Goal: Task Accomplishment & Management: Manage account settings

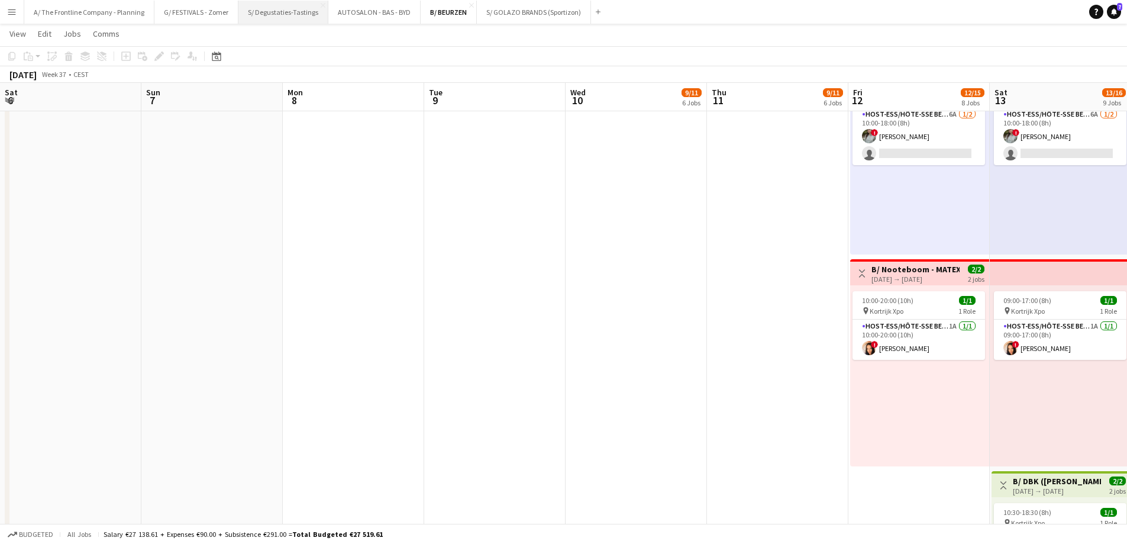
scroll to position [0, 407]
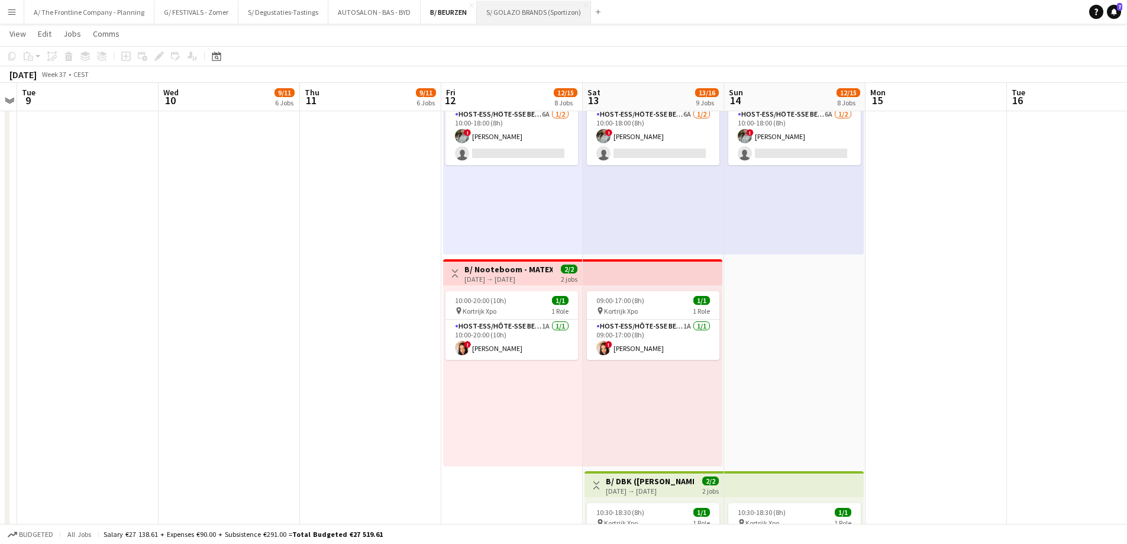
click at [533, 14] on button "S/ GOLAZO BRANDS (Sportizon) Close" at bounding box center [534, 12] width 114 height 23
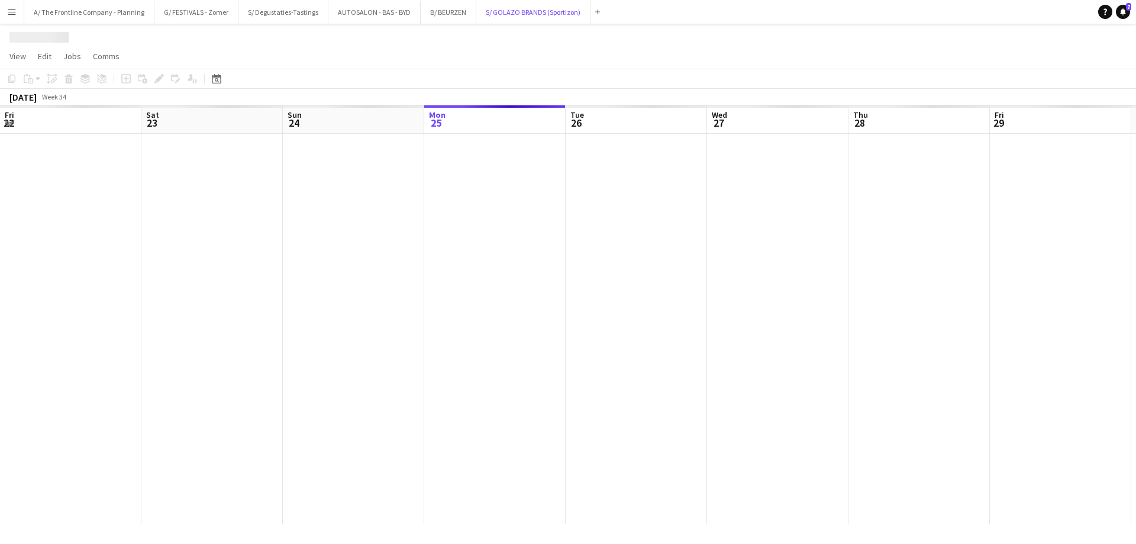
scroll to position [0, 283]
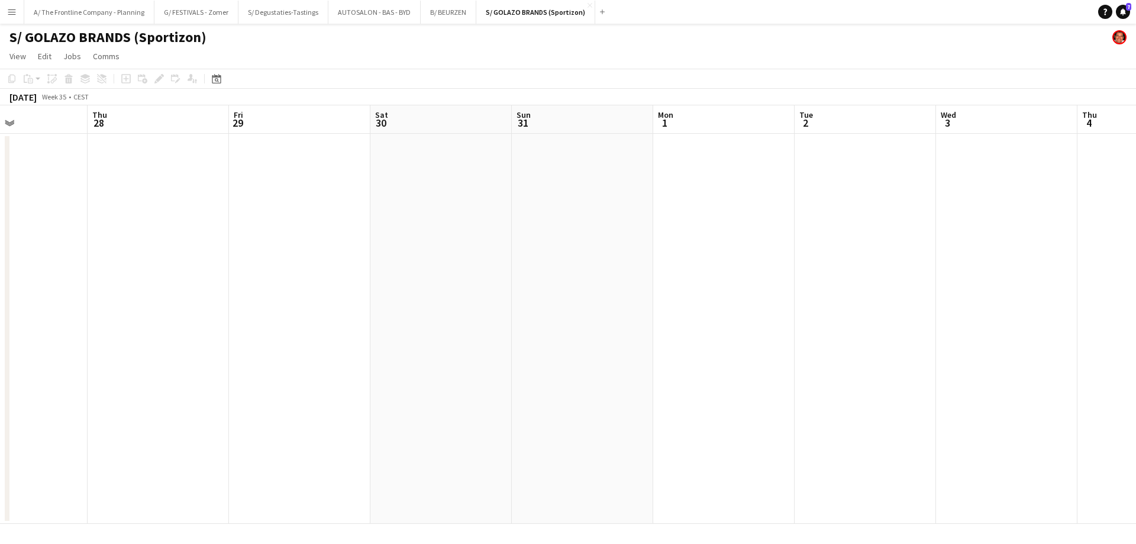
drag, startPoint x: 679, startPoint y: 277, endPoint x: 250, endPoint y: 259, distance: 429.3
click at [250, 259] on app-calendar-viewport "Mon 25 Tue 26 Wed 27 Thu 28 Fri 29 Sat 30 Sun 31 Mon 1 Tue 2 Wed 3 Thu 4 Fri 5 …" at bounding box center [568, 314] width 1136 height 418
drag, startPoint x: 204, startPoint y: 285, endPoint x: 99, endPoint y: 275, distance: 105.2
click at [98, 276] on app-calendar-viewport "Thu 28 Fri 29 Sat 30 Sun 31 Mon 1 Tue 2 Wed 3 Thu 4 Fri 5 Sat 6 Sun 7 Mon 8 Tue…" at bounding box center [568, 314] width 1136 height 418
drag, startPoint x: 623, startPoint y: 266, endPoint x: 79, endPoint y: 272, distance: 544.4
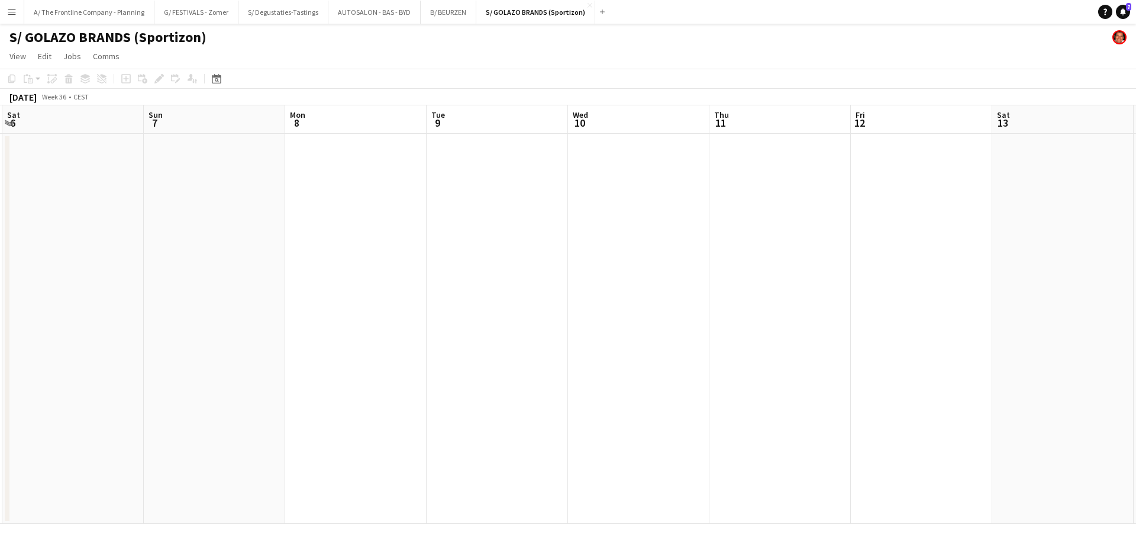
click at [78, 272] on app-calendar-viewport "Wed 3 Thu 4 Fri 5 Sat 6 Sun 7 Mon 8 Tue 9 Wed 10 Thu 11 Fri 12 Sat 13 Sun 14 Mo…" at bounding box center [568, 314] width 1136 height 418
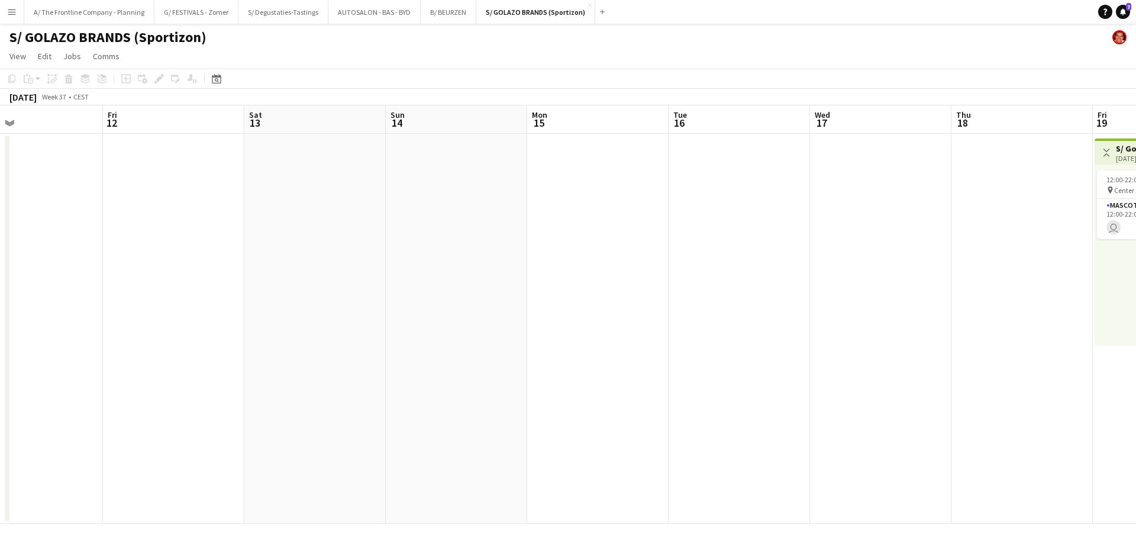
drag, startPoint x: 810, startPoint y: 256, endPoint x: 177, endPoint y: 247, distance: 632.5
click at [177, 247] on app-calendar-viewport "Mon 8 Tue 9 Wed 10 Thu 11 Fri 12 Sat 13 Sun 14 Mon 15 Tue 16 Wed 17 Thu 18 Fri …" at bounding box center [568, 314] width 1136 height 418
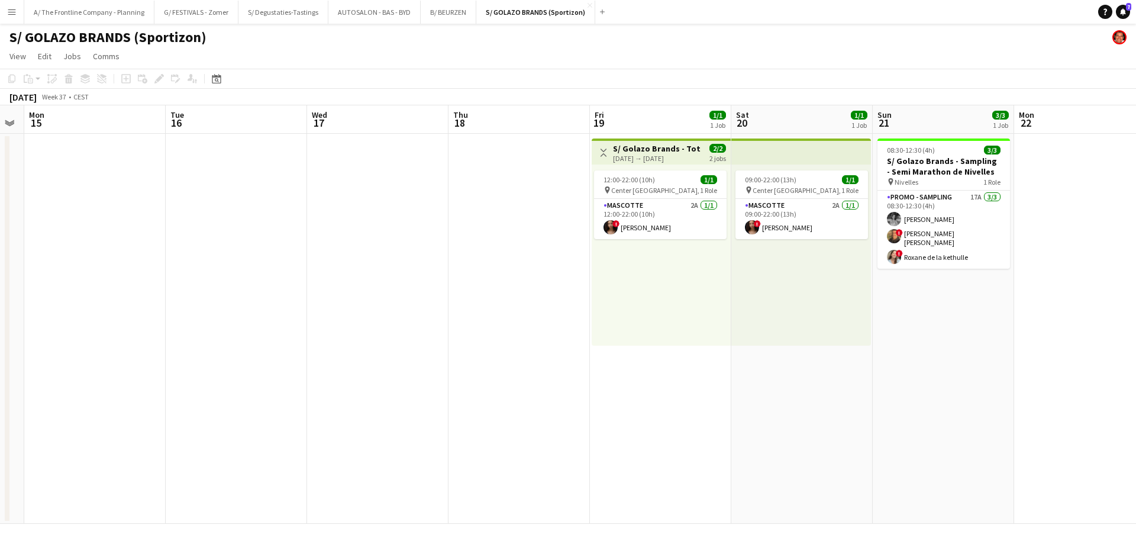
drag, startPoint x: 904, startPoint y: 256, endPoint x: 457, endPoint y: 257, distance: 447.3
click at [457, 257] on app-calendar-viewport "Fri 12 Sat 13 Sun 14 Mon 15 Tue 16 Wed 17 Thu 18 Fri 19 1/1 1 Job Sat 20 1/1 1 …" at bounding box center [568, 314] width 1136 height 418
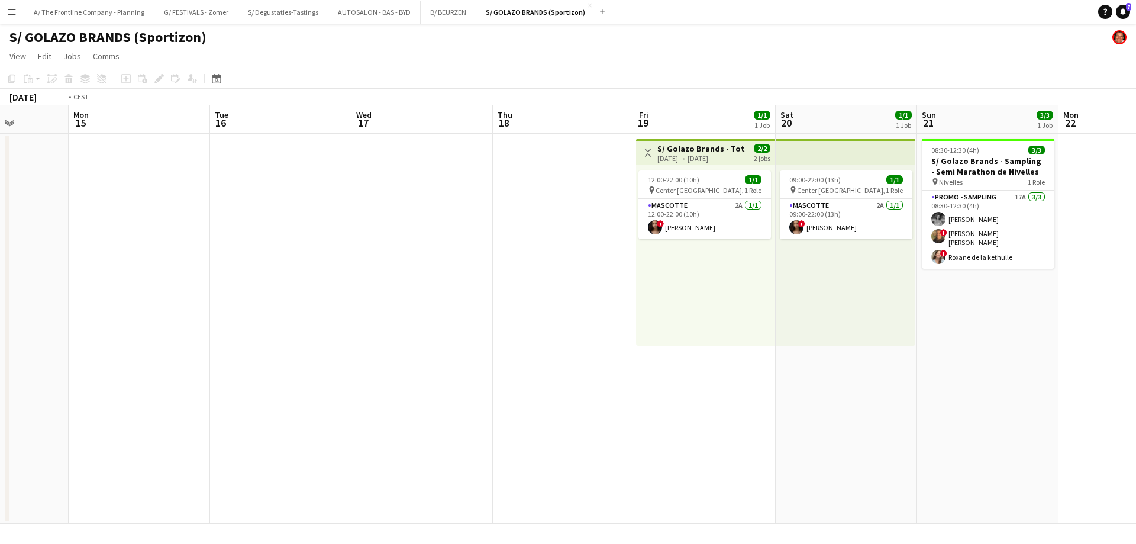
scroll to position [0, 418]
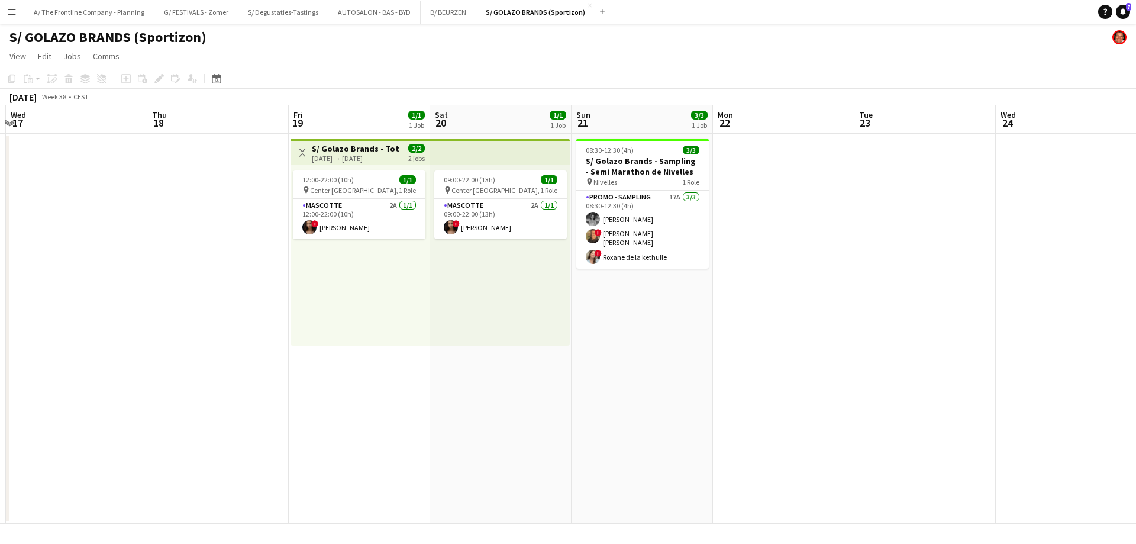
drag, startPoint x: 414, startPoint y: 266, endPoint x: 357, endPoint y: 259, distance: 57.8
click at [357, 259] on app-calendar-viewport "Sun 14 Mon 15 Tue 16 Wed 17 Thu 18 Fri 19 1/1 1 Job Sat 20 1/1 1 Job Sun 21 3/3…" at bounding box center [568, 314] width 1136 height 418
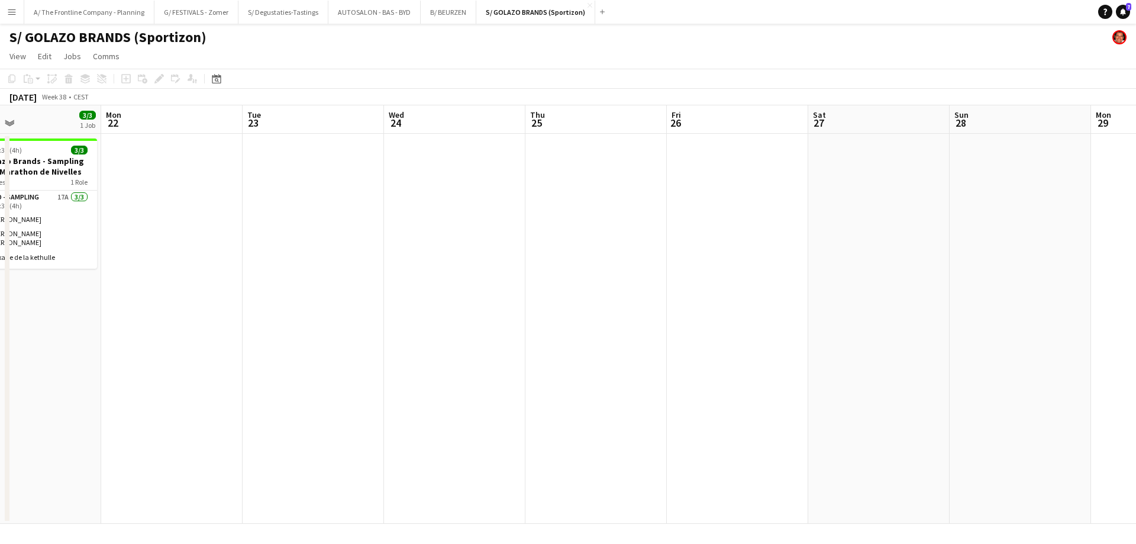
drag, startPoint x: 858, startPoint y: 287, endPoint x: 366, endPoint y: 254, distance: 493.9
click at [366, 254] on app-calendar-viewport "Thu 18 Fri 19 1/1 1 Job Sat 20 1/1 1 Job Sun 21 3/3 1 Job Mon 22 Tue 23 Wed 24 …" at bounding box center [568, 314] width 1136 height 418
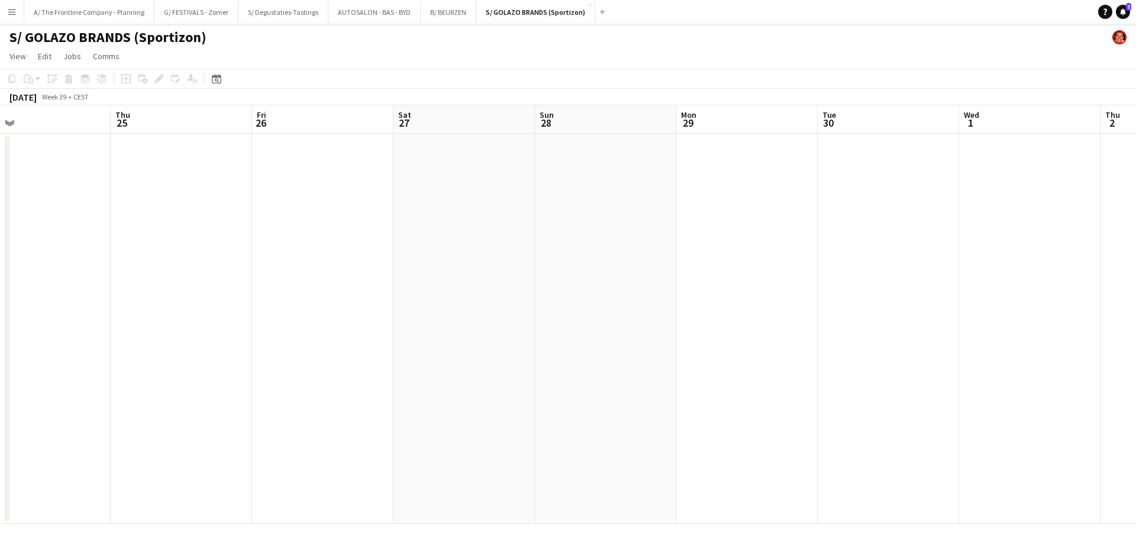
drag, startPoint x: 586, startPoint y: 245, endPoint x: 383, endPoint y: 238, distance: 203.7
click at [381, 239] on app-calendar-viewport "Sun 21 3/3 1 Job Mon 22 Tue 23 Wed 24 Thu 25 Fri 26 Sat 27 Sun 28 Mon 29 Tue 30…" at bounding box center [568, 314] width 1136 height 418
drag, startPoint x: 555, startPoint y: 249, endPoint x: 393, endPoint y: 239, distance: 161.8
click at [393, 239] on app-calendar-viewport "Wed 24 Thu 25 Fri 26 Sat 27 Sun 28 Mon 29 Tue 30 Wed 1 Thu 2 Fri 3 Sat 4 Sun 5 …" at bounding box center [568, 314] width 1136 height 418
drag, startPoint x: 572, startPoint y: 239, endPoint x: 237, endPoint y: 240, distance: 335.5
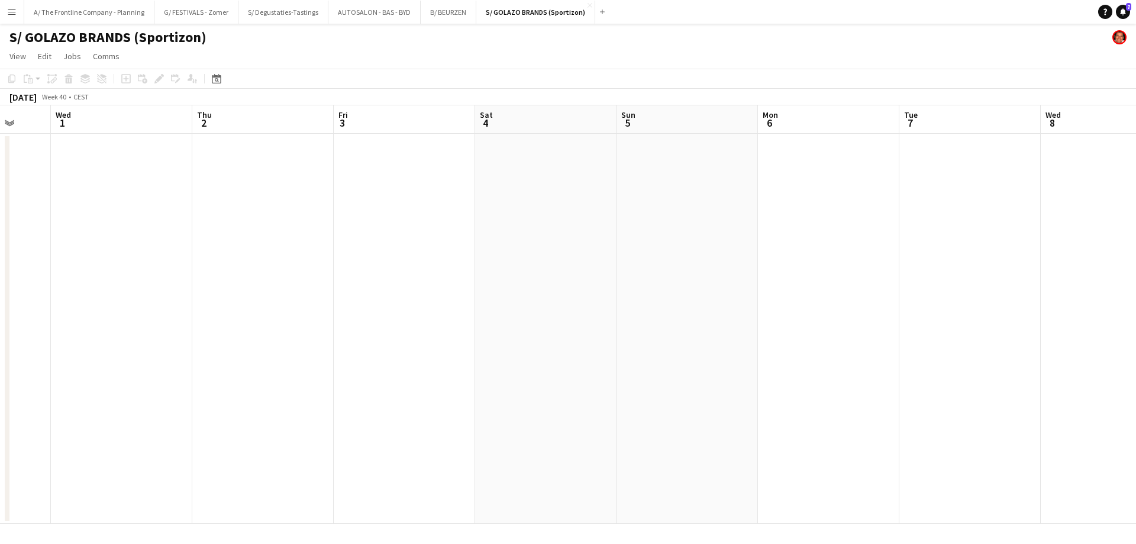
click at [237, 240] on app-calendar-viewport "Sat 27 Sun 28 Mon 29 Tue 30 Wed 1 Thu 2 Fri 3 Sat 4 Sun 5 Mon 6 Tue 7 Wed 8 Thu…" at bounding box center [568, 314] width 1136 height 418
drag, startPoint x: 738, startPoint y: 259, endPoint x: 212, endPoint y: 238, distance: 525.8
click at [188, 238] on app-calendar-viewport "Mon 29 Tue 30 Wed 1 Thu 2 Fri 3 Sat 4 Sun 5 Mon 6 Tue 7 Wed 8 Thu 9 Fri 10 Sat …" at bounding box center [568, 314] width 1136 height 418
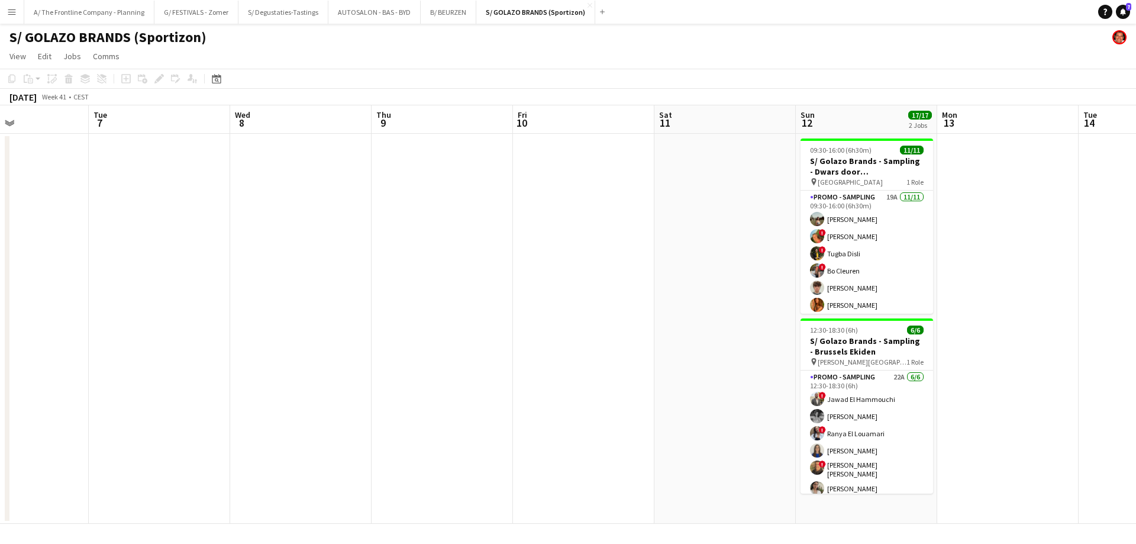
scroll to position [0, 418]
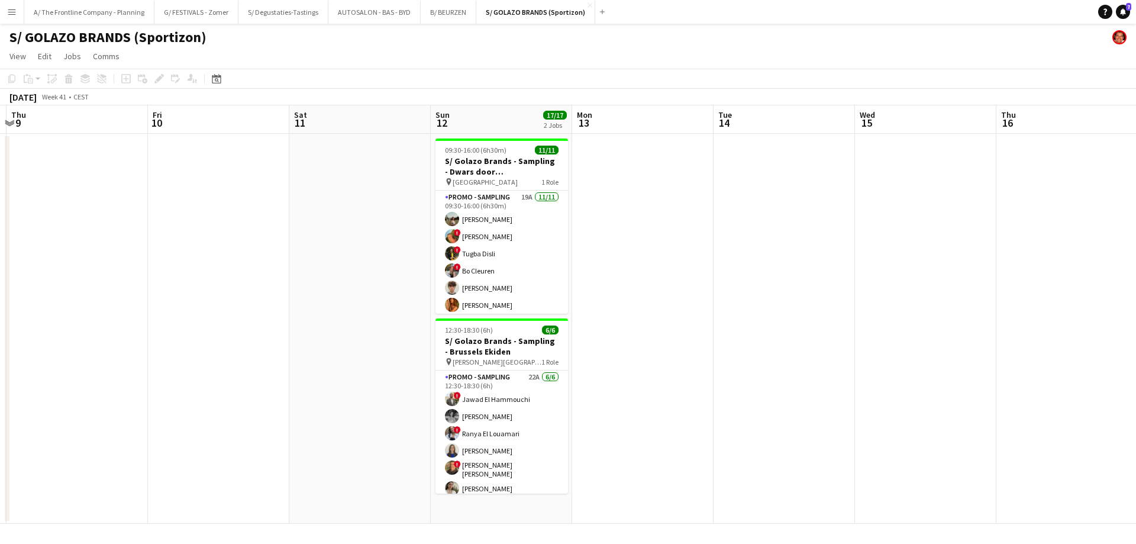
drag, startPoint x: 735, startPoint y: 244, endPoint x: 371, endPoint y: 246, distance: 364.5
click at [371, 246] on app-calendar-viewport "Mon 6 Tue 7 Wed 8 Thu 9 Fri 10 Sat 11 Sun 12 17/17 2 Jobs Mon 13 Tue 14 Wed 15 …" at bounding box center [568, 314] width 1136 height 418
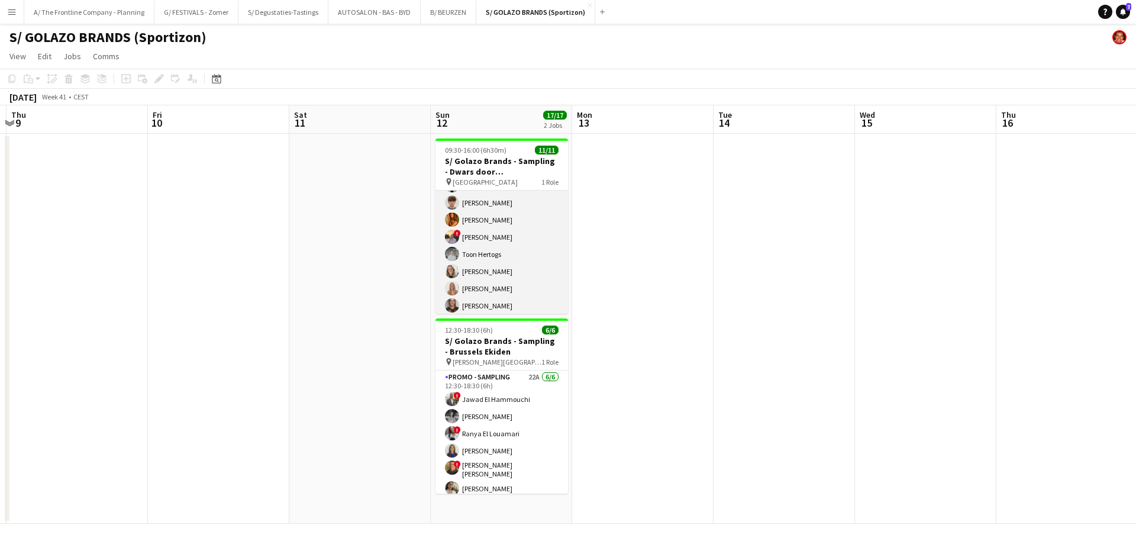
scroll to position [89, 0]
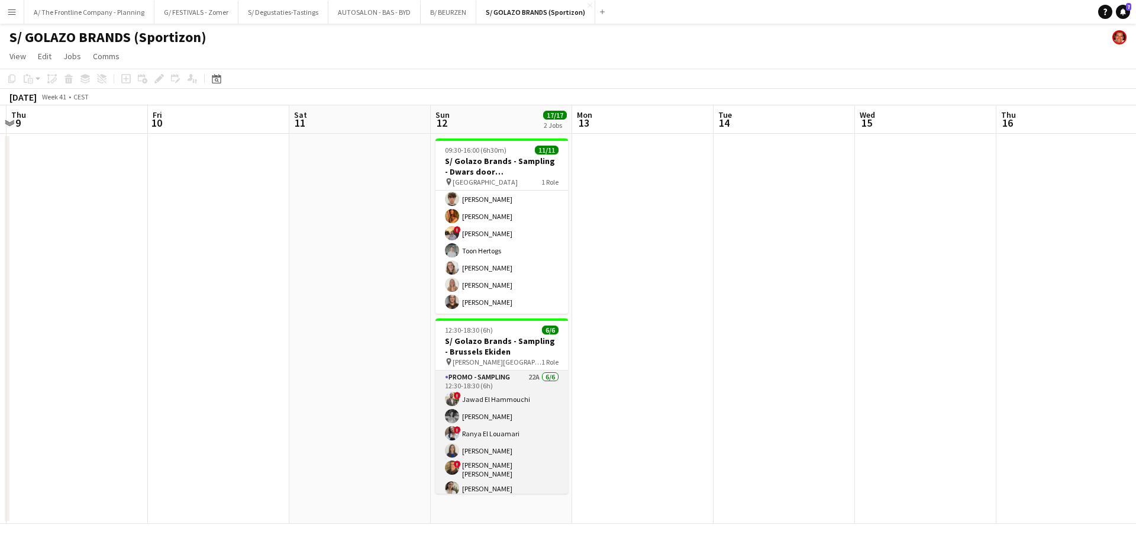
click at [505, 417] on app-card-role "Promo - Sampling 22A [DATE] 12:30-18:30 (6h) ! Jawad El Hammouchi [PERSON_NAME]…" at bounding box center [501, 435] width 133 height 130
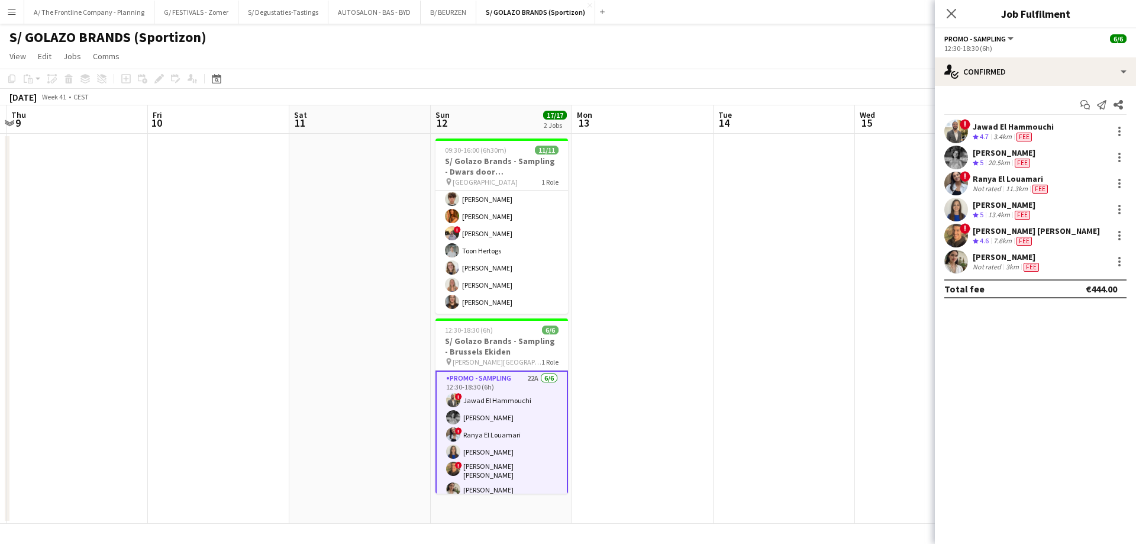
click at [995, 265] on div "Not rated" at bounding box center [988, 266] width 31 height 9
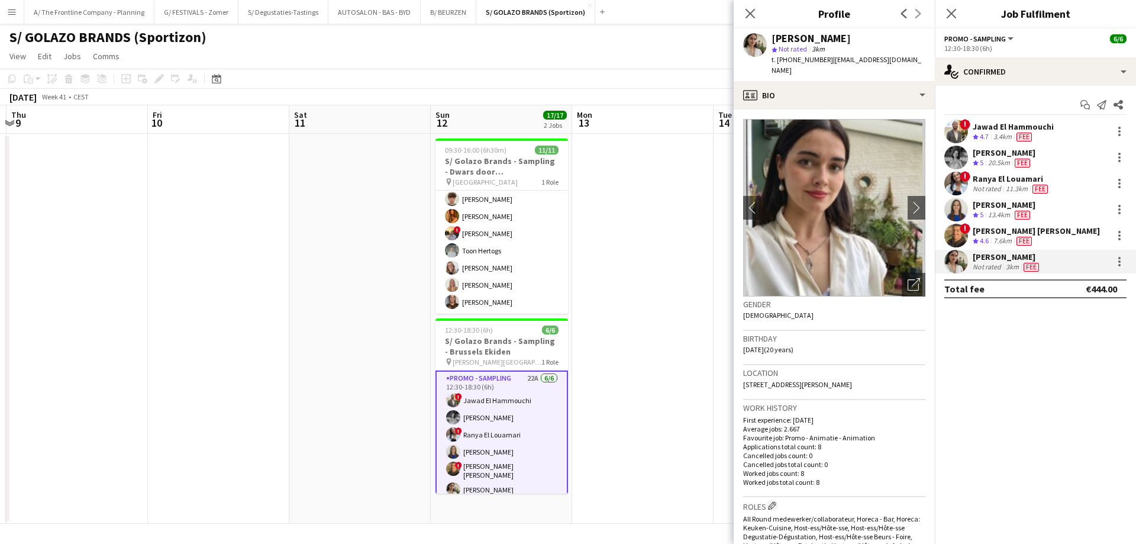
click at [225, 229] on app-date-cell at bounding box center [218, 329] width 141 height 390
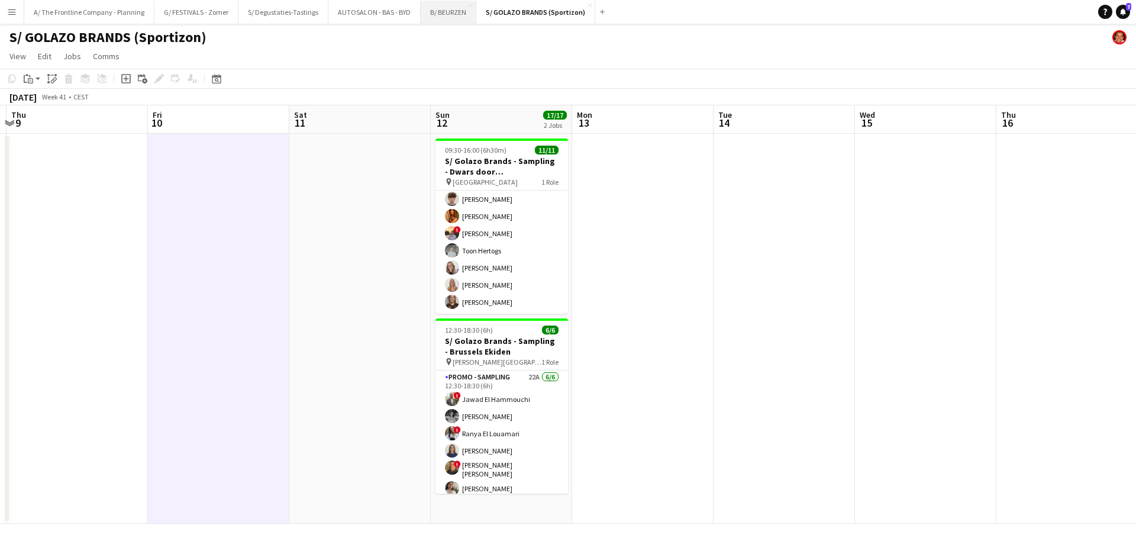
click at [451, 10] on button "B/ BEURZEN Close" at bounding box center [449, 12] width 56 height 23
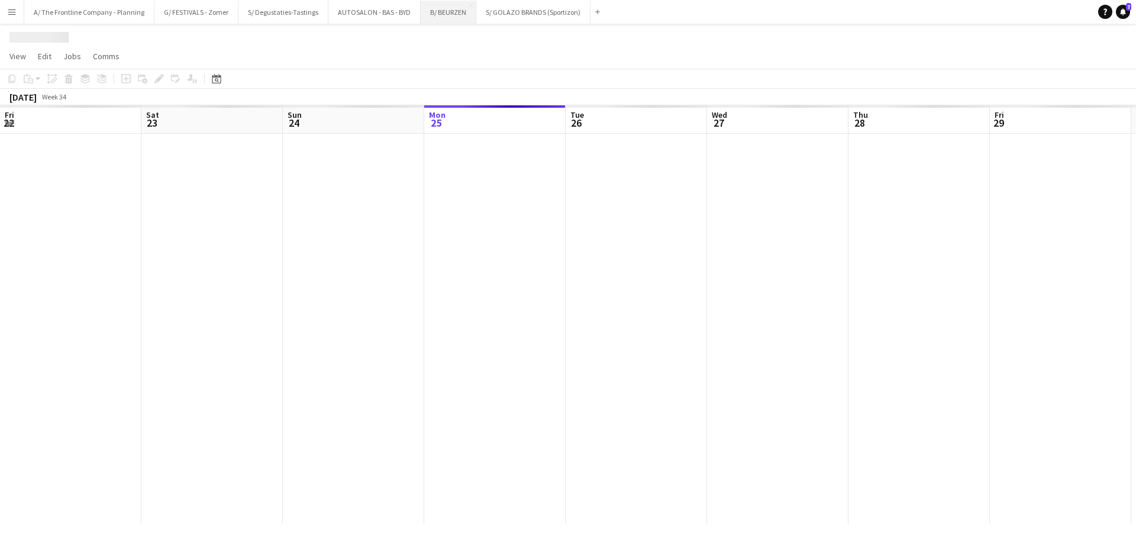
scroll to position [0, 283]
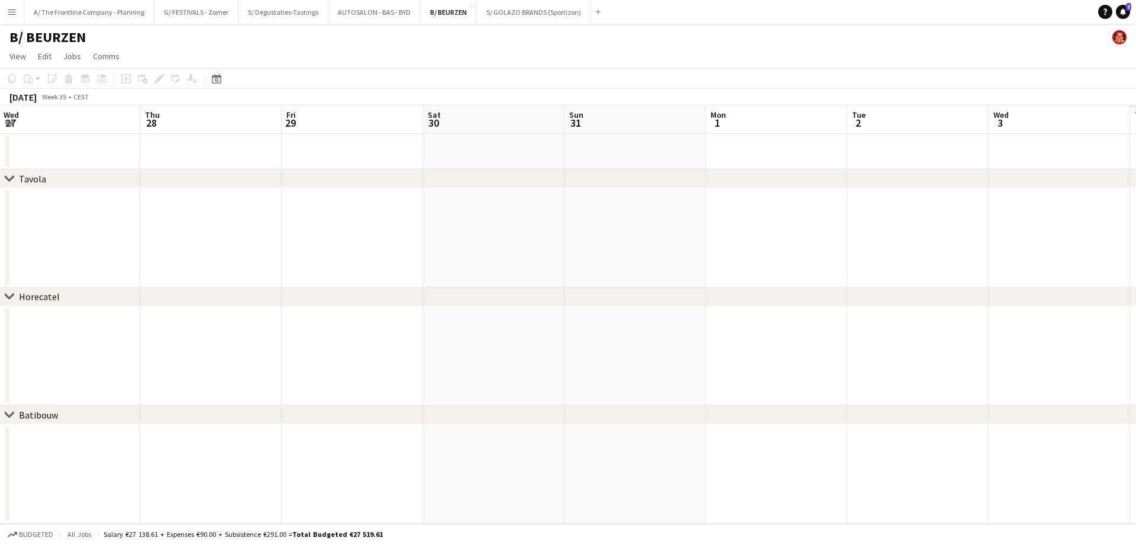
drag, startPoint x: 656, startPoint y: 214, endPoint x: 275, endPoint y: 218, distance: 380.5
click at [99, 213] on app-calendar-viewport "Sun 24 Mon 25 Tue 26 Wed 27 Thu 28 Fri 29 Sat 30 Sun 31 Mon 1 Tue 2 Wed 3 Thu 4…" at bounding box center [568, 314] width 1136 height 418
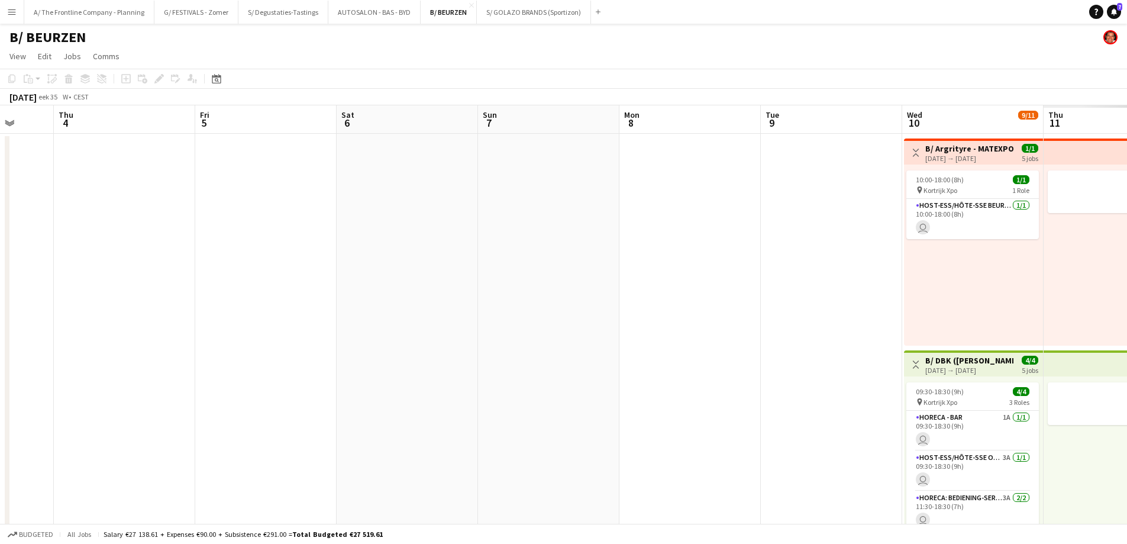
drag, startPoint x: 841, startPoint y: 205, endPoint x: 383, endPoint y: 203, distance: 457.9
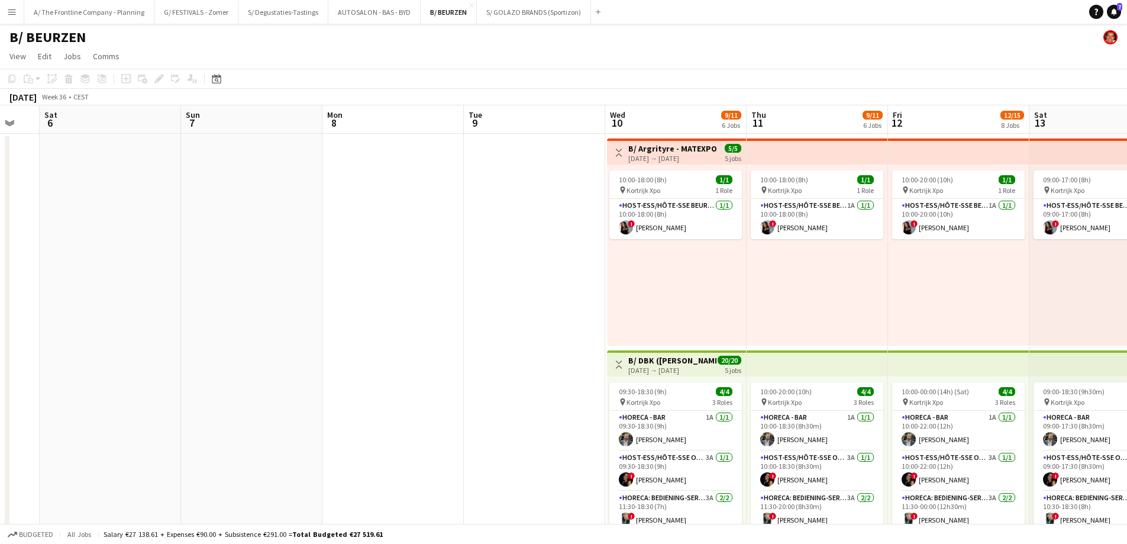
drag, startPoint x: 798, startPoint y: 199, endPoint x: 348, endPoint y: 239, distance: 451.4
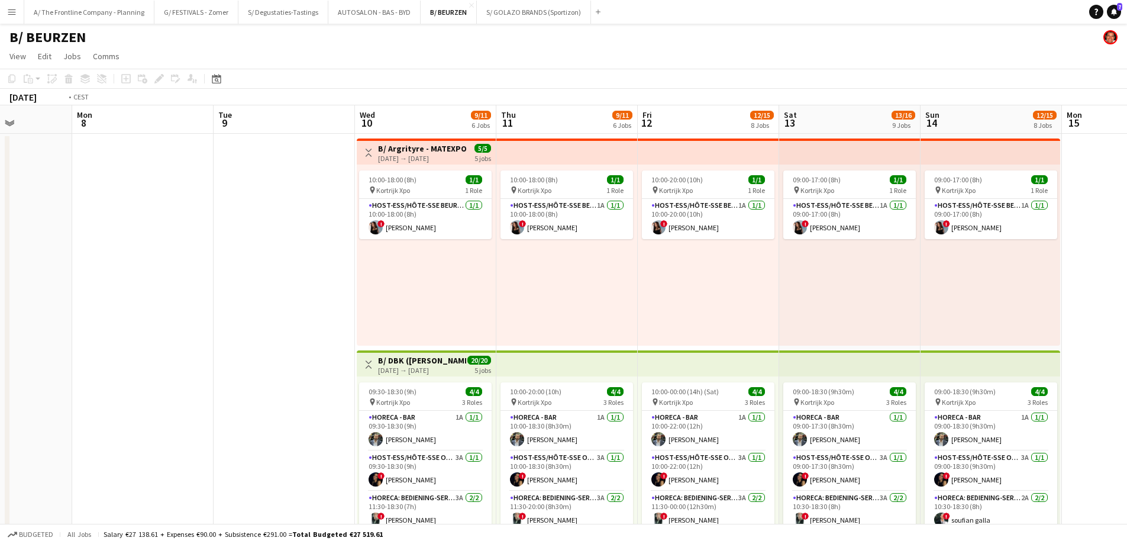
scroll to position [0, 456]
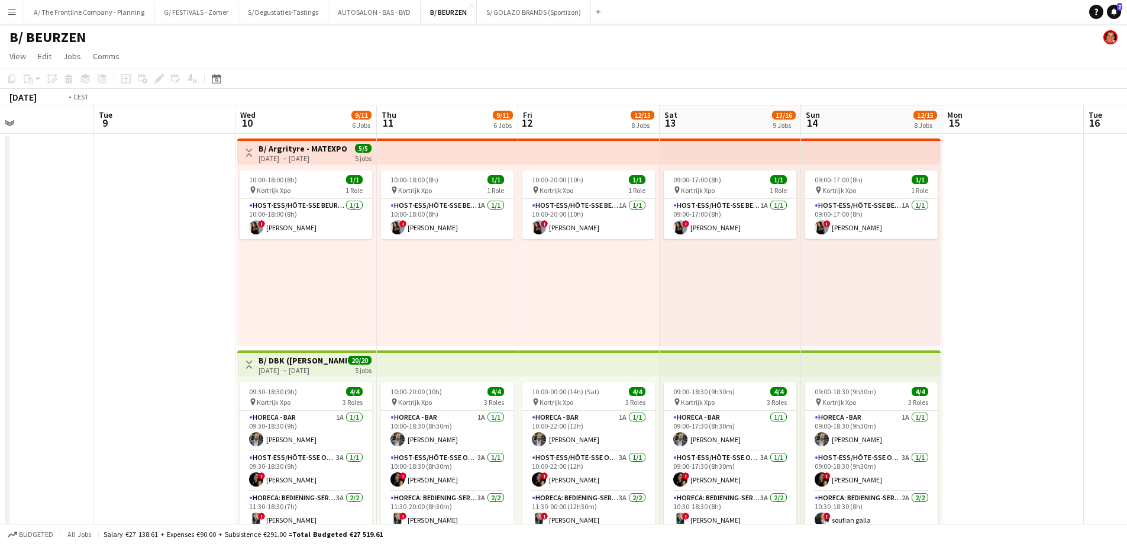
drag, startPoint x: 736, startPoint y: 283, endPoint x: 368, endPoint y: 282, distance: 368.0
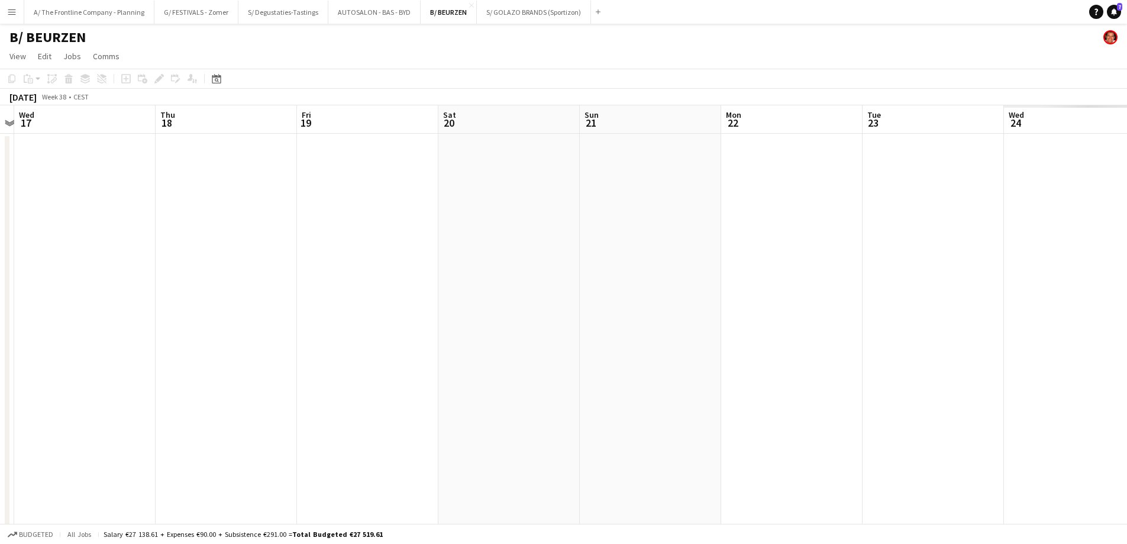
drag, startPoint x: 854, startPoint y: 264, endPoint x: 187, endPoint y: 283, distance: 667.0
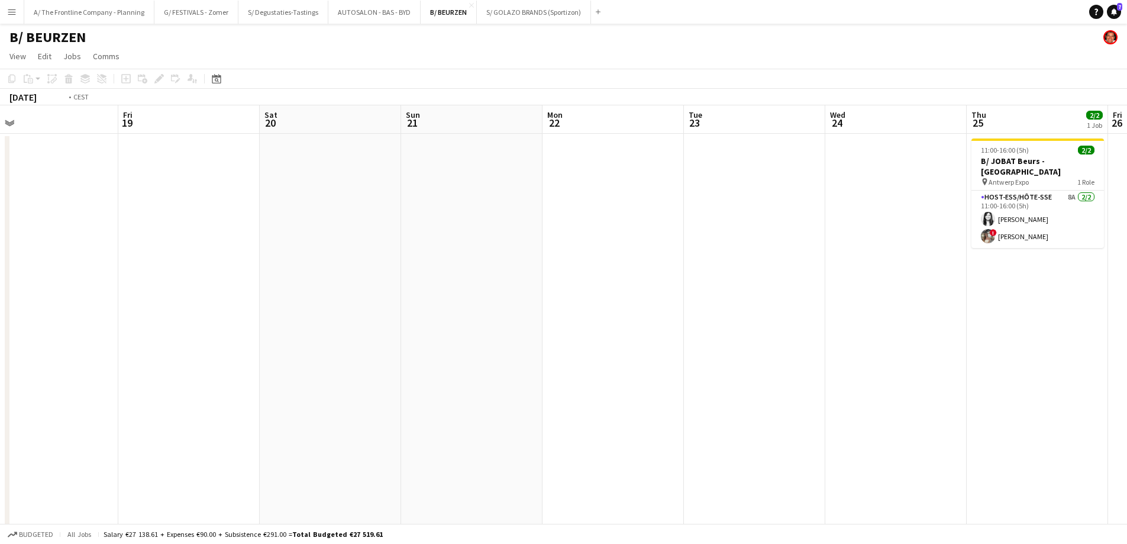
drag, startPoint x: 909, startPoint y: 286, endPoint x: 183, endPoint y: 289, distance: 726.0
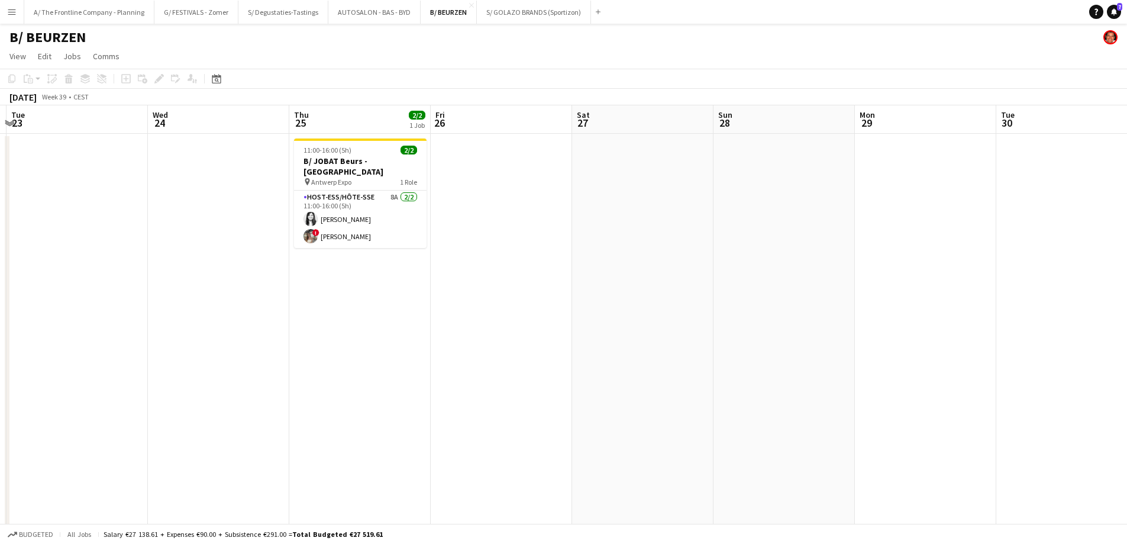
drag, startPoint x: 761, startPoint y: 294, endPoint x: 187, endPoint y: 302, distance: 574.5
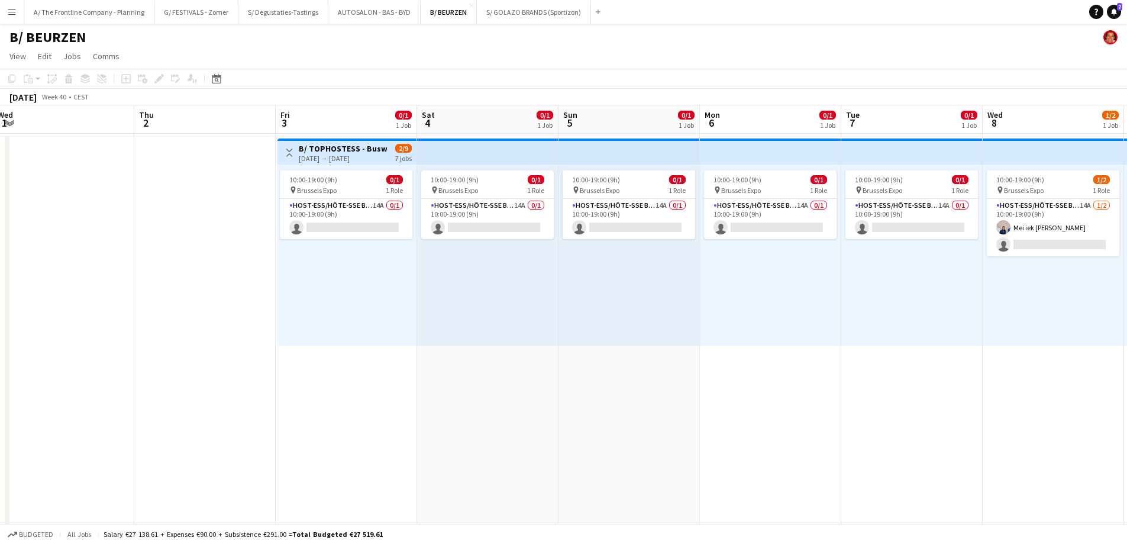
drag, startPoint x: 466, startPoint y: 328, endPoint x: 244, endPoint y: 322, distance: 221.4
click at [363, 224] on app-card-role "Host-ess/Hôte-sse Beurs - Foire 14A 0/1 10:00-19:00 (9h) single-neutral-actions" at bounding box center [345, 219] width 133 height 40
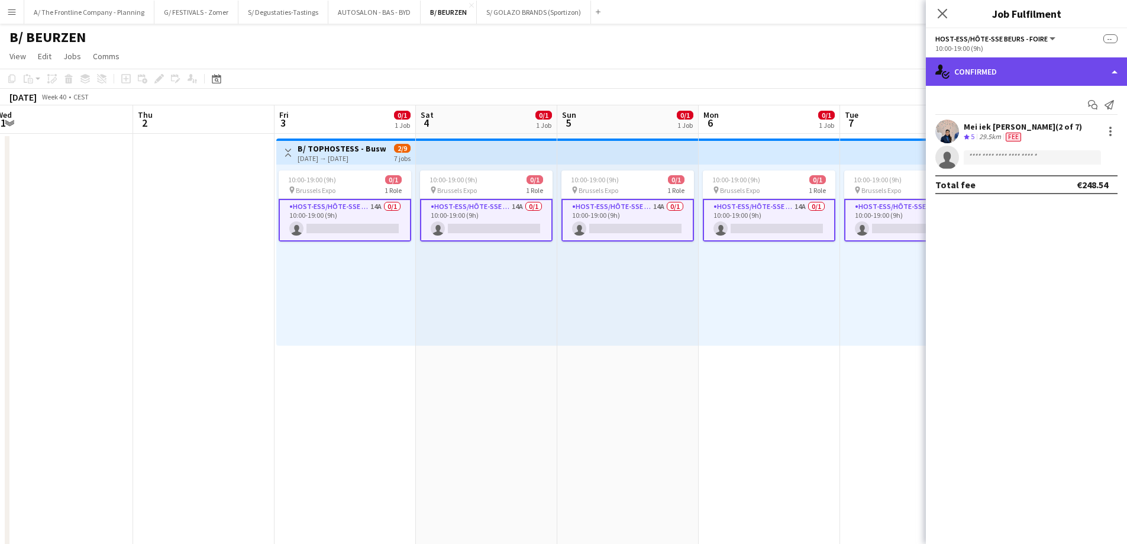
click at [1013, 74] on div "single-neutral-actions-check-2 Confirmed" at bounding box center [1026, 71] width 201 height 28
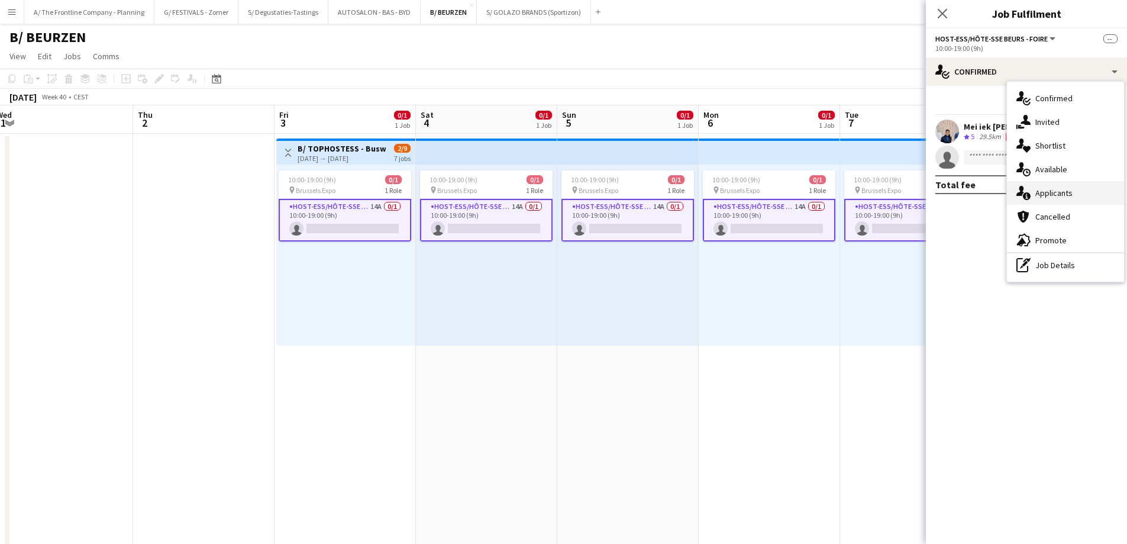
click at [1040, 193] on div "single-neutral-actions-information Applicants" at bounding box center [1065, 193] width 117 height 24
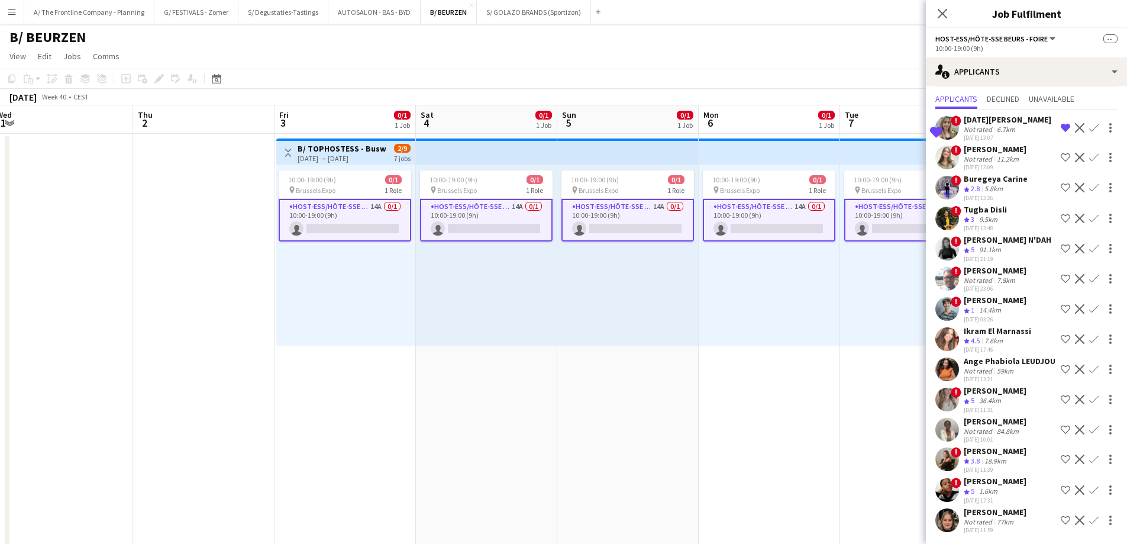
scroll to position [0, 0]
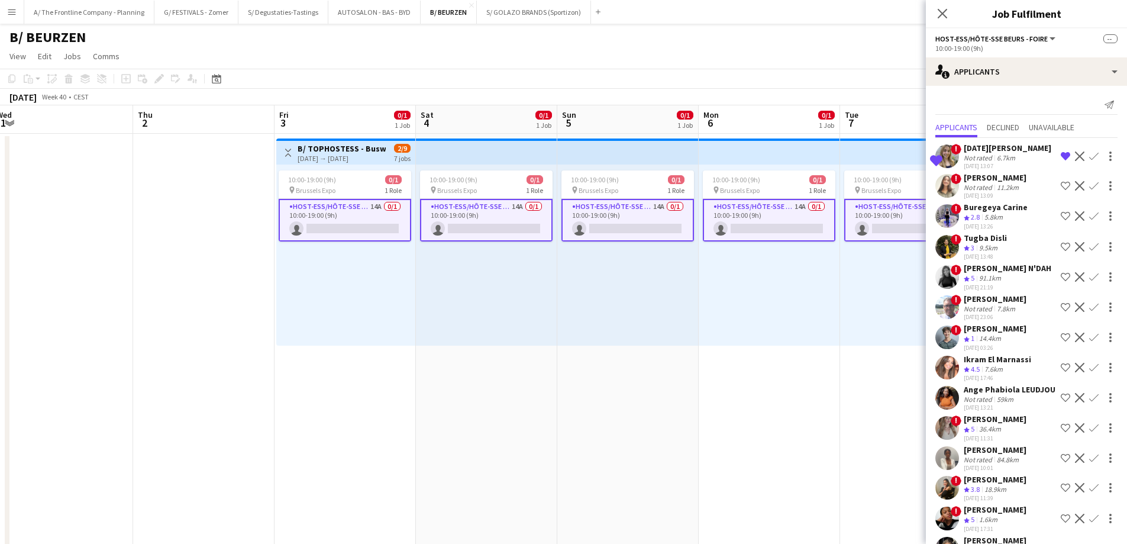
click at [990, 366] on div "7.6km" at bounding box center [993, 369] width 23 height 10
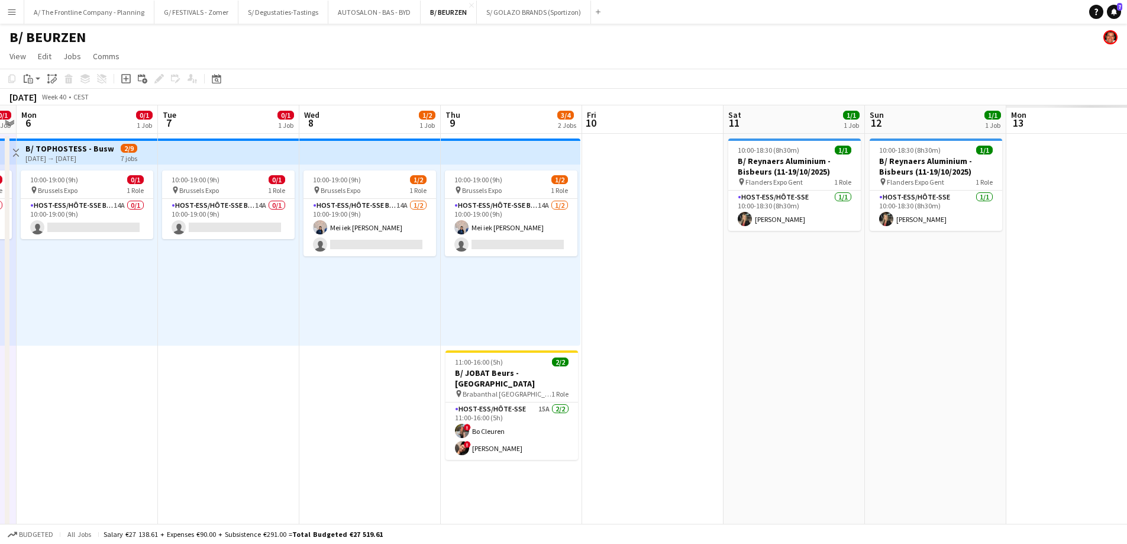
drag, startPoint x: 967, startPoint y: 314, endPoint x: 380, endPoint y: 301, distance: 586.5
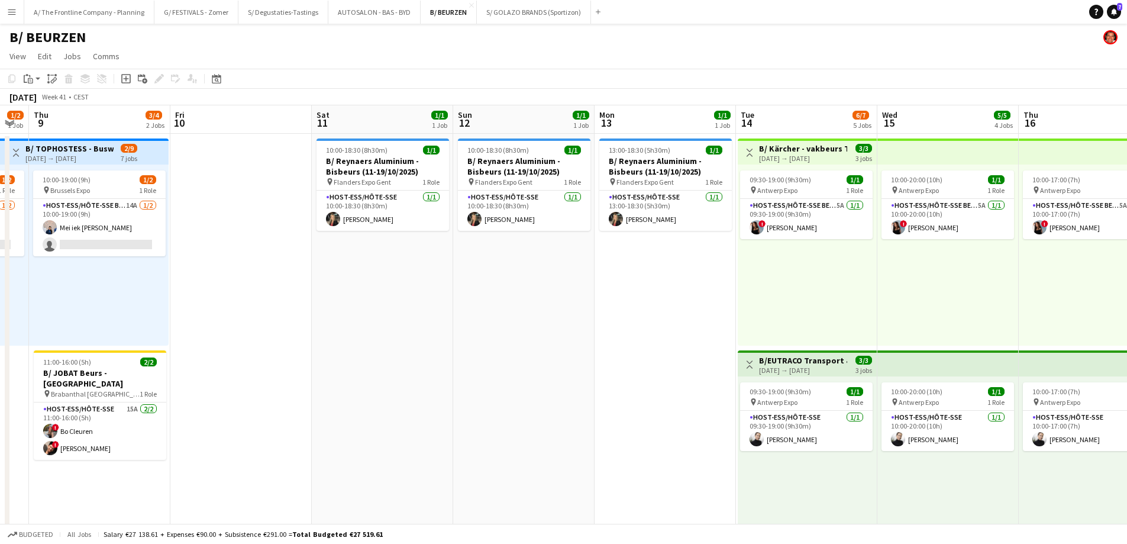
scroll to position [0, 396]
drag, startPoint x: 357, startPoint y: 320, endPoint x: 346, endPoint y: 320, distance: 11.8
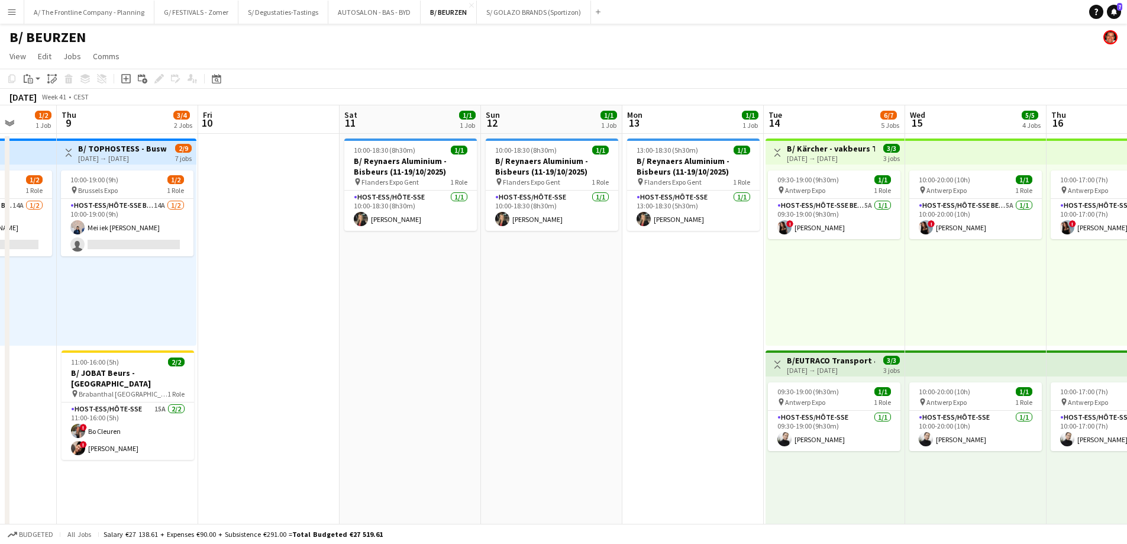
scroll to position [0, 389]
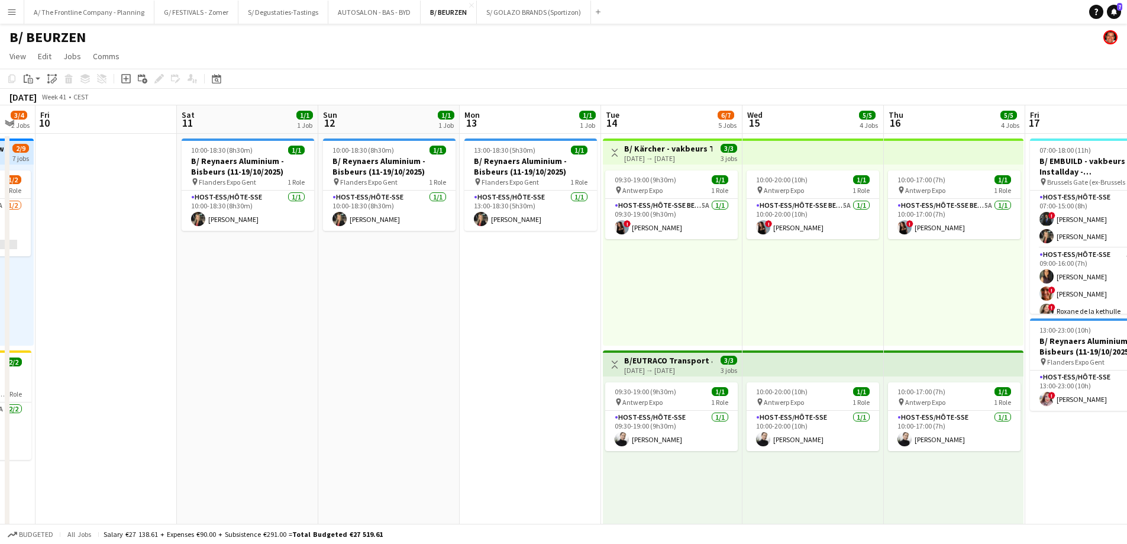
drag, startPoint x: 670, startPoint y: 302, endPoint x: 535, endPoint y: 310, distance: 134.6
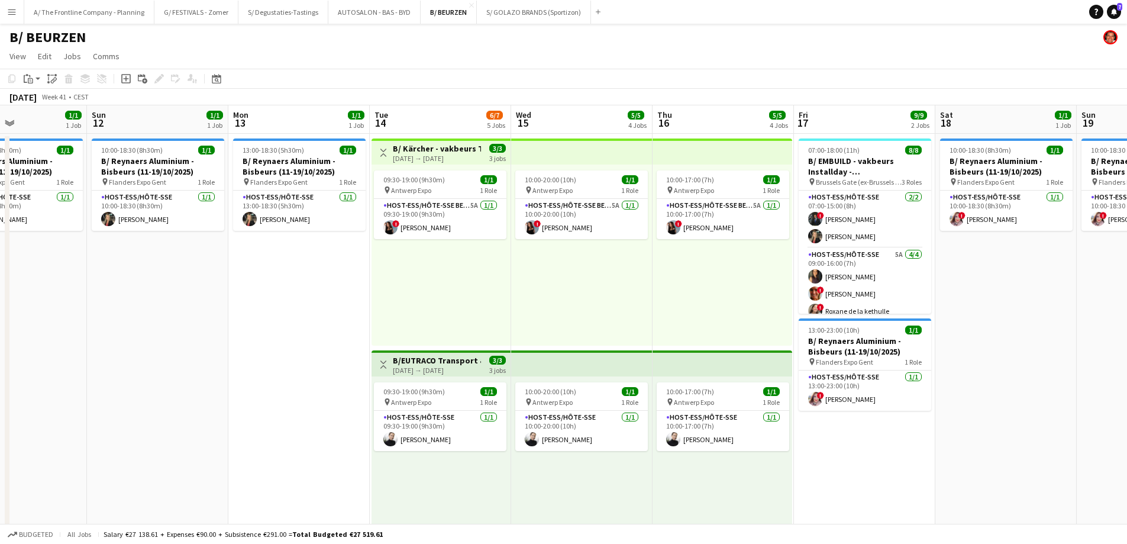
scroll to position [0, 363]
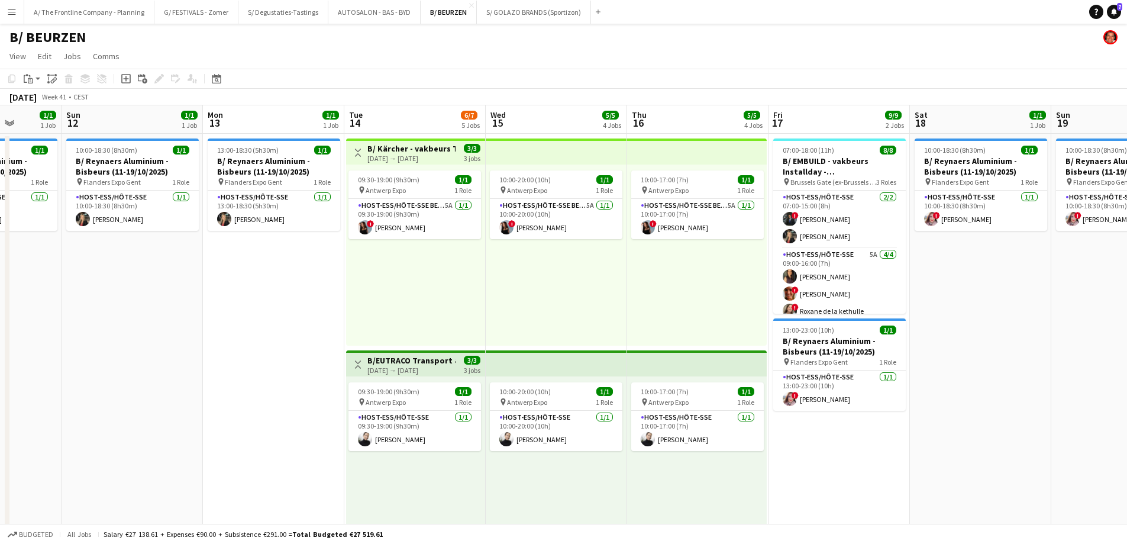
drag, startPoint x: 724, startPoint y: 295, endPoint x: 467, endPoint y: 301, distance: 256.8
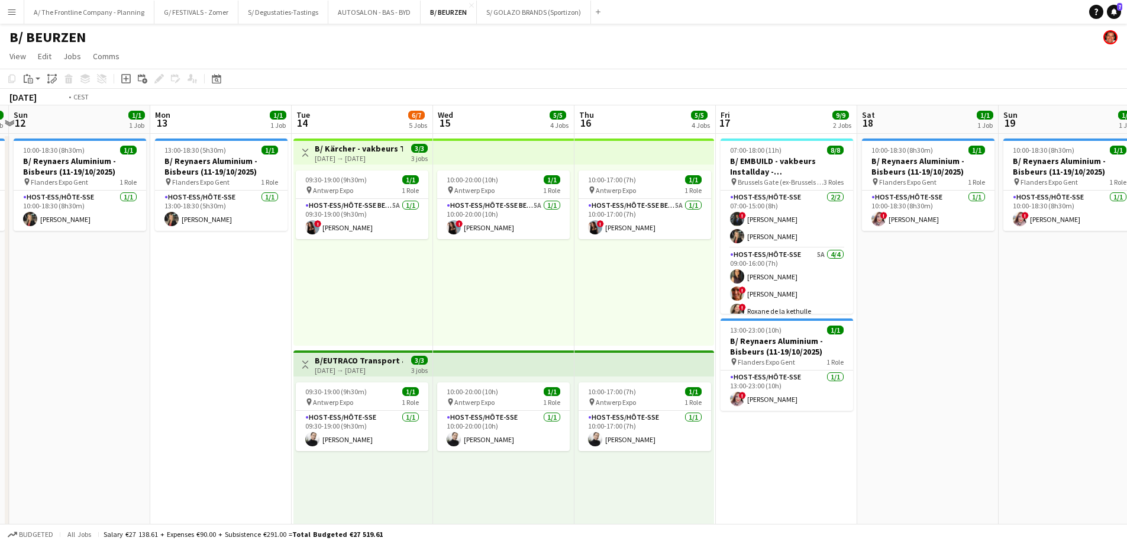
scroll to position [0, 457]
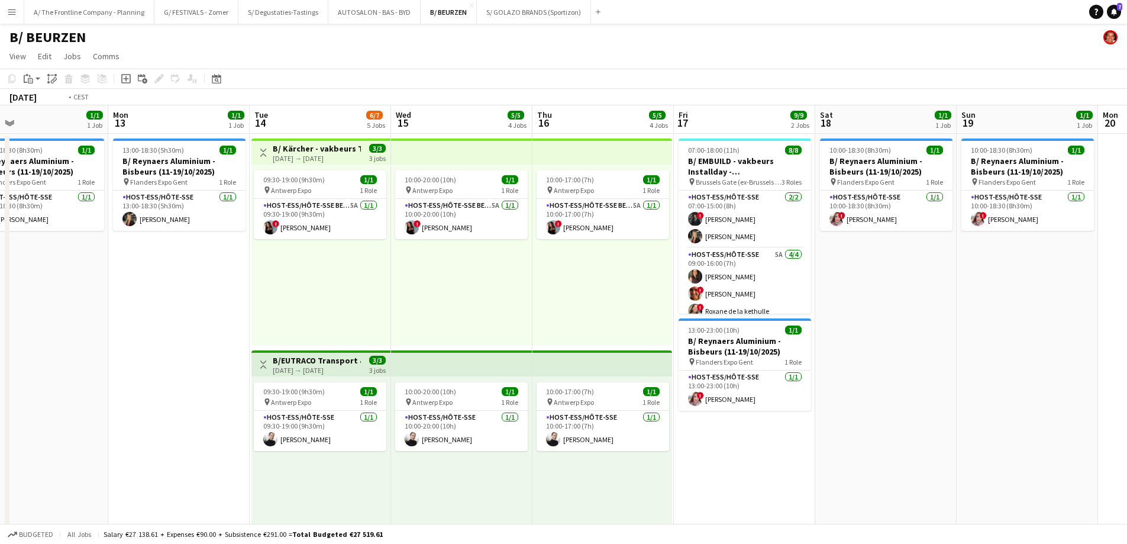
drag, startPoint x: 727, startPoint y: 295, endPoint x: 350, endPoint y: 301, distance: 377.5
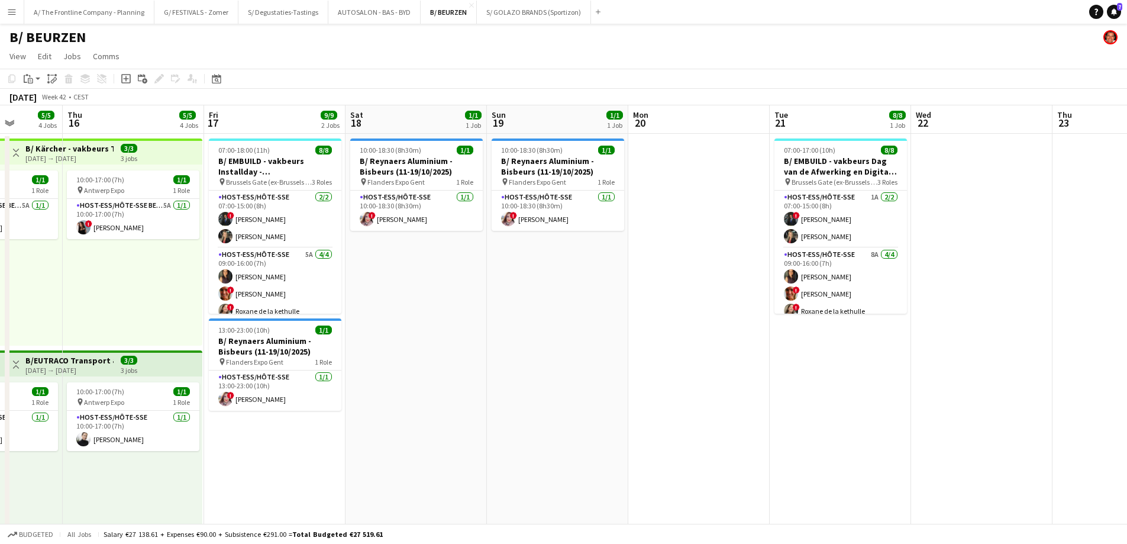
scroll to position [0, 362]
drag, startPoint x: 808, startPoint y: 324, endPoint x: 621, endPoint y: 337, distance: 188.0
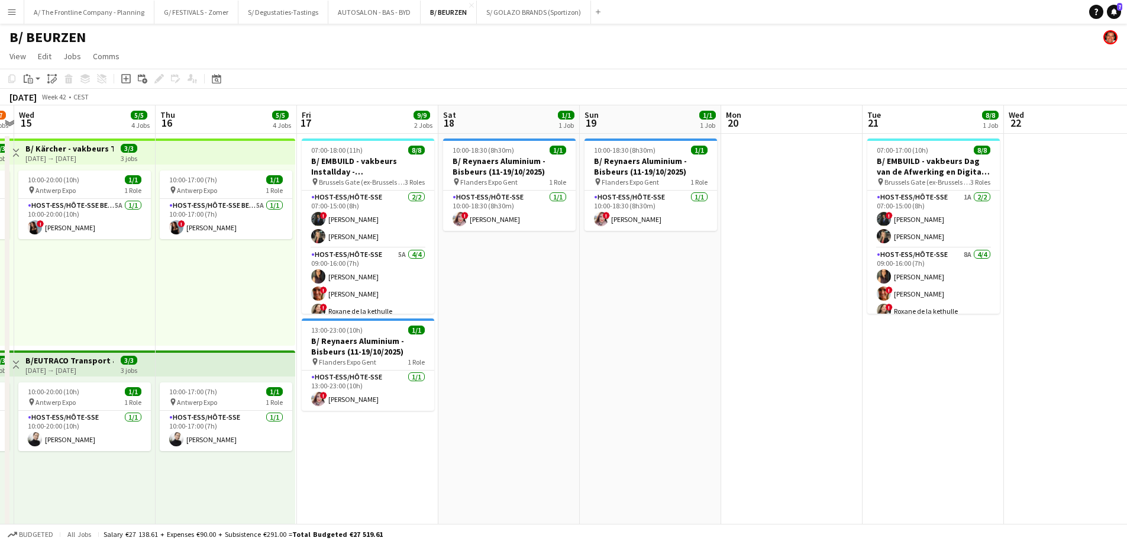
drag, startPoint x: 637, startPoint y: 341, endPoint x: 703, endPoint y: 327, distance: 67.8
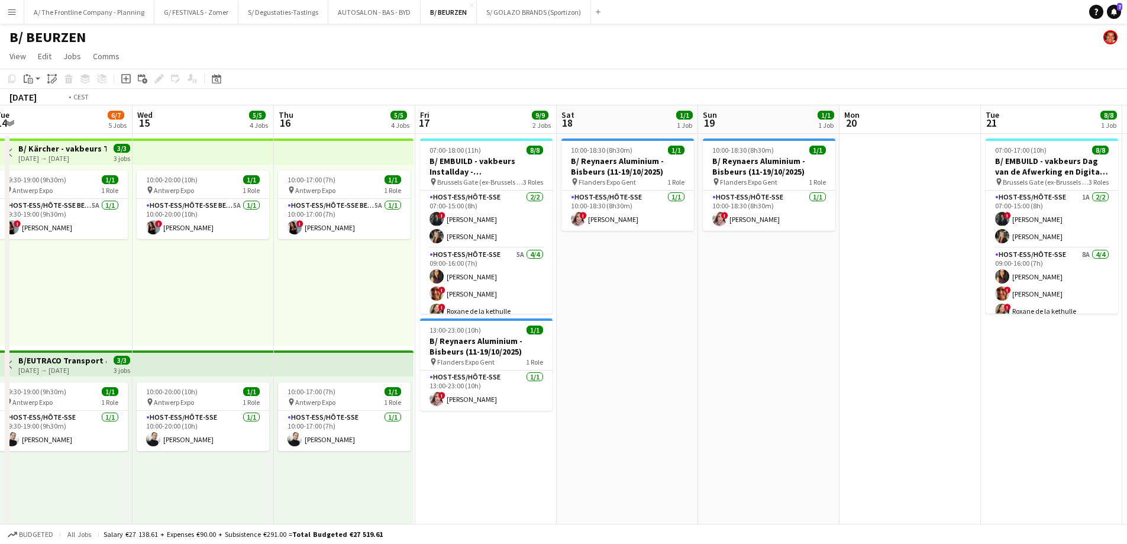
drag, startPoint x: 592, startPoint y: 364, endPoint x: 814, endPoint y: 320, distance: 225.6
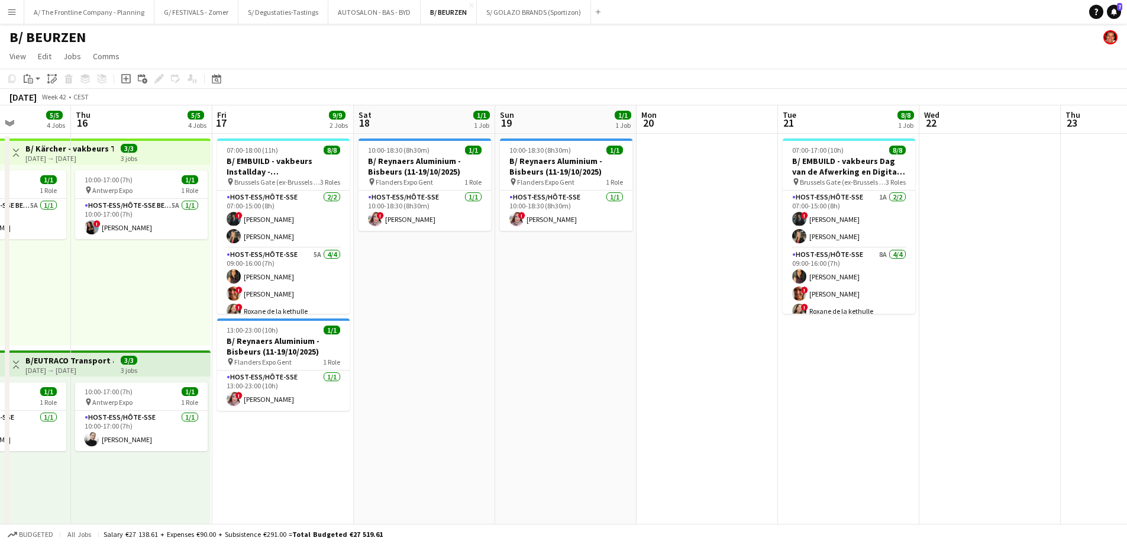
scroll to position [0, 355]
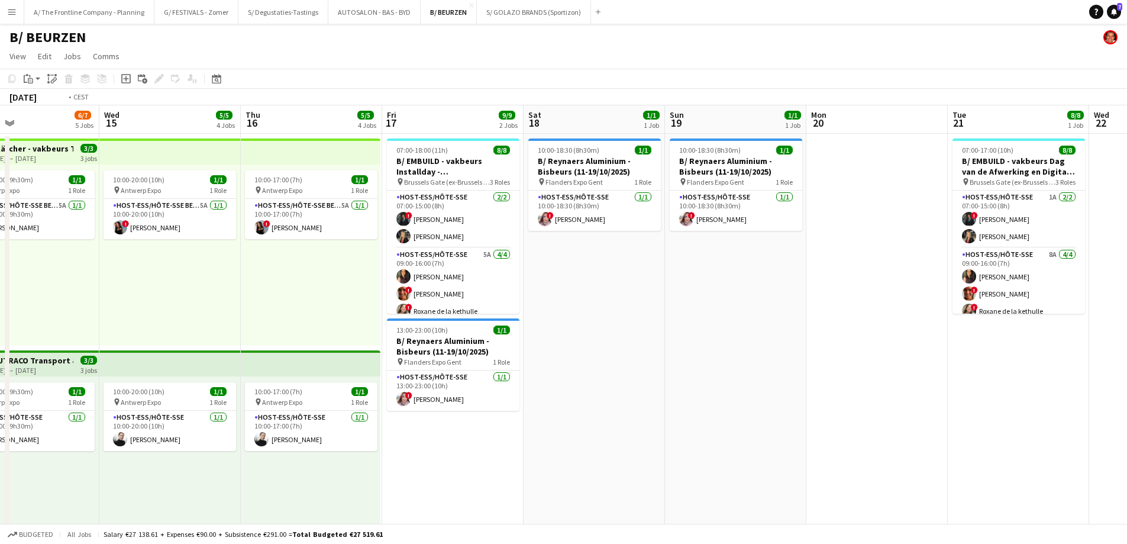
drag, startPoint x: 889, startPoint y: 328, endPoint x: 962, endPoint y: 291, distance: 82.0
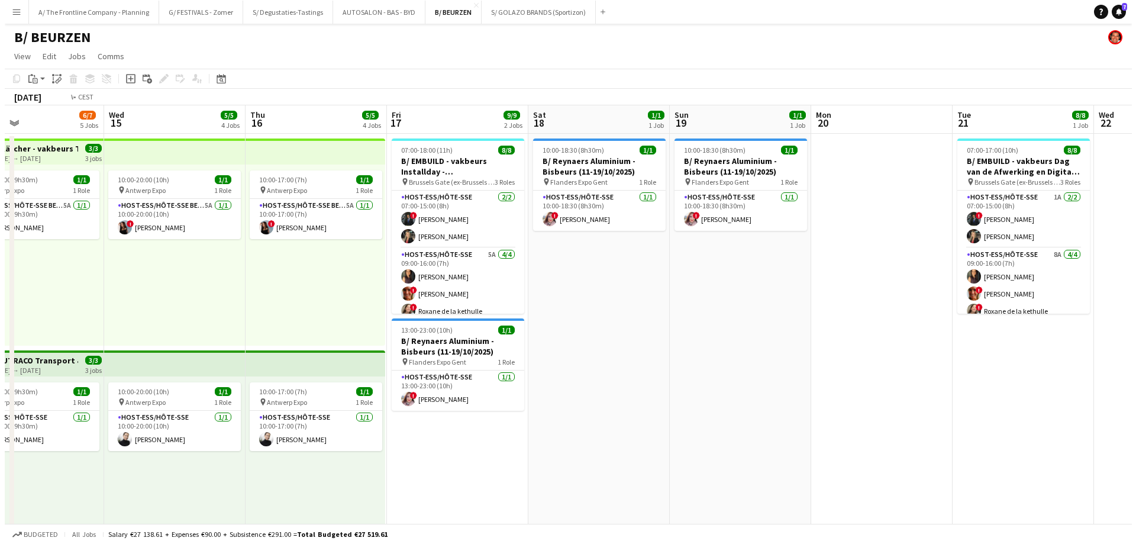
scroll to position [0, 322]
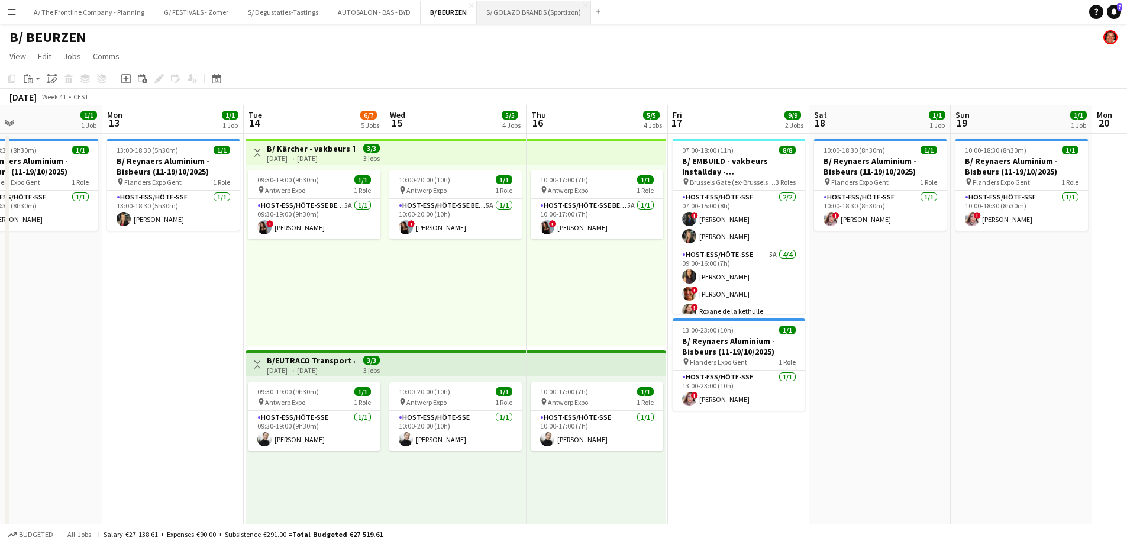
click at [513, 18] on button "S/ GOLAZO BRANDS (Sportizon) Close" at bounding box center [534, 12] width 114 height 23
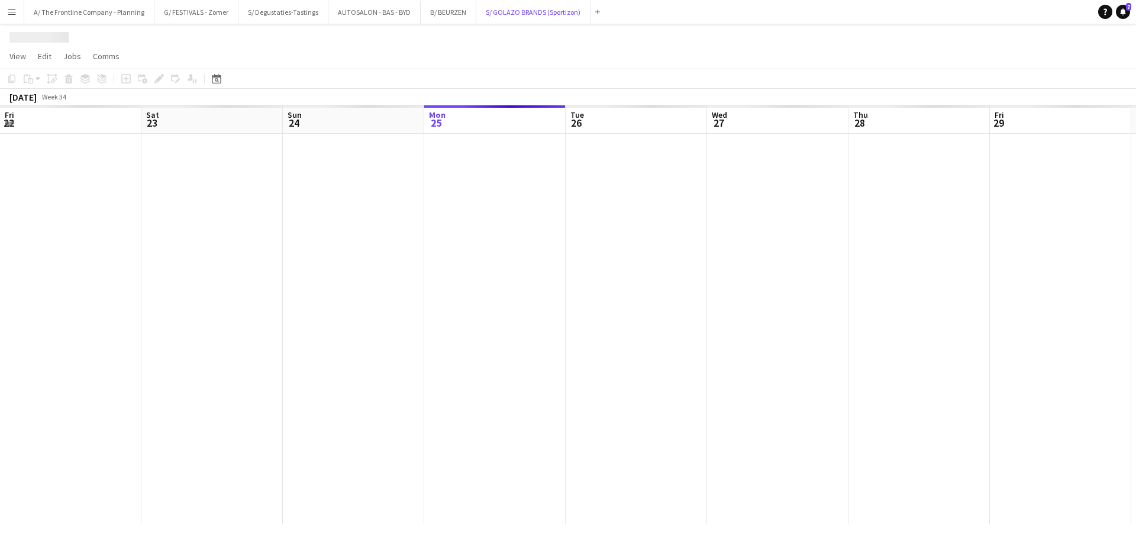
scroll to position [0, 283]
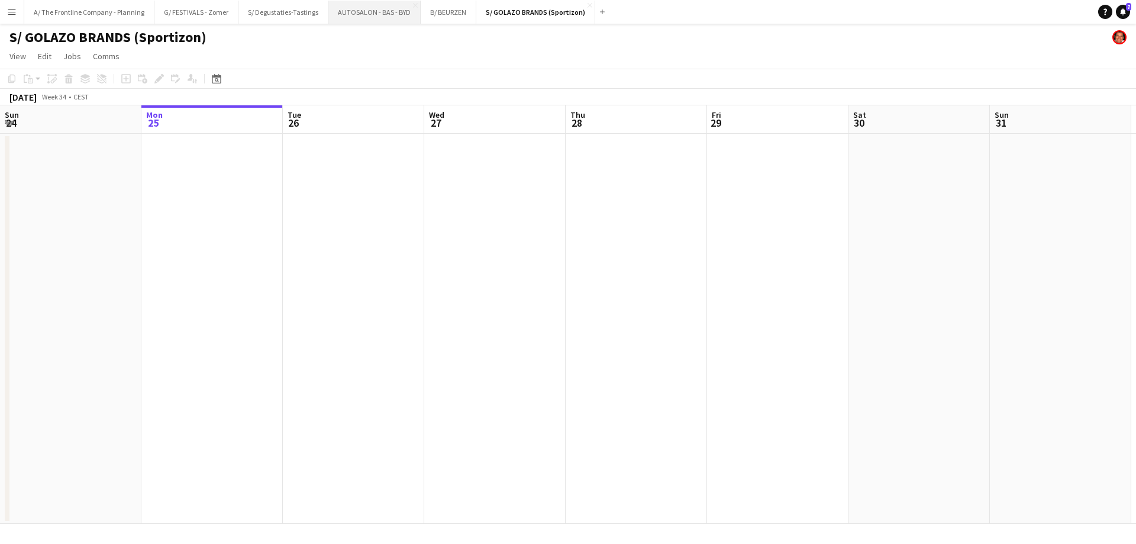
click at [370, 9] on button "AUTOSALON - BAS - BYD Close" at bounding box center [374, 12] width 92 height 23
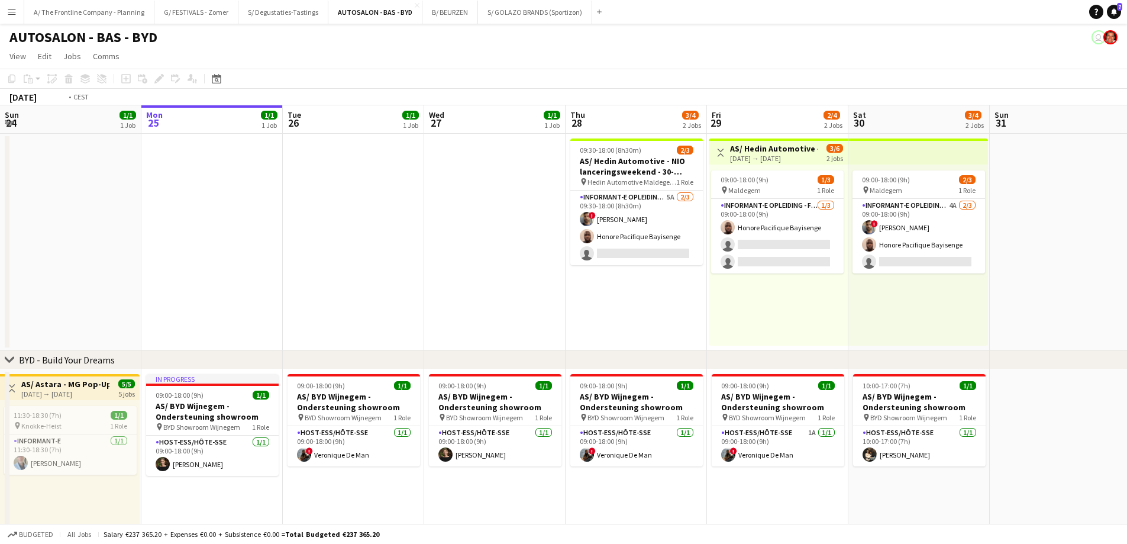
scroll to position [0, 353]
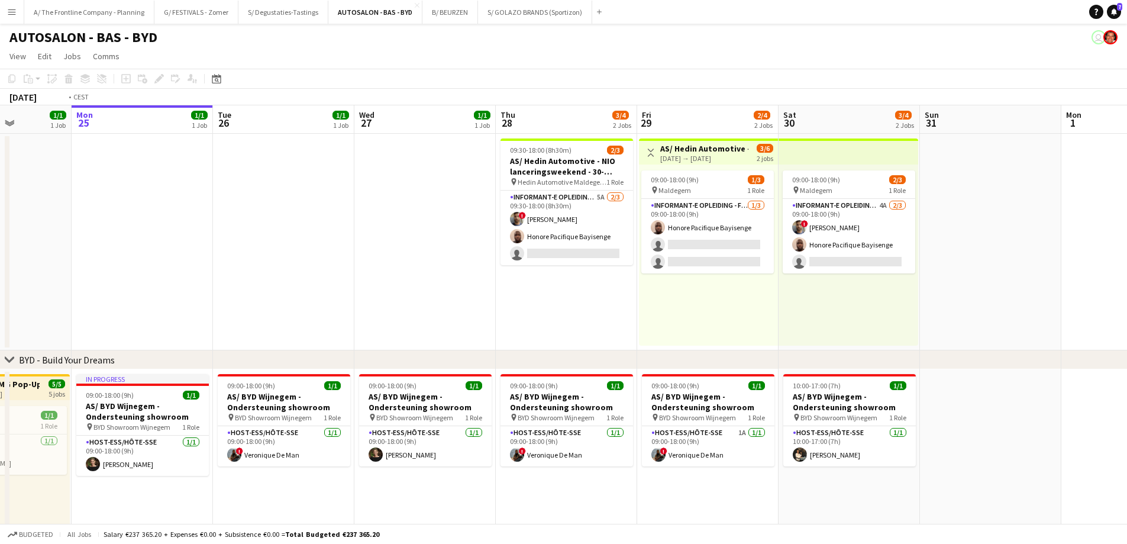
drag, startPoint x: 611, startPoint y: 320, endPoint x: 478, endPoint y: 313, distance: 132.7
click at [478, 313] on app-calendar-viewport "Fri 22 2/2 2 Jobs Sat 23 2/2 2 Jobs Sun 24 1/1 1 Job Mon 25 1/1 1 Job Tue 26 1/…" at bounding box center [563, 431] width 1127 height 652
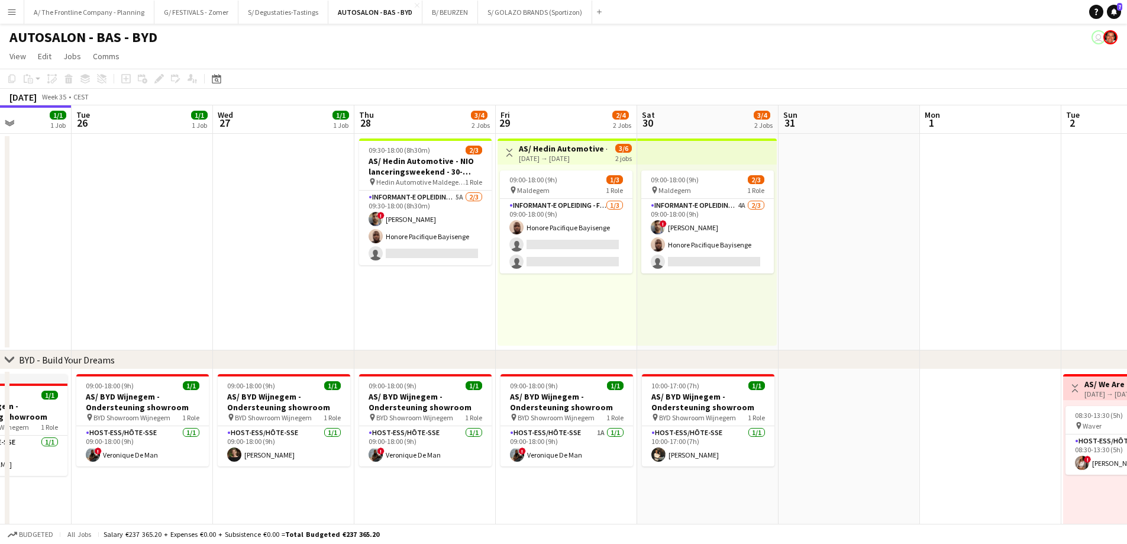
scroll to position [0, 461]
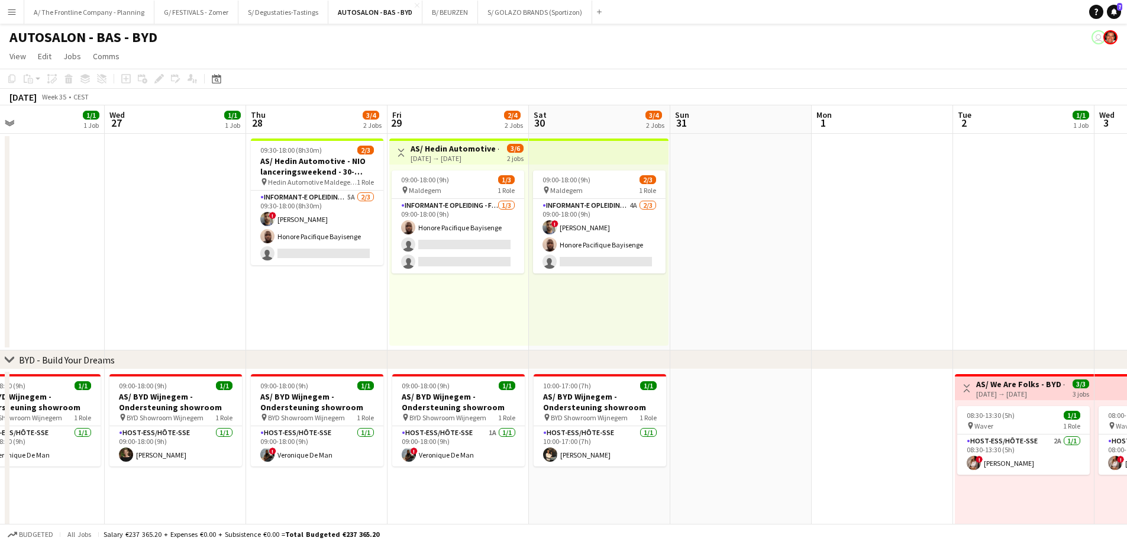
click at [472, 314] on app-calendar-viewport "Sat 23 2/2 2 Jobs Sun 24 1/1 1 Job Mon 25 1/1 1 Job Tue 26 1/1 1 Job Wed 27 1/1…" at bounding box center [563, 431] width 1127 height 652
click at [467, 304] on div "09:00-18:00 (9h) 1/3 pin Maldegem 1 Role Informant-e Opleiding - Formation [DAT…" at bounding box center [458, 254] width 139 height 181
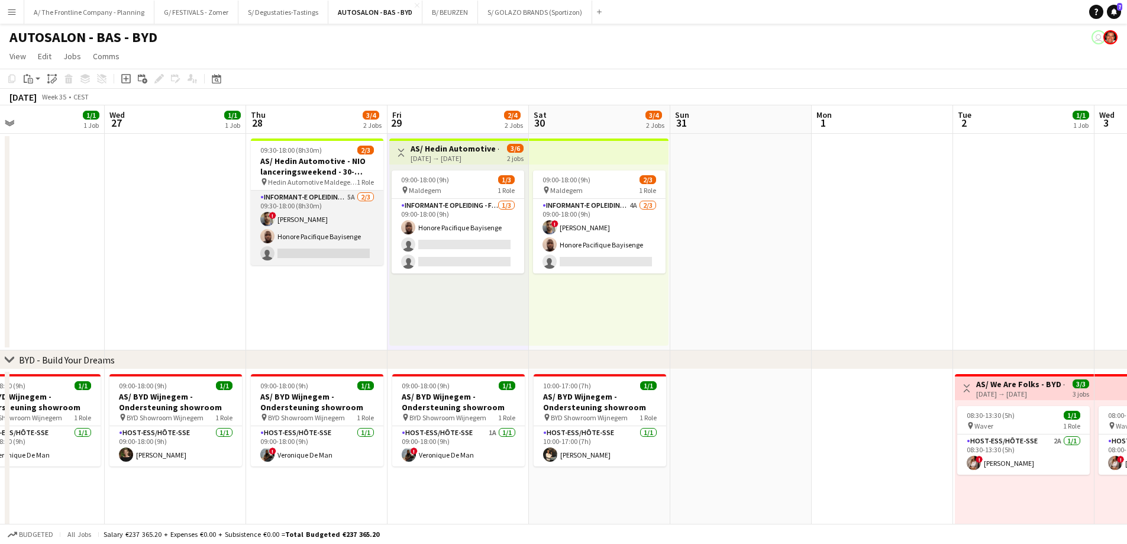
click at [318, 241] on app-card-role "Informant-e Opleiding - Formation 5A [DATE] 09:30-18:00 (8h30m) ! Fehmy [PERSON…" at bounding box center [317, 228] width 133 height 75
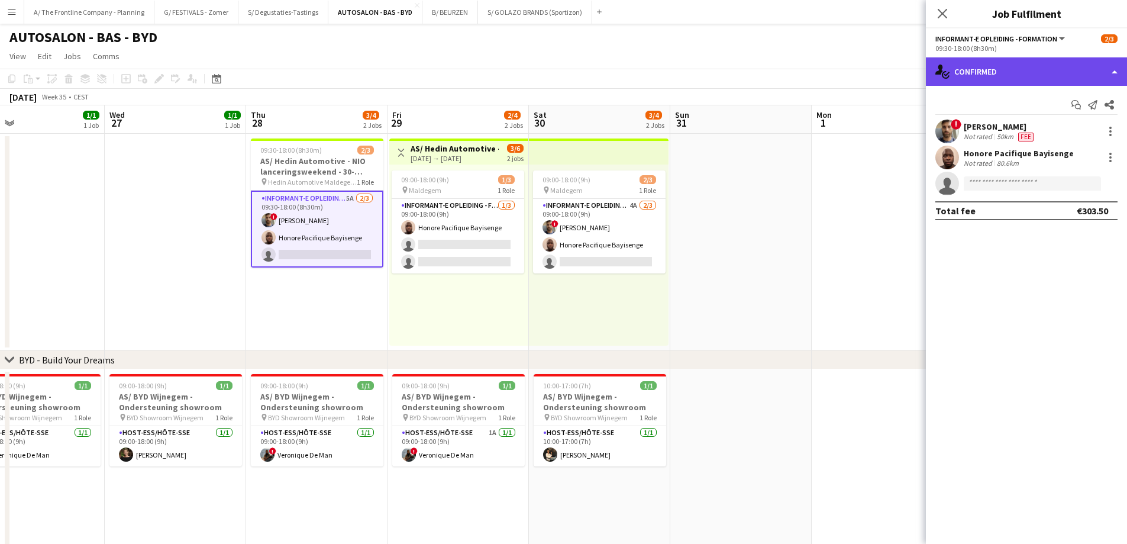
click at [1033, 75] on div "single-neutral-actions-check-2 Confirmed" at bounding box center [1026, 71] width 201 height 28
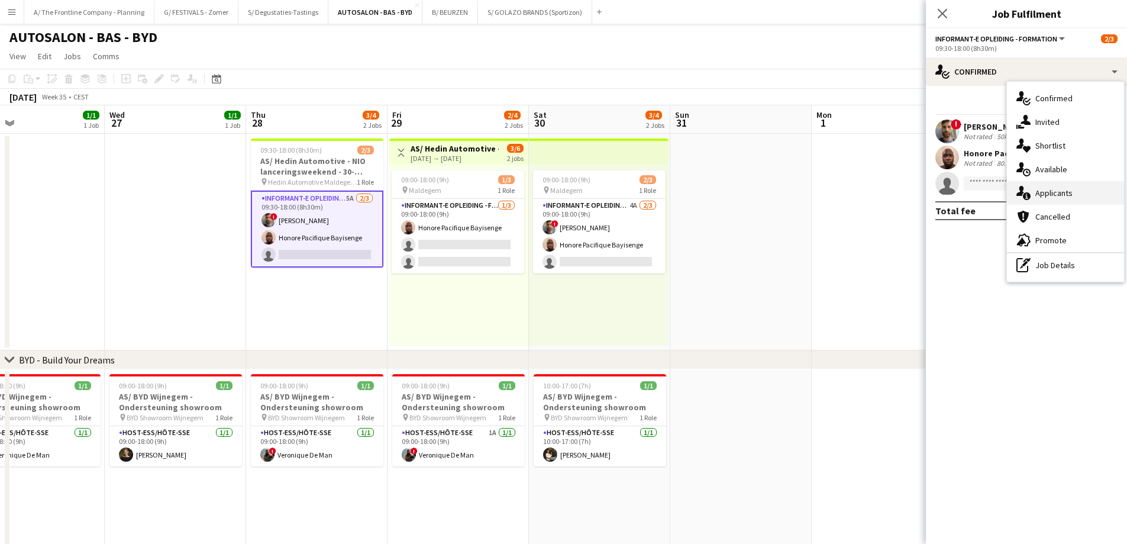
click at [1053, 193] on div "single-neutral-actions-information Applicants" at bounding box center [1065, 193] width 117 height 24
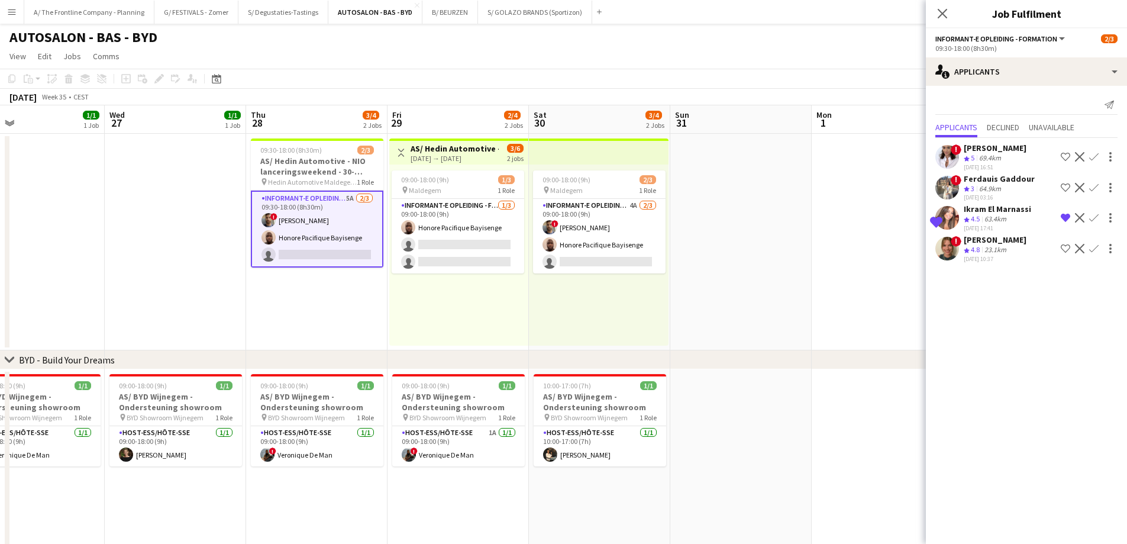
click at [995, 244] on div "[PERSON_NAME]" at bounding box center [995, 239] width 63 height 11
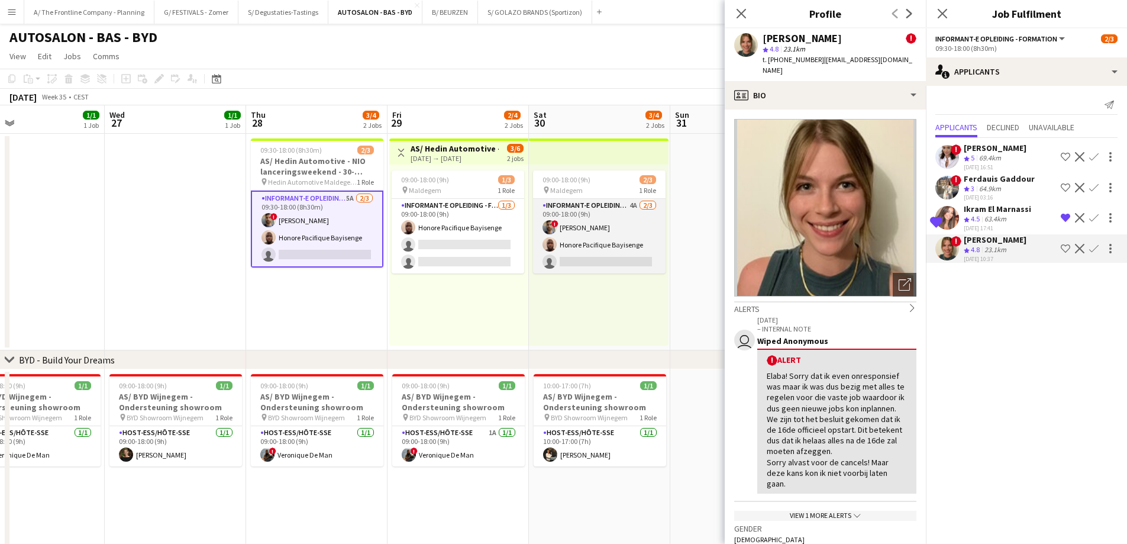
click at [595, 253] on app-card-role "Informant-e Opleiding - Formation 4A [DATE] 09:00-18:00 (9h) ! Fehmy [PERSON_NA…" at bounding box center [599, 236] width 133 height 75
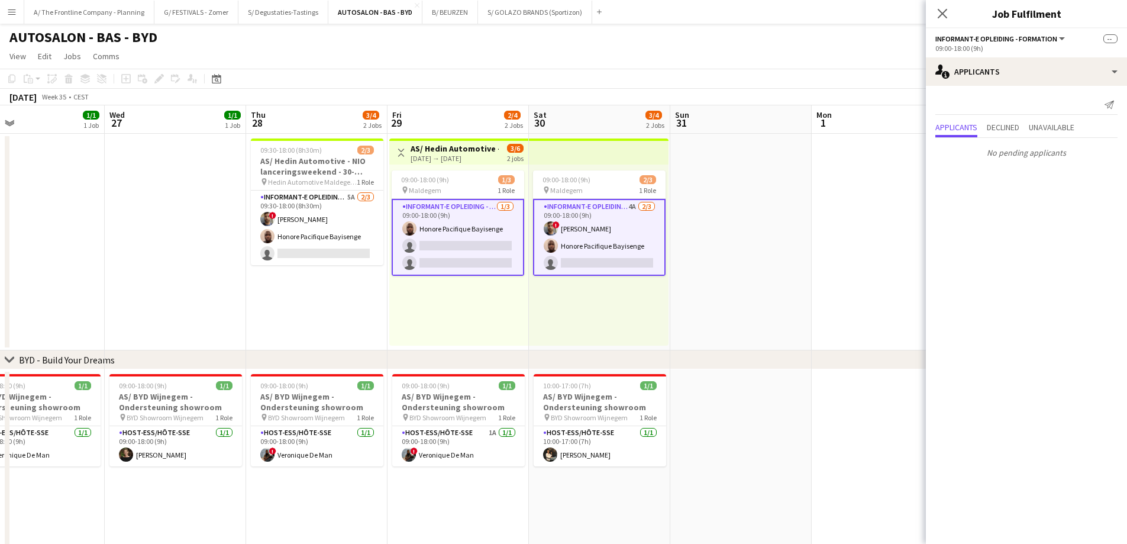
click at [604, 247] on app-card-role "Informant-e Opleiding - Formation 4A [DATE] 09:00-18:00 (9h) ! Fehmy [PERSON_NA…" at bounding box center [599, 237] width 133 height 77
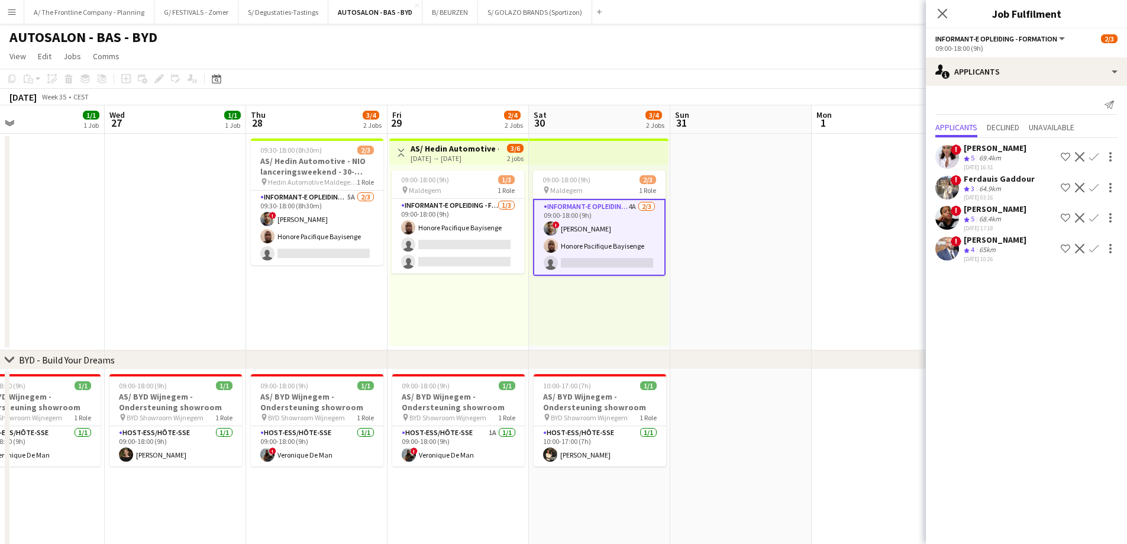
click at [969, 190] on icon "Crew rating" at bounding box center [967, 189] width 6 height 6
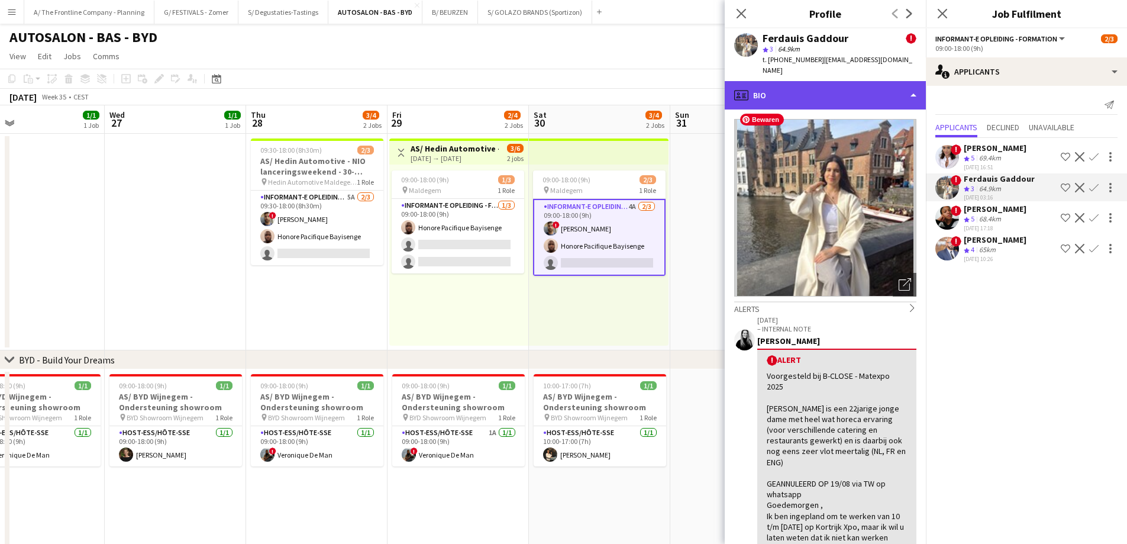
click at [847, 98] on div "profile Bio" at bounding box center [825, 95] width 201 height 28
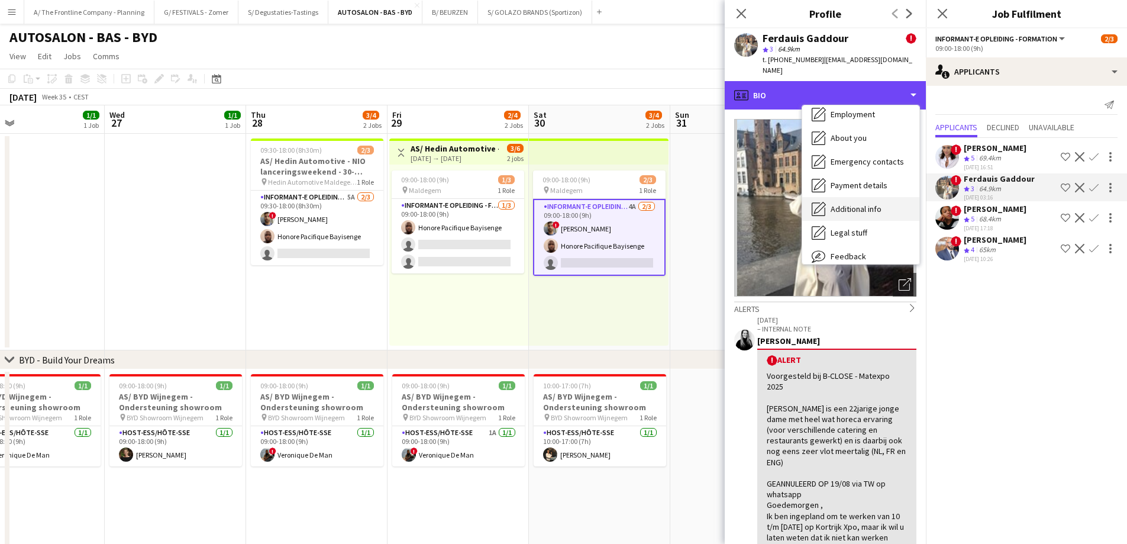
scroll to position [88, 0]
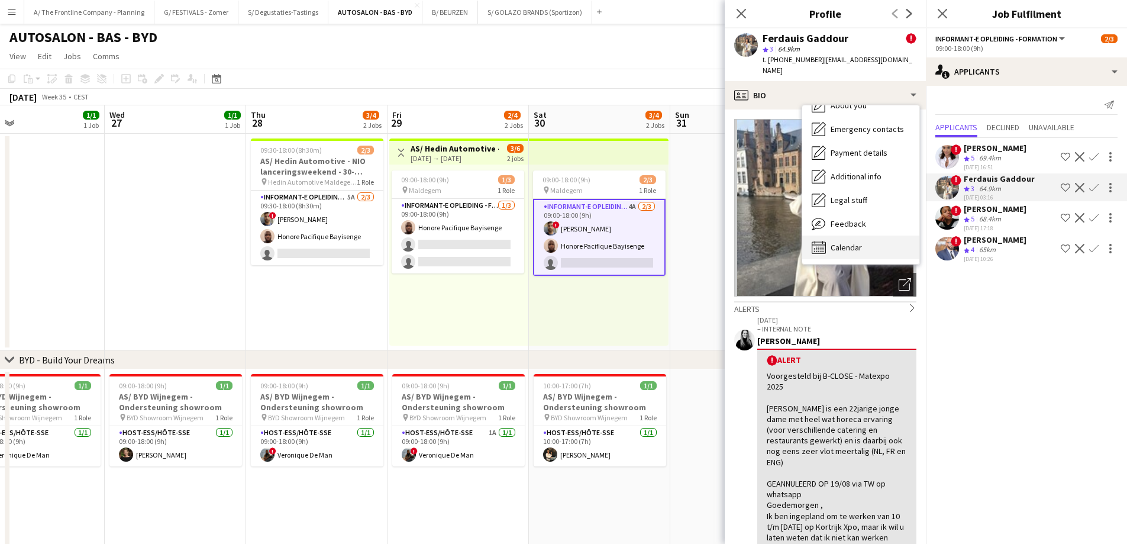
click at [851, 242] on span "Calendar" at bounding box center [846, 247] width 31 height 11
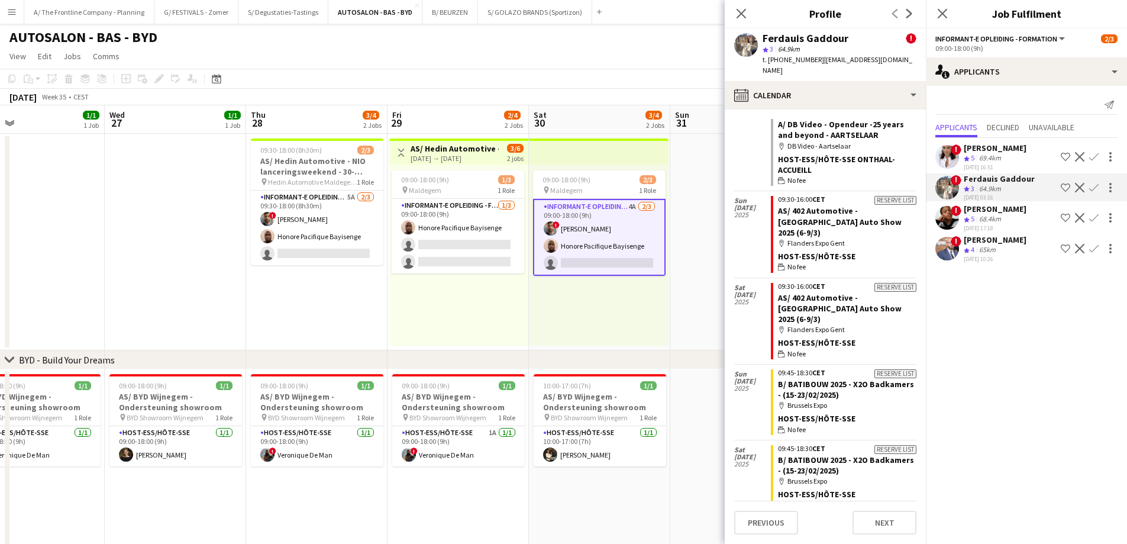
scroll to position [3254, 0]
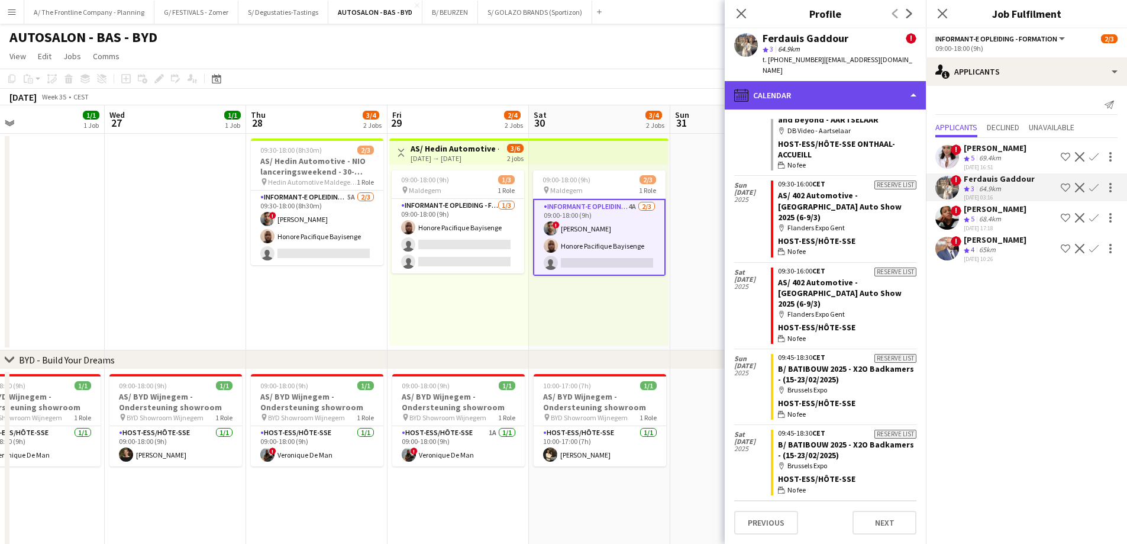
drag, startPoint x: 806, startPoint y: 89, endPoint x: 818, endPoint y: 84, distance: 12.4
click at [811, 88] on div "calendar-full Calendar" at bounding box center [825, 95] width 201 height 28
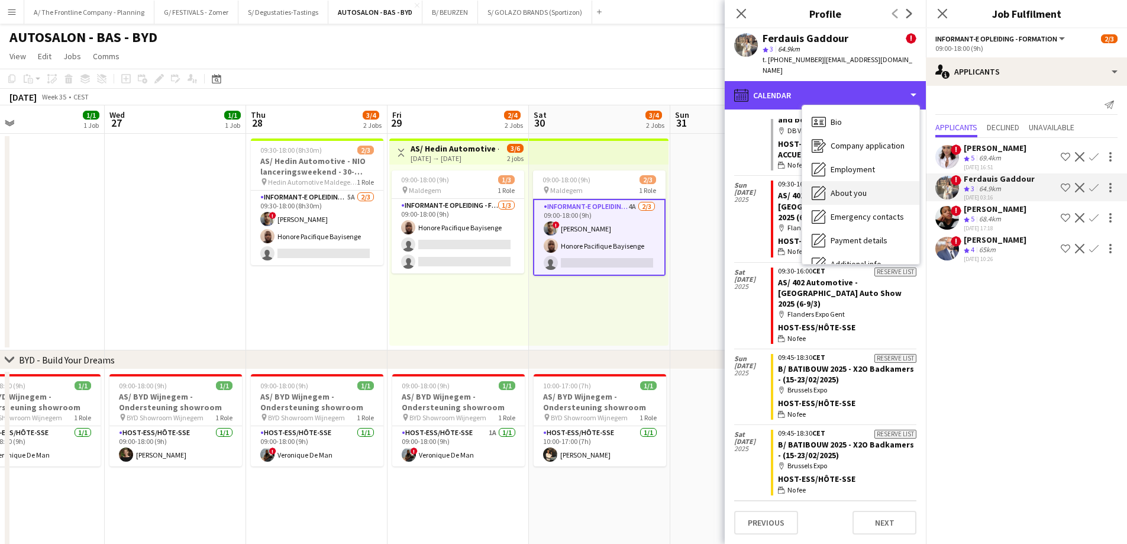
scroll to position [88, 0]
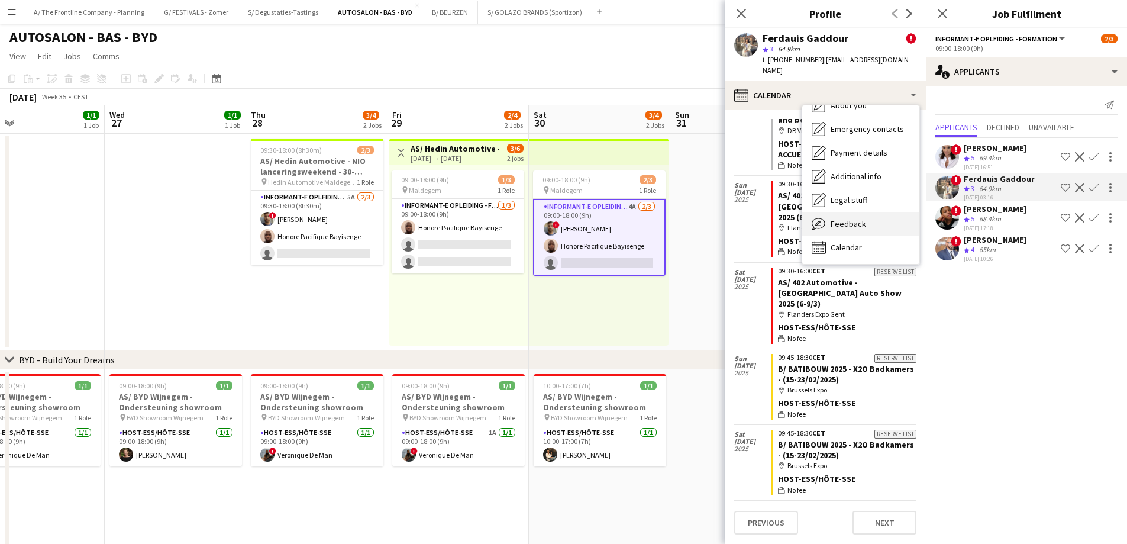
click at [846, 218] on span "Feedback" at bounding box center [848, 223] width 35 height 11
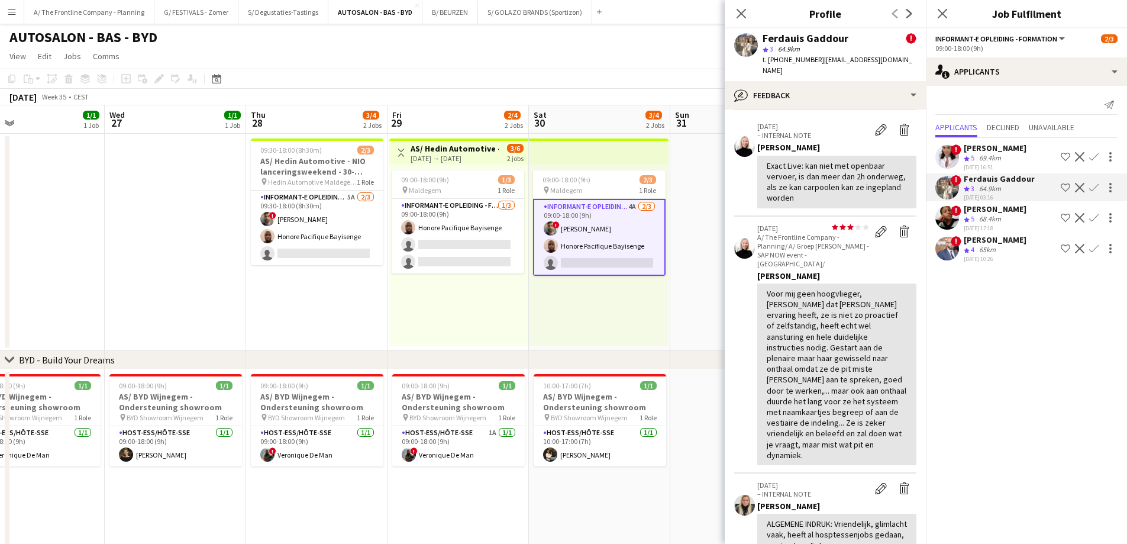
scroll to position [473, 0]
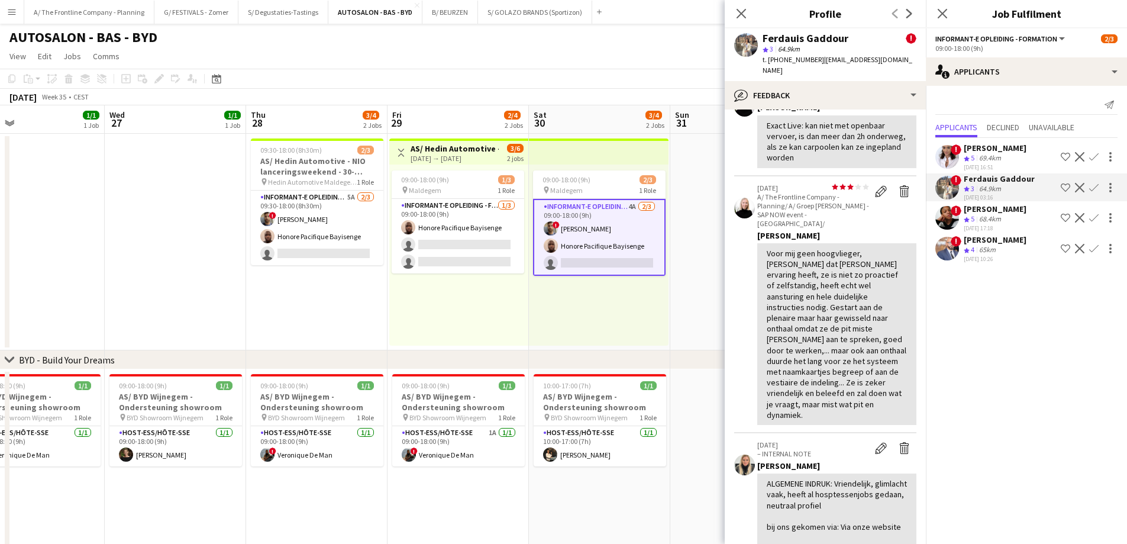
click at [617, 314] on app-calendar-viewport "Sat 23 2/2 2 Jobs Sun 24 1/1 1 Job Mon 25 1/1 1 Job Tue 26 1/1 1 Job Wed 27 1/1…" at bounding box center [563, 431] width 1127 height 652
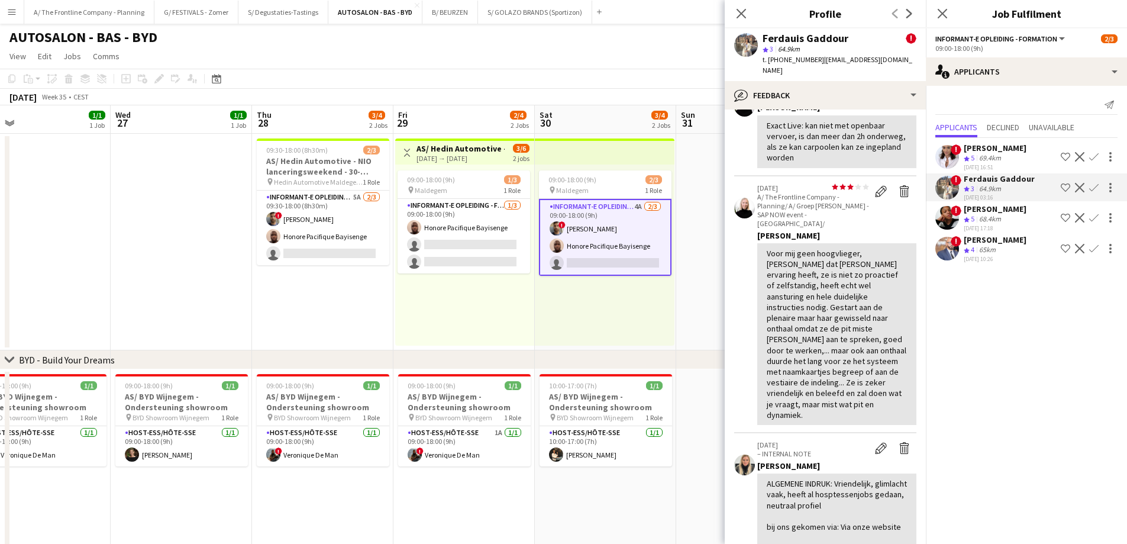
click at [669, 293] on div "09:00-18:00 (9h) 2/3 pin Maldegem 1 Role Informant-e Opleiding - Formation 4A […" at bounding box center [605, 254] width 140 height 181
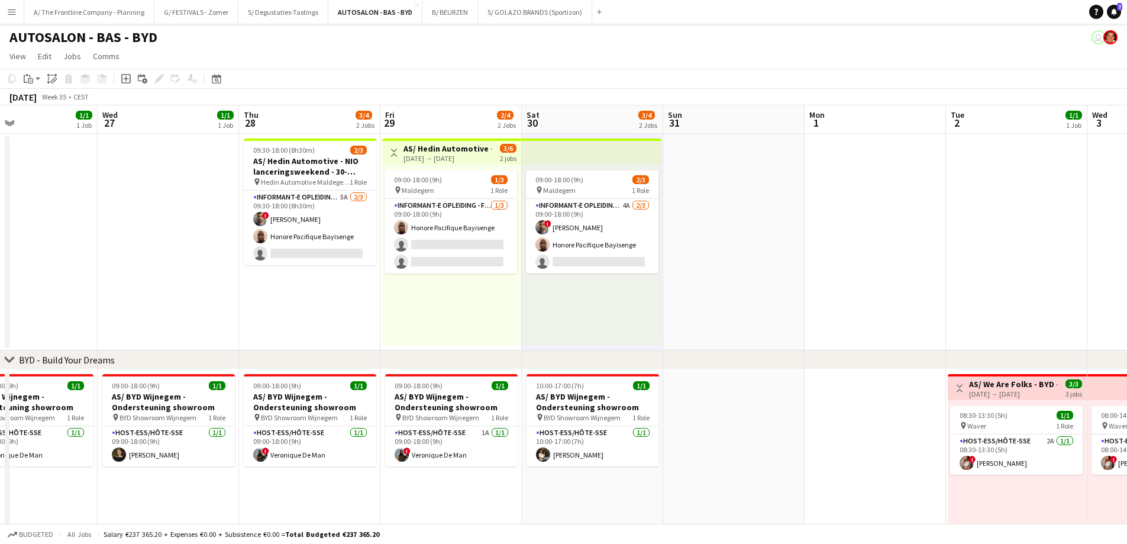
drag, startPoint x: 905, startPoint y: 286, endPoint x: 584, endPoint y: 289, distance: 320.7
click at [548, 290] on app-calendar-viewport "Sat 23 2/2 2 Jobs Sun 24 1/1 1 Job Mon 25 1/1 1 Job Tue 26 1/1 1 Job Wed 27 1/1…" at bounding box center [563, 431] width 1127 height 652
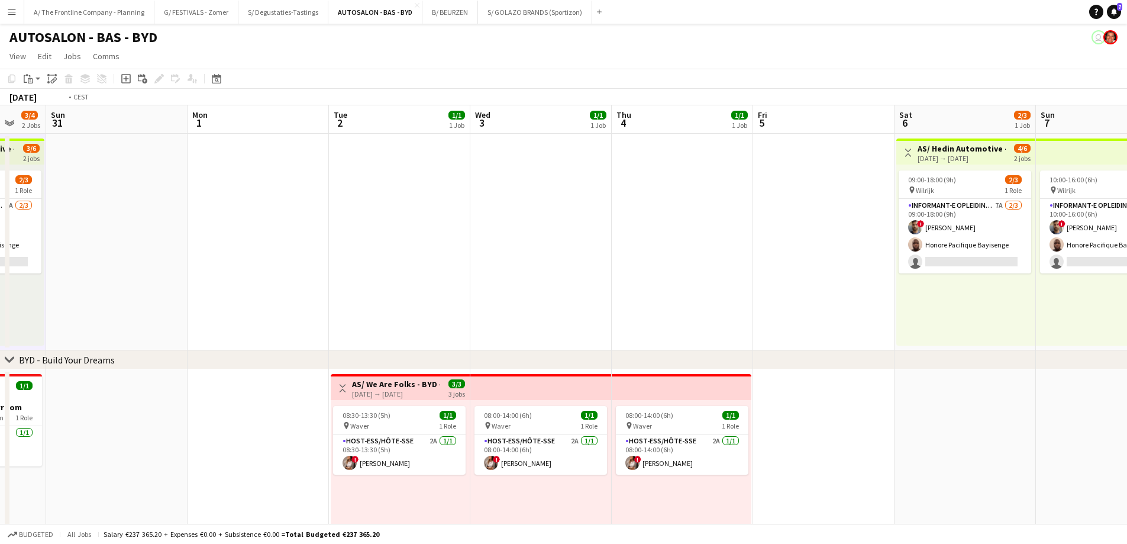
drag, startPoint x: 598, startPoint y: 288, endPoint x: 533, endPoint y: 288, distance: 64.5
click at [533, 288] on app-calendar-viewport "Thu 28 3/4 2 Jobs Fri 29 2/4 2 Jobs Sat 30 3/4 2 Jobs Sun 31 Mon 1 Tue 2 1/1 1 …" at bounding box center [563, 431] width 1127 height 652
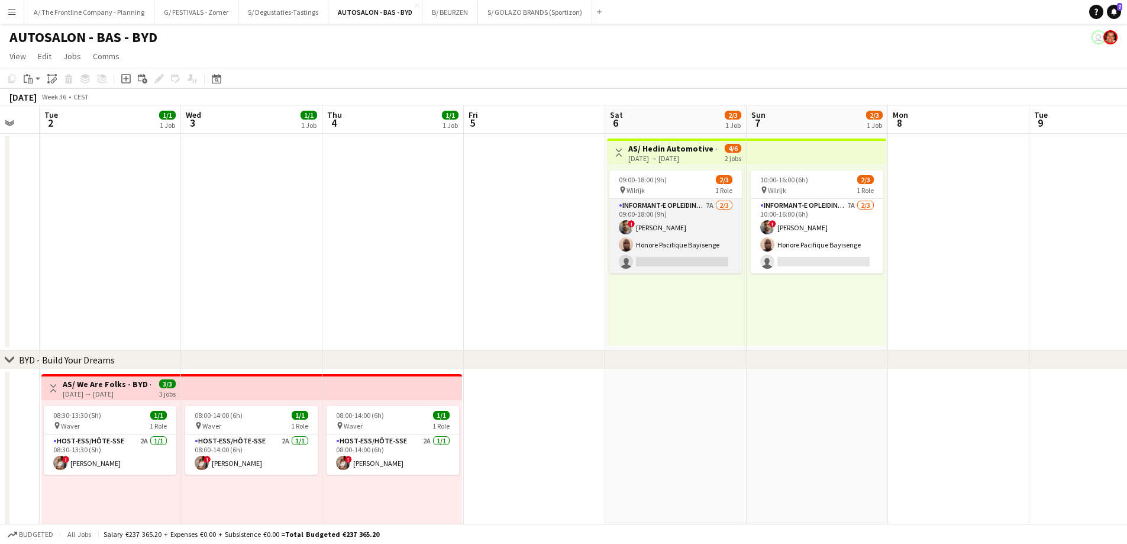
click at [679, 246] on app-card-role "Informant-e Opleiding - Formation 7A [DATE] 09:00-18:00 (9h) ! Fehmy [PERSON_NA…" at bounding box center [675, 236] width 133 height 75
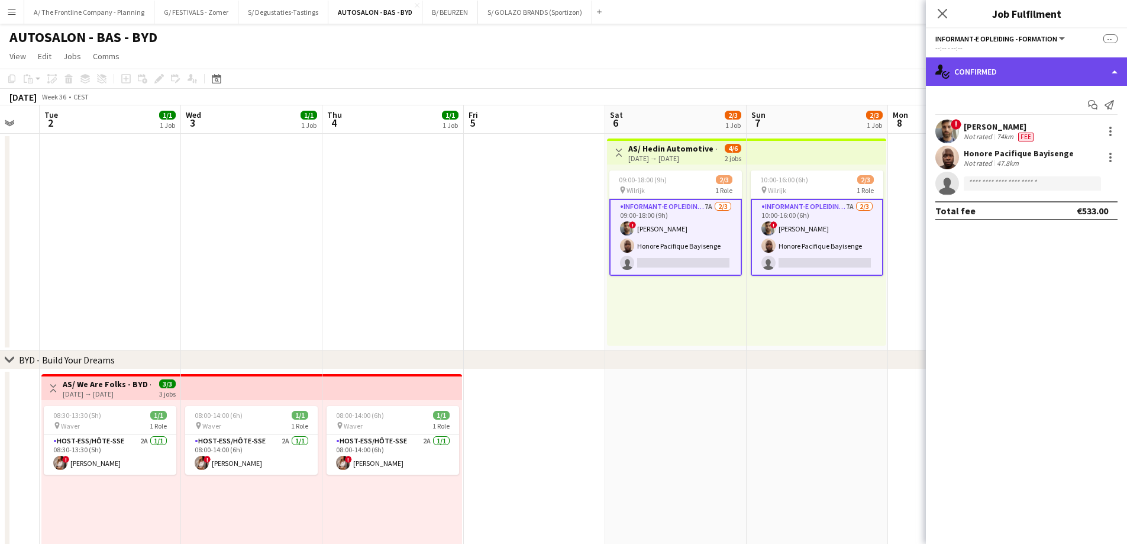
click at [1048, 72] on div "single-neutral-actions-check-2 Confirmed" at bounding box center [1026, 71] width 201 height 28
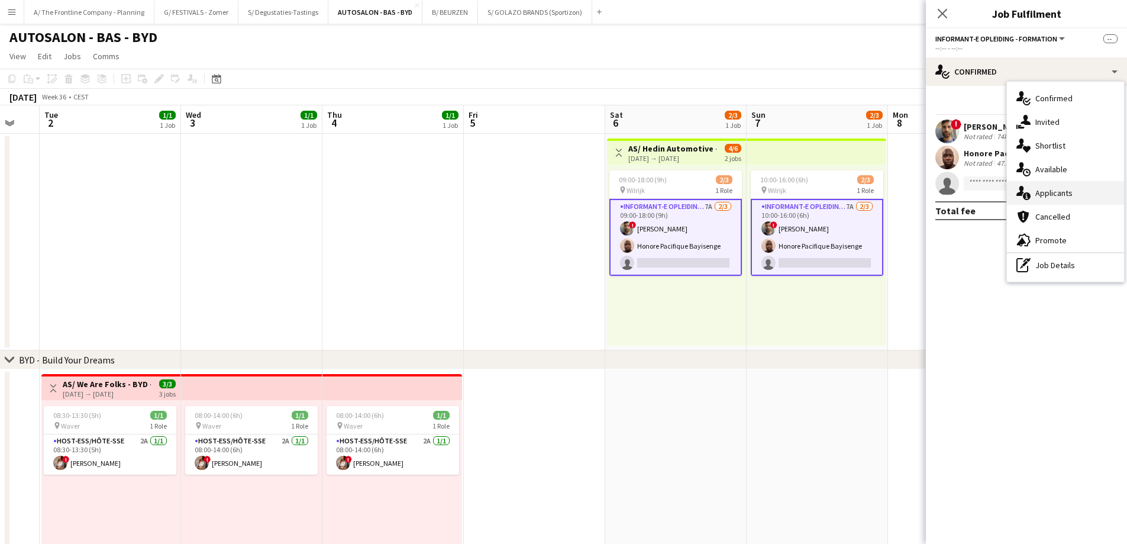
click at [1047, 199] on div "single-neutral-actions-information Applicants" at bounding box center [1065, 193] width 117 height 24
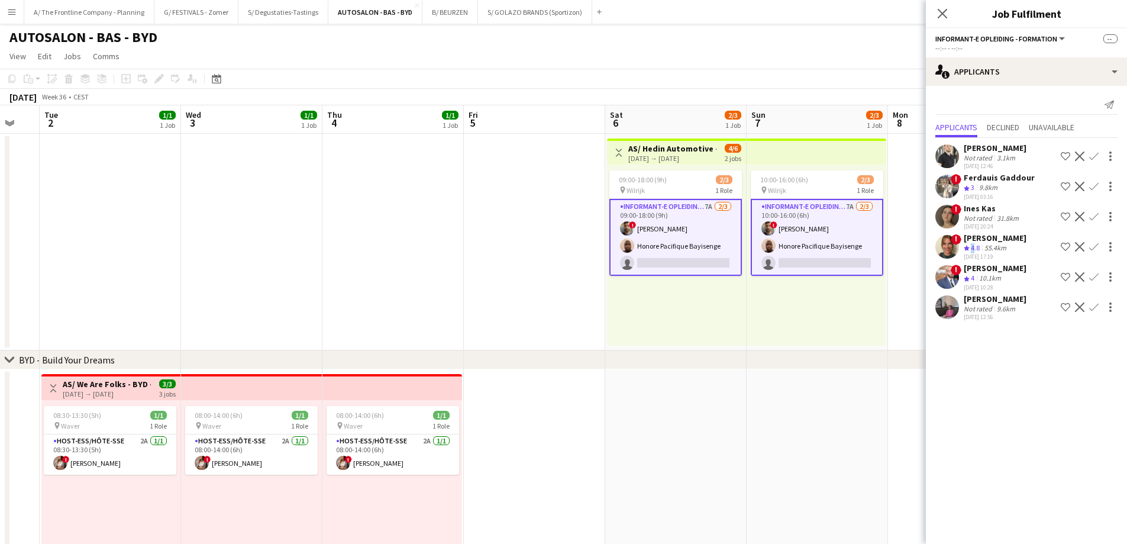
click at [972, 243] on div "Crew rating 4.8" at bounding box center [973, 248] width 18 height 10
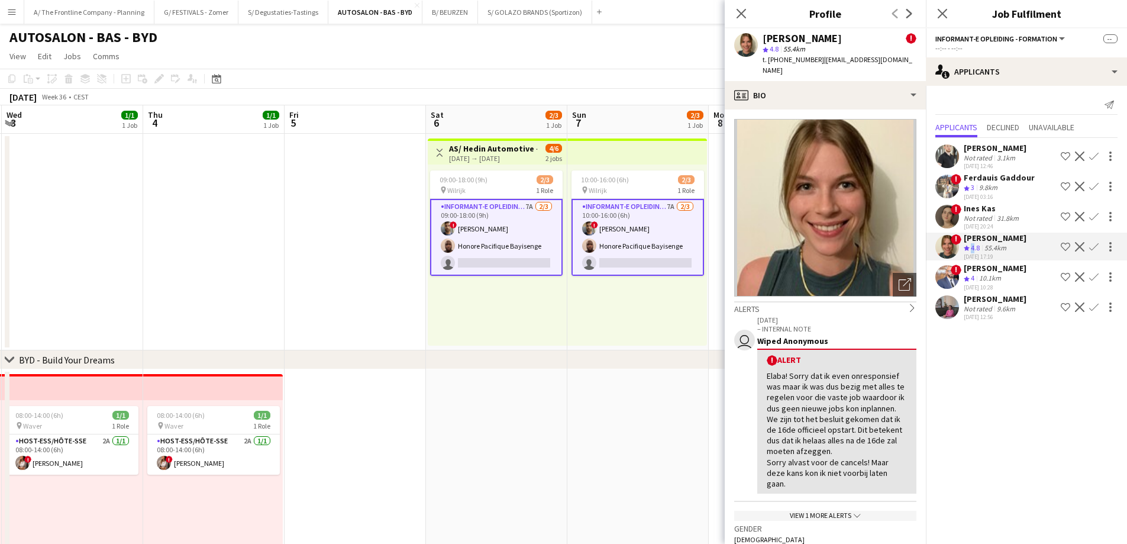
scroll to position [0, 425]
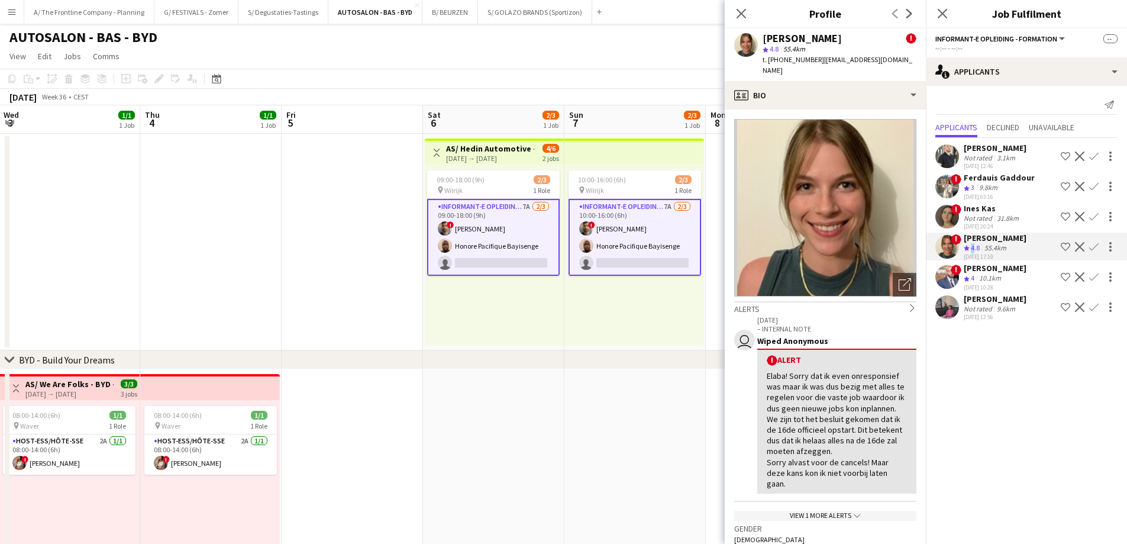
drag, startPoint x: 634, startPoint y: 290, endPoint x: 479, endPoint y: 277, distance: 155.0
click at [479, 277] on app-calendar-viewport "Sun 31 Mon 1 Tue 2 1/1 1 Job Wed 3 1/1 1 Job Thu 4 1/1 1 Job Fri 5 Sat 6 2/3 1 …" at bounding box center [563, 431] width 1127 height 652
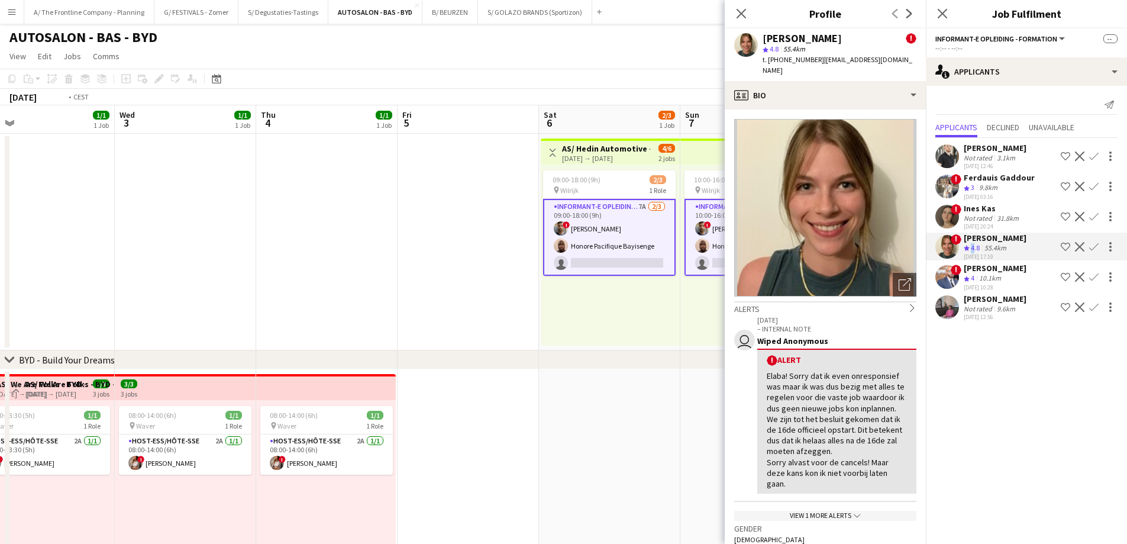
drag, startPoint x: 305, startPoint y: 286, endPoint x: 603, endPoint y: 276, distance: 297.8
click at [603, 276] on app-calendar-viewport "Sun 31 Mon 1 Tue 2 1/1 1 Job Wed 3 1/1 1 Job Thu 4 1/1 1 Job Fri 5 Sat 6 2/3 1 …" at bounding box center [563, 431] width 1127 height 652
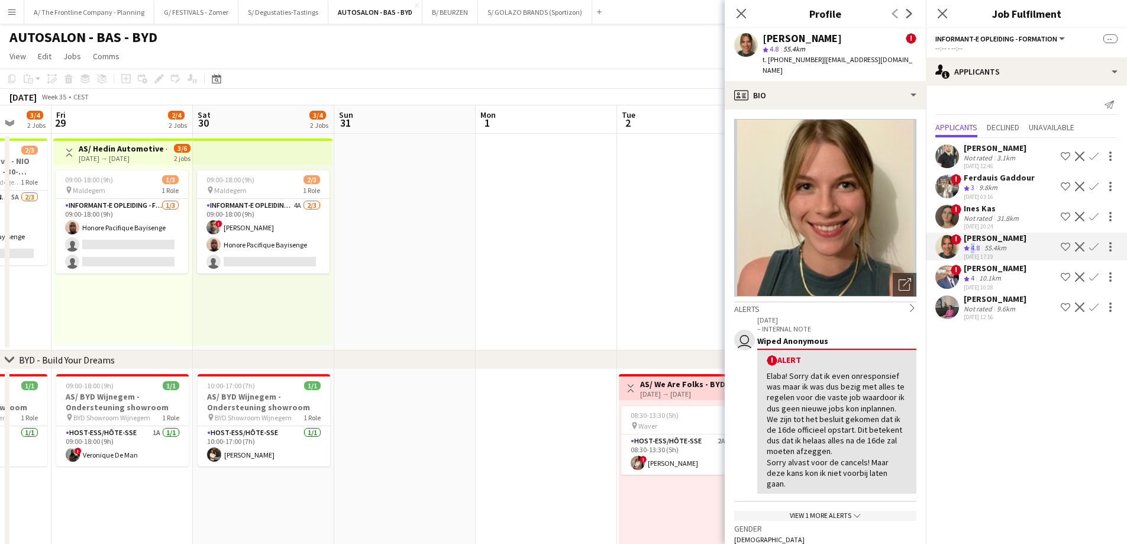
drag, startPoint x: 544, startPoint y: 212, endPoint x: 661, endPoint y: 231, distance: 118.7
click at [664, 225] on app-calendar-viewport "Wed 27 1/1 1 Job Thu 28 3/4 2 Jobs Fri 29 2/4 2 Jobs Sat 30 3/4 2 Jobs Sun 31 M…" at bounding box center [563, 431] width 1127 height 652
click at [977, 155] on div "Not rated" at bounding box center [979, 157] width 31 height 9
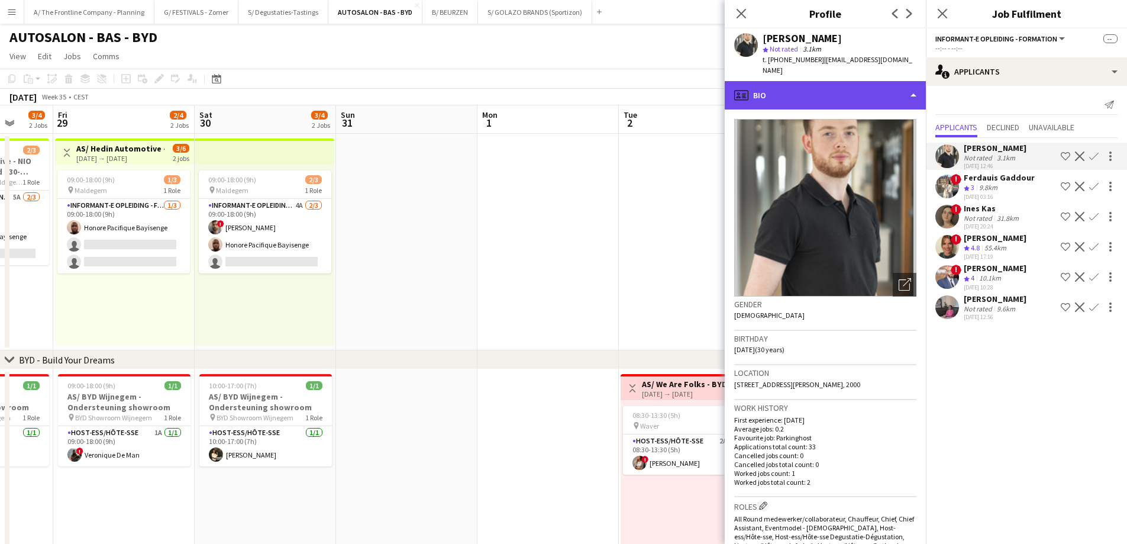
click at [832, 82] on div "profile Bio" at bounding box center [825, 95] width 201 height 28
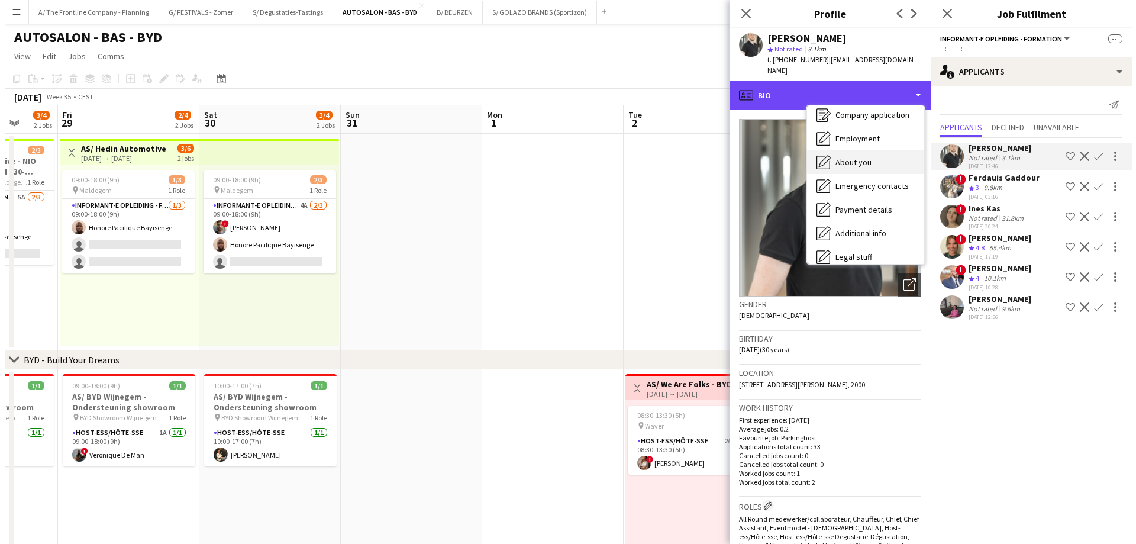
scroll to position [88, 0]
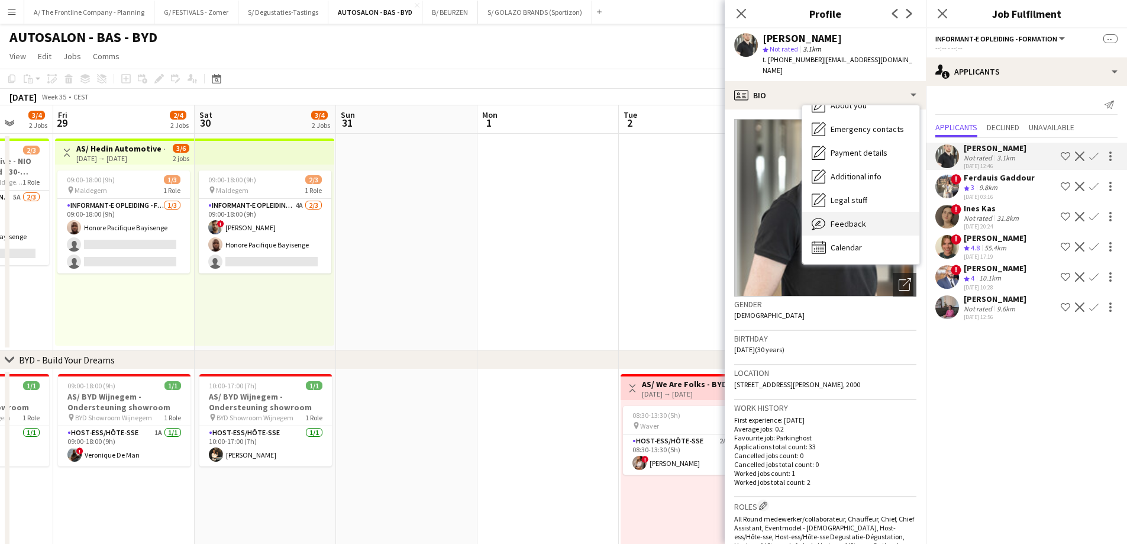
click at [854, 218] on span "Feedback" at bounding box center [848, 223] width 35 height 11
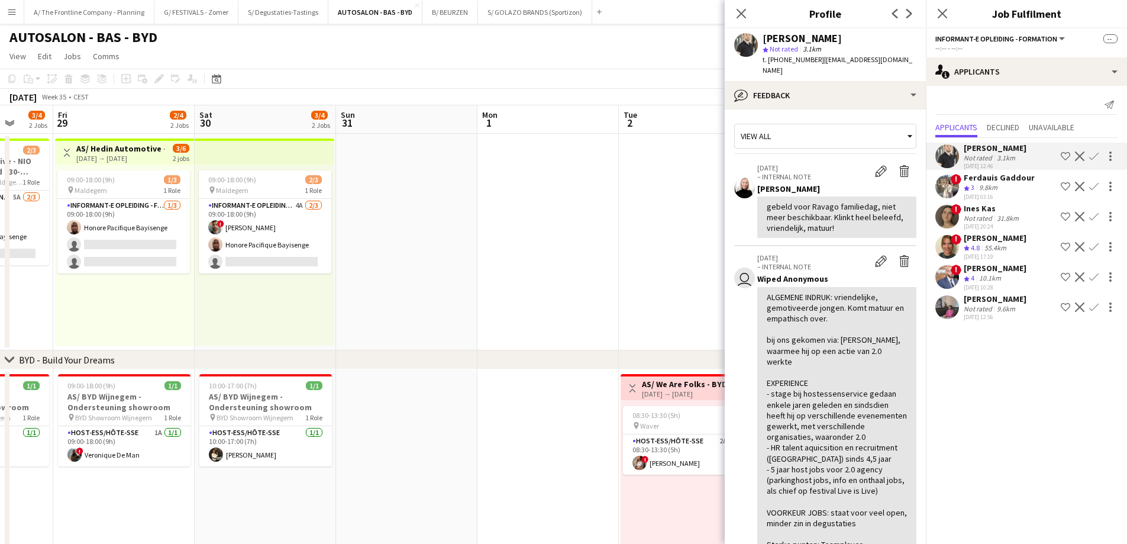
click at [551, 159] on app-date-cell at bounding box center [547, 242] width 141 height 217
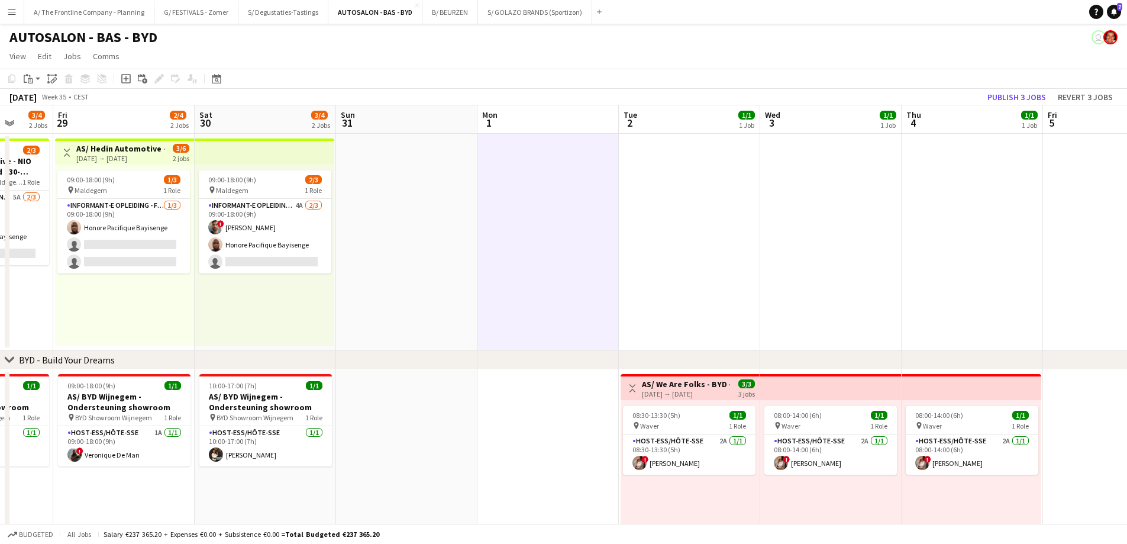
click at [9, 13] on app-icon "Menu" at bounding box center [11, 11] width 9 height 9
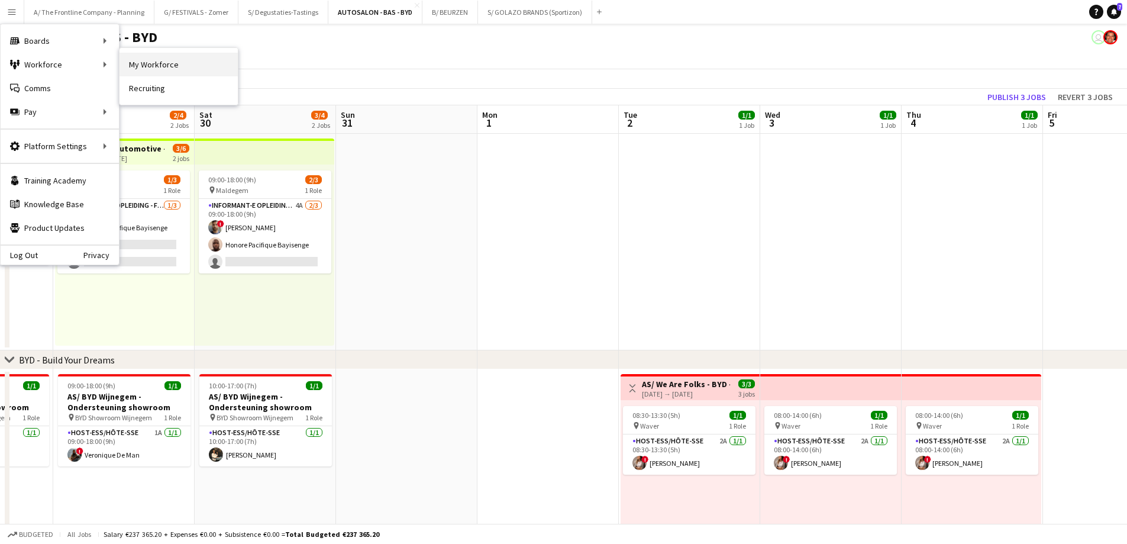
click at [165, 71] on link "My Workforce" at bounding box center [179, 65] width 118 height 24
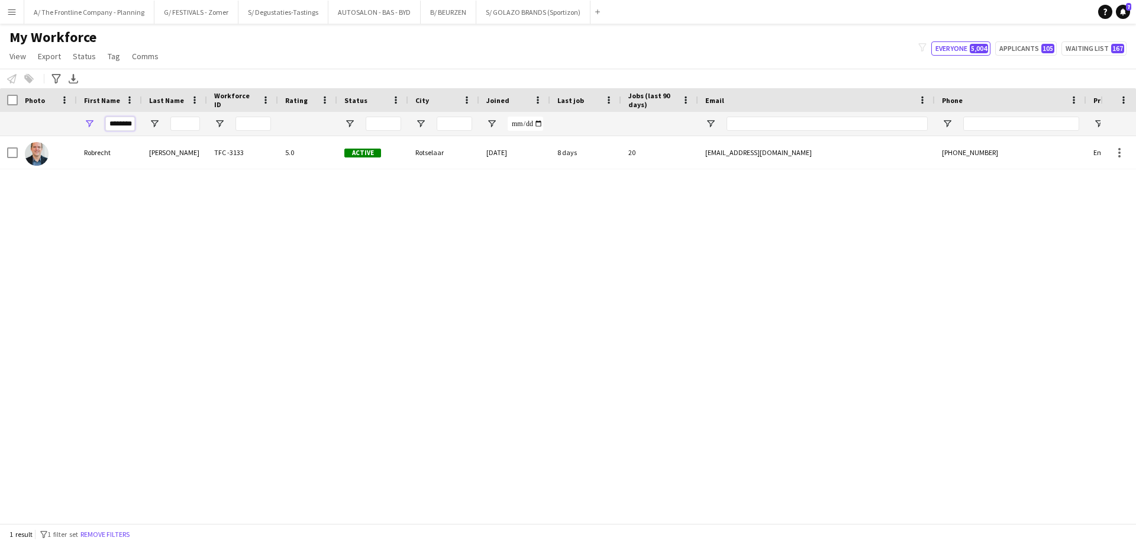
click at [129, 122] on input "********" at bounding box center [120, 124] width 30 height 14
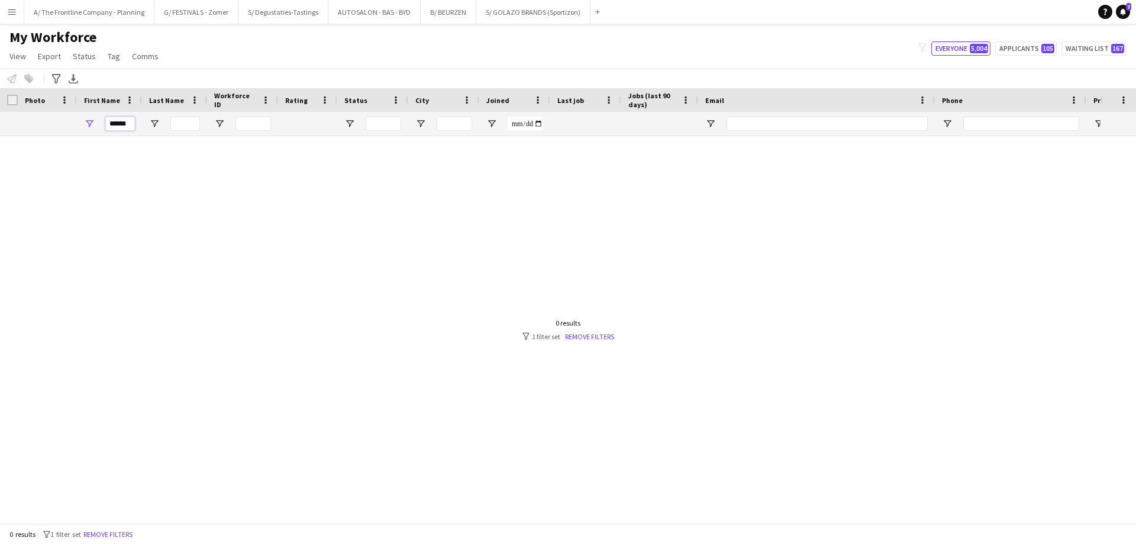
type input "******"
click at [236, 199] on div at bounding box center [550, 325] width 1100 height 378
click at [114, 126] on input "******" at bounding box center [120, 124] width 30 height 14
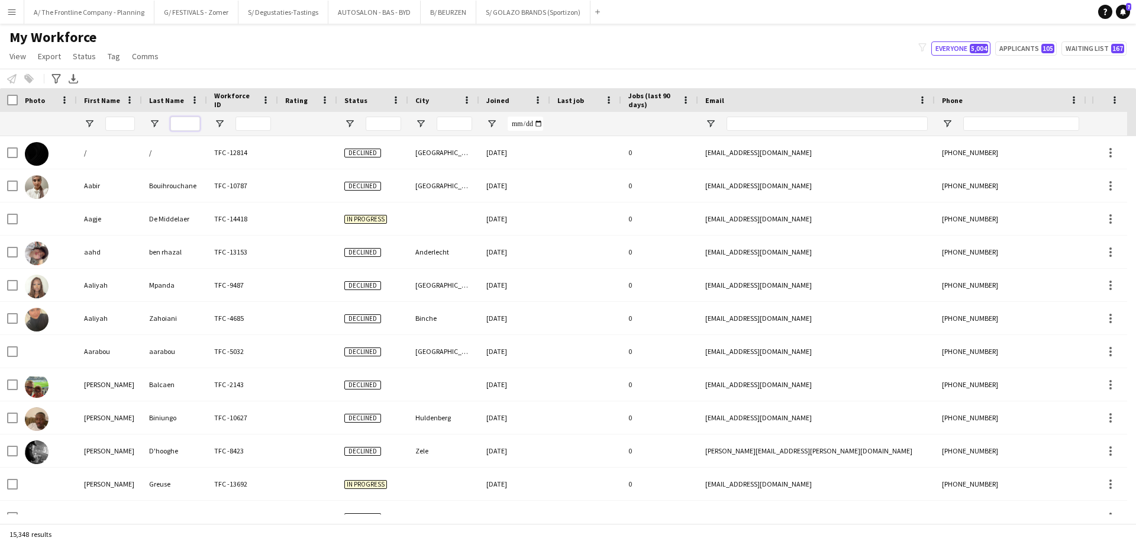
click at [177, 126] on input "Last Name Filter Input" at bounding box center [185, 124] width 30 height 14
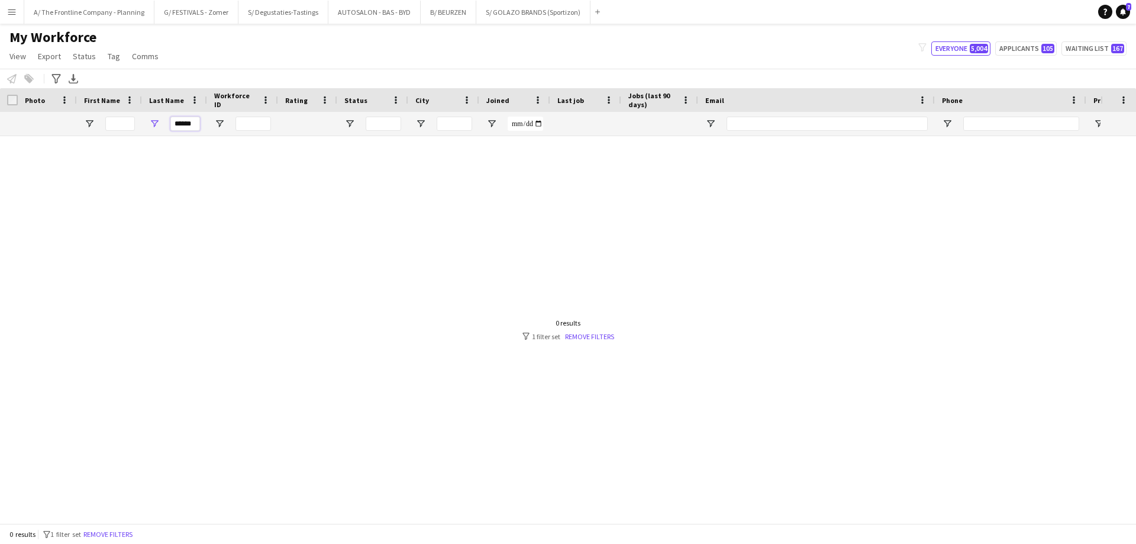
type input "******"
click at [282, 53] on div "My Workforce View Views Default view New view Update view Delete view Edit name…" at bounding box center [568, 48] width 1136 height 40
click at [368, 19] on button "AUTOSALON - BAS - BYD Close" at bounding box center [374, 12] width 92 height 23
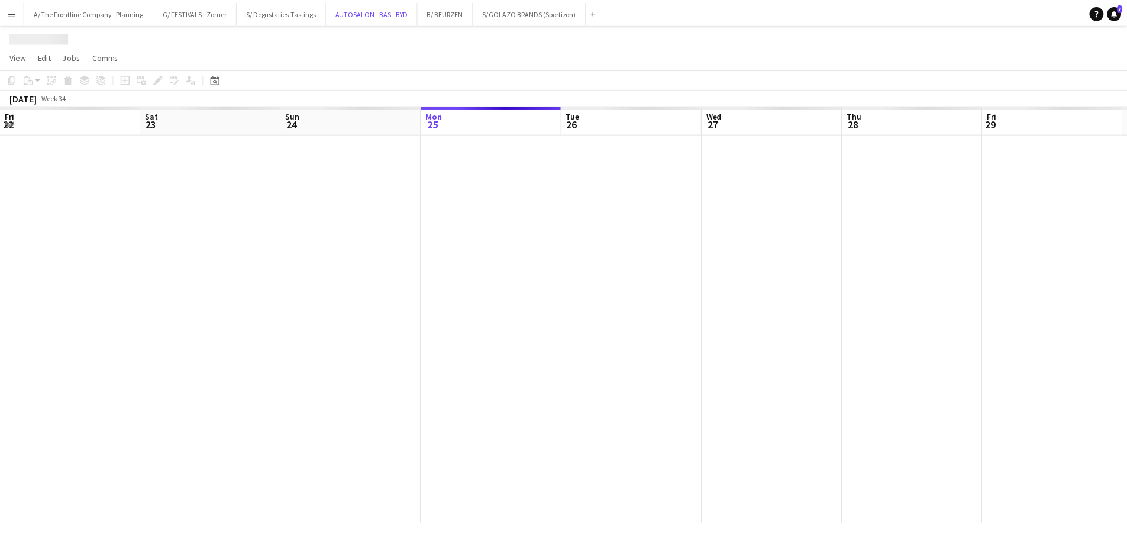
scroll to position [0, 283]
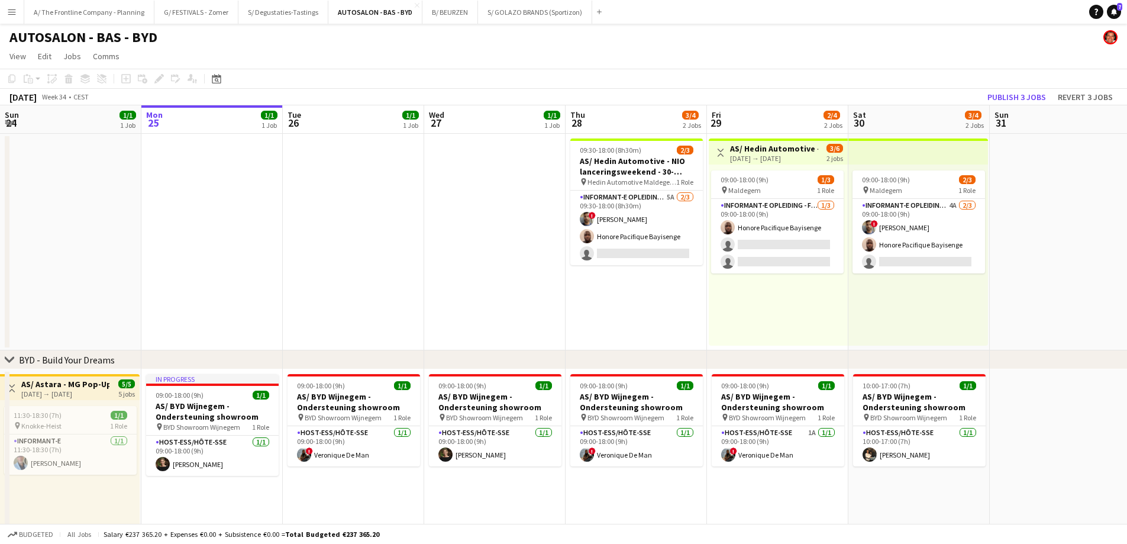
drag, startPoint x: 350, startPoint y: 209, endPoint x: 264, endPoint y: 192, distance: 88.0
click at [313, 203] on app-calendar-viewport "Fri 22 2/2 2 Jobs Sat 23 2/2 2 Jobs Sun 24 1/1 1 Job Mon 25 1/1 1 Job Tue 26 1/…" at bounding box center [563, 431] width 1127 height 652
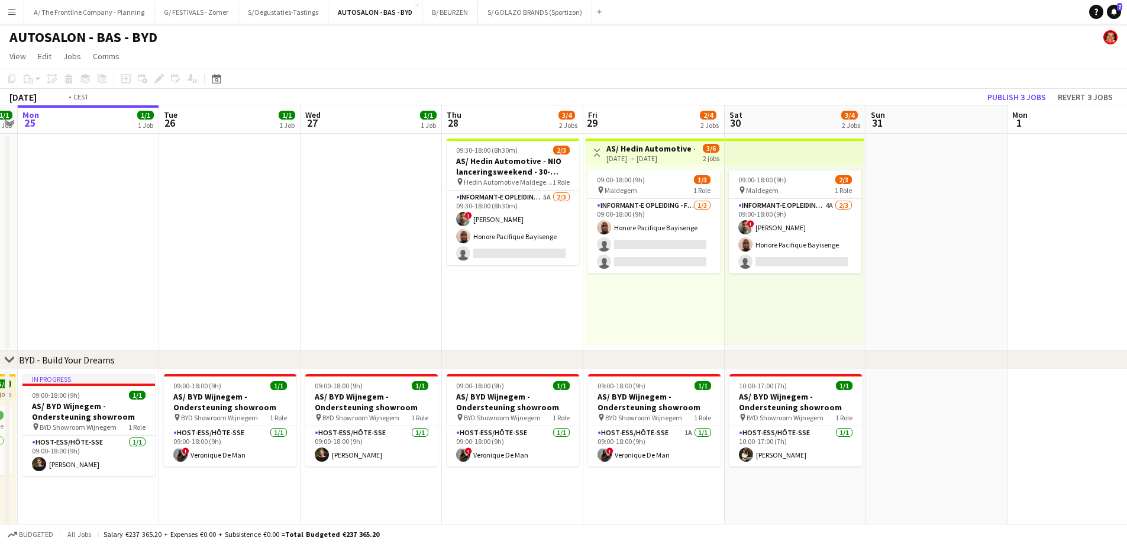
drag, startPoint x: 367, startPoint y: 215, endPoint x: 211, endPoint y: 211, distance: 156.2
click at [216, 214] on app-calendar-viewport "Fri 22 2/2 2 Jobs Sat 23 2/2 2 Jobs Sun 24 1/1 1 Job Mon 25 1/1 1 Job Tue 26 1/…" at bounding box center [563, 431] width 1127 height 652
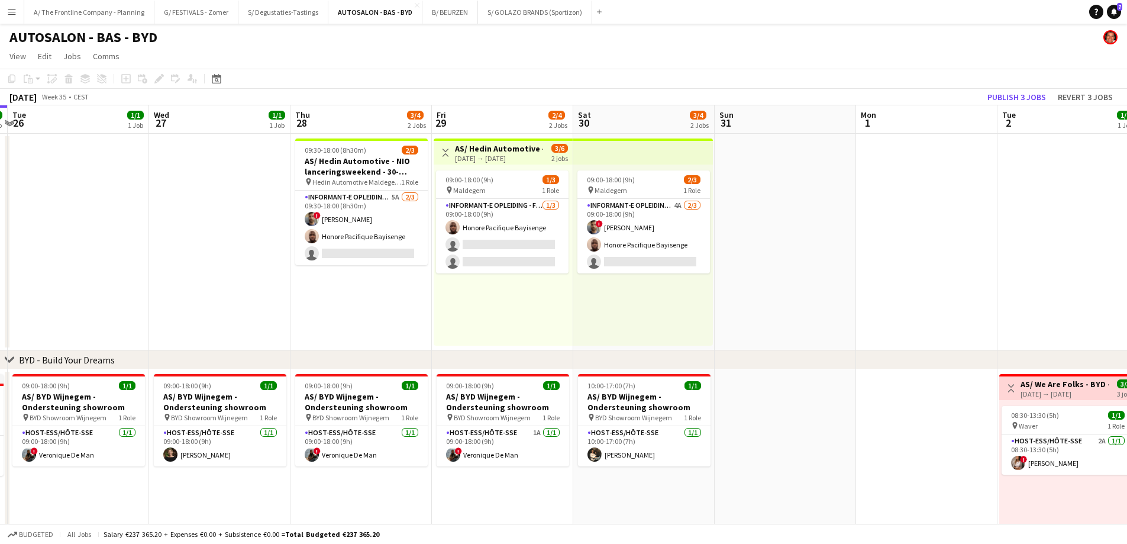
scroll to position [0, 366]
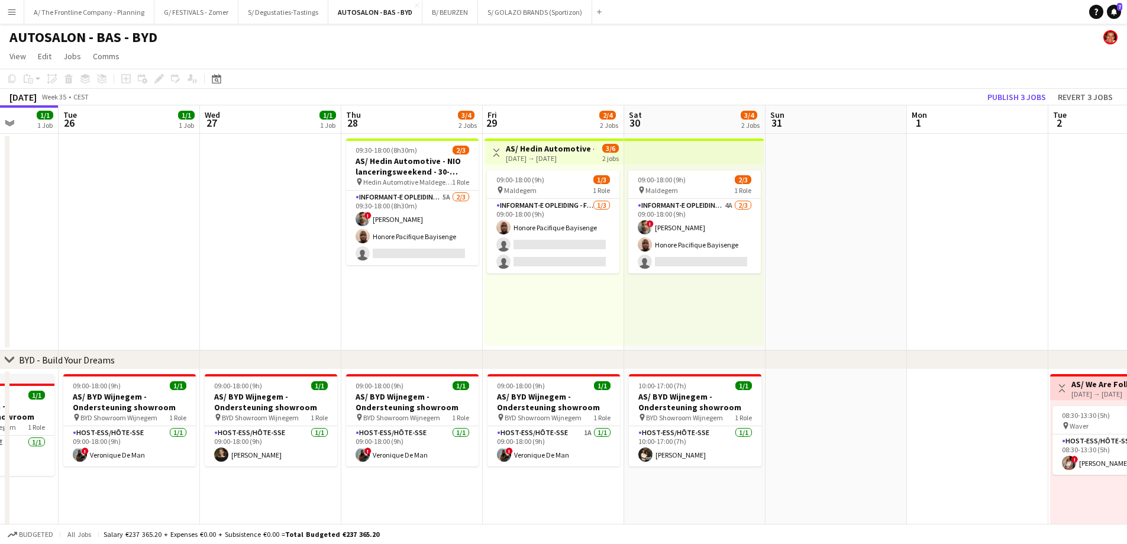
drag, startPoint x: 221, startPoint y: 225, endPoint x: 131, endPoint y: 212, distance: 91.5
click at [131, 212] on app-calendar-viewport "Sat 23 2/2 2 Jobs Sun 24 1/1 1 Job Mon 25 1/1 1 Job Tue 26 1/1 1 Job Wed 27 1/1…" at bounding box center [563, 431] width 1127 height 652
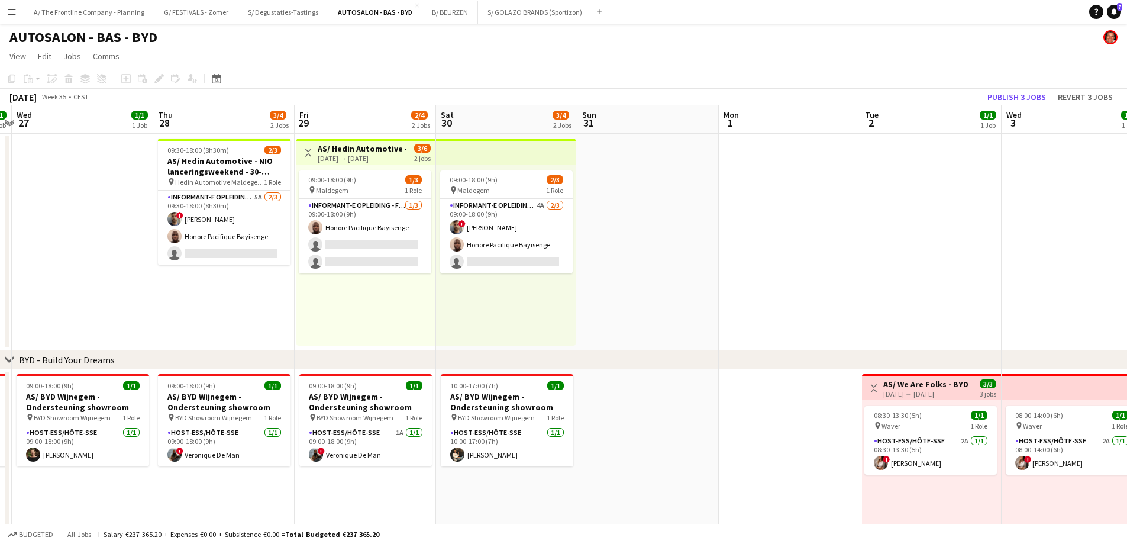
drag, startPoint x: 871, startPoint y: 238, endPoint x: 542, endPoint y: 224, distance: 329.9
click at [542, 224] on app-calendar-viewport "Sun 24 1/1 1 Job Mon 25 1/1 1 Job Tue 26 1/1 1 Job Wed 27 1/1 1 Job Thu 28 3/4 …" at bounding box center [563, 431] width 1127 height 652
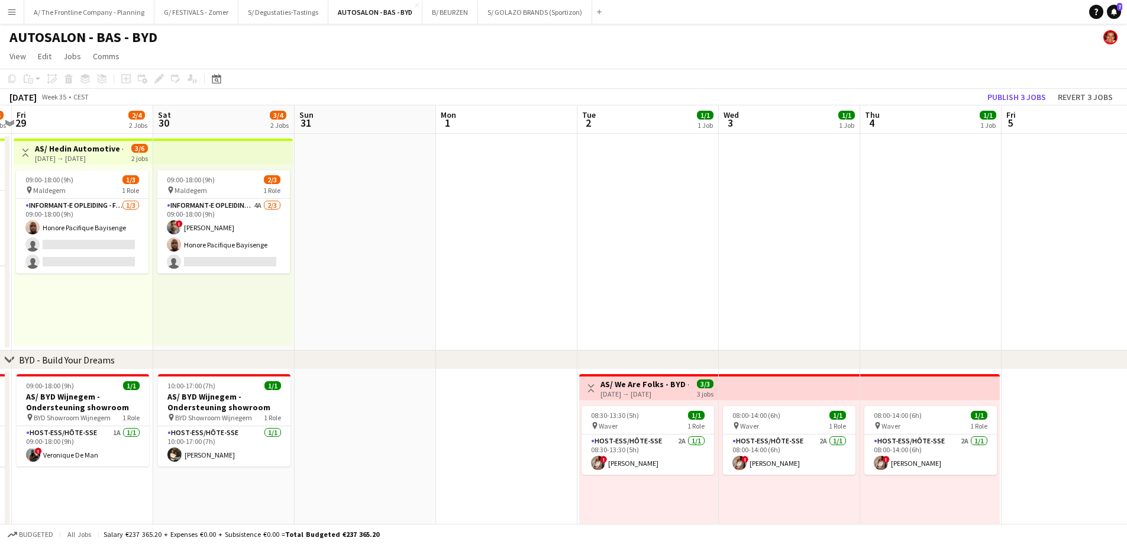
scroll to position [0, 380]
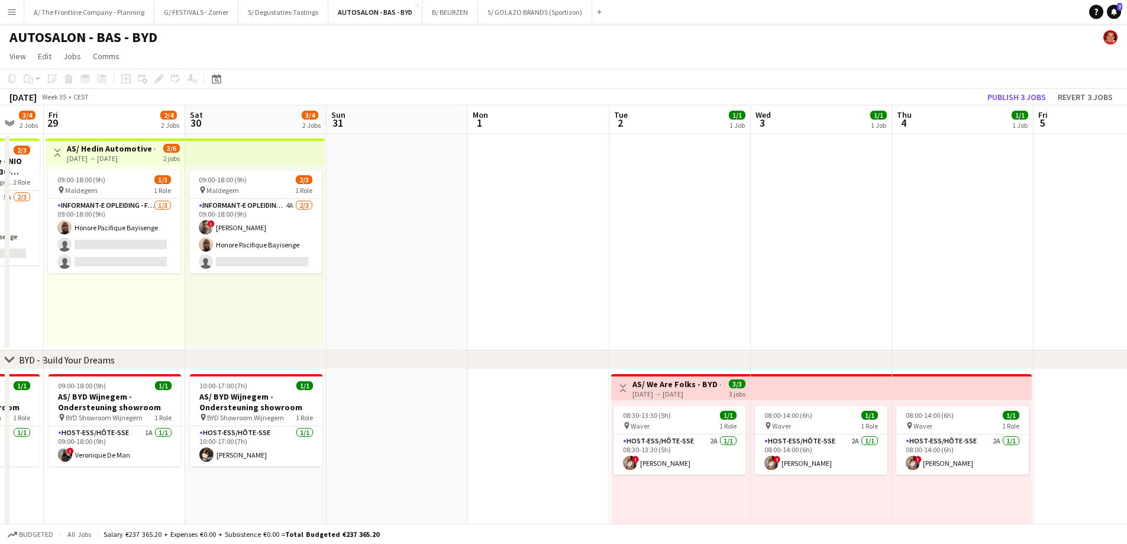
drag, startPoint x: 866, startPoint y: 226, endPoint x: 615, endPoint y: 217, distance: 251.0
click at [615, 217] on app-calendar-viewport "Tue 26 1/1 1 Job Wed 27 1/1 1 Job Thu 28 3/4 2 Jobs Fri 29 2/4 2 Jobs Sat 30 3/…" at bounding box center [563, 431] width 1127 height 652
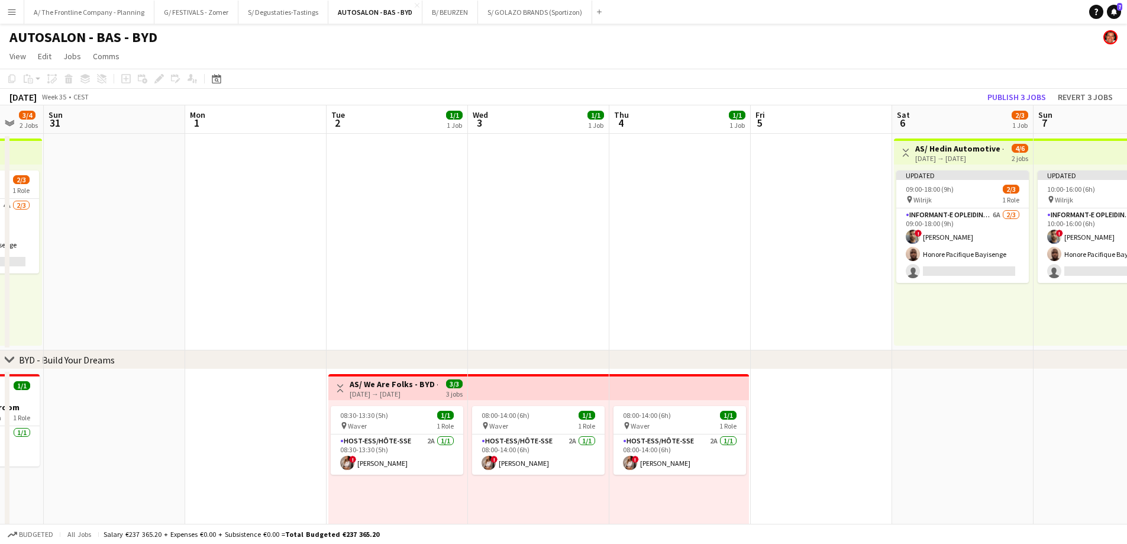
scroll to position [0, 372]
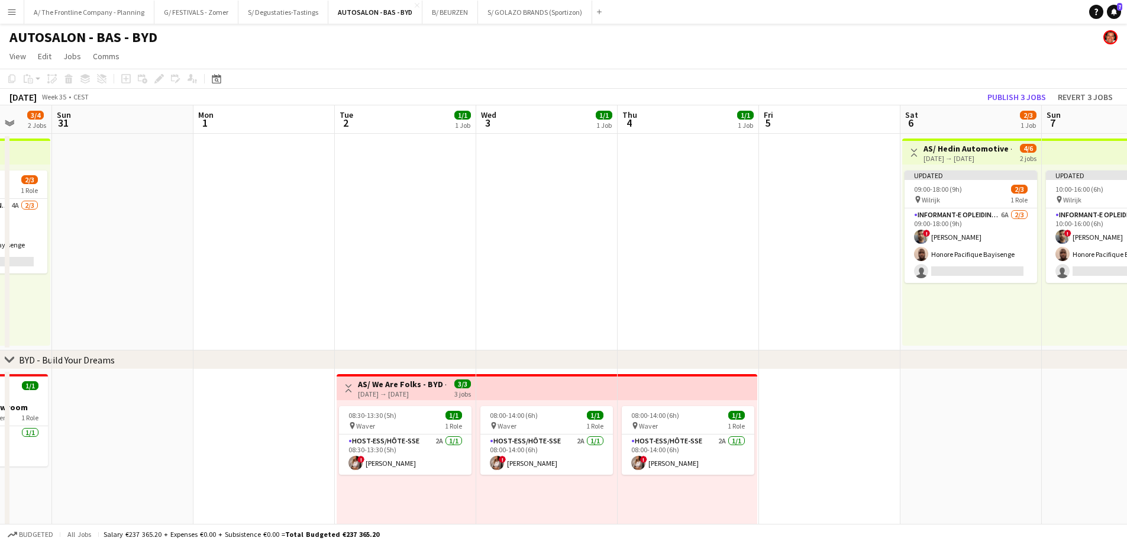
drag, startPoint x: 164, startPoint y: 260, endPoint x: 456, endPoint y: 242, distance: 291.6
click at [456, 242] on app-calendar-viewport "Thu 28 3/4 2 Jobs Fri 29 2/4 2 Jobs Sat 30 3/4 2 Jobs Sun 31 Mon 1 Tue 2 1/1 1 …" at bounding box center [563, 431] width 1127 height 652
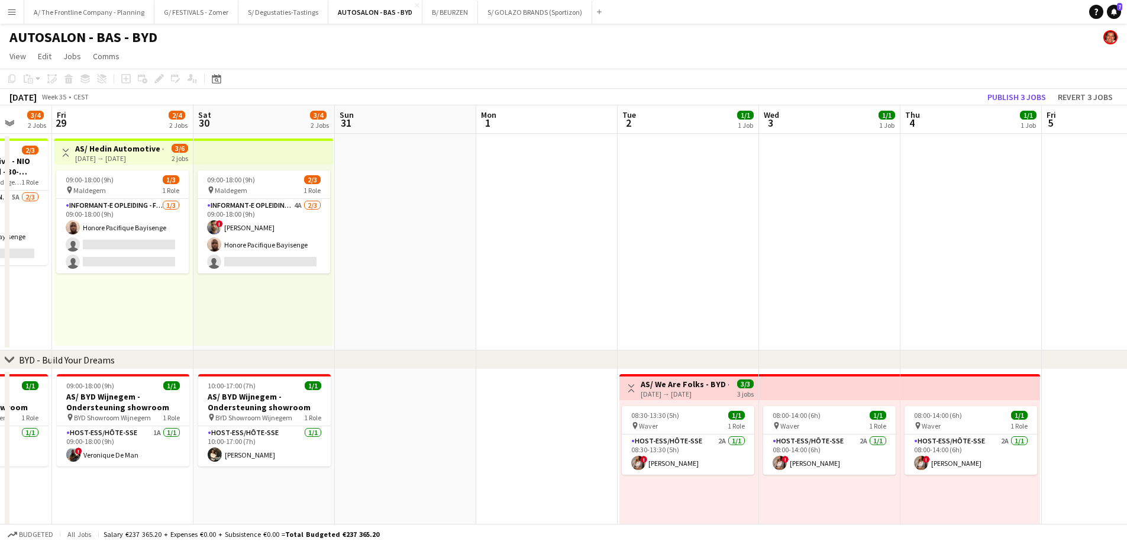
scroll to position [0, 309]
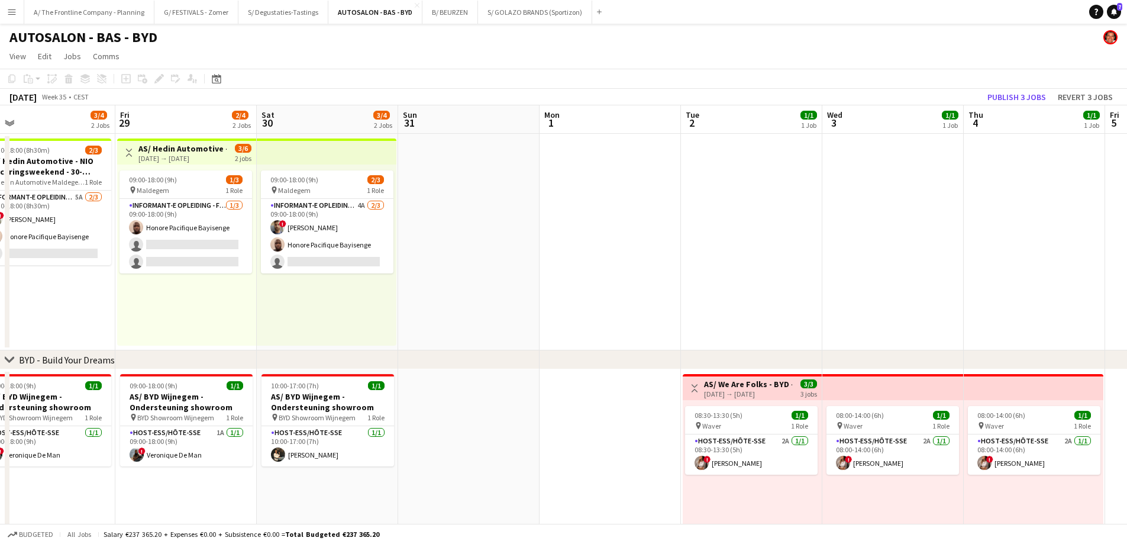
drag, startPoint x: 384, startPoint y: 299, endPoint x: 589, endPoint y: 280, distance: 205.6
click at [589, 280] on app-calendar-viewport "Tue 26 1/1 1 Job Wed 27 1/1 1 Job Thu 28 3/4 2 Jobs Fri 29 2/4 2 Jobs Sat 30 3/…" at bounding box center [563, 431] width 1127 height 652
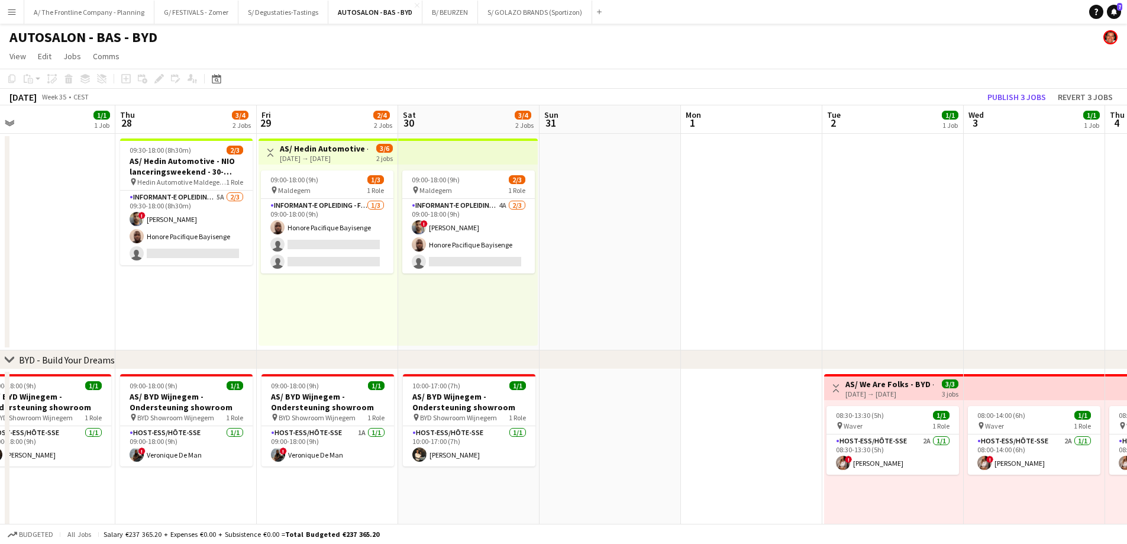
click at [491, 310] on div "09:00-18:00 (9h) 2/3 pin Maldegem 1 Role Informant-e Opleiding - Formation 4A […" at bounding box center [468, 254] width 140 height 181
click at [266, 307] on div "09:00-18:00 (9h) 1/3 pin Maldegem 1 Role Informant-e Opleiding - Formation [DAT…" at bounding box center [328, 254] width 139 height 181
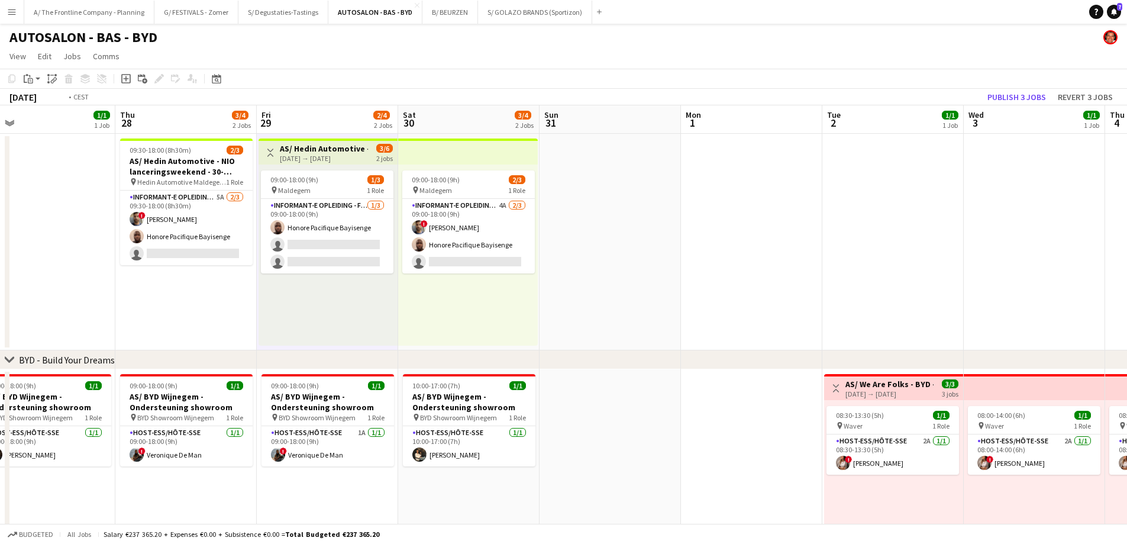
drag, startPoint x: 189, startPoint y: 305, endPoint x: 691, endPoint y: 273, distance: 503.4
click at [691, 273] on app-calendar-viewport "Mon 25 1/1 1 Job Tue 26 1/1 1 Job Wed 27 1/1 1 Job Thu 28 3/4 2 Jobs Fri 29 2/4…" at bounding box center [563, 431] width 1127 height 652
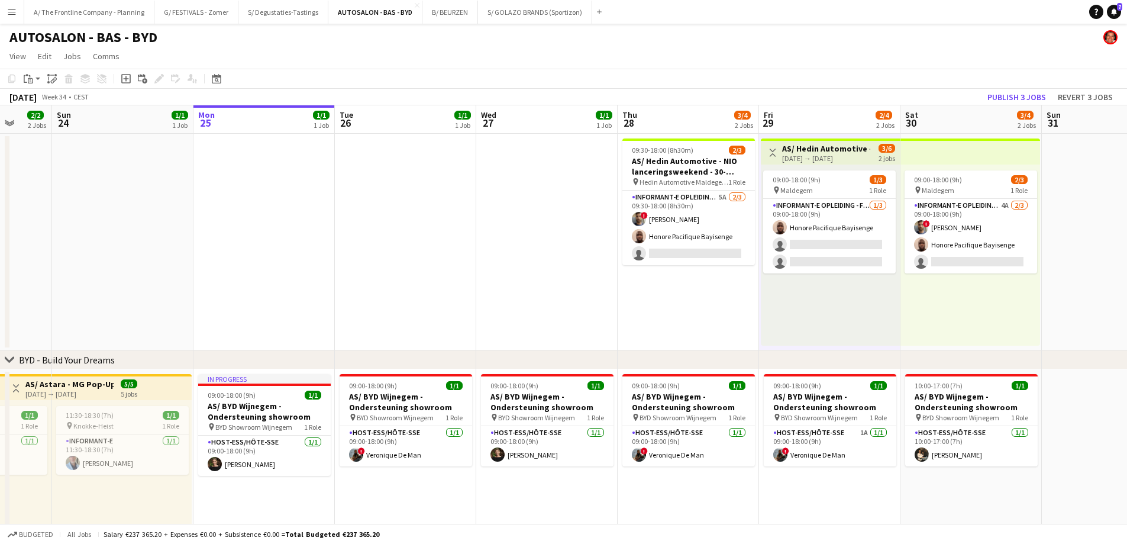
drag, startPoint x: 255, startPoint y: 286, endPoint x: 672, endPoint y: 249, distance: 418.1
click at [664, 250] on app-calendar-viewport "Thu 21 2/2 2 Jobs Fri 22 2/2 2 Jobs Sat 23 2/2 2 Jobs Sun 24 1/1 1 Job Mon 25 1…" at bounding box center [563, 431] width 1127 height 652
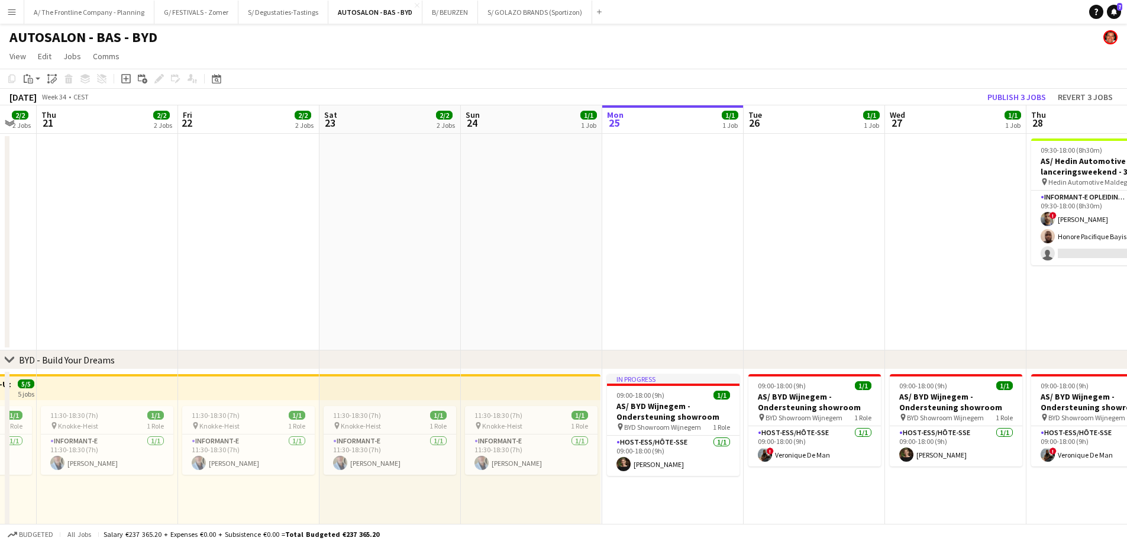
drag, startPoint x: 198, startPoint y: 276, endPoint x: 637, endPoint y: 211, distance: 443.2
click at [637, 211] on app-calendar-viewport "Mon 18 1/1 1 Job Tue 19 1/1 1 Job Wed 20 2/2 2 Jobs Thu 21 2/2 2 Jobs Fri 22 2/…" at bounding box center [563, 431] width 1127 height 652
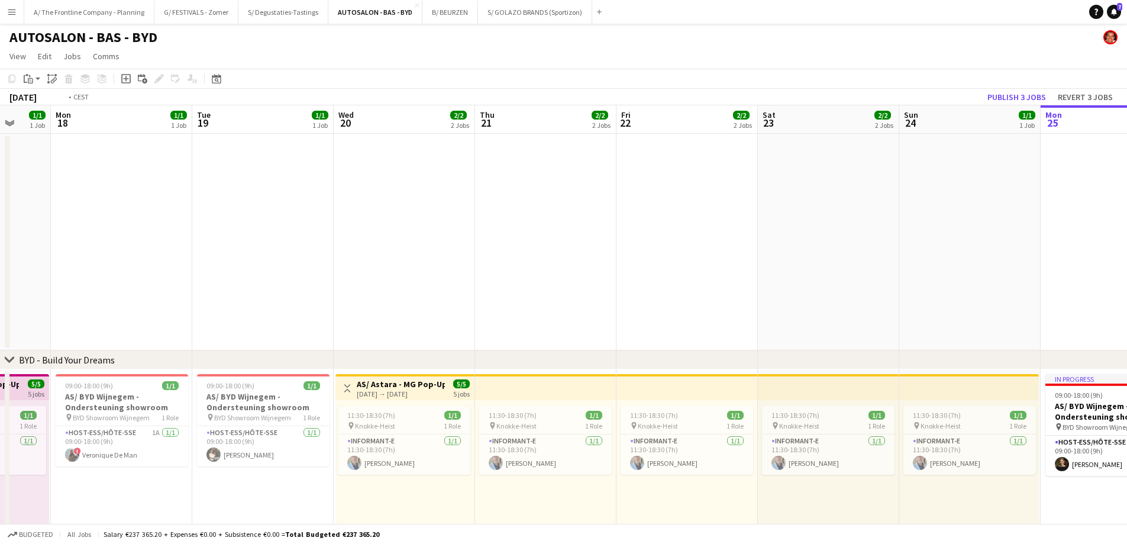
scroll to position [0, 435]
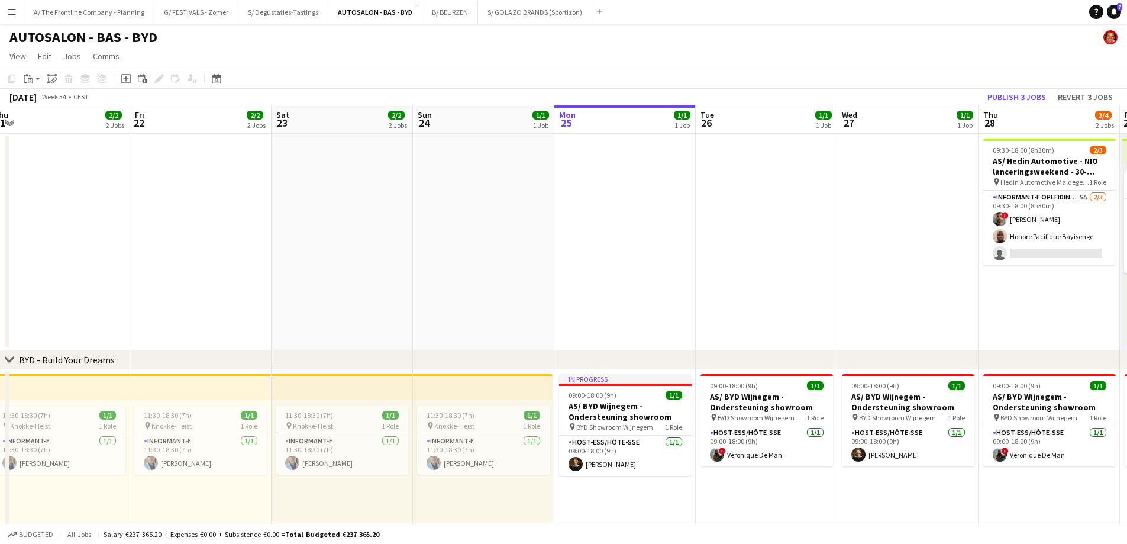
drag, startPoint x: 932, startPoint y: 258, endPoint x: 555, endPoint y: 254, distance: 377.5
click at [555, 254] on app-calendar-viewport "Mon 18 1/1 1 Job Tue 19 1/1 1 Job Wed 20 2/2 2 Jobs Thu 21 2/2 2 Jobs Fri 22 2/…" at bounding box center [563, 431] width 1127 height 652
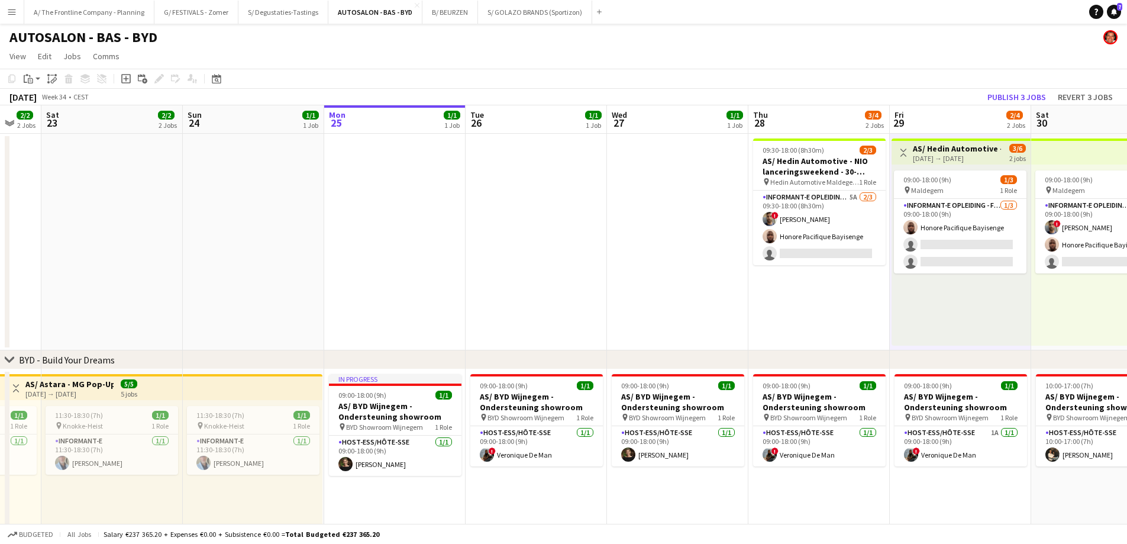
drag, startPoint x: 812, startPoint y: 264, endPoint x: 582, endPoint y: 257, distance: 230.3
click at [582, 257] on app-calendar-viewport "Wed 20 2/2 2 Jobs Thu 21 2/2 2 Jobs Fri 22 2/2 2 Jobs Sat 23 2/2 2 Jobs Sun 24 …" at bounding box center [563, 431] width 1127 height 652
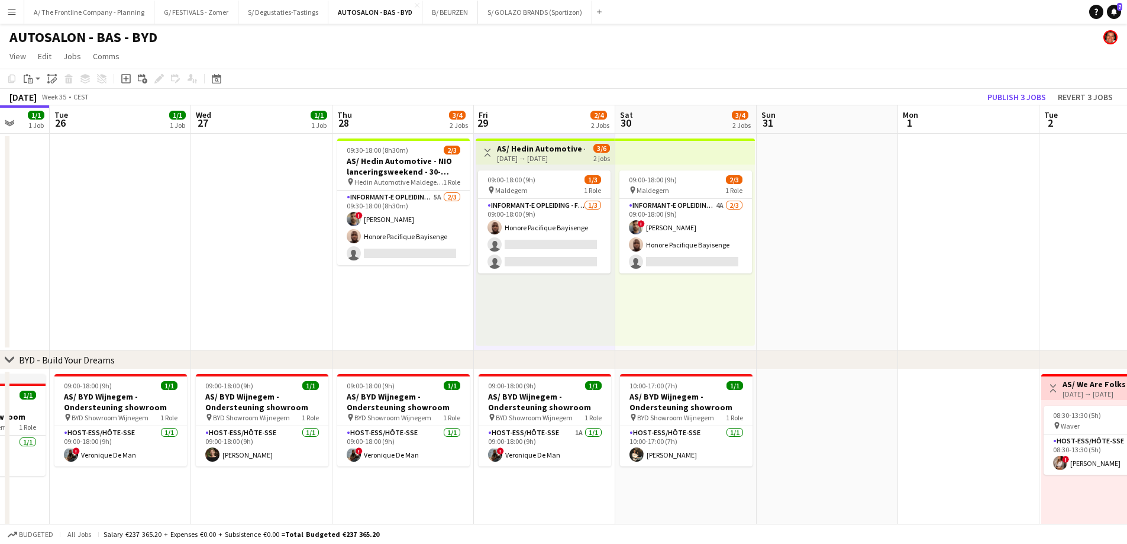
drag, startPoint x: 784, startPoint y: 275, endPoint x: 368, endPoint y: 259, distance: 416.2
click at [368, 259] on app-calendar-viewport "Sat 23 2/2 2 Jobs Sun 24 1/1 1 Job Mon 25 1/1 1 Job Tue 26 1/1 1 Job Wed 27 1/1…" at bounding box center [563, 431] width 1127 height 652
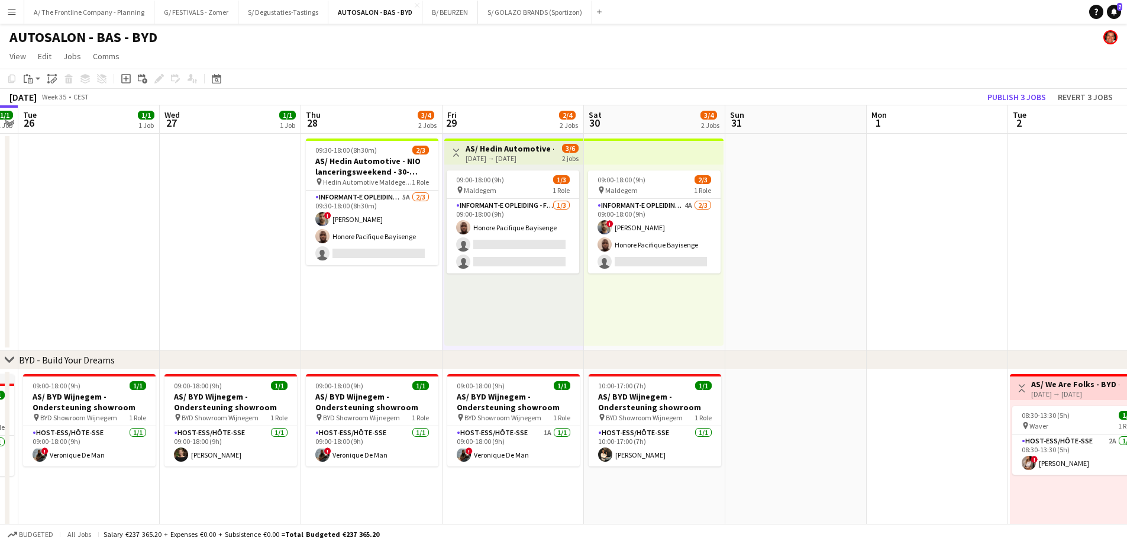
drag, startPoint x: 697, startPoint y: 311, endPoint x: 524, endPoint y: 302, distance: 173.0
click at [524, 302] on app-calendar-viewport "Sat 23 2/2 2 Jobs Sun 24 1/1 1 Job Mon 25 1/1 1 Job Tue 26 1/1 1 Job Wed 27 1/1…" at bounding box center [563, 431] width 1127 height 652
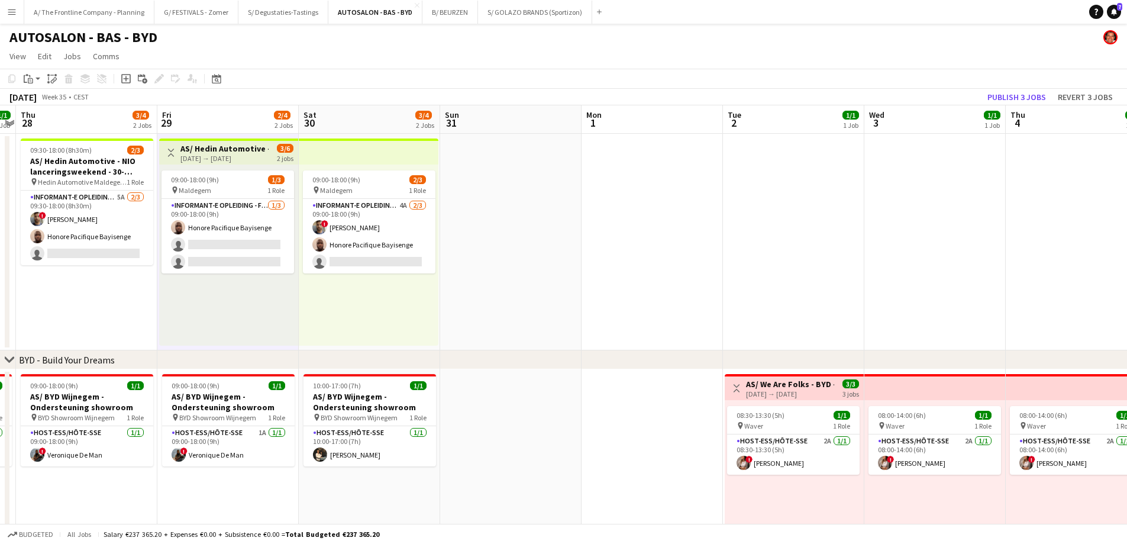
drag, startPoint x: 711, startPoint y: 311, endPoint x: 426, endPoint y: 295, distance: 285.6
click at [426, 295] on app-calendar-viewport "Sun 24 1/1 1 Job Mon 25 1/1 1 Job Tue 26 1/1 1 Job Wed 27 1/1 1 Job Thu 28 3/4 …" at bounding box center [563, 431] width 1127 height 652
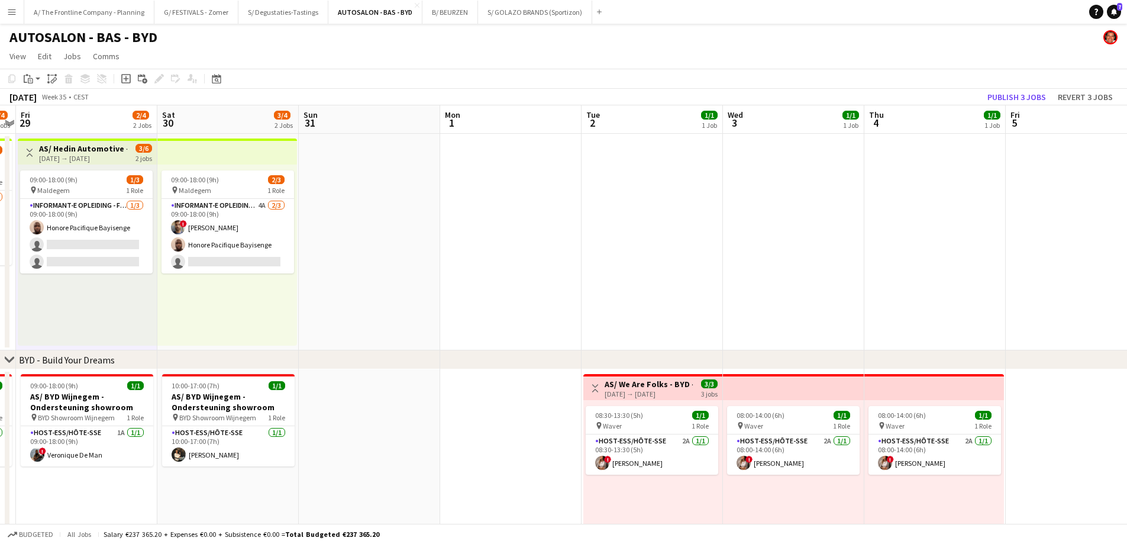
drag, startPoint x: 782, startPoint y: 296, endPoint x: 628, endPoint y: 295, distance: 153.8
click at [628, 295] on app-calendar-viewport "Tue 26 1/1 1 Job Wed 27 1/1 1 Job Thu 28 3/4 2 Jobs Fri 29 2/4 2 Jobs Sat 30 3/…" at bounding box center [563, 431] width 1127 height 652
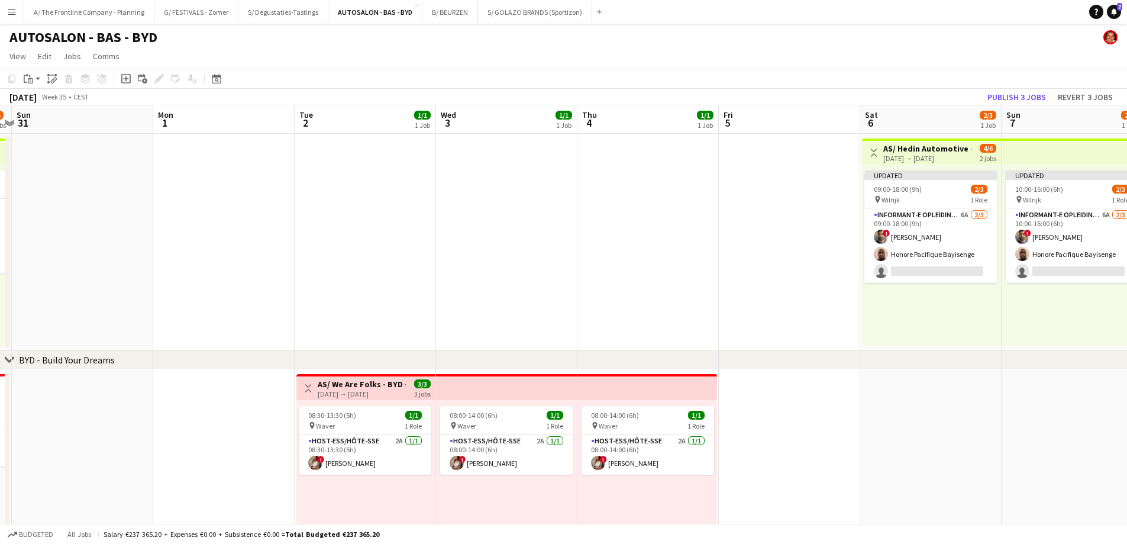
drag, startPoint x: 862, startPoint y: 303, endPoint x: 446, endPoint y: 296, distance: 416.0
click at [446, 296] on app-calendar-viewport "Wed 27 1/1 1 Job Thu 28 3/4 2 Jobs Fri 29 2/4 2 Jobs Sat 30 3/4 2 Jobs Sun 31 M…" at bounding box center [563, 431] width 1127 height 652
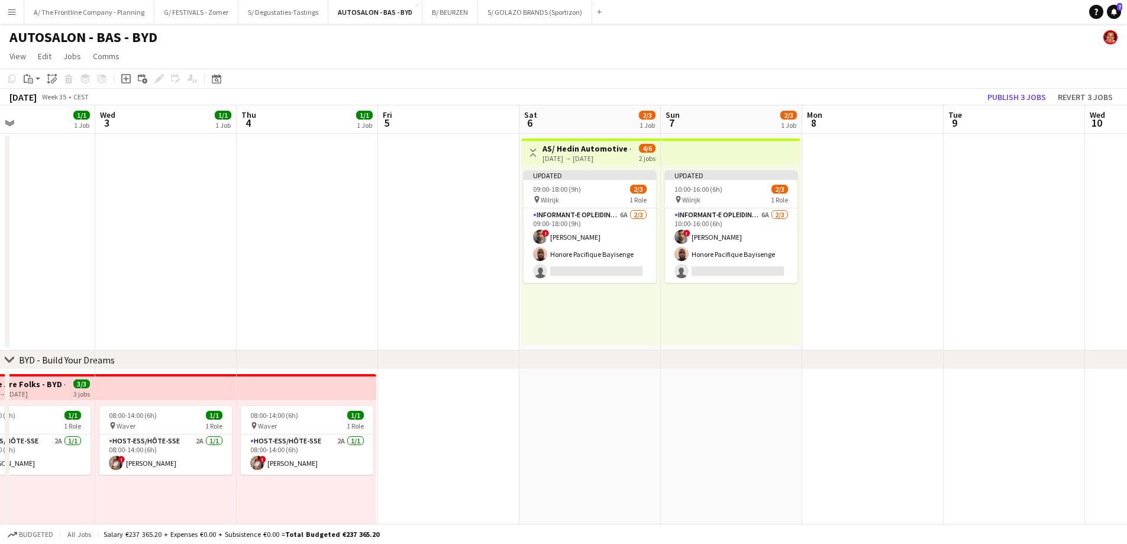
drag, startPoint x: 605, startPoint y: 318, endPoint x: 393, endPoint y: 308, distance: 212.0
click at [393, 308] on app-calendar-viewport "Sat 30 3/4 2 Jobs Sun 31 Mon 1 Tue 2 1/1 1 Job Wed 3 1/1 1 Job Thu 4 1/1 1 Job …" at bounding box center [563, 431] width 1127 height 652
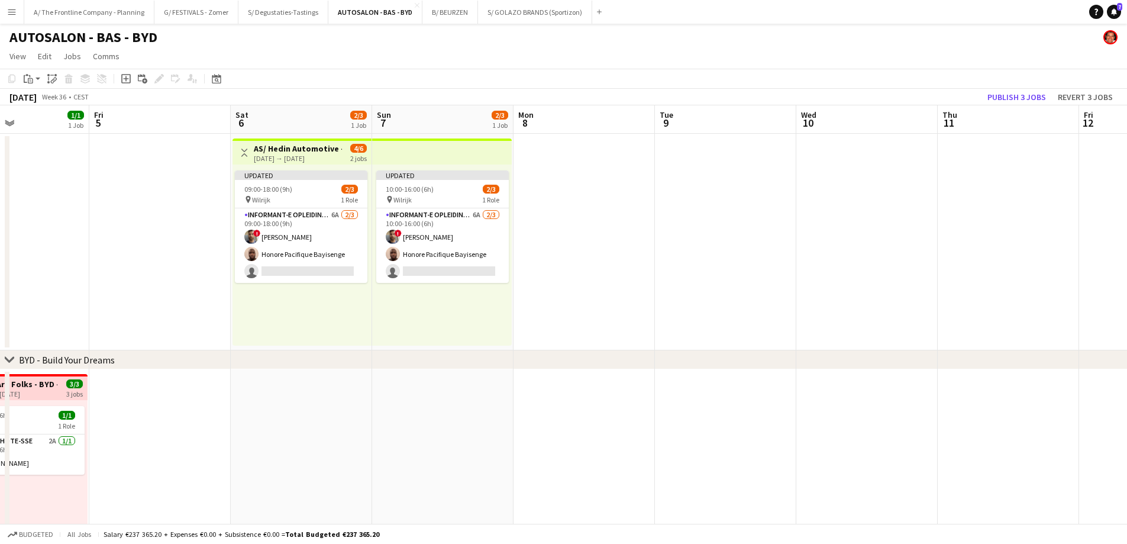
scroll to position [0, 335]
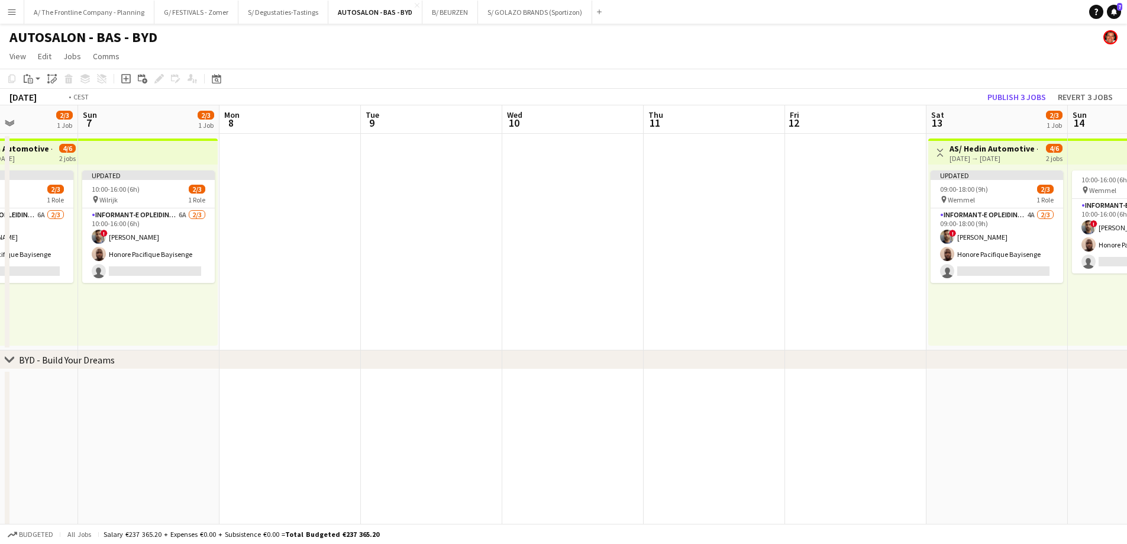
drag, startPoint x: 749, startPoint y: 298, endPoint x: 173, endPoint y: 280, distance: 576.6
click at [172, 281] on app-calendar-viewport "Thu 4 1/1 1 Job Fri 5 Sat 6 2/3 1 Job Sun 7 2/3 1 Job Mon 8 Tue 9 Wed 10 Thu 11…" at bounding box center [563, 431] width 1127 height 652
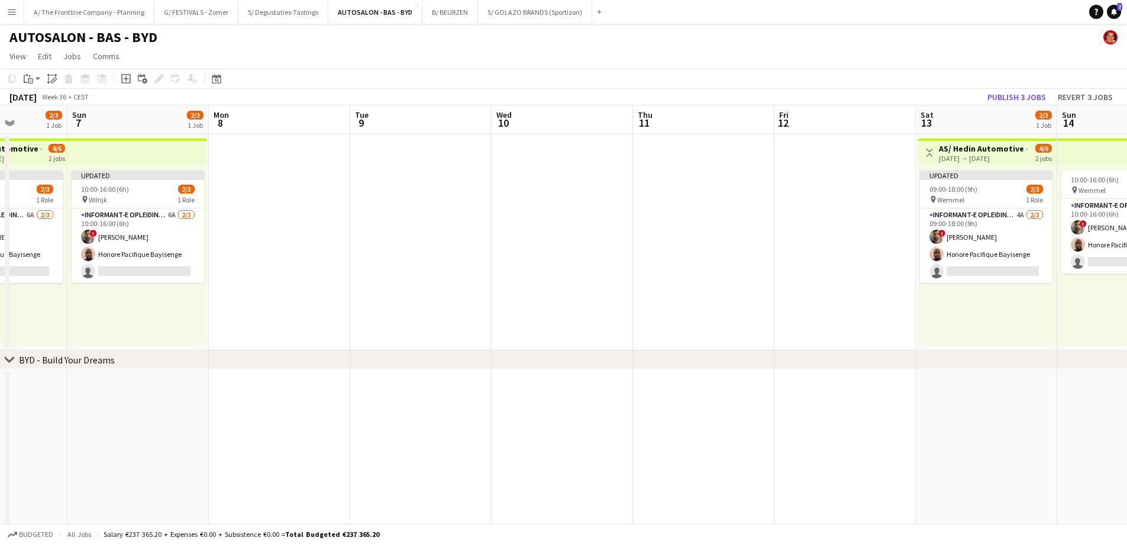
drag, startPoint x: 191, startPoint y: 275, endPoint x: 433, endPoint y: 277, distance: 242.6
click at [447, 275] on app-calendar-viewport "Fri 5 Sat 6 2/3 1 Job Sun 7 2/3 1 Job Mon 8 Tue 9 Wed 10 Thu 11 Fri 12 Sat 13 2…" at bounding box center [563, 431] width 1127 height 652
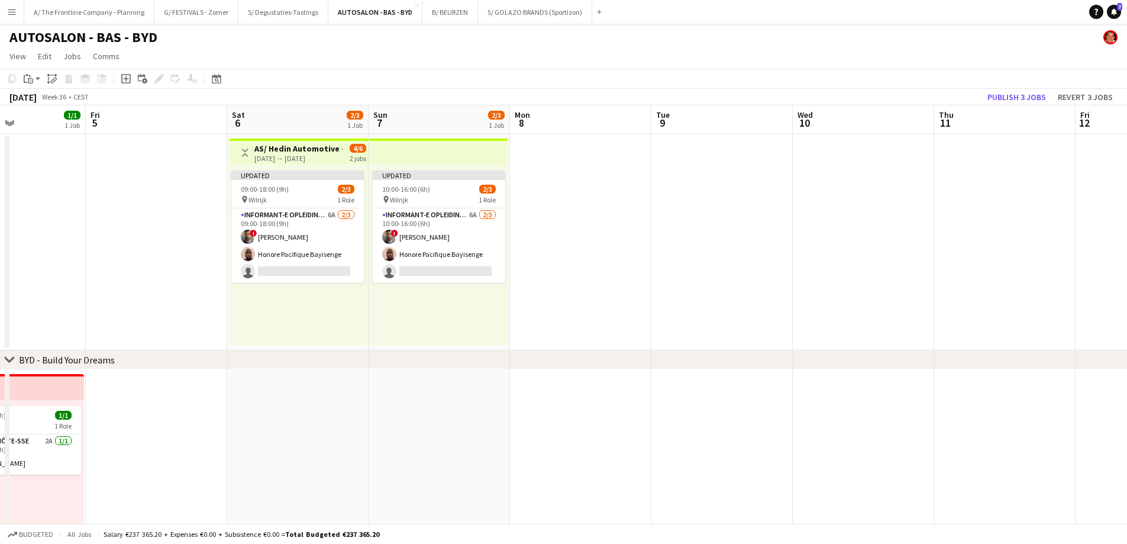
drag, startPoint x: 184, startPoint y: 296, endPoint x: 668, endPoint y: 302, distance: 484.0
click at [696, 294] on app-calendar-viewport "Thu 4 1/1 1 Job Fri 5 Sat 6 2/3 1 Job Sun 7 2/3 1 Job Mon 8 Tue 9 Wed 10 Thu 11…" at bounding box center [563, 431] width 1127 height 652
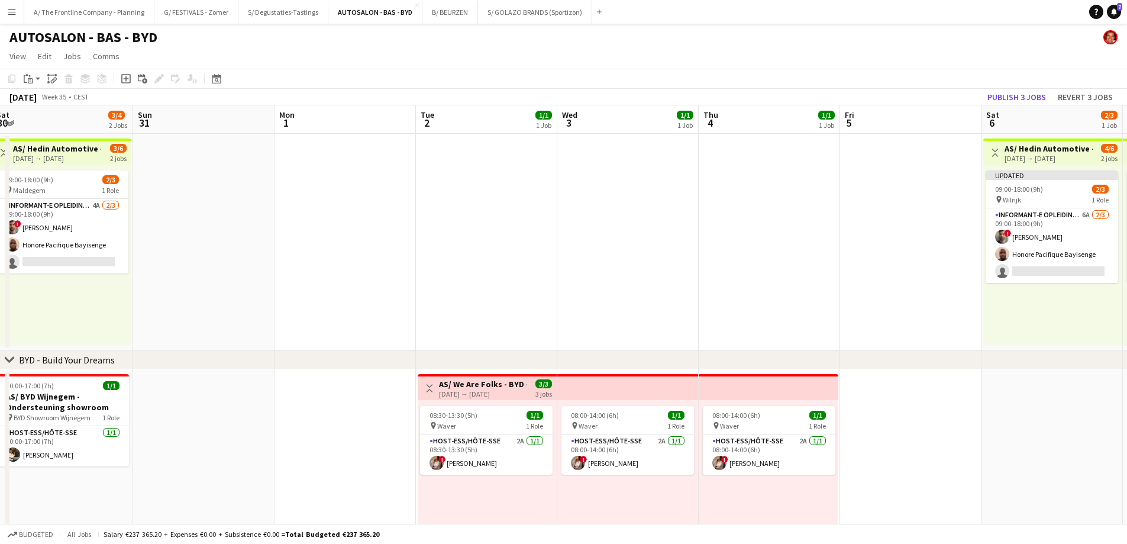
drag, startPoint x: 272, startPoint y: 308, endPoint x: 831, endPoint y: 309, distance: 559.1
click at [831, 309] on app-calendar-viewport "Thu 28 3/4 2 Jobs Fri 29 2/4 2 Jobs Sat 30 3/4 2 Jobs Sun 31 Mon 1 Tue 2 1/1 1 …" at bounding box center [563, 431] width 1127 height 652
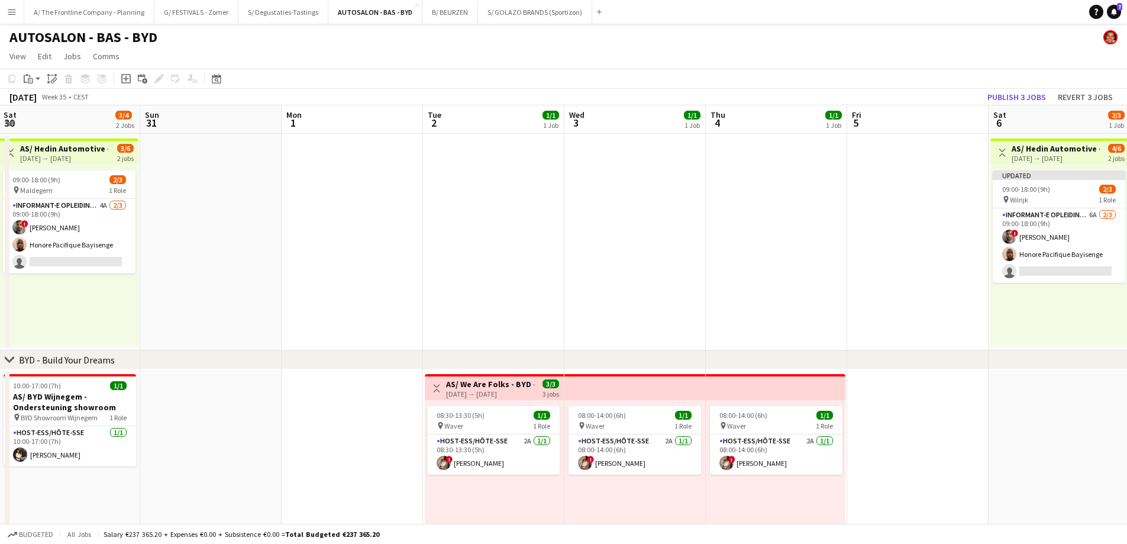
drag, startPoint x: 449, startPoint y: 298, endPoint x: 840, endPoint y: 301, distance: 390.5
click at [840, 301] on app-calendar-viewport "Thu 28 3/4 2 Jobs Fri 29 2/4 2 Jobs Sat 30 3/4 2 Jobs Sun 31 Mon 1 Tue 2 1/1 1 …" at bounding box center [563, 431] width 1127 height 652
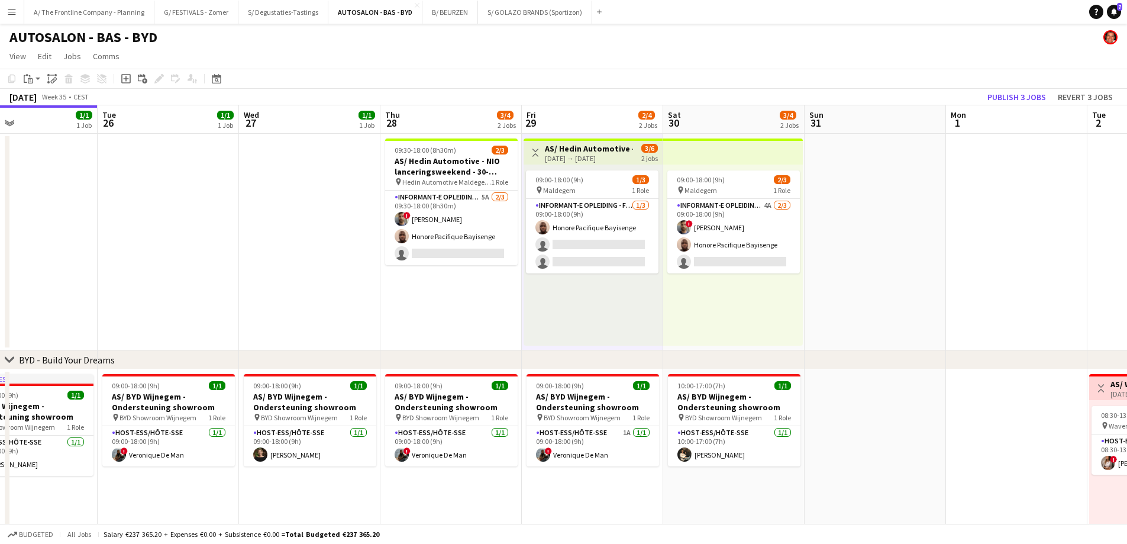
drag, startPoint x: 264, startPoint y: 477, endPoint x: 509, endPoint y: 471, distance: 244.4
click at [509, 471] on app-calendar-viewport "Sat 23 2/2 2 Jobs Sun 24 1/1 1 Job Mon 25 1/1 1 Job Tue 26 1/1 1 Job Wed 27 1/1…" at bounding box center [563, 431] width 1127 height 652
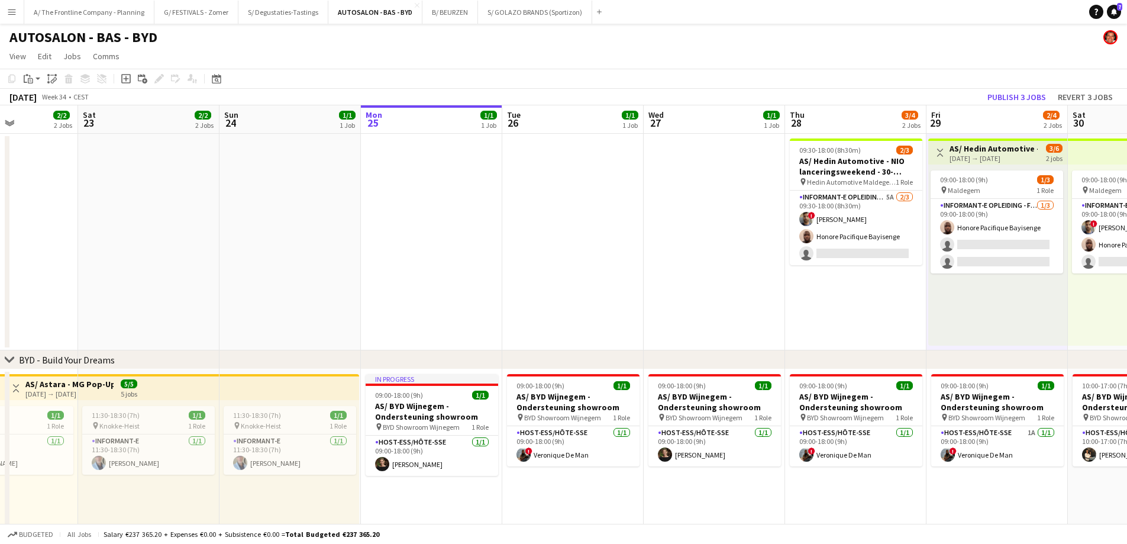
drag, startPoint x: 286, startPoint y: 485, endPoint x: 686, endPoint y: 448, distance: 402.2
click at [686, 448] on app-calendar-viewport "Thu 21 2/2 2 Jobs Fri 22 2/2 2 Jobs Sat 23 2/2 2 Jobs Sun 24 1/1 1 Job Mon 25 1…" at bounding box center [563, 431] width 1127 height 652
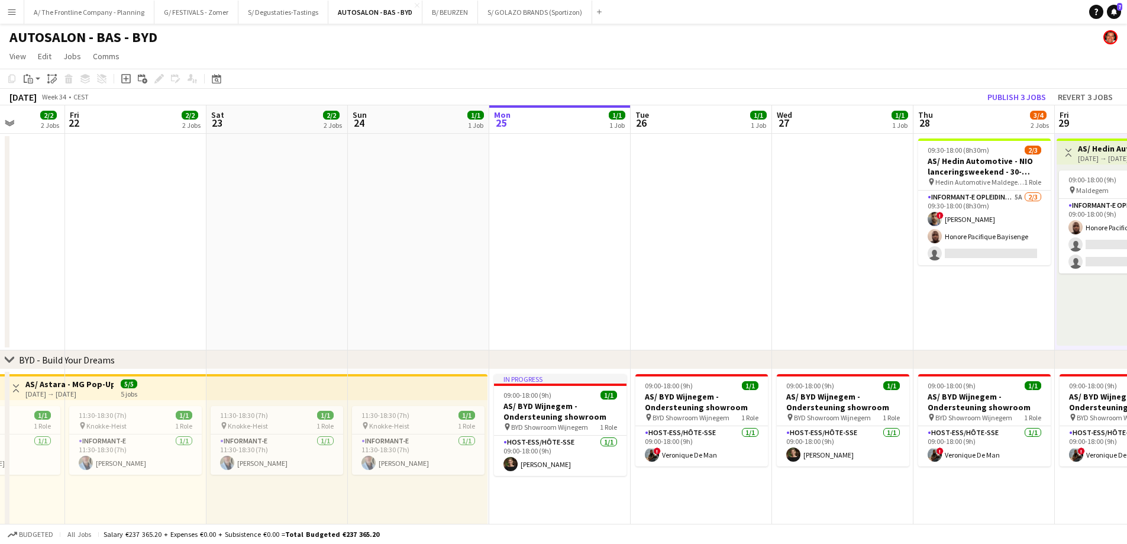
drag, startPoint x: 285, startPoint y: 479, endPoint x: 518, endPoint y: 459, distance: 234.0
click at [518, 459] on app-calendar-viewport "Wed 20 2/2 2 Jobs Thu 21 2/2 2 Jobs Fri 22 2/2 2 Jobs Sat 23 2/2 2 Jobs Sun 24 …" at bounding box center [563, 431] width 1127 height 652
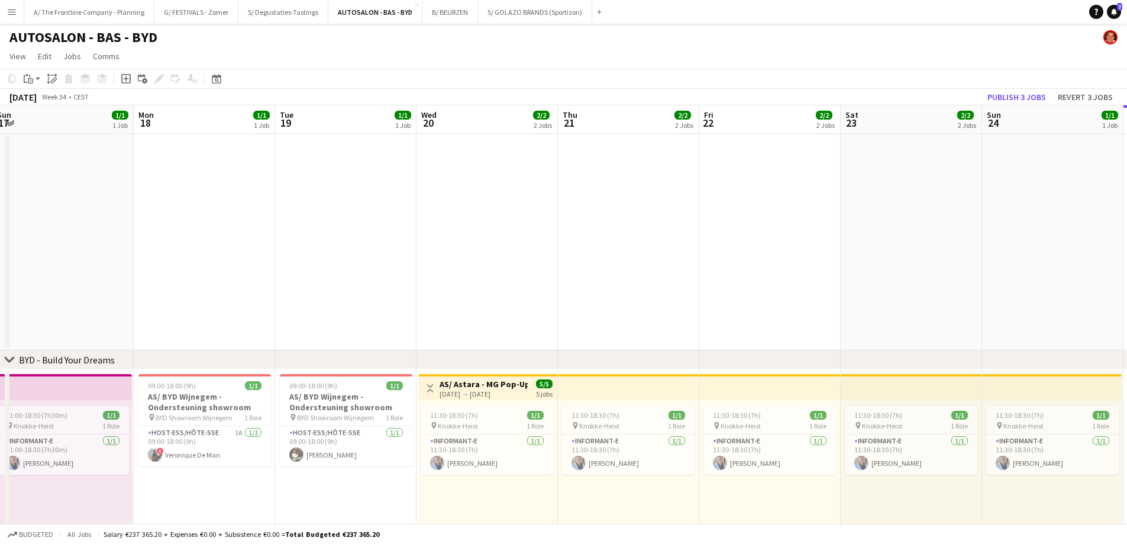
drag, startPoint x: 259, startPoint y: 500, endPoint x: 570, endPoint y: 473, distance: 312.4
click at [570, 473] on app-calendar-viewport "Sat 16 2/2 2 Jobs Sun 17 1/1 1 Job Mon 18 1/1 1 Job Tue 19 1/1 1 Job Wed 20 2/2…" at bounding box center [563, 431] width 1127 height 652
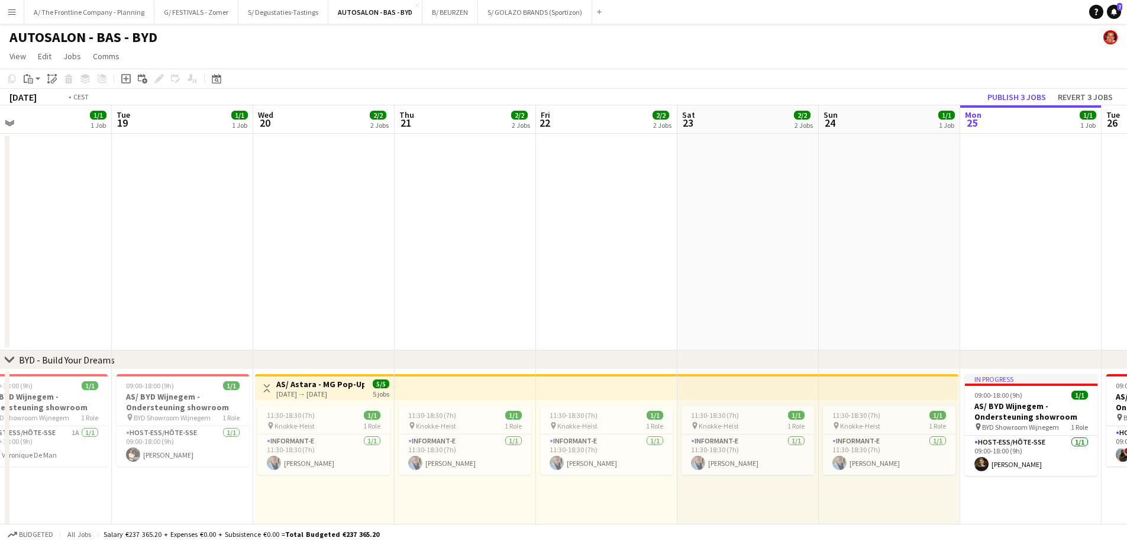
scroll to position [0, 301]
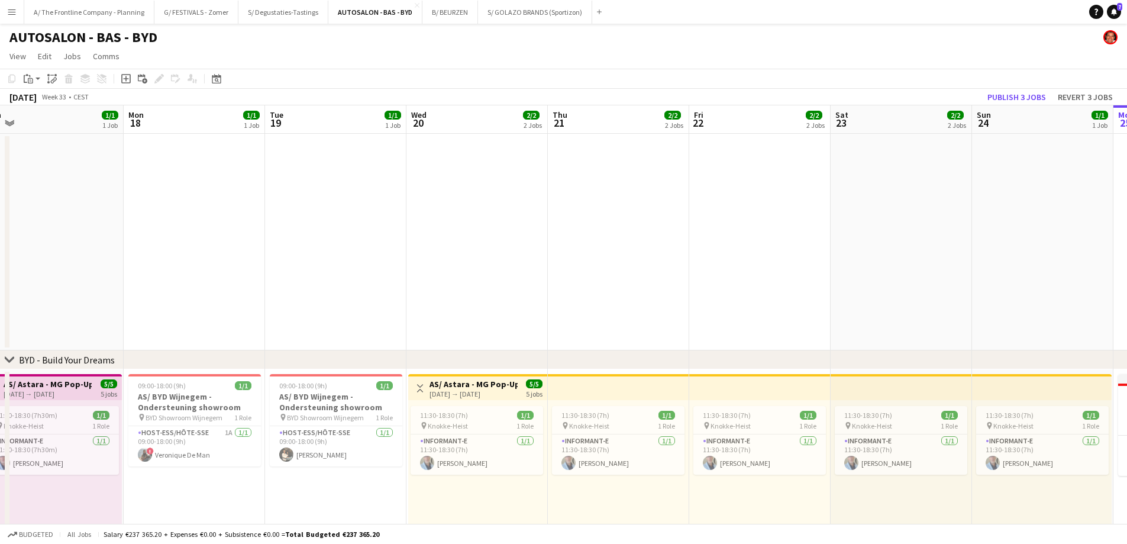
drag, startPoint x: 235, startPoint y: 488, endPoint x: 389, endPoint y: 483, distance: 153.3
click at [389, 483] on app-calendar-viewport "Fri 15 2/2 2 Jobs Sat 16 2/2 2 Jobs Sun 17 1/1 1 Job Mon 18 1/1 1 Job Tue 19 1/…" at bounding box center [563, 431] width 1127 height 652
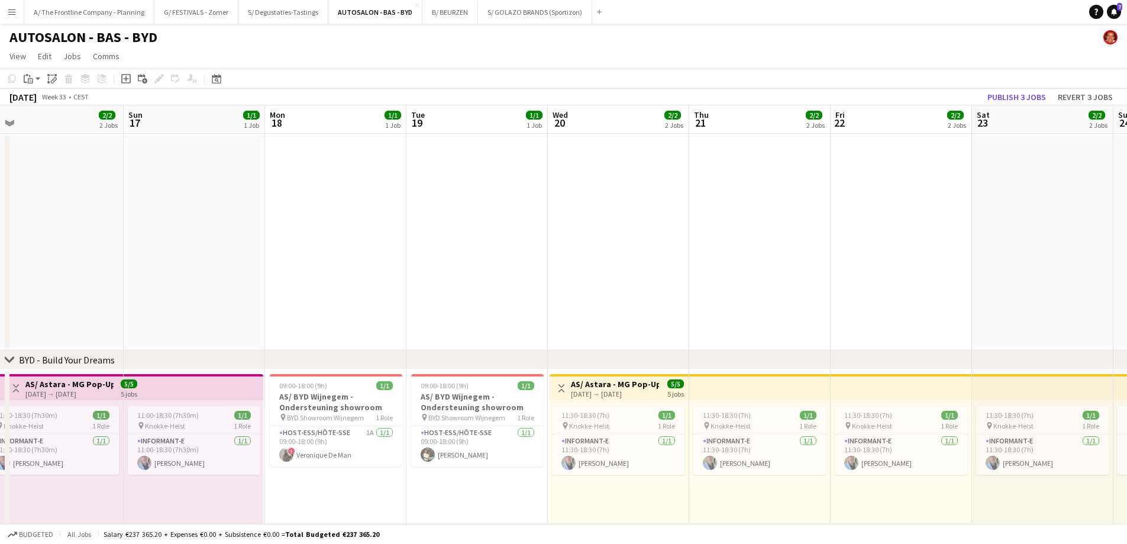
drag, startPoint x: 388, startPoint y: 495, endPoint x: 706, endPoint y: 472, distance: 319.1
click at [706, 472] on app-calendar-viewport "Thu 14 2/2 2 Jobs Fri 15 2/2 2 Jobs Sat 16 2/2 2 Jobs Sun 17 1/1 1 Job Mon 18 1…" at bounding box center [563, 431] width 1127 height 652
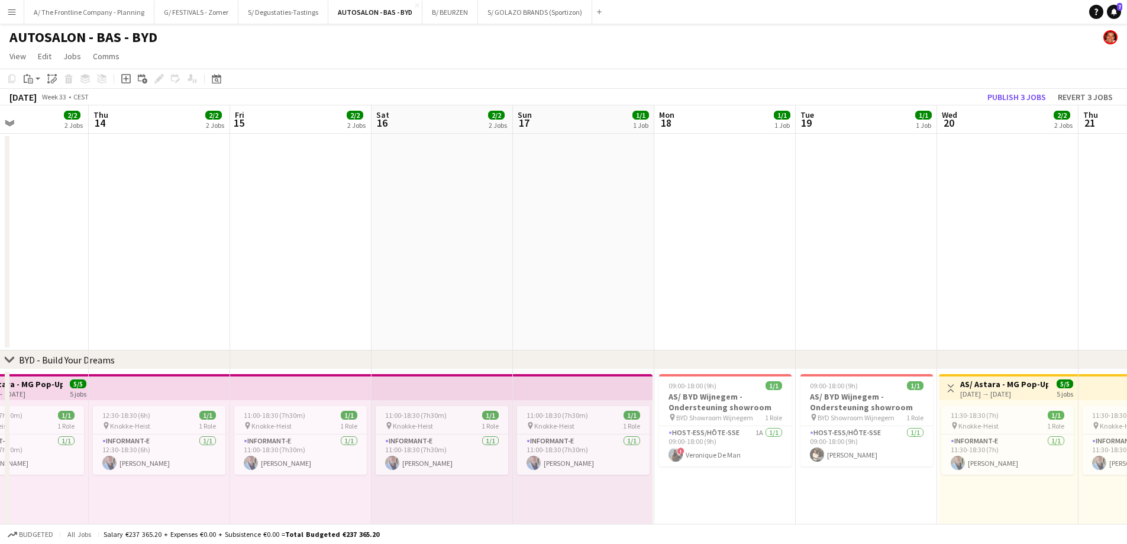
drag, startPoint x: 401, startPoint y: 482, endPoint x: 613, endPoint y: 483, distance: 212.4
click at [613, 483] on app-calendar-viewport "Mon 11 Tue 12 1/1 1 Job Wed 13 2/2 2 Jobs Thu 14 2/2 2 Jobs Fri 15 2/2 2 Jobs S…" at bounding box center [563, 431] width 1127 height 652
drag, startPoint x: 392, startPoint y: 494, endPoint x: 673, endPoint y: 493, distance: 280.4
click at [673, 493] on app-calendar-viewport "Mon 11 1/1 1 Job Tue 12 1/1 1 Job Wed 13 2/2 2 Jobs Thu 14 2/2 2 Jobs Fri 15 2/…" at bounding box center [563, 431] width 1127 height 652
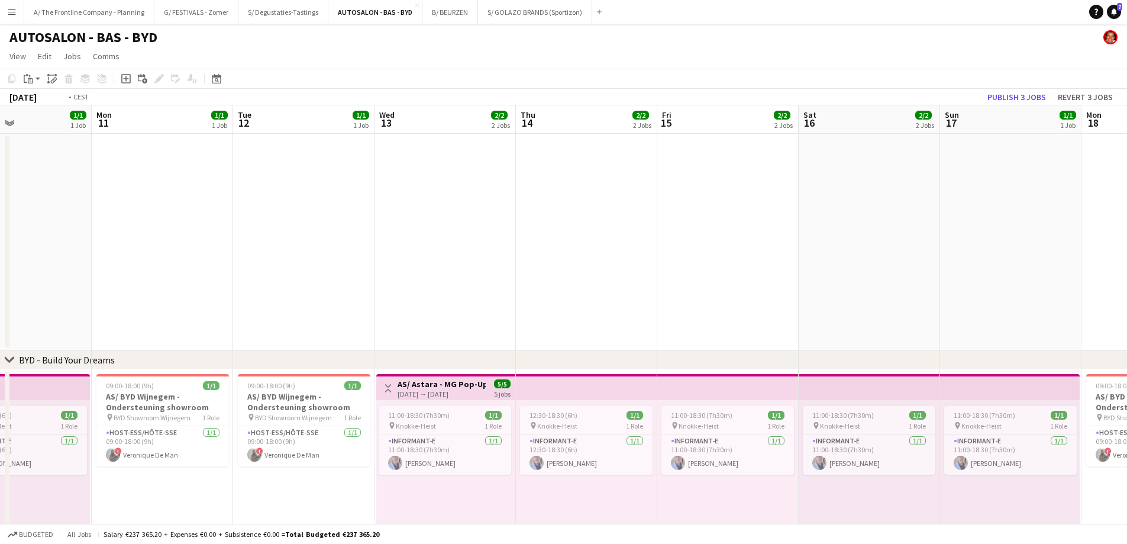
drag, startPoint x: 322, startPoint y: 484, endPoint x: 611, endPoint y: 488, distance: 288.2
click at [611, 488] on app-calendar-viewport "Sat 9 3/3 3 Jobs Sun 10 1/1 1 Job Mon 11 1/1 1 Job Tue 12 1/1 1 Job Wed 13 2/2 …" at bounding box center [563, 480] width 1127 height 750
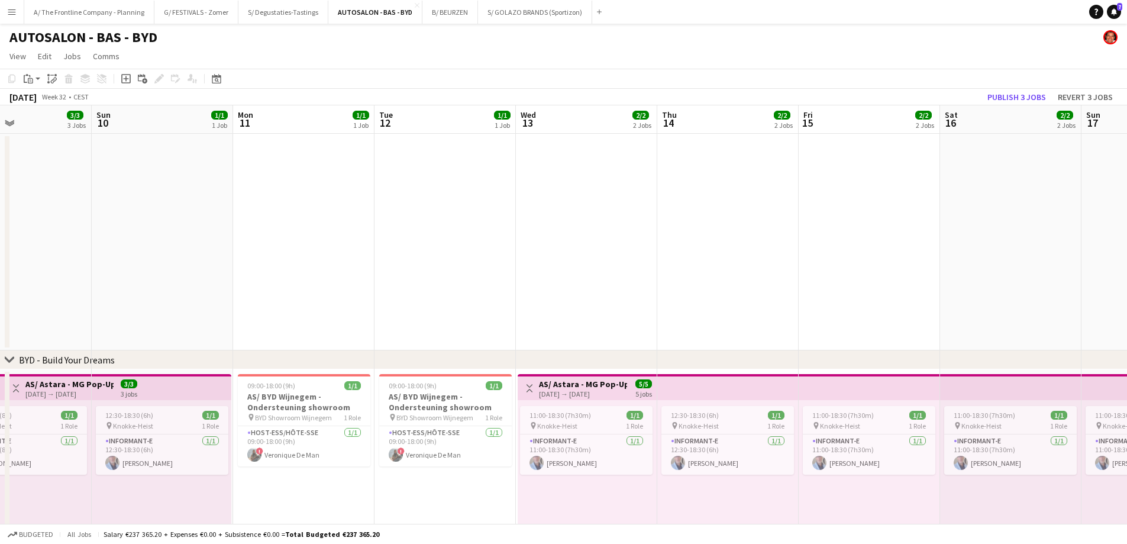
drag, startPoint x: 485, startPoint y: 495, endPoint x: 768, endPoint y: 495, distance: 283.4
click at [768, 495] on app-calendar-viewport "Thu 7 1/1 1 Job Fri 8 3/3 3 Jobs Sat 9 3/3 3 Jobs Sun 10 1/1 1 Job Mon 11 1/1 1…" at bounding box center [563, 480] width 1127 height 750
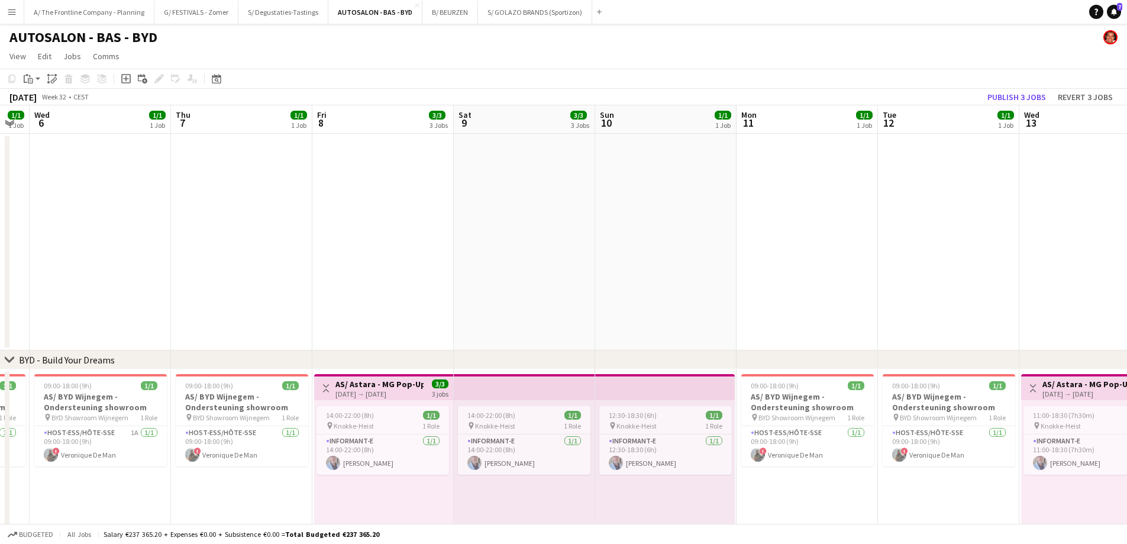
scroll to position [0, 273]
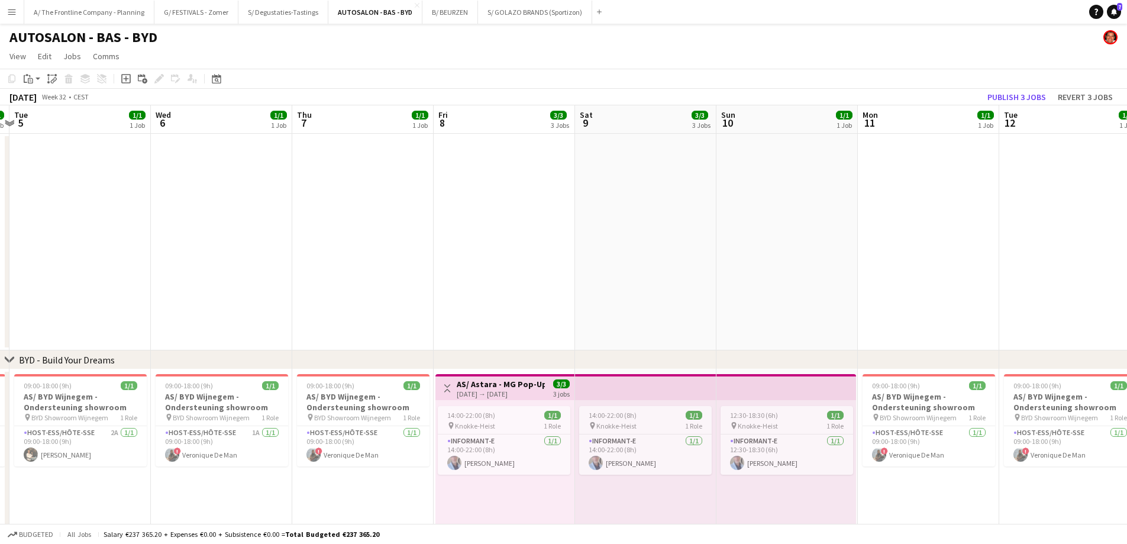
drag, startPoint x: 487, startPoint y: 499, endPoint x: 748, endPoint y: 488, distance: 261.1
click at [750, 488] on app-calendar-viewport "Sun 3 Mon 4 1/1 1 Job Tue 5 1/1 1 Job Wed 6 1/1 1 Job Thu 7 1/1 1 Job Fri 8 3/3…" at bounding box center [563, 480] width 1127 height 750
drag, startPoint x: 521, startPoint y: 494, endPoint x: 545, endPoint y: 490, distance: 25.2
click at [545, 490] on app-calendar-viewport "Sun 3 Mon 4 1/1 1 Job Tue 5 1/1 1 Job Wed 6 1/1 1 Job Thu 7 1/1 1 Job Fri 8 3/3…" at bounding box center [563, 480] width 1127 height 750
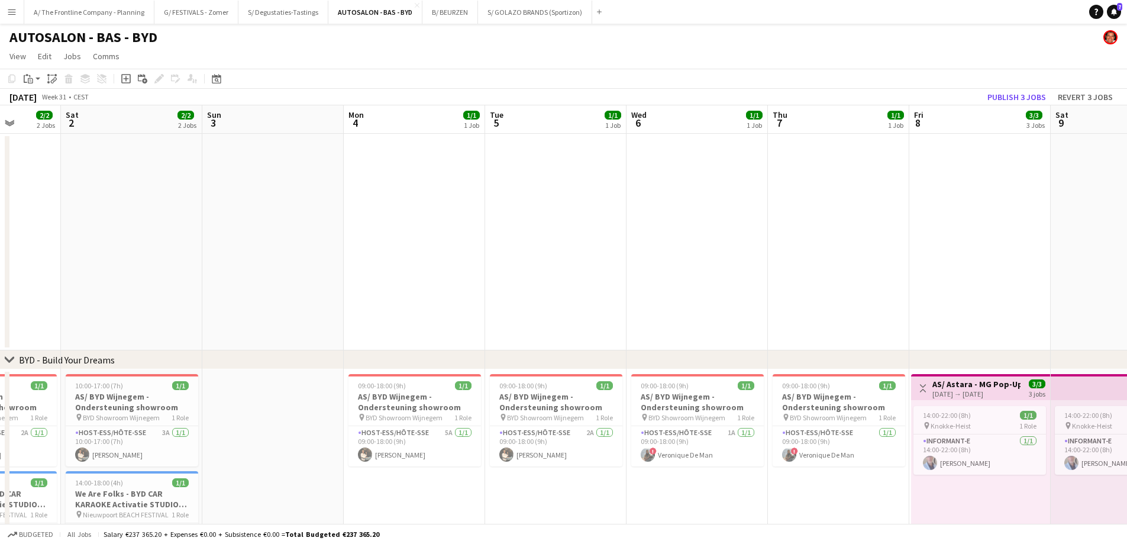
drag, startPoint x: 349, startPoint y: 491, endPoint x: 644, endPoint y: 489, distance: 295.2
click at [644, 489] on app-calendar-viewport "Thu 31 Fri 1 2/2 2 Jobs Sat 2 2/2 2 Jobs Sun 3 Mon 4 1/1 1 Job Tue 5 1/1 1 Job …" at bounding box center [563, 480] width 1127 height 750
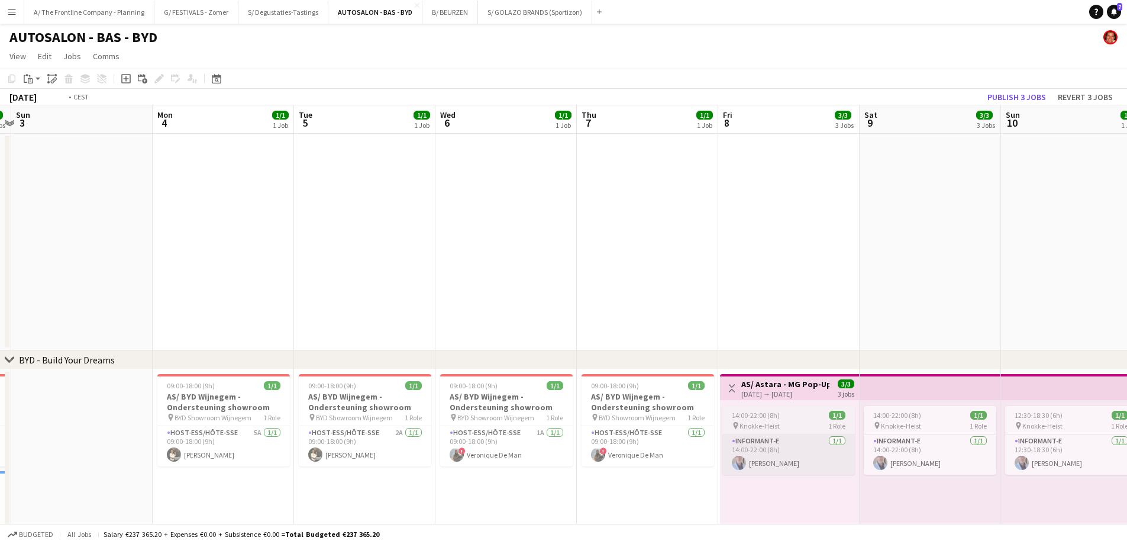
drag, startPoint x: 783, startPoint y: 495, endPoint x: 485, endPoint y: 470, distance: 299.2
click at [405, 484] on app-calendar-viewport "Thu 31 1/1 1 Job Fri 1 2/2 2 Jobs Sat 2 2/2 2 Jobs Sun 3 Mon 4 1/1 1 Job Tue 5 …" at bounding box center [563, 480] width 1127 height 750
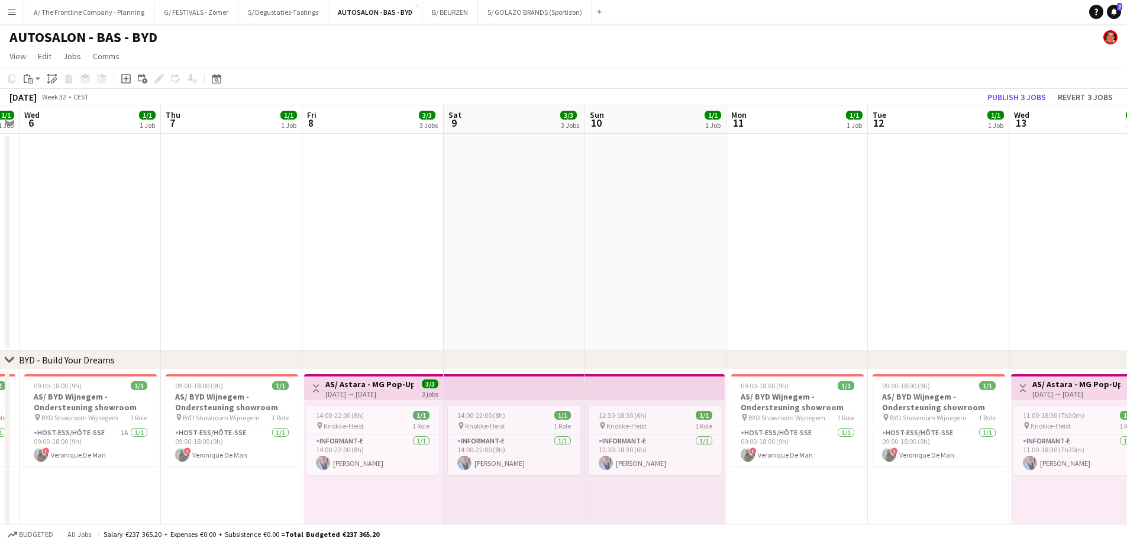
drag, startPoint x: 609, startPoint y: 492, endPoint x: 503, endPoint y: 472, distance: 107.8
click at [451, 477] on app-calendar-viewport "Sun 3 Mon 4 1/1 1 Job Tue 5 1/1 1 Job Wed 6 1/1 1 Job Thu 7 1/1 1 Job Fri 8 3/3…" at bounding box center [563, 480] width 1127 height 750
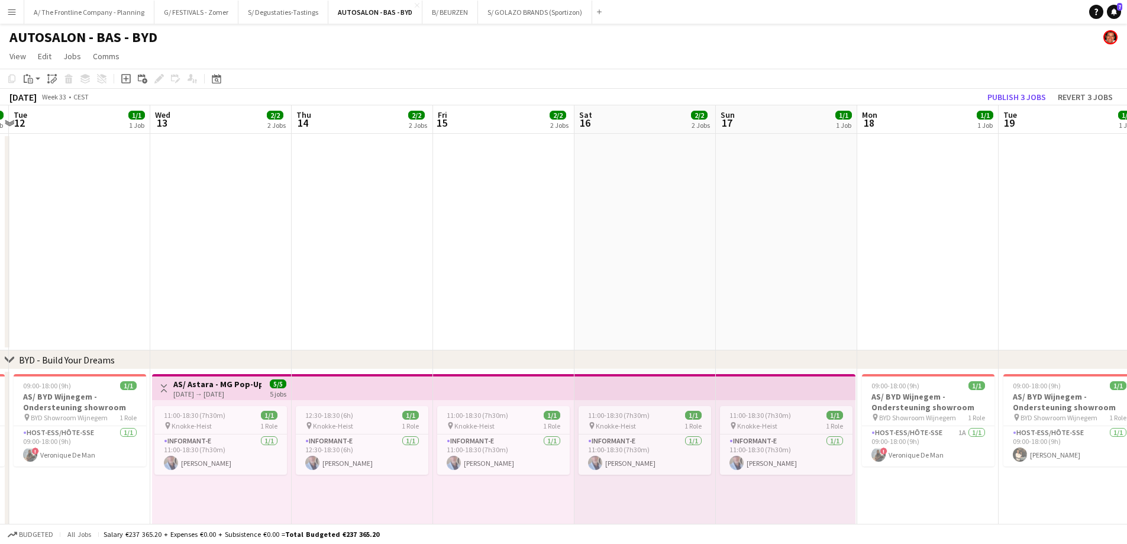
drag, startPoint x: 900, startPoint y: 497, endPoint x: 464, endPoint y: 488, distance: 436.1
click at [464, 488] on app-calendar-viewport "Sat 9 3/3 3 Jobs Sun 10 1/1 1 Job Mon 11 1/1 1 Job Tue 12 1/1 1 Job Wed 13 2/2 …" at bounding box center [563, 480] width 1127 height 750
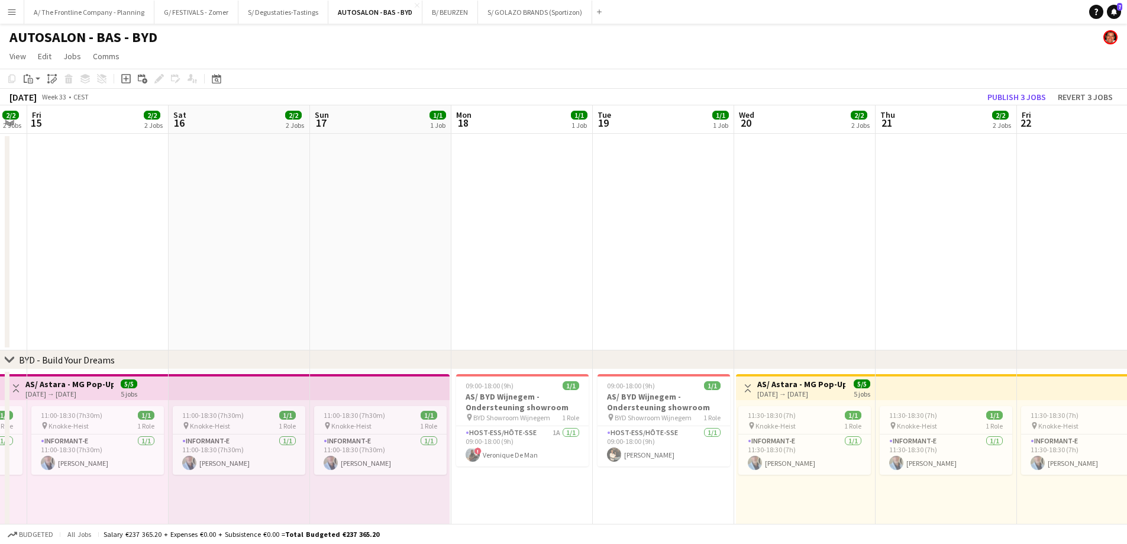
drag, startPoint x: 969, startPoint y: 496, endPoint x: 563, endPoint y: 491, distance: 405.9
click at [563, 491] on app-calendar-viewport "Tue 12 1/1 1 Job Wed 13 2/2 2 Jobs Thu 14 2/2 2 Jobs Fri 15 2/2 2 Jobs Sat 16 2…" at bounding box center [563, 480] width 1127 height 750
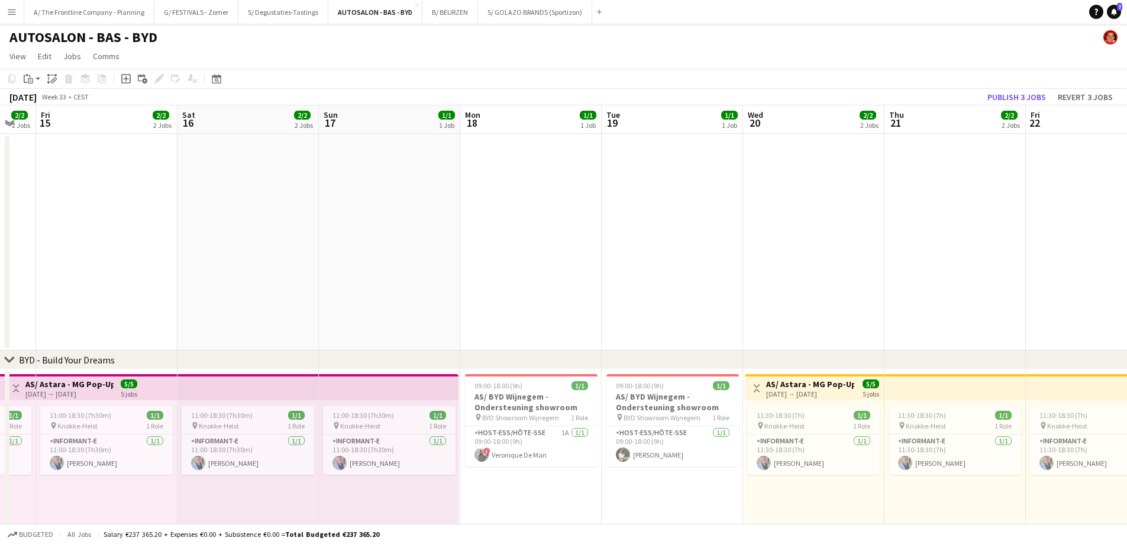
drag, startPoint x: 656, startPoint y: 501, endPoint x: 488, endPoint y: 498, distance: 167.5
click at [488, 498] on app-calendar-viewport "Tue 12 1/1 1 Job Wed 13 2/2 2 Jobs Thu 14 2/2 2 Jobs Fri 15 2/2 2 Jobs Sat 16 2…" at bounding box center [563, 480] width 1127 height 750
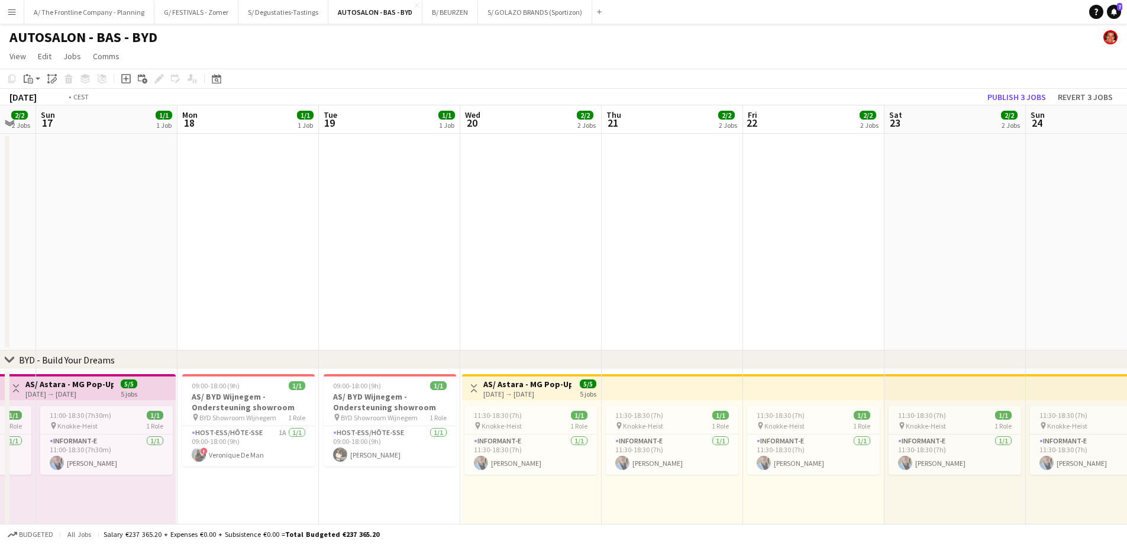
scroll to position [0, 370]
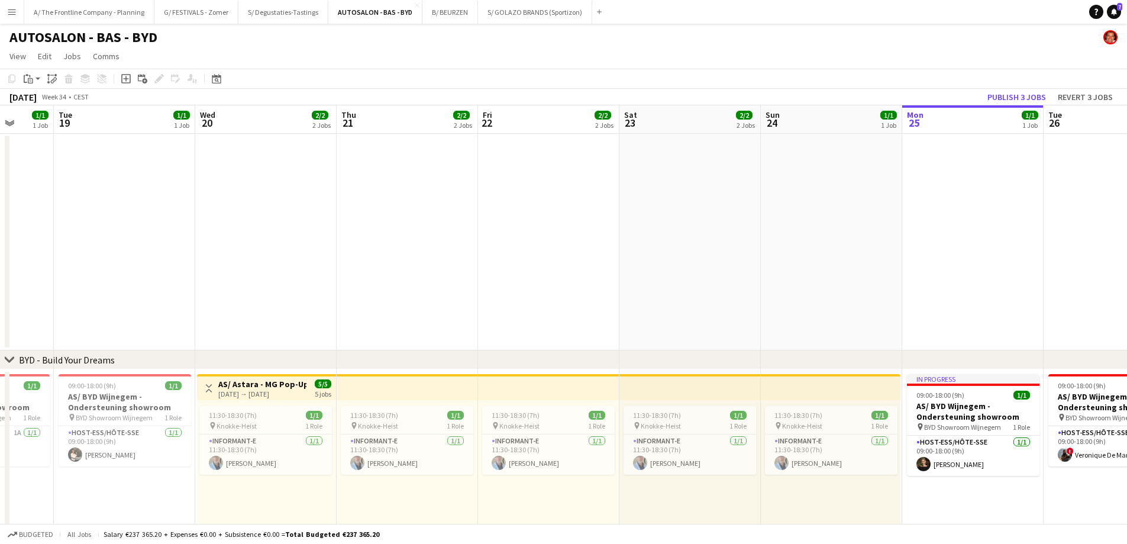
drag, startPoint x: 674, startPoint y: 500, endPoint x: 409, endPoint y: 480, distance: 265.8
click at [409, 480] on app-calendar-viewport "Sat 16 2/2 2 Jobs Sun 17 1/1 1 Job Mon 18 1/1 1 Job Tue 19 1/1 1 Job Wed 20 2/2…" at bounding box center [563, 480] width 1127 height 750
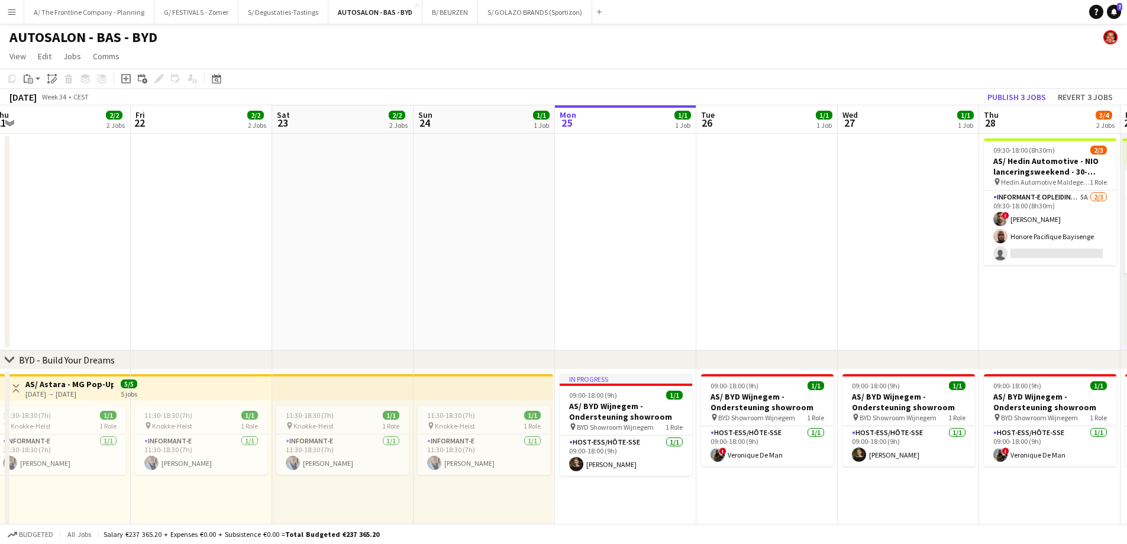
drag, startPoint x: 816, startPoint y: 305, endPoint x: 519, endPoint y: 307, distance: 296.4
click at [519, 307] on app-calendar-viewport "Mon 18 1/1 1 Job Tue 19 1/1 1 Job Wed 20 2/2 2 Jobs Thu 21 2/2 2 Jobs Fri 22 2/…" at bounding box center [563, 480] width 1127 height 750
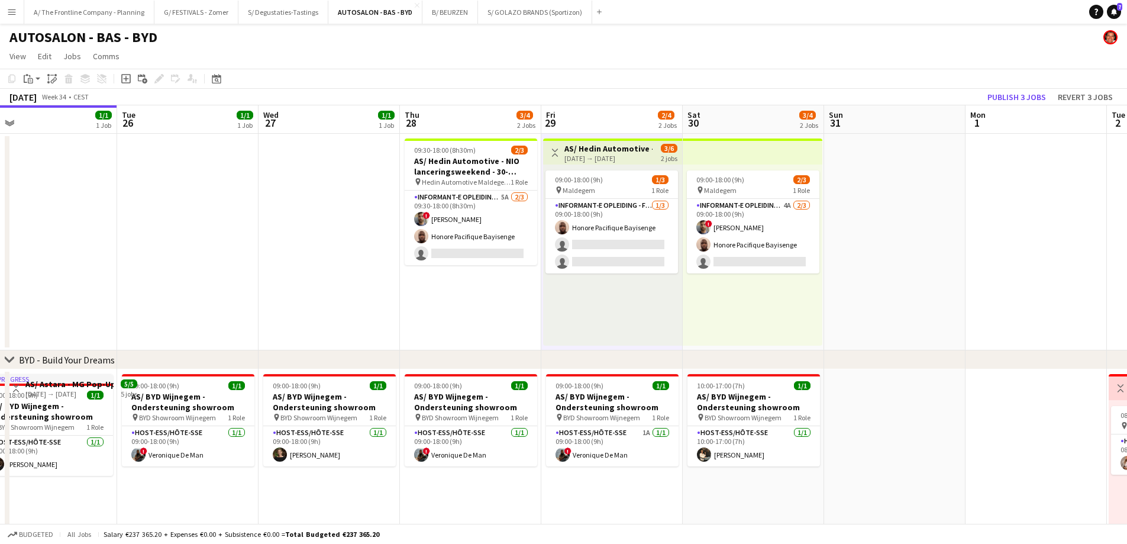
drag, startPoint x: 689, startPoint y: 250, endPoint x: 400, endPoint y: 248, distance: 289.3
click at [401, 249] on app-calendar-viewport "Thu 21 2/2 2 Jobs Fri 22 2/2 2 Jobs Sat 23 2/2 2 Jobs Sun 24 1/1 1 Job Mon 25 1…" at bounding box center [563, 480] width 1127 height 750
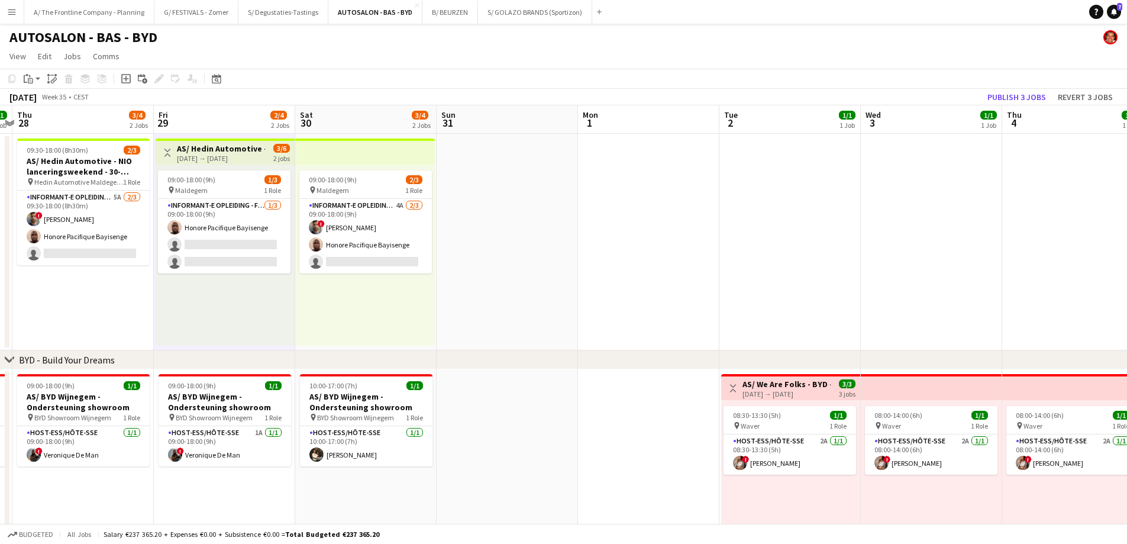
drag, startPoint x: 945, startPoint y: 312, endPoint x: 333, endPoint y: 308, distance: 611.8
click at [333, 308] on app-calendar-viewport "Mon 25 1/1 1 Job Tue 26 1/1 1 Job Wed 27 1/1 1 Job Thu 28 3/4 2 Jobs Fri 29 2/4…" at bounding box center [563, 480] width 1127 height 750
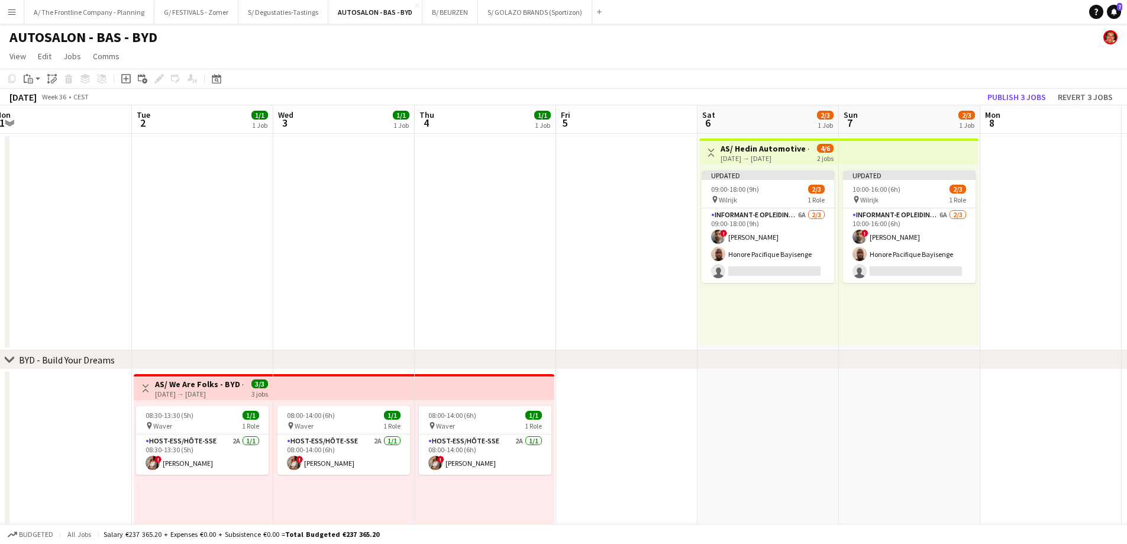
drag, startPoint x: 851, startPoint y: 268, endPoint x: 340, endPoint y: 259, distance: 511.3
click at [340, 259] on app-calendar-viewport "Fri 29 2/4 2 Jobs Sat 30 3/4 2 Jobs Sun 31 Mon 1 Tue 2 1/1 1 Job Wed 3 1/1 1 Jo…" at bounding box center [563, 480] width 1127 height 750
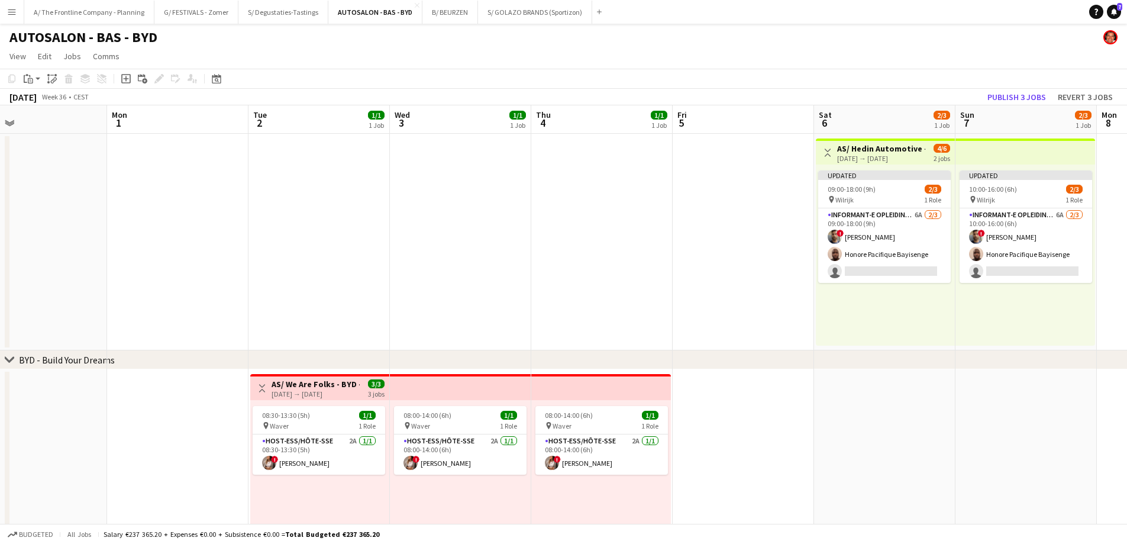
drag, startPoint x: 607, startPoint y: 246, endPoint x: 167, endPoint y: 257, distance: 440.3
click at [167, 257] on app-calendar-viewport "Fri 29 2/4 2 Jobs Sat 30 3/4 2 Jobs Sun 31 Mon 1 Tue 2 1/1 1 Job Wed 3 1/1 1 Jo…" at bounding box center [563, 480] width 1127 height 750
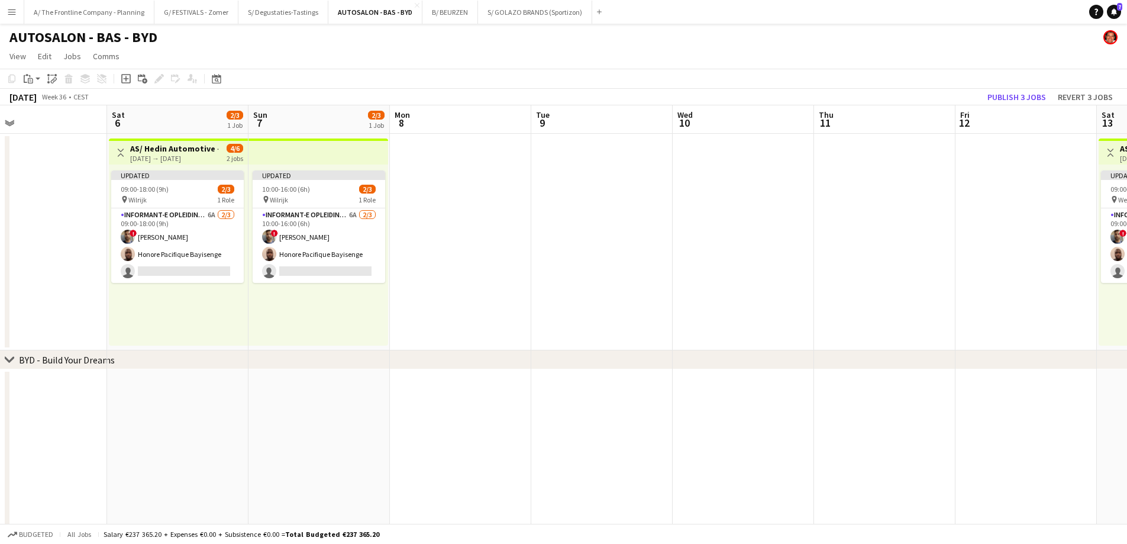
scroll to position [0, 354]
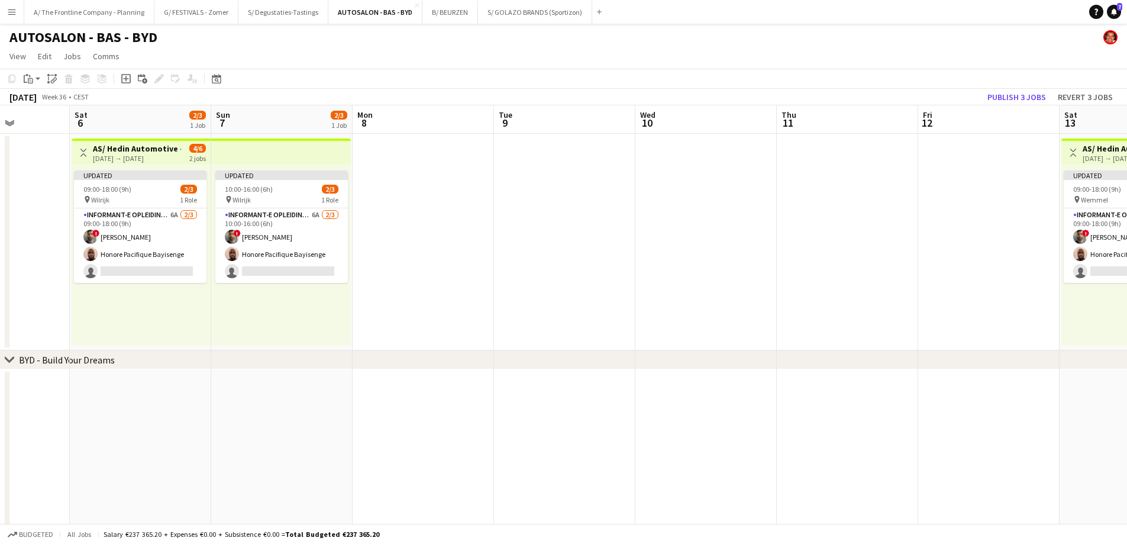
drag, startPoint x: 832, startPoint y: 240, endPoint x: 370, endPoint y: 260, distance: 461.9
click at [370, 260] on app-calendar-viewport "Wed 3 1/1 1 Job Thu 4 1/1 1 Job Fri 5 Sat 6 2/3 1 Job Sun 7 2/3 1 Job Mon 8 Tue…" at bounding box center [563, 480] width 1127 height 750
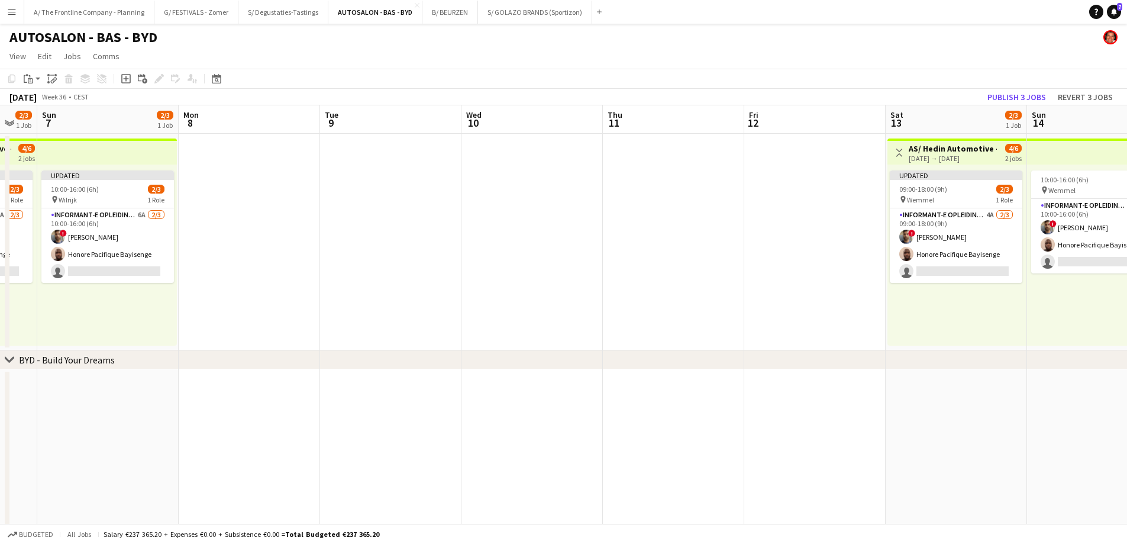
drag, startPoint x: 406, startPoint y: 260, endPoint x: 607, endPoint y: 255, distance: 201.2
click at [607, 255] on app-calendar-viewport "Fri 5 Sat 6 2/3 1 Job Sun 7 2/3 1 Job Mon 8 Tue 9 Wed 10 Thu 11 Fri 12 Sat 13 2…" at bounding box center [563, 480] width 1127 height 750
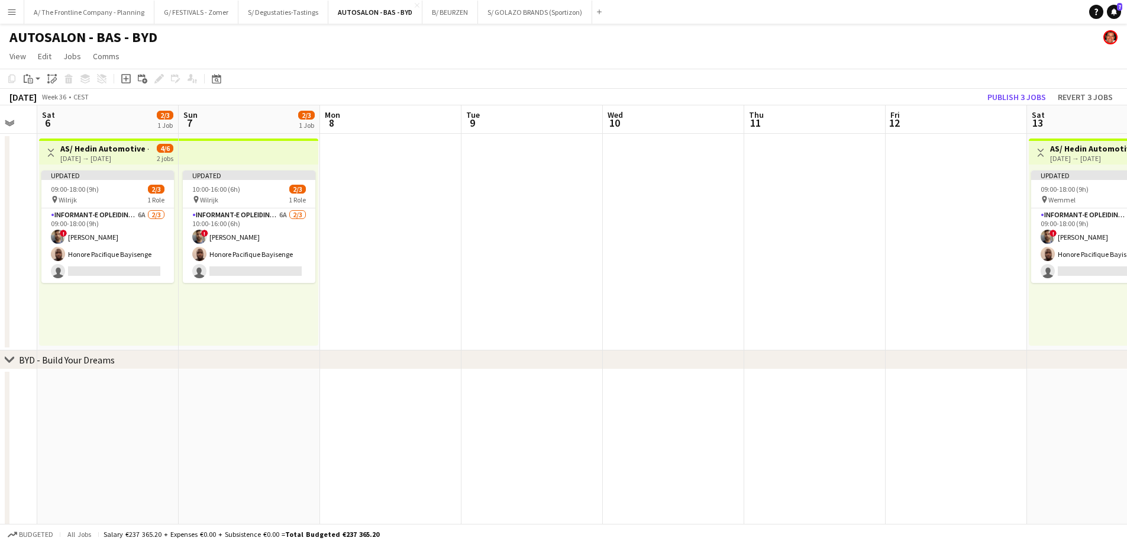
scroll to position [0, 245]
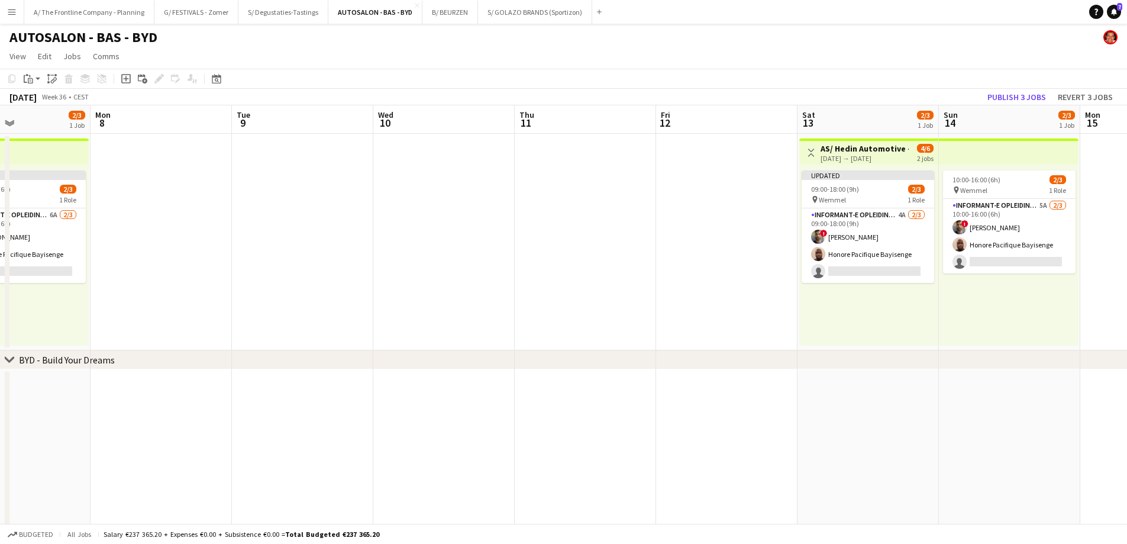
drag, startPoint x: 569, startPoint y: 275, endPoint x: 552, endPoint y: 270, distance: 17.4
click at [559, 275] on app-calendar-viewport "Thu 4 1/1 1 Job Fri 5 Sat 6 2/3 1 Job Sun 7 2/3 1 Job Mon 8 Tue 9 Wed 10 Thu 11…" at bounding box center [563, 480] width 1127 height 750
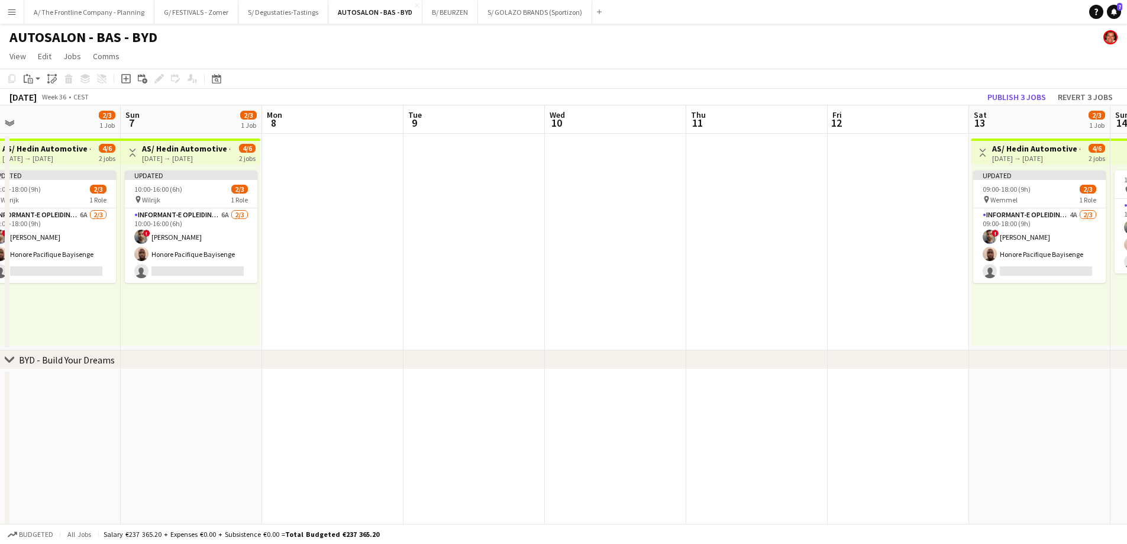
drag, startPoint x: 493, startPoint y: 279, endPoint x: 951, endPoint y: 249, distance: 458.3
click at [951, 249] on app-calendar-viewport "Fri 5 Sat 6 2/3 1 Job Sun 7 2/3 1 Job Mon 8 Tue 9 Wed 10 Thu 11 Fri 12 Sat 13 2…" at bounding box center [563, 480] width 1127 height 750
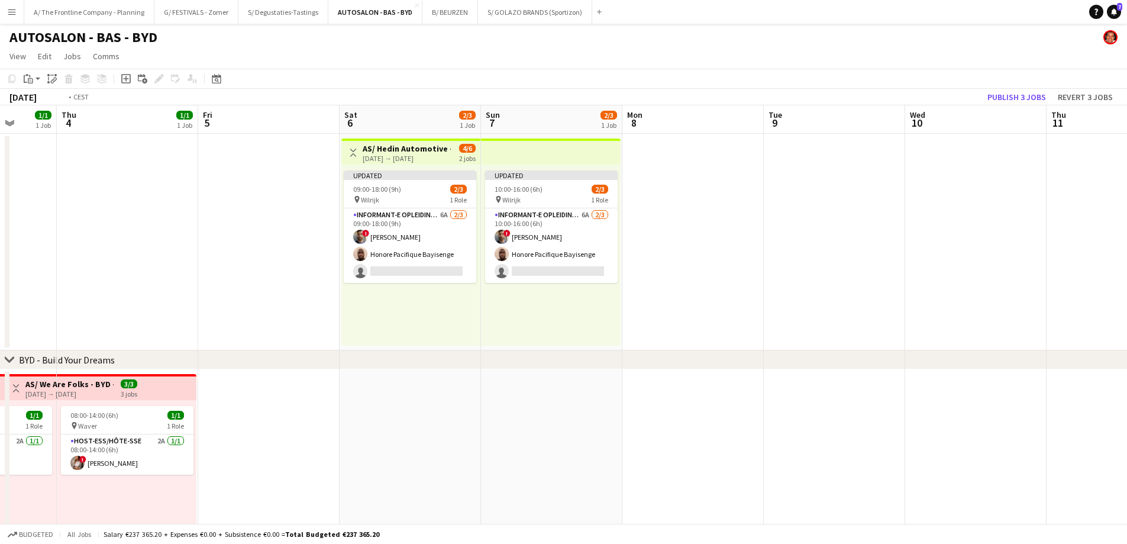
drag, startPoint x: 412, startPoint y: 286, endPoint x: 889, endPoint y: 254, distance: 477.3
click at [891, 250] on app-calendar-viewport "Tue 2 1/1 1 Job Wed 3 1/1 1 Job Thu 4 1/1 1 Job Fri 5 Sat 6 2/3 1 Job Sun 7 2/3…" at bounding box center [563, 480] width 1127 height 750
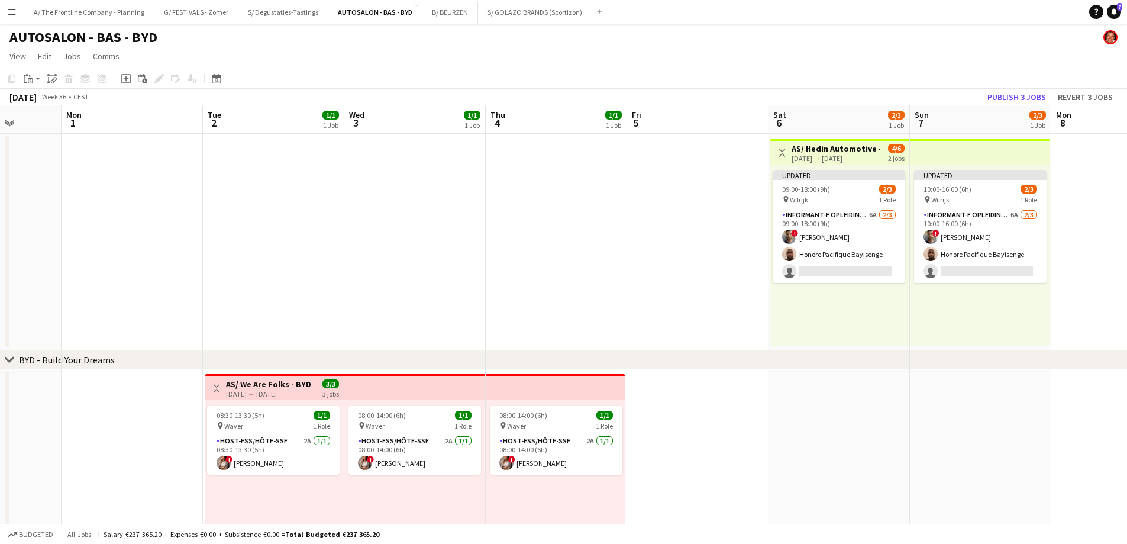
click at [907, 254] on app-calendar-viewport "Fri 29 2/4 2 Jobs Sat 30 3/4 2 Jobs Sun 31 Mon 1 Tue 2 1/1 1 Job Wed 3 1/1 1 Jo…" at bounding box center [563, 480] width 1127 height 750
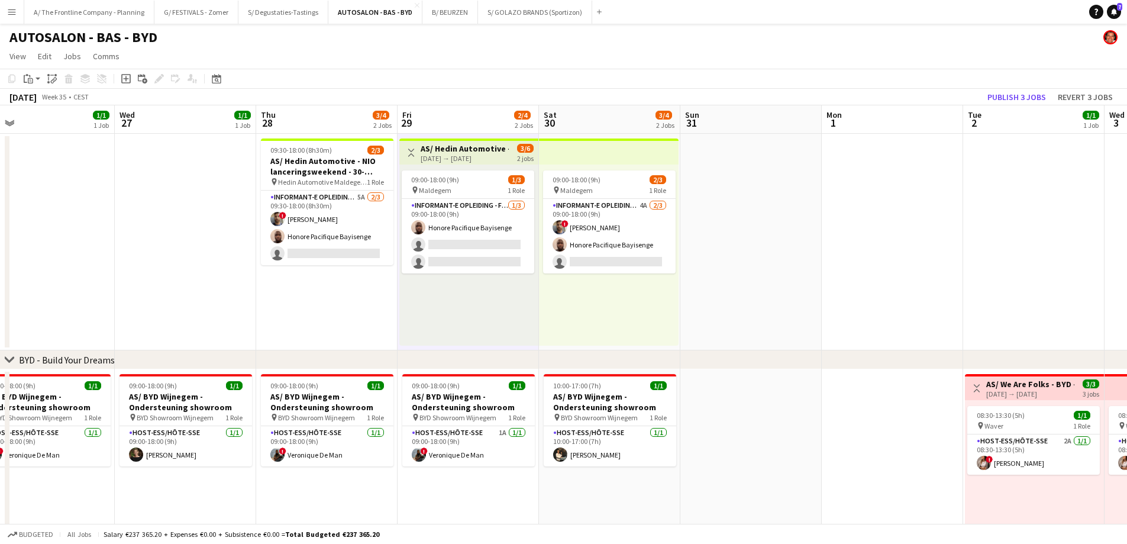
drag, startPoint x: 382, startPoint y: 283, endPoint x: 703, endPoint y: 282, distance: 321.9
click at [703, 282] on app-calendar-viewport "Sun 24 1/1 1 Job Mon 25 1/1 1 Job Tue 26 1/1 1 Job Wed 27 1/1 1 Job Thu 28 3/4 …" at bounding box center [563, 480] width 1127 height 750
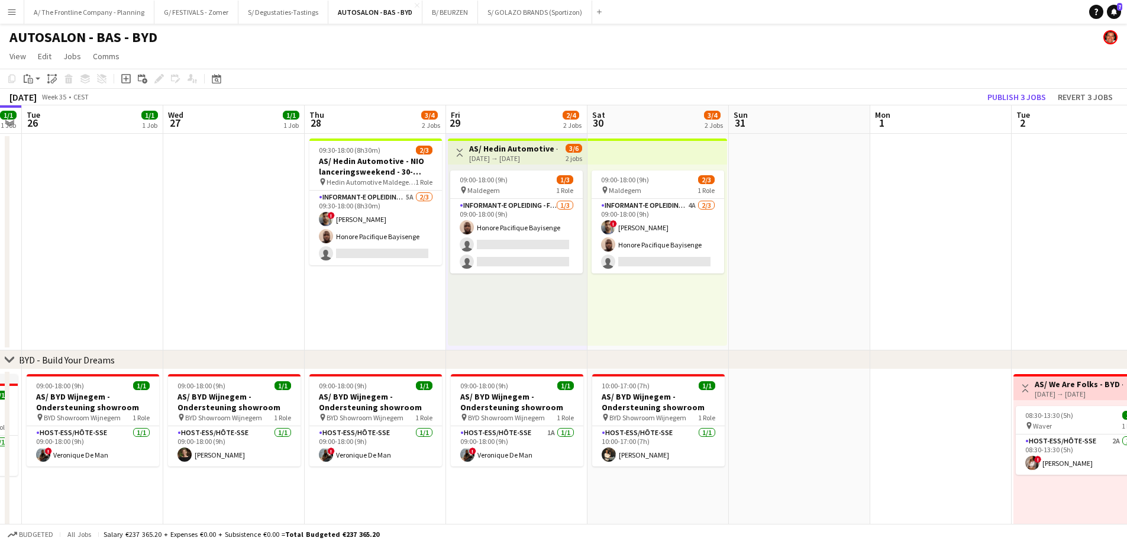
scroll to position [0, 259]
drag, startPoint x: 325, startPoint y: 302, endPoint x: 336, endPoint y: 298, distance: 12.2
click at [336, 298] on app-calendar-viewport "Sun 24 1/1 1 Job Mon 25 1/1 1 Job Tue 26 1/1 1 Job Wed 27 1/1 1 Job Thu 28 3/4 …" at bounding box center [563, 480] width 1127 height 750
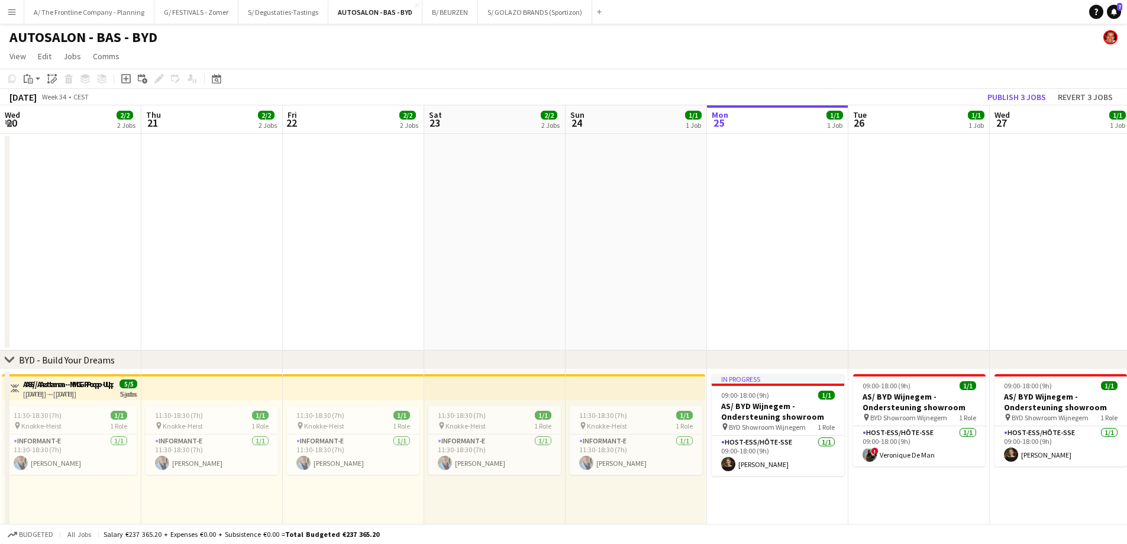
drag, startPoint x: 167, startPoint y: 476, endPoint x: 963, endPoint y: 480, distance: 795.2
click at [963, 480] on app-calendar-viewport "Wed 20 2/2 2 Jobs Thu 21 2/2 2 Jobs Fri 22 2/2 2 Jobs Sat 23 2/2 2 Jobs Sun 24 …" at bounding box center [563, 480] width 1127 height 750
drag, startPoint x: 308, startPoint y: 489, endPoint x: 944, endPoint y: 482, distance: 636.1
click at [948, 483] on app-calendar-viewport "Wed 20 2/2 2 Jobs Thu 21 2/2 2 Jobs Fri 22 2/2 2 Jobs Sat 23 2/2 2 Jobs Sun 24 …" at bounding box center [563, 480] width 1127 height 750
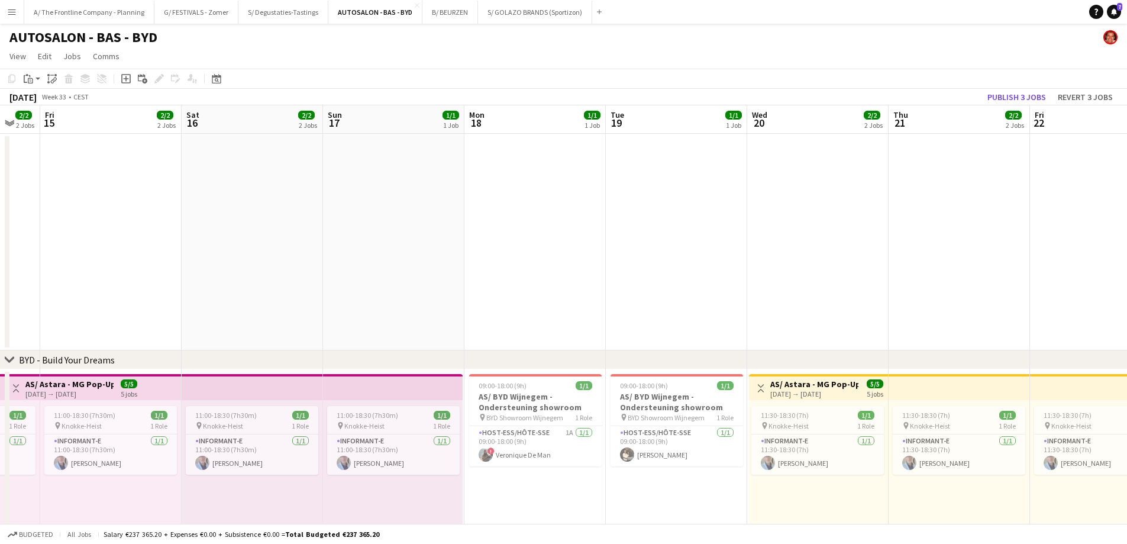
scroll to position [0, 344]
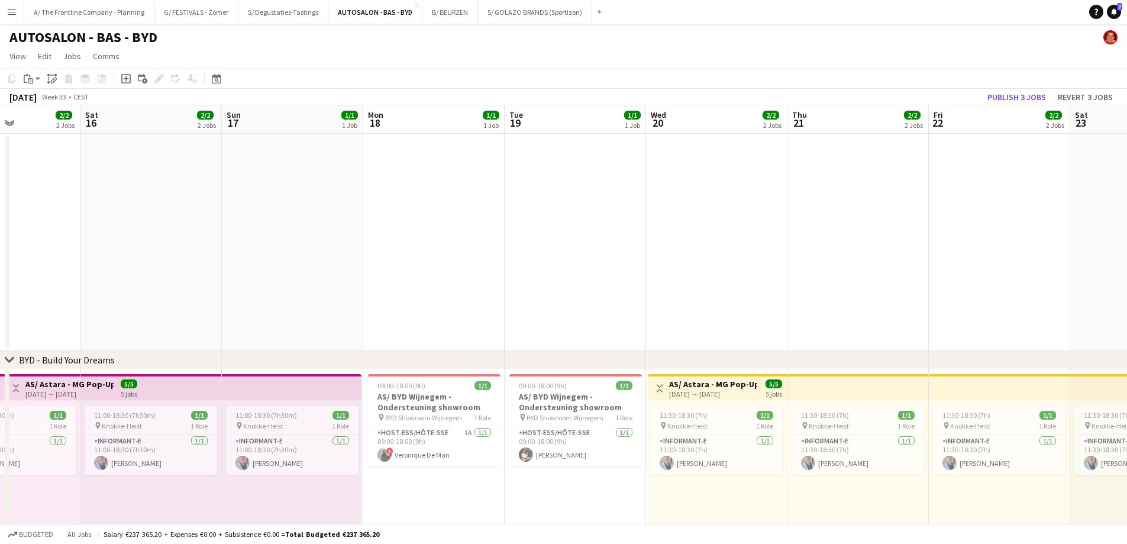
drag, startPoint x: 176, startPoint y: 483, endPoint x: 681, endPoint y: 478, distance: 504.7
click at [681, 478] on app-calendar-viewport "Wed 13 2/2 2 Jobs Thu 14 2/2 2 Jobs Fri 15 2/2 2 Jobs Sat 16 2/2 2 Jobs Sun 17 …" at bounding box center [563, 480] width 1127 height 750
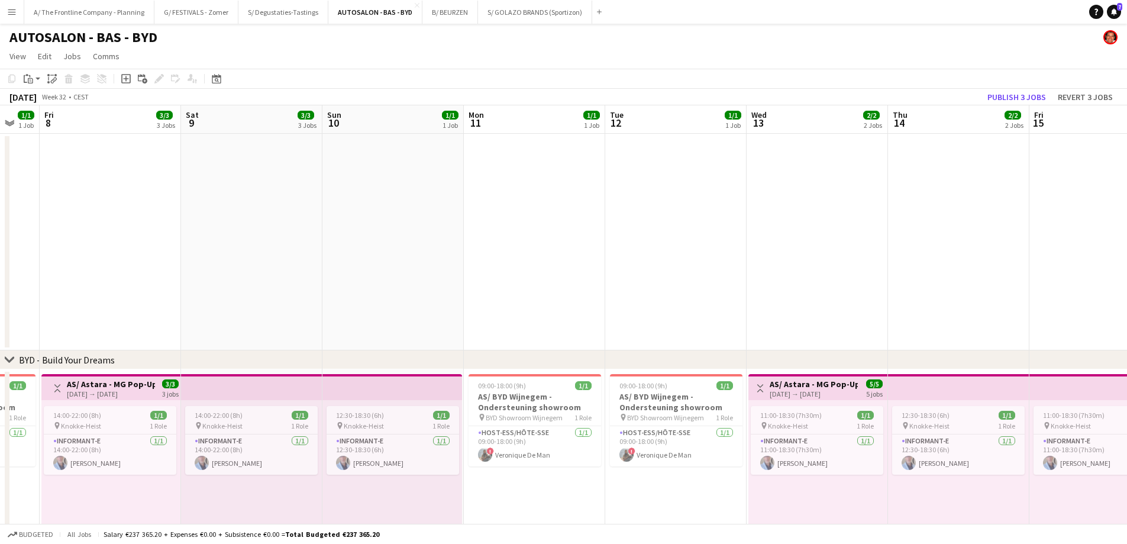
scroll to position [0, 412]
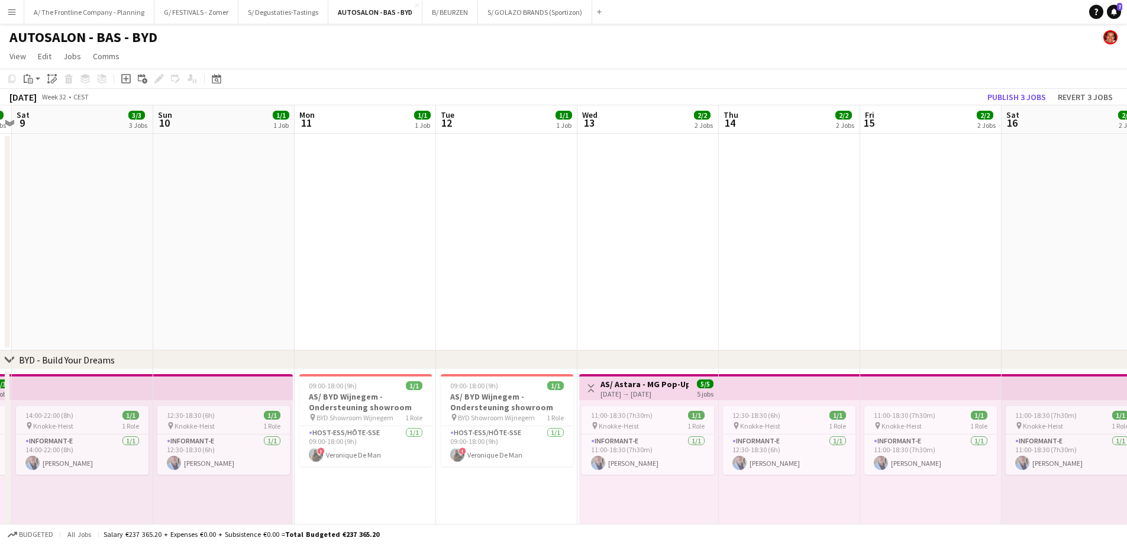
drag, startPoint x: 228, startPoint y: 479, endPoint x: 1008, endPoint y: 490, distance: 779.9
click at [1008, 490] on app-calendar-viewport "Wed 6 1/1 1 Job Thu 7 1/1 1 Job Fri 8 3/3 3 Jobs Sat 9 3/3 3 Jobs Sun 10 1/1 1 …" at bounding box center [563, 480] width 1127 height 750
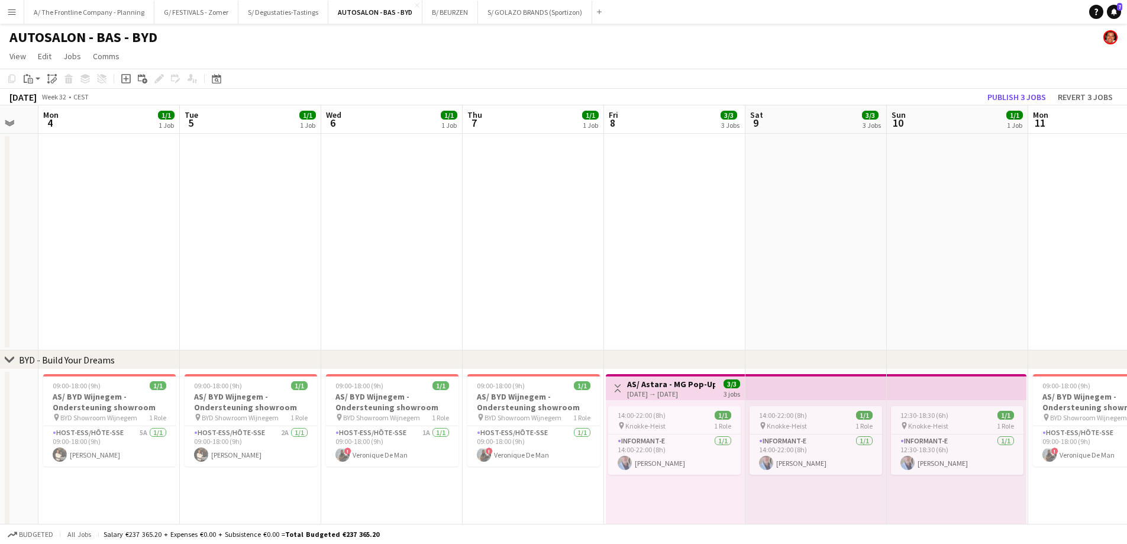
scroll to position [0, 277]
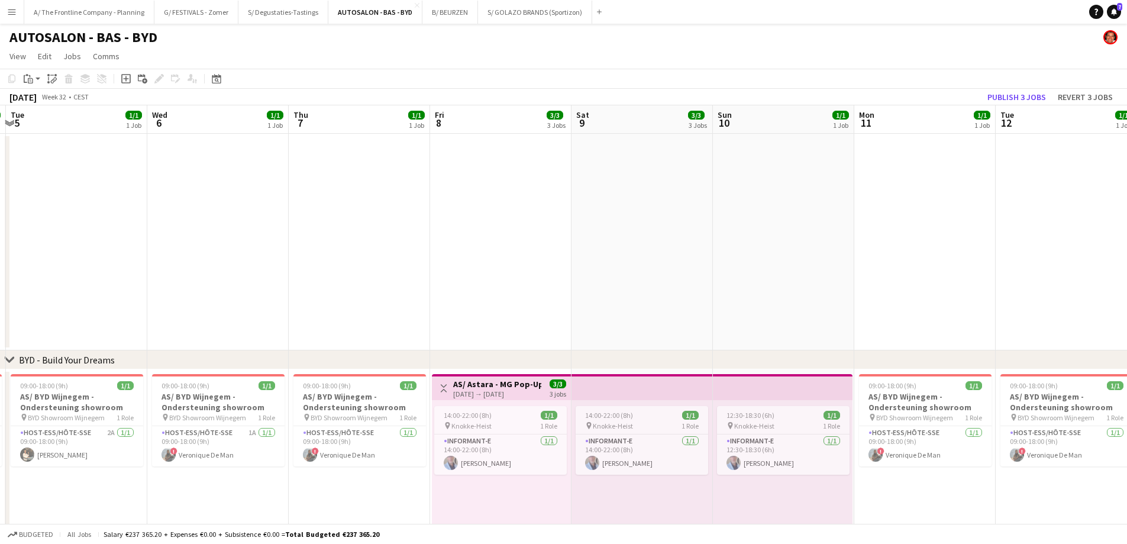
drag, startPoint x: 411, startPoint y: 489, endPoint x: 908, endPoint y: 489, distance: 497.6
click at [908, 489] on app-calendar-viewport "Sun 3 Mon 4 1/1 1 Job Tue 5 1/1 1 Job Wed 6 1/1 1 Job Thu 7 1/1 1 Job Fri 8 3/3…" at bounding box center [563, 480] width 1127 height 750
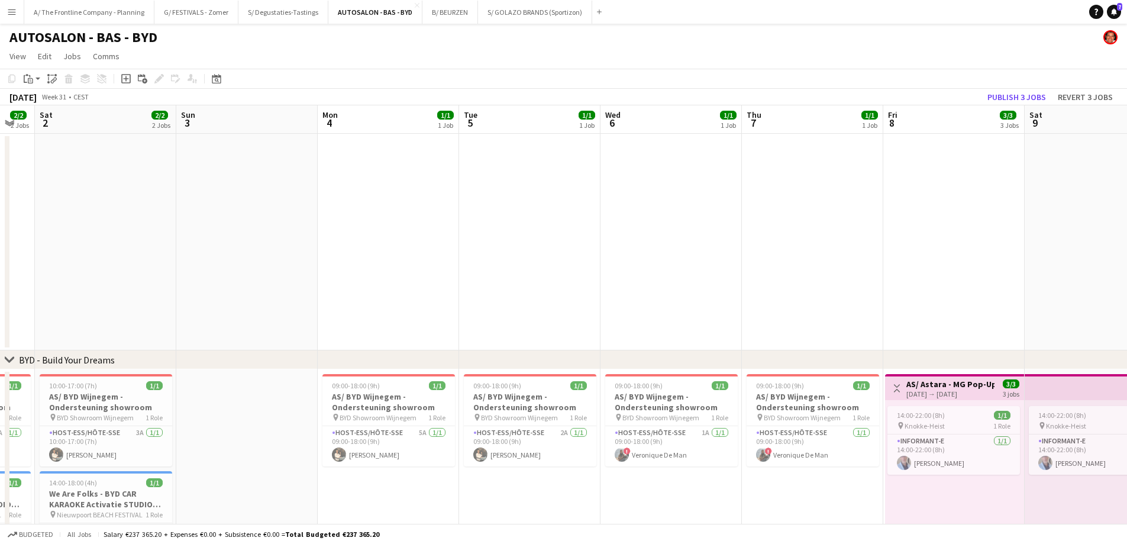
scroll to position [0, 348]
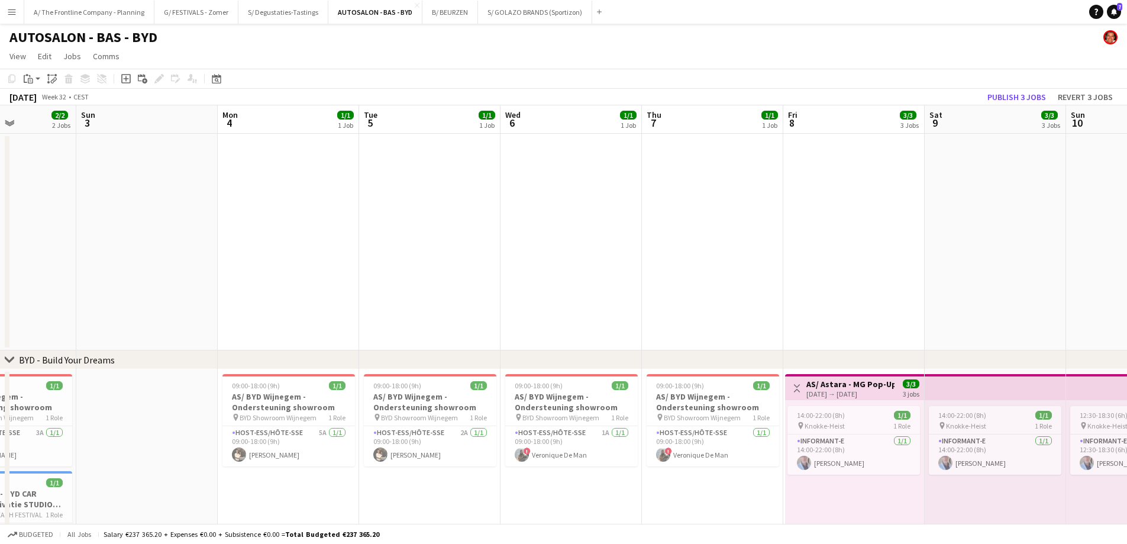
drag, startPoint x: 284, startPoint y: 490, endPoint x: 637, endPoint y: 492, distance: 353.2
click at [637, 492] on app-calendar-viewport "Thu 31 1/1 1 Job Fri 1 2/2 2 Jobs Sat 2 2/2 2 Jobs Sun 3 Mon 4 1/1 1 Job Tue 5 …" at bounding box center [563, 480] width 1127 height 750
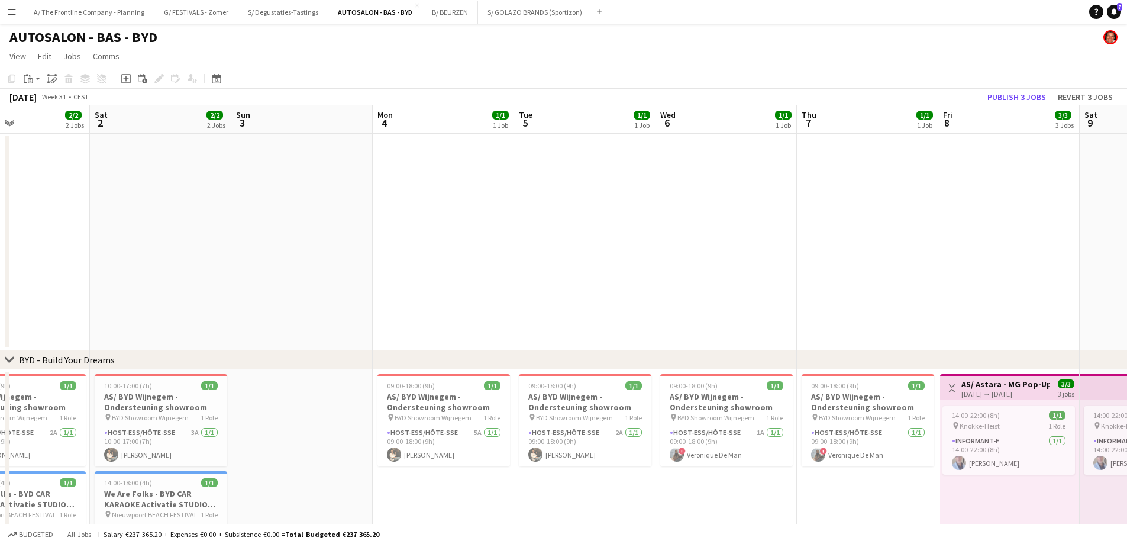
drag, startPoint x: 310, startPoint y: 486, endPoint x: 989, endPoint y: 478, distance: 679.3
click at [990, 478] on app-calendar-viewport "Thu 31 1/1 1 Job Fri 1 2/2 2 Jobs Sat 2 2/2 2 Jobs Sun 3 Mon 4 1/1 1 Job Tue 5 …" at bounding box center [563, 480] width 1127 height 750
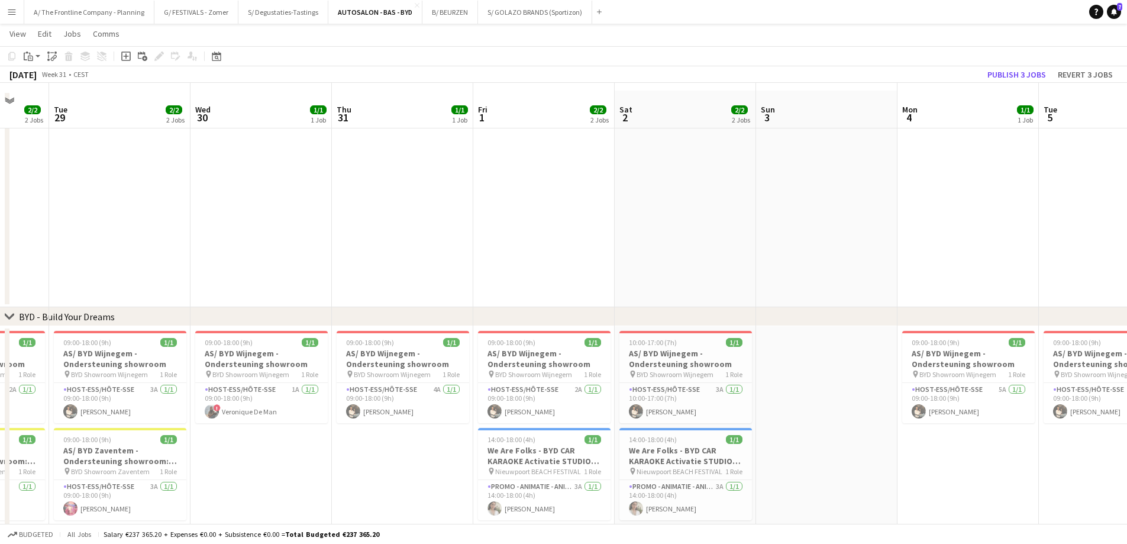
scroll to position [59, 0]
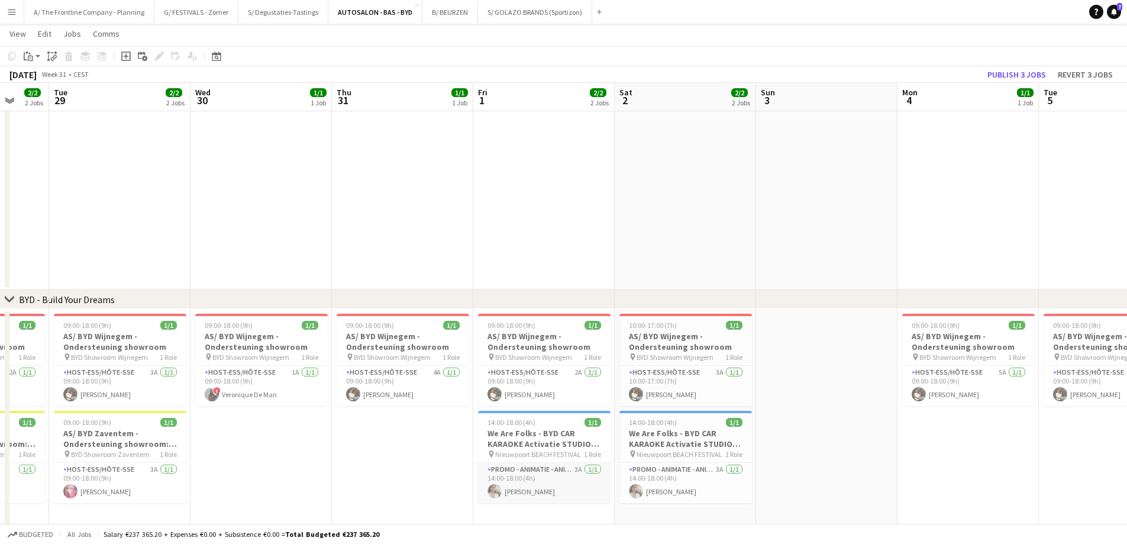
drag, startPoint x: 556, startPoint y: 491, endPoint x: 556, endPoint y: 483, distance: 8.3
click at [556, 489] on app-card-role "Promo - Animatie - Animation 3A [DATE] 14:00-18:00 (4h) [PERSON_NAME]" at bounding box center [544, 483] width 133 height 40
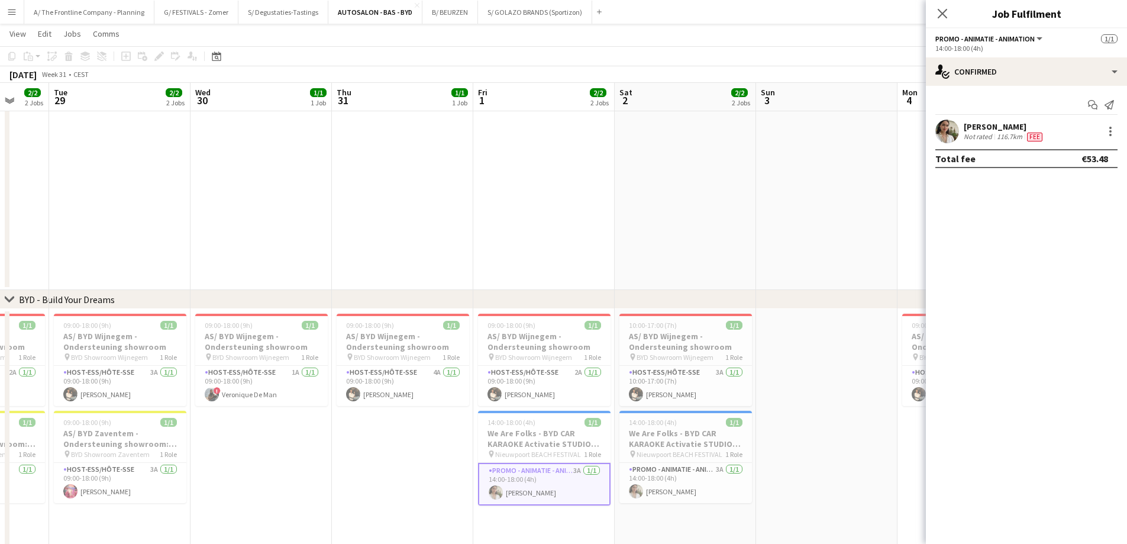
click at [978, 137] on div "Not rated" at bounding box center [979, 136] width 31 height 9
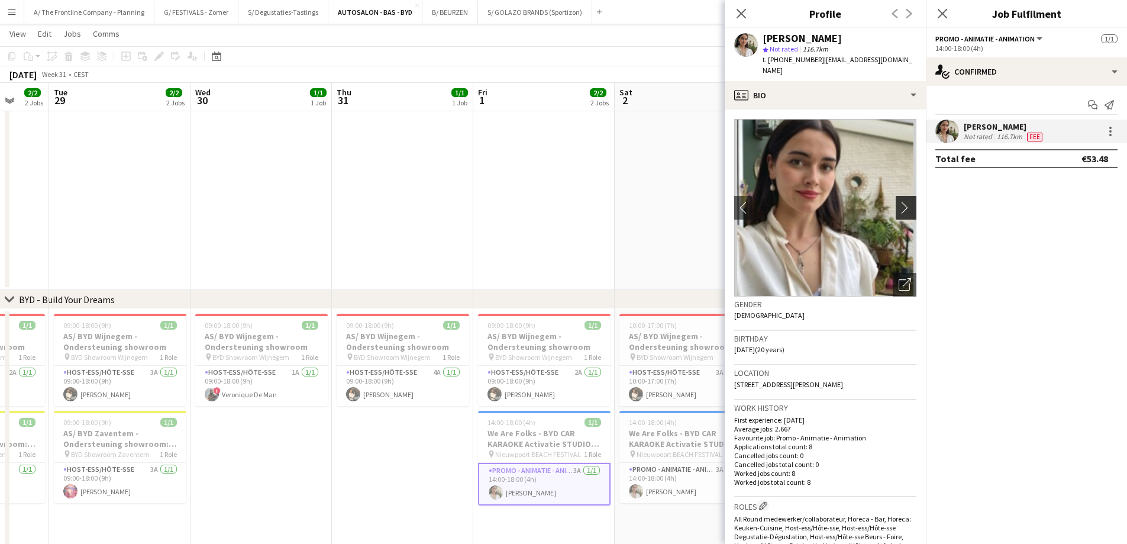
click at [899, 201] on app-icon "chevron-right" at bounding box center [908, 207] width 18 height 12
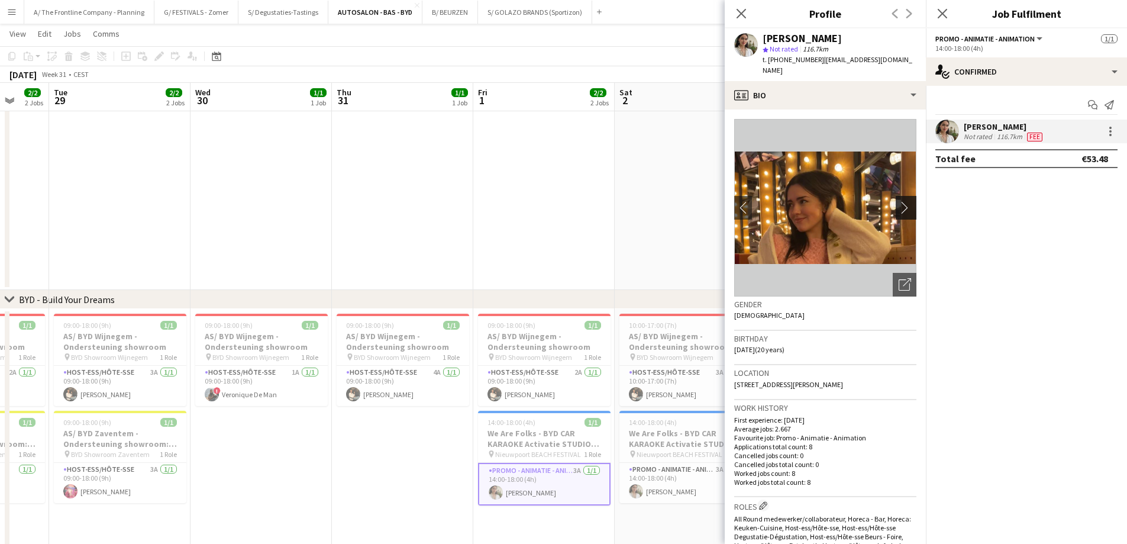
click at [899, 201] on app-icon "chevron-right" at bounding box center [908, 207] width 18 height 12
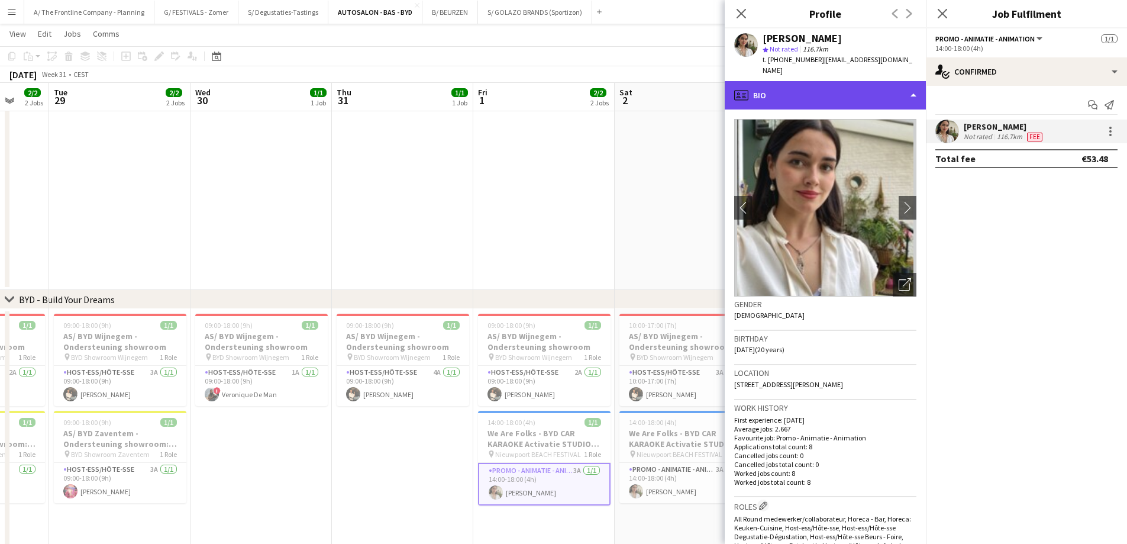
click at [845, 83] on div "profile Bio" at bounding box center [825, 95] width 201 height 28
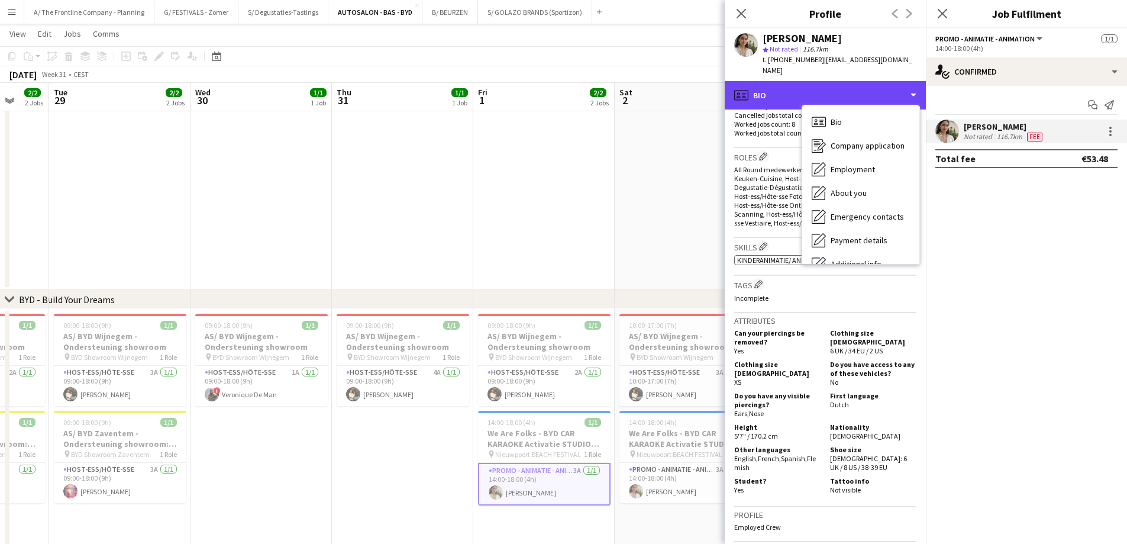
scroll to position [355, 0]
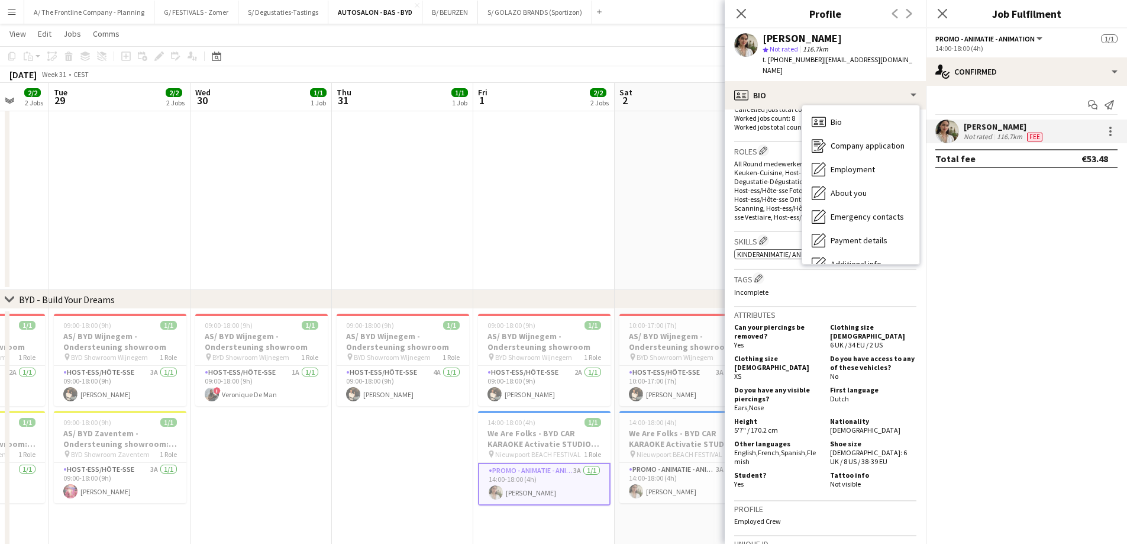
click at [642, 237] on app-date-cell at bounding box center [685, 181] width 141 height 217
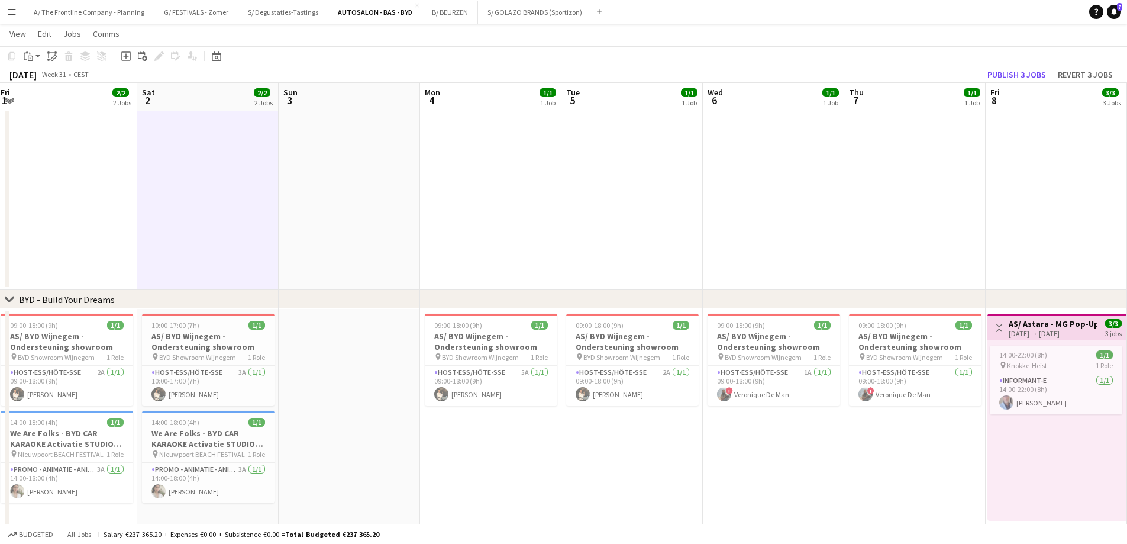
drag, startPoint x: 505, startPoint y: 238, endPoint x: 447, endPoint y: 235, distance: 58.0
click at [447, 235] on app-calendar-viewport "Sun 27 Mon 28 2/2 2 Jobs Tue 29 2/2 2 Jobs Wed 30 1/1 1 Job Thu 31 1/1 1 Job Fr…" at bounding box center [563, 391] width 1127 height 808
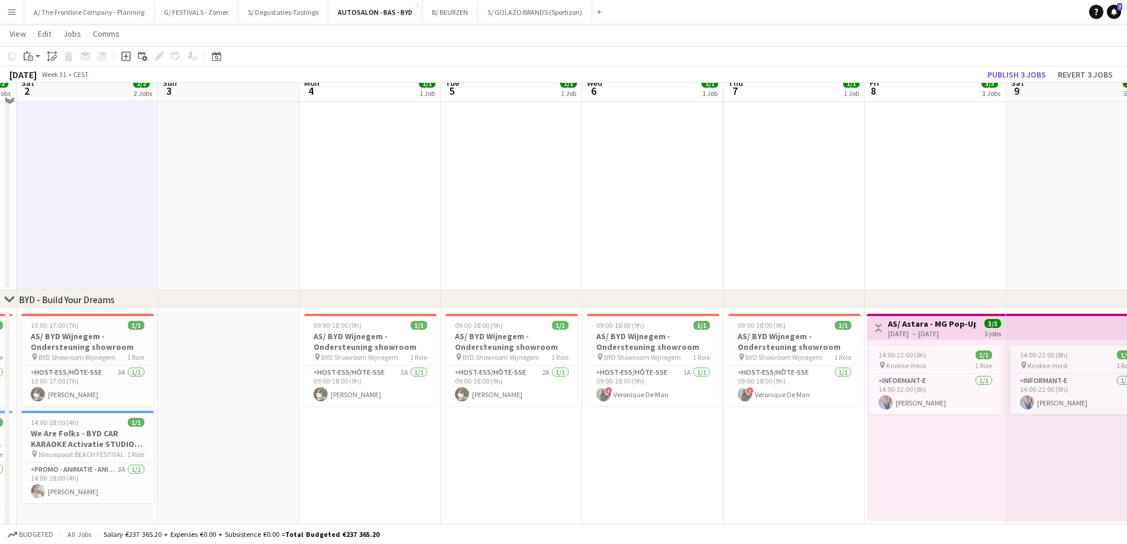
scroll to position [0, 0]
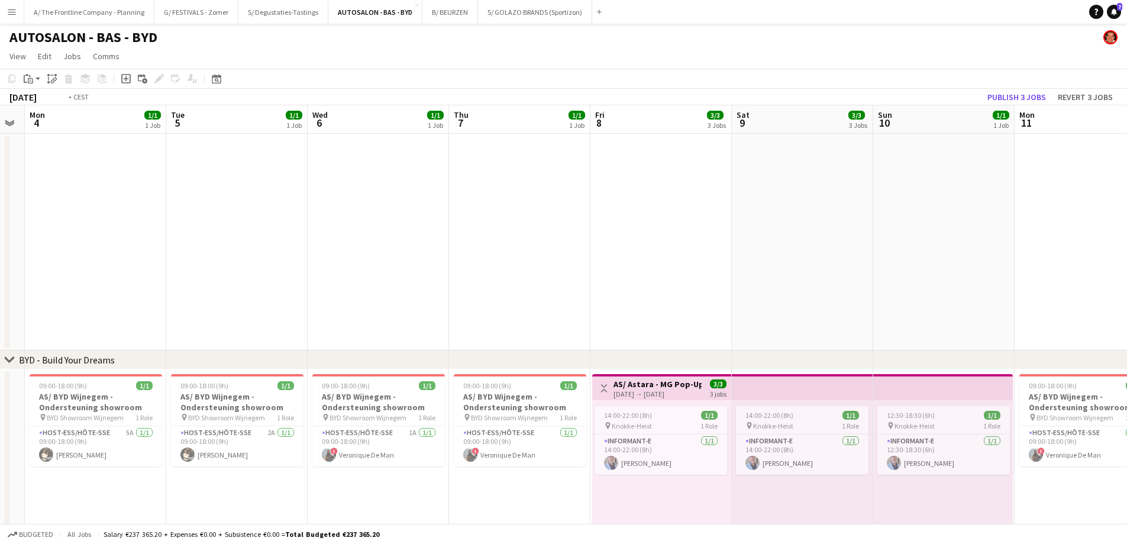
drag, startPoint x: 727, startPoint y: 257, endPoint x: 472, endPoint y: 245, distance: 255.3
click at [472, 245] on app-calendar-viewport "Fri 1 2/2 2 Jobs Sat 2 2/2 2 Jobs Sun 3 Mon 4 1/1 1 Job Tue 5 1/1 1 Job Wed 6 1…" at bounding box center [563, 480] width 1127 height 750
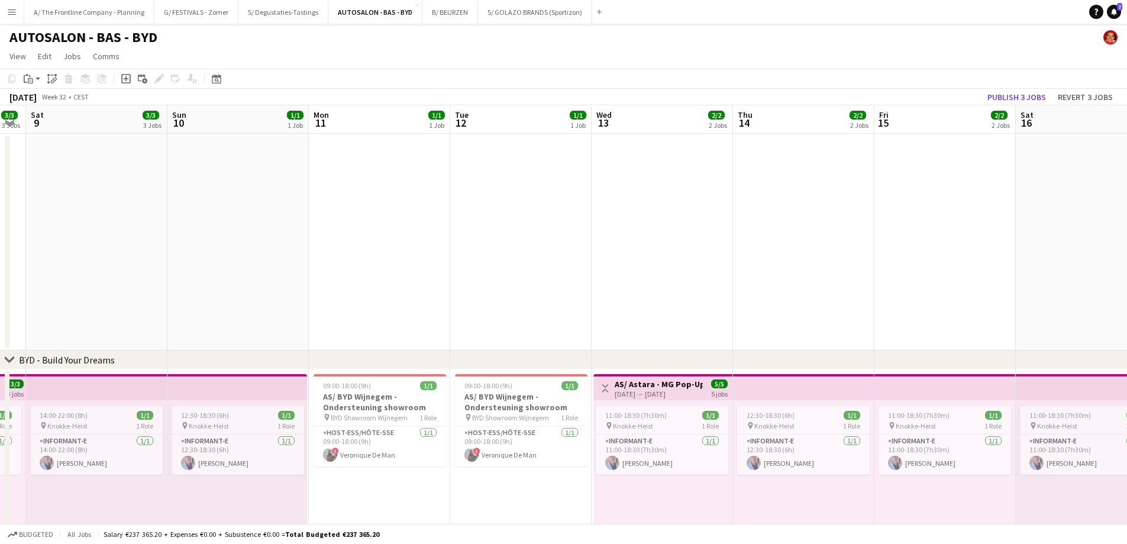
drag, startPoint x: 592, startPoint y: 259, endPoint x: 348, endPoint y: 245, distance: 244.2
click at [348, 245] on app-calendar-viewport "Wed 6 1/1 1 Job Thu 7 1/1 1 Job Fri 8 3/3 3 Jobs Sat 9 3/3 3 Jobs Sun 10 1/1 1 …" at bounding box center [563, 480] width 1127 height 750
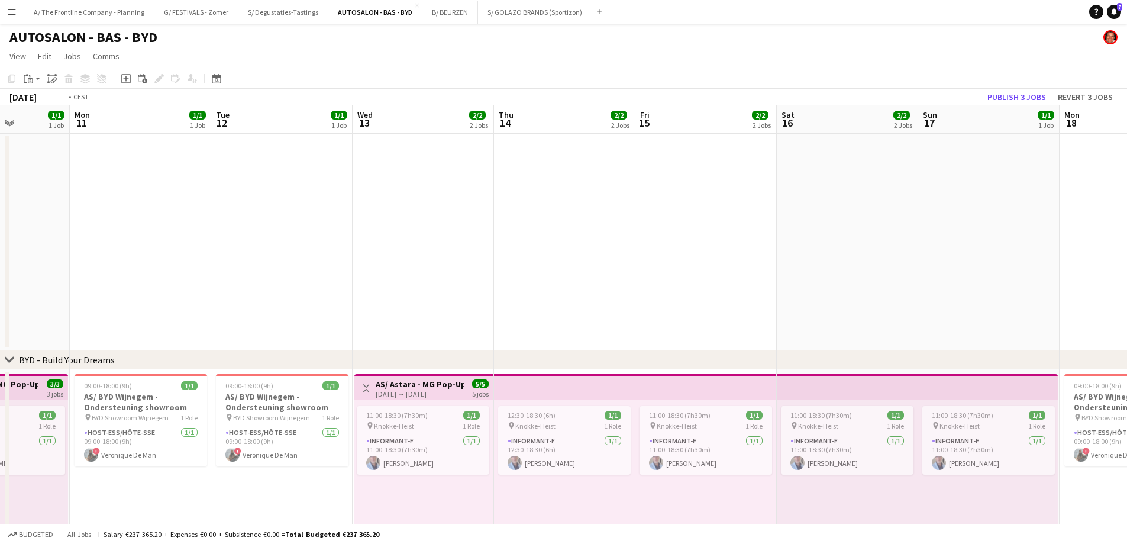
drag, startPoint x: 960, startPoint y: 264, endPoint x: 435, endPoint y: 257, distance: 524.2
click at [435, 257] on app-calendar-viewport "Fri 8 3/3 3 Jobs Sat 9 3/3 3 Jobs Sun 10 1/1 1 Job Mon 11 1/1 1 Job Tue 12 1/1 …" at bounding box center [563, 480] width 1127 height 750
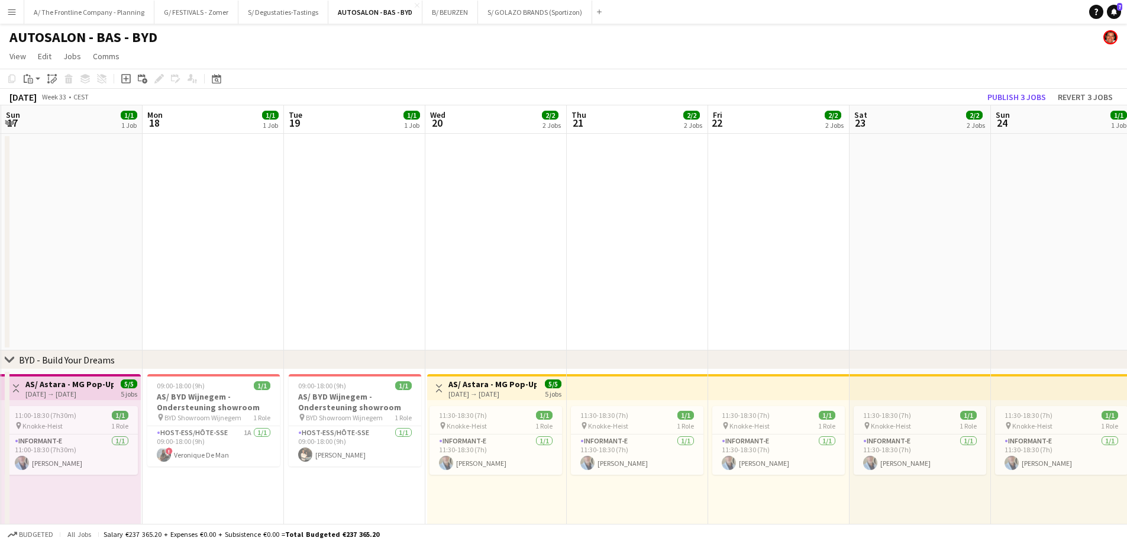
drag, startPoint x: 371, startPoint y: 277, endPoint x: 320, endPoint y: 277, distance: 50.9
click at [320, 277] on app-calendar-viewport "Thu 14 2/2 2 Jobs Fri 15 2/2 2 Jobs Sat 16 2/2 2 Jobs Sun 17 1/1 1 Job Mon 18 1…" at bounding box center [563, 480] width 1127 height 750
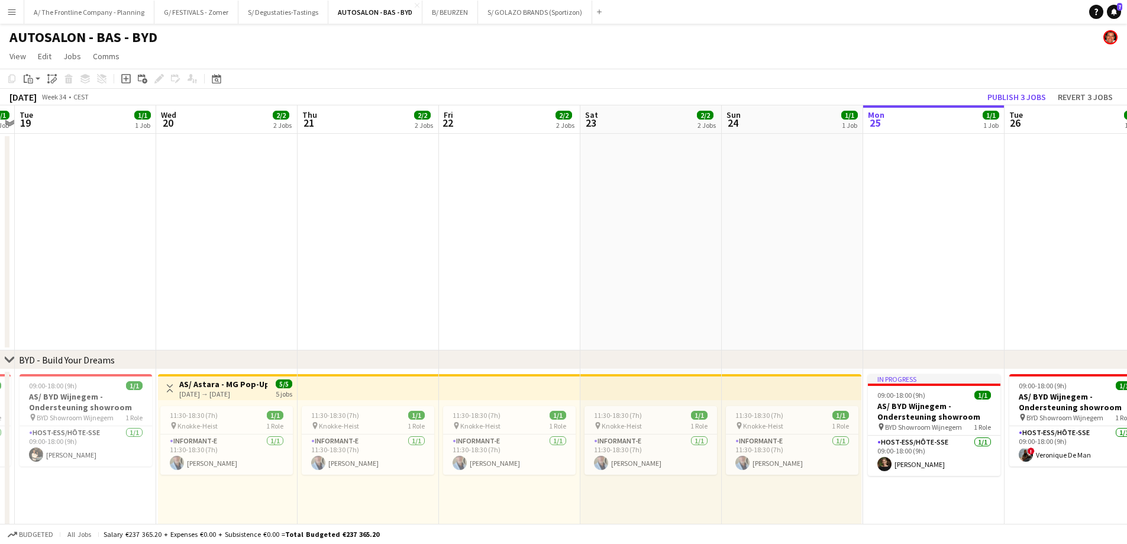
drag, startPoint x: 759, startPoint y: 279, endPoint x: 307, endPoint y: 270, distance: 452.1
click at [307, 270] on app-calendar-viewport "Sat 16 2/2 2 Jobs Sun 17 1/1 1 Job Mon 18 1/1 1 Job Tue 19 1/1 1 Job Wed 20 2/2…" at bounding box center [563, 480] width 1127 height 750
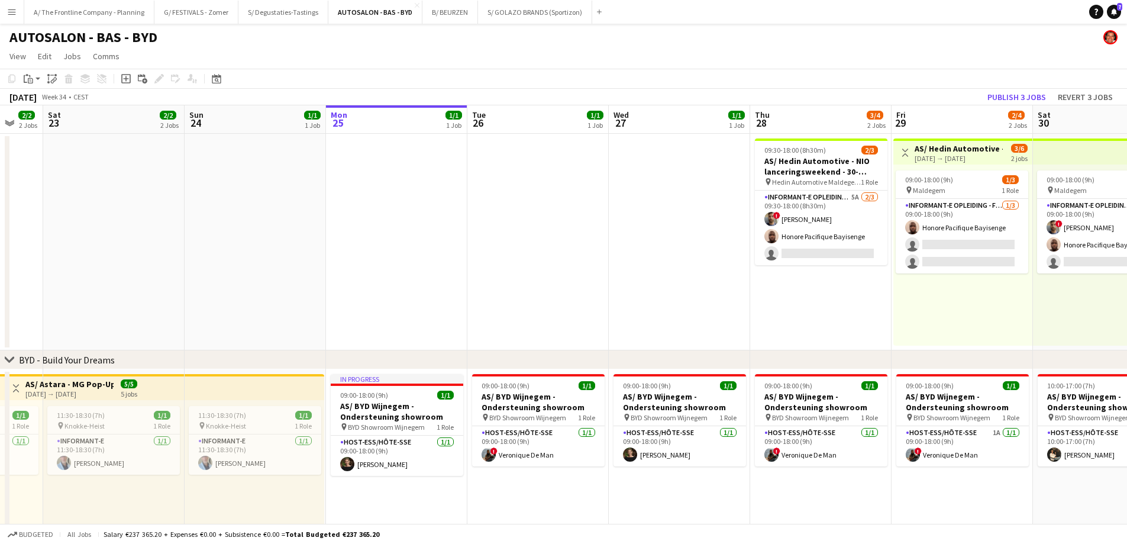
drag, startPoint x: 815, startPoint y: 259, endPoint x: 370, endPoint y: 251, distance: 445.0
click at [370, 251] on app-calendar-viewport "Tue 19 1/1 1 Job Wed 20 2/2 2 Jobs Thu 21 2/2 2 Jobs Fri 22 2/2 2 Jobs Sat 23 2…" at bounding box center [563, 480] width 1127 height 750
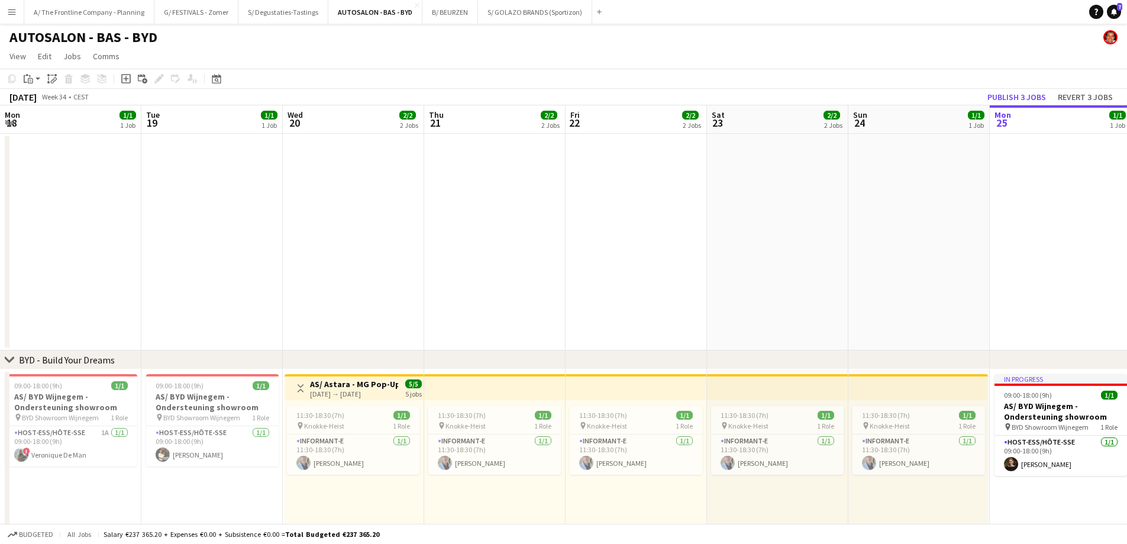
drag, startPoint x: 142, startPoint y: 243, endPoint x: 827, endPoint y: 193, distance: 686.9
click at [827, 193] on app-calendar-viewport "Mon 18 1/1 1 Job Tue 19 1/1 1 Job Wed 20 2/2 2 Jobs Thu 21 2/2 2 Jobs Fri 22 2/…" at bounding box center [563, 480] width 1127 height 750
drag, startPoint x: 343, startPoint y: 270, endPoint x: 983, endPoint y: 241, distance: 641.4
click at [986, 238] on app-calendar-viewport "Mon 18 1/1 1 Job Tue 19 1/1 1 Job Wed 20 2/2 2 Jobs Thu 21 2/2 2 Jobs Fri 22 2/…" at bounding box center [563, 480] width 1127 height 750
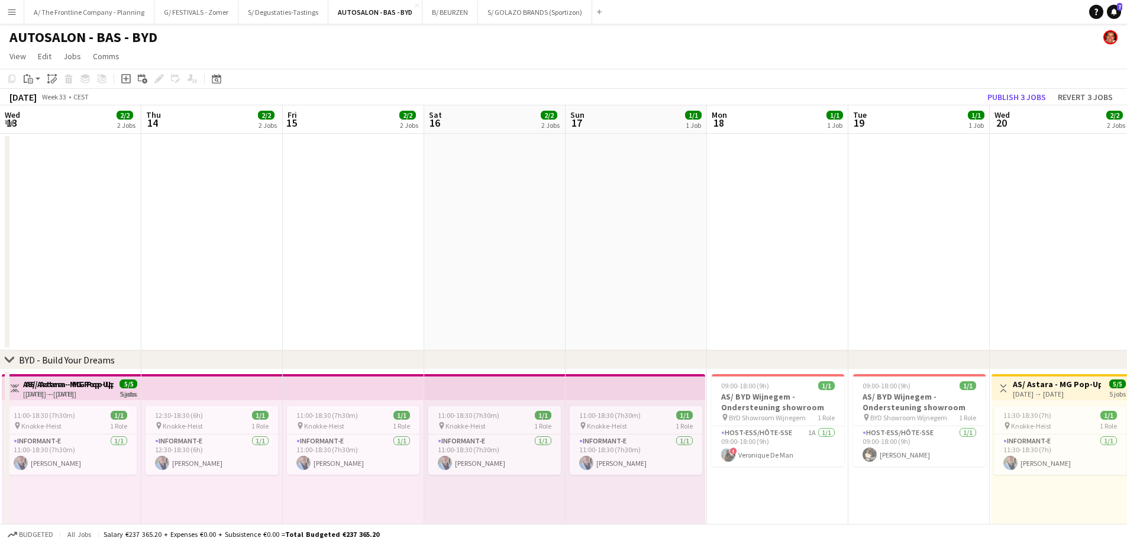
drag, startPoint x: 667, startPoint y: 301, endPoint x: 1029, endPoint y: 294, distance: 362.7
click at [1029, 294] on app-calendar-viewport "Wed 13 2/2 2 Jobs Thu 14 2/2 2 Jobs Fri 15 2/2 2 Jobs Sat 16 2/2 2 Jobs Sun 17 …" at bounding box center [563, 480] width 1127 height 750
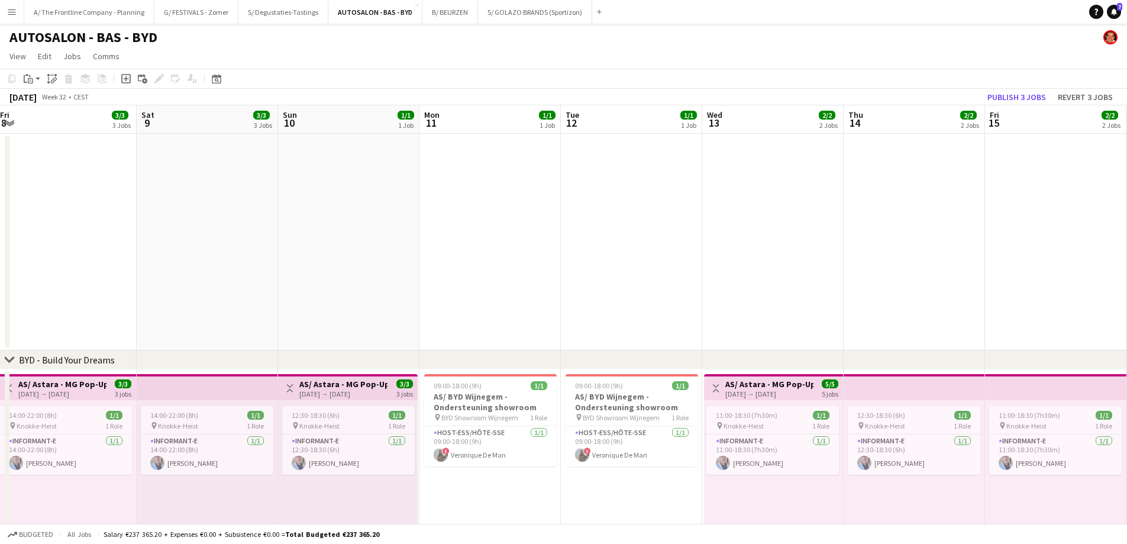
drag, startPoint x: 743, startPoint y: 315, endPoint x: 970, endPoint y: 315, distance: 227.2
click at [982, 315] on app-calendar-viewport "Fri 8 3/3 3 Jobs Sat 9 3/3 3 Jobs Sun 10 1/1 1 Job Mon 11 1/1 1 Job Tue 12 1/1 …" at bounding box center [563, 480] width 1127 height 750
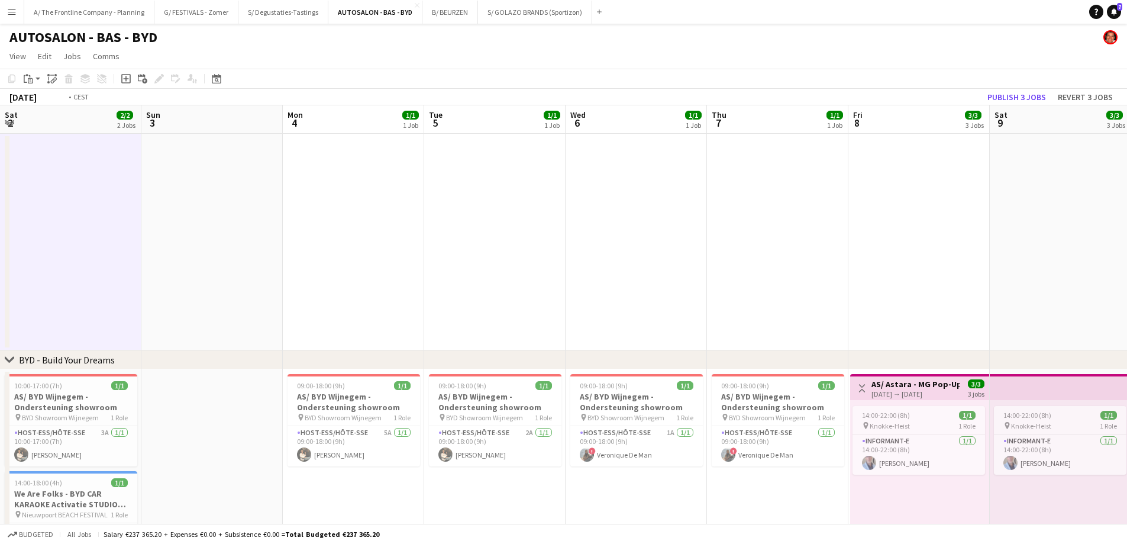
drag, startPoint x: 224, startPoint y: 332, endPoint x: 1135, endPoint y: 299, distance: 912.3
click at [1126, 299] on html "Menu Boards Boards Boards All jobs Status Workforce Workforce My Workforce Recr…" at bounding box center [563, 437] width 1127 height 875
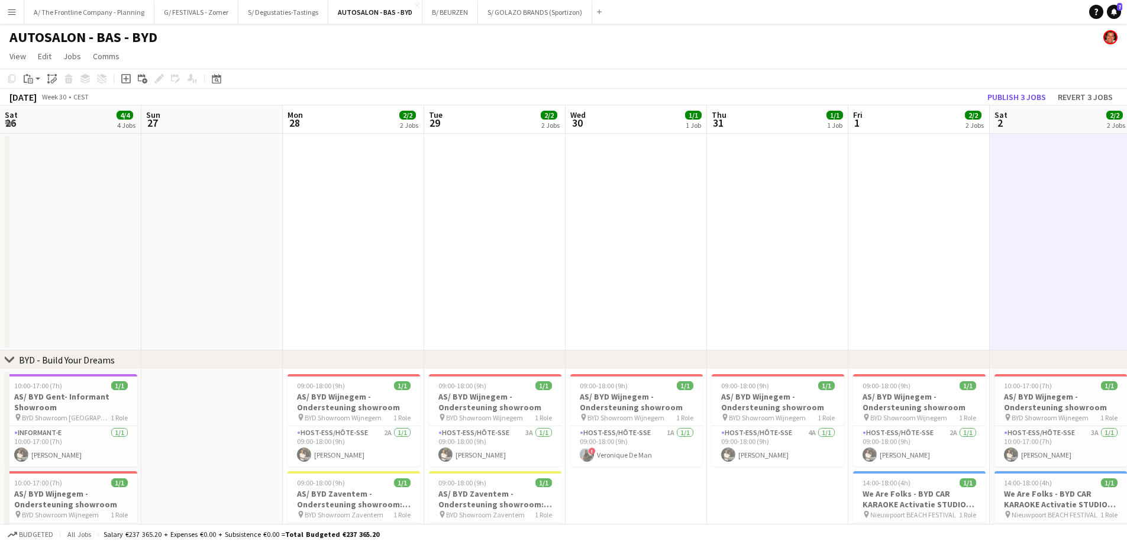
drag, startPoint x: 366, startPoint y: 286, endPoint x: 1135, endPoint y: 276, distance: 769.8
click at [1126, 276] on html "Menu Boards Boards Boards All jobs Status Workforce Workforce My Workforce Recr…" at bounding box center [563, 437] width 1127 height 875
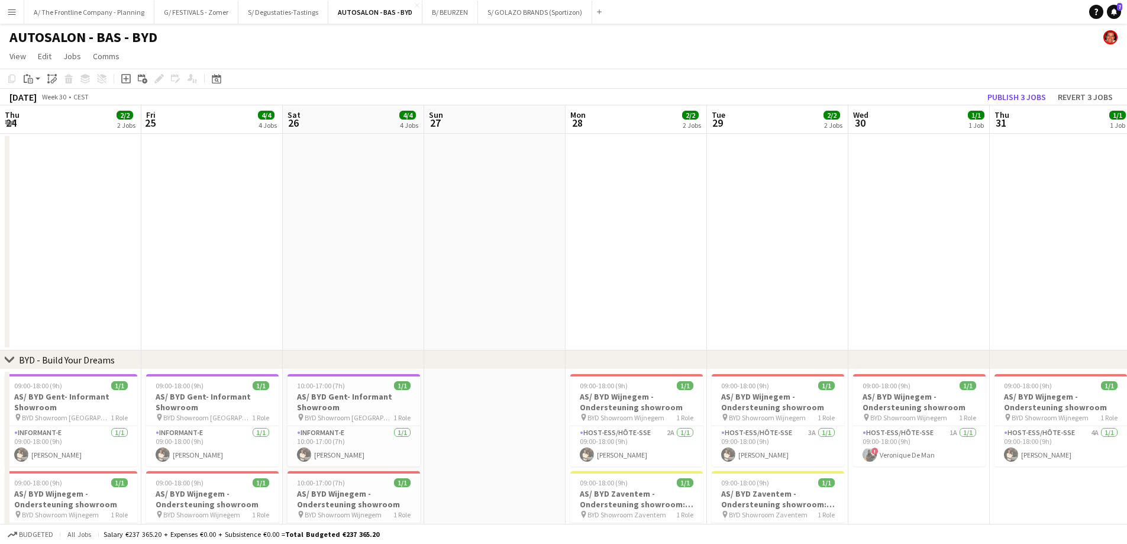
scroll to position [0, 290]
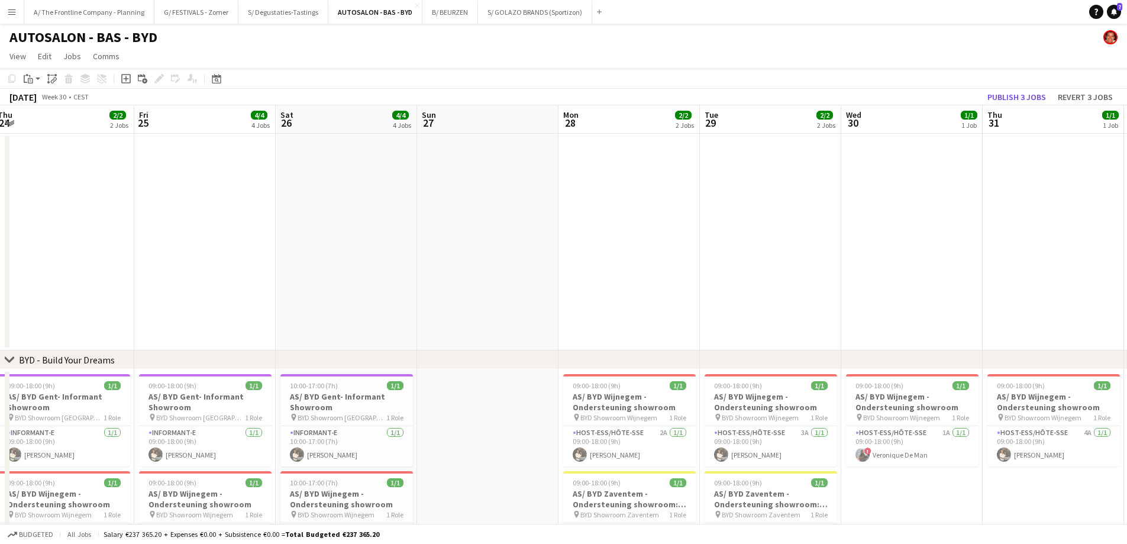
drag, startPoint x: 668, startPoint y: 271, endPoint x: 790, endPoint y: 263, distance: 122.2
click at [790, 263] on app-calendar-viewport "Tue 22 Wed 23 Thu 24 2/2 2 Jobs Fri 25 4/4 4 Jobs Sat 26 4/4 4 Jobs Sun 27 Mon …" at bounding box center [563, 480] width 1127 height 750
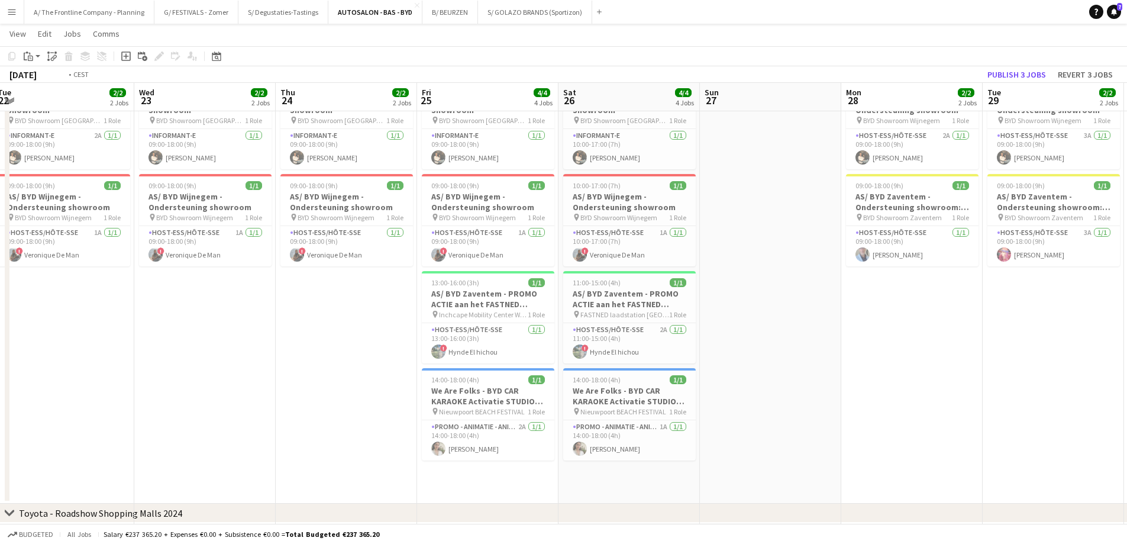
scroll to position [0, 0]
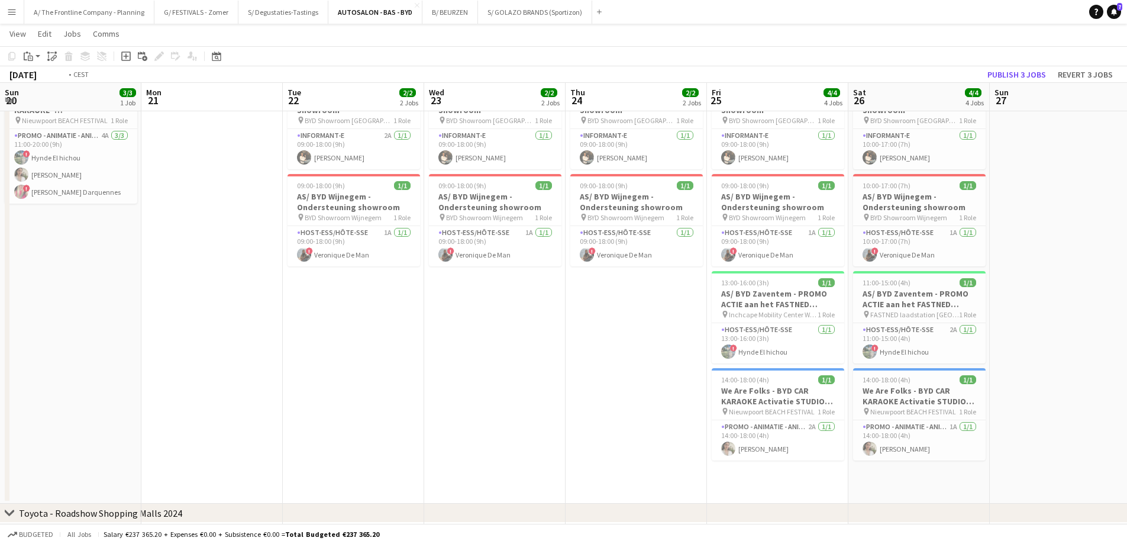
drag, startPoint x: 208, startPoint y: 341, endPoint x: 1028, endPoint y: 341, distance: 820.0
click at [1028, 341] on app-calendar-viewport "Sun 20 3/3 1 Job Mon 21 Tue 22 2/2 2 Jobs Wed 23 2/2 2 Jobs Thu 24 2/2 2 Jobs F…" at bounding box center [563, 154] width 1127 height 808
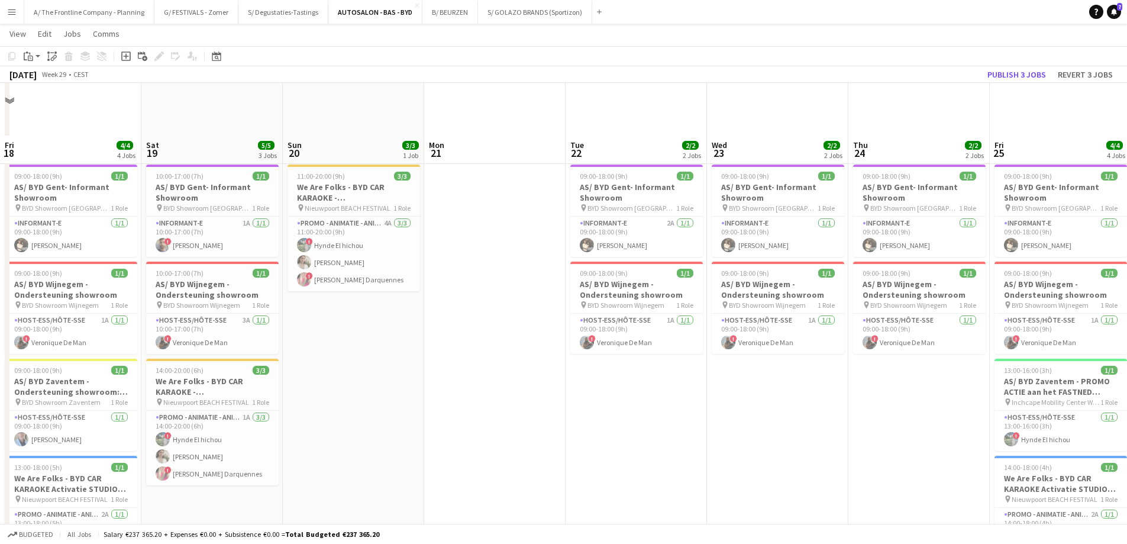
scroll to position [177, 0]
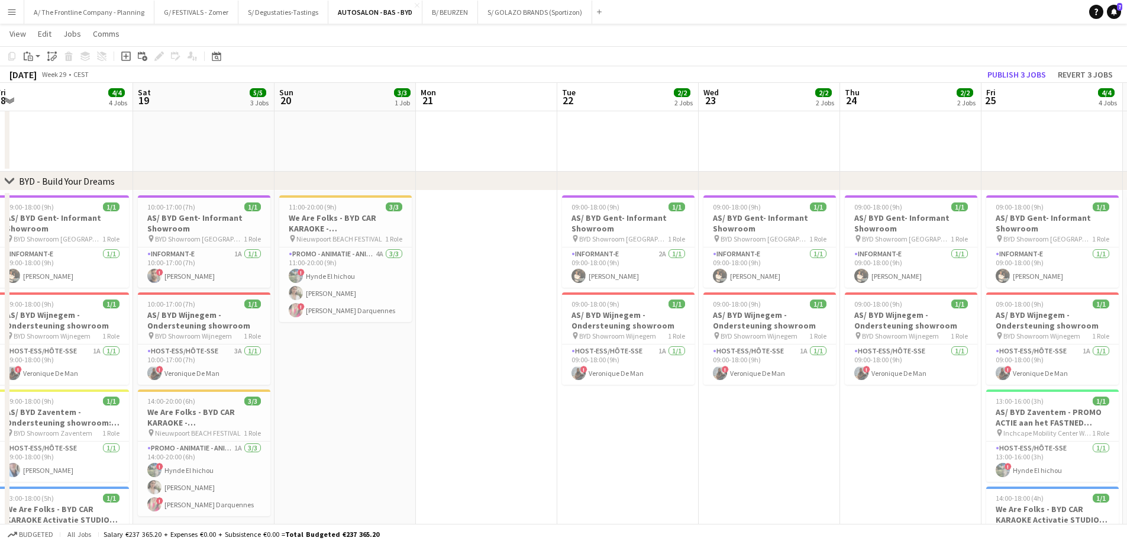
drag, startPoint x: 416, startPoint y: 376, endPoint x: 730, endPoint y: 369, distance: 314.2
click at [730, 369] on app-calendar-viewport "Wed 16 2/2 2 Jobs Thu 17 3/3 3 Jobs Fri 18 4/4 4 Jobs Sat 19 5/5 3 Jobs Sun 20 …" at bounding box center [563, 273] width 1127 height 808
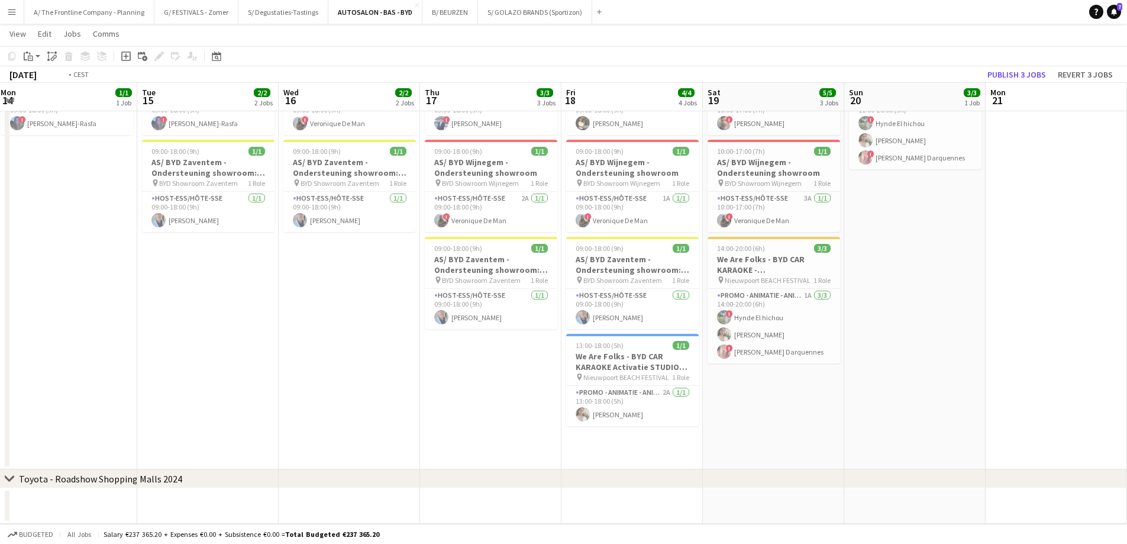
scroll to position [0, 293]
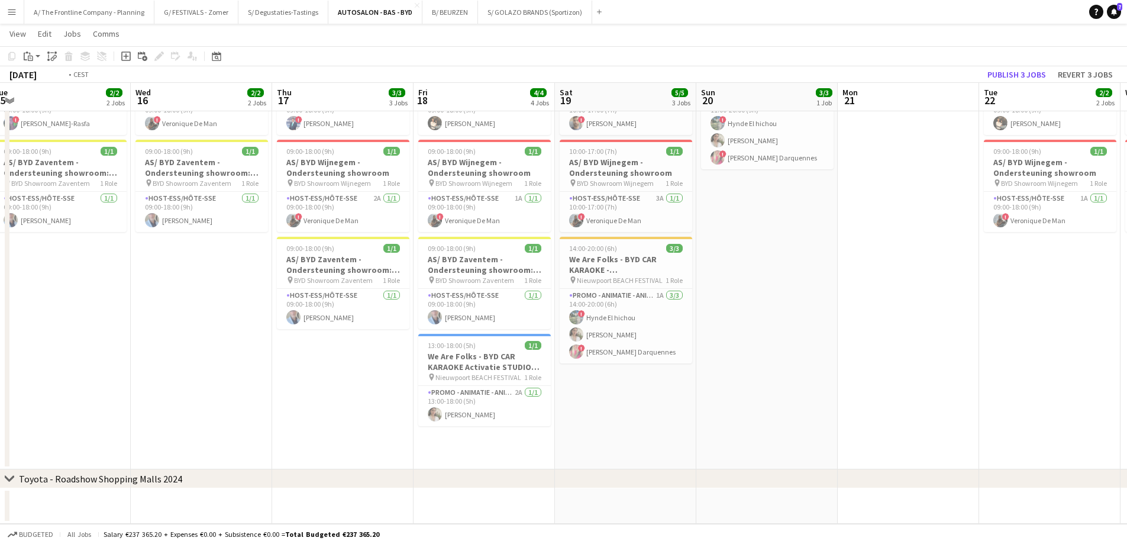
drag, startPoint x: 234, startPoint y: 361, endPoint x: 616, endPoint y: 383, distance: 382.8
click at [616, 383] on app-calendar-viewport "Sun 13 Mon 14 1/1 1 Job Tue 15 2/2 2 Jobs Wed 16 2/2 2 Jobs Thu 17 3/3 3 Jobs F…" at bounding box center [563, 120] width 1127 height 808
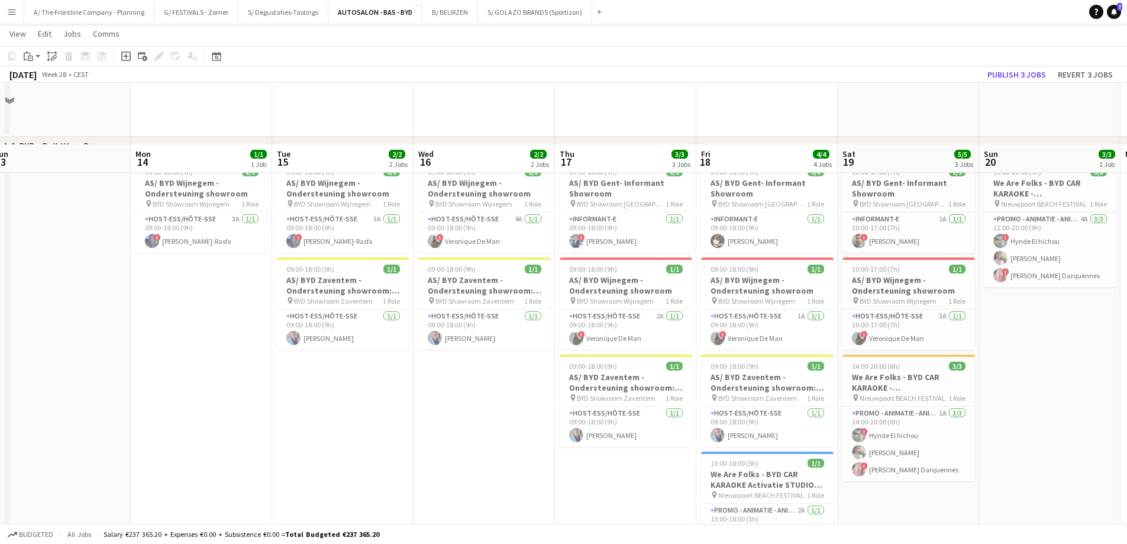
scroll to position [212, 0]
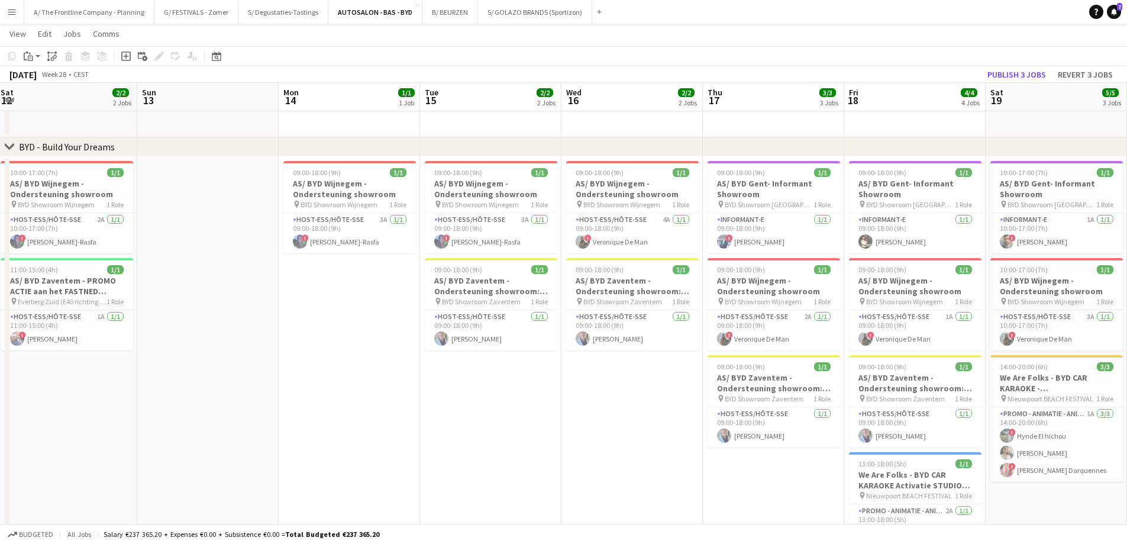
drag, startPoint x: 201, startPoint y: 326, endPoint x: 773, endPoint y: 322, distance: 572.7
click at [773, 322] on app-calendar-viewport "Fri 11 3/3 3 Jobs Sat 12 2/2 2 Jobs Sun 13 Mon 14 1/1 1 Job Tue 15 2/2 2 Jobs W…" at bounding box center [563, 238] width 1127 height 808
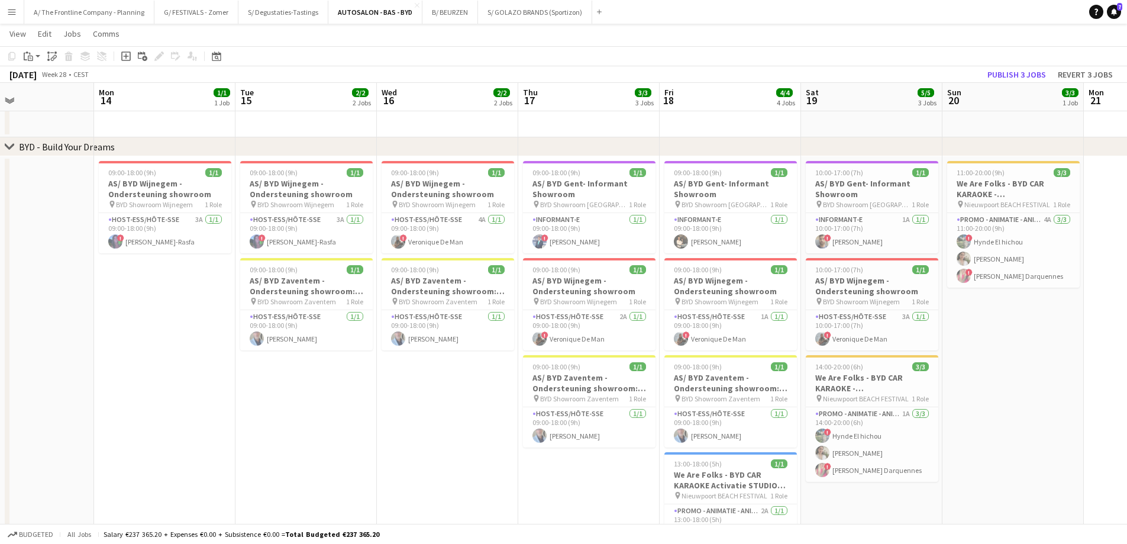
scroll to position [0, 415]
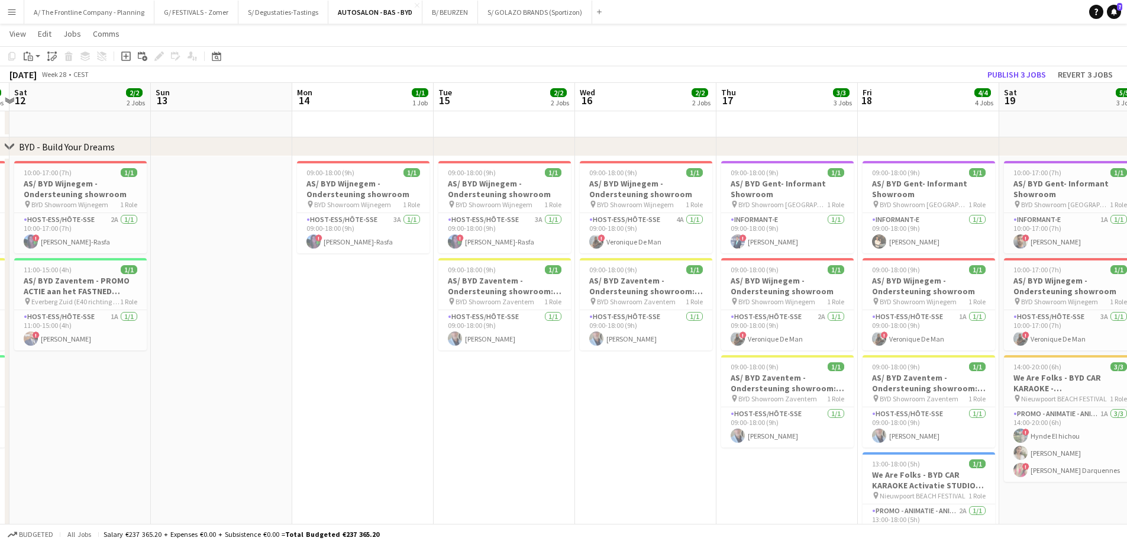
drag, startPoint x: 730, startPoint y: 386, endPoint x: 319, endPoint y: 344, distance: 413.3
click at [319, 344] on app-calendar-viewport "Wed 9 1/1 1 Job Thu 10 1/1 1 Job Fri 11 3/3 3 Jobs Sat 12 2/2 2 Jobs Sun 13 Mon…" at bounding box center [563, 238] width 1127 height 808
drag, startPoint x: 569, startPoint y: 414, endPoint x: 143, endPoint y: 377, distance: 427.6
click at [143, 377] on app-calendar-viewport "Wed 9 1/1 1 Job Thu 10 1/1 1 Job Fri 11 3/3 3 Jobs Sat 12 2/2 2 Jobs Sun 13 Mon…" at bounding box center [563, 238] width 1127 height 808
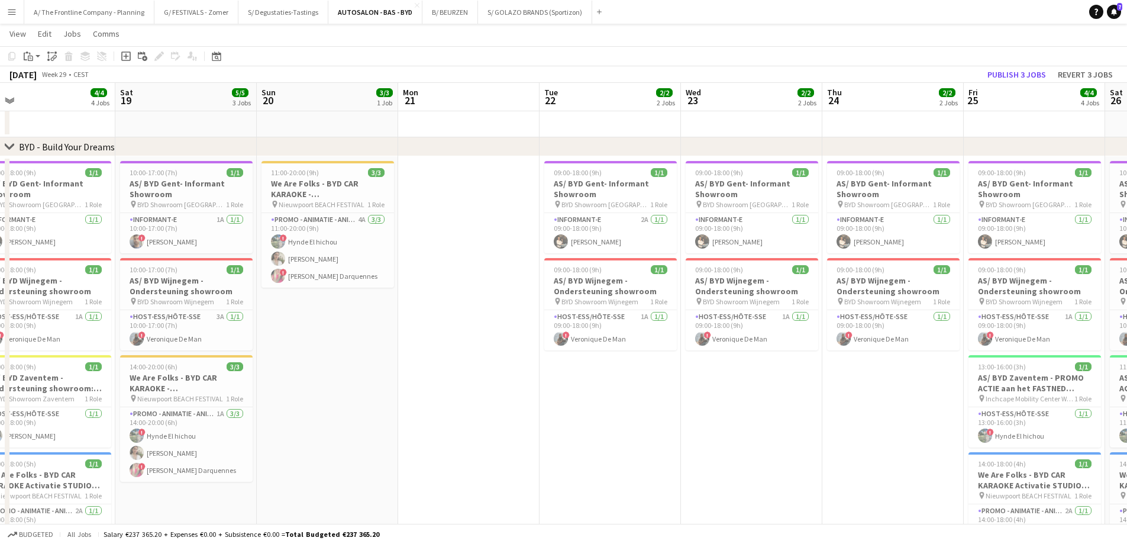
drag, startPoint x: 883, startPoint y: 388, endPoint x: 424, endPoint y: 304, distance: 466.2
click at [422, 304] on app-calendar-viewport "Mon 14 1/1 1 Job Tue 15 2/2 2 Jobs Wed 16 2/2 2 Jobs Thu 17 3/3 3 Jobs Fri 18 4…" at bounding box center [563, 238] width 1127 height 808
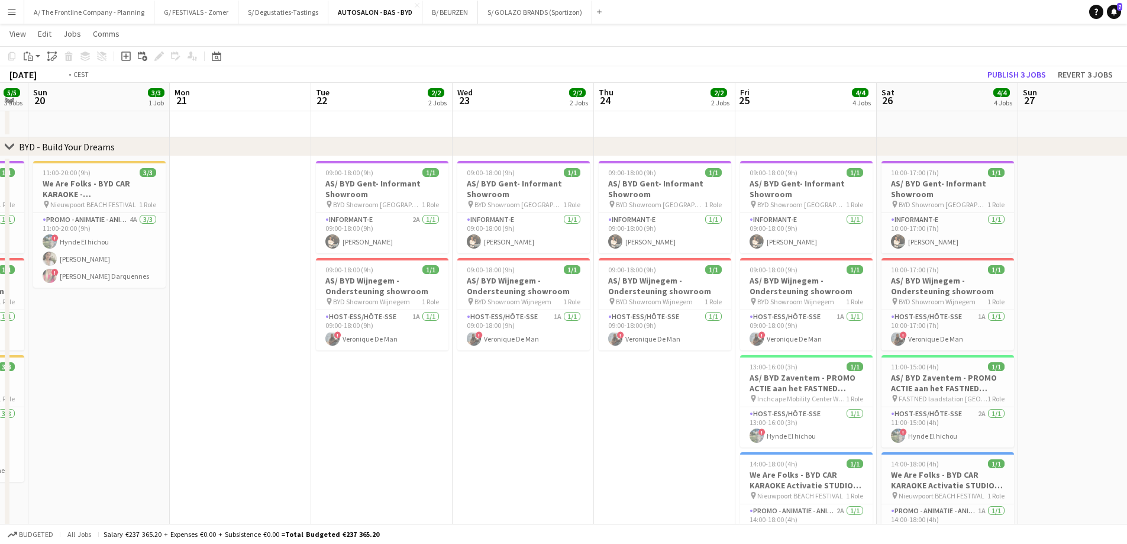
drag, startPoint x: 695, startPoint y: 418, endPoint x: 206, endPoint y: 380, distance: 490.2
click at [186, 396] on app-calendar-viewport "Wed 16 2/2 2 Jobs Thu 17 3/3 3 Jobs Fri 18 4/4 4 Jobs Sat 19 5/5 3 Jobs Sun 20 …" at bounding box center [563, 238] width 1127 height 808
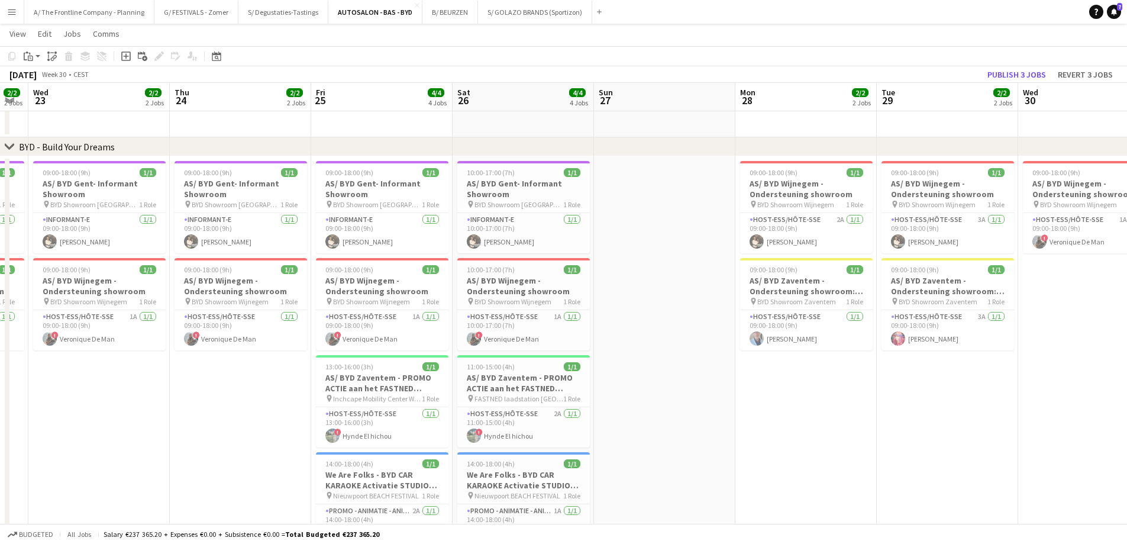
scroll to position [0, 396]
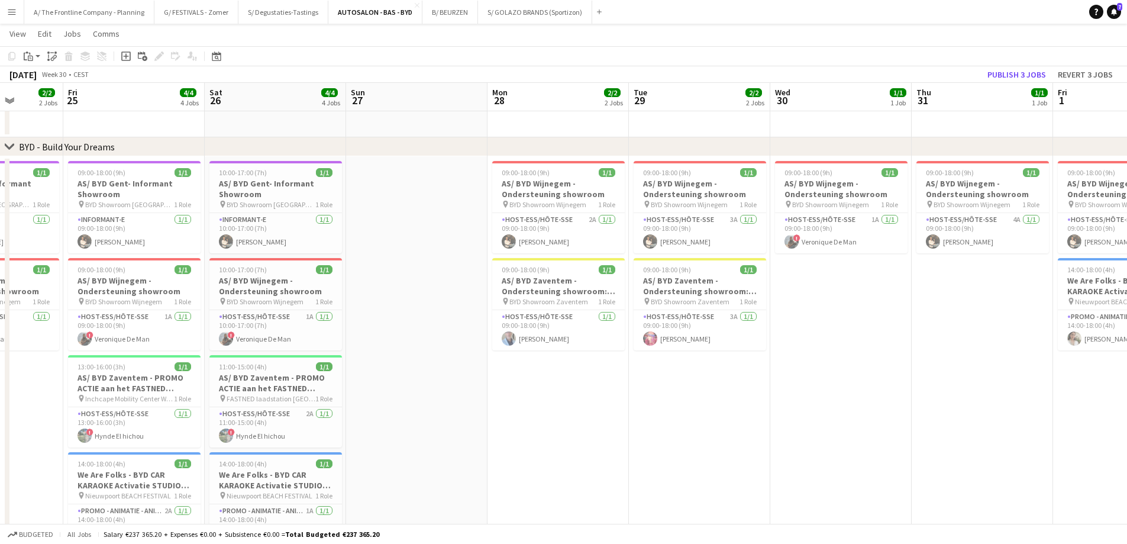
click at [425, 413] on app-calendar-viewport "Mon 21 Tue 22 2/2 2 Jobs Wed 23 2/2 2 Jobs Thu 24 2/2 2 Jobs Fri 25 4/4 4 Jobs …" at bounding box center [563, 238] width 1127 height 808
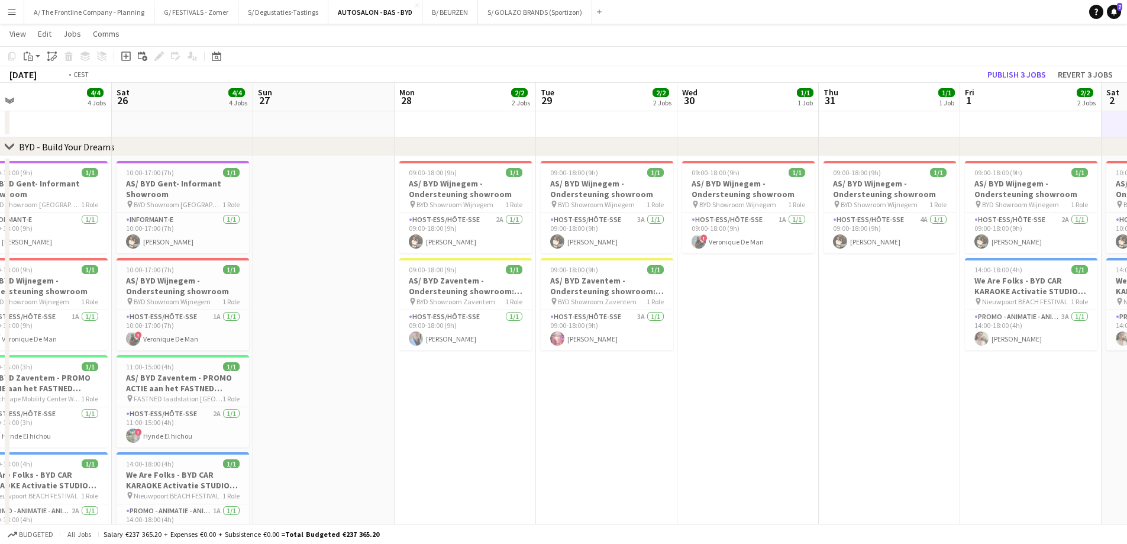
drag, startPoint x: 805, startPoint y: 413, endPoint x: 260, endPoint y: 396, distance: 545.8
click at [260, 396] on app-calendar-viewport "Tue 22 2/2 2 Jobs Wed 23 2/2 2 Jobs Thu 24 2/2 2 Jobs Fri 25 4/4 4 Jobs Sat 26 …" at bounding box center [563, 238] width 1127 height 808
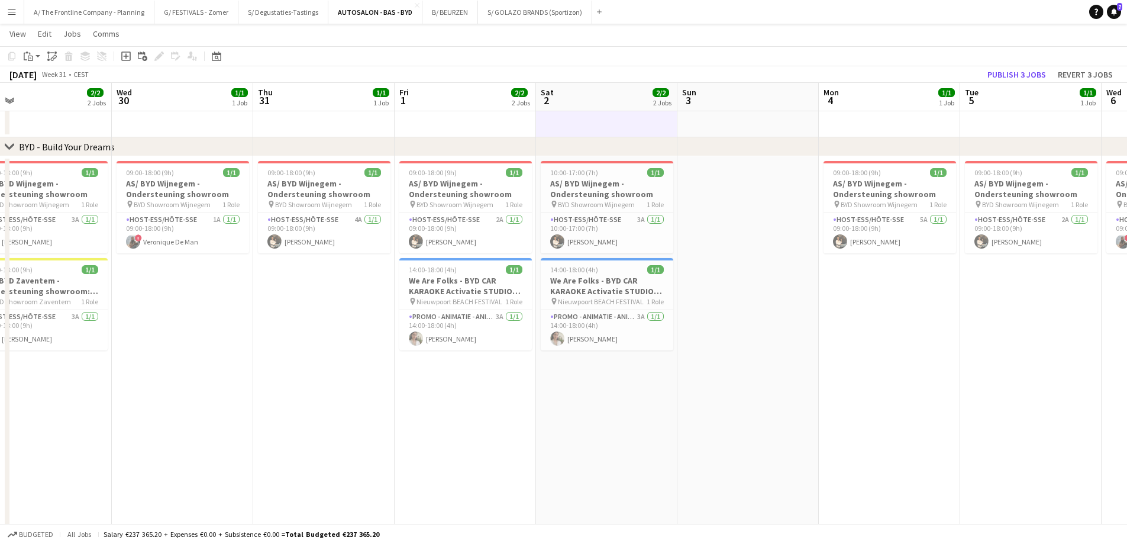
drag, startPoint x: 464, startPoint y: 408, endPoint x: 224, endPoint y: 408, distance: 240.2
click at [224, 408] on app-calendar-viewport "Sat 26 4/4 4 Jobs Sun 27 Mon 28 2/2 2 Jobs Tue 29 2/2 2 Jobs Wed 30 1/1 1 Job T…" at bounding box center [563, 238] width 1127 height 808
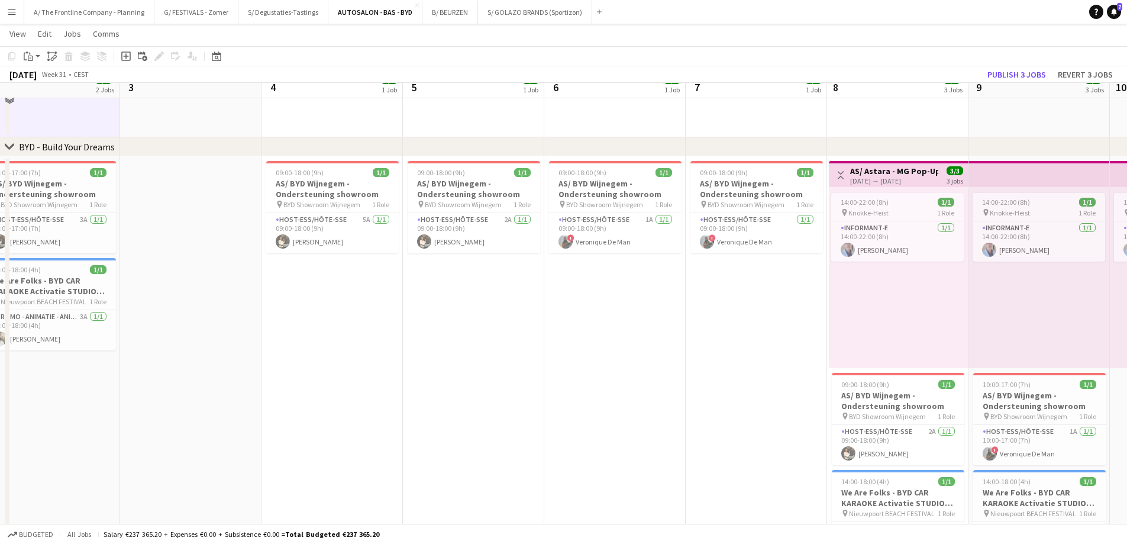
scroll to position [0, 0]
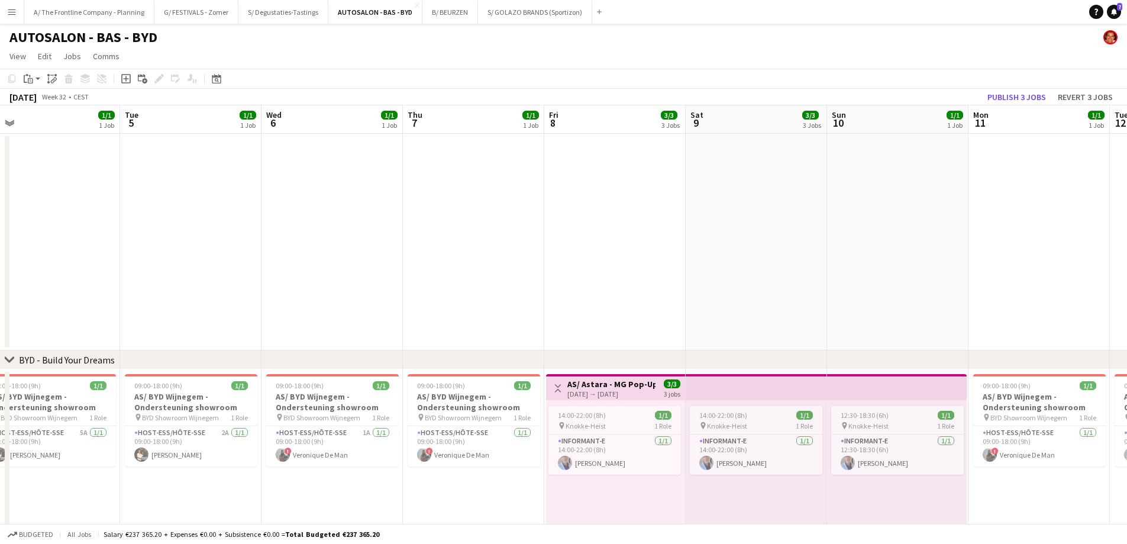
drag, startPoint x: 927, startPoint y: 247, endPoint x: 173, endPoint y: 241, distance: 753.2
click at [181, 241] on app-calendar-viewport "Sat 2 2/2 2 Jobs Sun 3 Mon 4 1/1 1 Job Tue 5 1/1 1 Job Wed 6 1/1 1 Job Thu 7 1/…" at bounding box center [563, 480] width 1127 height 750
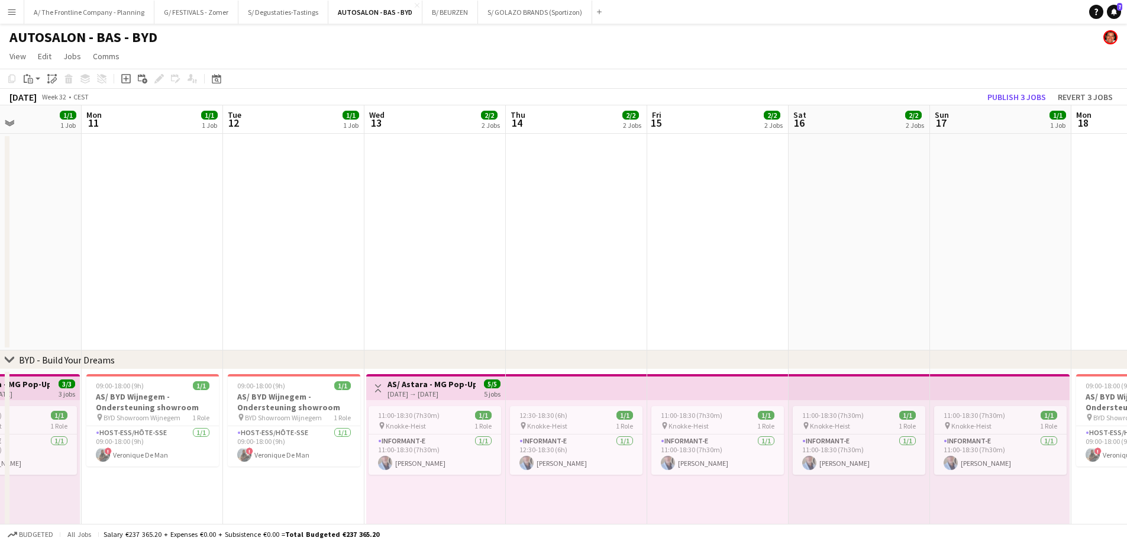
drag, startPoint x: 384, startPoint y: 244, endPoint x: 328, endPoint y: 233, distance: 56.6
click at [328, 233] on app-calendar-viewport "Fri 8 3/3 3 Jobs Sat 9 3/3 3 Jobs Sun 10 1/1 1 Job Mon 11 1/1 1 Job Tue 12 1/1 …" at bounding box center [563, 480] width 1127 height 750
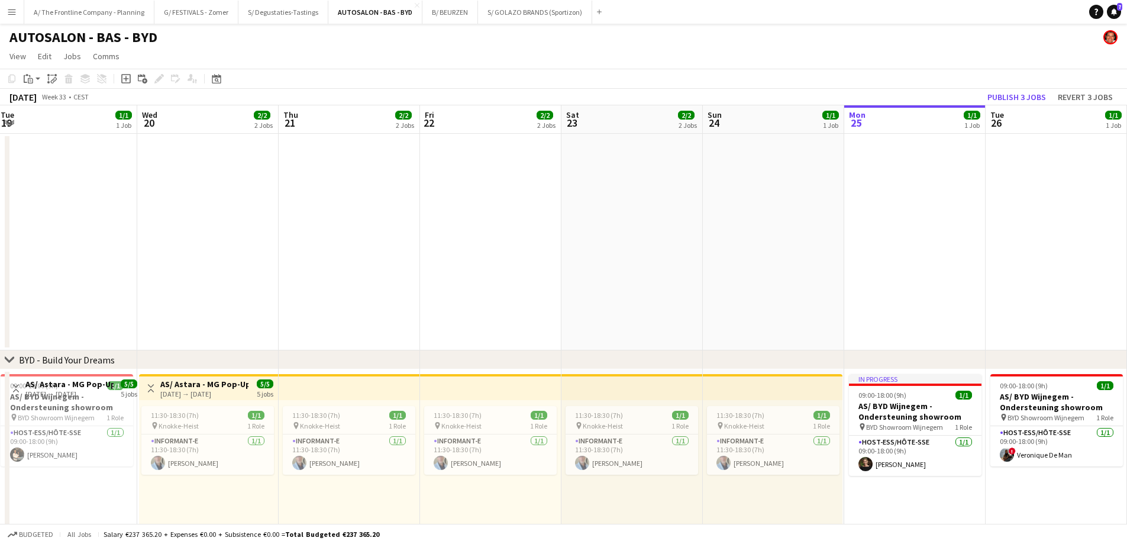
drag, startPoint x: 1058, startPoint y: 234, endPoint x: 234, endPoint y: 226, distance: 824.2
click at [234, 226] on app-calendar-viewport "Thu 14 2/2 2 Jobs Fri 15 2/2 2 Jobs Sat 16 2/2 2 Jobs Sun 17 1/1 1 Job Mon 18 1…" at bounding box center [563, 480] width 1127 height 750
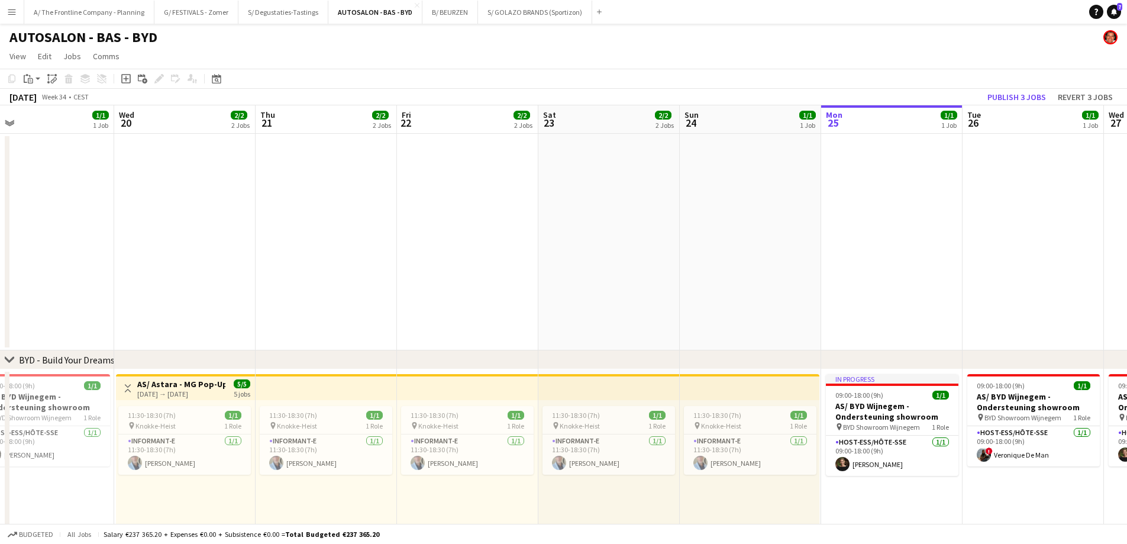
drag, startPoint x: 299, startPoint y: 223, endPoint x: 112, endPoint y: 224, distance: 187.0
click at [112, 223] on app-calendar-viewport "Sat 16 2/2 2 Jobs Sun 17 1/1 1 Job Mon 18 1/1 1 Job Tue 19 1/1 1 Job Wed 20 2/2…" at bounding box center [563, 480] width 1127 height 750
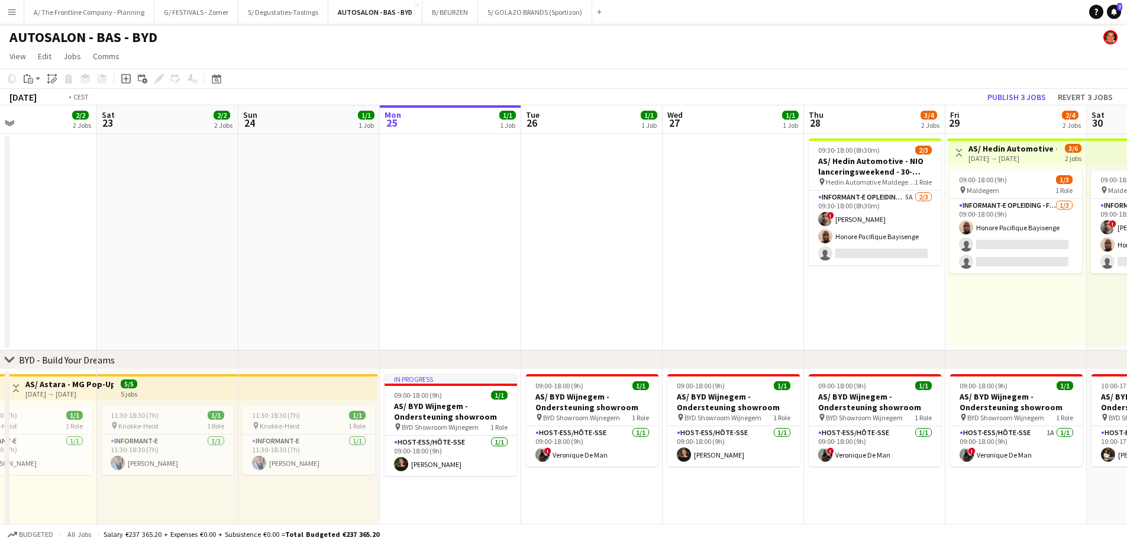
drag, startPoint x: 637, startPoint y: 252, endPoint x: 149, endPoint y: 242, distance: 488.2
click at [173, 243] on app-calendar-viewport "Tue 19 1/1 1 Job Wed 20 2/2 2 Jobs Thu 21 2/2 2 Jobs Fri 22 2/2 2 Jobs Sat 23 2…" at bounding box center [563, 480] width 1127 height 750
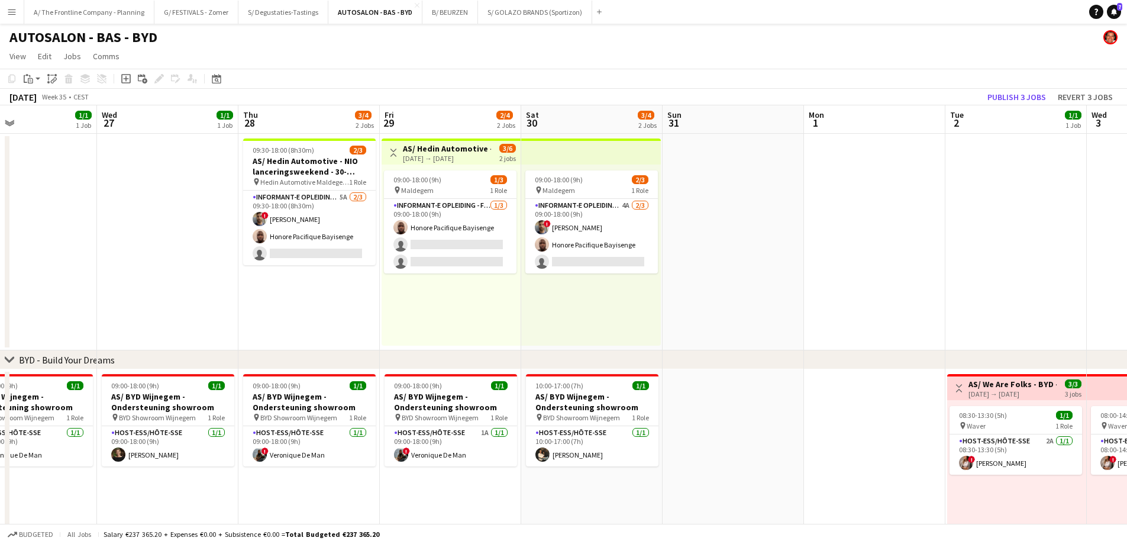
scroll to position [0, 353]
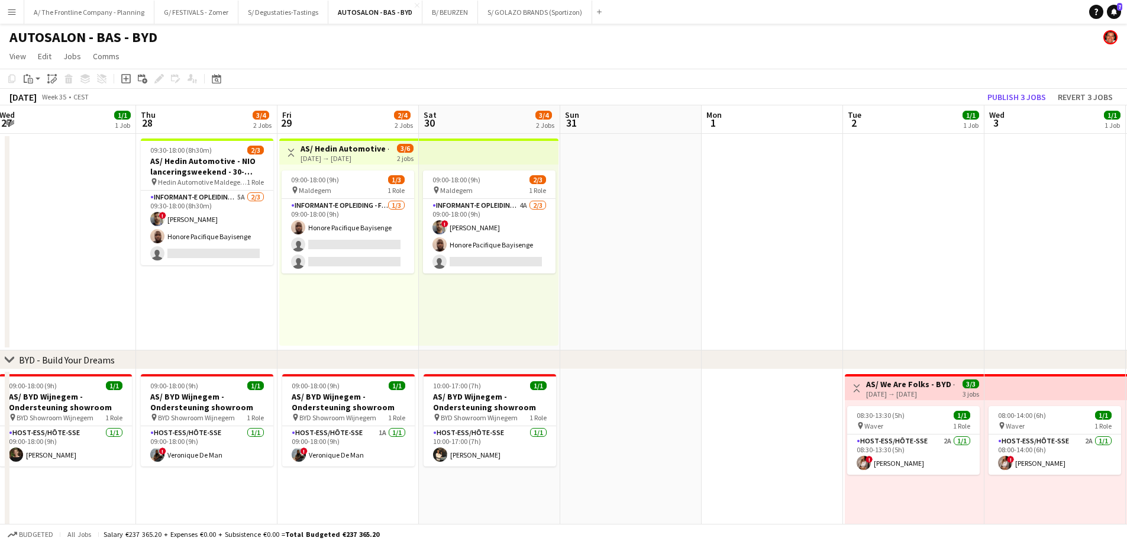
drag, startPoint x: 821, startPoint y: 283, endPoint x: 603, endPoint y: 284, distance: 218.3
click at [603, 284] on app-calendar-viewport "Sun 24 1/1 1 Job Mon 25 1/1 1 Job Tue 26 1/1 1 Job Wed 27 1/1 1 Job Thu 28 3/4 …" at bounding box center [563, 480] width 1127 height 750
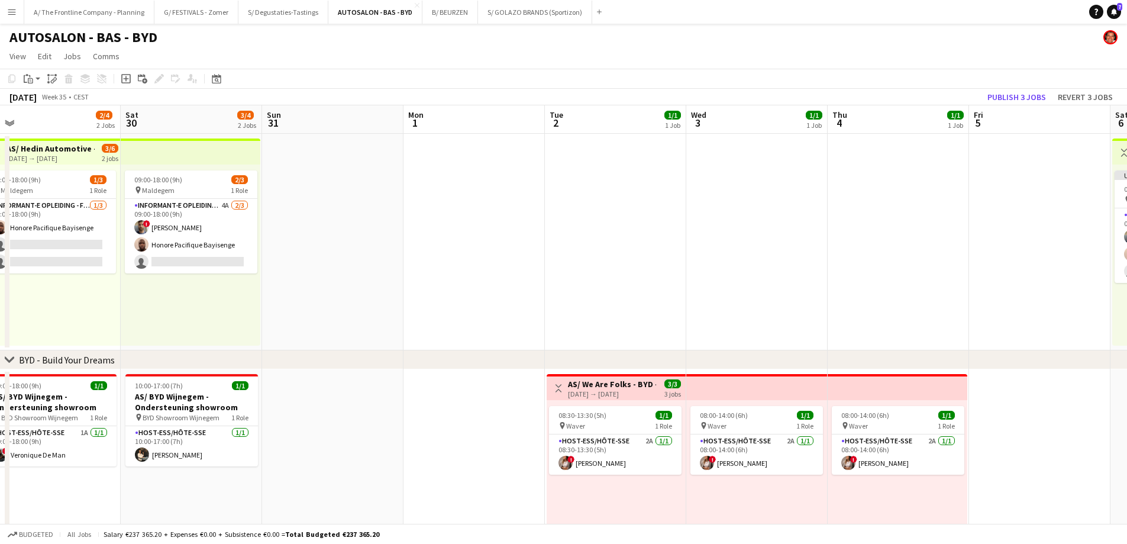
drag, startPoint x: 842, startPoint y: 267, endPoint x: 544, endPoint y: 269, distance: 298.2
click at [544, 269] on app-calendar-viewport "Wed 27 1/1 1 Job Thu 28 3/4 2 Jobs Fri 29 2/4 2 Jobs Sat 30 3/4 2 Jobs Sun 31 M…" at bounding box center [563, 480] width 1127 height 750
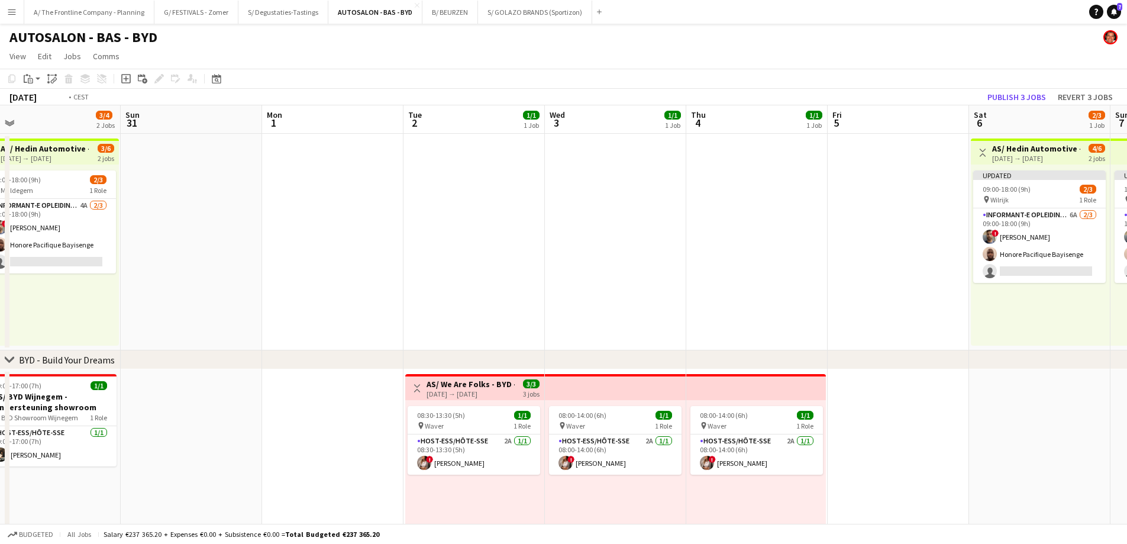
scroll to position [0, 413]
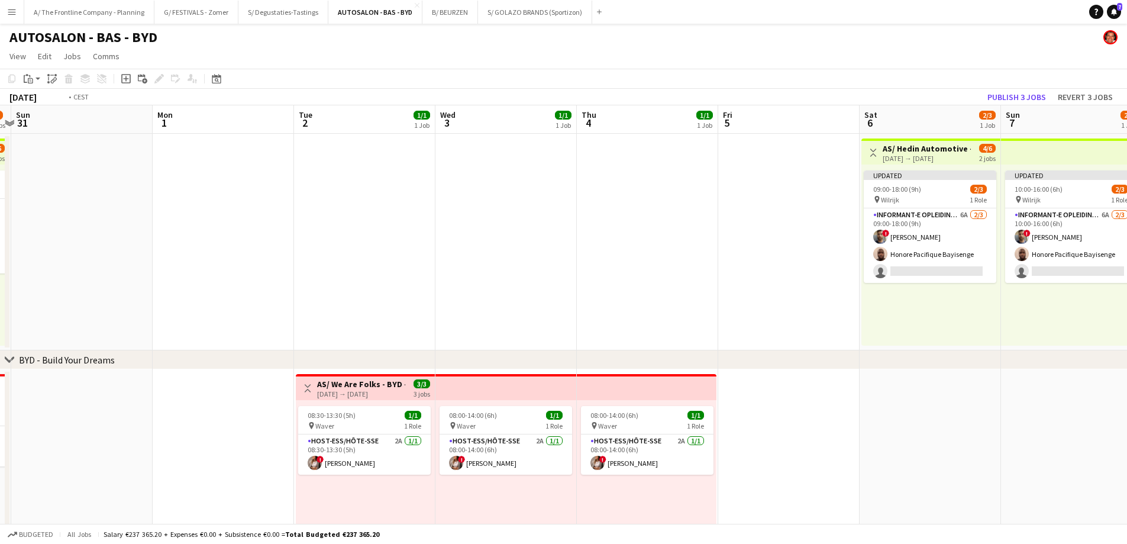
drag, startPoint x: 806, startPoint y: 274, endPoint x: 274, endPoint y: 271, distance: 532.5
click at [273, 272] on app-calendar-viewport "Thu 28 3/4 2 Jobs Fri 29 2/4 2 Jobs Sat 30 3/4 2 Jobs Sun 31 Mon 1 Tue 2 1/1 1 …" at bounding box center [563, 480] width 1127 height 750
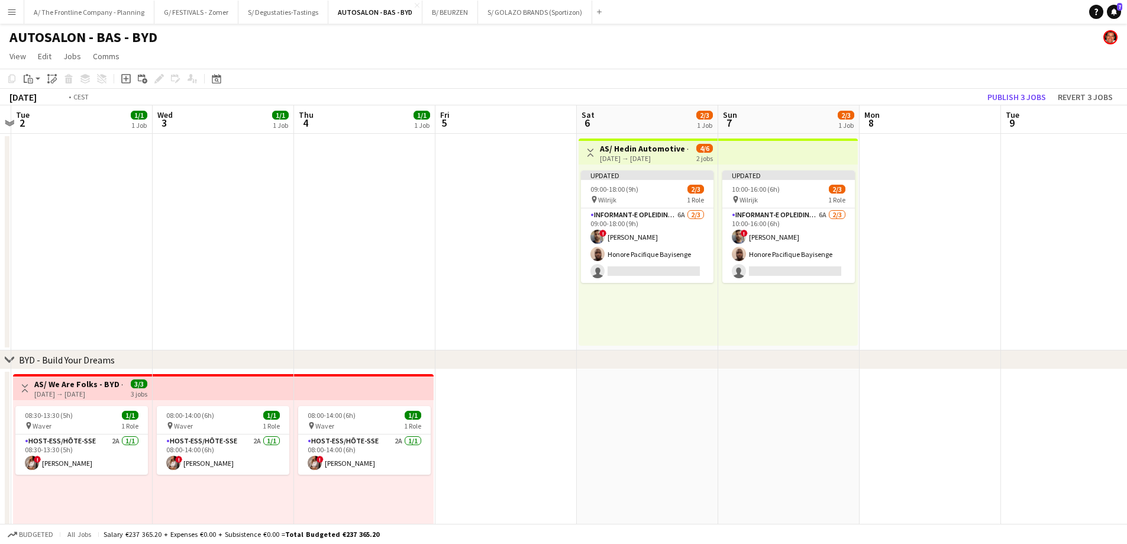
drag, startPoint x: 689, startPoint y: 247, endPoint x: 744, endPoint y: 247, distance: 55.6
click at [744, 247] on app-calendar-viewport "Sat 30 3/4 2 Jobs Sun 31 Mon 1 Tue 2 1/1 1 Job Wed 3 1/1 1 Job Thu 4 1/1 1 Job …" at bounding box center [563, 480] width 1127 height 750
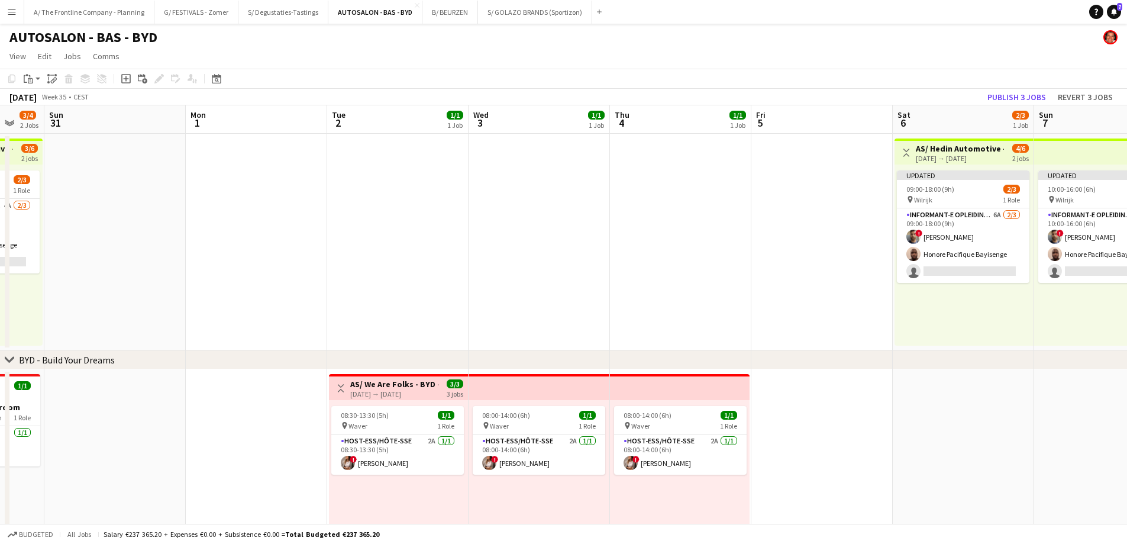
scroll to position [0, 299]
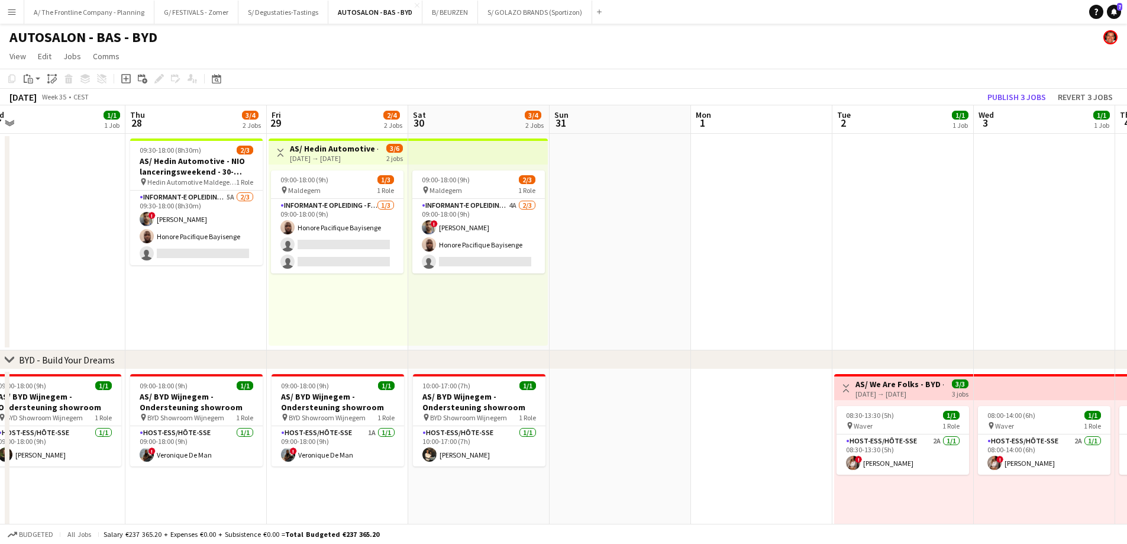
drag, startPoint x: 338, startPoint y: 253, endPoint x: 843, endPoint y: 221, distance: 506.3
click at [843, 221] on app-calendar-viewport "Mon 25 1/1 1 Job Tue 26 1/1 1 Job Wed 27 1/1 1 Job Thu 28 3/4 2 Jobs Fri 29 2/4…" at bounding box center [563, 480] width 1127 height 750
click at [198, 244] on app-card-role "Informant-e Opleiding - Formation 5A [DATE] 09:30-18:00 (8h30m) ! Fehmy [PERSON…" at bounding box center [196, 228] width 133 height 75
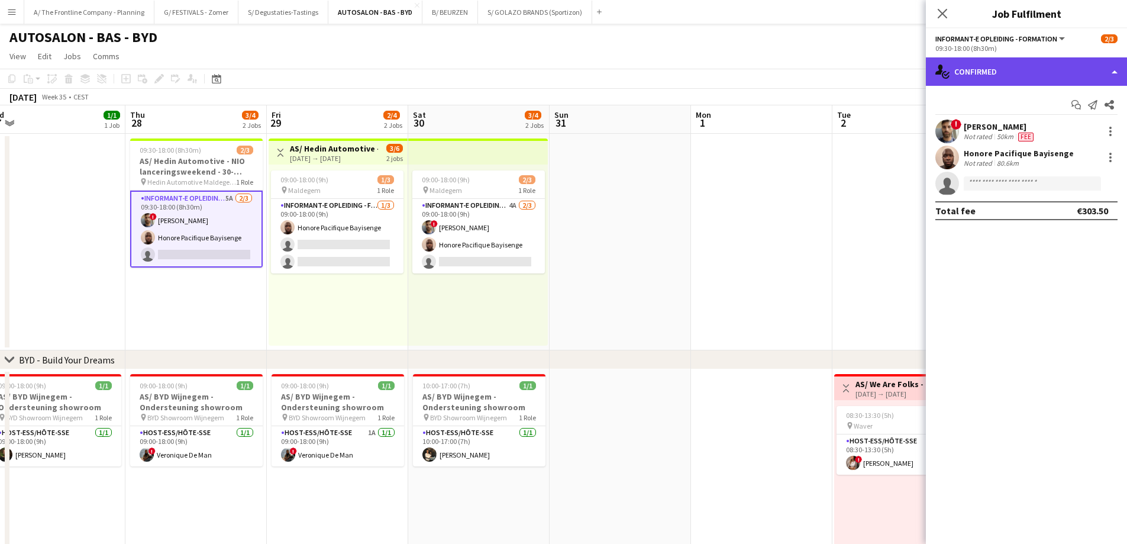
click at [1012, 69] on div "single-neutral-actions-check-2 Confirmed" at bounding box center [1026, 71] width 201 height 28
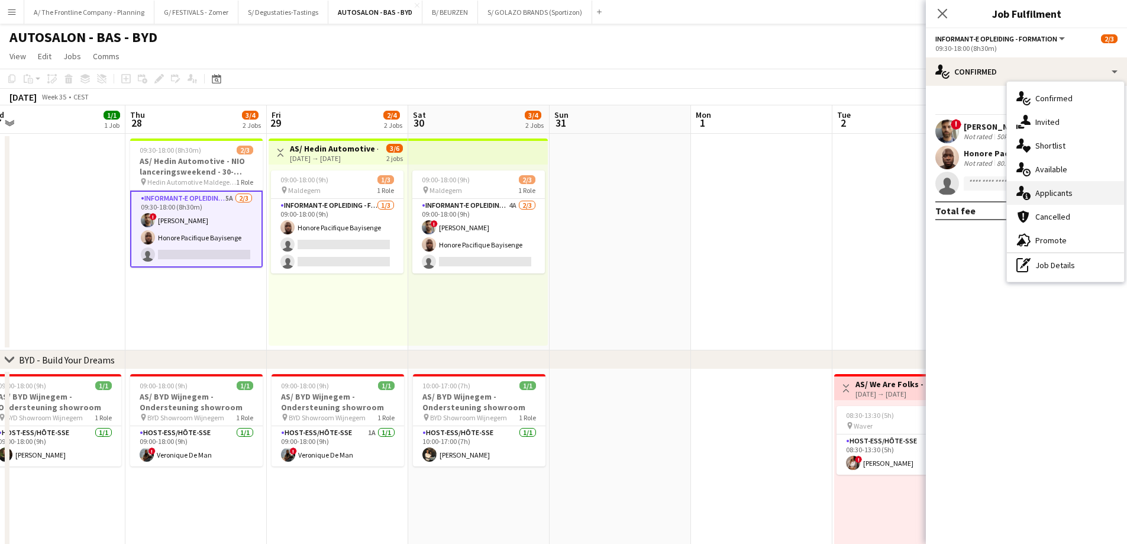
click at [1043, 193] on div "single-neutral-actions-information Applicants" at bounding box center [1065, 193] width 117 height 24
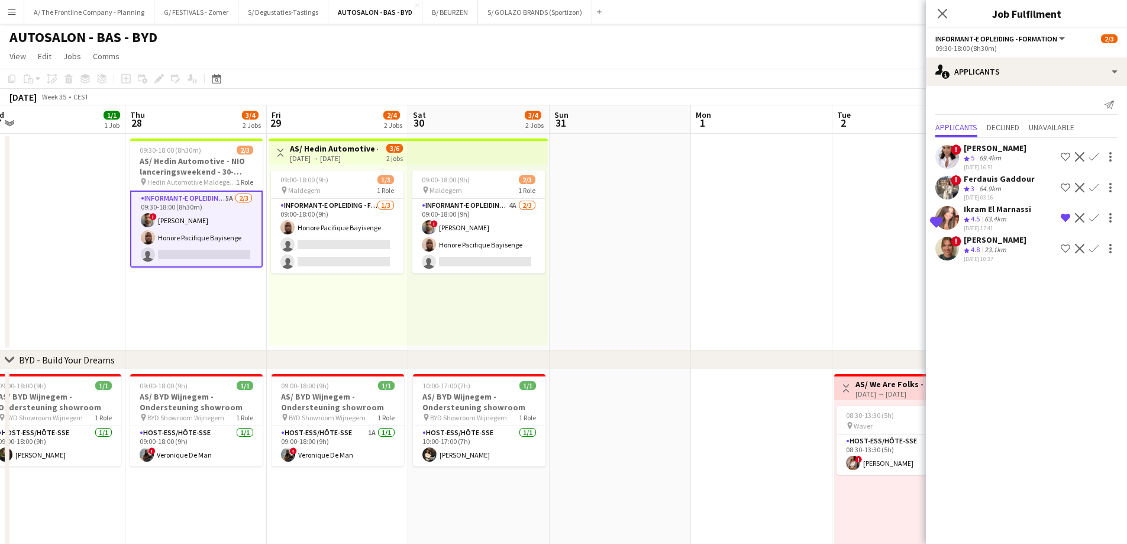
click at [982, 248] on div "Crew rating 4.8" at bounding box center [973, 250] width 18 height 10
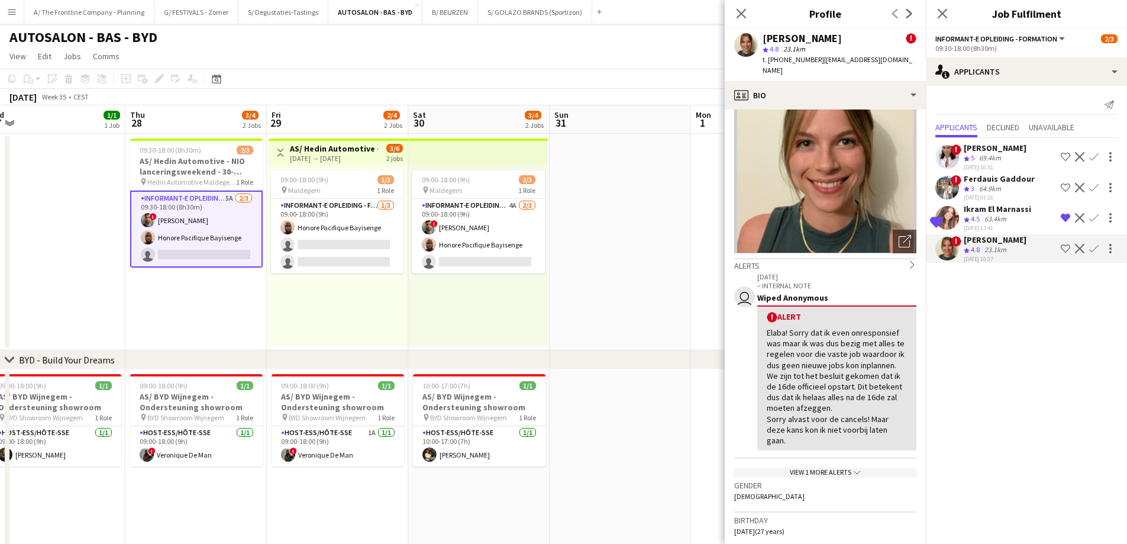
scroll to position [0, 0]
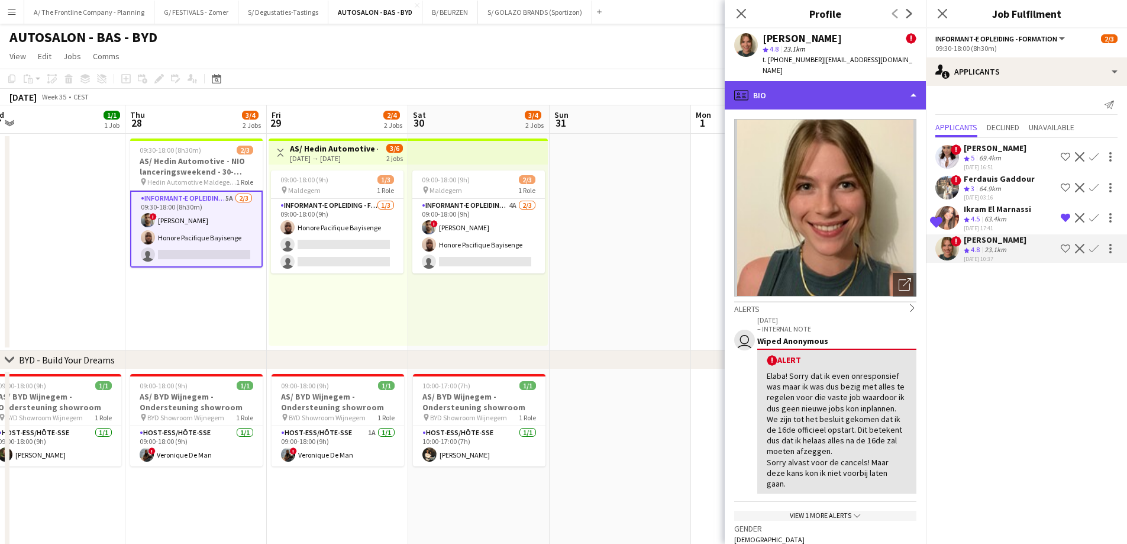
click at [827, 91] on div "profile Bio" at bounding box center [825, 95] width 201 height 28
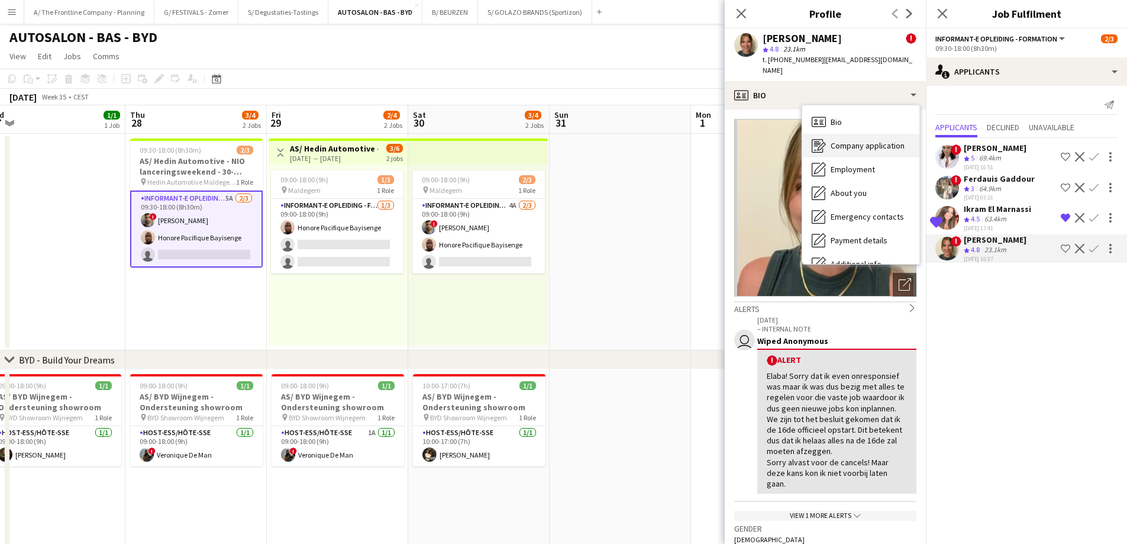
click at [844, 140] on span "Company application" at bounding box center [868, 145] width 74 height 11
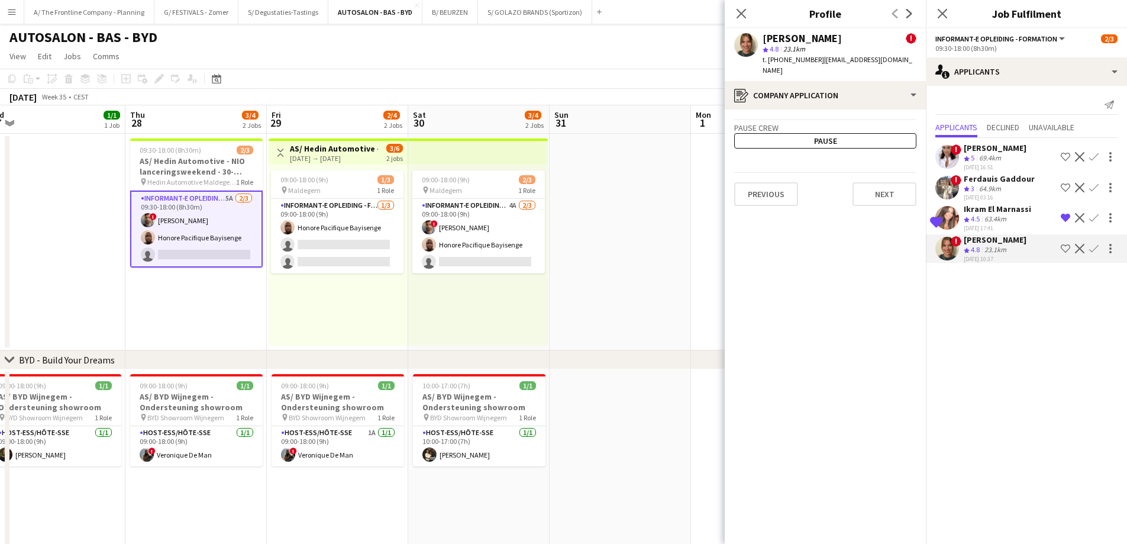
click at [593, 238] on app-date-cell at bounding box center [620, 242] width 141 height 217
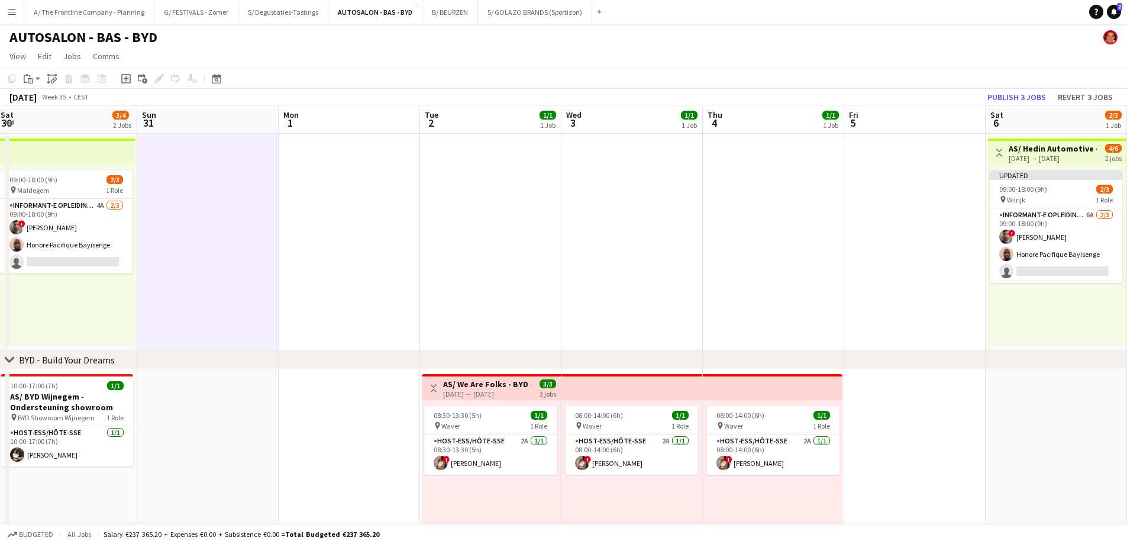
drag, startPoint x: 992, startPoint y: 241, endPoint x: 510, endPoint y: 238, distance: 482.2
click at [510, 238] on app-calendar-viewport "Mon 25 1/1 1 Job Tue 26 1/1 1 Job Wed 27 1/1 1 Job Thu 28 3/4 2 Jobs Fri 29 2/4…" at bounding box center [563, 480] width 1127 height 750
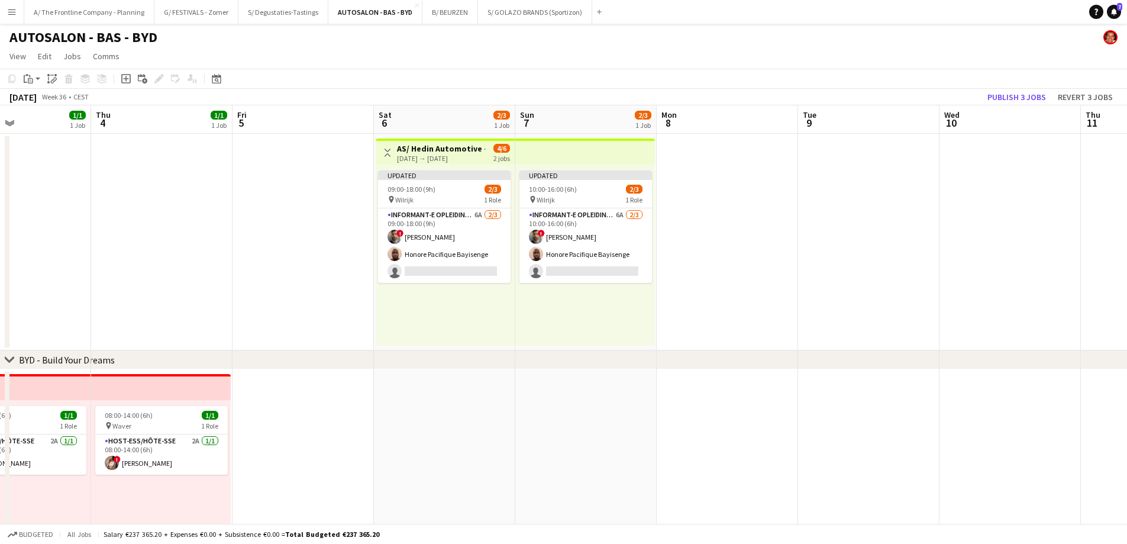
scroll to position [0, 341]
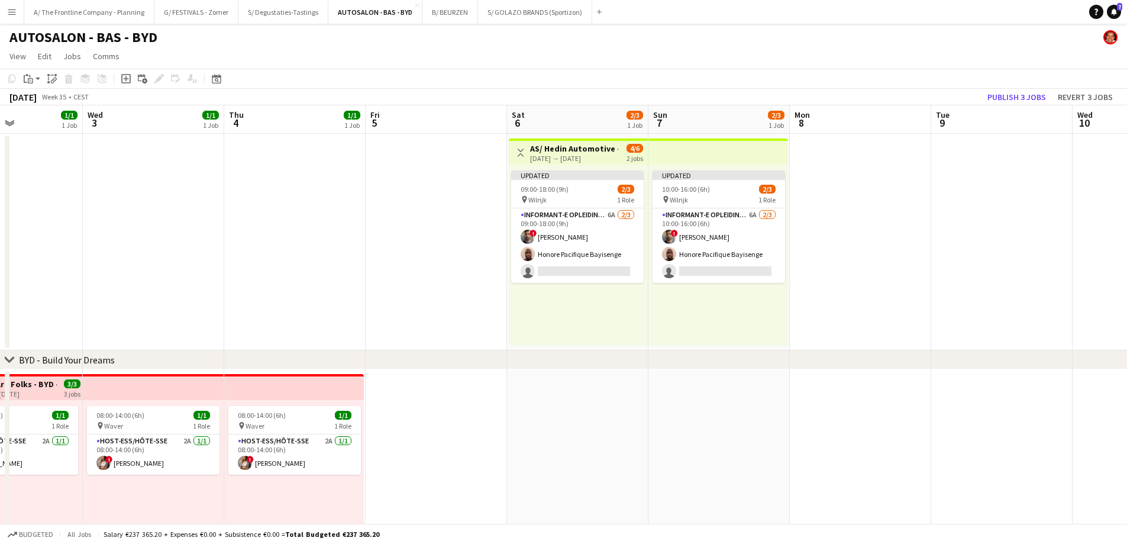
drag, startPoint x: 822, startPoint y: 250, endPoint x: 509, endPoint y: 231, distance: 313.6
click at [509, 231] on app-calendar-viewport "Sun 31 Mon 1 Tue 2 1/1 1 Job Wed 3 1/1 1 Job Thu 4 1/1 1 Job Fri 5 Sat 6 2/3 1 …" at bounding box center [563, 480] width 1127 height 750
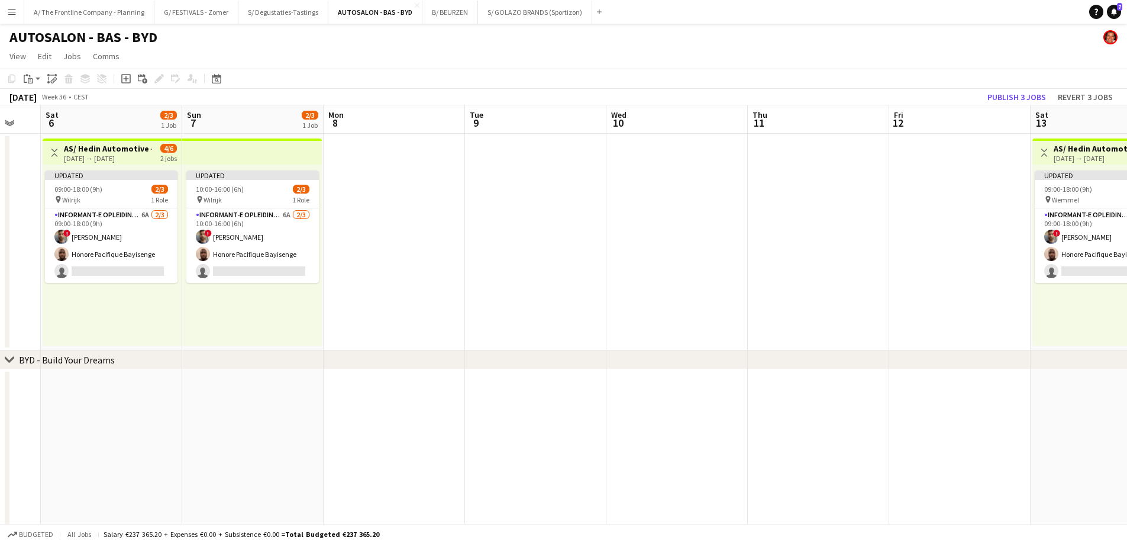
scroll to position [0, 446]
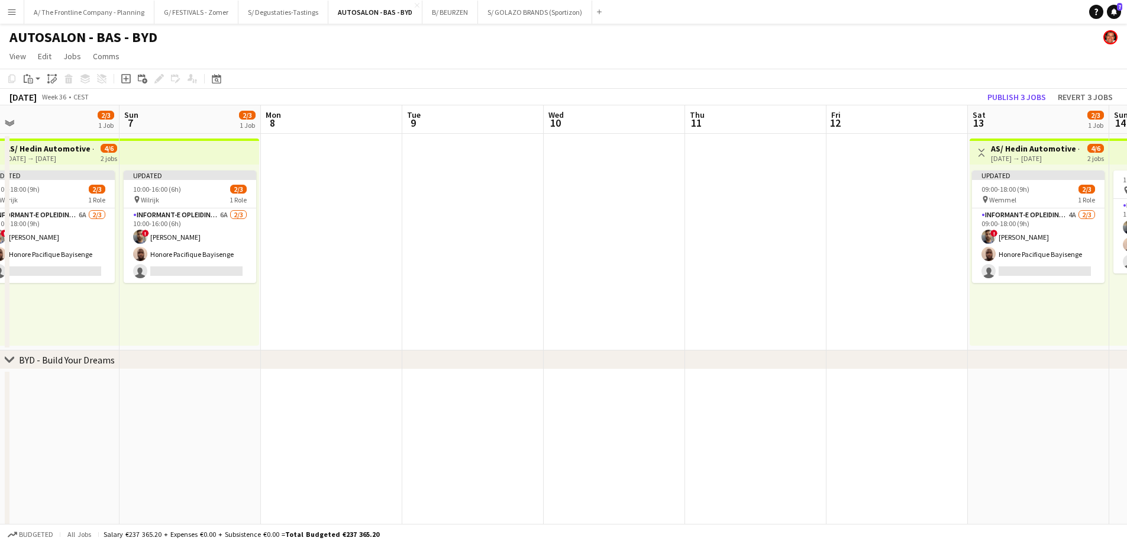
drag, startPoint x: 827, startPoint y: 275, endPoint x: 428, endPoint y: 255, distance: 399.2
click at [428, 255] on app-calendar-viewport "Wed 3 1/1 1 Job Thu 4 1/1 1 Job Fri 5 Sat 6 2/3 1 Job Sun 7 2/3 1 Job Mon 8 Tue…" at bounding box center [563, 480] width 1127 height 750
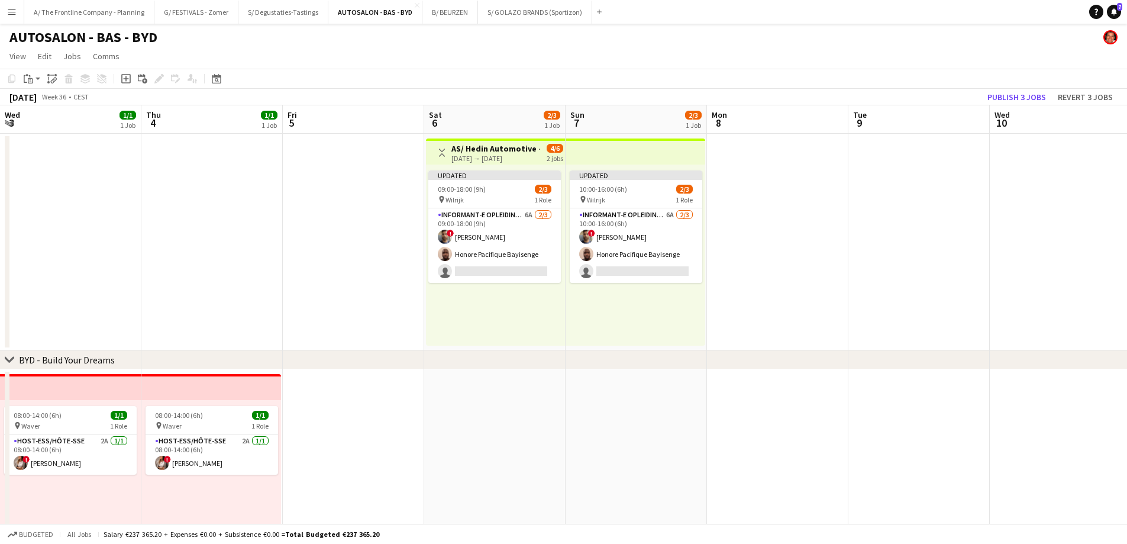
drag, startPoint x: 218, startPoint y: 315, endPoint x: 889, endPoint y: 309, distance: 671.0
click at [889, 309] on app-calendar-viewport "Wed 3 1/1 1 Job Thu 4 1/1 1 Job Fri 5 Sat 6 2/3 1 Job Sun 7 2/3 1 Job Mon 8 Tue…" at bounding box center [563, 480] width 1127 height 750
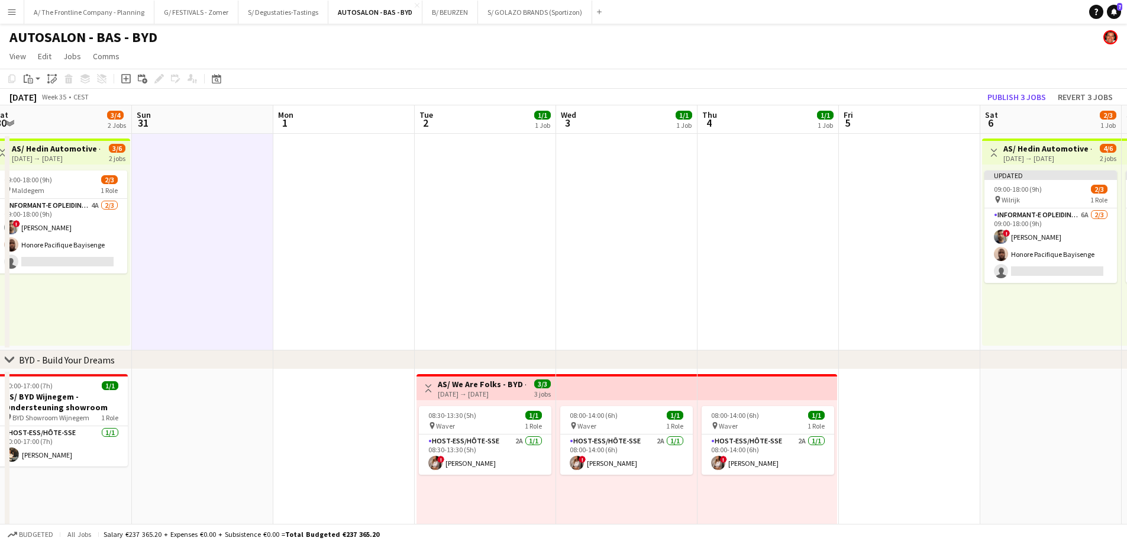
drag, startPoint x: 828, startPoint y: 296, endPoint x: 821, endPoint y: 299, distance: 7.4
click at [879, 296] on app-calendar-viewport "Thu 28 3/4 2 Jobs Fri 29 2/4 2 Jobs Sat 30 3/4 2 Jobs Sun 31 Mon 1 Tue 2 1/1 1 …" at bounding box center [563, 480] width 1127 height 750
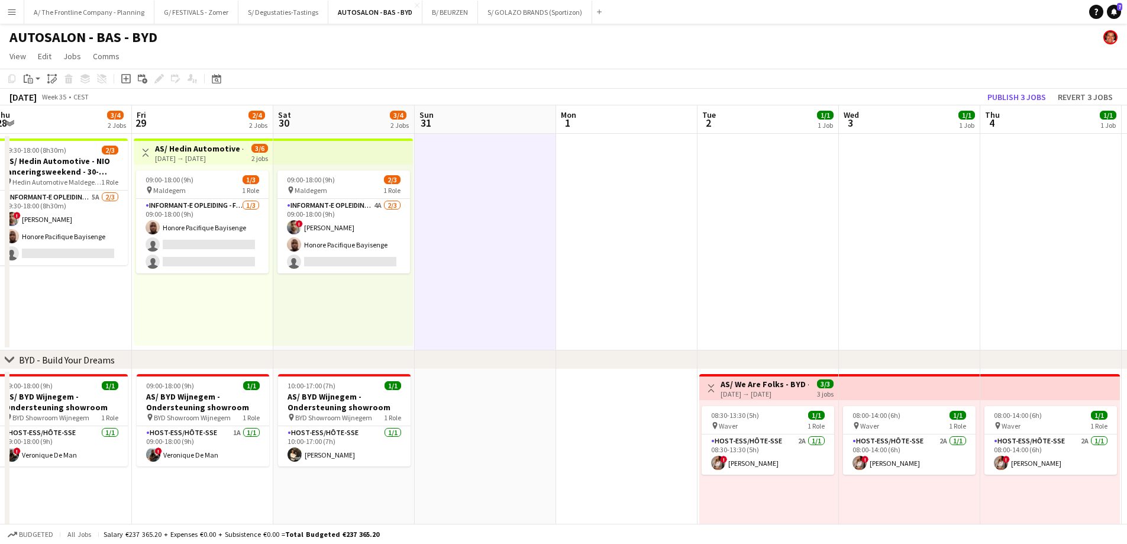
drag, startPoint x: 225, startPoint y: 297, endPoint x: 564, endPoint y: 296, distance: 339.0
click at [564, 296] on app-calendar-viewport "Tue 26 1/1 1 Job Wed 27 1/1 1 Job Thu 28 3/4 2 Jobs Fri 29 2/4 2 Jobs Sat 30 3/…" at bounding box center [563, 480] width 1127 height 750
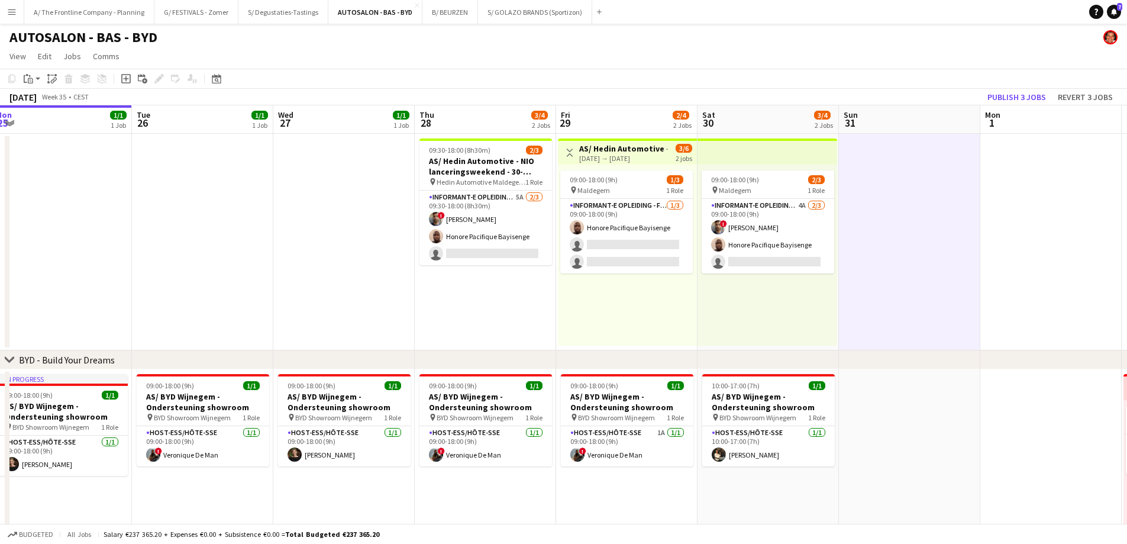
scroll to position [0, 377]
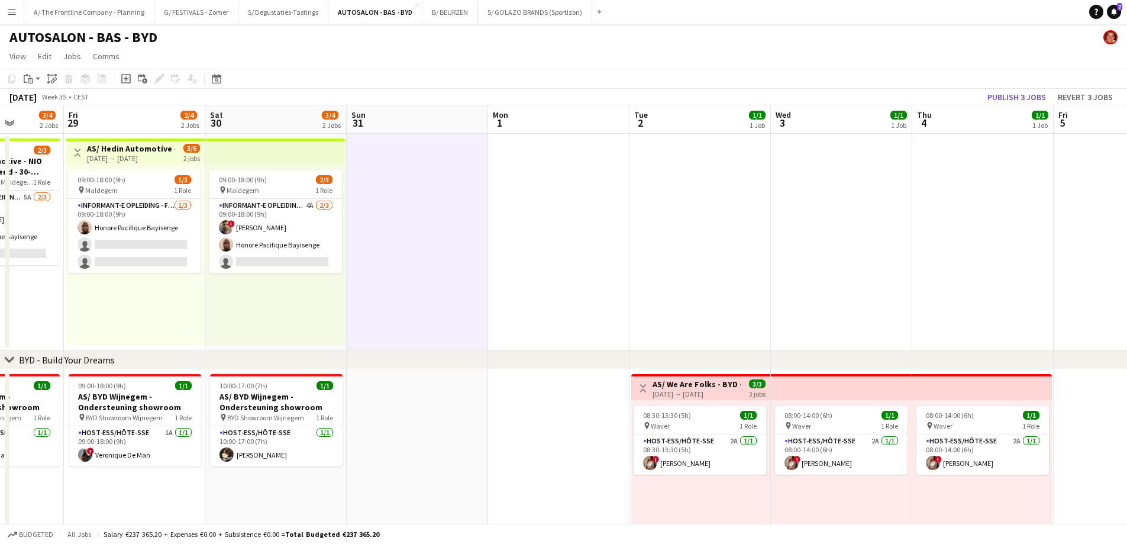
drag, startPoint x: 642, startPoint y: 263, endPoint x: 404, endPoint y: 266, distance: 238.5
click at [404, 266] on app-calendar-viewport "Tue 26 1/1 1 Job Wed 27 1/1 1 Job Thu 28 3/4 2 Jobs Fri 29 2/4 2 Jobs Sat 30 3/…" at bounding box center [563, 480] width 1127 height 750
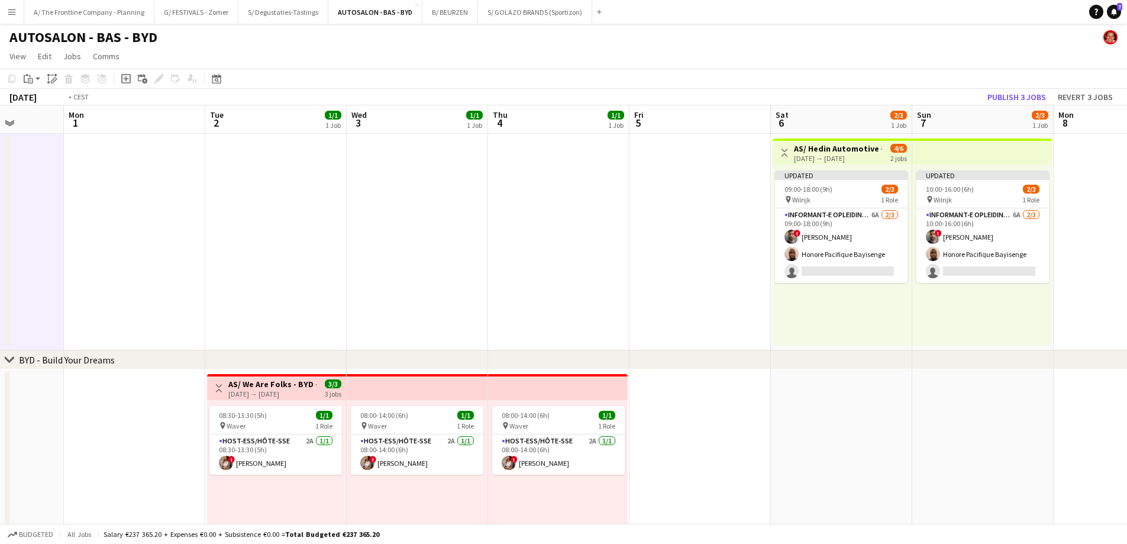
scroll to position [0, 388]
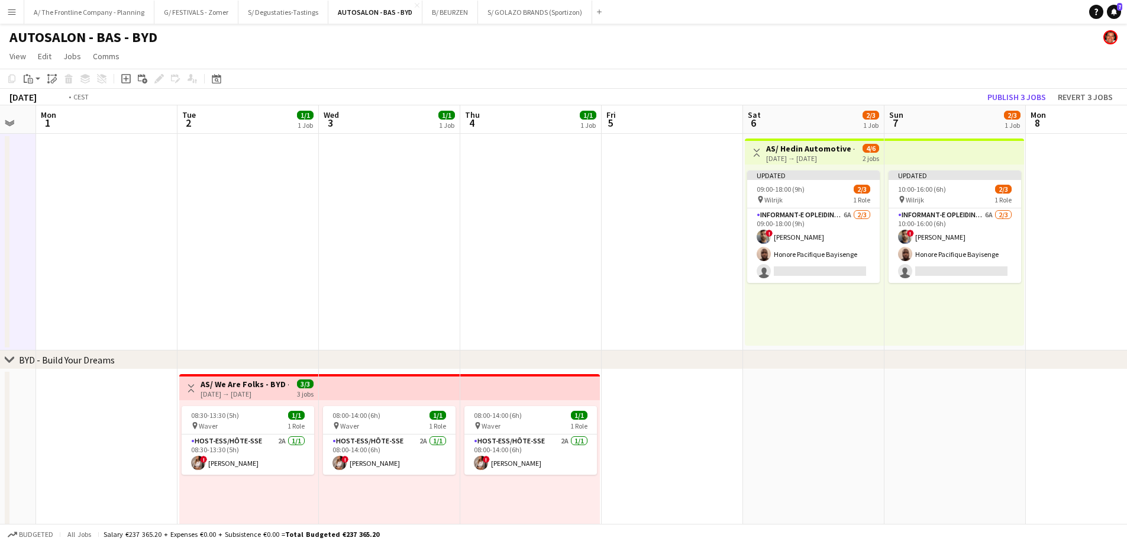
drag, startPoint x: 819, startPoint y: 266, endPoint x: 226, endPoint y: 249, distance: 593.7
click at [226, 249] on app-calendar-viewport "Fri 29 2/4 2 Jobs Sat 30 3/4 2 Jobs Sun 31 Mon 1 Tue 2 1/1 1 Job Wed 3 1/1 1 Jo…" at bounding box center [563, 480] width 1127 height 750
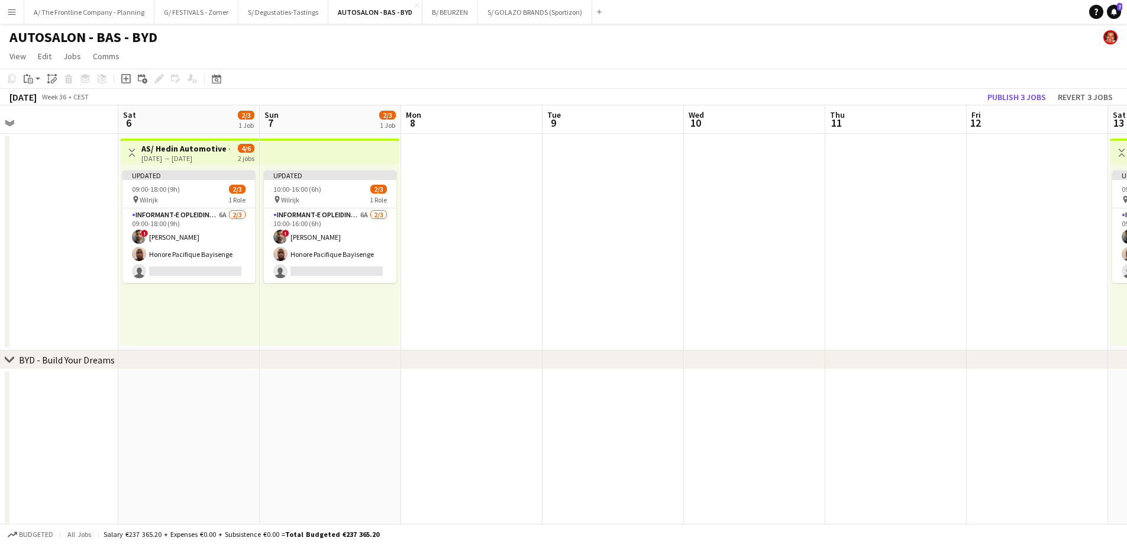
drag, startPoint x: 817, startPoint y: 295, endPoint x: 475, endPoint y: 265, distance: 343.2
click at [475, 265] on app-calendar-viewport "Wed 3 1/1 1 Job Thu 4 1/1 1 Job Fri 5 Sat 6 2/3 1 Job Sun 7 2/3 1 Job Mon 8 Tue…" at bounding box center [563, 480] width 1127 height 750
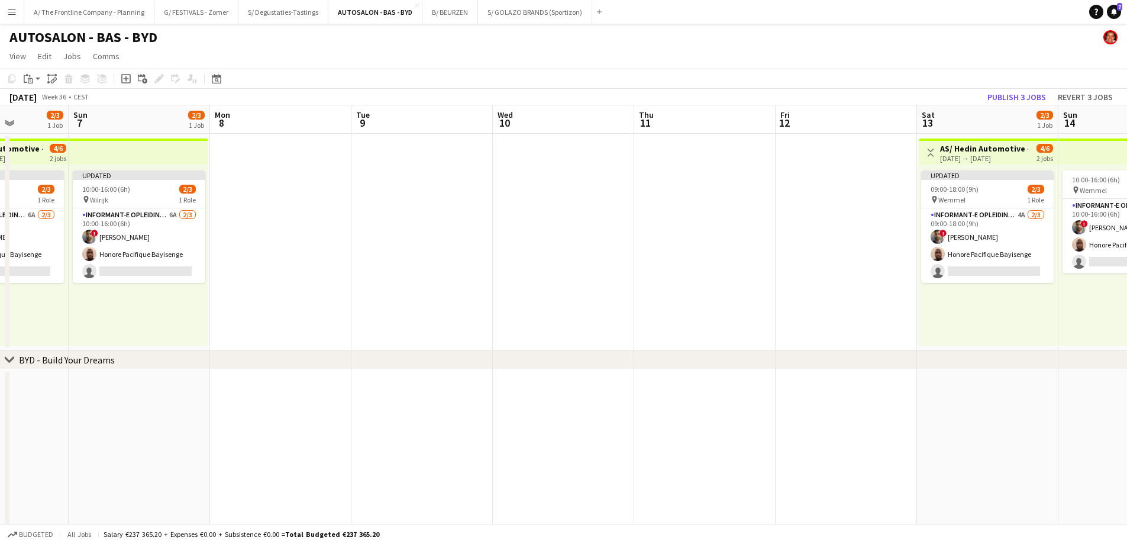
drag, startPoint x: 863, startPoint y: 257, endPoint x: 742, endPoint y: 258, distance: 121.3
click at [742, 258] on app-calendar-viewport "Thu 4 1/1 1 Job Fri 5 Sat 6 2/3 1 Job Sun 7 2/3 1 Job Mon 8 Tue 9 Wed 10 Thu 11…" at bounding box center [563, 480] width 1127 height 750
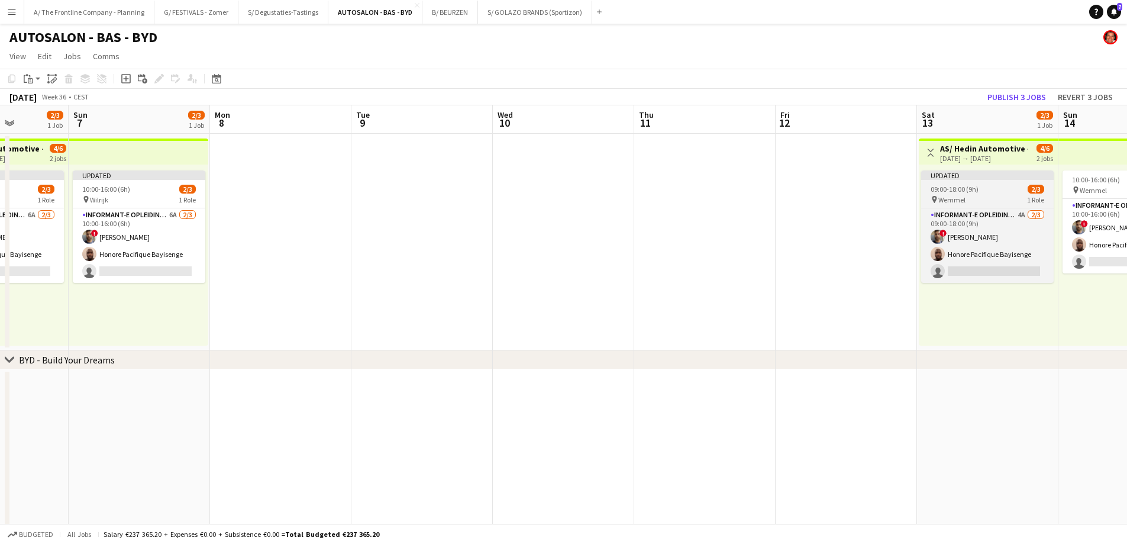
click at [959, 195] on span "Wemmel" at bounding box center [951, 199] width 27 height 9
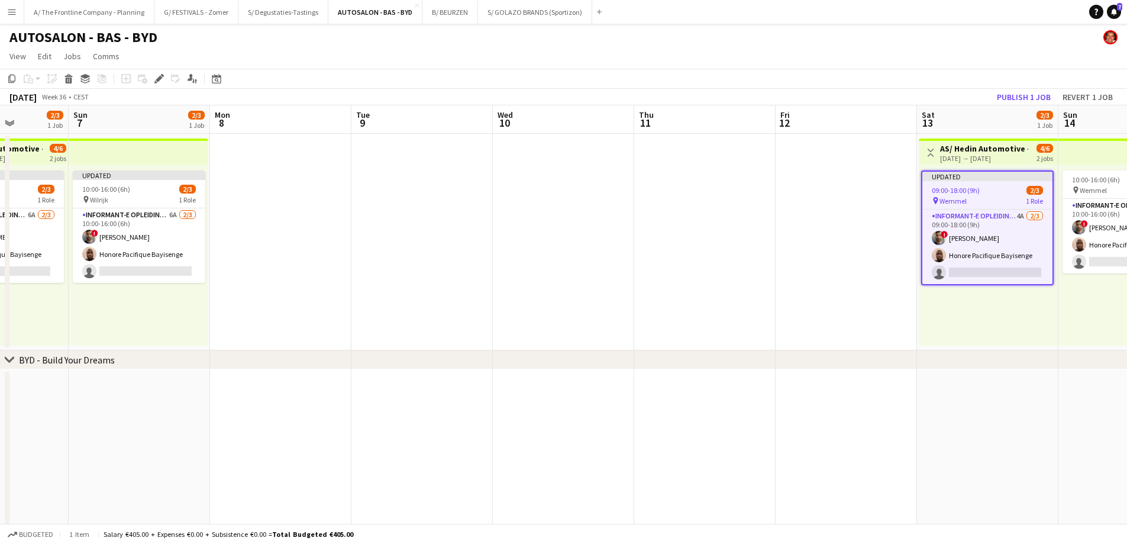
scroll to position [0, 355]
click at [159, 81] on icon "Edit" at bounding box center [158, 78] width 9 height 9
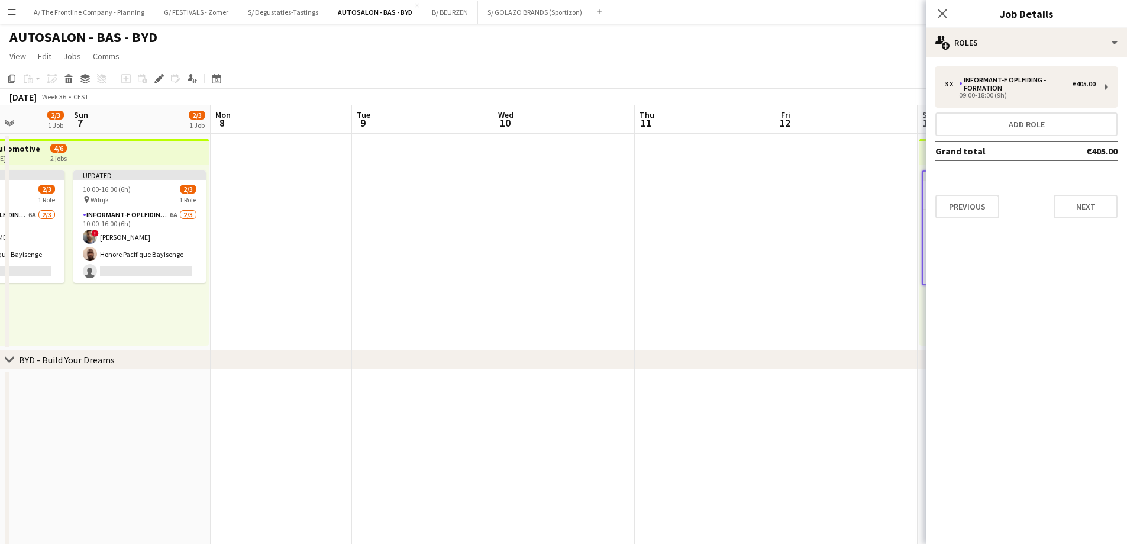
click at [574, 267] on app-date-cell at bounding box center [563, 242] width 141 height 217
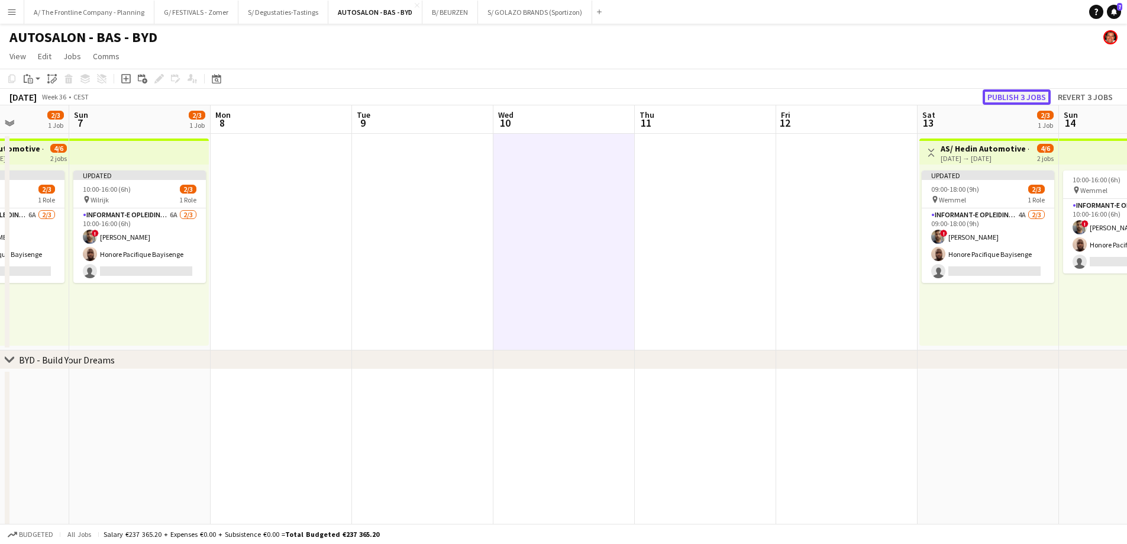
click at [1035, 98] on button "Publish 3 jobs" at bounding box center [1017, 96] width 68 height 15
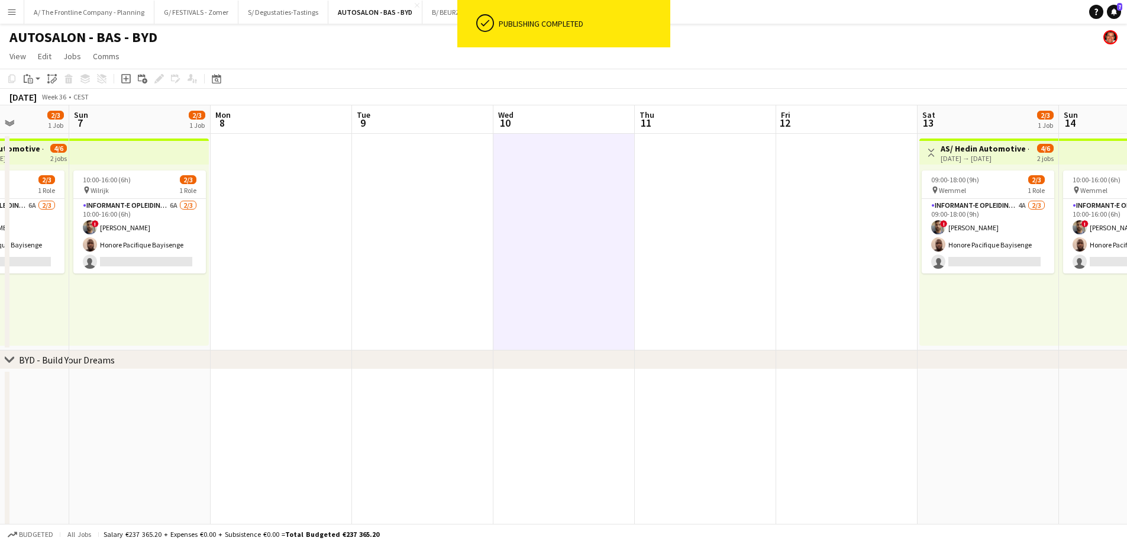
click at [664, 252] on app-date-cell at bounding box center [705, 242] width 141 height 217
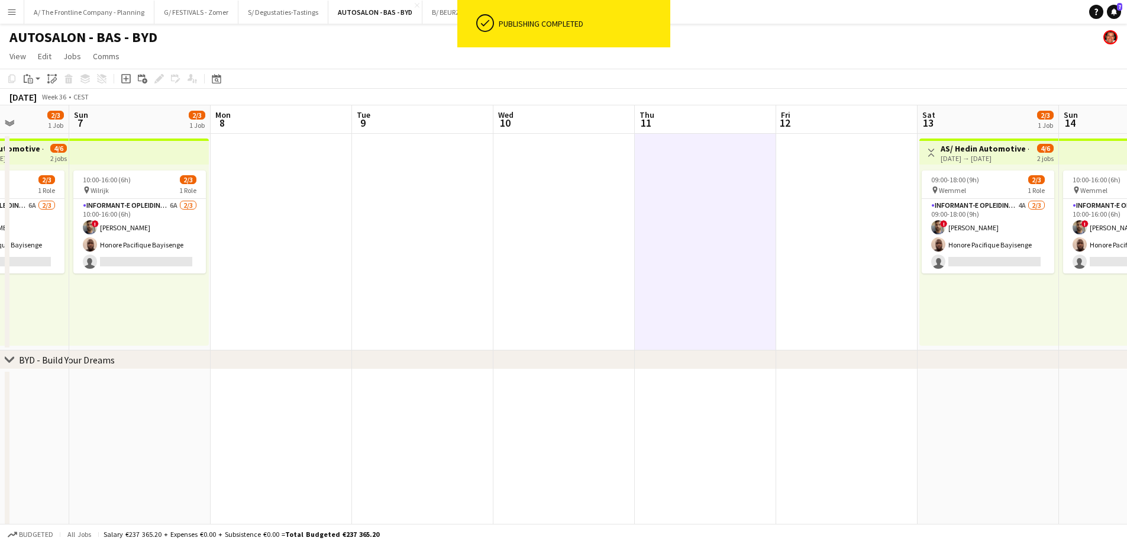
scroll to position [0, 305]
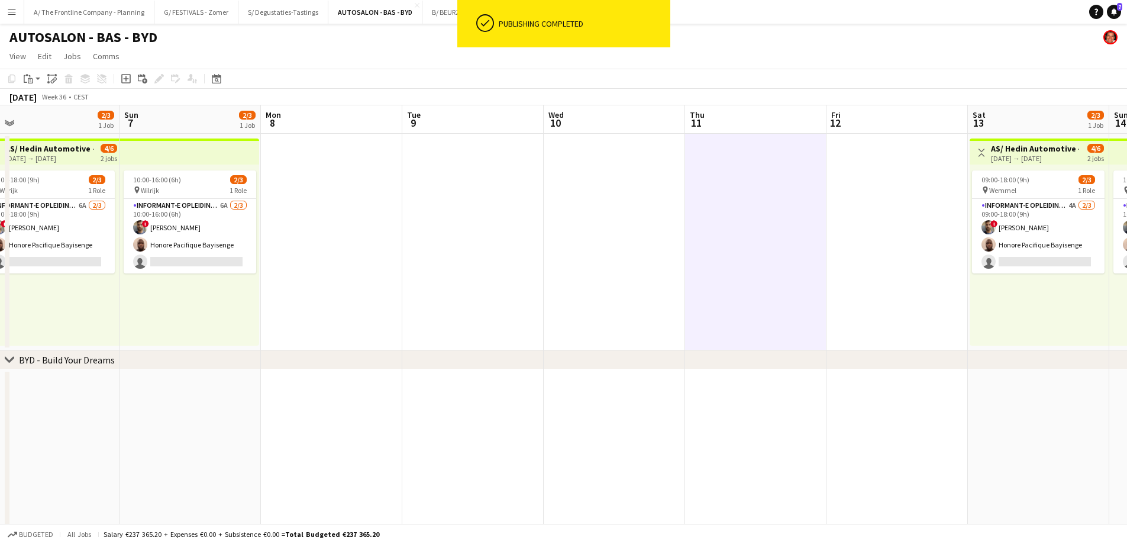
drag, startPoint x: 470, startPoint y: 261, endPoint x: 803, endPoint y: 216, distance: 336.1
click at [803, 216] on app-calendar-viewport "Thu 4 1/1 1 Job Fri 5 Sat 6 2/3 1 Job Sun 7 2/3 1 Job Mon 8 Tue 9 Wed 10 Thu 11…" at bounding box center [563, 480] width 1127 height 750
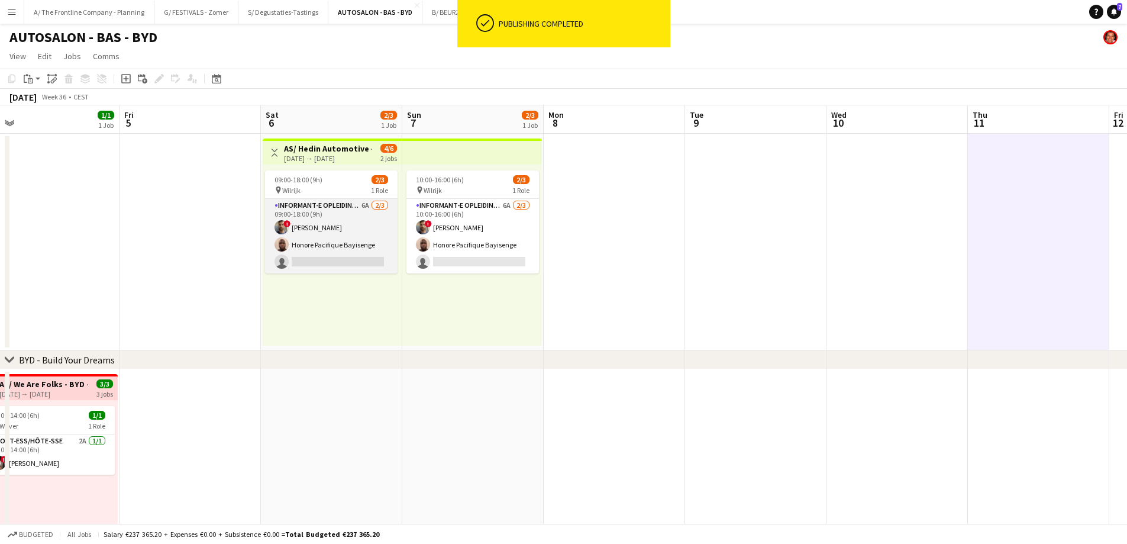
click at [311, 231] on app-card-role "Informant-e Opleiding - Formation 6A [DATE] 09:00-18:00 (9h) ! Fehmy [PERSON_NA…" at bounding box center [331, 236] width 133 height 75
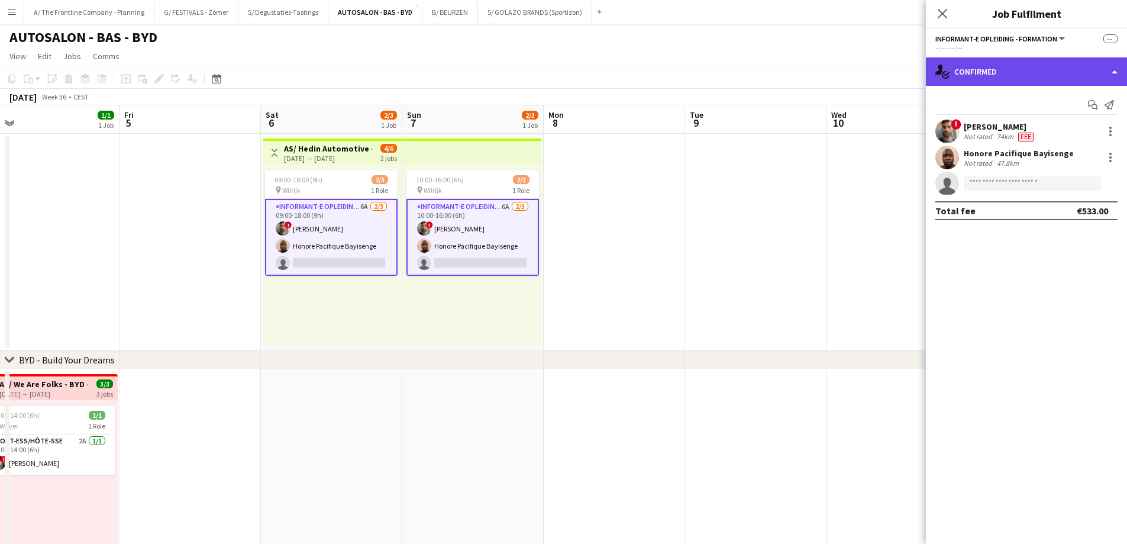
click at [996, 70] on div "single-neutral-actions-check-2 Confirmed" at bounding box center [1026, 71] width 201 height 28
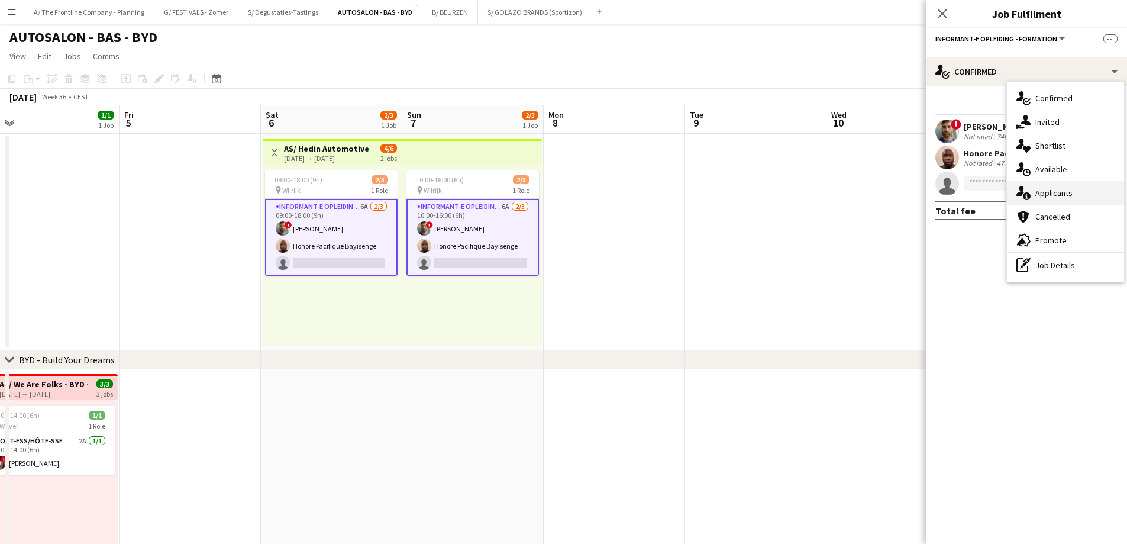
click at [1043, 199] on div "single-neutral-actions-information Applicants" at bounding box center [1065, 193] width 117 height 24
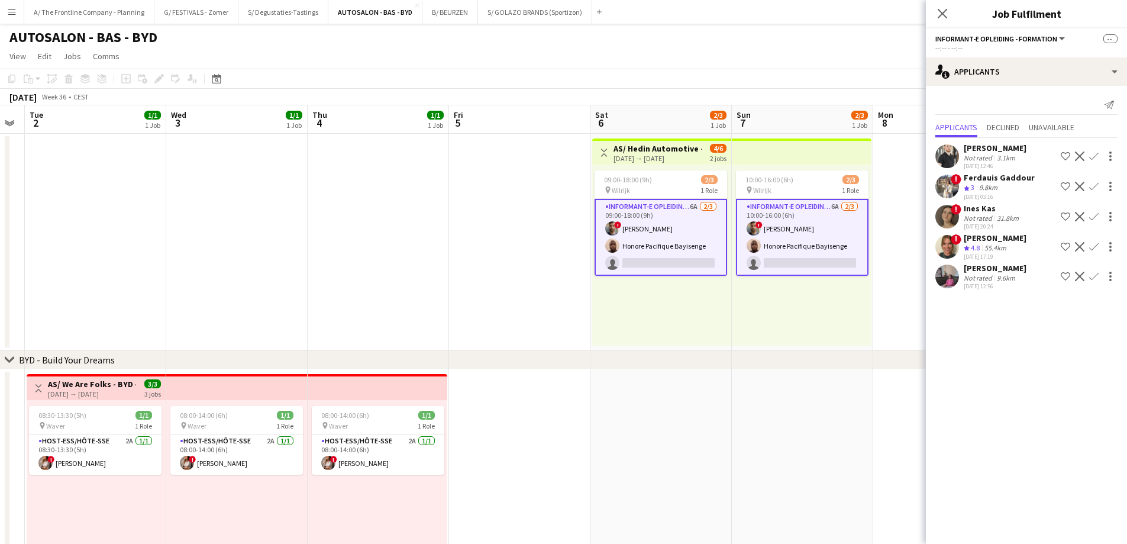
drag, startPoint x: 412, startPoint y: 314, endPoint x: 741, endPoint y: 310, distance: 329.6
click at [741, 310] on app-calendar-viewport "Sat 30 3/4 2 Jobs Sun 31 Mon 1 Tue 2 1/1 1 Job Wed 3 1/1 1 Job Thu 4 1/1 1 Job …" at bounding box center [563, 480] width 1127 height 750
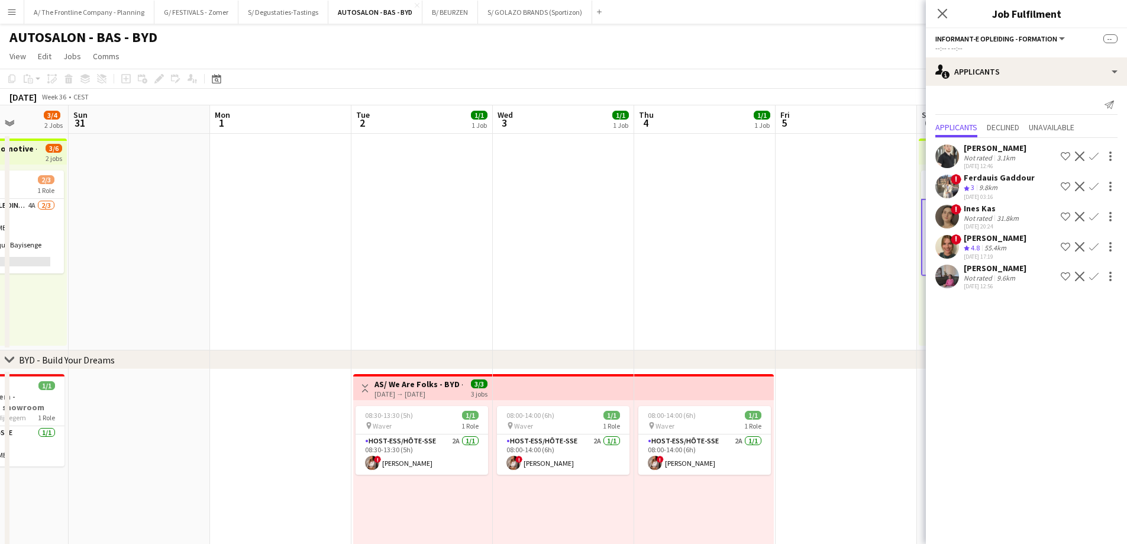
drag, startPoint x: 367, startPoint y: 301, endPoint x: 694, endPoint y: 299, distance: 326.6
click at [694, 299] on app-calendar-viewport "Thu 28 3/4 2 Jobs Fri 29 2/4 2 Jobs Sat 30 3/4 2 Jobs Sun 31 Mon 1 Tue 2 1/1 1 …" at bounding box center [563, 480] width 1127 height 750
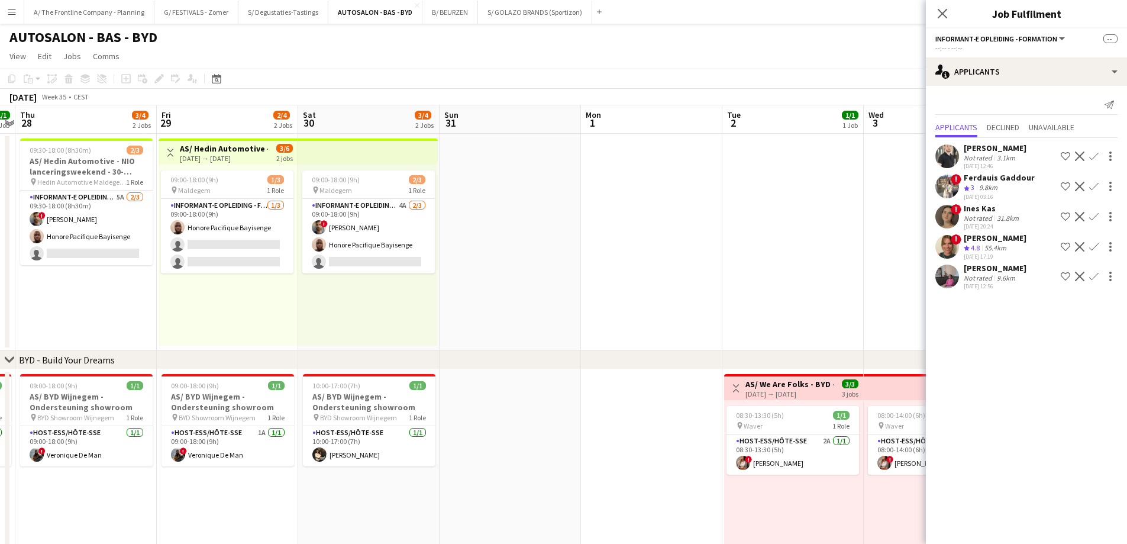
drag, startPoint x: 320, startPoint y: 289, endPoint x: 691, endPoint y: 289, distance: 371.0
click at [691, 289] on app-calendar-viewport "Tue 26 1/1 1 Job Wed 27 1/1 1 Job Thu 28 3/4 2 Jobs Fri 29 2/4 2 Jobs Sat 30 3/…" at bounding box center [563, 480] width 1127 height 750
click at [369, 233] on app-card-role "Informant-e Opleiding - Formation 4A [DATE] 09:00-18:00 (9h) ! Fehmy [PERSON_NA…" at bounding box center [368, 236] width 133 height 75
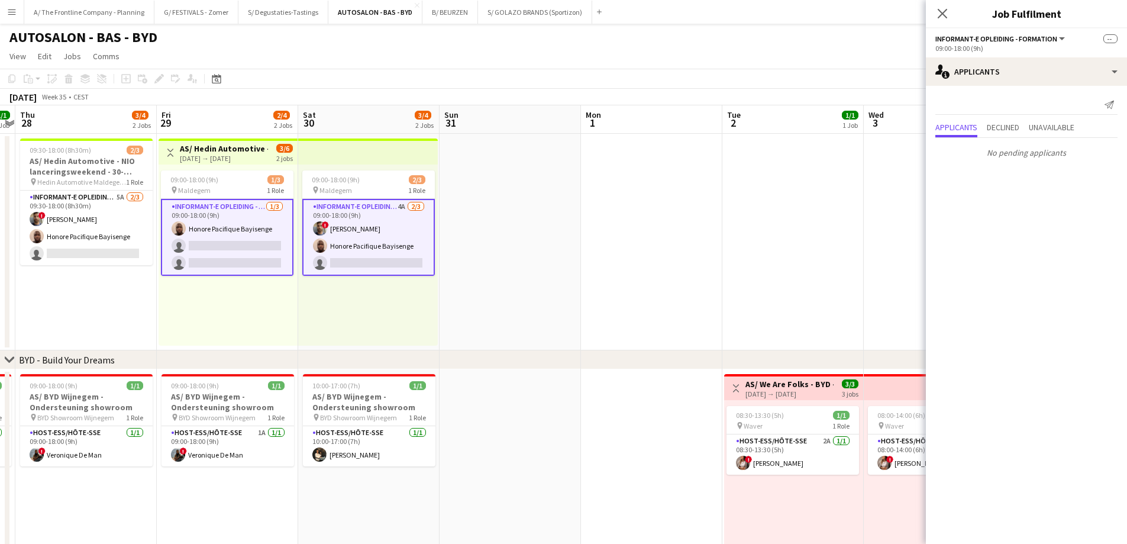
click at [388, 225] on app-card-role "Informant-e Opleiding - Formation 4A [DATE] 09:00-18:00 (9h) ! Fehmy [PERSON_NA…" at bounding box center [368, 237] width 133 height 77
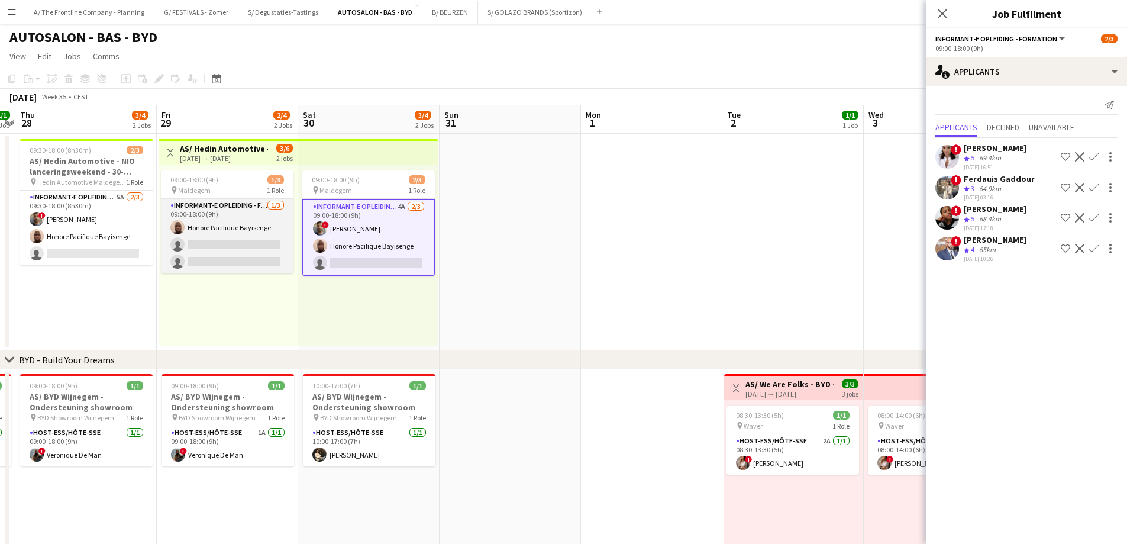
click at [217, 245] on app-card-role "Informant-e Opleiding - Formation [DATE] 09:00-18:00 (9h) Honore Pacifique Bayi…" at bounding box center [227, 236] width 133 height 75
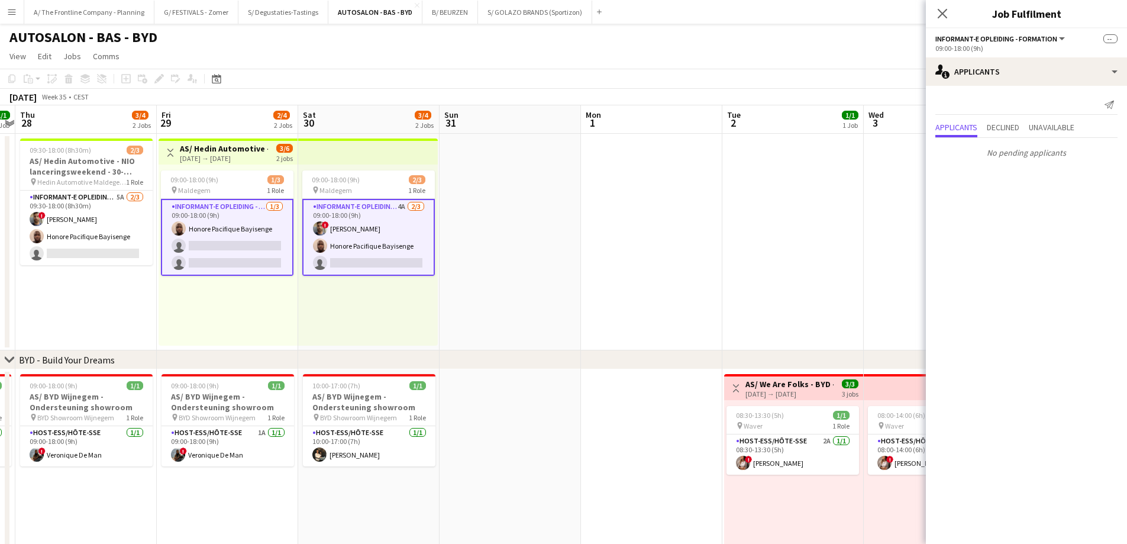
click at [217, 245] on app-card-role "Informant-e Opleiding - Formation [DATE] 09:00-18:00 (9h) Honore Pacifique Bayi…" at bounding box center [227, 237] width 133 height 77
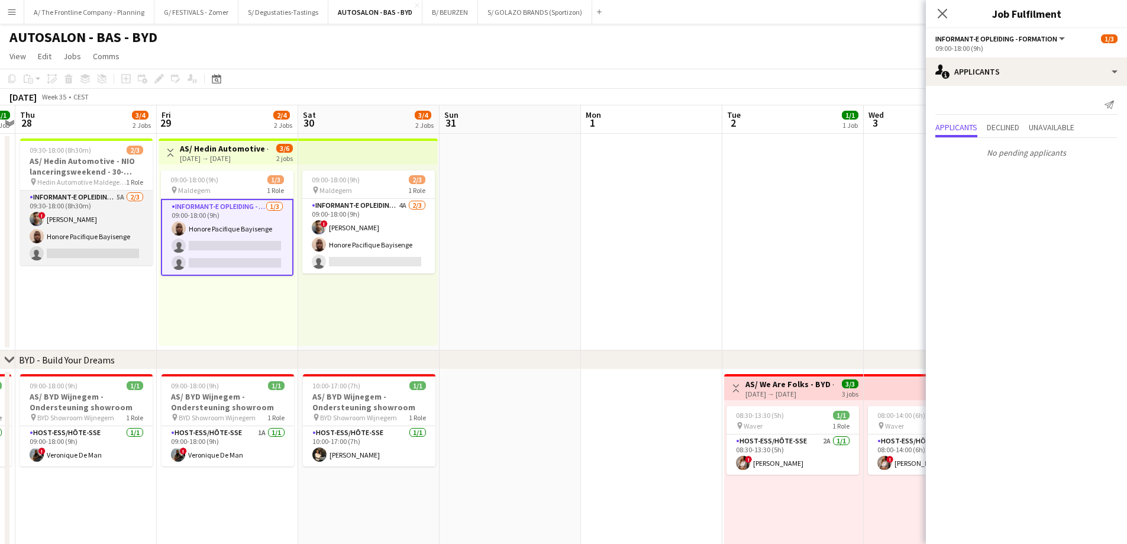
click at [78, 231] on app-card-role "Informant-e Opleiding - Formation 5A [DATE] 09:30-18:00 (8h30m) ! Fehmy [PERSON…" at bounding box center [86, 228] width 133 height 75
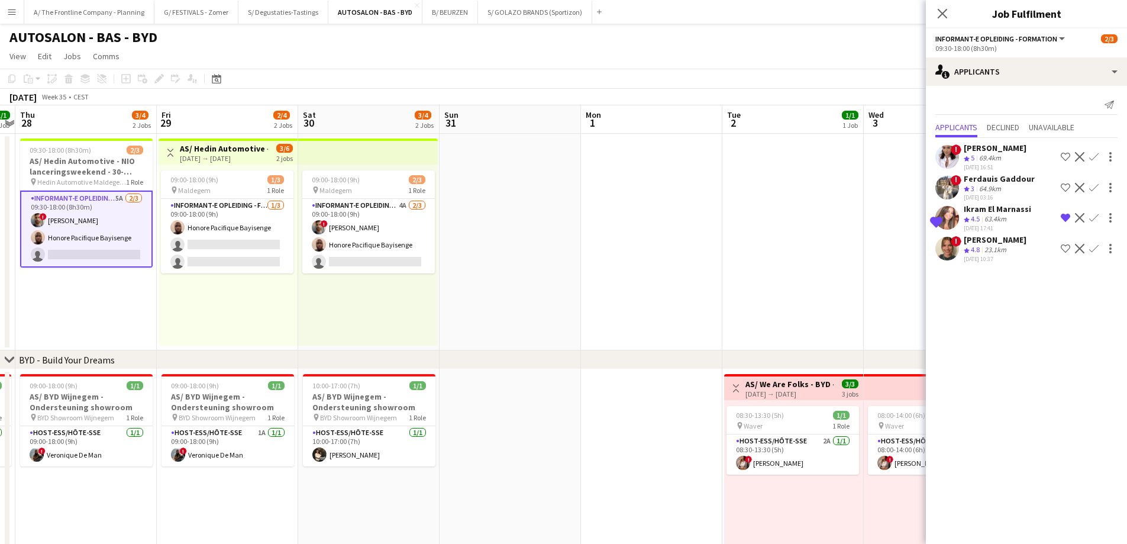
click at [228, 160] on div "[DATE] → [DATE]" at bounding box center [224, 158] width 88 height 9
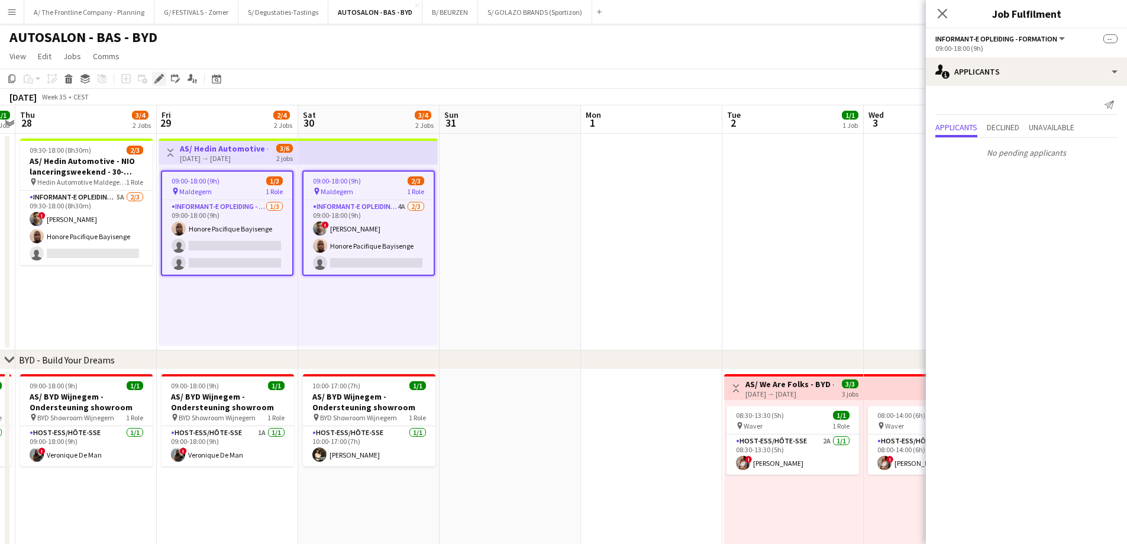
click at [157, 80] on icon at bounding box center [159, 79] width 7 height 7
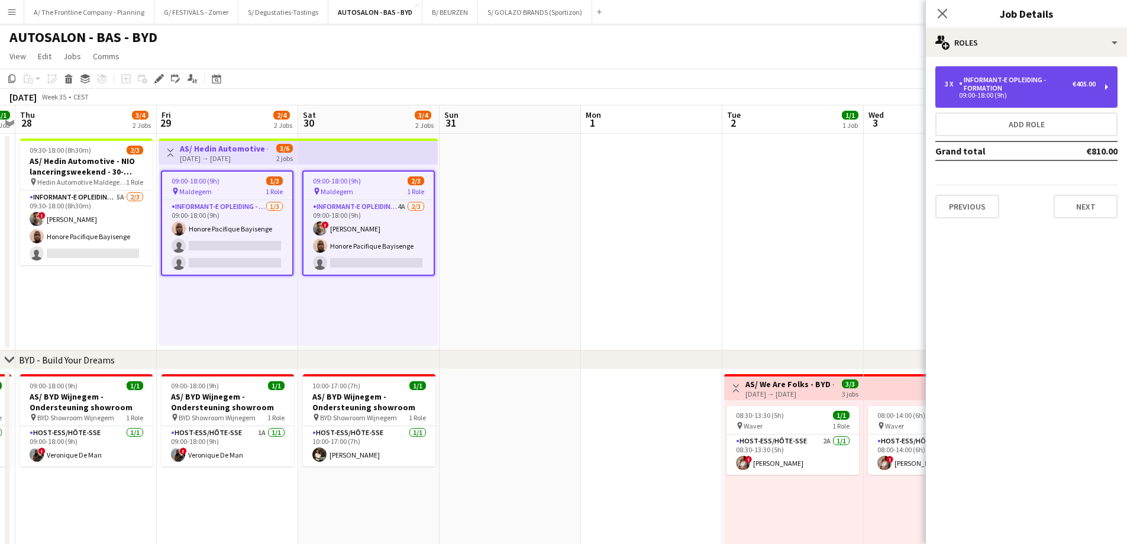
click at [985, 93] on div "09:00-18:00 (9h)" at bounding box center [1020, 95] width 151 height 6
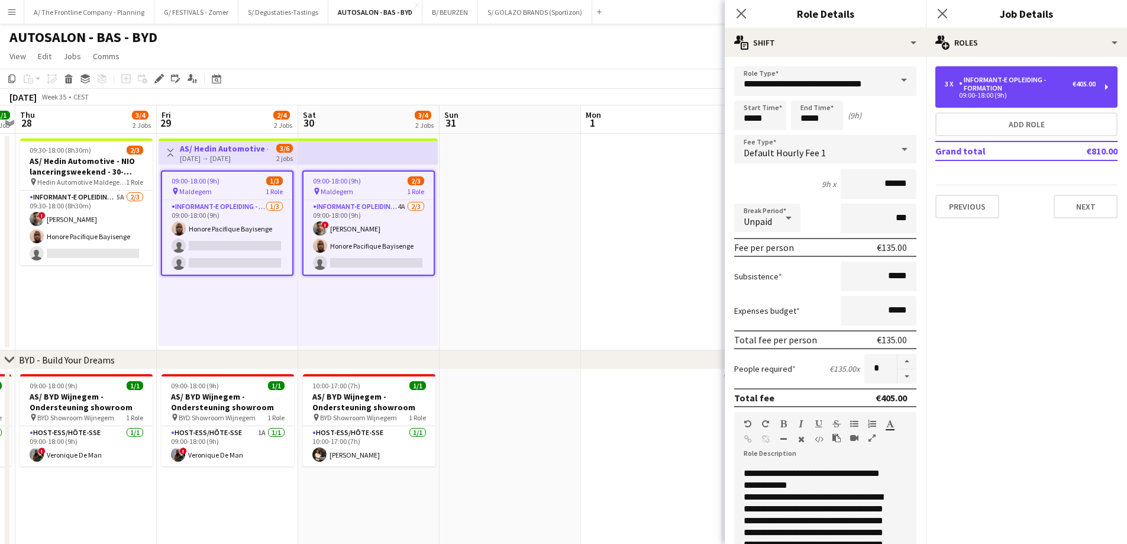
scroll to position [0, 0]
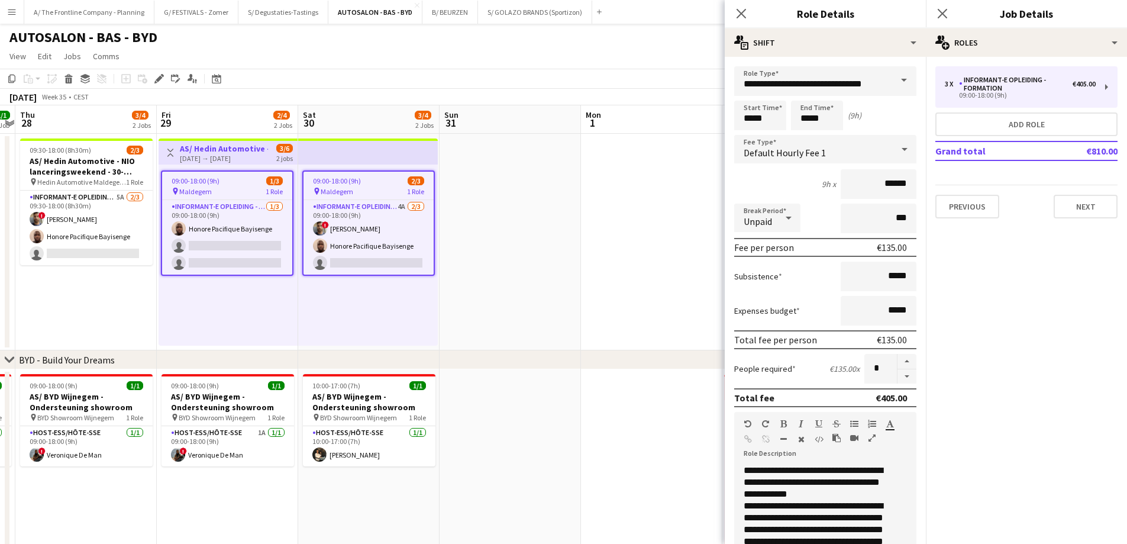
click at [872, 441] on icon "button" at bounding box center [872, 438] width 7 height 8
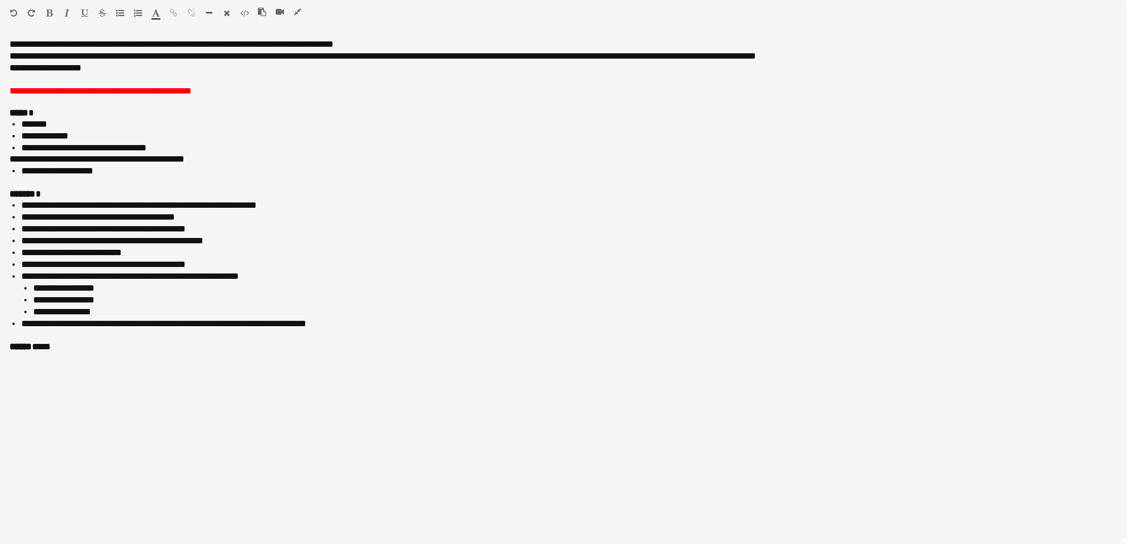
click at [298, 12] on icon "button" at bounding box center [297, 12] width 7 height 8
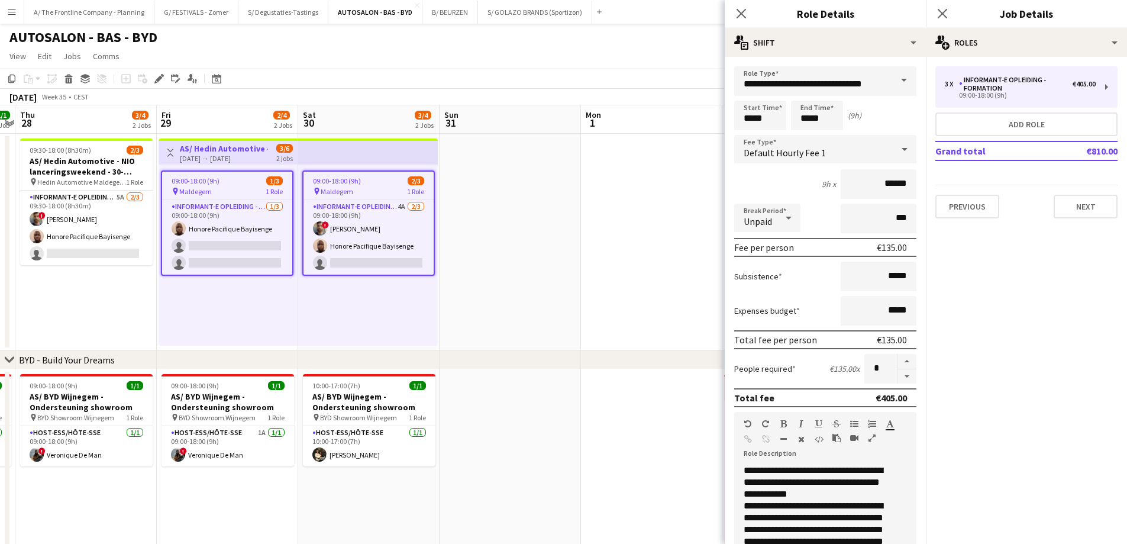
click at [176, 308] on div "09:00-18:00 (9h) 1/3 pin Maldegem 1 Role Informant-e Opleiding - Formation [DAT…" at bounding box center [228, 254] width 139 height 181
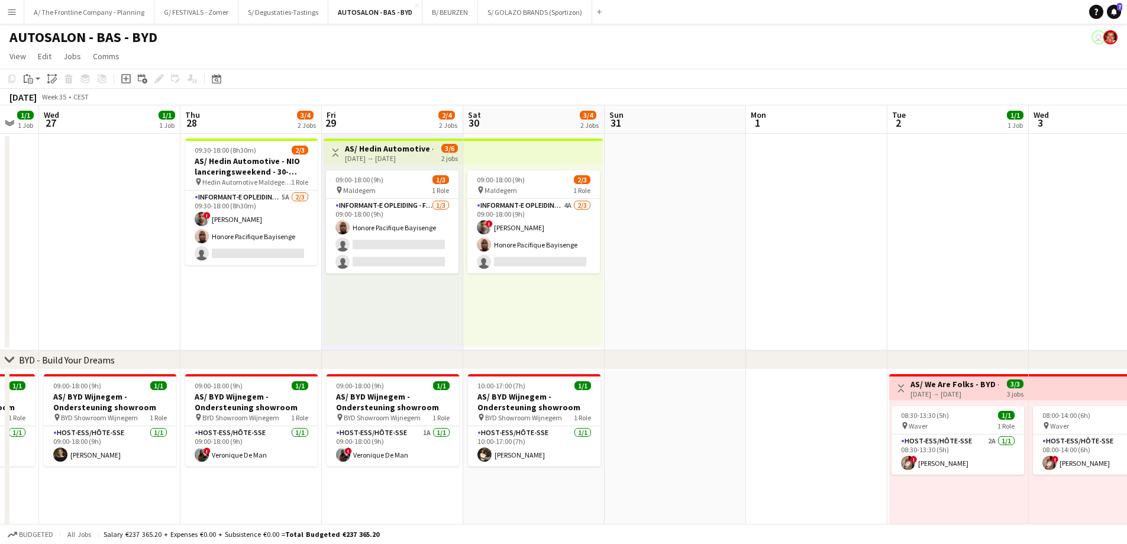
drag, startPoint x: 127, startPoint y: 322, endPoint x: 302, endPoint y: 322, distance: 174.5
click at [302, 322] on app-calendar-viewport "Mon 25 1/1 1 Job Tue 26 1/1 1 Job Wed 27 1/1 1 Job Thu 28 3/4 2 Jobs Fri 29 2/4…" at bounding box center [563, 480] width 1127 height 750
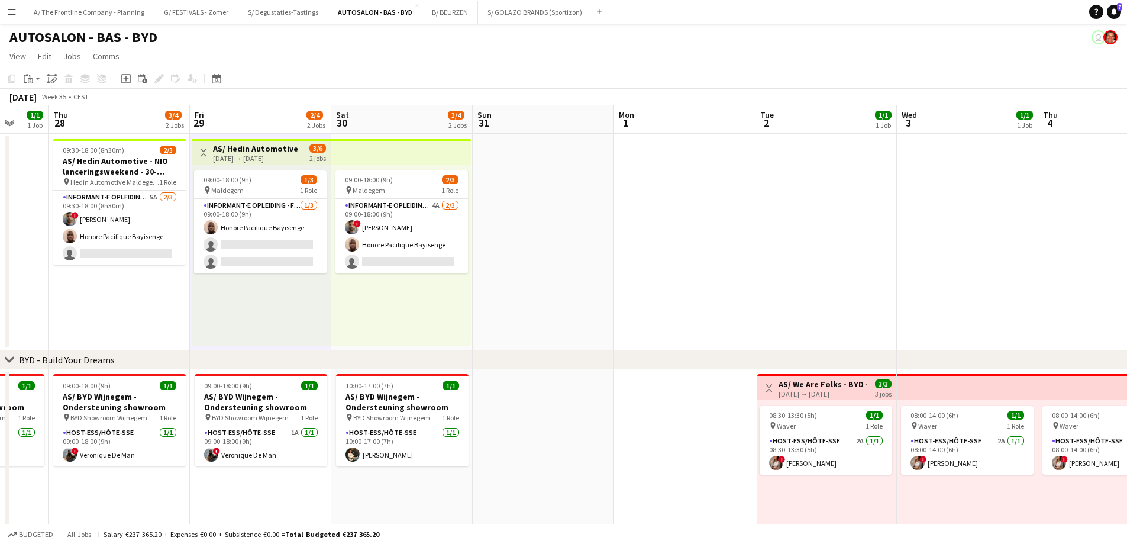
scroll to position [0, 407]
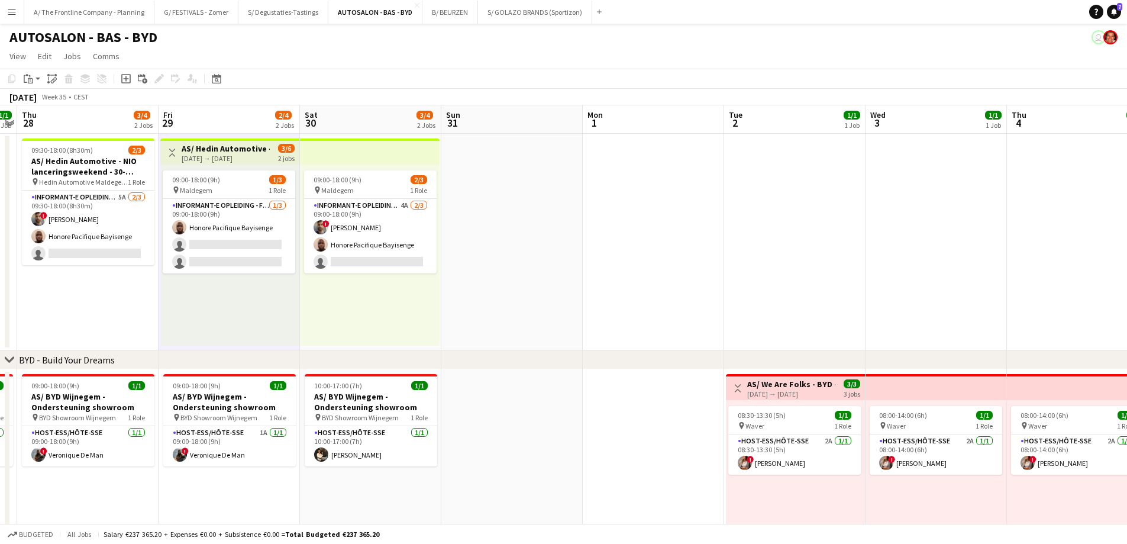
drag, startPoint x: 773, startPoint y: 242, endPoint x: 248, endPoint y: 276, distance: 525.9
click at [248, 276] on app-calendar-viewport "Mon 25 1/1 1 Job Tue 26 1/1 1 Job Wed 27 1/1 1 Job Thu 28 3/4 2 Jobs Fri 29 2/4…" at bounding box center [563, 480] width 1127 height 750
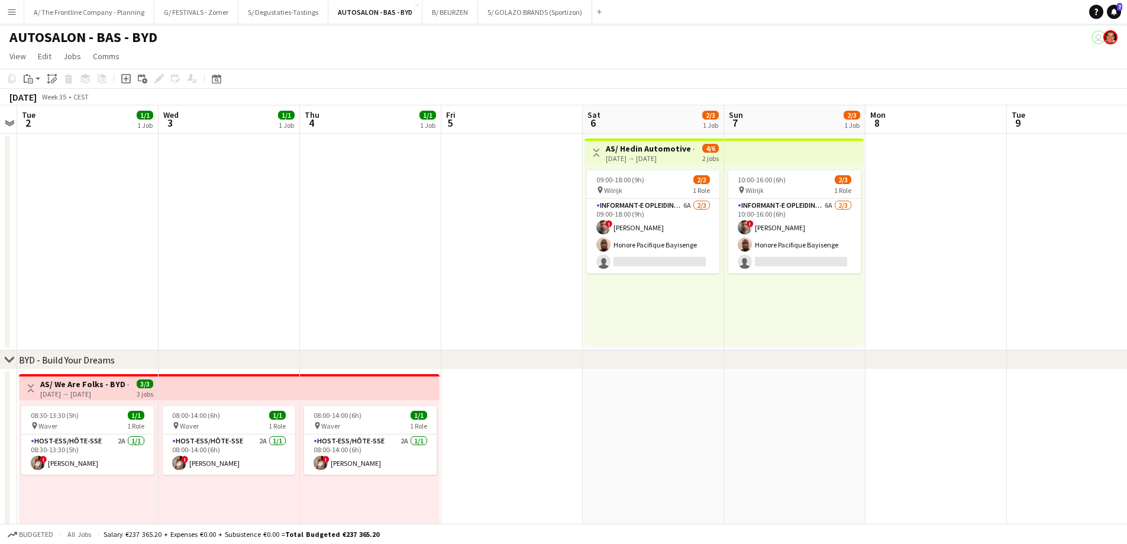
drag, startPoint x: 796, startPoint y: 266, endPoint x: 185, endPoint y: 253, distance: 610.7
click at [185, 253] on app-calendar-viewport "Sat 30 3/4 2 Jobs Sun 31 Mon 1 Tue 2 1/1 1 Job Wed 3 1/1 1 Job Thu 4 1/1 1 Job …" at bounding box center [563, 480] width 1127 height 750
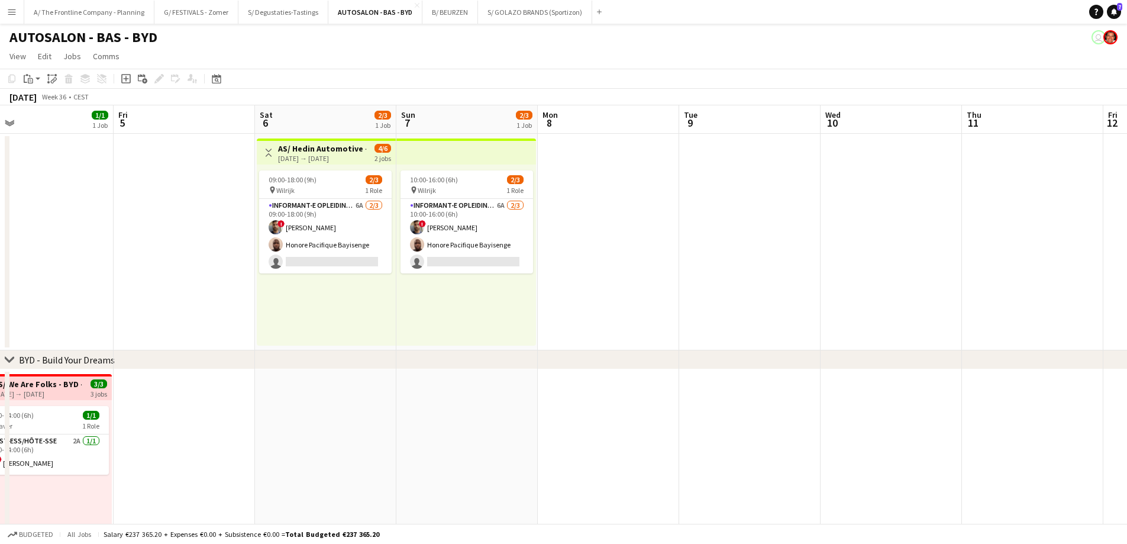
drag, startPoint x: 773, startPoint y: 279, endPoint x: 130, endPoint y: 266, distance: 642.6
click at [130, 266] on app-calendar-viewport "Mon 1 Tue 2 1/1 1 Job Wed 3 1/1 1 Job Thu 4 1/1 1 Job Fri 5 Sat 6 2/3 1 Job Sun…" at bounding box center [563, 480] width 1127 height 750
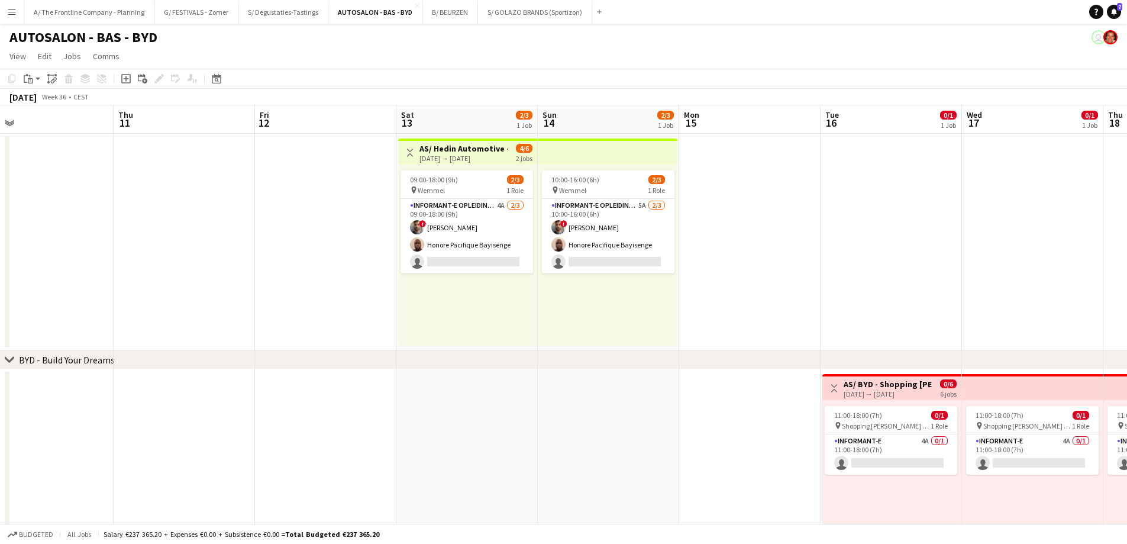
scroll to position [0, 418]
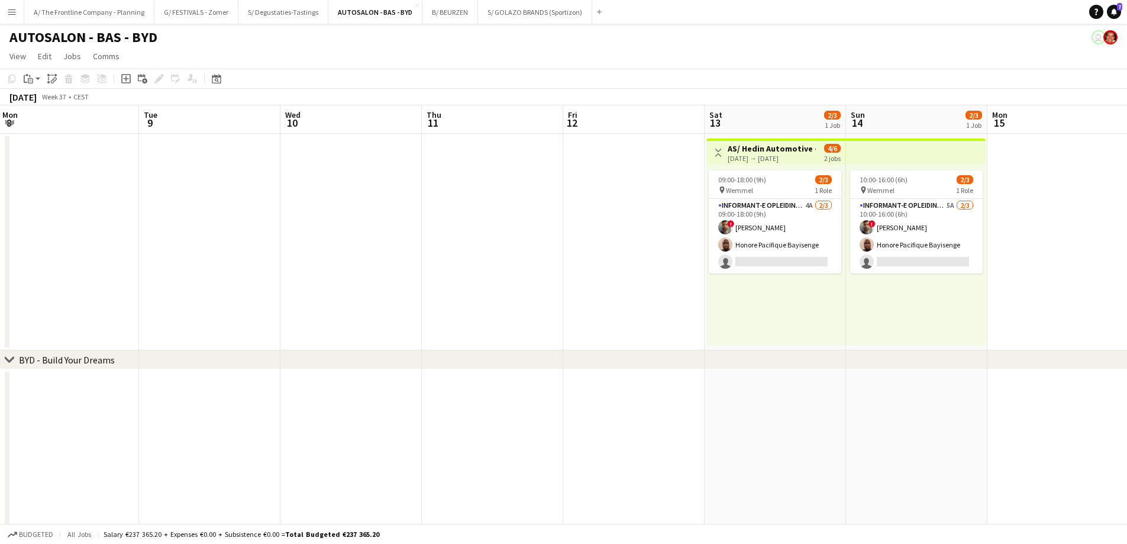
drag, startPoint x: 220, startPoint y: 274, endPoint x: 796, endPoint y: 287, distance: 576.4
click at [808, 287] on app-calendar-viewport "Sat 6 2/3 1 Job Sun 7 2/3 1 Job Mon 8 Tue 9 Wed 10 Thu 11 Fri 12 Sat 13 2/3 1 J…" at bounding box center [563, 480] width 1127 height 750
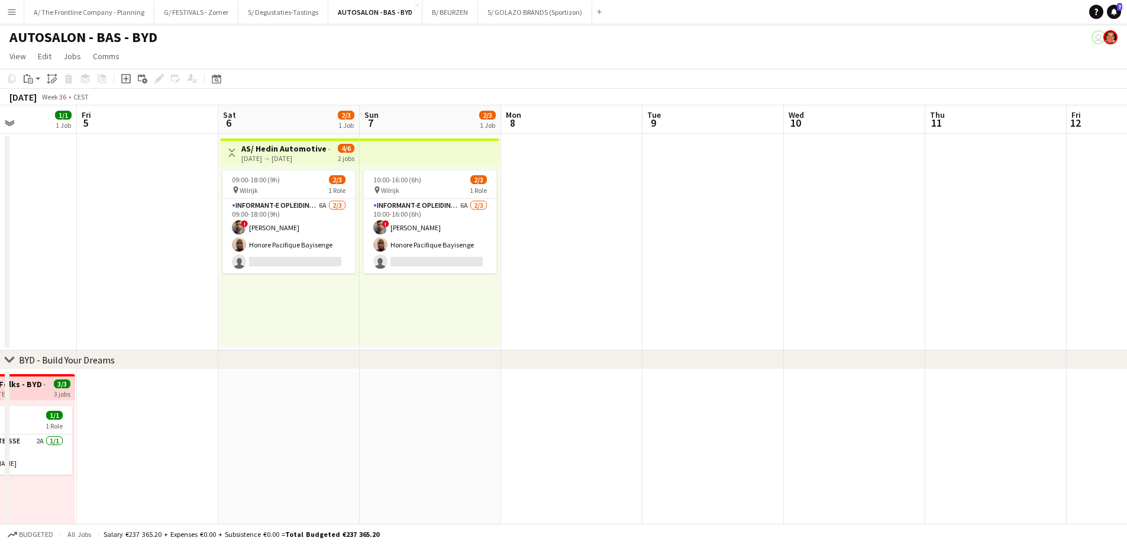
drag, startPoint x: 339, startPoint y: 283, endPoint x: 812, endPoint y: 286, distance: 472.7
click at [812, 286] on app-calendar-viewport "Tue 2 1/1 1 Job Wed 3 1/1 1 Job Thu 4 1/1 1 Job Fri 5 Sat 6 2/3 1 Job Sun 7 2/3…" at bounding box center [563, 480] width 1127 height 750
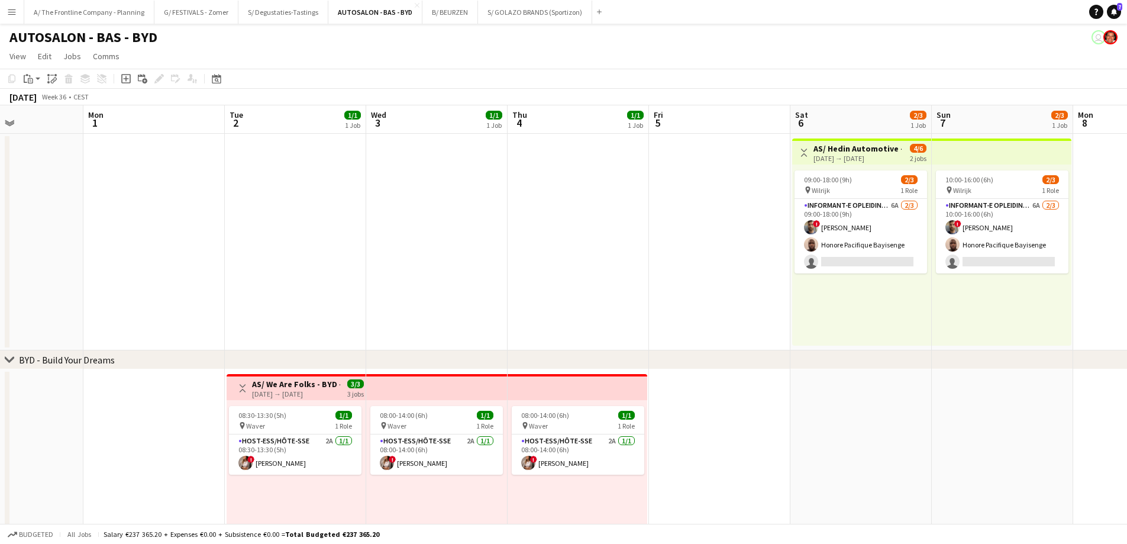
drag, startPoint x: 300, startPoint y: 269, endPoint x: 808, endPoint y: 270, distance: 507.6
click at [836, 269] on app-calendar-viewport "Sun 31 Mon 1 Tue 2 1/1 1 Job Wed 3 1/1 1 Job Thu 4 1/1 1 Job Fri 5 Sat 6 2/3 1 …" at bounding box center [563, 480] width 1127 height 750
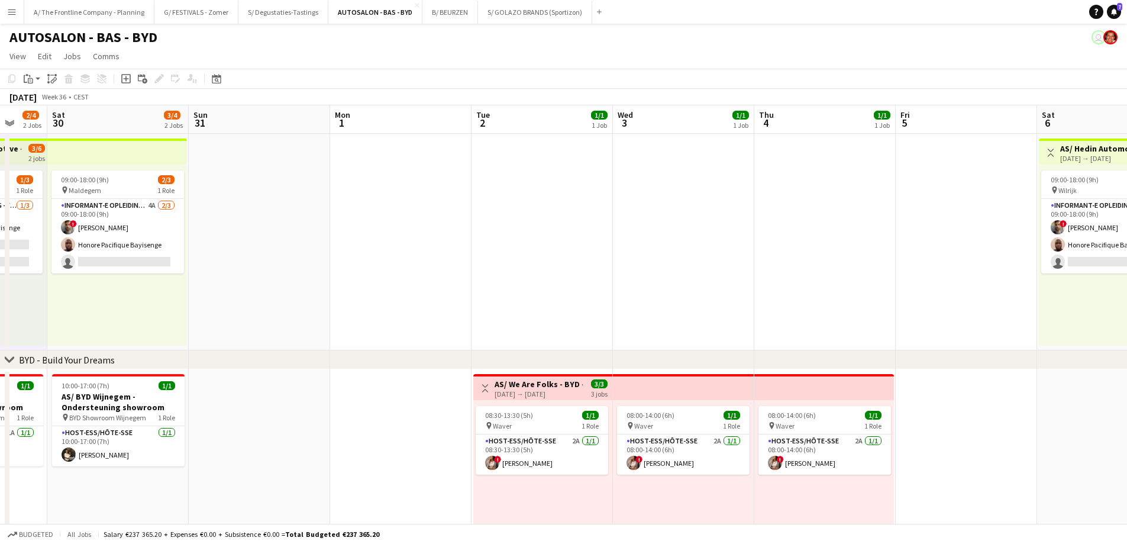
drag, startPoint x: 410, startPoint y: 271, endPoint x: 763, endPoint y: 269, distance: 353.2
click at [763, 269] on app-calendar-viewport "Wed 27 1/1 1 Job Thu 28 3/4 2 Jobs Fri 29 2/4 2 Jobs Sat 30 3/4 2 Jobs Sun 31 M…" at bounding box center [563, 480] width 1127 height 750
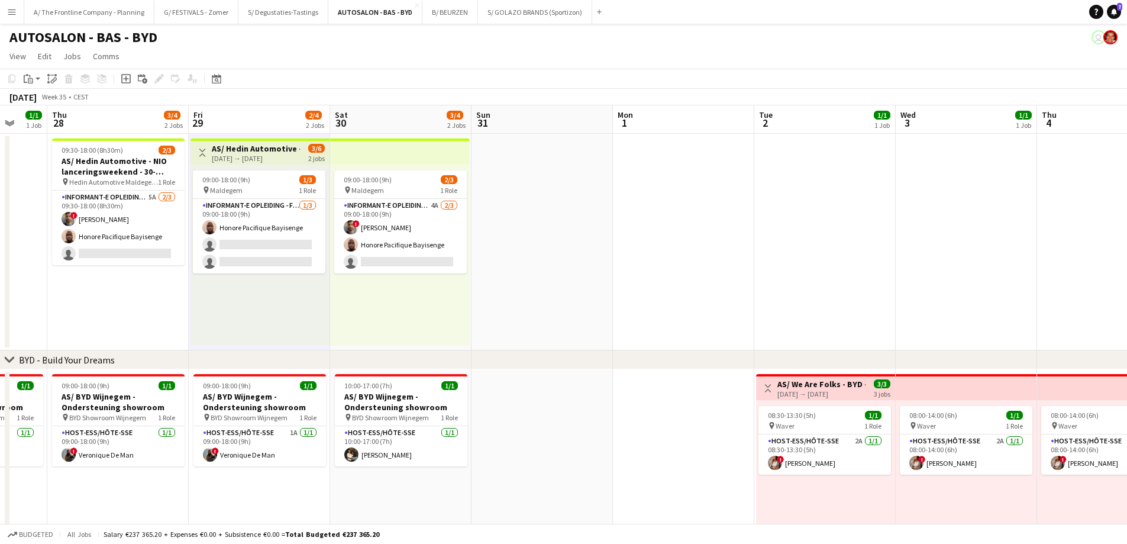
scroll to position [0, 306]
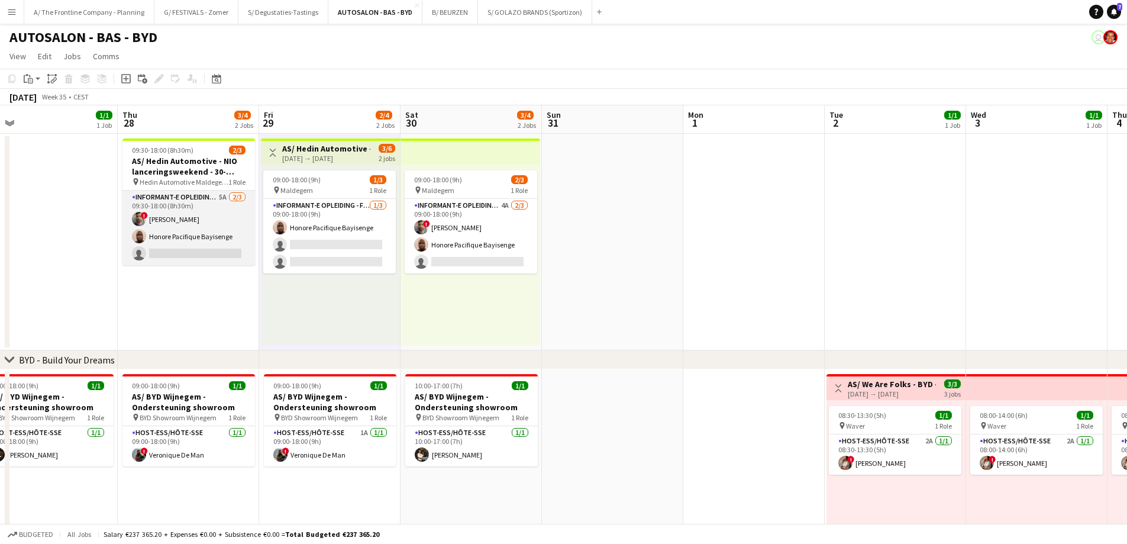
click at [198, 232] on app-card-role "Informant-e Opleiding - Formation 5A [DATE] 09:30-18:00 (8h30m) ! Fehmy [PERSON…" at bounding box center [188, 228] width 133 height 75
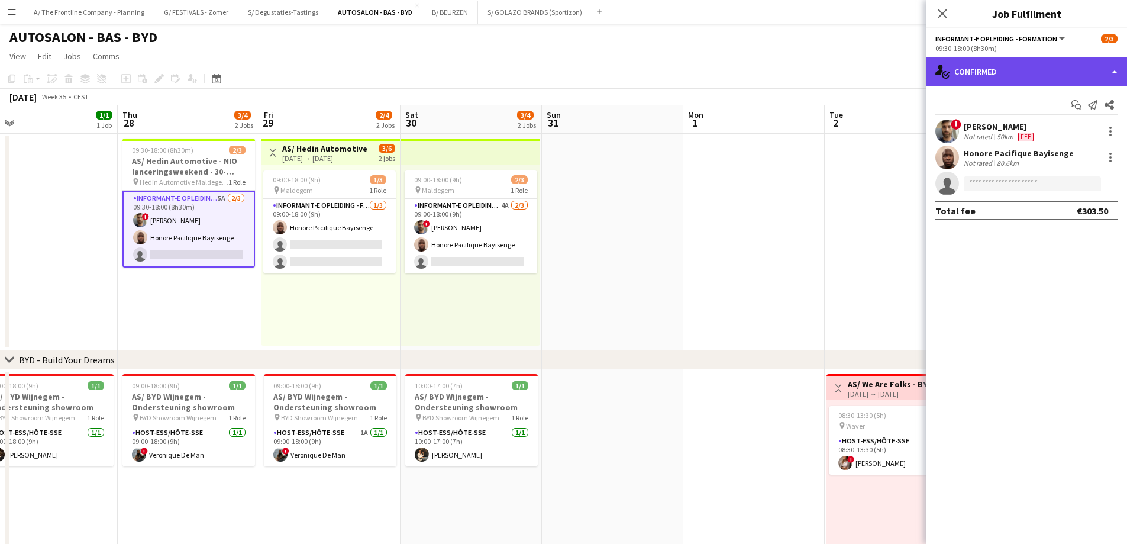
click at [992, 73] on div "single-neutral-actions-check-2 Confirmed" at bounding box center [1026, 71] width 201 height 28
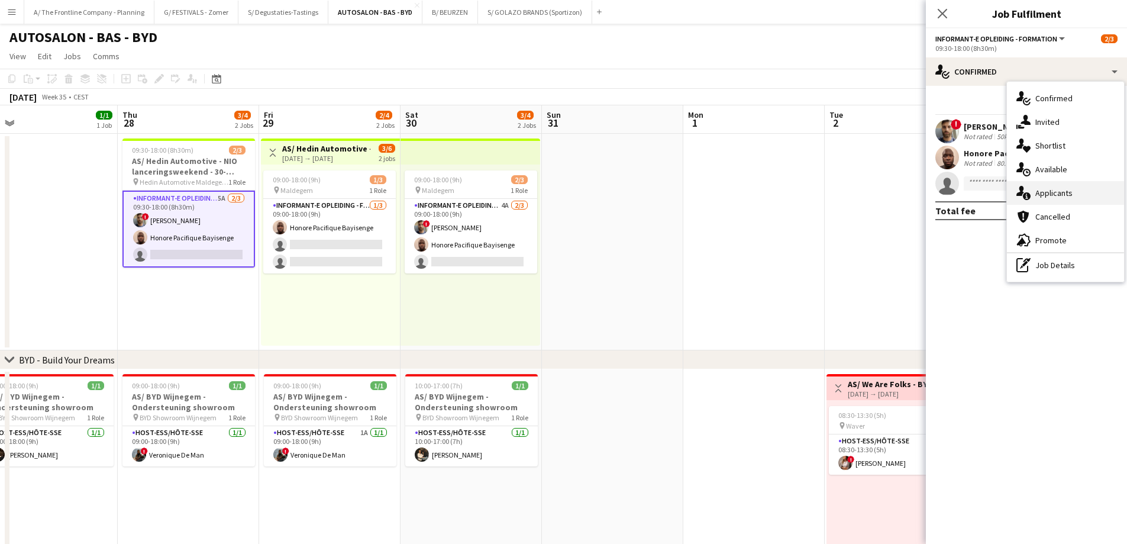
click at [1051, 195] on div "single-neutral-actions-information Applicants" at bounding box center [1065, 193] width 117 height 24
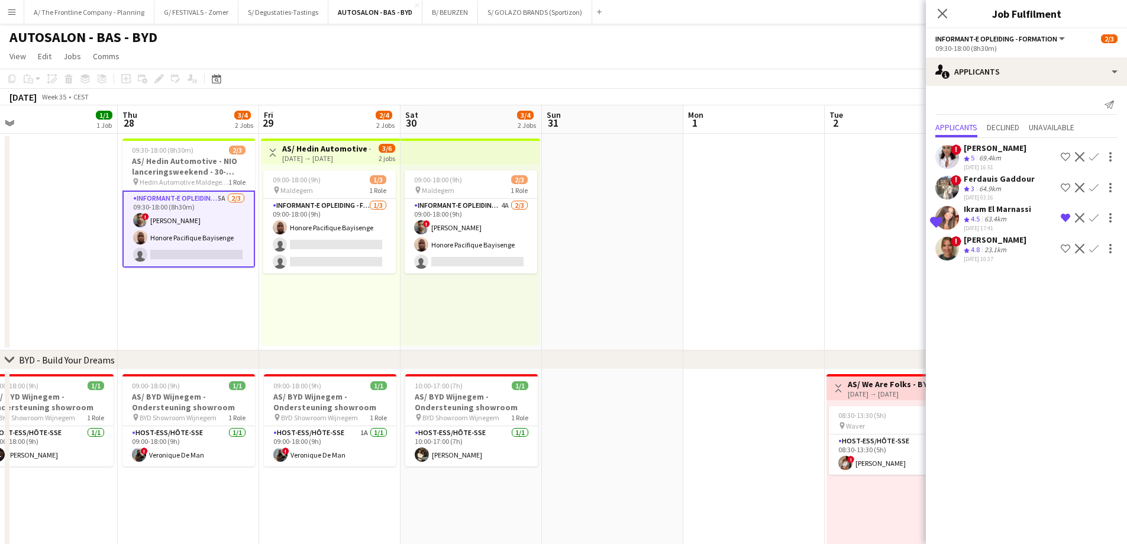
click at [352, 308] on div "09:00-18:00 (9h) 1/3 pin Maldegem 1 Role Informant-e Opleiding - Formation [DAT…" at bounding box center [330, 254] width 139 height 181
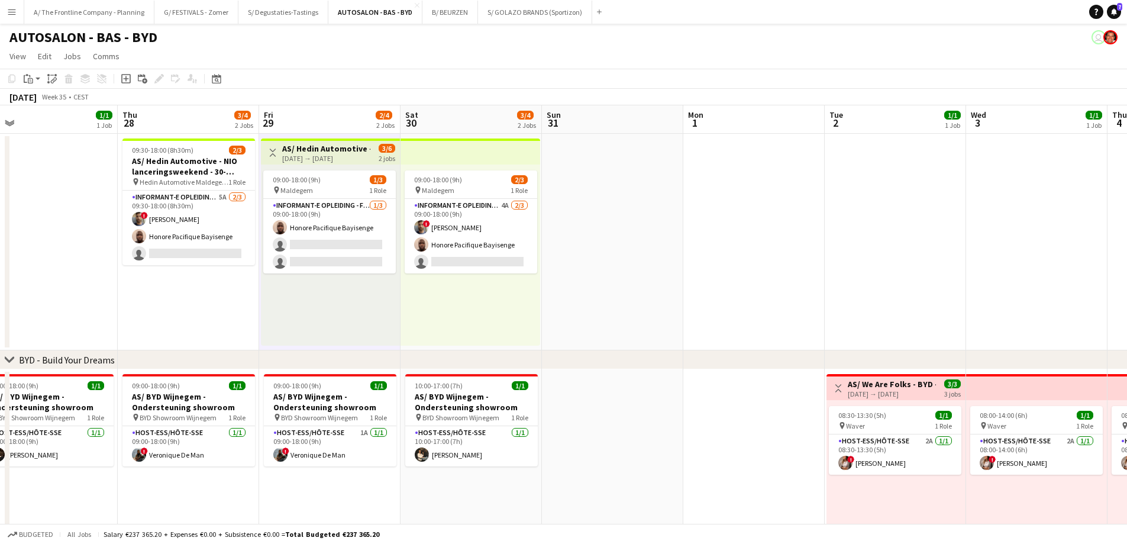
click at [477, 319] on div "09:00-18:00 (9h) 2/3 pin Maldegem 1 Role Informant-e Opleiding - Formation 4A […" at bounding box center [471, 254] width 140 height 181
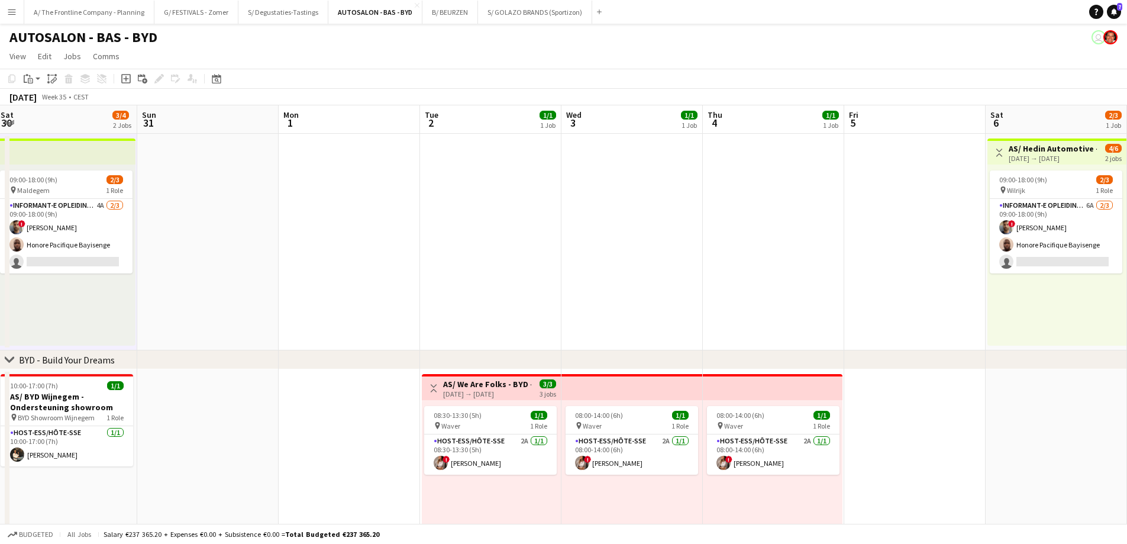
drag, startPoint x: 927, startPoint y: 305, endPoint x: 336, endPoint y: 313, distance: 590.5
click at [336, 313] on app-calendar-viewport "Mon 25 1/1 1 Job Tue 26 1/1 1 Job Wed 27 1/1 1 Job Thu 28 3/4 2 Jobs Fri 29 2/4…" at bounding box center [563, 480] width 1127 height 750
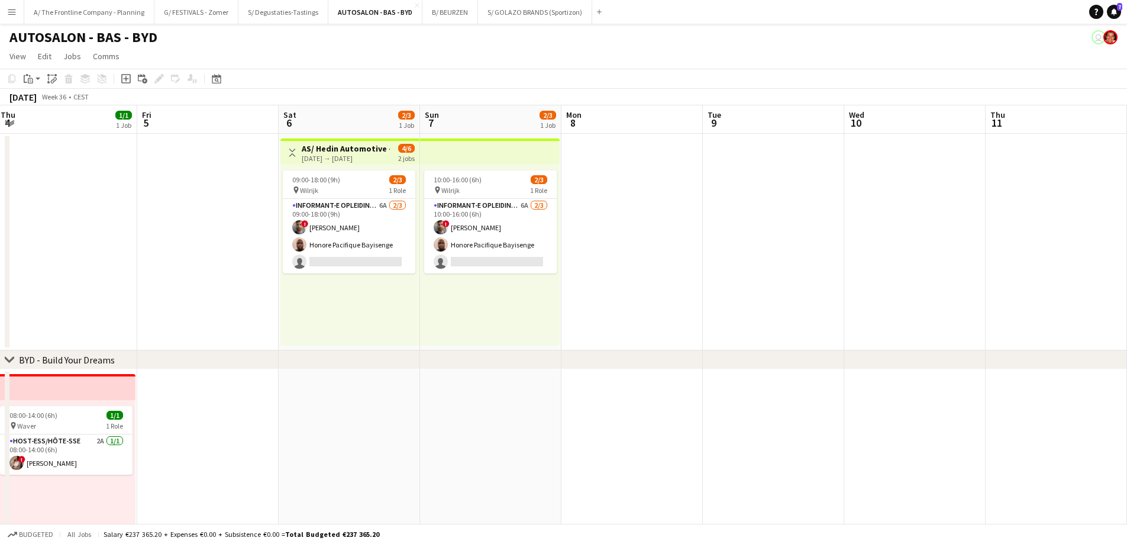
drag, startPoint x: 860, startPoint y: 340, endPoint x: 50, endPoint y: 289, distance: 811.6
click at [50, 289] on app-calendar-viewport "Sat 30 3/4 2 Jobs Sun 31 Mon 1 Tue 2 1/1 1 Job Wed 3 1/1 1 Job Thu 4 1/1 1 Job …" at bounding box center [563, 480] width 1127 height 750
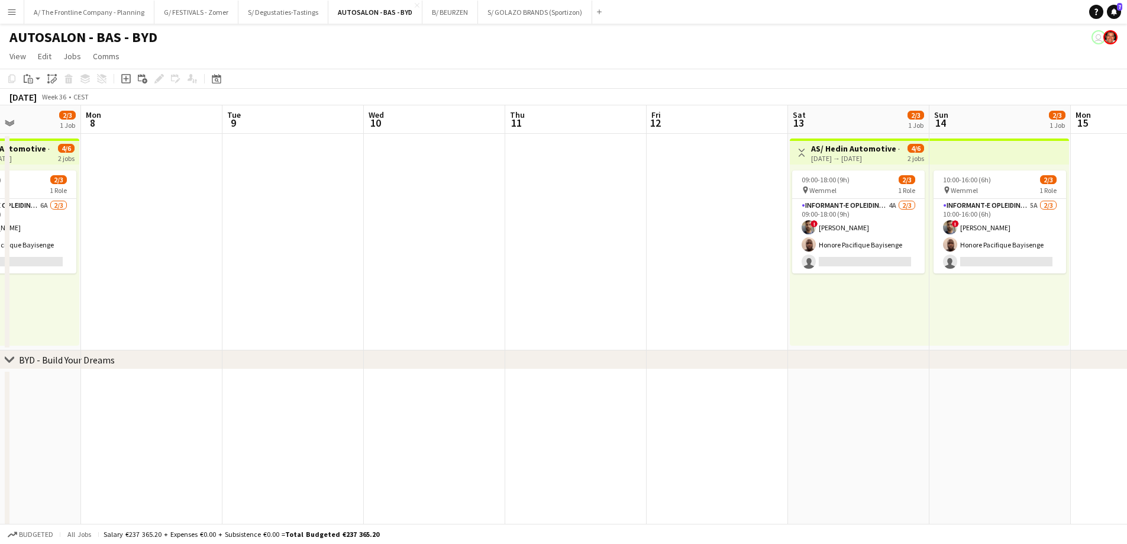
drag, startPoint x: 873, startPoint y: 368, endPoint x: 181, endPoint y: 331, distance: 693.2
click at [165, 334] on div "chevron-right BYD - Build Your Dreams chevron-right Toyota - Roadshow Shopping …" at bounding box center [563, 480] width 1127 height 750
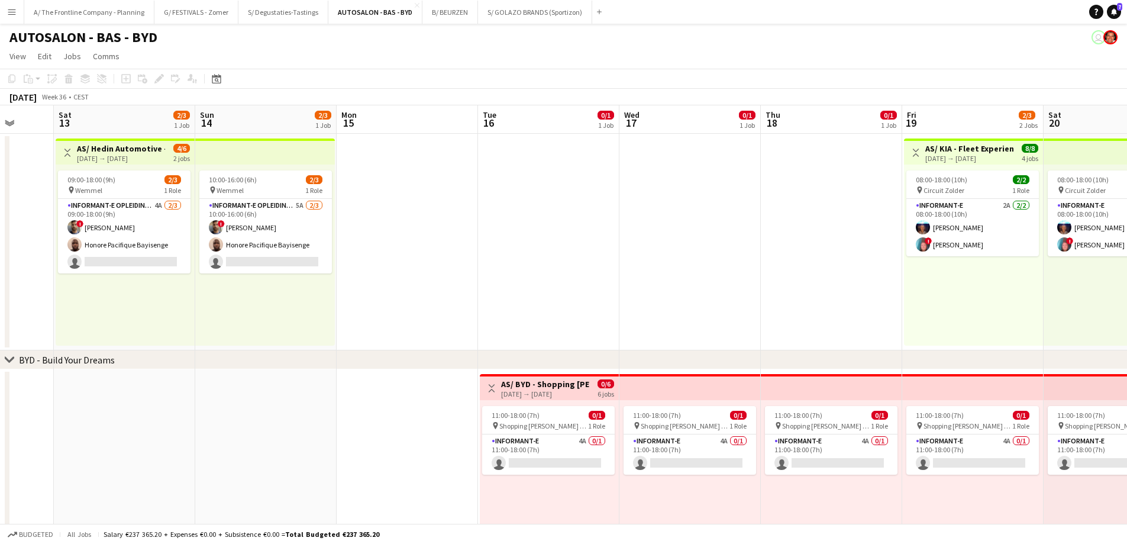
drag, startPoint x: 214, startPoint y: 359, endPoint x: 34, endPoint y: 345, distance: 181.0
click at [34, 345] on app-calendar-viewport "Wed 10 Thu 11 Fri 12 Sat 13 2/3 1 Job Sun 14 2/3 1 Job Mon 15 Tue 16 0/1 1 Job …" at bounding box center [563, 480] width 1127 height 750
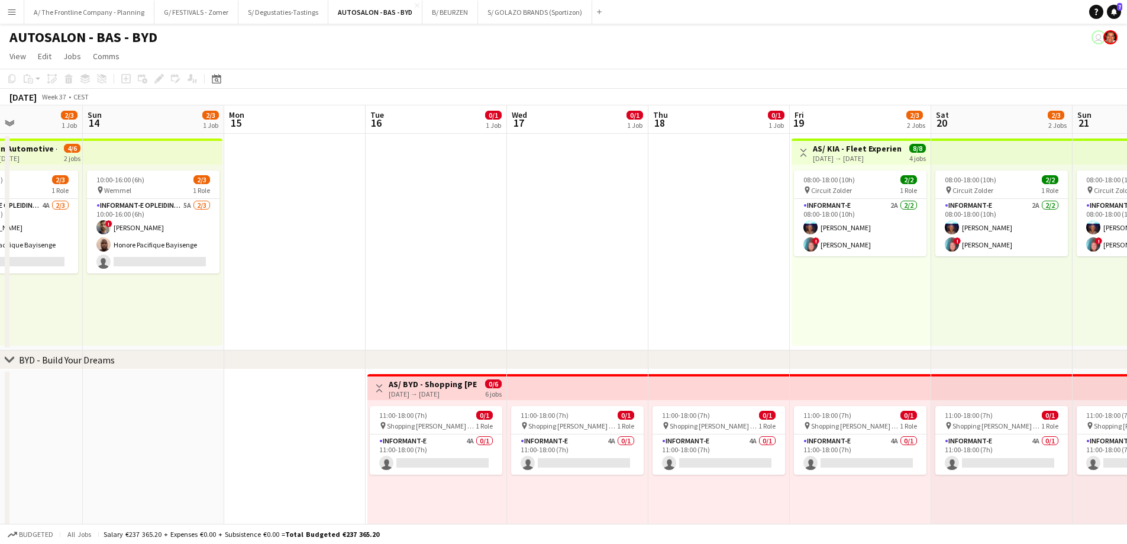
scroll to position [0, 344]
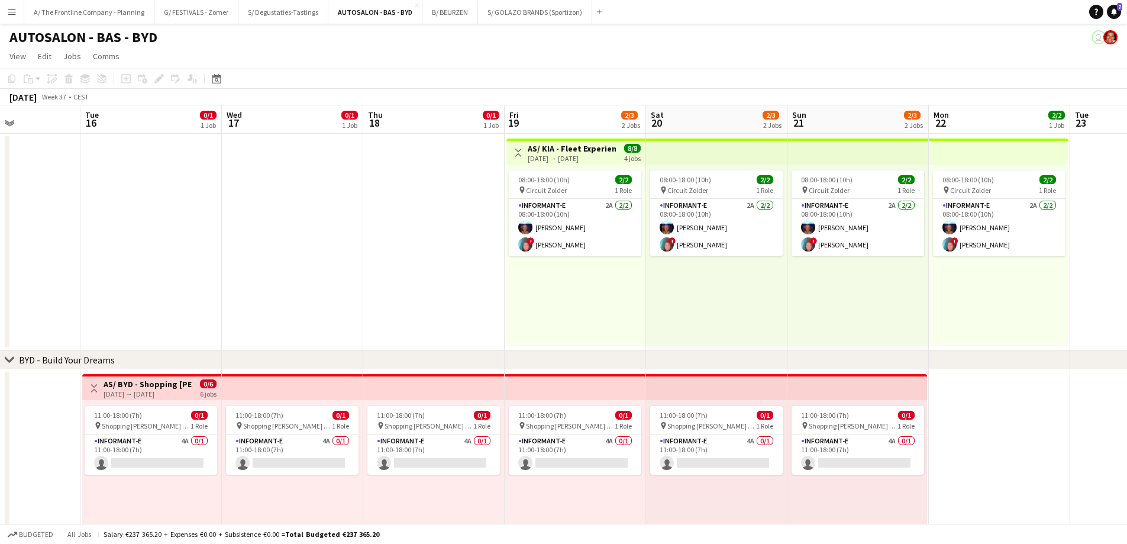
drag, startPoint x: 137, startPoint y: 387, endPoint x: 54, endPoint y: 379, distance: 82.6
click at [54, 379] on app-calendar-viewport "Sat 13 2/3 1 Job Sun 14 2/3 1 Job Mon 15 Tue 16 0/1 1 Job Wed 17 0/1 1 Job Thu …" at bounding box center [563, 480] width 1127 height 750
click at [732, 457] on app-card-role "Informant-e 4A 0/1 11:00-18:00 (7h) single-neutral-actions" at bounding box center [716, 454] width 133 height 40
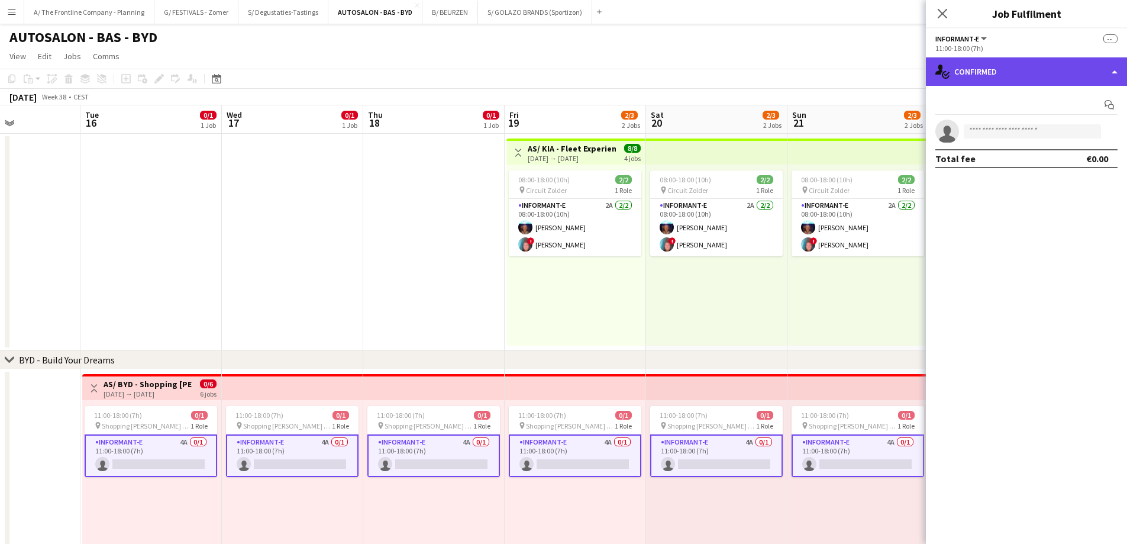
click at [1038, 76] on div "single-neutral-actions-check-2 Confirmed" at bounding box center [1026, 71] width 201 height 28
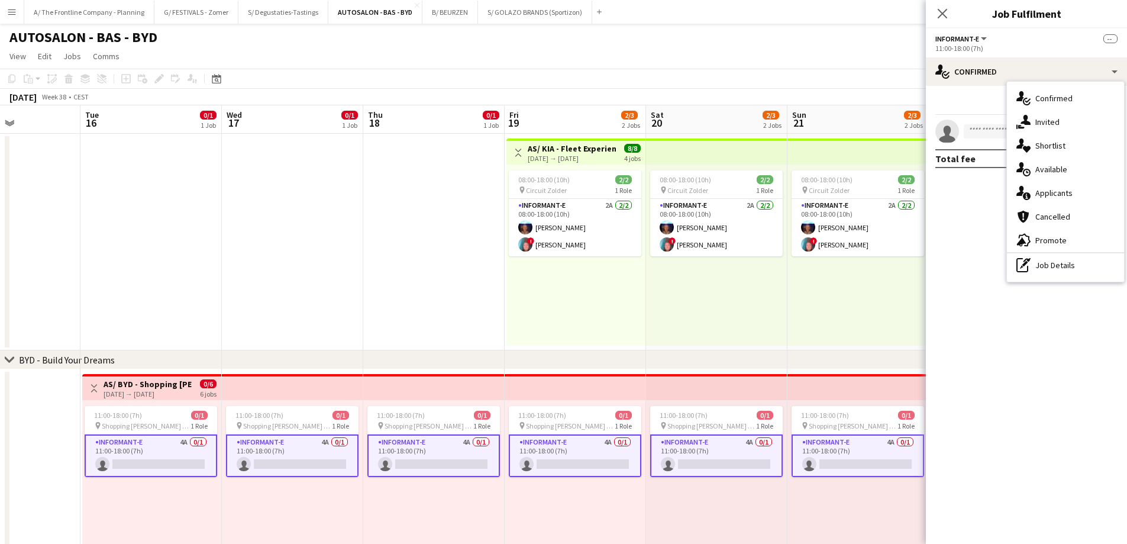
click at [181, 496] on div "11:00-18:00 (7h) 0/1 pin Shopping Cora - Anderlecht 1 Role Informant-e 4A 0/1 1…" at bounding box center [151, 490] width 139 height 181
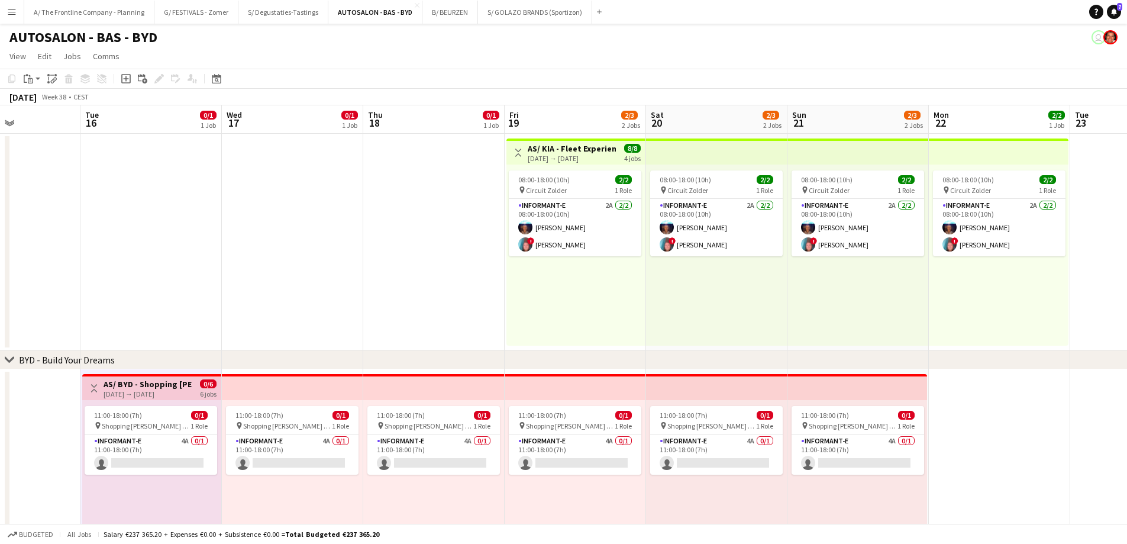
click at [273, 505] on div "11:00-18:00 (7h) 0/1 pin Shopping Cora - Anderlecht 1 Role Informant-e 4A 0/1 1…" at bounding box center [292, 490] width 141 height 181
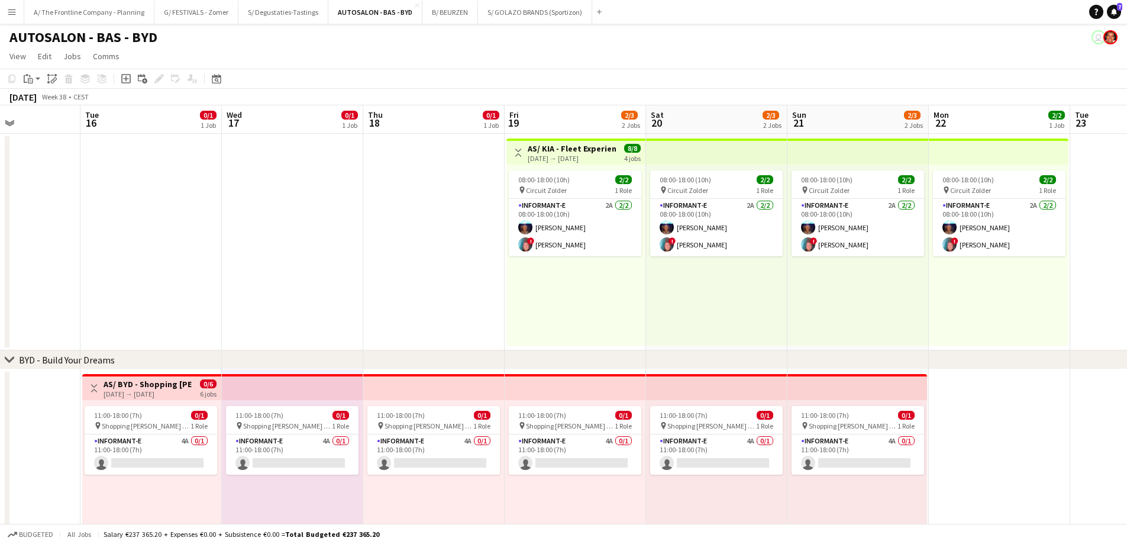
drag, startPoint x: 407, startPoint y: 505, endPoint x: 454, endPoint y: 503, distance: 46.8
click at [408, 505] on div "11:00-18:00 (7h) 0/1 pin Shopping Cora - Anderlecht 1 Role Informant-e 4A 0/1 1…" at bounding box center [433, 490] width 141 height 181
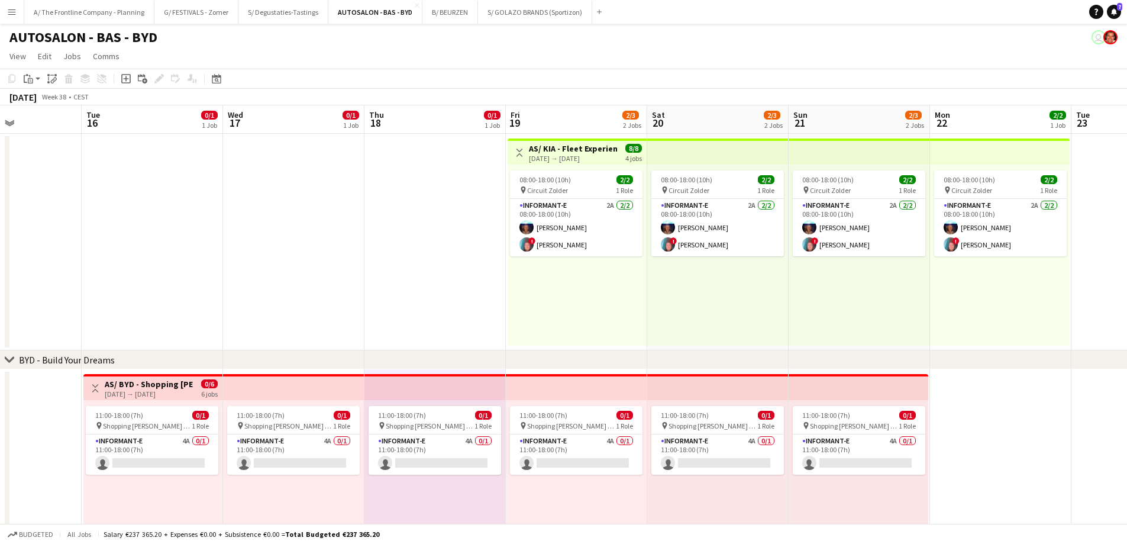
click at [603, 506] on div "11:00-18:00 (7h) 0/1 pin Shopping Cora - Anderlecht 1 Role Informant-e 4A 0/1 1…" at bounding box center [576, 490] width 141 height 181
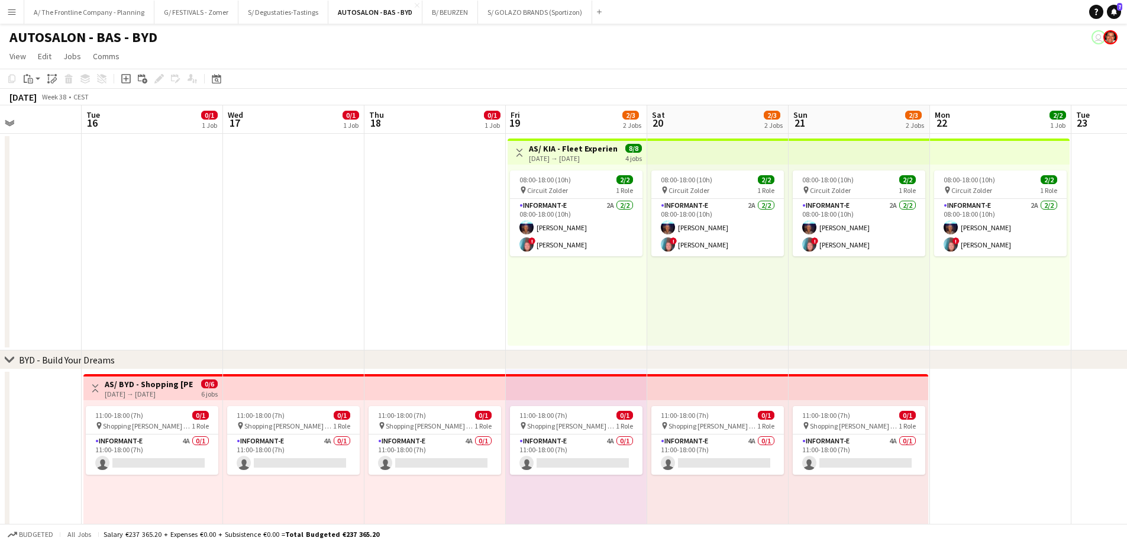
click at [725, 502] on div "11:00-18:00 (7h) 0/1 pin Shopping Cora - Anderlecht 1 Role Informant-e 4A 0/1 1…" at bounding box center [717, 490] width 141 height 181
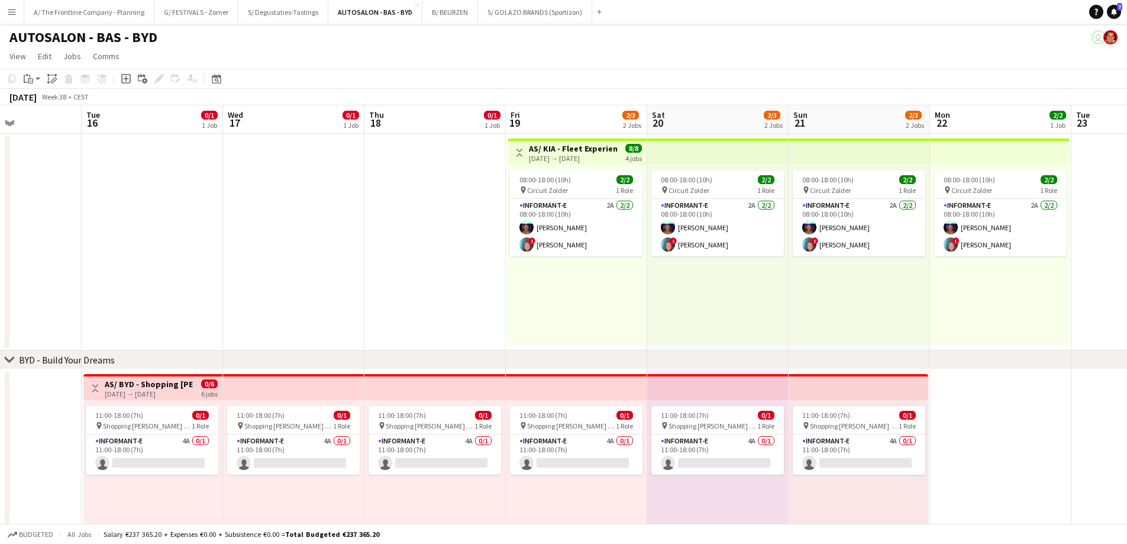
click at [850, 499] on div "11:00-18:00 (7h) 0/1 pin Shopping Cora - Anderlecht 1 Role Informant-e 4A 0/1 1…" at bounding box center [859, 490] width 140 height 181
click at [153, 498] on div "11:00-18:00 (7h) 0/1 pin Shopping Cora - Anderlecht 1 Role Informant-e 4A 0/1 1…" at bounding box center [152, 490] width 139 height 181
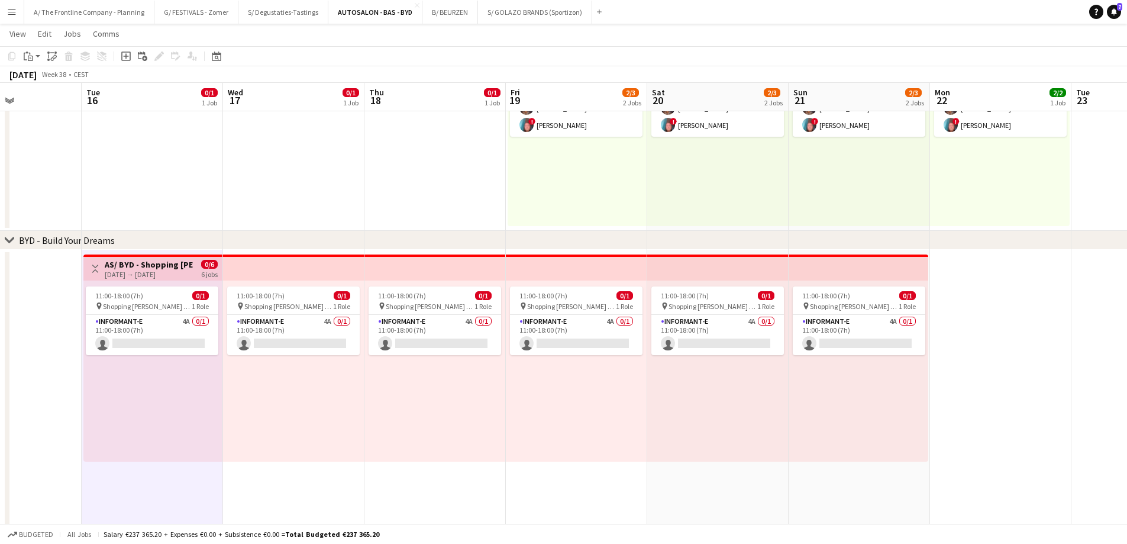
scroll to position [0, 322]
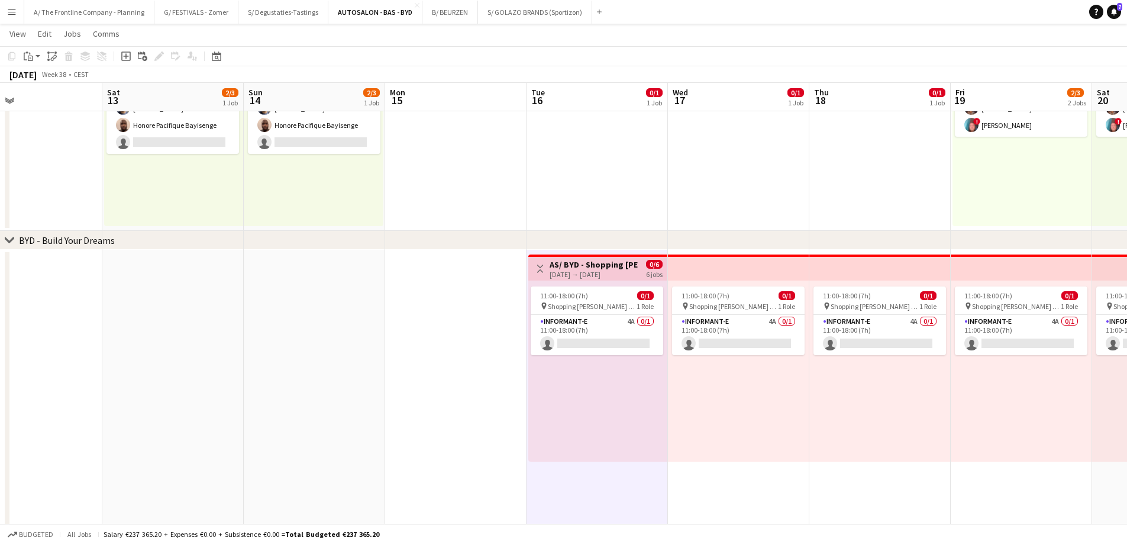
drag, startPoint x: 60, startPoint y: 398, endPoint x: 505, endPoint y: 401, distance: 444.9
click at [505, 401] on app-calendar-viewport "Wed 10 Thu 11 Fri 12 Sat 13 2/3 1 Job Sun 14 2/3 1 Job Mon 15 Tue 16 0/1 1 Job …" at bounding box center [563, 332] width 1127 height 808
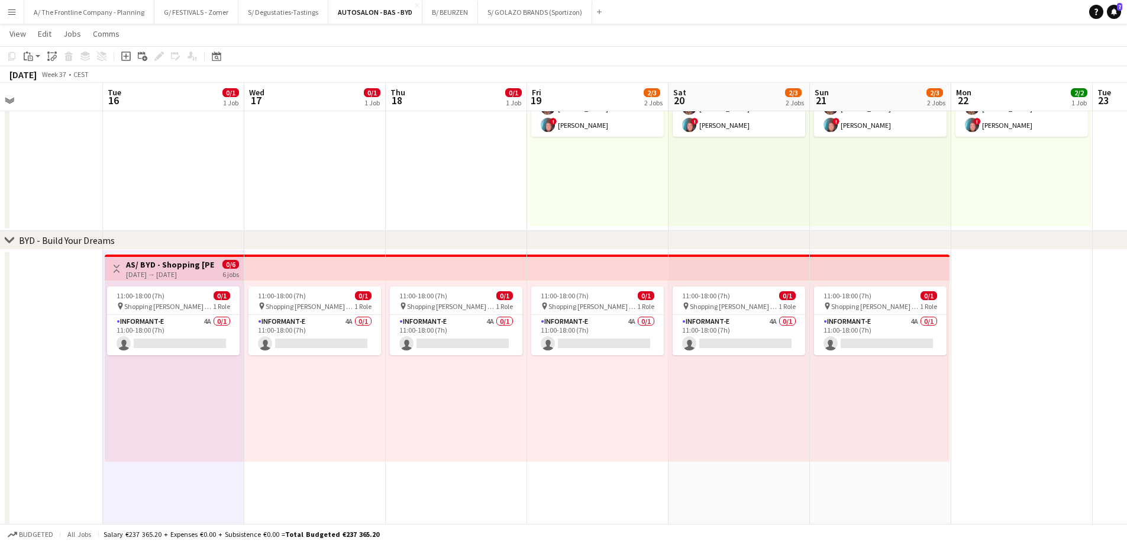
drag, startPoint x: 679, startPoint y: 390, endPoint x: 247, endPoint y: 356, distance: 433.8
click at [255, 356] on app-calendar-viewport "Fri 12 Sat 13 2/3 1 Job Sun 14 2/3 1 Job Mon 15 Tue 16 0/1 1 Job Wed 17 0/1 1 J…" at bounding box center [563, 332] width 1127 height 808
click at [206, 273] on div "[DATE] → [DATE]" at bounding box center [169, 274] width 88 height 9
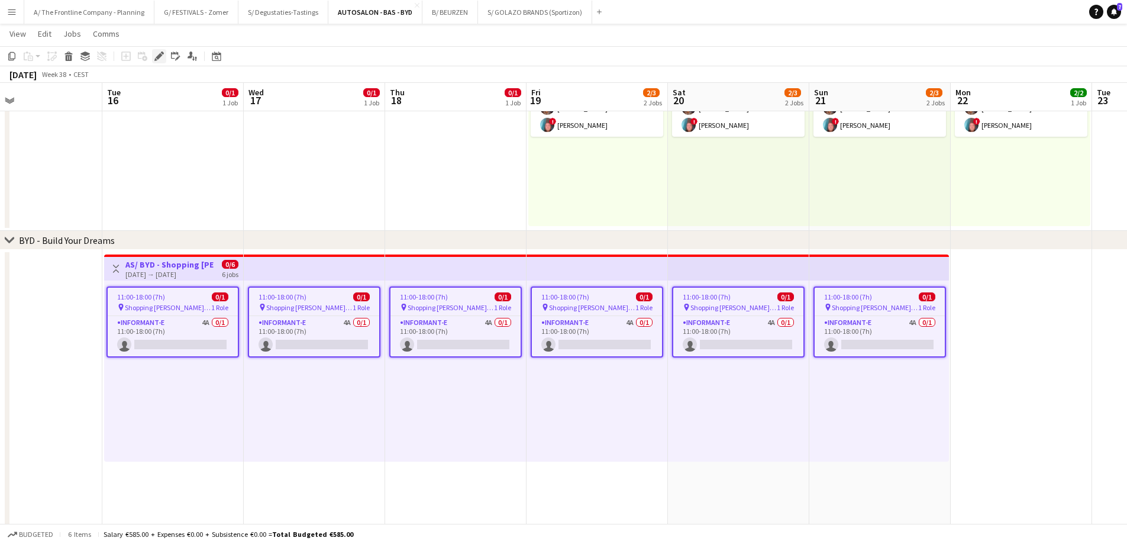
click at [158, 53] on icon "Edit" at bounding box center [158, 55] width 9 height 9
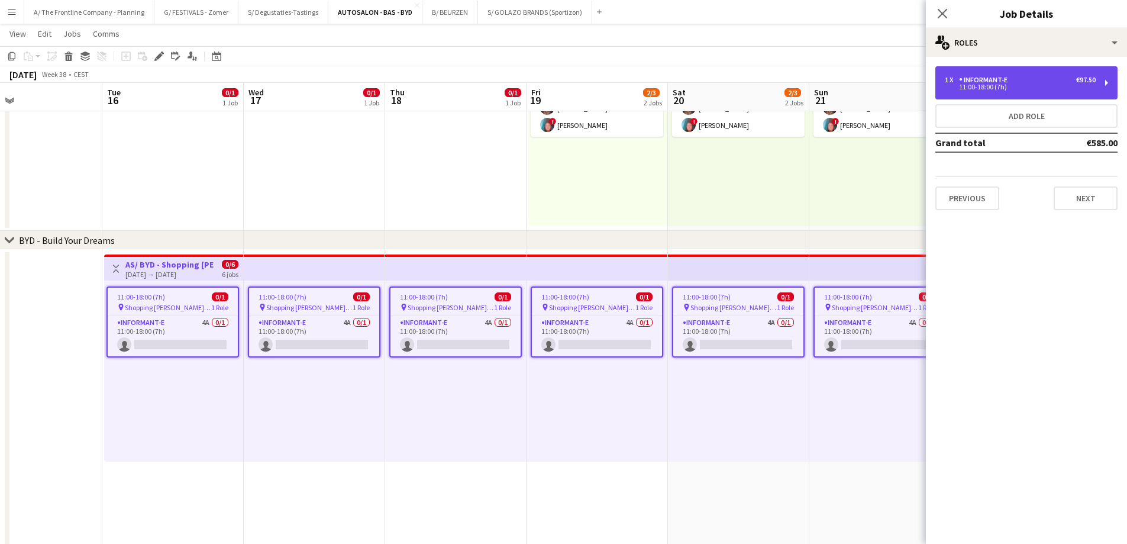
click at [994, 78] on div "Informant-e" at bounding box center [985, 80] width 53 height 8
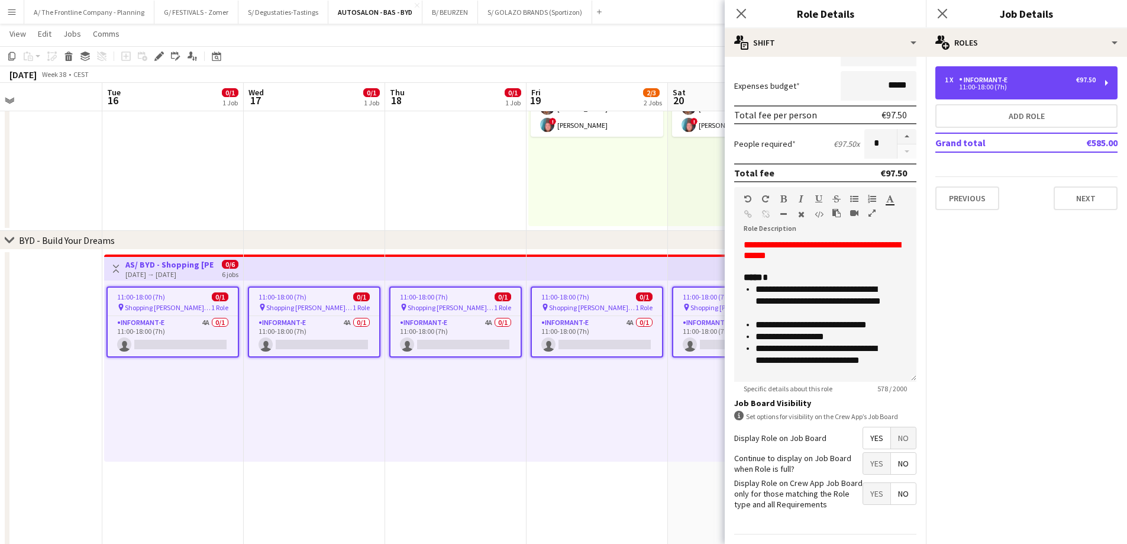
scroll to position [258, 0]
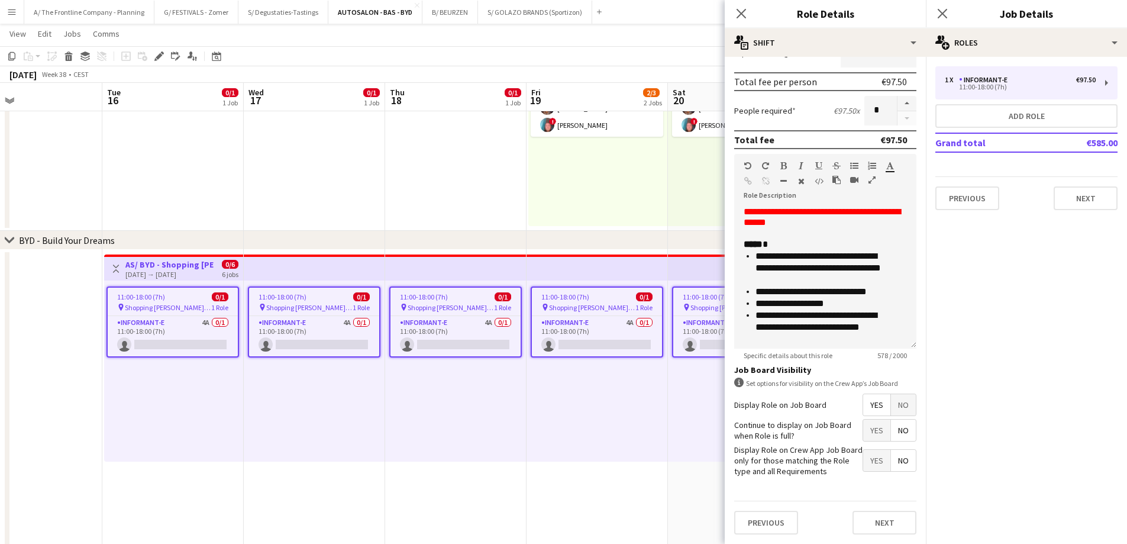
click at [442, 176] on app-date-cell at bounding box center [455, 122] width 141 height 217
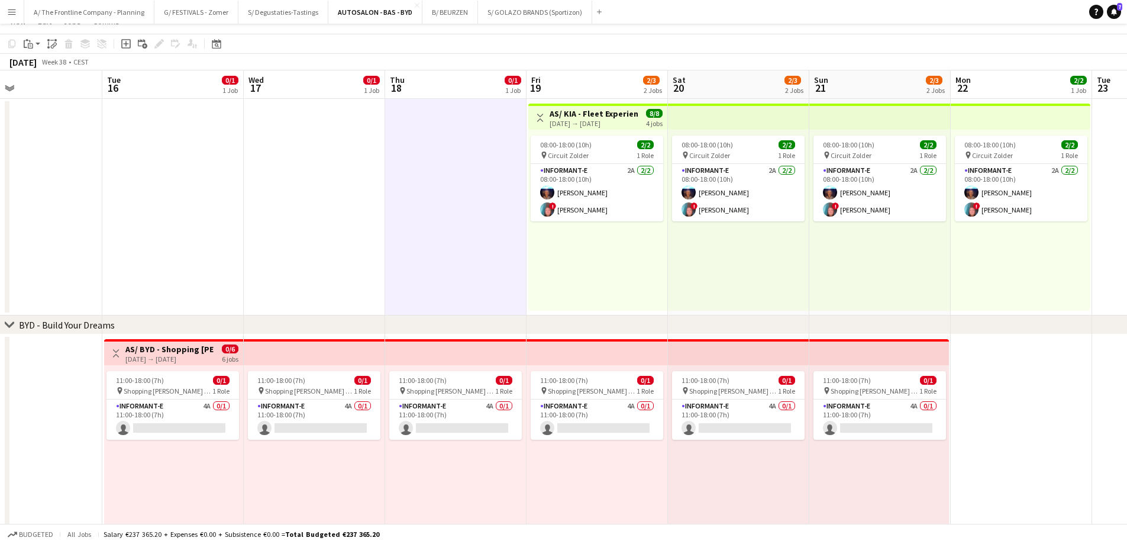
scroll to position [0, 0]
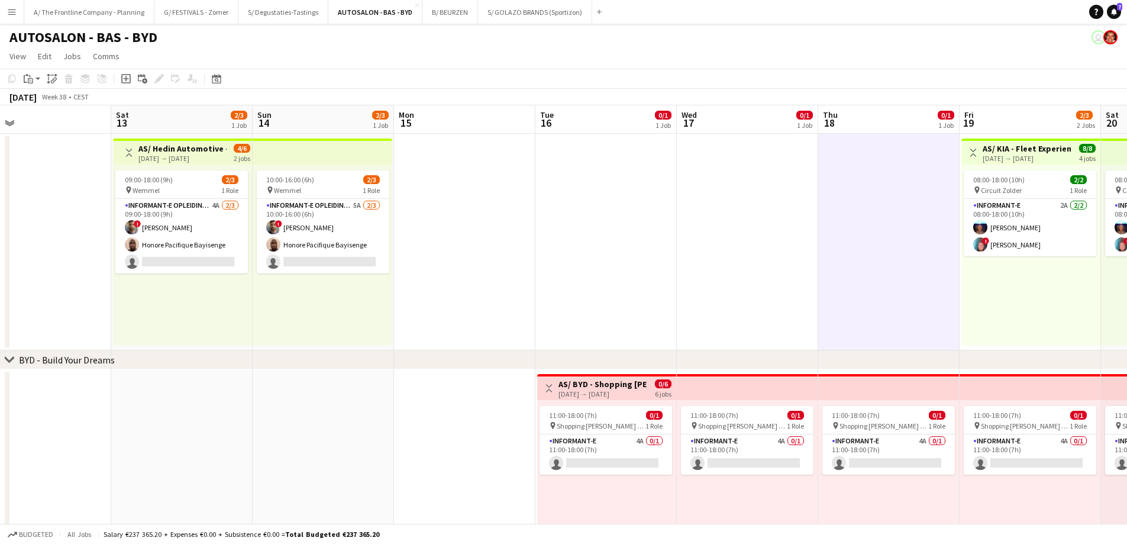
drag, startPoint x: 220, startPoint y: 231, endPoint x: 512, endPoint y: 266, distance: 293.7
click at [512, 266] on app-calendar-viewport "Thu 11 Fri 12 Sat 13 2/3 1 Job Sun 14 2/3 1 Job Mon 15 Tue 16 0/1 1 Job Wed 17 …" at bounding box center [563, 480] width 1127 height 750
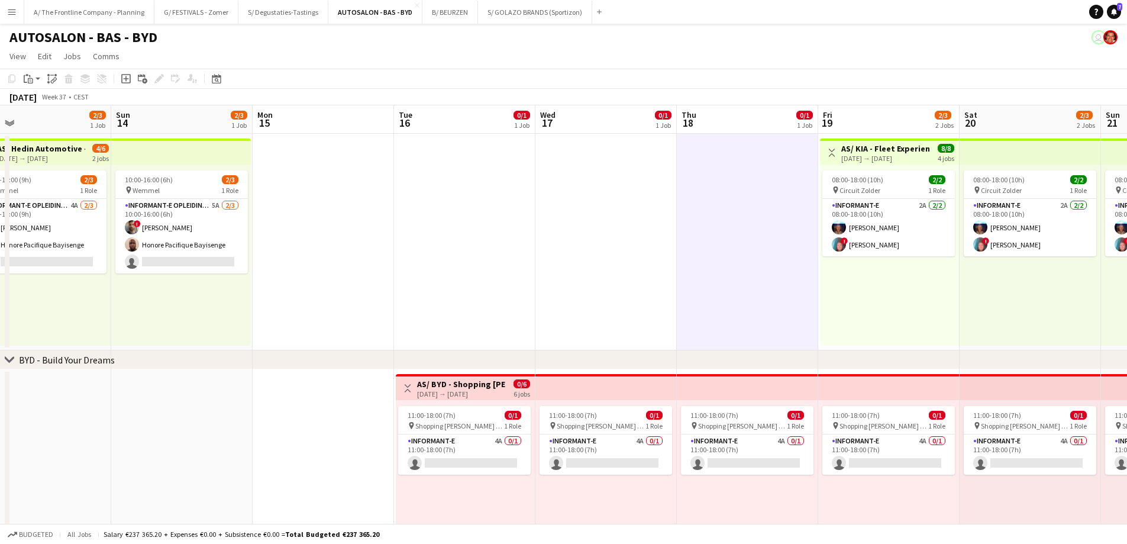
scroll to position [0, 305]
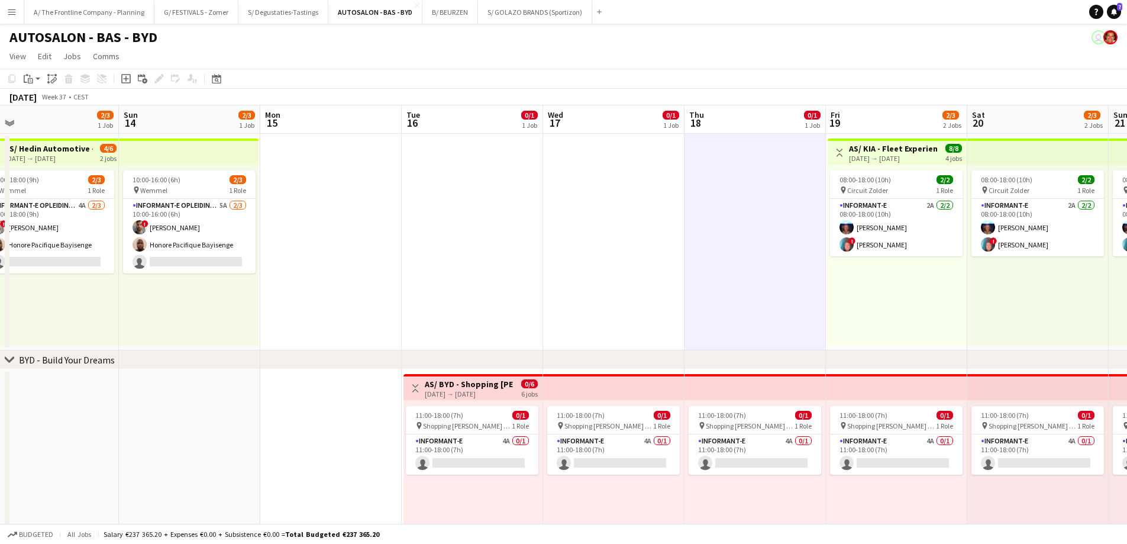
drag, startPoint x: 295, startPoint y: 308, endPoint x: 545, endPoint y: 297, distance: 250.5
click at [545, 297] on app-calendar-viewport "Thu 11 Fri 12 Sat 13 2/3 1 Job Sun 14 2/3 1 Job Mon 15 Tue 16 0/1 1 Job Wed 17 …" at bounding box center [563, 480] width 1127 height 750
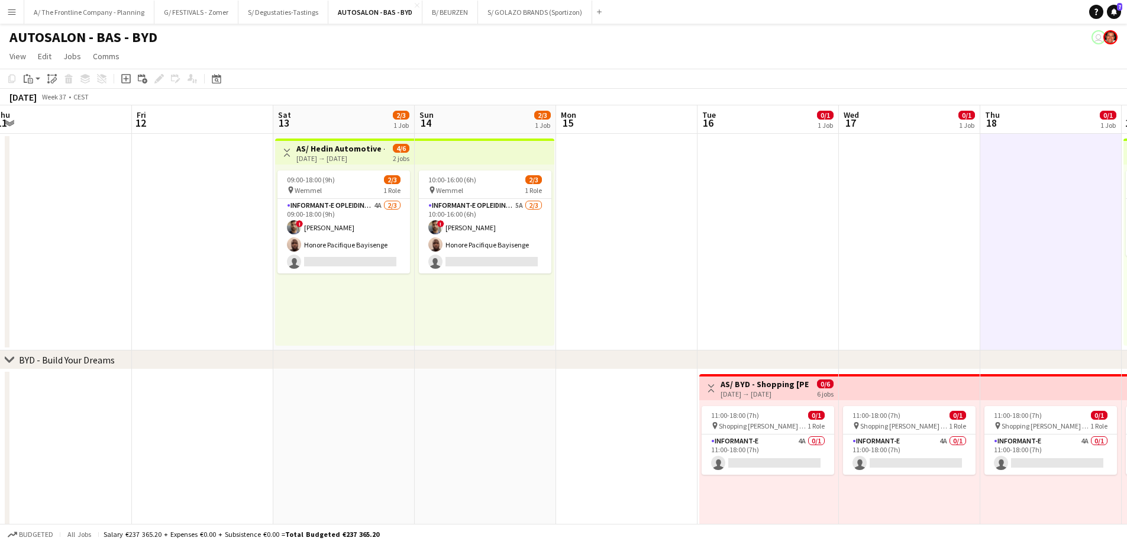
drag, startPoint x: 120, startPoint y: 273, endPoint x: 572, endPoint y: 231, distance: 453.9
click at [572, 231] on app-calendar-viewport "Tue 9 Wed 10 Thu 11 Fri 12 Sat 13 2/3 1 Job Sun 14 2/3 1 Job Mon 15 Tue 16 0/1 …" at bounding box center [563, 480] width 1127 height 750
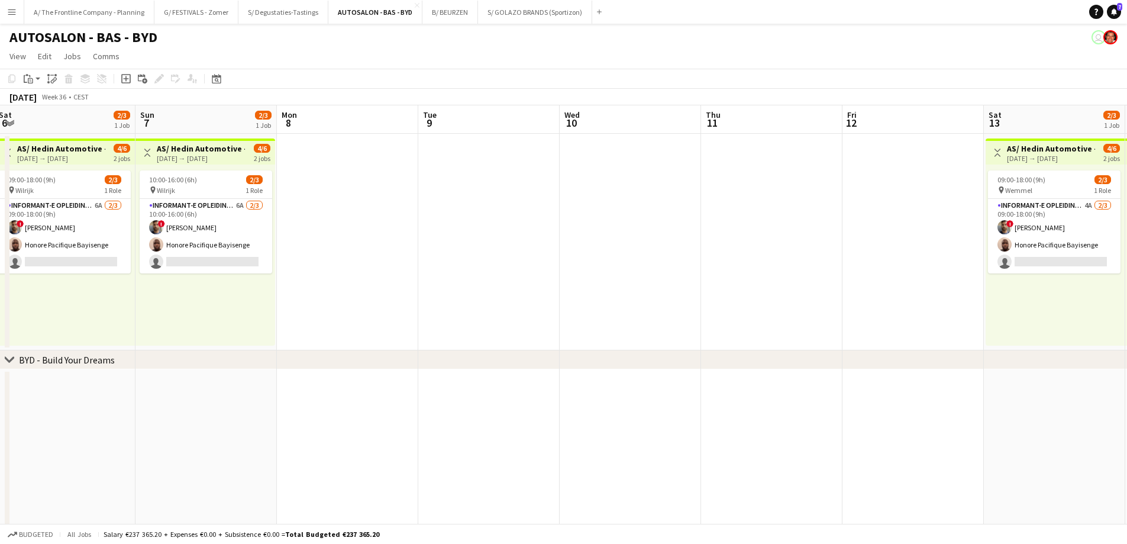
drag, startPoint x: 230, startPoint y: 239, endPoint x: 643, endPoint y: 235, distance: 413.0
click at [643, 235] on app-calendar-viewport "Fri 5 Sat 6 2/3 1 Job Sun 7 2/3 1 Job Mon 8 Tue 9 Wed 10 Thu 11 Fri 12 Sat 13 2…" at bounding box center [563, 480] width 1127 height 750
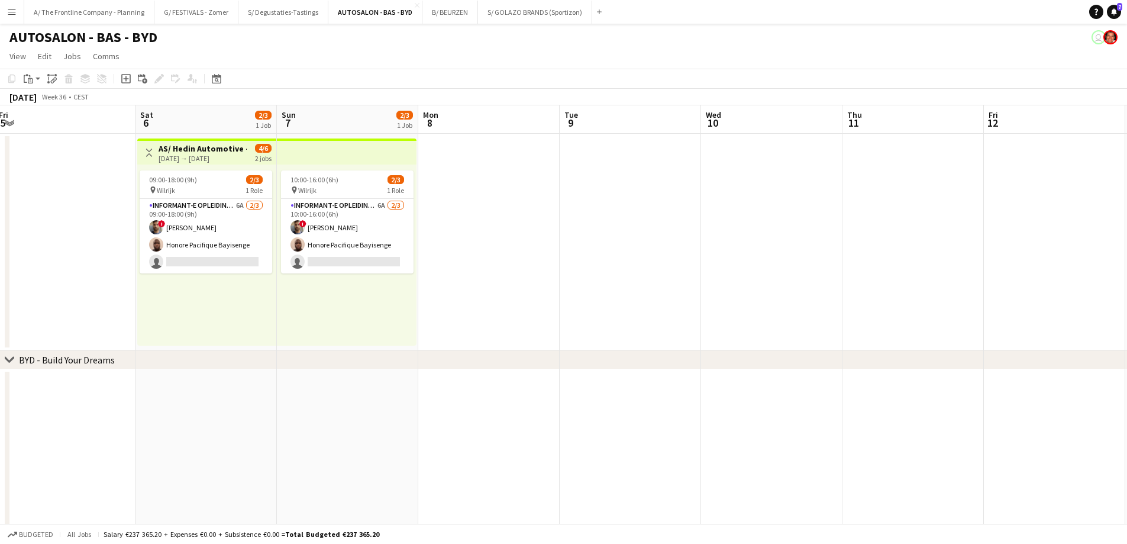
drag, startPoint x: 380, startPoint y: 305, endPoint x: 619, endPoint y: 314, distance: 238.6
click at [614, 315] on app-calendar-viewport "Wed 3 1/1 1 Job Thu 4 1/1 1 Job Fri 5 Sat 6 2/3 1 Job Sun 7 2/3 1 Job Mon 8 Tue…" at bounding box center [563, 480] width 1127 height 750
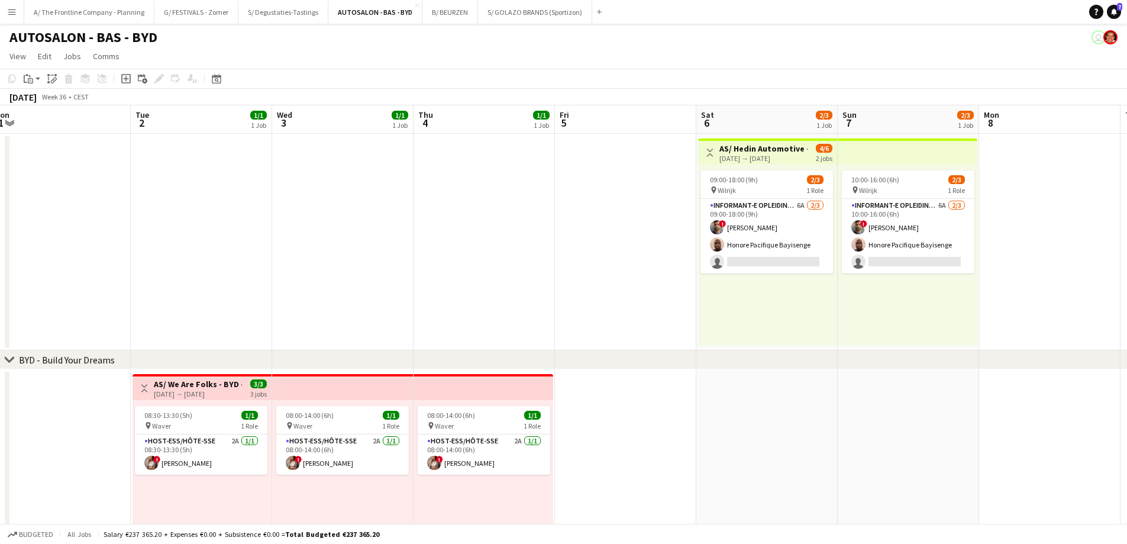
drag, startPoint x: 389, startPoint y: 293, endPoint x: 640, endPoint y: 276, distance: 252.0
click at [640, 276] on app-calendar-viewport "Sat 30 3/4 2 Jobs Sun 31 Mon 1 Tue 2 1/1 1 Job Wed 3 1/1 1 Job Thu 4 1/1 1 Job …" at bounding box center [563, 480] width 1127 height 750
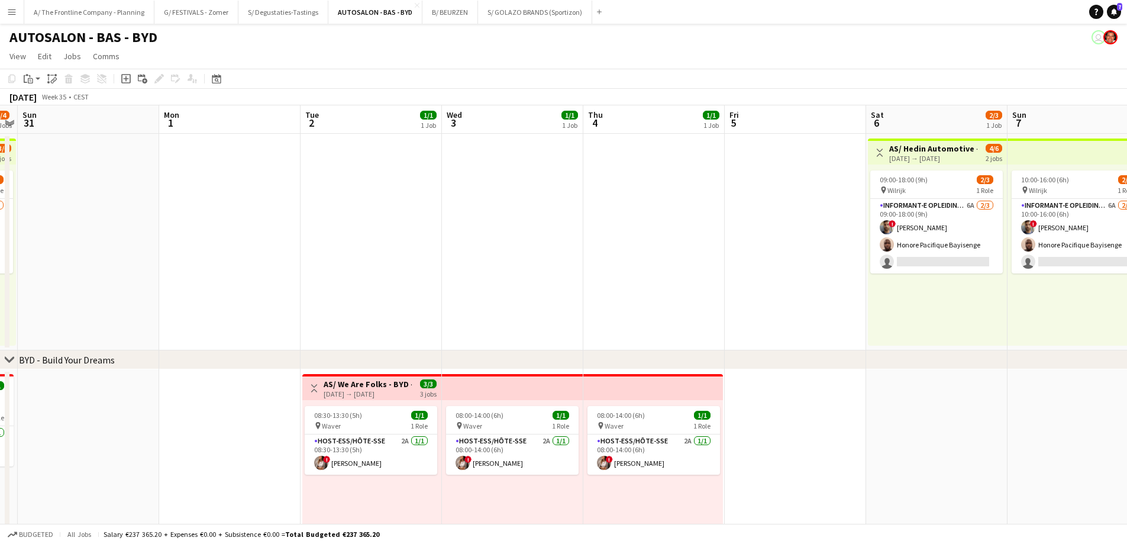
drag, startPoint x: 421, startPoint y: 276, endPoint x: 724, endPoint y: 267, distance: 303.6
click at [724, 267] on app-calendar-viewport "Thu 28 3/4 2 Jobs Fri 29 2/4 2 Jobs Sat 30 3/4 2 Jobs Sun 31 Mon 1 Tue 2 1/1 1 …" at bounding box center [563, 480] width 1127 height 750
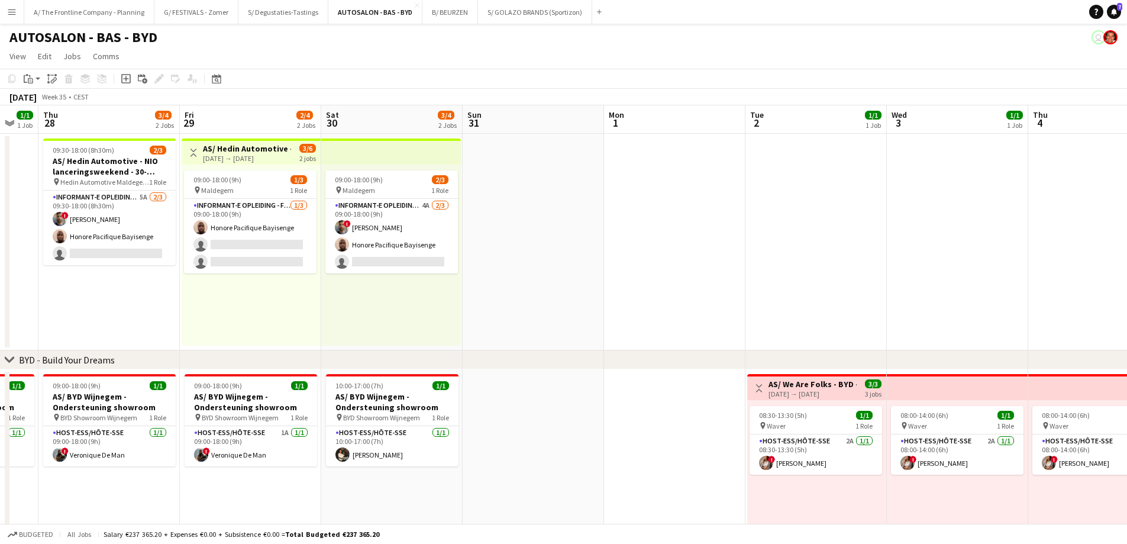
drag, startPoint x: 582, startPoint y: 275, endPoint x: 786, endPoint y: 277, distance: 204.1
click at [783, 277] on app-calendar-viewport "Tue 26 1/1 1 Job Wed 27 1/1 1 Job Thu 28 3/4 2 Jobs Fri 29 2/4 2 Jobs Sat 30 3/…" at bounding box center [563, 480] width 1127 height 750
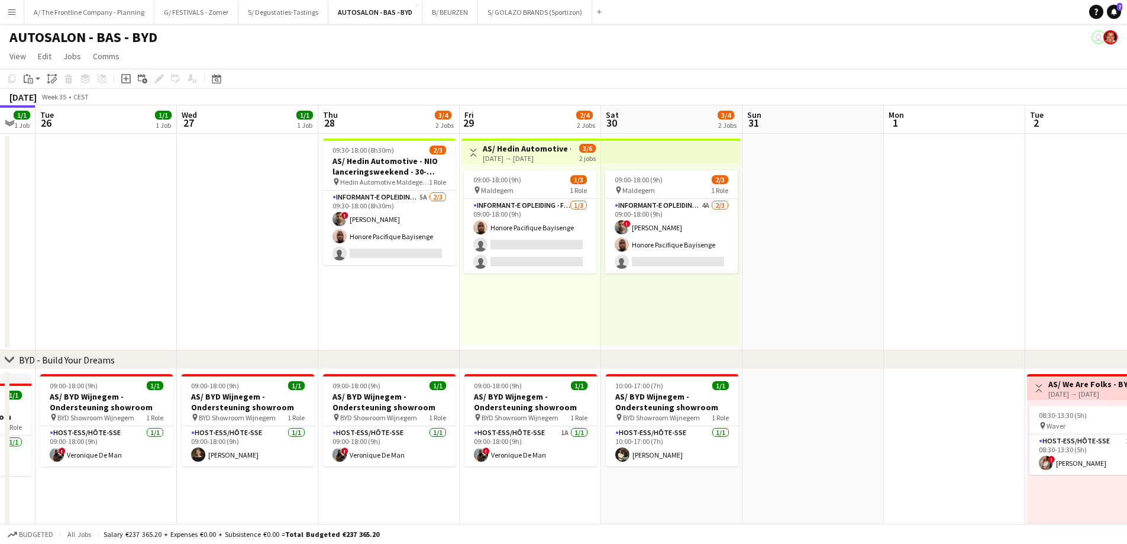
click at [336, 309] on app-date-cell "09:30-18:00 (8h30m) 2/3 AS/ [PERSON_NAME] Automotive - NIO lanceringsweekend - …" at bounding box center [388, 242] width 141 height 217
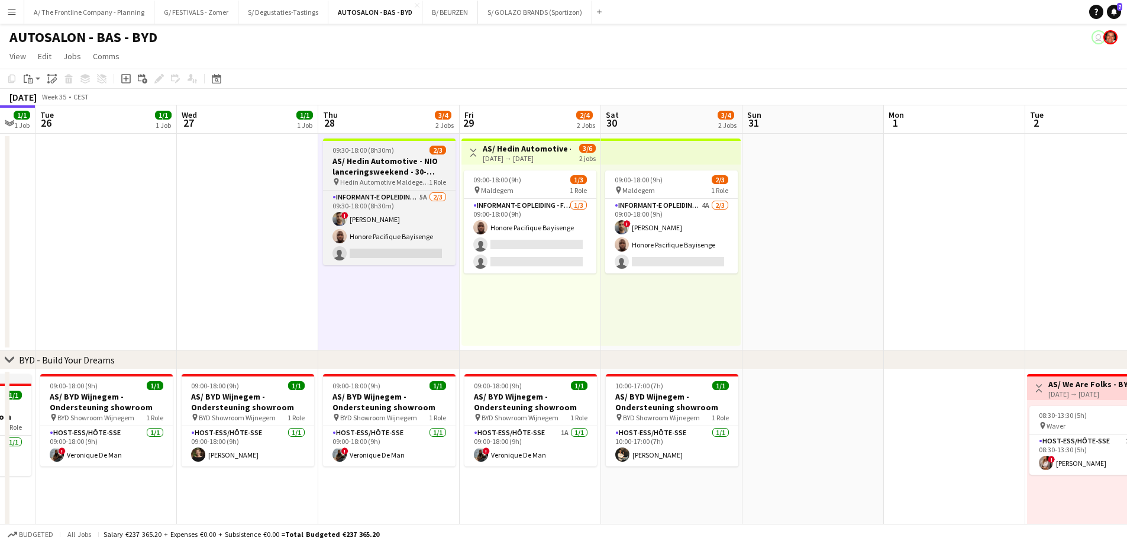
drag, startPoint x: 395, startPoint y: 153, endPoint x: 372, endPoint y: 151, distance: 22.6
click at [395, 153] on div "09:30-18:00 (8h30m) 2/3" at bounding box center [389, 150] width 133 height 9
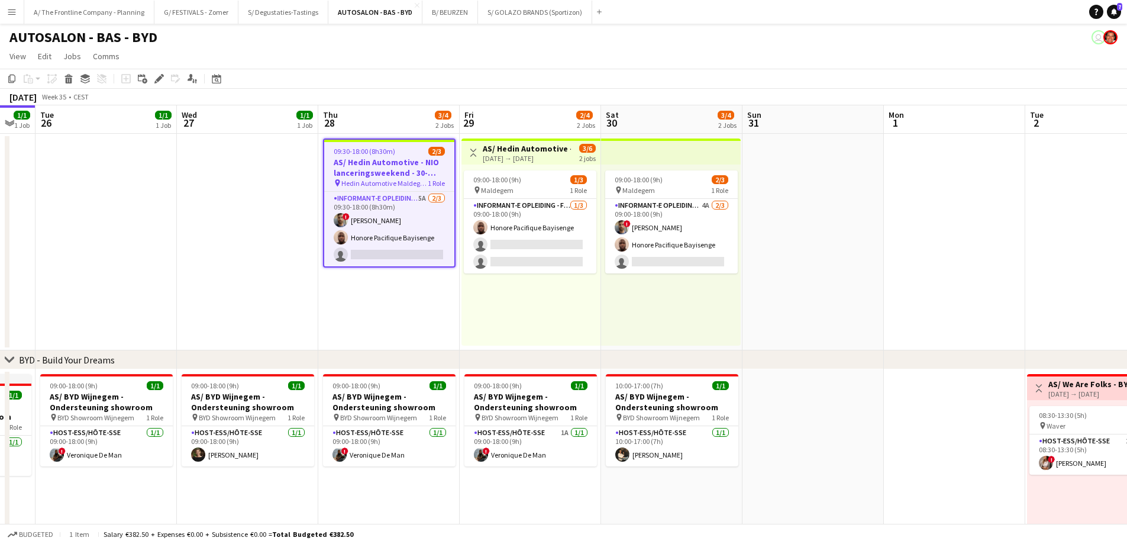
drag, startPoint x: 159, startPoint y: 76, endPoint x: 169, endPoint y: 78, distance: 10.9
click at [159, 76] on icon "Edit" at bounding box center [158, 78] width 9 height 9
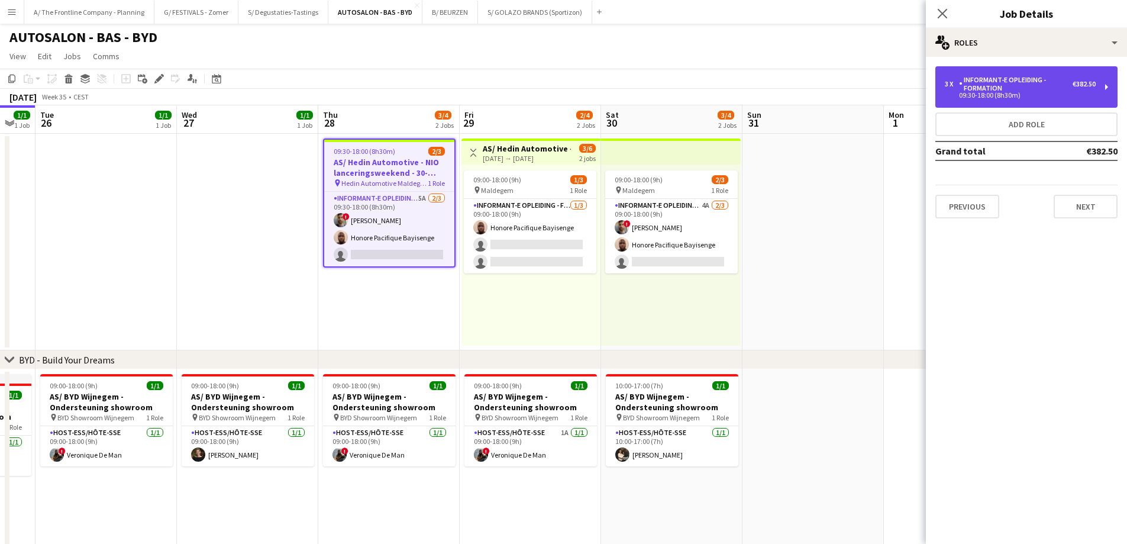
click at [981, 97] on div "09:30-18:00 (8h30m)" at bounding box center [1020, 95] width 151 height 6
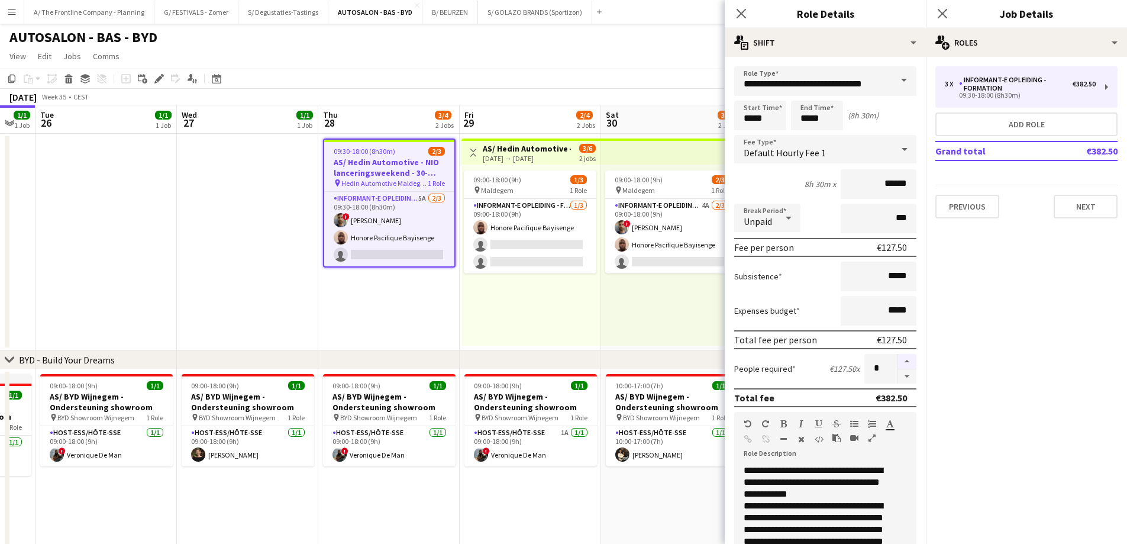
click at [898, 359] on button "button" at bounding box center [907, 361] width 19 height 15
type input "*"
click at [638, 306] on div "09:00-18:00 (9h) 2/3 pin Maldegem 1 Role Informant-e Opleiding - Formation 4A […" at bounding box center [671, 254] width 140 height 181
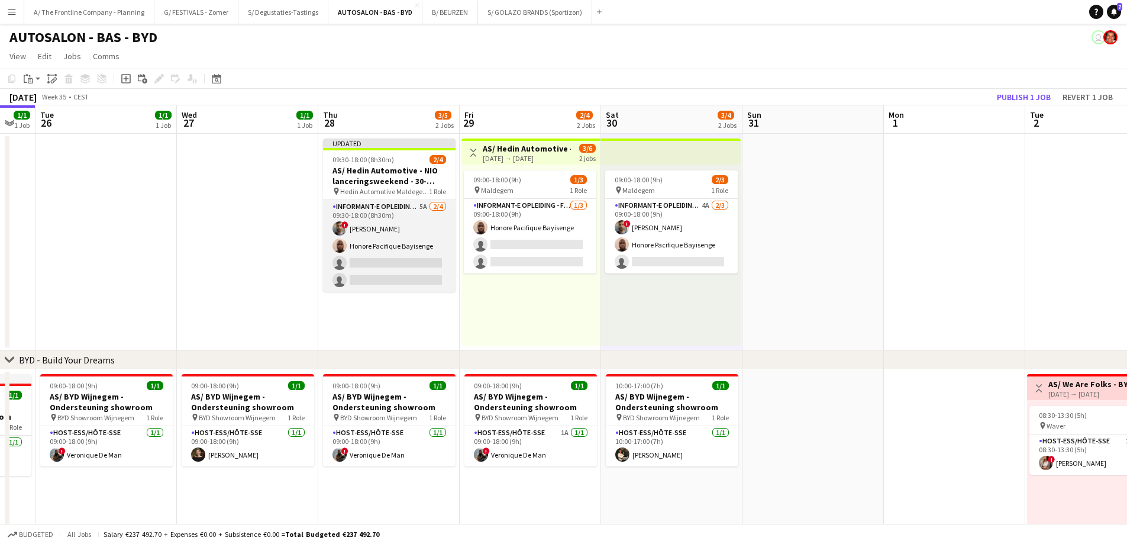
click at [388, 260] on app-card-role "Informant-e Opleiding - Formation 5A [DATE] 09:30-18:00 (8h30m) ! Fehmy [PERSON…" at bounding box center [389, 246] width 133 height 92
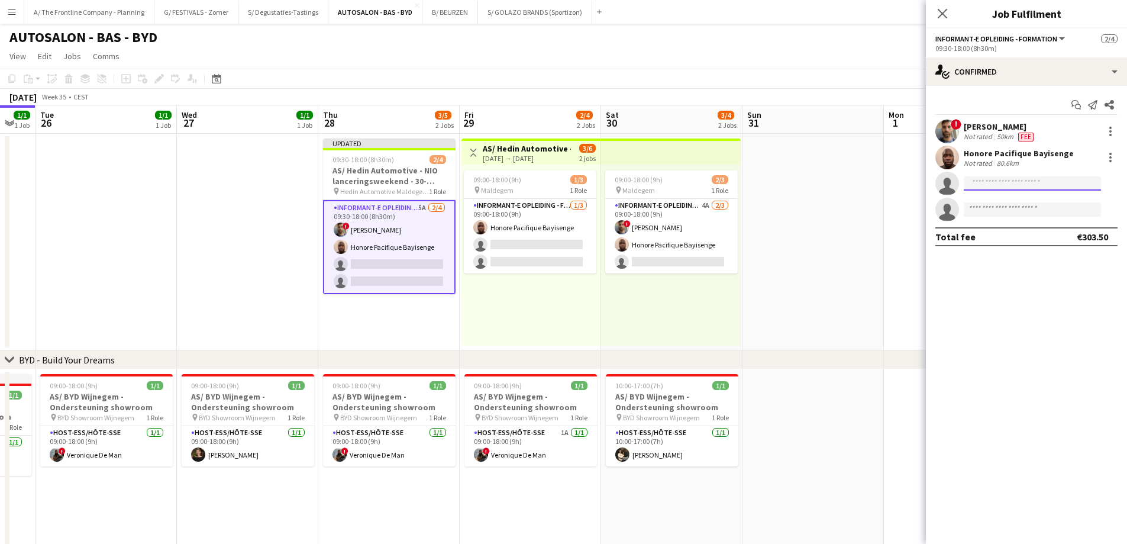
click at [991, 182] on input at bounding box center [1032, 183] width 137 height 14
type input "*******"
click at [1007, 201] on span "[PERSON_NAME]" at bounding box center [1007, 200] width 68 height 10
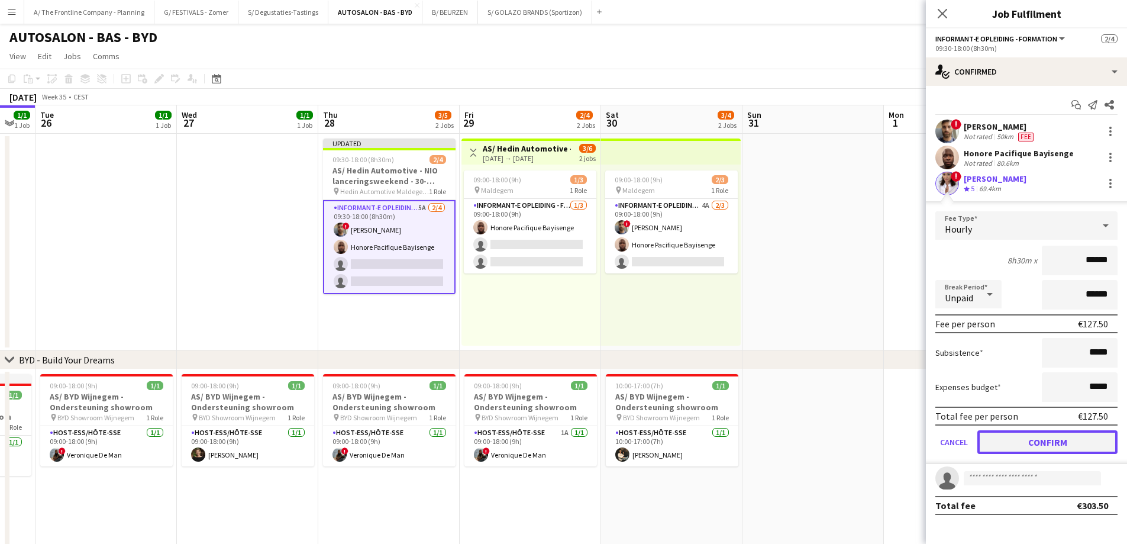
click at [1044, 445] on button "Confirm" at bounding box center [1047, 442] width 140 height 24
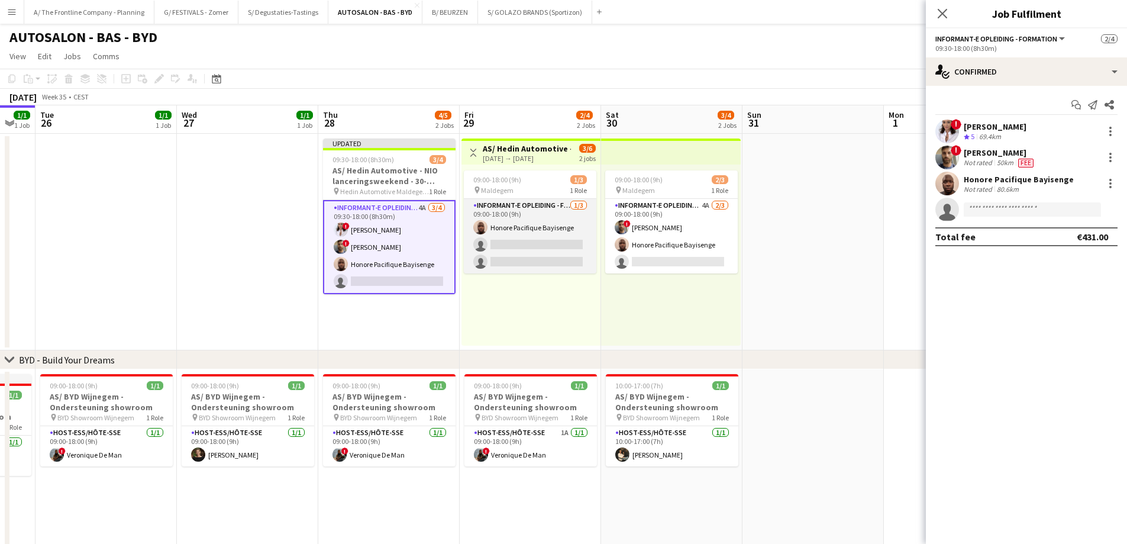
click at [534, 257] on app-card-role "Informant-e Opleiding - Formation [DATE] 09:00-18:00 (9h) Honore Pacifique Bayi…" at bounding box center [530, 236] width 133 height 75
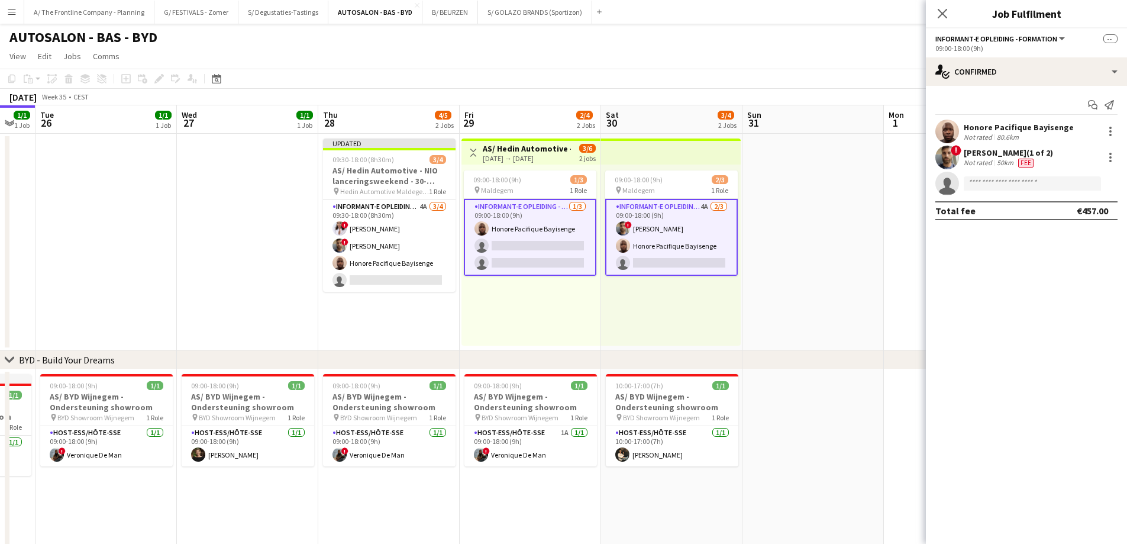
click at [493, 258] on app-card-role "Informant-e Opleiding - Formation [DATE] 09:00-18:00 (9h) Honore Pacifique Bayi…" at bounding box center [530, 237] width 133 height 77
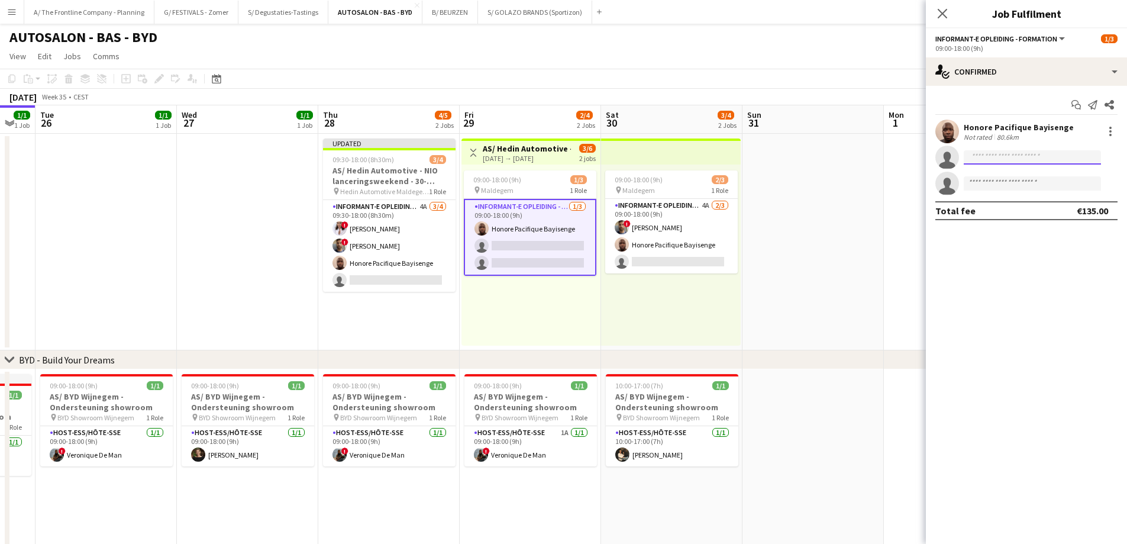
click at [985, 152] on input at bounding box center [1032, 157] width 137 height 14
click at [974, 156] on input "*******" at bounding box center [1032, 157] width 137 height 14
type input "*******"
click at [1027, 182] on span "[EMAIL_ADDRESS][PERSON_NAME][DOMAIN_NAME]" at bounding box center [1032, 183] width 118 height 9
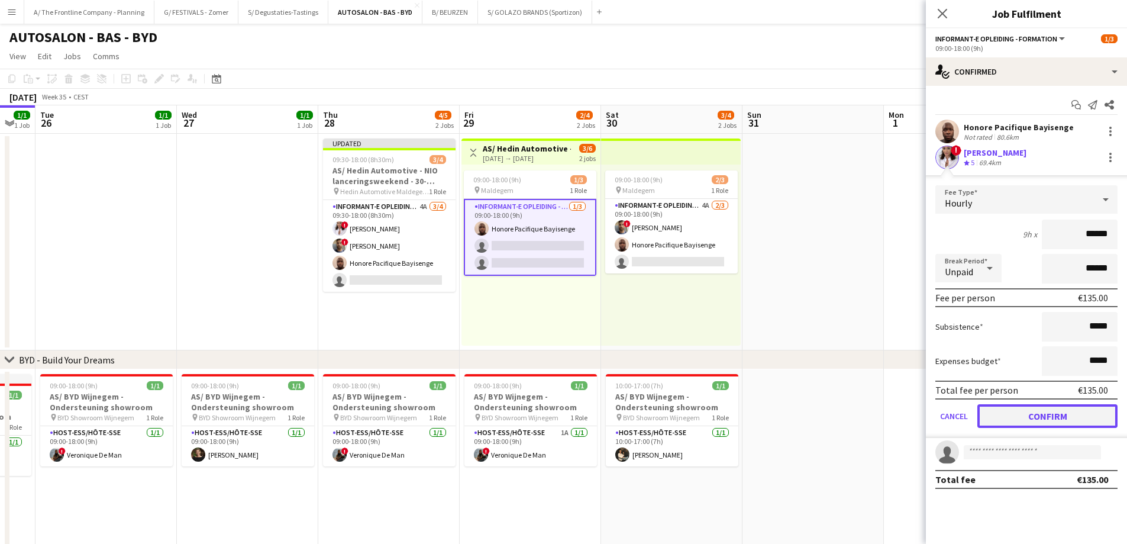
click at [1041, 417] on button "Confirm" at bounding box center [1047, 416] width 140 height 24
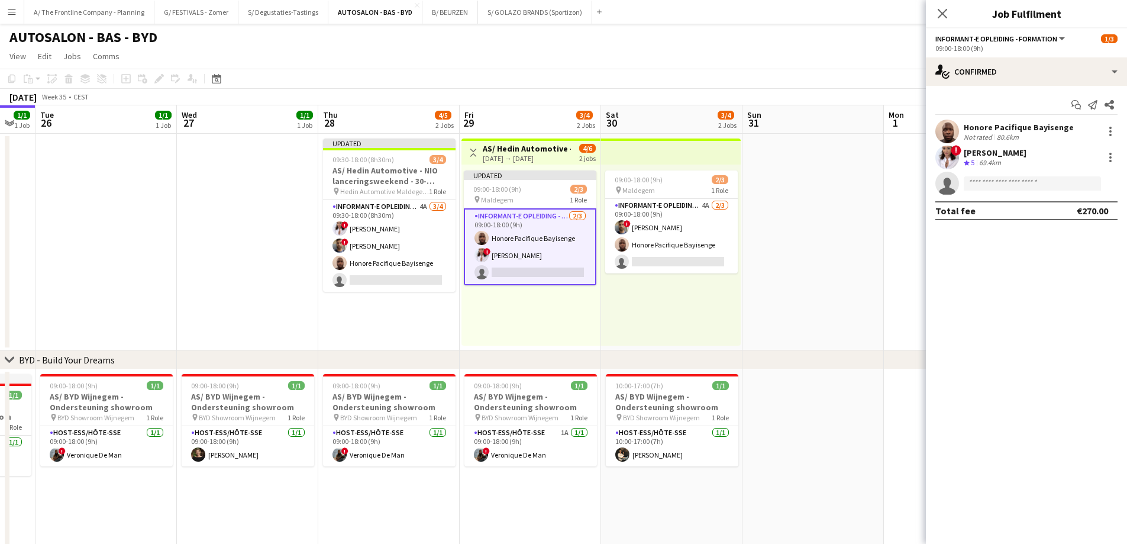
click at [816, 284] on app-date-cell at bounding box center [813, 242] width 141 height 217
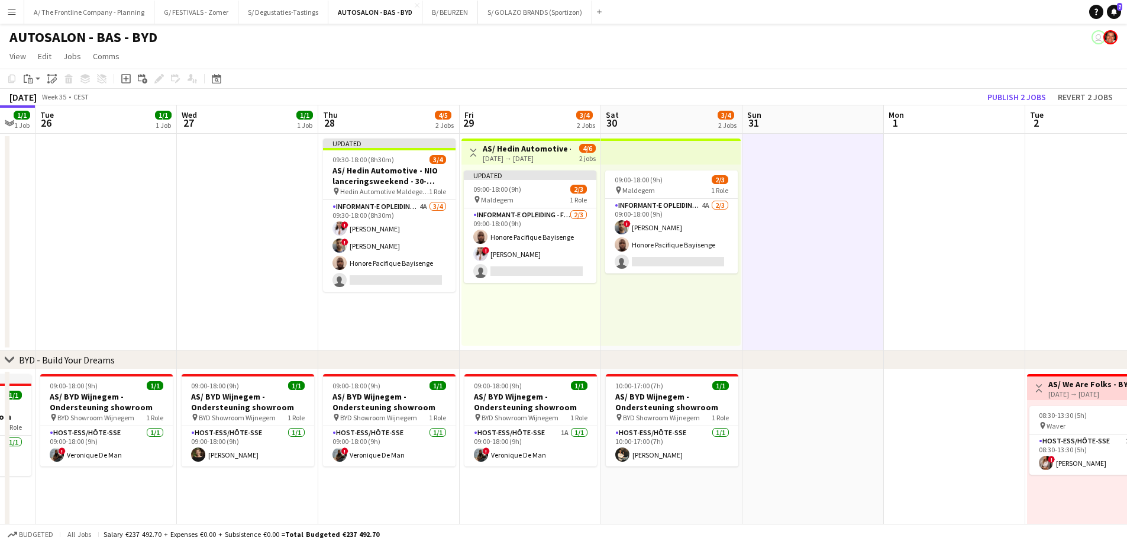
scroll to position [0, 246]
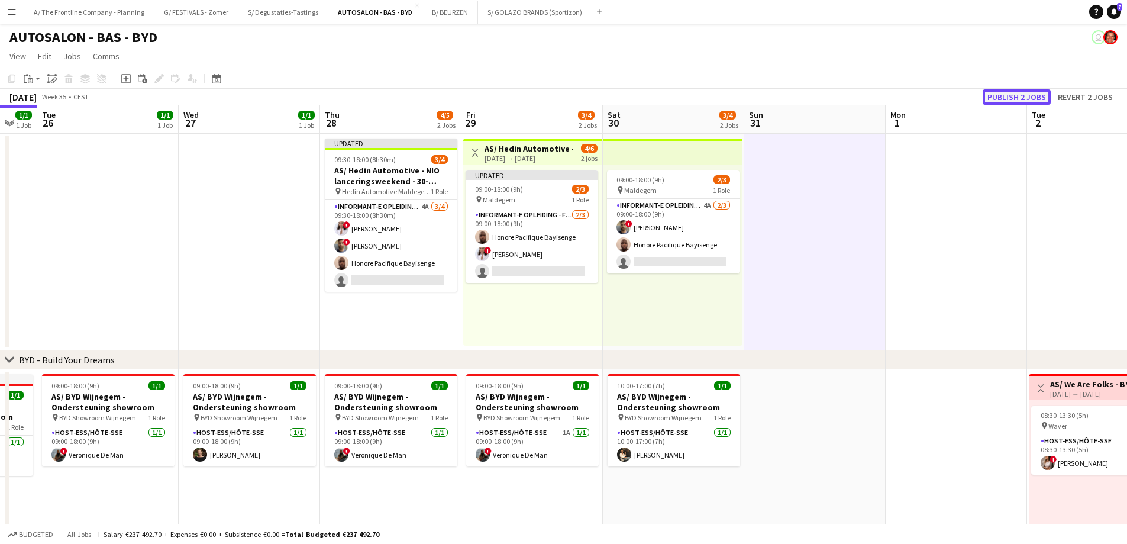
click at [1003, 92] on button "Publish 2 jobs" at bounding box center [1017, 96] width 68 height 15
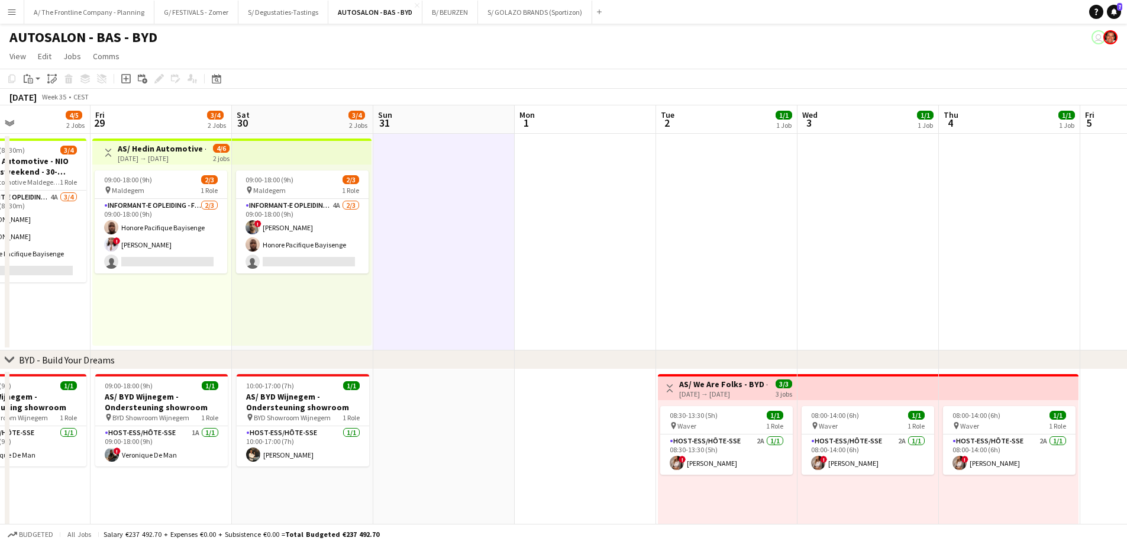
drag, startPoint x: 875, startPoint y: 279, endPoint x: 466, endPoint y: 279, distance: 408.8
click at [466, 279] on app-calendar-viewport "Tue 26 1/1 1 Job Wed 27 1/1 1 Job Thu 28 4/5 2 Jobs Fri 29 3/4 2 Jobs Sat 30 3/…" at bounding box center [563, 480] width 1127 height 750
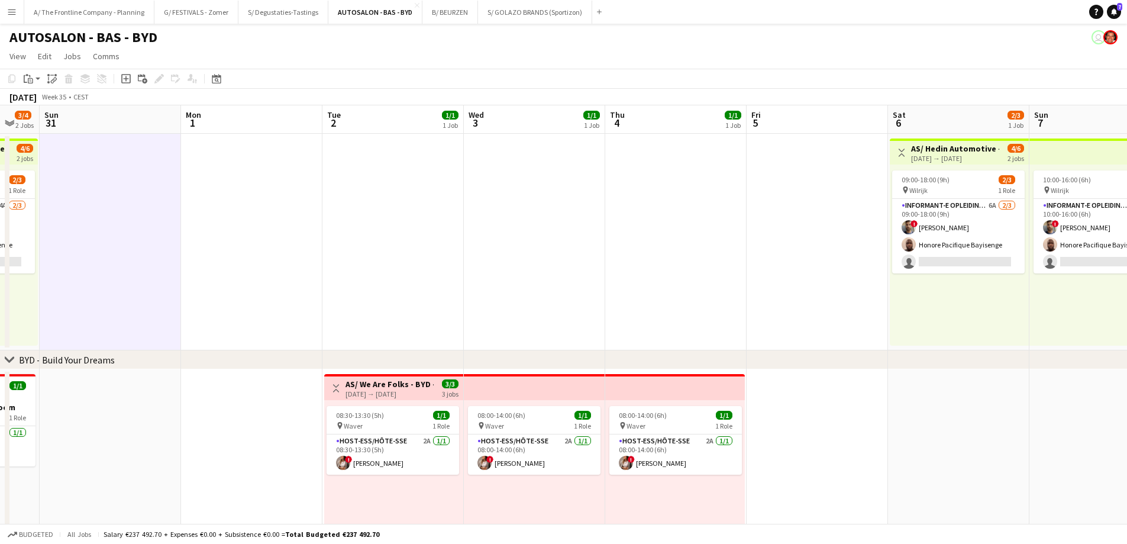
drag, startPoint x: 901, startPoint y: 304, endPoint x: 267, endPoint y: 285, distance: 633.9
click at [258, 288] on app-calendar-viewport "Thu 28 4/5 2 Jobs Fri 29 3/4 2 Jobs Sat 30 3/4 2 Jobs Sun 31 Mon 1 Tue 2 1/1 1 …" at bounding box center [563, 480] width 1127 height 750
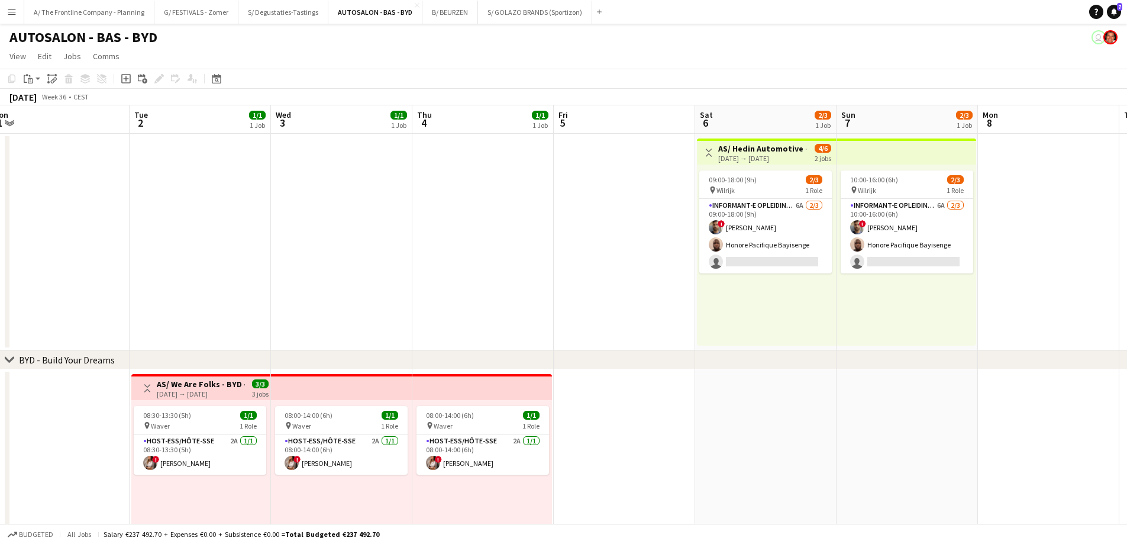
drag, startPoint x: 186, startPoint y: 292, endPoint x: 727, endPoint y: 290, distance: 540.8
click at [727, 290] on app-calendar-viewport "Sun 31 Mon 1 Tue 2 1/1 1 Job Wed 3 1/1 1 Job Thu 4 1/1 1 Job Fri 5 Sat 6 2/3 1 …" at bounding box center [563, 480] width 1127 height 750
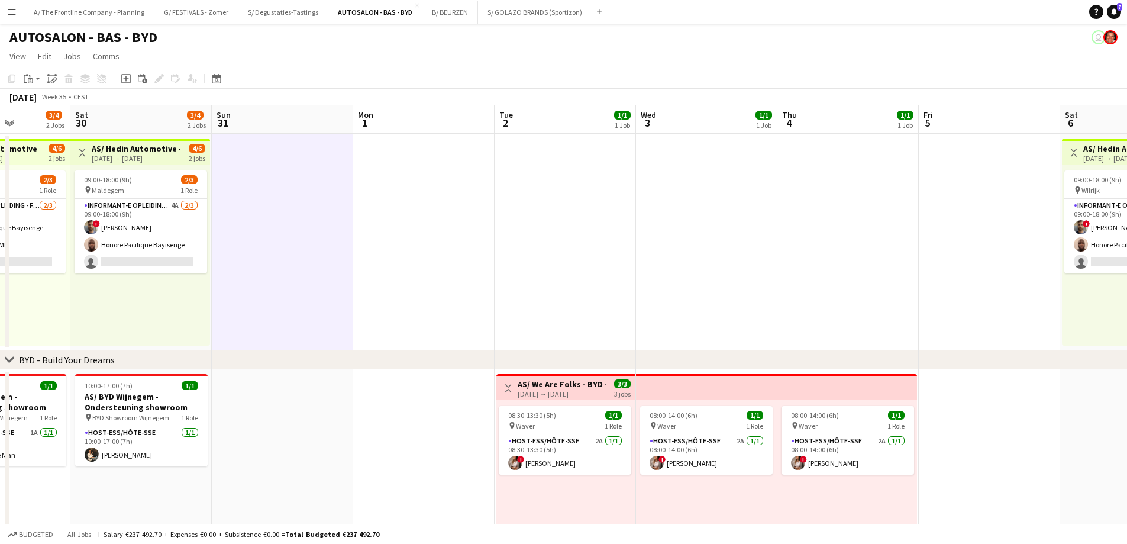
drag, startPoint x: 219, startPoint y: 292, endPoint x: 685, endPoint y: 280, distance: 465.8
click at [685, 280] on app-calendar-viewport "Thu 28 4/5 2 Jobs Fri 29 3/4 2 Jobs Sat 30 3/4 2 Jobs Sun 31 Mon 1 Tue 2 1/1 1 …" at bounding box center [563, 480] width 1127 height 750
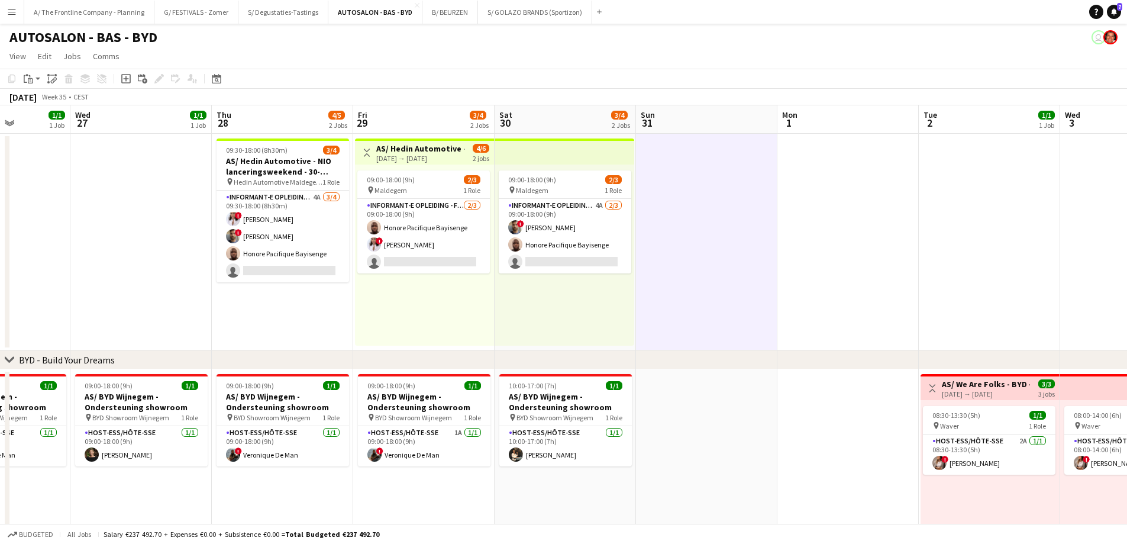
scroll to position [0, 253]
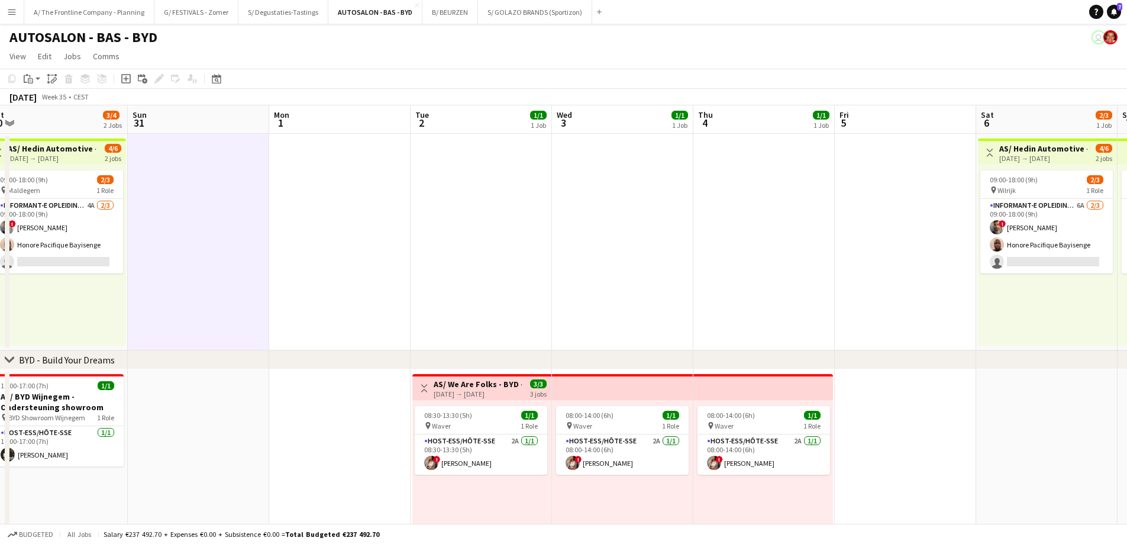
drag, startPoint x: 1007, startPoint y: 312, endPoint x: 540, endPoint y: 313, distance: 467.4
click at [540, 313] on app-calendar-viewport "Wed 27 1/1 1 Job Thu 28 4/5 2 Jobs Fri 29 3/4 2 Jobs Sat 30 3/4 2 Jobs Sun 31 M…" at bounding box center [563, 480] width 1127 height 750
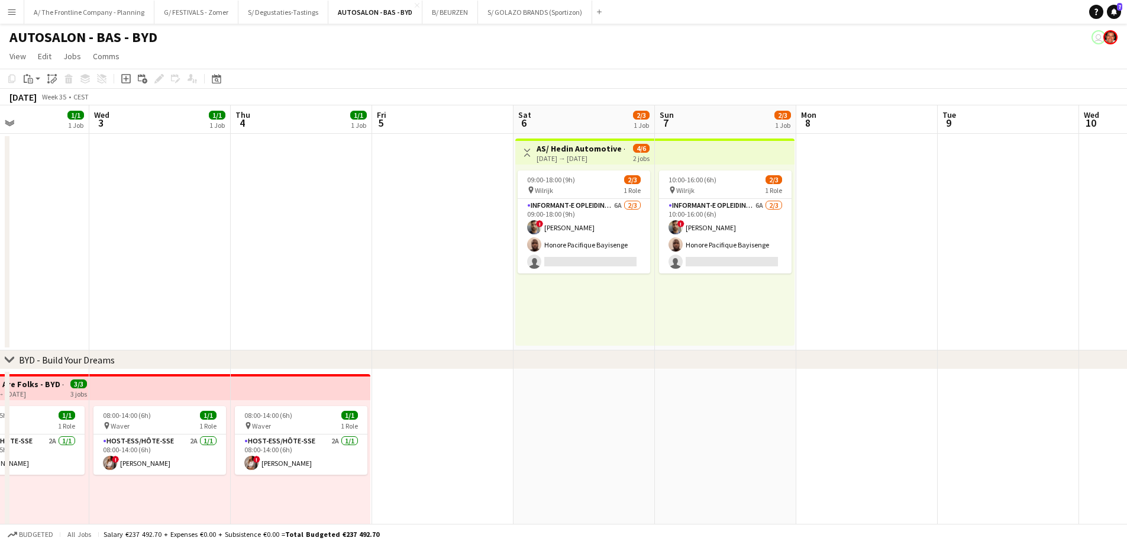
drag, startPoint x: 568, startPoint y: 303, endPoint x: 483, endPoint y: 298, distance: 85.4
click at [483, 298] on app-calendar-viewport "Sun 31 Mon 1 Tue 2 1/1 1 Job Wed 3 1/1 1 Job Thu 4 1/1 1 Job Fri 5 Sat 6 2/3 1 …" at bounding box center [563, 480] width 1127 height 750
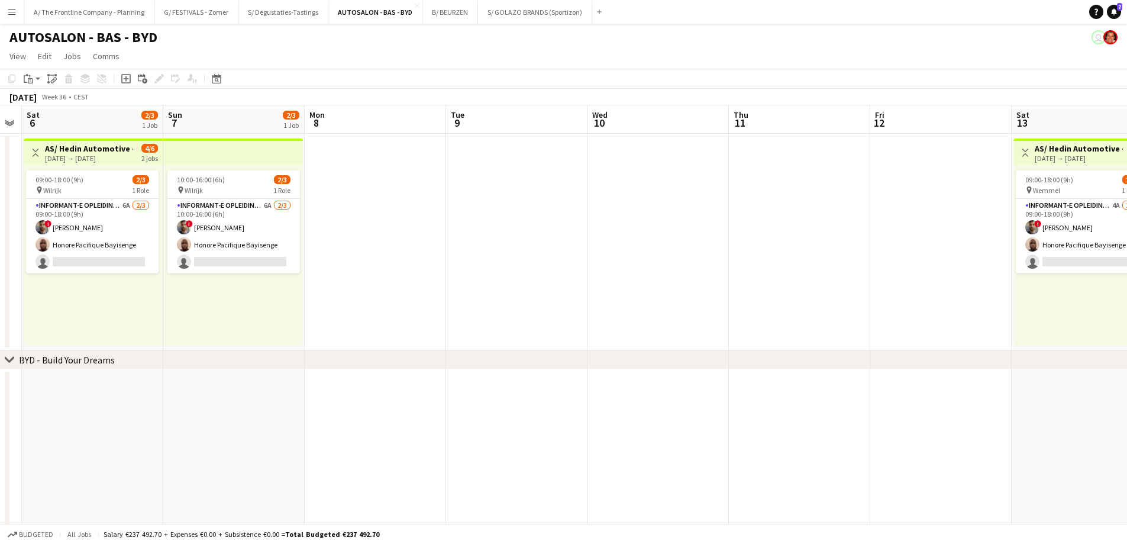
drag, startPoint x: 860, startPoint y: 306, endPoint x: 395, endPoint y: 290, distance: 465.9
click at [395, 290] on app-calendar-viewport "Wed 3 1/1 1 Job Thu 4 1/1 1 Job Fri 5 Sat 6 2/3 1 Job Sun 7 2/3 1 Job Mon 8 Tue…" at bounding box center [563, 480] width 1127 height 750
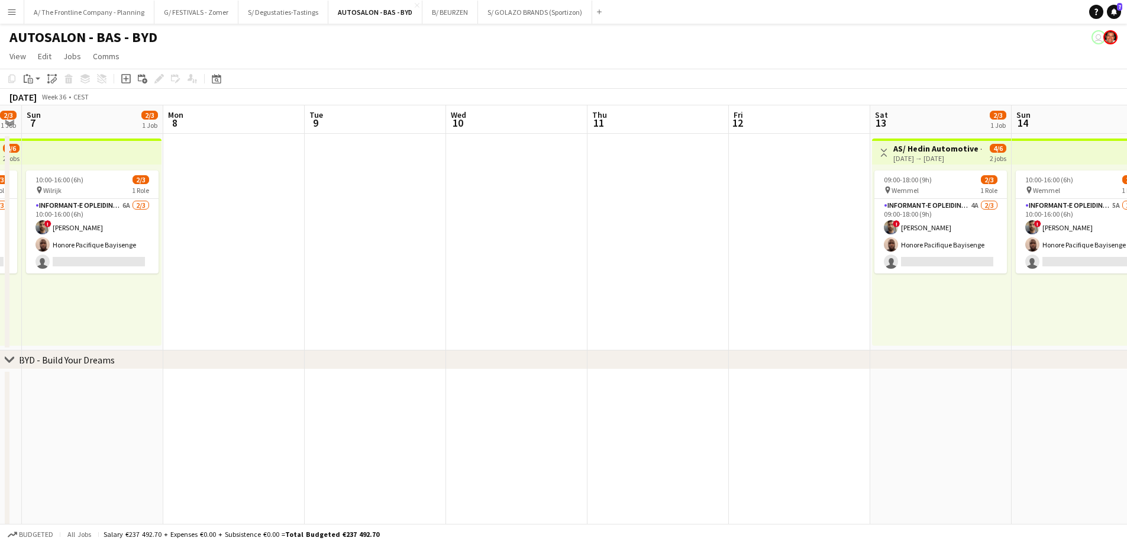
scroll to position [0, 374]
drag, startPoint x: 912, startPoint y: 299, endPoint x: 657, endPoint y: 287, distance: 254.7
click at [657, 287] on app-calendar-viewport "Thu 4 1/1 1 Job Fri 5 Sat 6 2/3 1 Job Sun 7 2/3 1 Job Mon 8 Tue 9 Wed 10 Thu 11…" at bounding box center [563, 480] width 1127 height 750
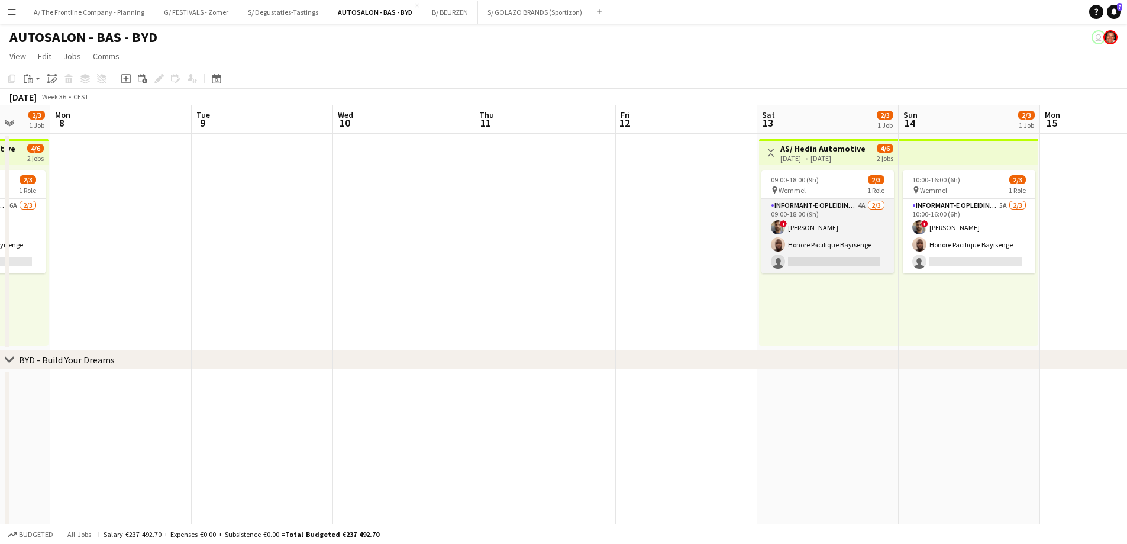
click at [832, 237] on app-card-role "Informant-e Opleiding - Formation 4A [DATE] 09:00-18:00 (9h) ! Fehmy [PERSON_NA…" at bounding box center [827, 236] width 133 height 75
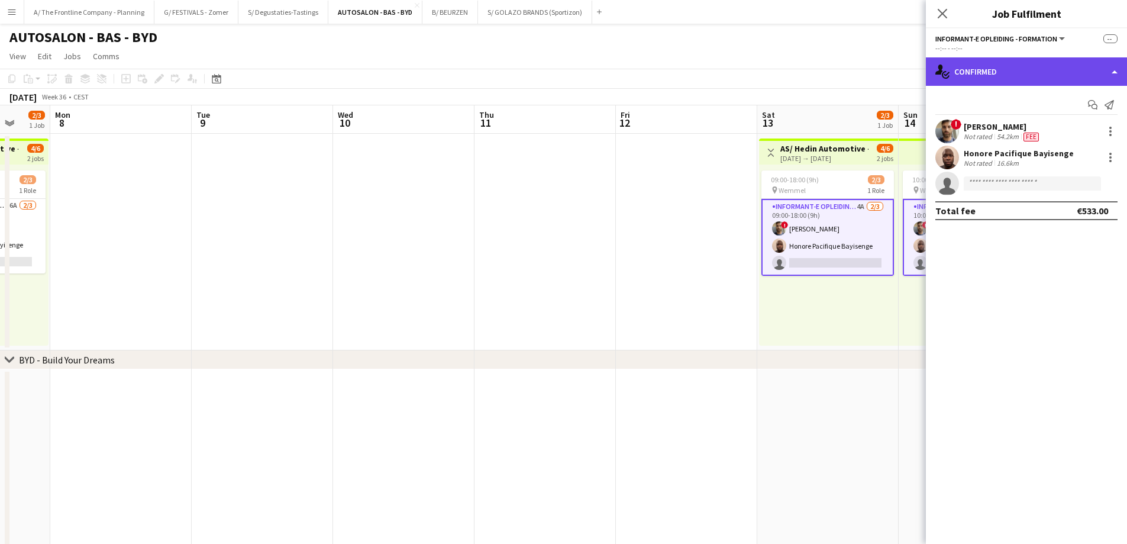
click at [1044, 73] on div "single-neutral-actions-check-2 Confirmed" at bounding box center [1026, 71] width 201 height 28
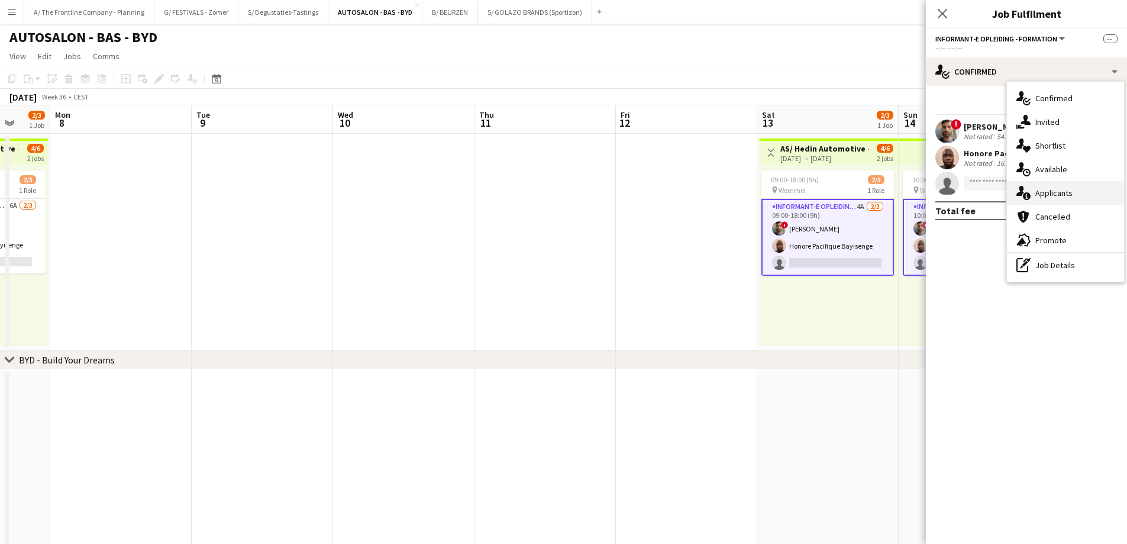
click at [1058, 196] on div "single-neutral-actions-information Applicants" at bounding box center [1065, 193] width 117 height 24
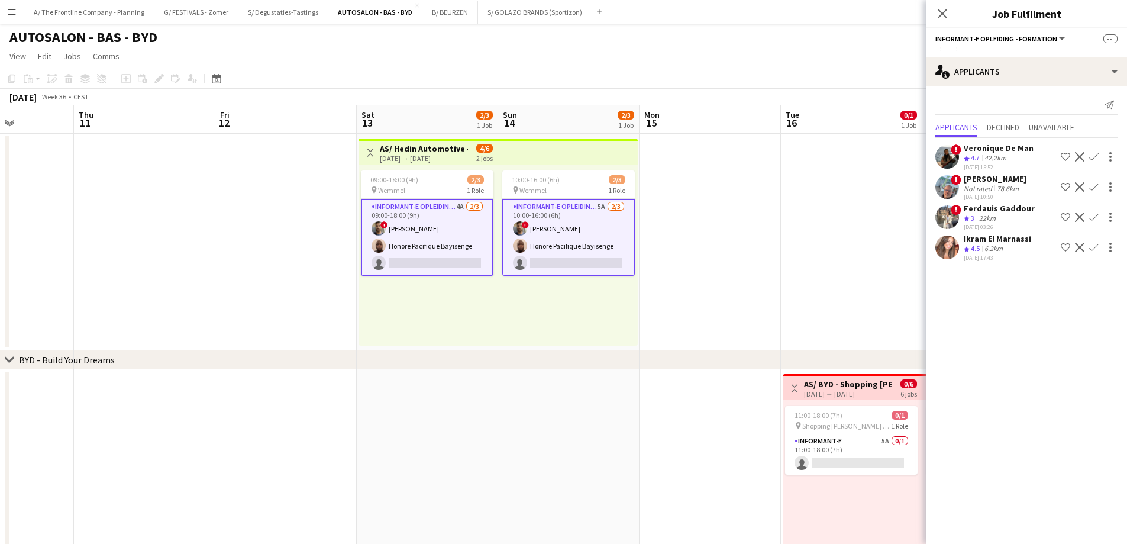
scroll to position [0, 382]
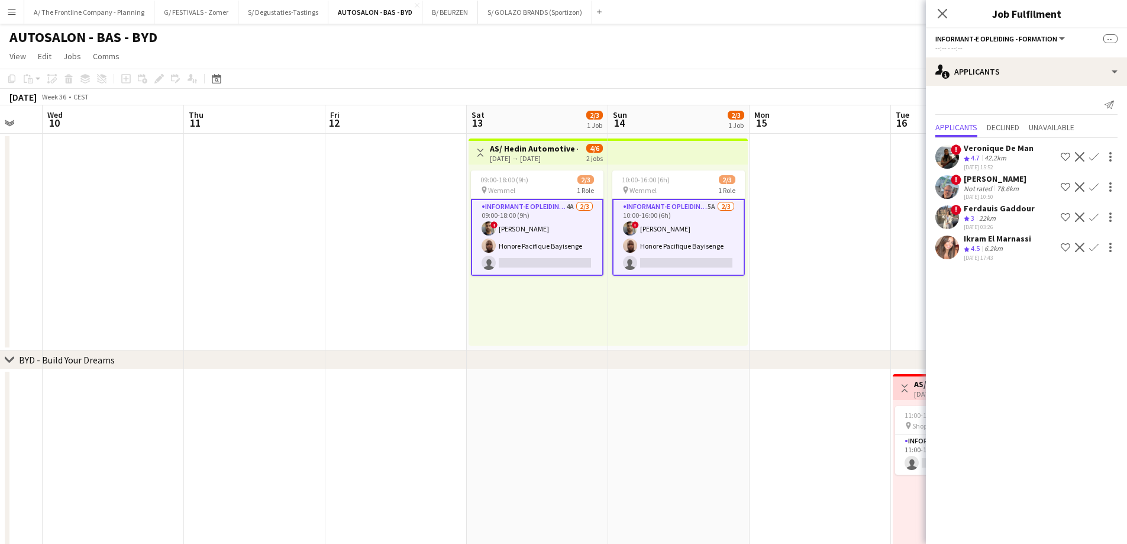
drag, startPoint x: 792, startPoint y: 306, endPoint x: 502, endPoint y: 304, distance: 290.5
click at [502, 304] on app-calendar-viewport "Sun 7 2/3 1 Job Mon 8 Tue 9 Wed 10 Thu 11 Fri 12 Sat 13 2/3 1 Job Sun 14 2/3 1 …" at bounding box center [563, 480] width 1127 height 750
click at [694, 245] on app-card-role "Informant-e Opleiding - Formation 5A [DATE] 10:00-16:00 (6h) ! Fehmy [PERSON_NA…" at bounding box center [678, 237] width 133 height 77
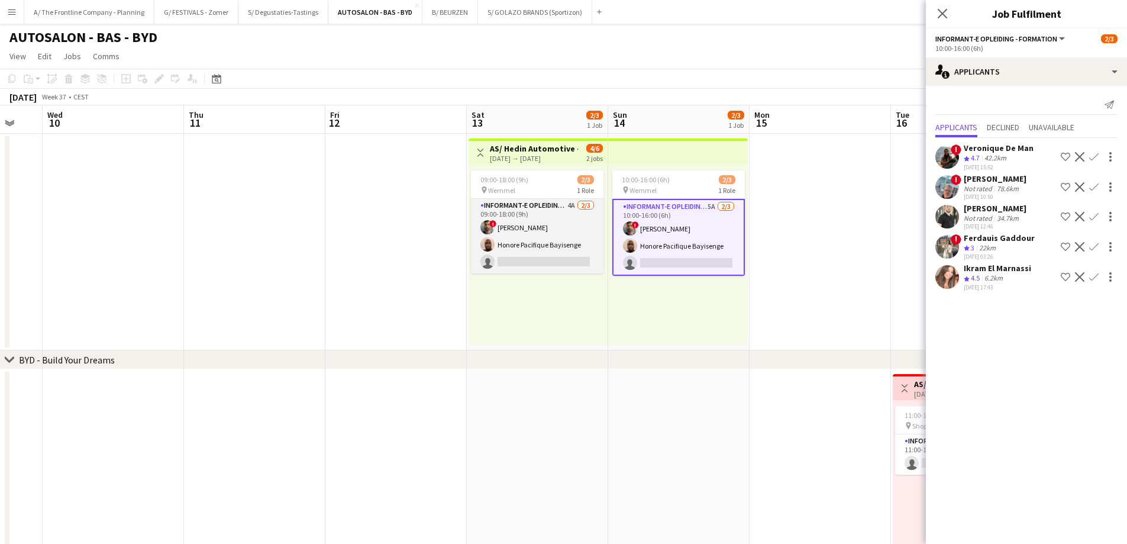
click at [554, 248] on app-card-role "Informant-e Opleiding - Formation 4A [DATE] 09:00-18:00 (9h) ! Fehmy [PERSON_NA…" at bounding box center [537, 236] width 133 height 75
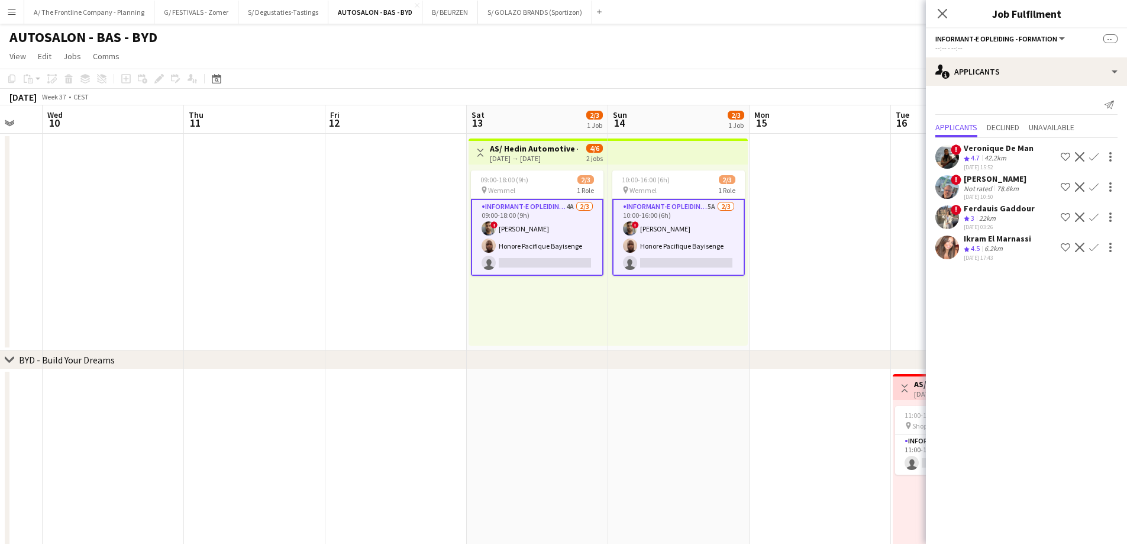
click at [548, 247] on app-card-role "Informant-e Opleiding - Formation 4A [DATE] 09:00-18:00 (9h) ! Fehmy [PERSON_NA…" at bounding box center [537, 237] width 133 height 77
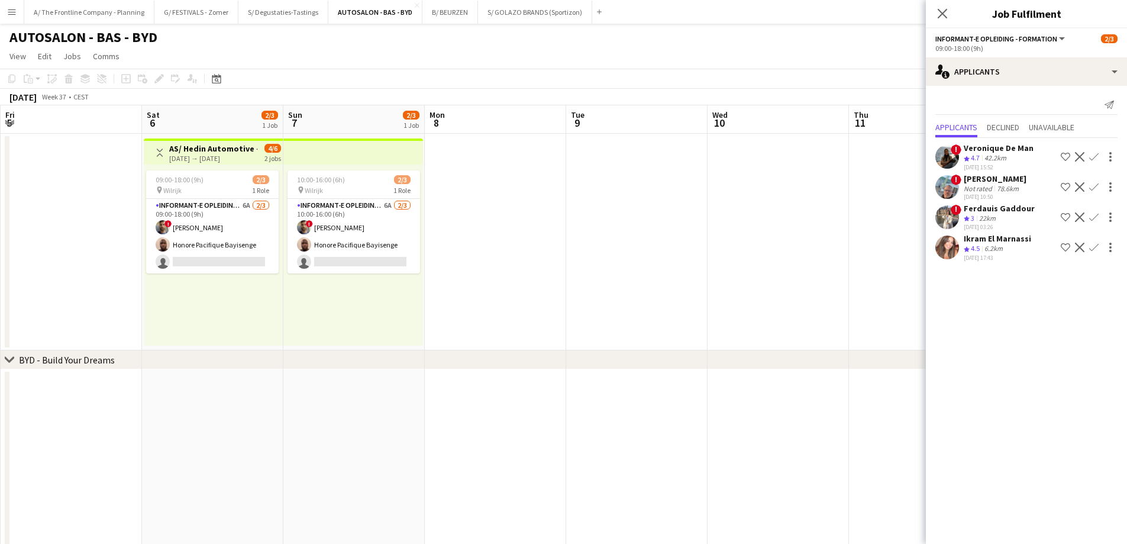
drag, startPoint x: 369, startPoint y: 273, endPoint x: 815, endPoint y: 269, distance: 446.7
click at [815, 269] on app-calendar-viewport "Thu 4 1/1 1 Job Fri 5 Sat 6 2/3 1 Job Sun 7 2/3 1 Job Mon 8 Tue 9 Wed 10 Thu 11…" at bounding box center [563, 480] width 1127 height 750
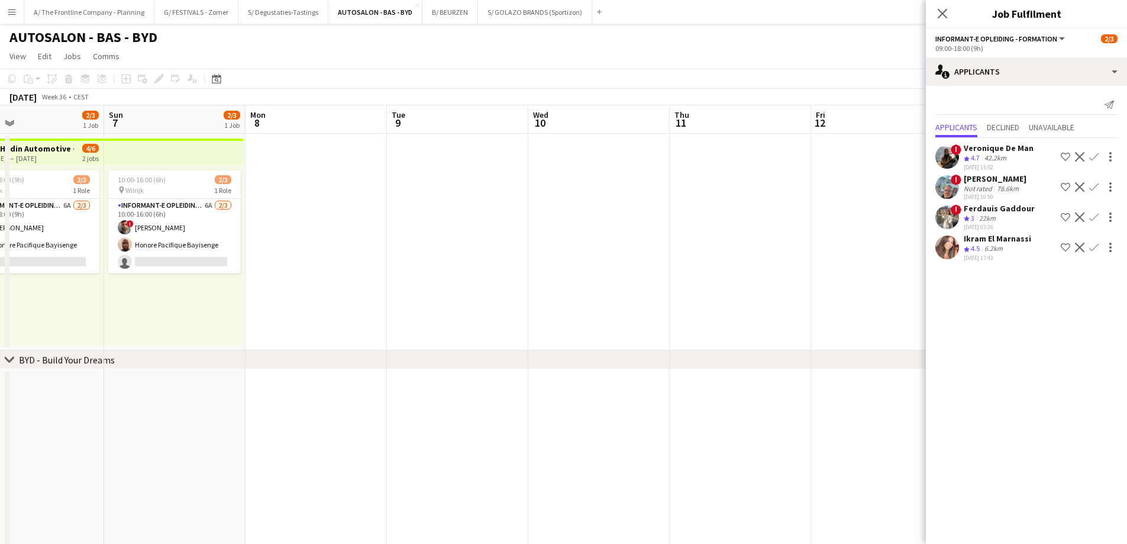
scroll to position [0, 313]
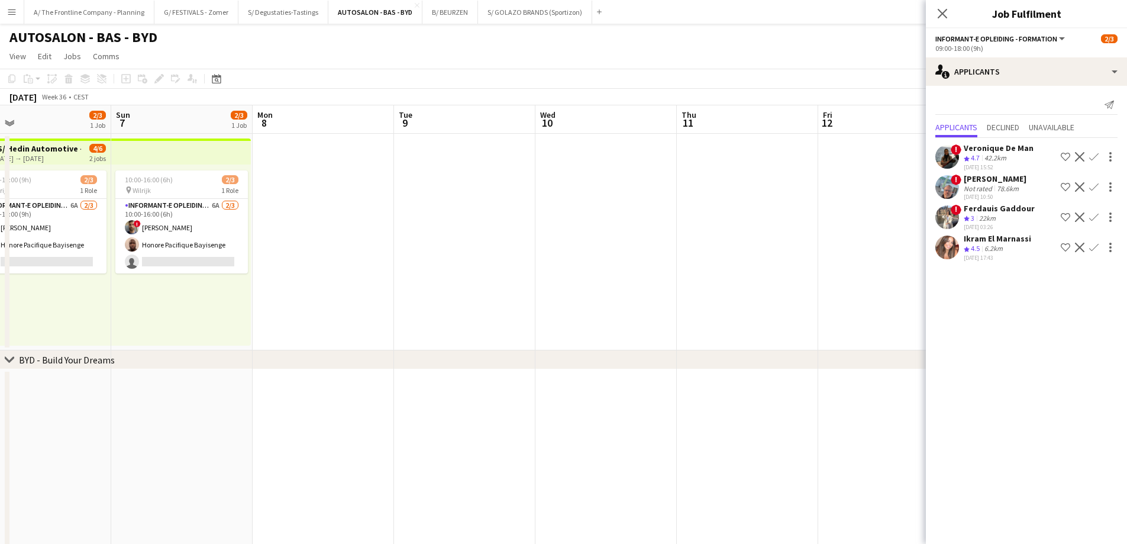
drag, startPoint x: 335, startPoint y: 262, endPoint x: 625, endPoint y: 260, distance: 289.9
click at [625, 260] on app-calendar-viewport "Thu 4 1/1 1 Job Fri 5 Sat 6 2/3 1 Job Sun 7 2/3 1 Job Mon 8 Tue 9 Wed 10 Thu 11…" at bounding box center [563, 480] width 1127 height 750
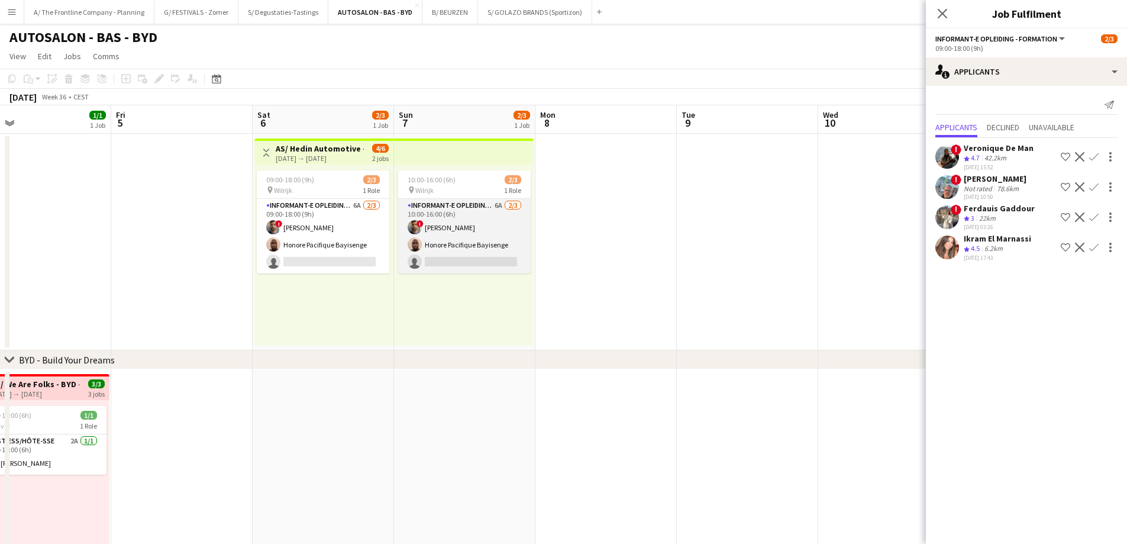
click at [473, 238] on app-card-role "Informant-e Opleiding - Formation 6A [DATE] 10:00-16:00 (6h) ! Fehmy [PERSON_NA…" at bounding box center [464, 236] width 133 height 75
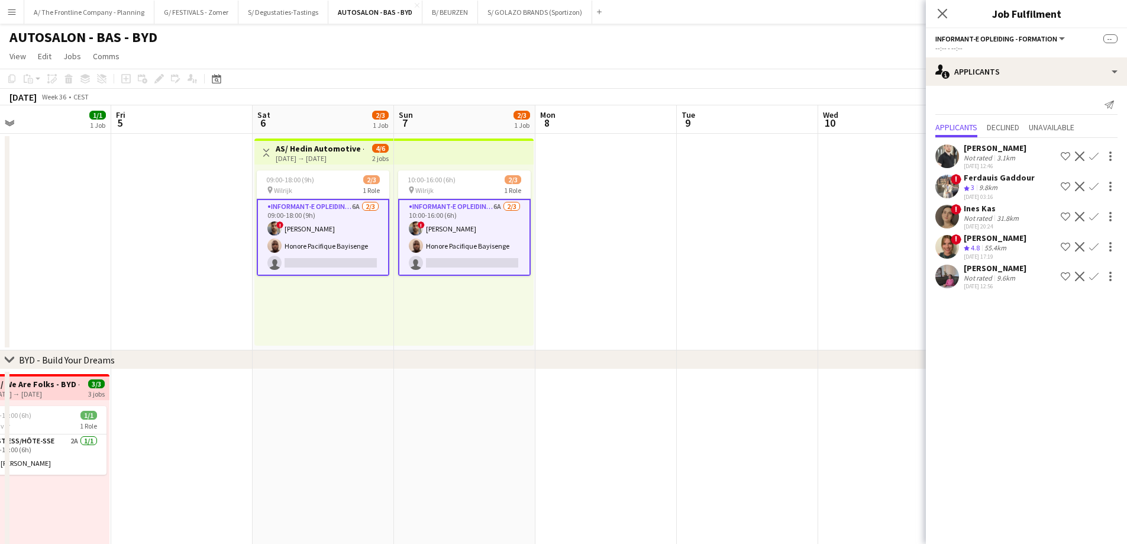
click at [492, 238] on app-card-role "Informant-e Opleiding - Formation 6A [DATE] 10:00-16:00 (6h) ! Fehmy [PERSON_NA…" at bounding box center [464, 237] width 133 height 77
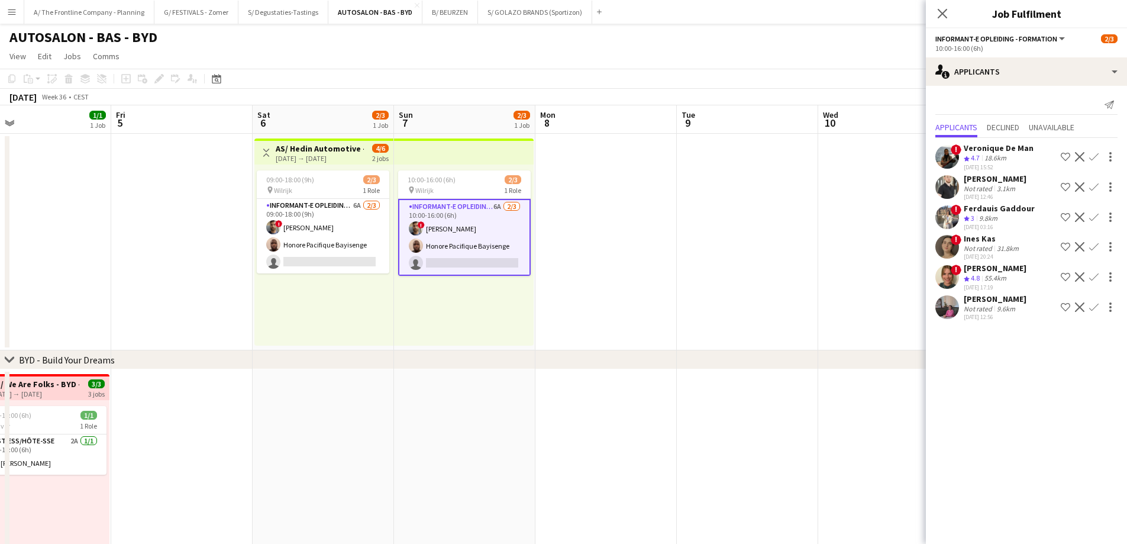
click at [370, 296] on div "09:00-18:00 (9h) 2/3 pin Wilrijk 1 Role Informant-e Opleiding - Formation 6A [D…" at bounding box center [323, 254] width 139 height 181
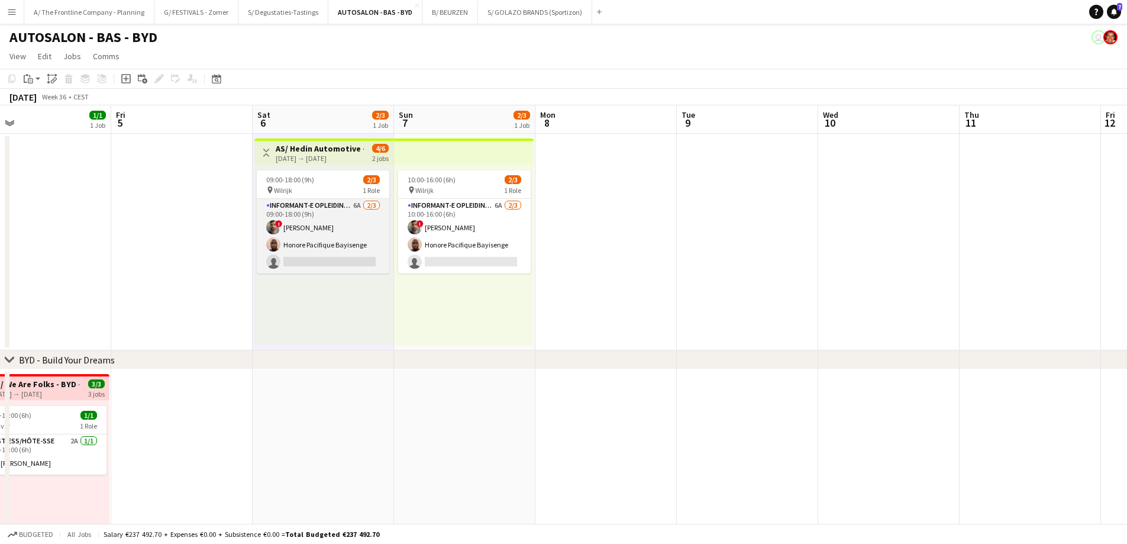
click at [347, 243] on app-card-role "Informant-e Opleiding - Formation 6A [DATE] 09:00-18:00 (9h) ! Fehmy [PERSON_NA…" at bounding box center [323, 236] width 133 height 75
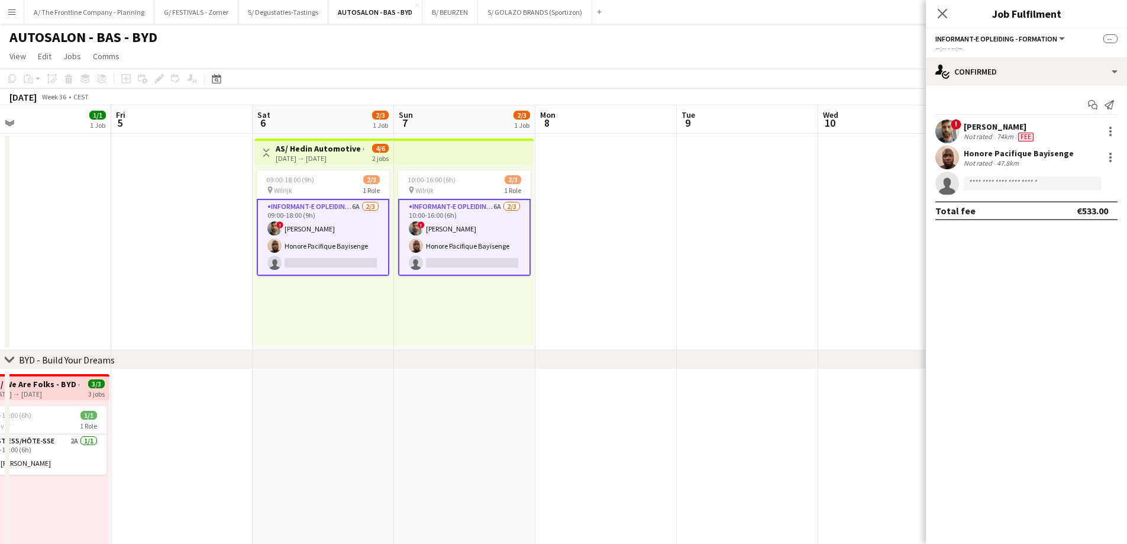
click at [333, 242] on app-card-role "Informant-e Opleiding - Formation 6A [DATE] 09:00-18:00 (9h) ! Fehmy [PERSON_NA…" at bounding box center [323, 237] width 133 height 77
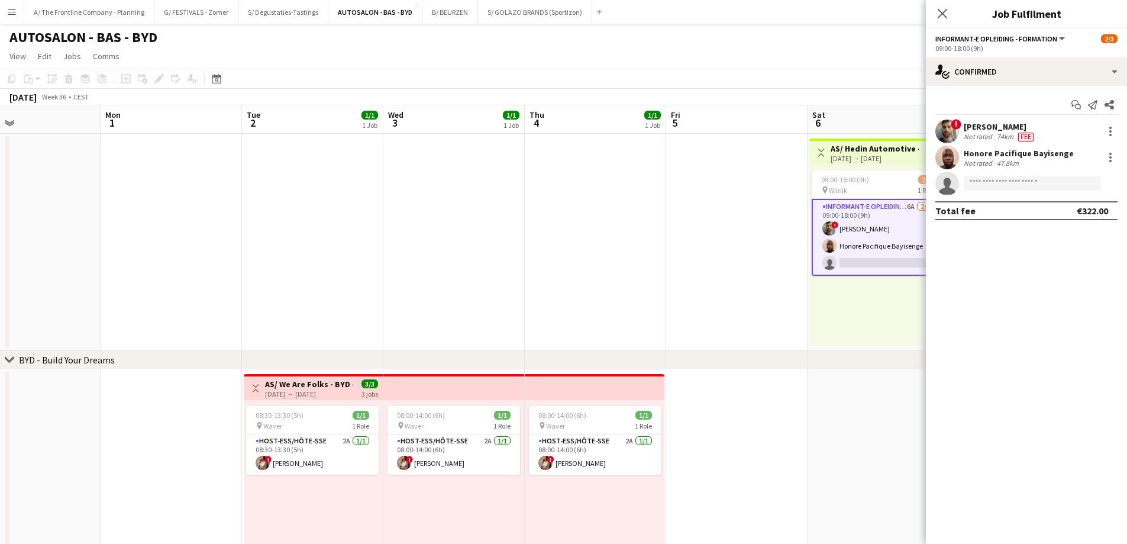
drag, startPoint x: 246, startPoint y: 299, endPoint x: 690, endPoint y: 305, distance: 444.4
click at [689, 305] on app-calendar-viewport "Sat 30 3/4 2 Jobs Sun 31 Mon 1 Tue 2 1/1 1 Job Wed 3 1/1 1 Job Thu 4 1/1 1 Job …" at bounding box center [563, 480] width 1127 height 750
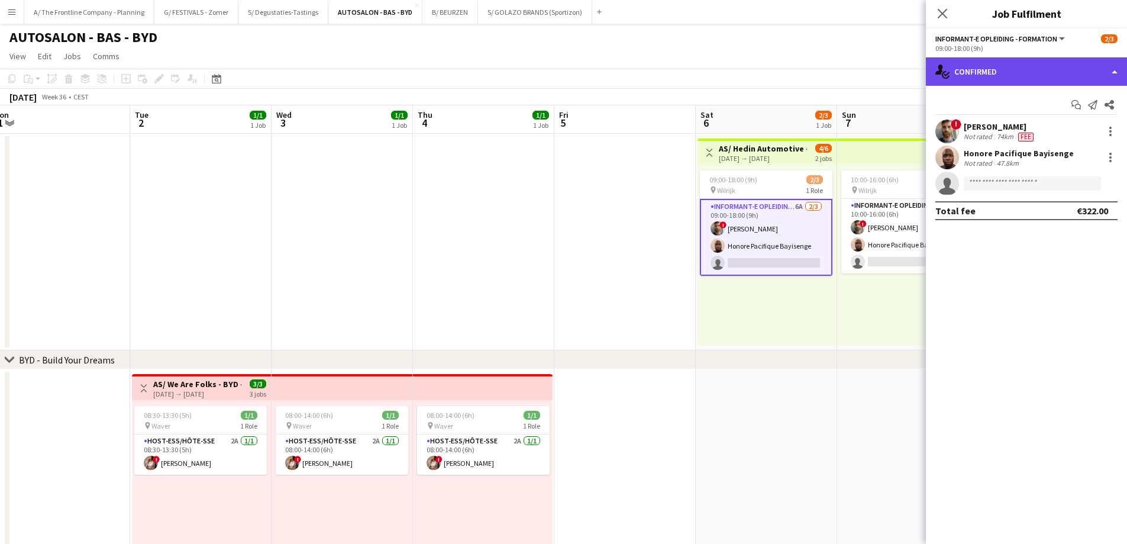
click at [1021, 79] on div "single-neutral-actions-check-2 Confirmed" at bounding box center [1026, 71] width 201 height 28
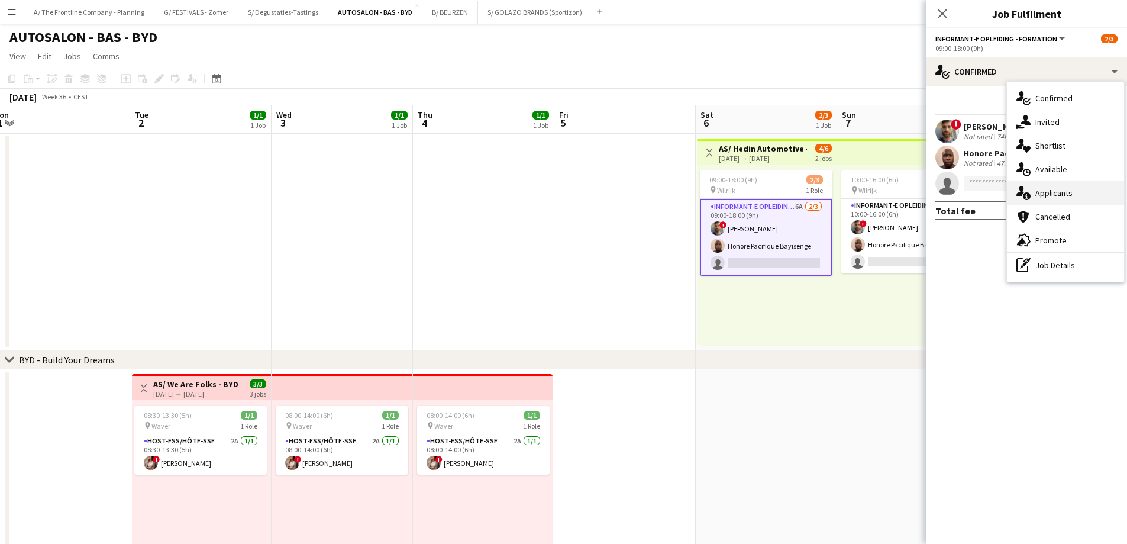
click at [1038, 192] on div "single-neutral-actions-information Applicants" at bounding box center [1065, 193] width 117 height 24
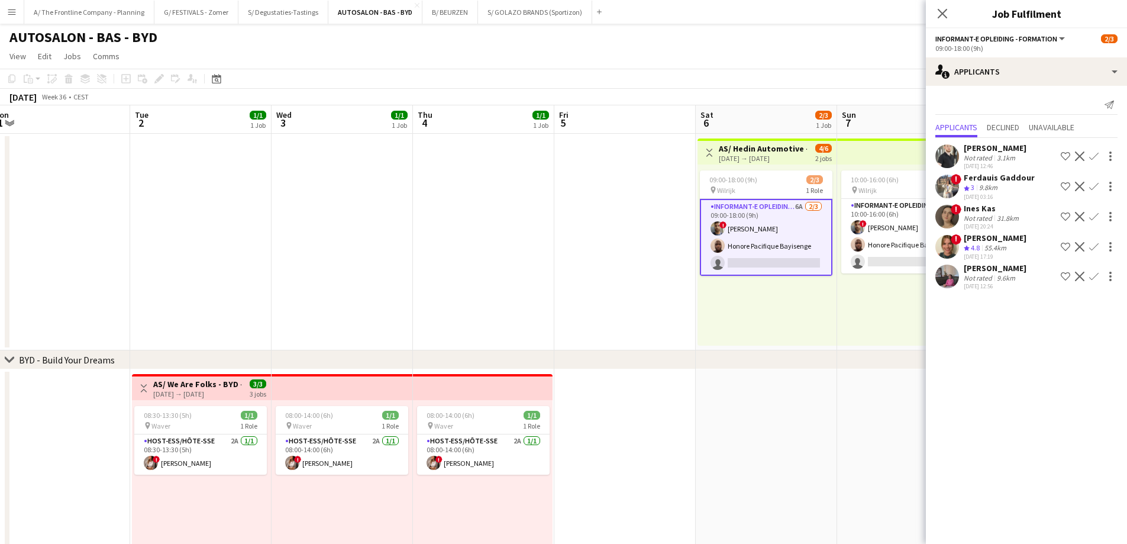
click at [537, 275] on app-date-cell at bounding box center [483, 242] width 141 height 217
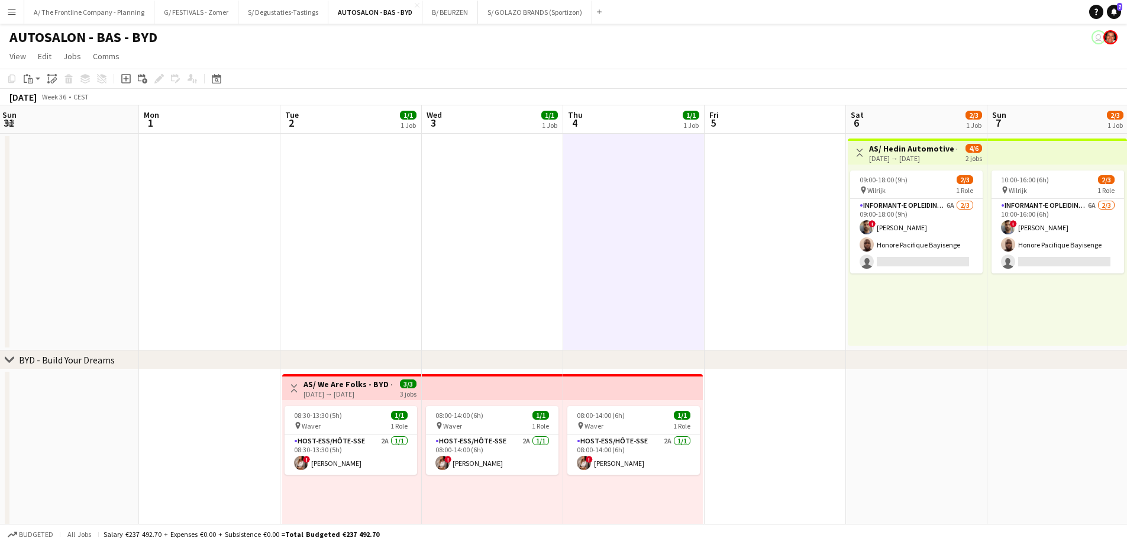
drag, startPoint x: 334, startPoint y: 251, endPoint x: 745, endPoint y: 266, distance: 411.4
click at [745, 266] on app-calendar-viewport "Fri 29 3/4 2 Jobs Sat 30 3/4 2 Jobs Sun 31 Mon 1 Tue 2 1/1 1 Job Wed 3 1/1 1 Jo…" at bounding box center [563, 480] width 1127 height 750
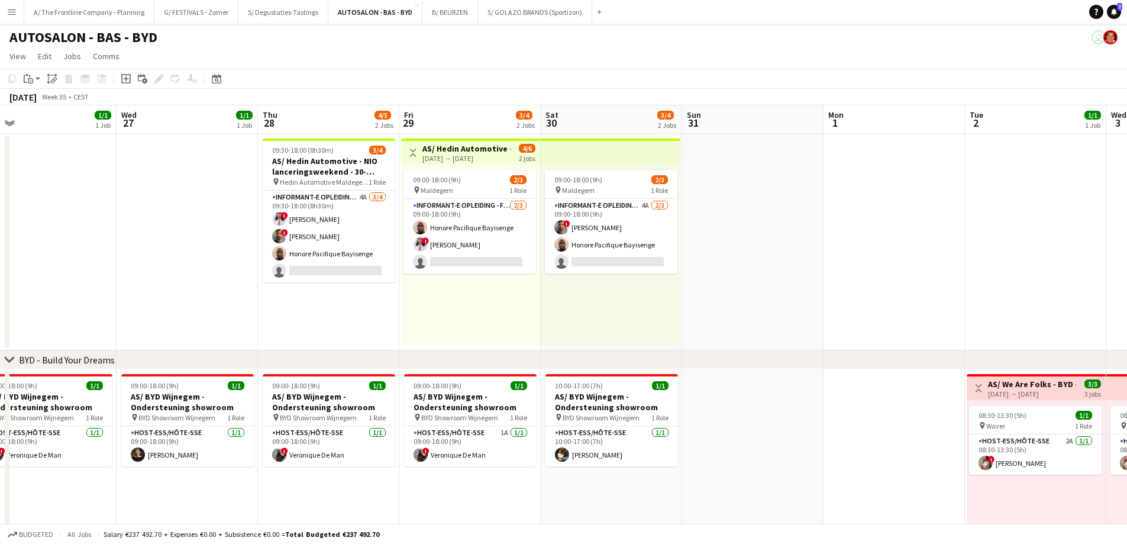
scroll to position [0, 306]
drag, startPoint x: 535, startPoint y: 301, endPoint x: 634, endPoint y: 288, distance: 100.2
click at [634, 288] on app-calendar-viewport "Sun 24 1/1 1 Job Mon 25 1/1 1 Job Tue 26 1/1 1 Job Wed 27 1/1 1 Job Thu 28 4/5 …" at bounding box center [563, 480] width 1127 height 750
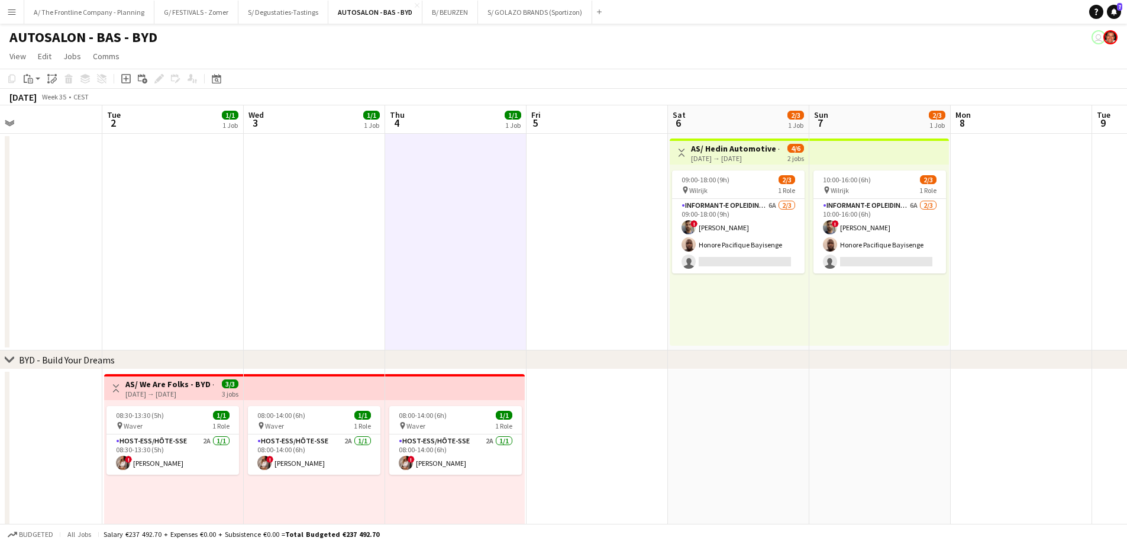
drag, startPoint x: 1080, startPoint y: 315, endPoint x: 258, endPoint y: 294, distance: 822.6
click at [248, 298] on app-calendar-viewport "Fri 29 3/4 2 Jobs Sat 30 3/4 2 Jobs Sun 31 Mon 1 Tue 2 1/1 1 Job Wed 3 1/1 1 Jo…" at bounding box center [563, 480] width 1127 height 750
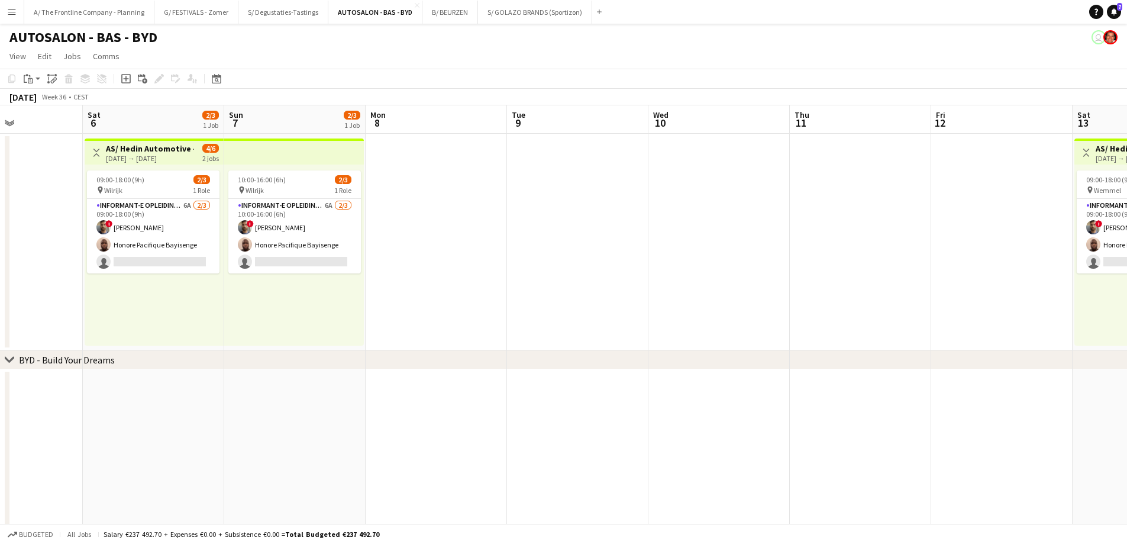
drag, startPoint x: 797, startPoint y: 287, endPoint x: 359, endPoint y: 262, distance: 439.1
click at [359, 262] on app-calendar-viewport "Tue 2 1/1 1 Job Wed 3 1/1 1 Job Thu 4 1/1 1 Job Fri 5 Sat 6 2/3 1 Job Sun 7 2/3…" at bounding box center [563, 480] width 1127 height 750
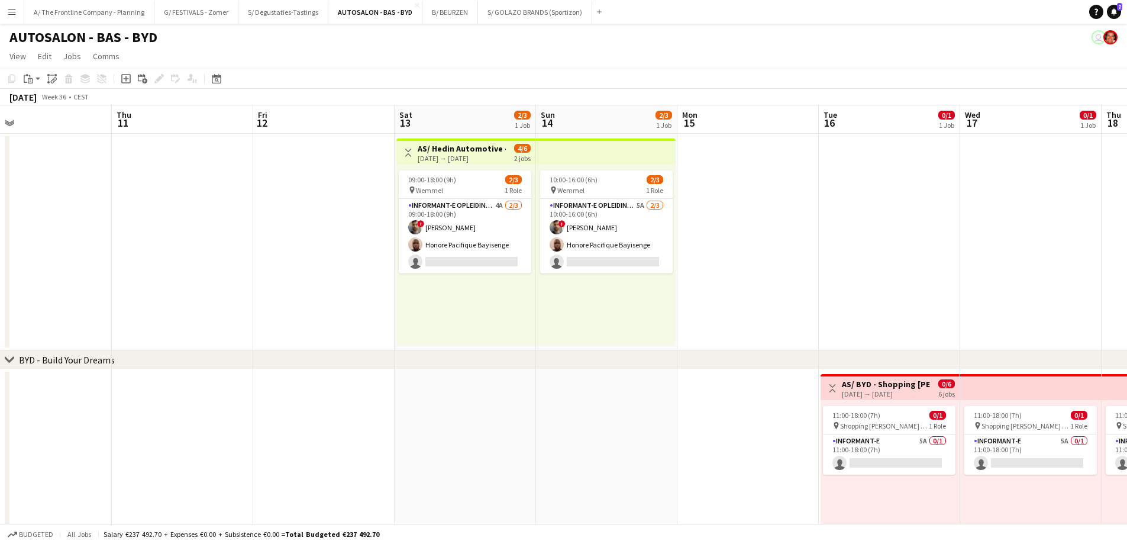
scroll to position [0, 450]
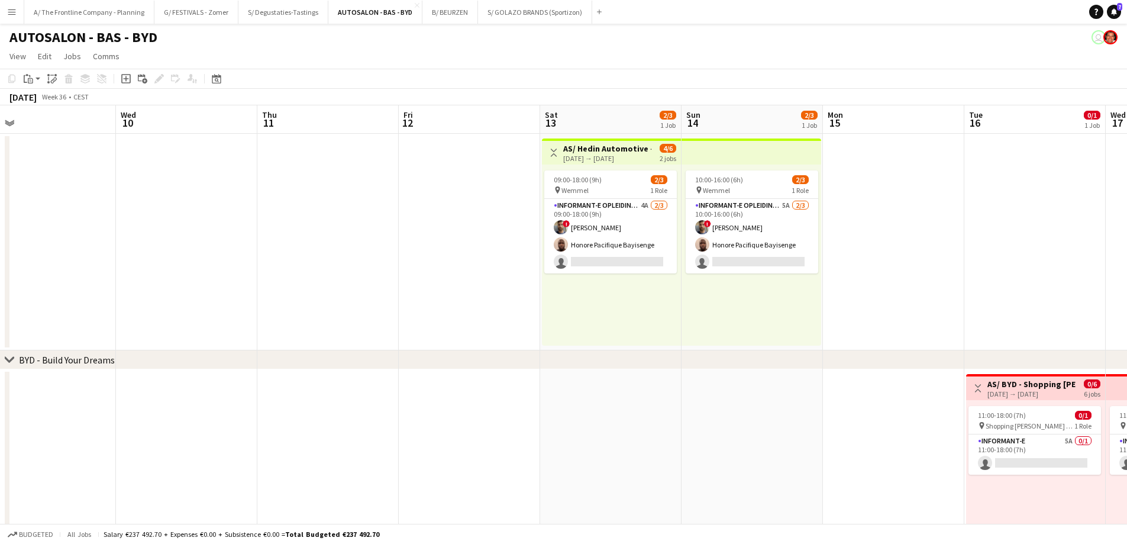
drag, startPoint x: 878, startPoint y: 257, endPoint x: 254, endPoint y: 248, distance: 623.7
click at [254, 248] on app-calendar-viewport "Sat 6 2/3 1 Job Sun 7 2/3 1 Job Mon 8 Tue 9 Wed 10 Thu 11 Fri 12 Sat 13 2/3 1 J…" at bounding box center [563, 480] width 1127 height 750
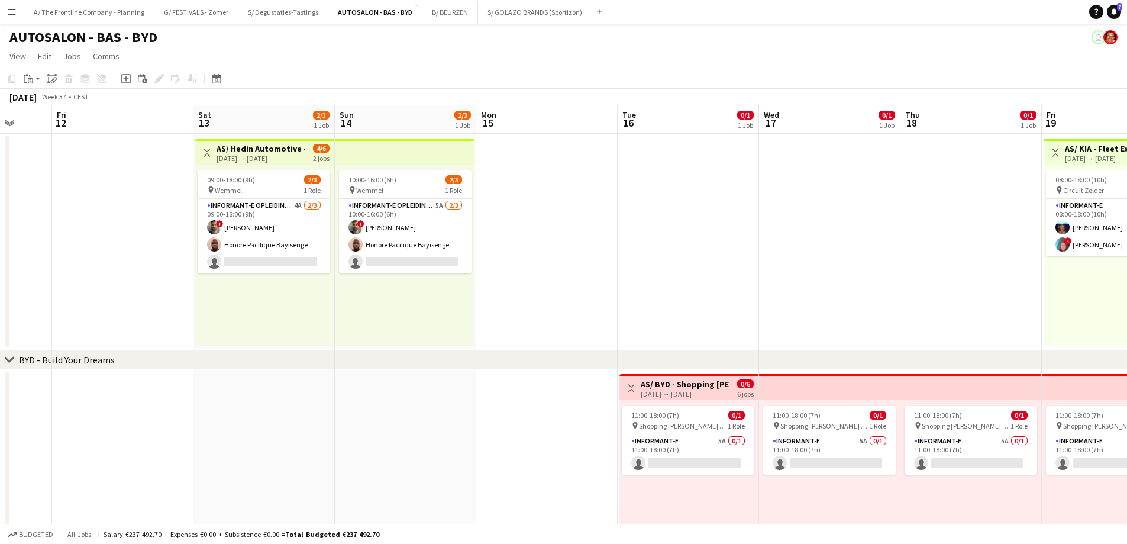
drag, startPoint x: 920, startPoint y: 298, endPoint x: 442, endPoint y: 283, distance: 478.3
click at [432, 290] on app-calendar-viewport "Tue 9 Wed 10 Thu 11 Fri 12 Sat 13 2/3 1 Job Sun 14 2/3 1 Job Mon 15 Tue 16 0/1 …" at bounding box center [563, 480] width 1127 height 750
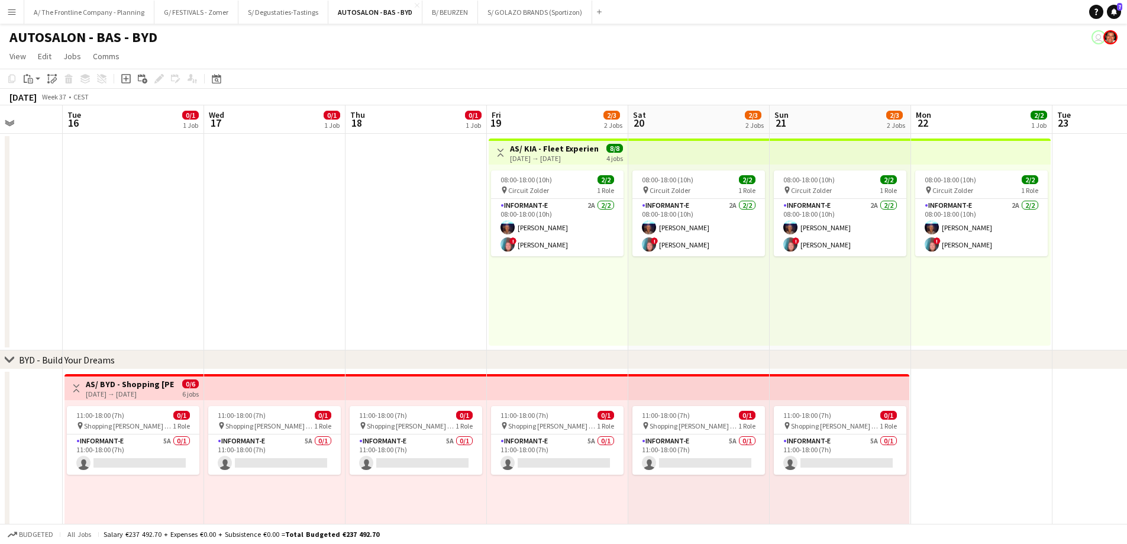
drag, startPoint x: 854, startPoint y: 277, endPoint x: 440, endPoint y: 256, distance: 415.3
click at [440, 256] on app-calendar-viewport "Fri 12 Sat 13 2/3 1 Job Sun 14 2/3 1 Job Mon 15 Tue 16 0/1 1 Job Wed 17 0/1 1 J…" at bounding box center [563, 480] width 1127 height 750
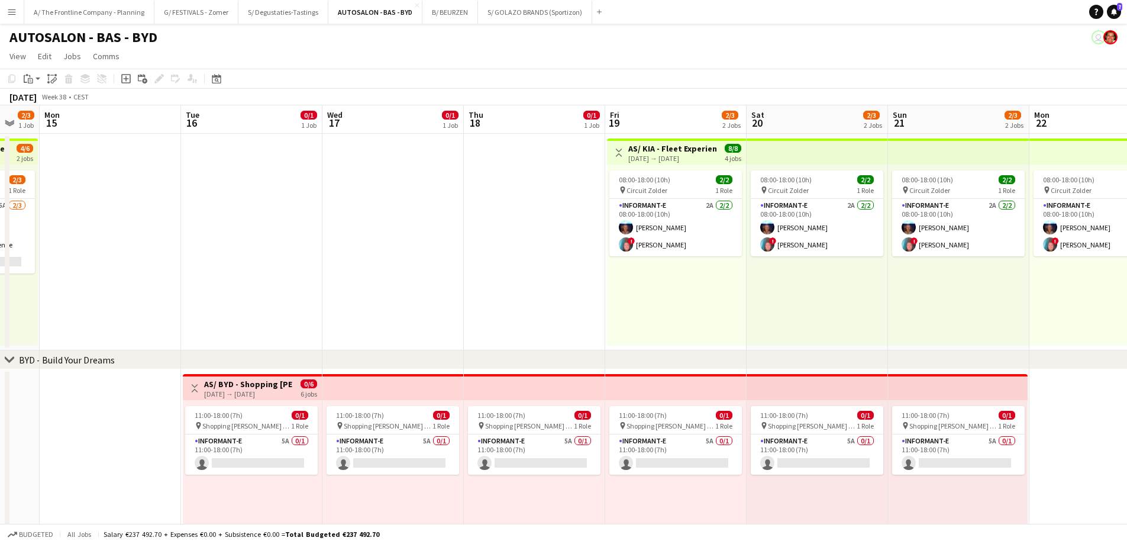
drag, startPoint x: 358, startPoint y: 274, endPoint x: 696, endPoint y: 269, distance: 337.9
click at [687, 269] on app-calendar-viewport "Sat 13 2/3 1 Job Sun 14 2/3 1 Job Mon 15 Tue 16 0/1 1 Job Wed 17 0/1 1 Job Thu …" at bounding box center [563, 480] width 1127 height 750
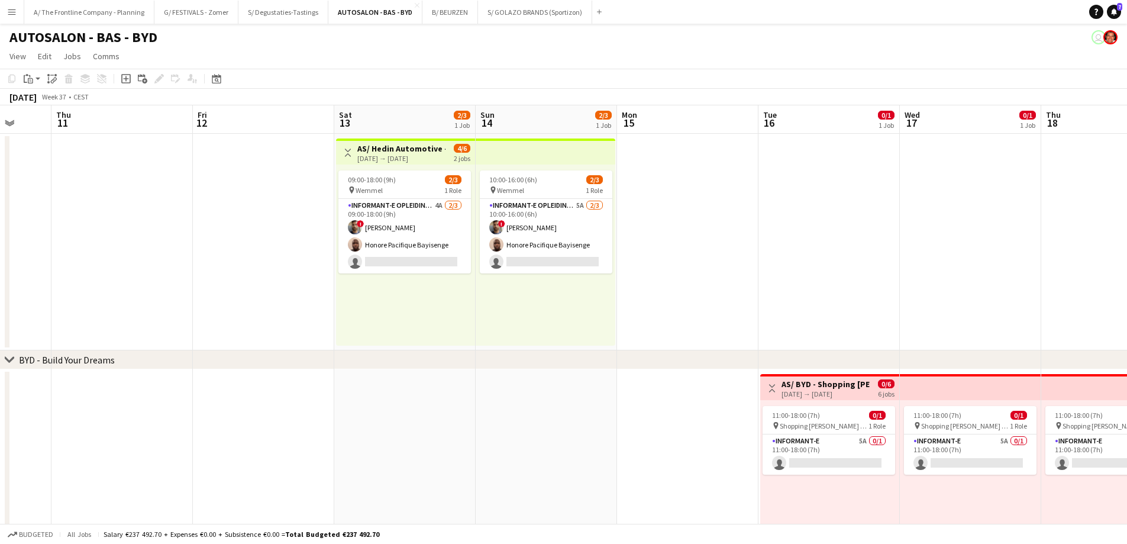
drag, startPoint x: 428, startPoint y: 267, endPoint x: 663, endPoint y: 275, distance: 235.0
click at [663, 275] on app-calendar-viewport "Tue 9 Wed 10 Thu 11 Fri 12 Sat 13 2/3 1 Job Sun 14 2/3 1 Job Mon 15 Tue 16 0/1 …" at bounding box center [563, 480] width 1127 height 750
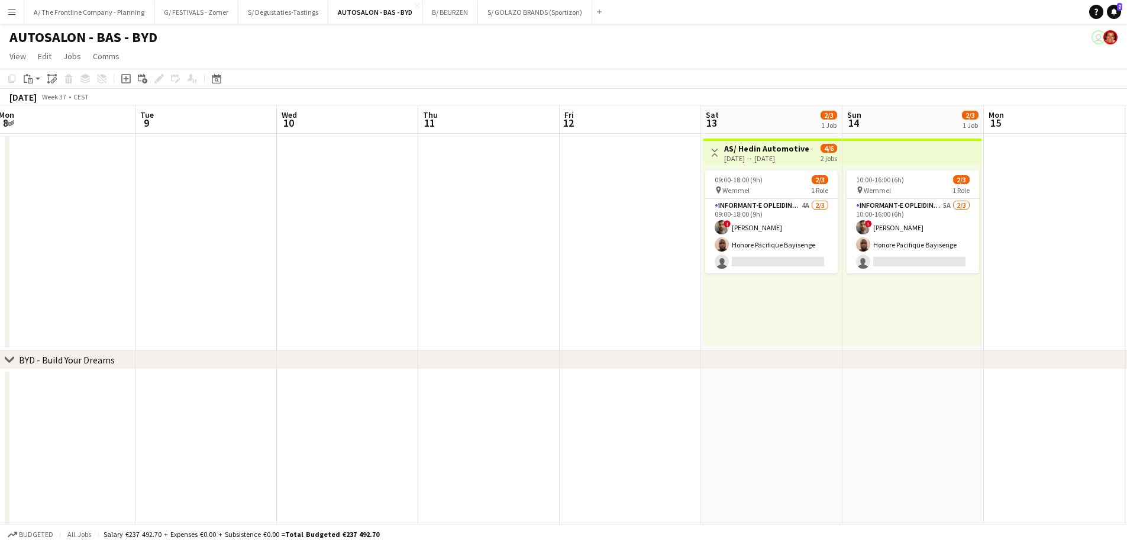
drag, startPoint x: 301, startPoint y: 261, endPoint x: 597, endPoint y: 275, distance: 296.8
click at [597, 275] on app-calendar-viewport "Sat 6 2/3 1 Job Sun 7 2/3 1 Job Mon 8 Tue 9 Wed 10 Thu 11 Fri 12 Sat 13 2/3 1 J…" at bounding box center [563, 480] width 1127 height 750
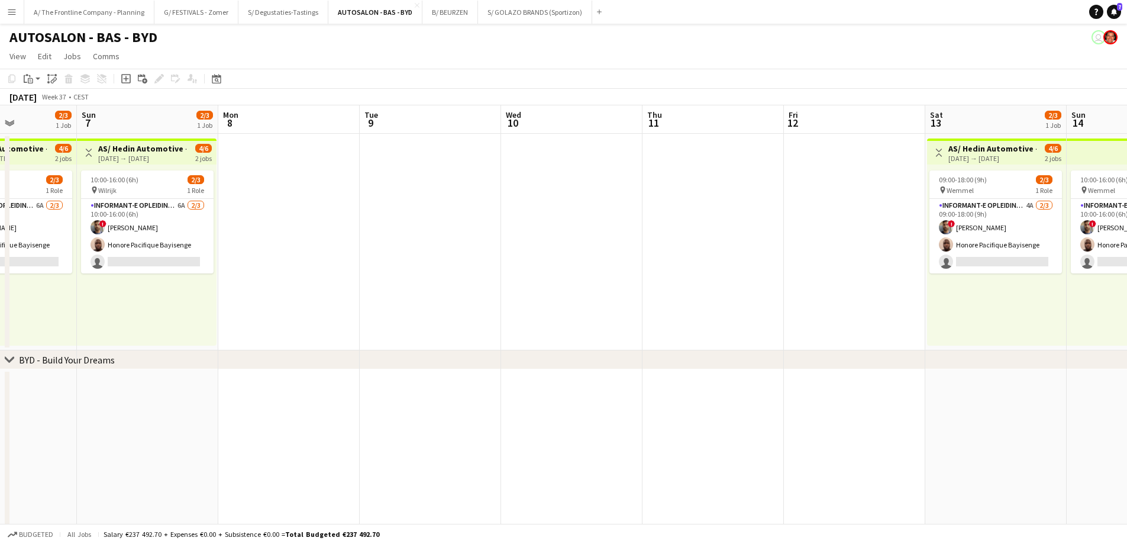
drag, startPoint x: 444, startPoint y: 299, endPoint x: 485, endPoint y: 296, distance: 40.9
click at [485, 296] on app-calendar-viewport "Fri 5 Sat 6 2/3 1 Job Sun 7 2/3 1 Job Mon 8 Tue 9 Wed 10 Thu 11 Fri 12 Sat 13 2…" at bounding box center [563, 480] width 1127 height 750
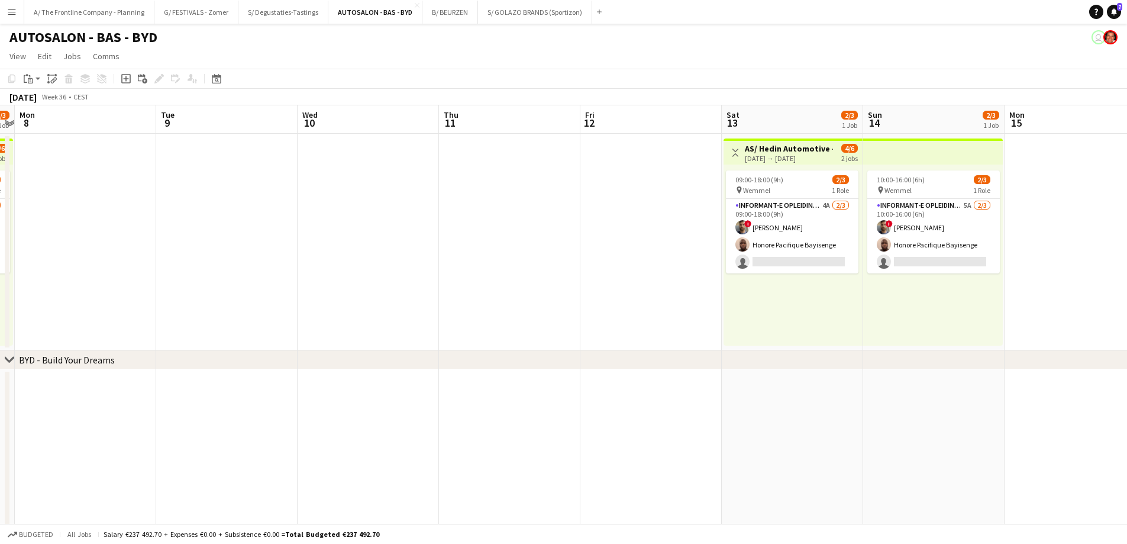
drag, startPoint x: 247, startPoint y: 271, endPoint x: 609, endPoint y: 272, distance: 362.1
click at [609, 272] on app-calendar-viewport "Fri 5 Sat 6 2/3 1 Job Sun 7 2/3 1 Job Mon 8 Tue 9 Wed 10 Thu 11 Fri 12 Sat 13 2…" at bounding box center [563, 480] width 1127 height 750
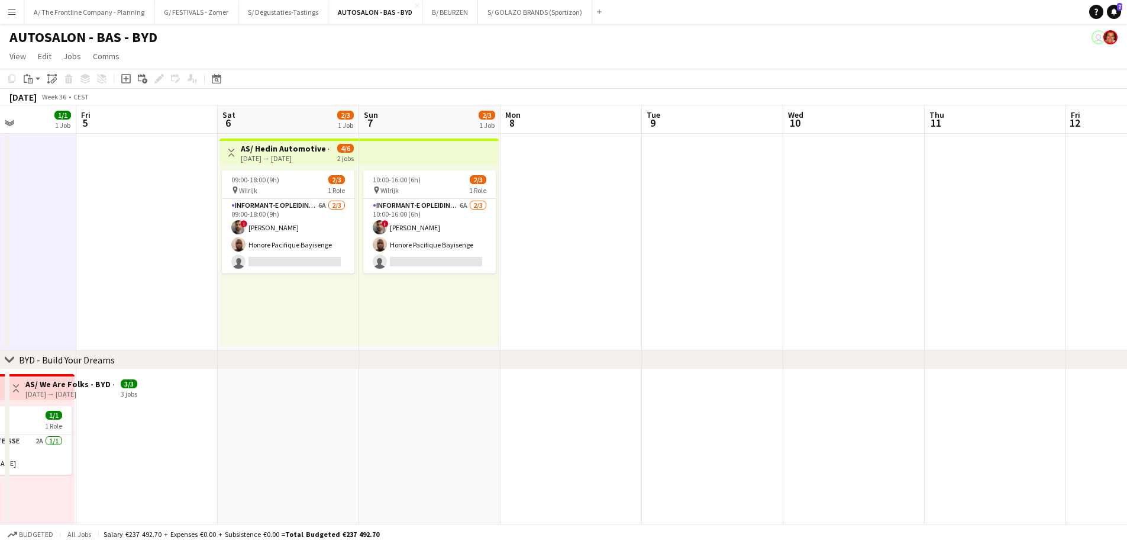
drag, startPoint x: 271, startPoint y: 295, endPoint x: 561, endPoint y: 304, distance: 290.7
click at [561, 304] on app-calendar-viewport "Tue 2 1/1 1 Job Wed 3 1/1 1 Job Thu 4 1/1 1 Job Fri 5 Sat 6 2/3 1 Job Sun 7 2/3…" at bounding box center [563, 480] width 1127 height 750
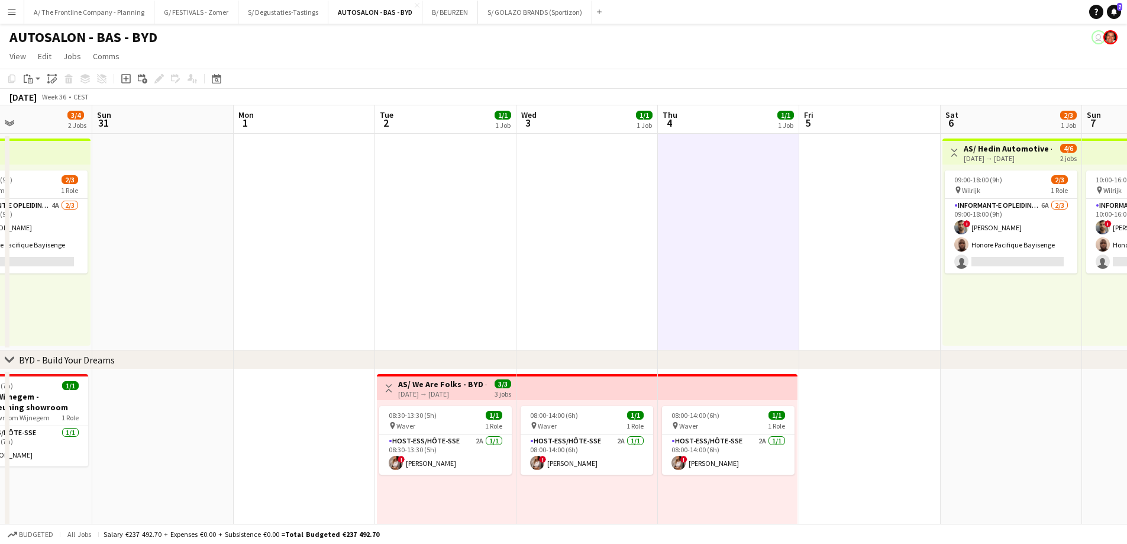
drag, startPoint x: 234, startPoint y: 308, endPoint x: 728, endPoint y: 309, distance: 494.6
click at [727, 309] on app-calendar-viewport "Fri 29 3/4 2 Jobs Sat 30 3/4 2 Jobs Sun 31 Mon 1 Tue 2 1/1 1 Job Wed 3 1/1 1 Jo…" at bounding box center [563, 480] width 1127 height 750
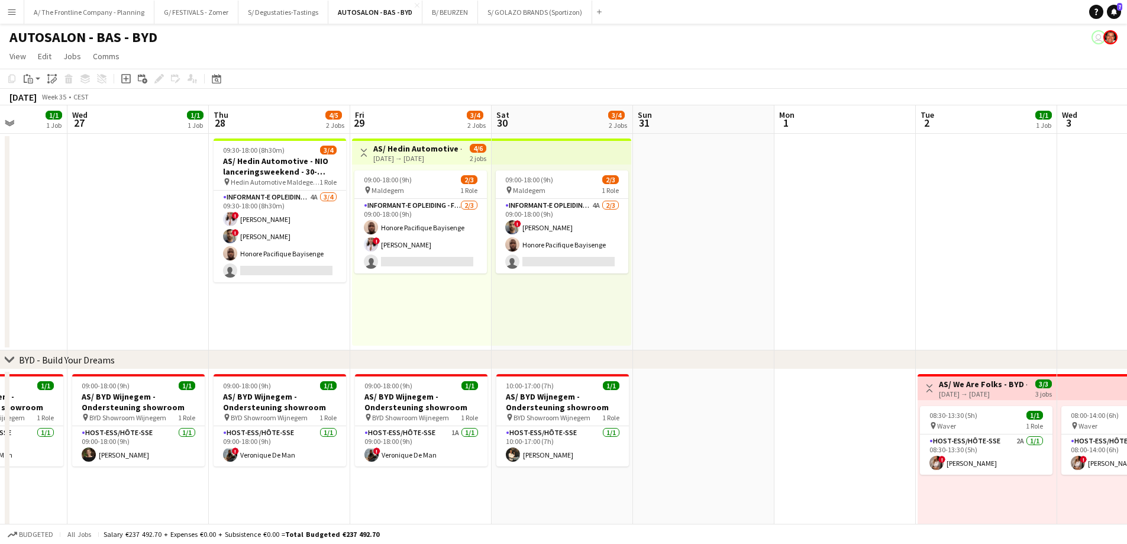
scroll to position [0, 304]
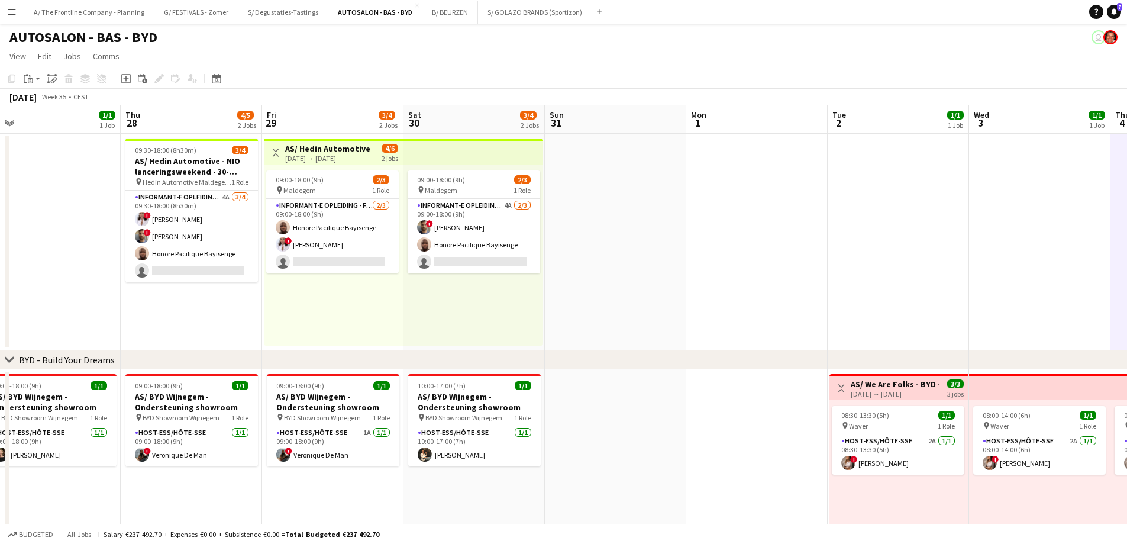
drag, startPoint x: 246, startPoint y: 292, endPoint x: 646, endPoint y: 302, distance: 400.1
click at [646, 302] on app-calendar-viewport "Mon 25 1/1 1 Job Tue 26 1/1 1 Job Wed 27 1/1 1 Job Thu 28 4/5 2 Jobs Fri 29 3/4…" at bounding box center [563, 480] width 1127 height 750
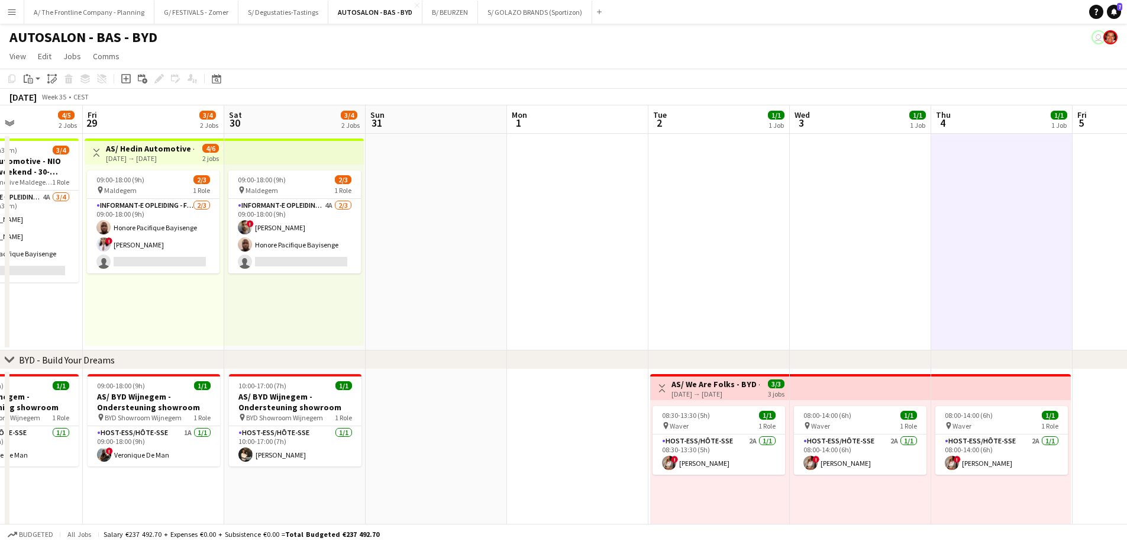
drag, startPoint x: 764, startPoint y: 285, endPoint x: 322, endPoint y: 269, distance: 442.2
click at [313, 275] on app-calendar-viewport "Mon 25 1/1 1 Job Tue 26 1/1 1 Job Wed 27 1/1 1 Job Thu 28 4/5 2 Jobs Fri 29 3/4…" at bounding box center [563, 480] width 1127 height 750
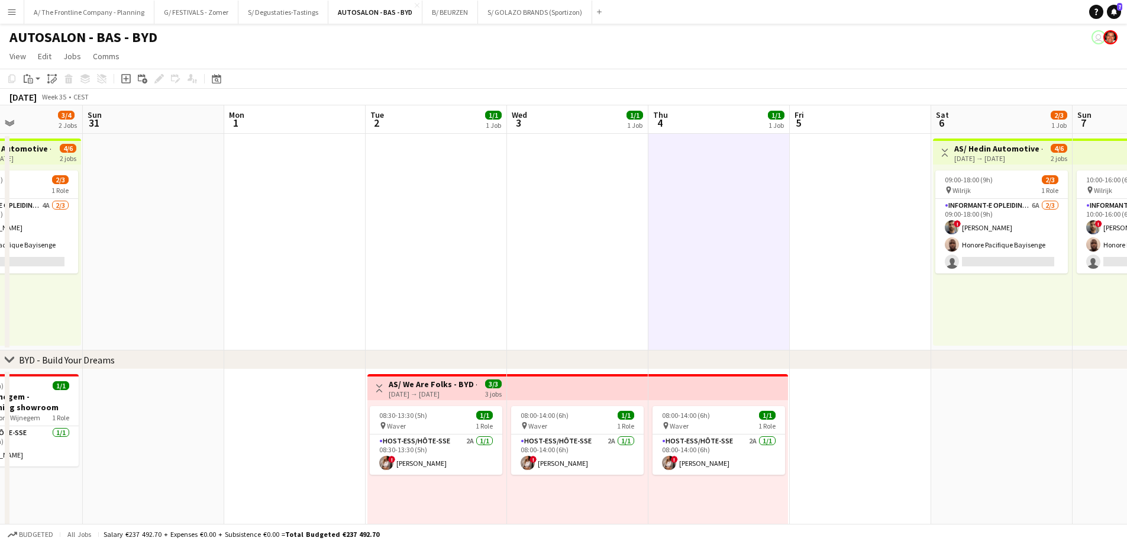
scroll to position [0, 424]
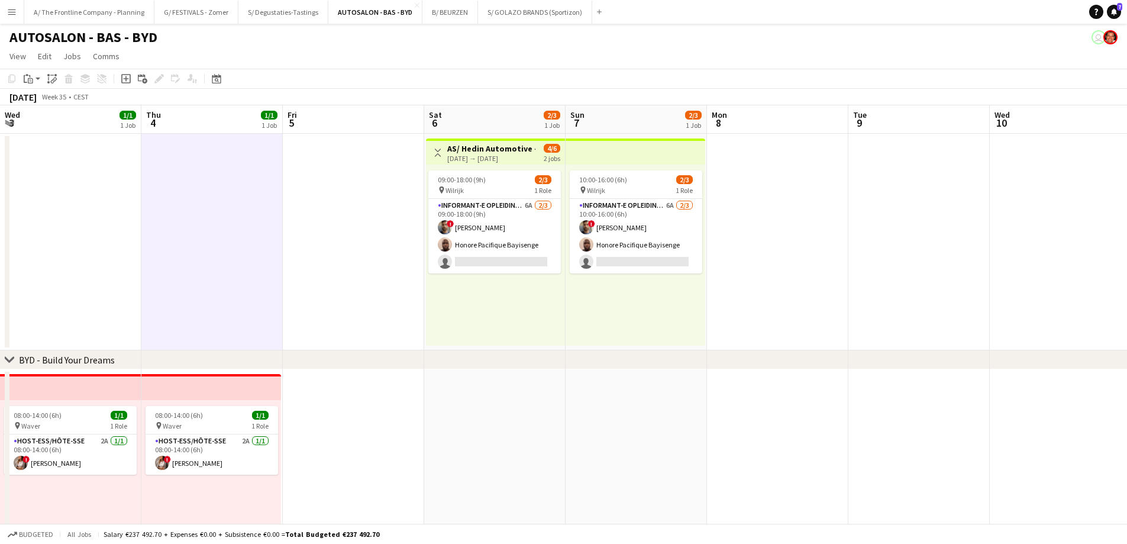
drag, startPoint x: 801, startPoint y: 274, endPoint x: 294, endPoint y: 256, distance: 507.4
click at [294, 256] on app-calendar-viewport "Sun 31 Mon 1 Tue 2 1/1 1 Job Wed 3 1/1 1 Job Thu 4 1/1 1 Job Fri 5 Sat 6 2/3 1 …" at bounding box center [563, 480] width 1127 height 750
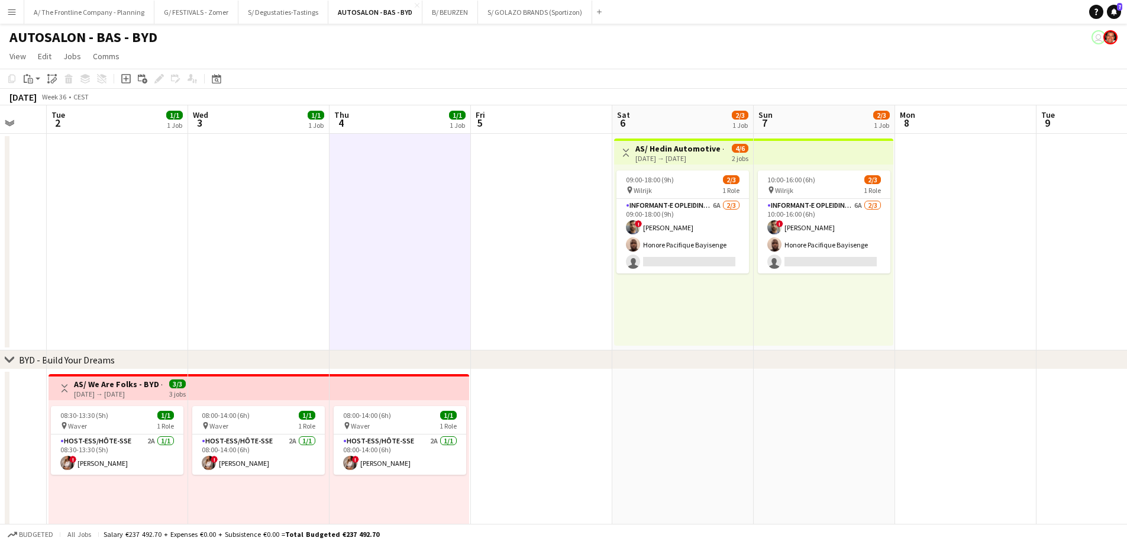
drag, startPoint x: 374, startPoint y: 294, endPoint x: 874, endPoint y: 283, distance: 500.7
click at [874, 283] on app-calendar-viewport "Sun 31 Mon 1 Tue 2 1/1 1 Job Wed 3 1/1 1 Job Thu 4 1/1 1 Job Fri 5 Sat 6 2/3 1 …" at bounding box center [563, 480] width 1127 height 750
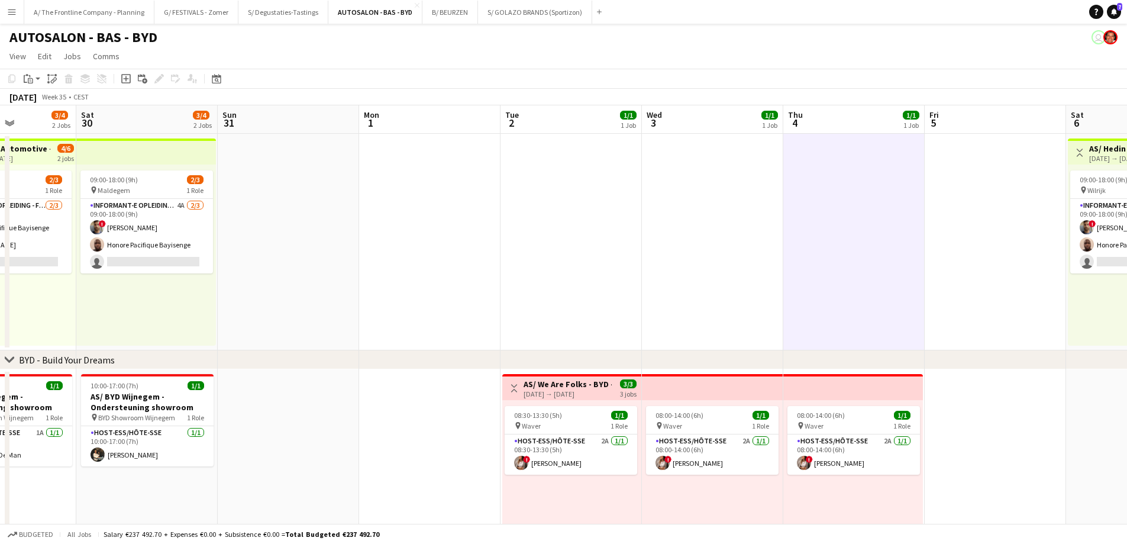
scroll to position [0, 241]
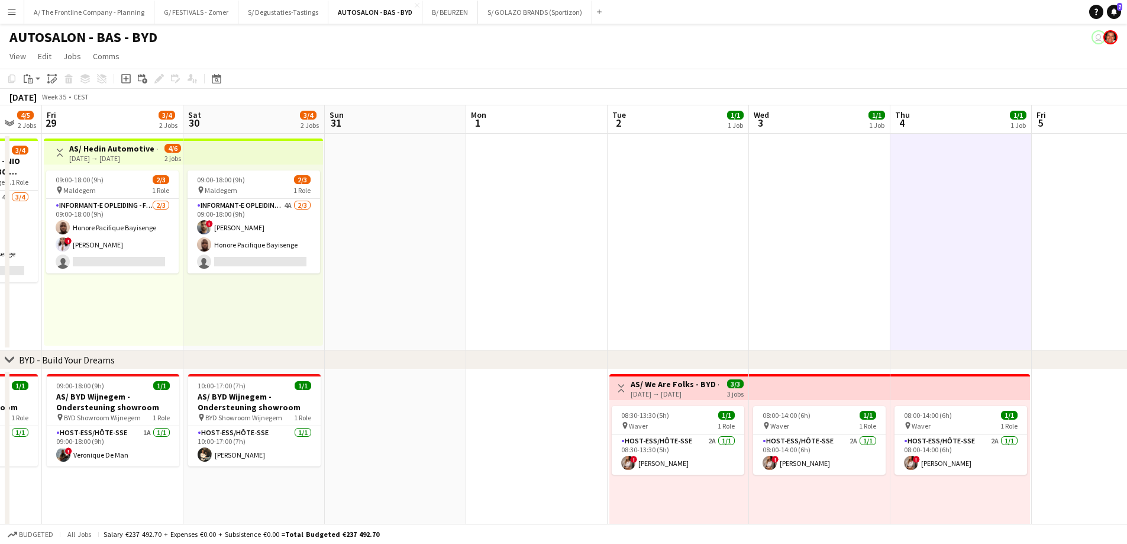
drag, startPoint x: 246, startPoint y: 279, endPoint x: 777, endPoint y: 274, distance: 531.3
click at [777, 274] on app-calendar-viewport "Wed 27 1/1 1 Job Thu 28 4/5 2 Jobs Fri 29 3/4 2 Jobs Sat 30 3/4 2 Jobs Sun 31 M…" at bounding box center [563, 480] width 1127 height 750
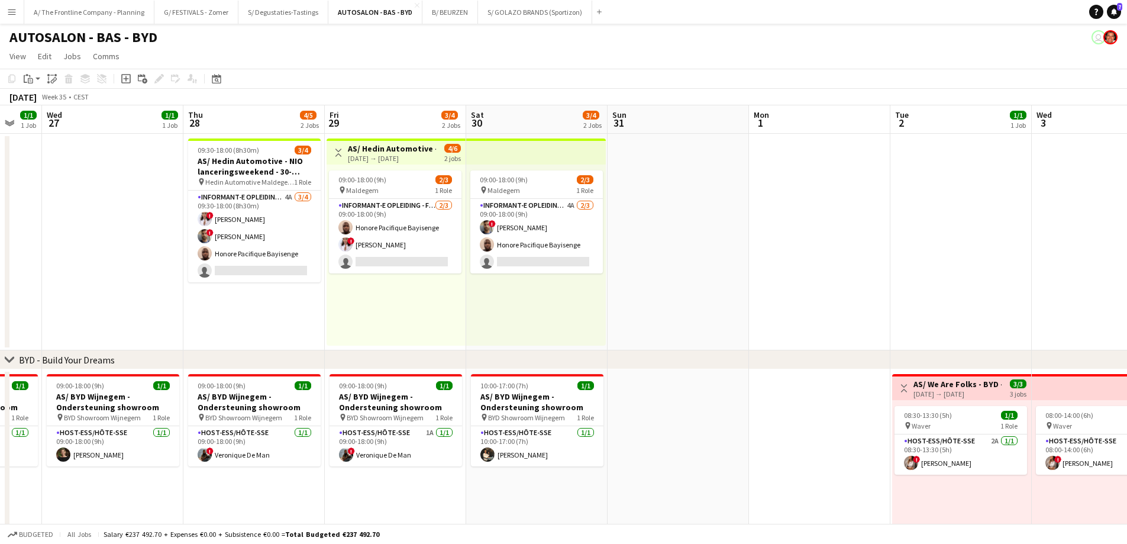
click at [386, 293] on div "09:00-18:00 (9h) 2/3 pin Maldegem 1 Role Informant-e Opleiding - Formation [DAT…" at bounding box center [396, 254] width 139 height 181
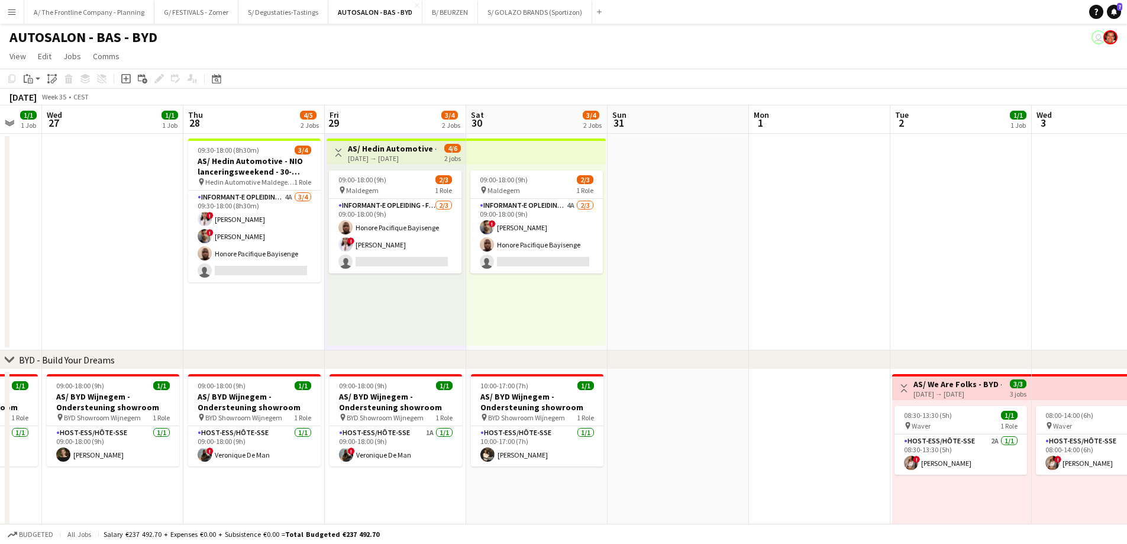
click at [526, 297] on div "09:00-18:00 (9h) 2/3 pin Maldegem 1 Role Informant-e Opleiding - Formation 4A […" at bounding box center [536, 254] width 140 height 181
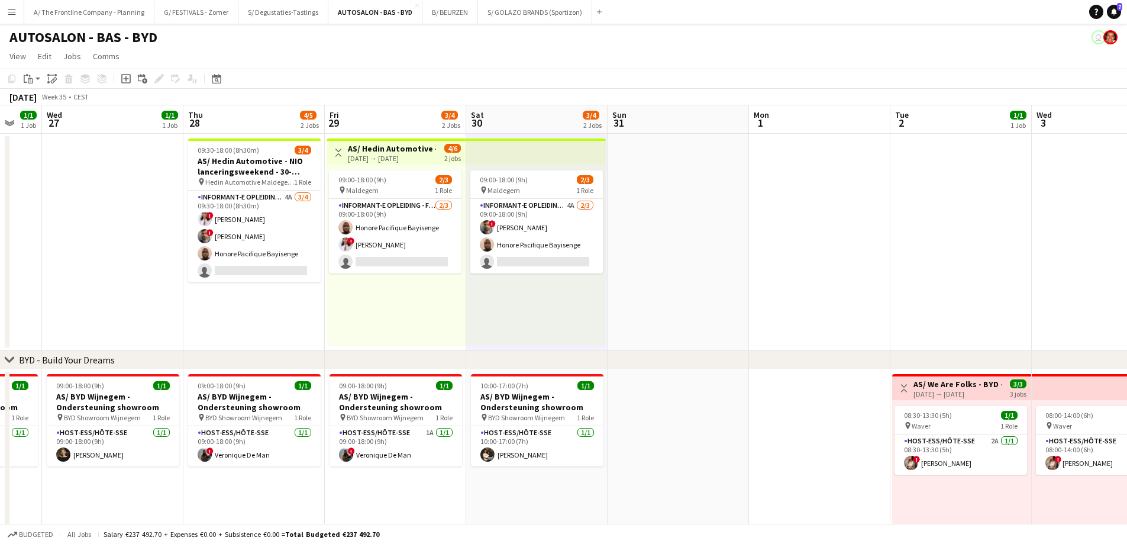
click at [415, 157] on div "[DATE] → [DATE]" at bounding box center [392, 158] width 88 height 9
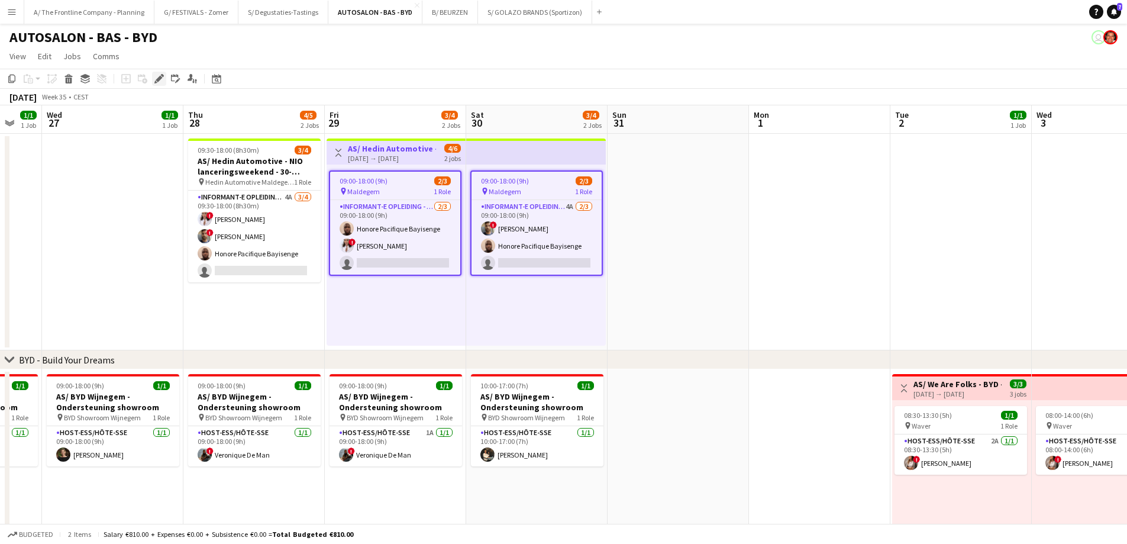
click at [157, 73] on div "Edit" at bounding box center [159, 79] width 14 height 14
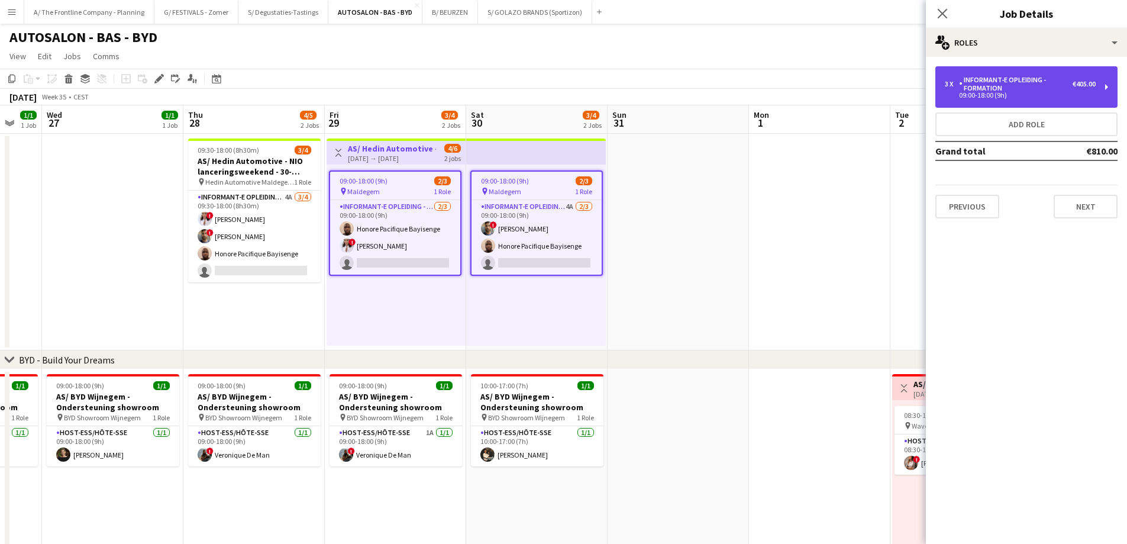
click at [1005, 85] on div "Informant-e Opleiding - Formation" at bounding box center [1016, 84] width 114 height 17
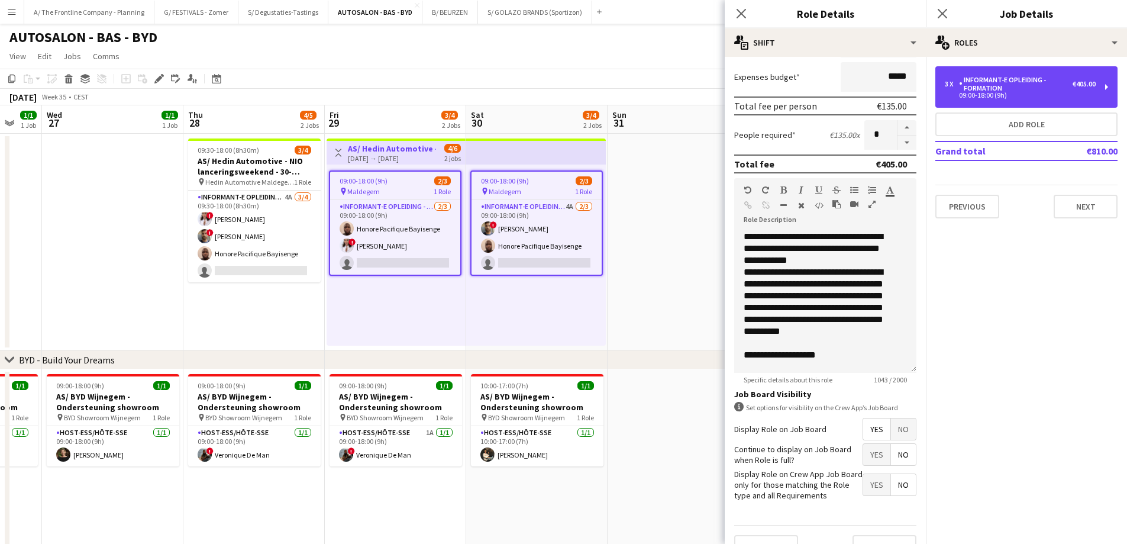
scroll to position [258, 0]
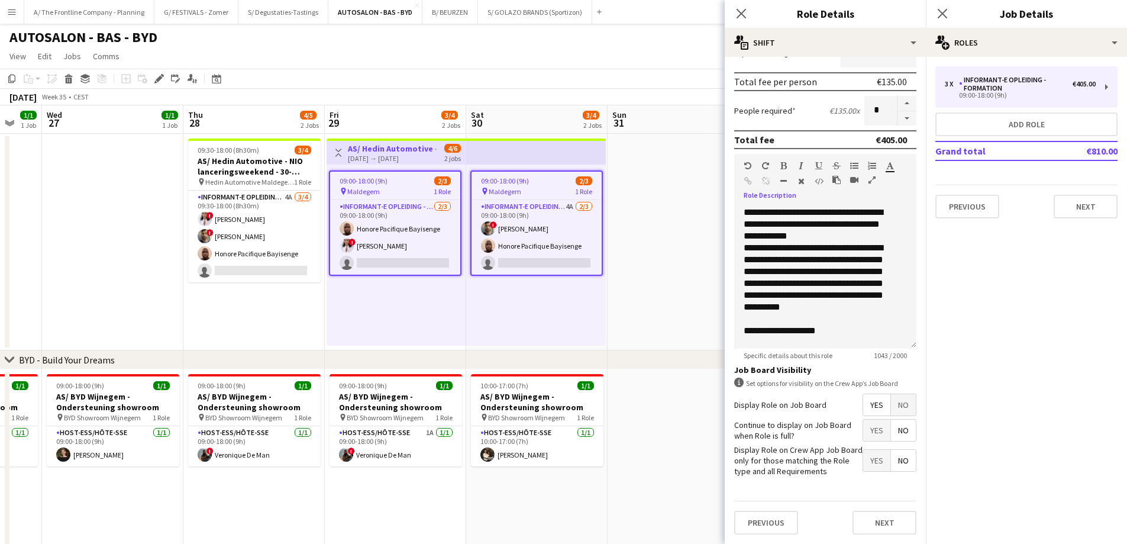
click at [873, 180] on icon "button" at bounding box center [872, 180] width 7 height 8
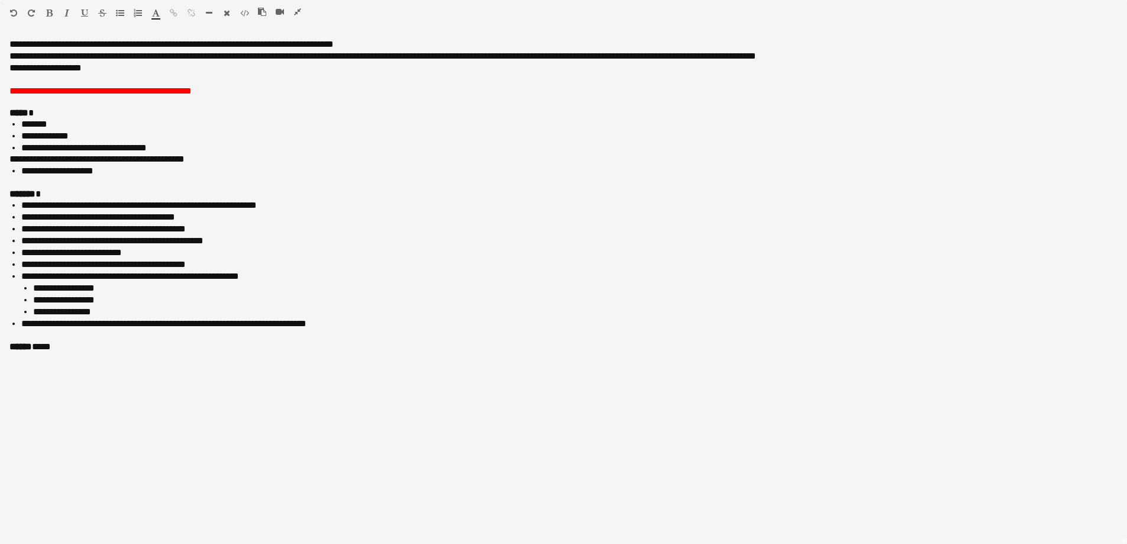
click at [297, 11] on icon "button" at bounding box center [297, 12] width 7 height 8
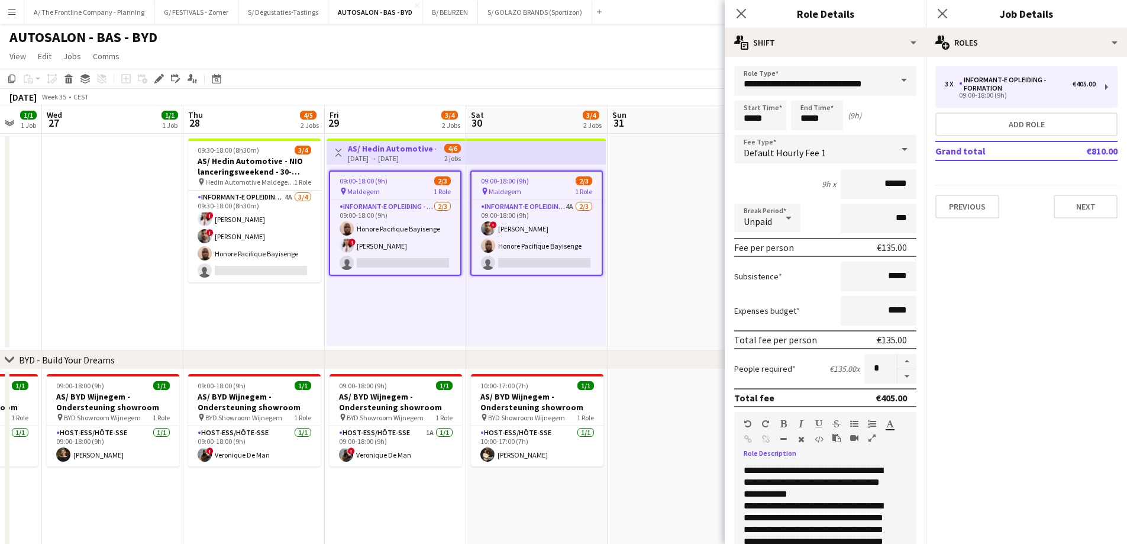
click at [256, 304] on app-date-cell "09:30-18:00 (8h30m) 3/4 AS/ [PERSON_NAME] Automotive - NIO lanceringsweekend - …" at bounding box center [253, 242] width 141 height 217
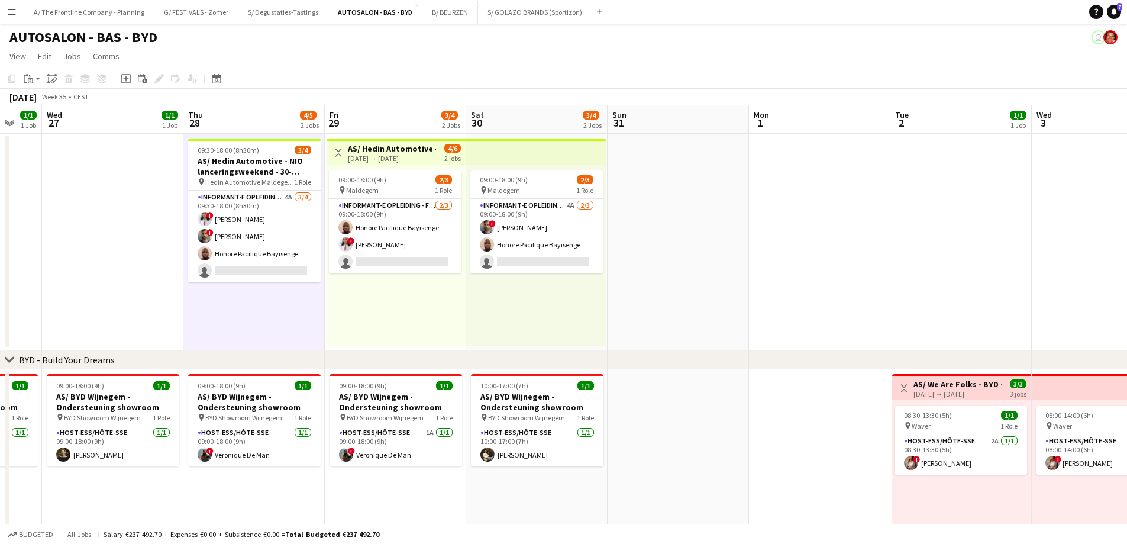
click at [241, 306] on app-date-cell "09:30-18:00 (8h30m) 3/4 AS/ [PERSON_NAME] Automotive - NIO lanceringsweekend - …" at bounding box center [253, 242] width 141 height 217
click at [277, 298] on app-date-cell "09:30-18:00 (8h30m) 3/4 AS/ [PERSON_NAME] Automotive - NIO lanceringsweekend - …" at bounding box center [253, 242] width 141 height 217
click at [360, 293] on div "09:00-18:00 (9h) 2/3 pin Maldegem 1 Role Informant-e Opleiding - Formation [DAT…" at bounding box center [396, 254] width 139 height 181
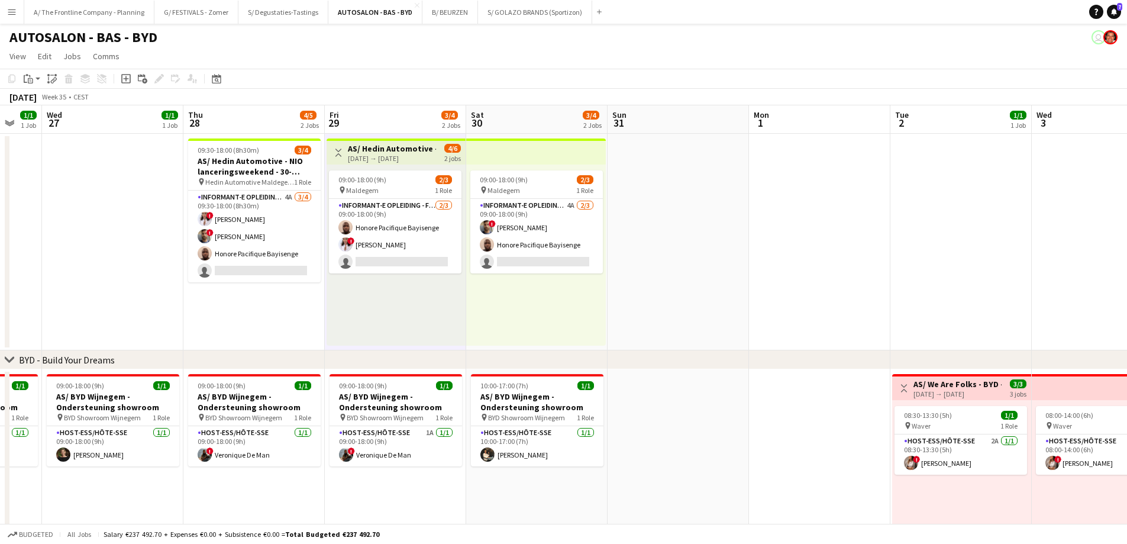
click at [570, 302] on div "09:00-18:00 (9h) 2/3 pin Maldegem 1 Role Informant-e Opleiding - Formation 4A […" at bounding box center [536, 254] width 140 height 181
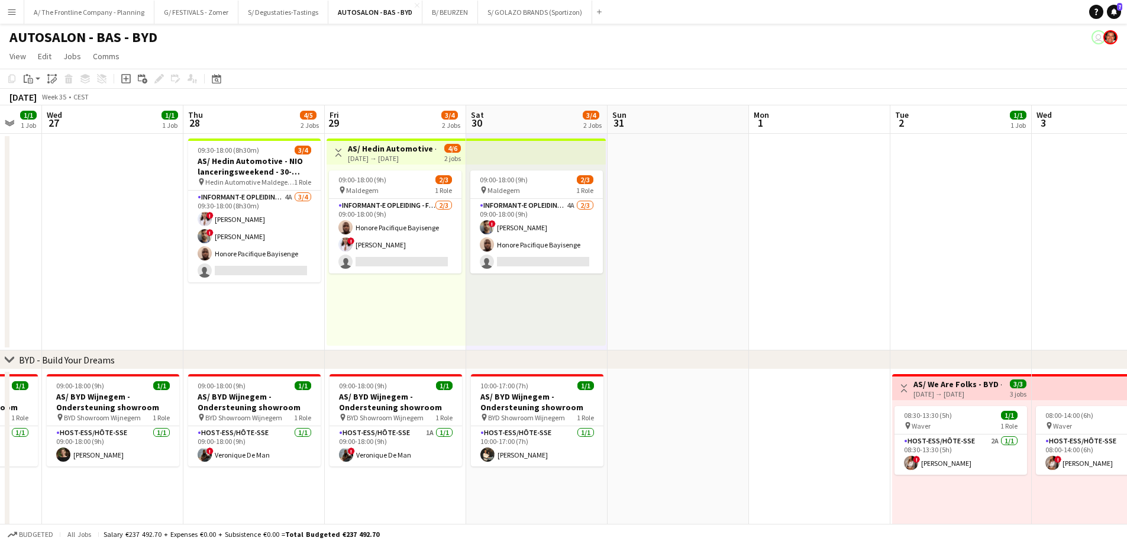
click at [446, 301] on div "09:00-18:00 (9h) 2/3 pin Maldegem 1 Role Informant-e Opleiding - Formation [DAT…" at bounding box center [396, 254] width 139 height 181
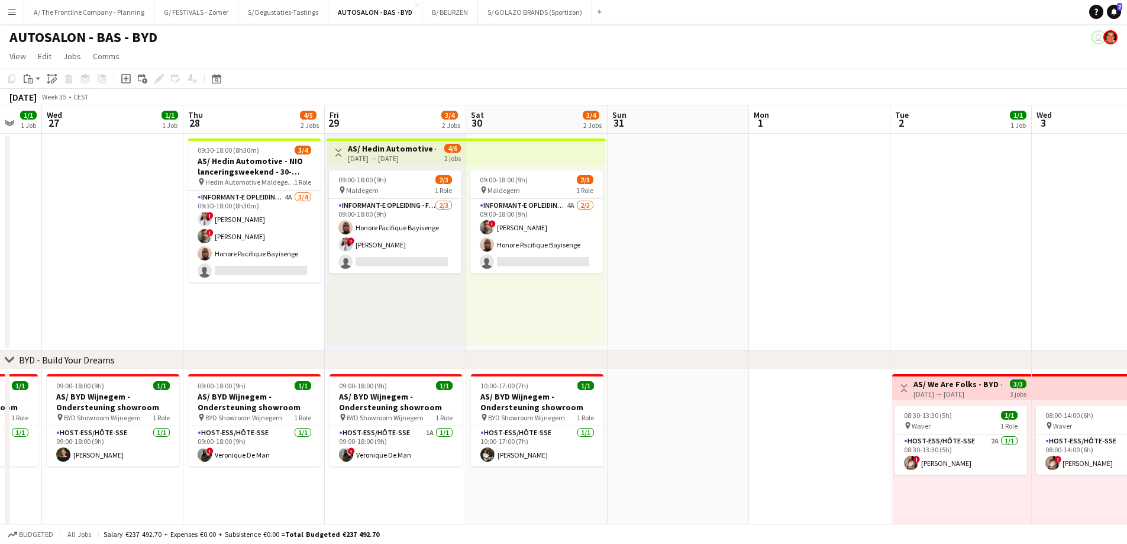
click at [521, 310] on div "09:00-18:00 (9h) 2/3 pin Maldegem 1 Role Informant-e Opleiding - Formation 4A […" at bounding box center [536, 254] width 140 height 181
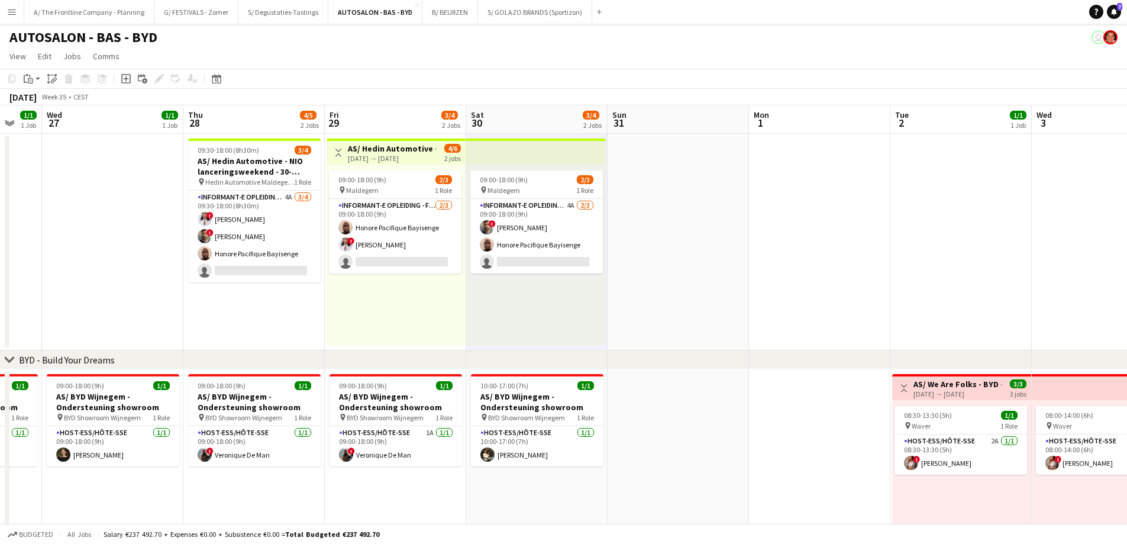
click at [222, 304] on app-date-cell "09:30-18:00 (8h30m) 3/4 AS/ [PERSON_NAME] Automotive - NIO lanceringsweekend - …" at bounding box center [253, 242] width 141 height 217
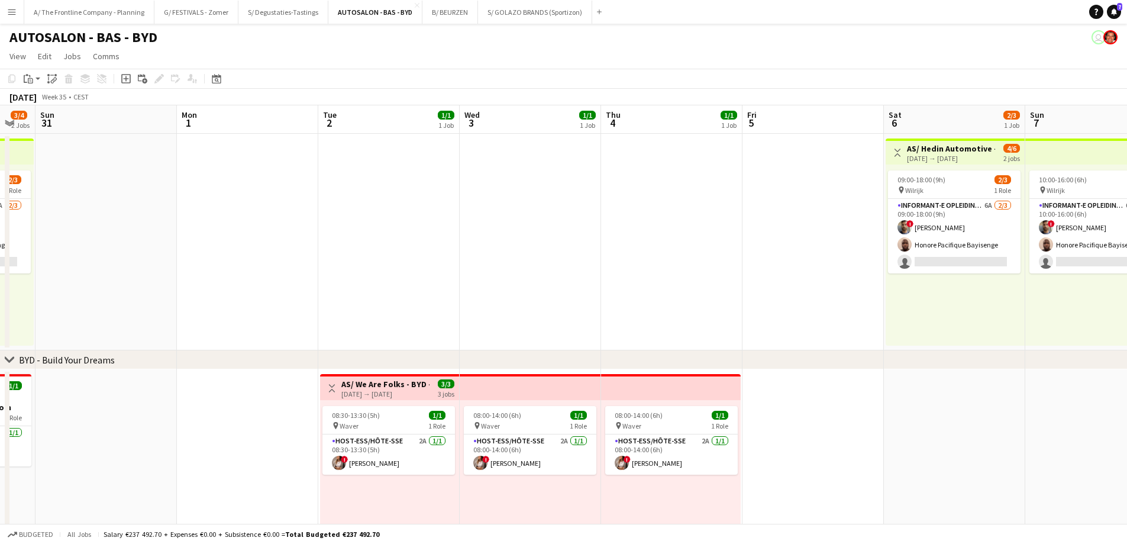
drag, startPoint x: 854, startPoint y: 303, endPoint x: 444, endPoint y: 305, distance: 409.4
click at [444, 305] on app-calendar-viewport "Wed 27 1/1 1 Job Thu 28 4/5 2 Jobs Fri 29 3/4 2 Jobs Sat 30 3/4 2 Jobs Sun 31 M…" at bounding box center [563, 480] width 1127 height 750
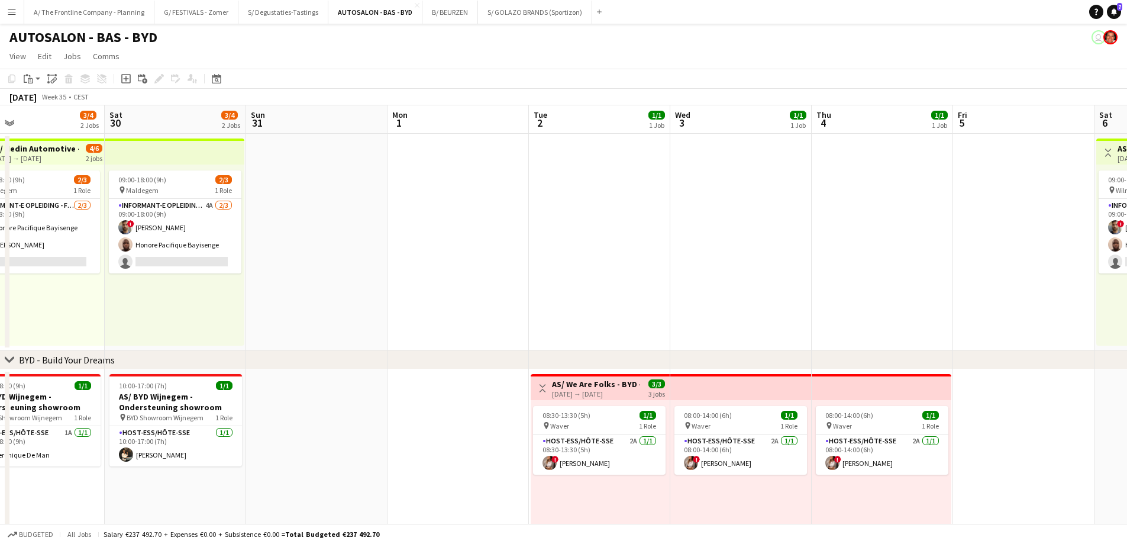
drag, startPoint x: 956, startPoint y: 311, endPoint x: 470, endPoint y: 275, distance: 487.7
click at [470, 275] on app-calendar-viewport "Wed 27 1/1 1 Job Thu 28 4/5 2 Jobs Fri 29 3/4 2 Jobs Sat 30 3/4 2 Jobs Sun 31 M…" at bounding box center [563, 480] width 1127 height 750
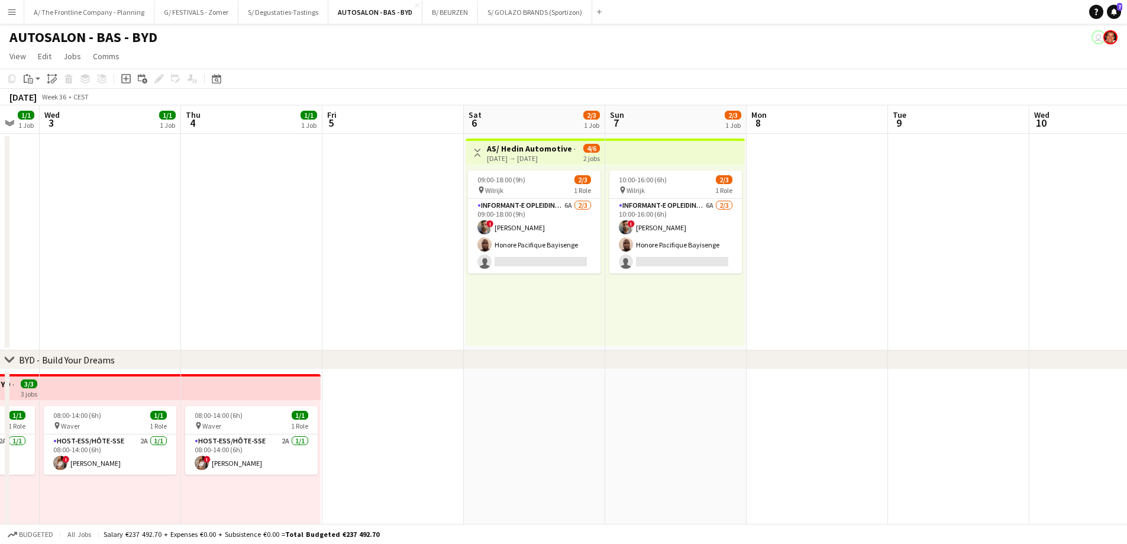
drag, startPoint x: 626, startPoint y: 302, endPoint x: 308, endPoint y: 316, distance: 318.0
click at [308, 316] on app-calendar-viewport "Sun 31 Mon 1 Tue 2 1/1 1 Job Wed 3 1/1 1 Job Thu 4 1/1 1 Job Fri 5 Sat 6 2/3 1 …" at bounding box center [563, 480] width 1127 height 750
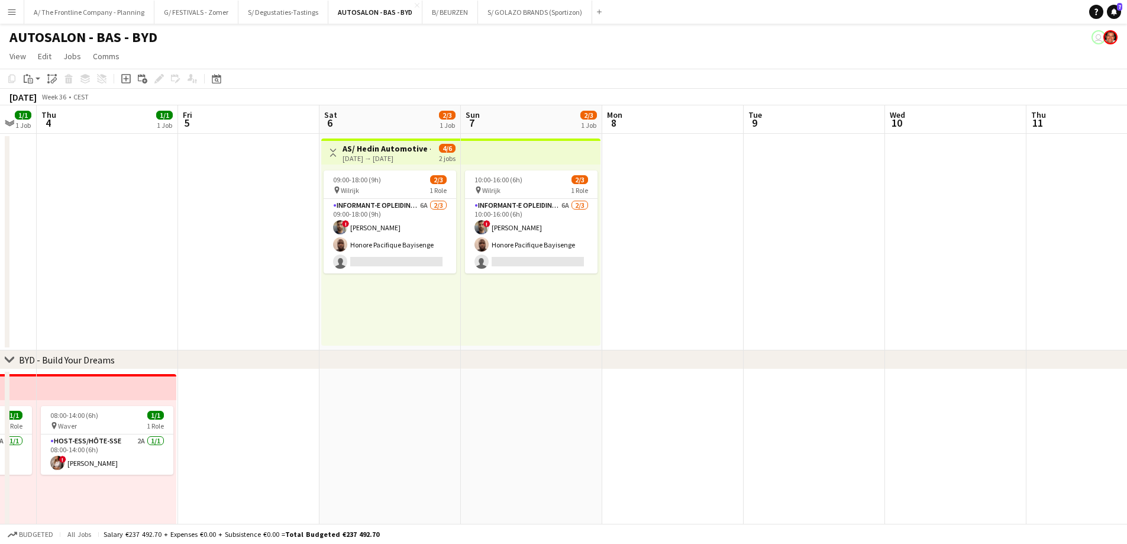
drag, startPoint x: 168, startPoint y: 312, endPoint x: 430, endPoint y: 266, distance: 265.7
click at [737, 264] on app-calendar-viewport "Wed 3 1/1 1 Job Thu 4 1/1 1 Job Fri 5 Sat 6 2/3 1 Job Sun 7 2/3 1 Job Mon 8 Tue…" at bounding box center [563, 480] width 1127 height 750
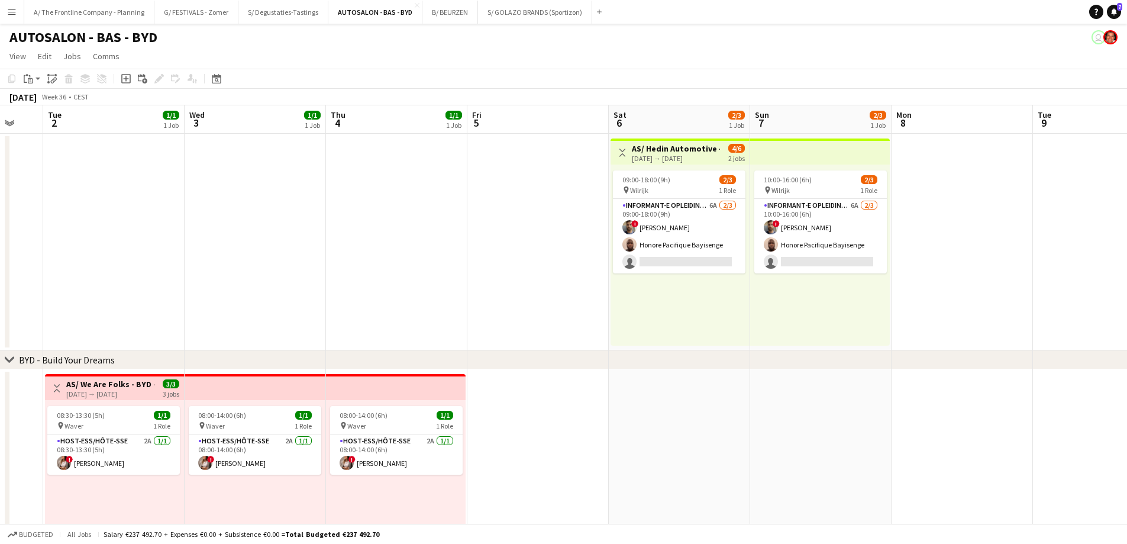
drag, startPoint x: 419, startPoint y: 267, endPoint x: 683, endPoint y: 260, distance: 264.0
click at [683, 260] on app-calendar-viewport "Sat 30 3/4 2 Jobs Sun 31 Mon 1 Tue 2 1/1 1 Job Wed 3 1/1 1 Job Thu 4 1/1 1 Job …" at bounding box center [563, 480] width 1127 height 750
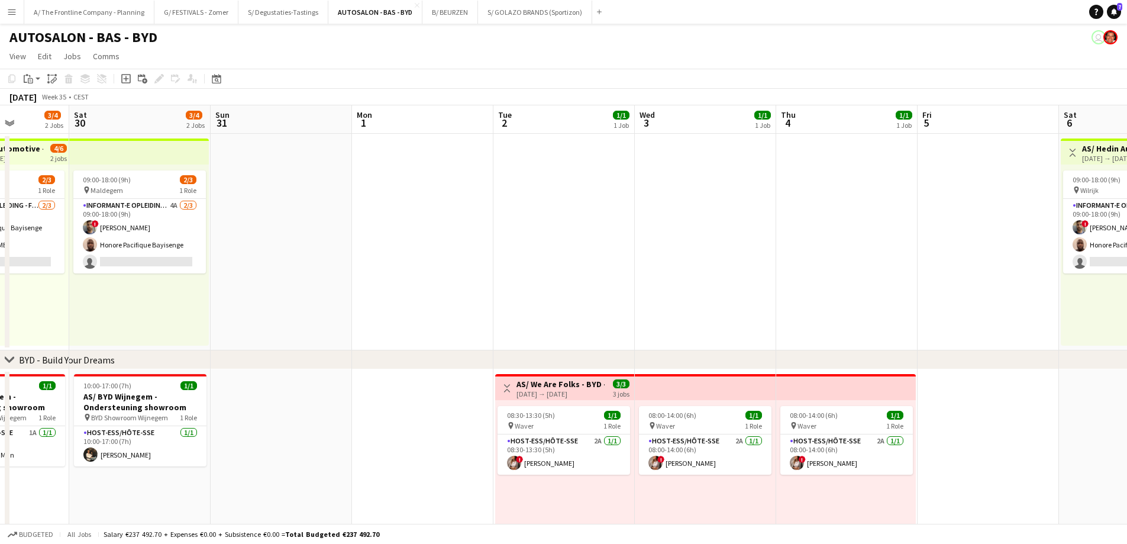
drag, startPoint x: 249, startPoint y: 314, endPoint x: 402, endPoint y: 278, distance: 156.7
click at [402, 278] on app-calendar-viewport "Wed 27 1/1 1 Job Thu 28 4/5 2 Jobs Fri 29 3/4 2 Jobs Sat 30 3/4 2 Jobs Sun 31 M…" at bounding box center [563, 480] width 1127 height 750
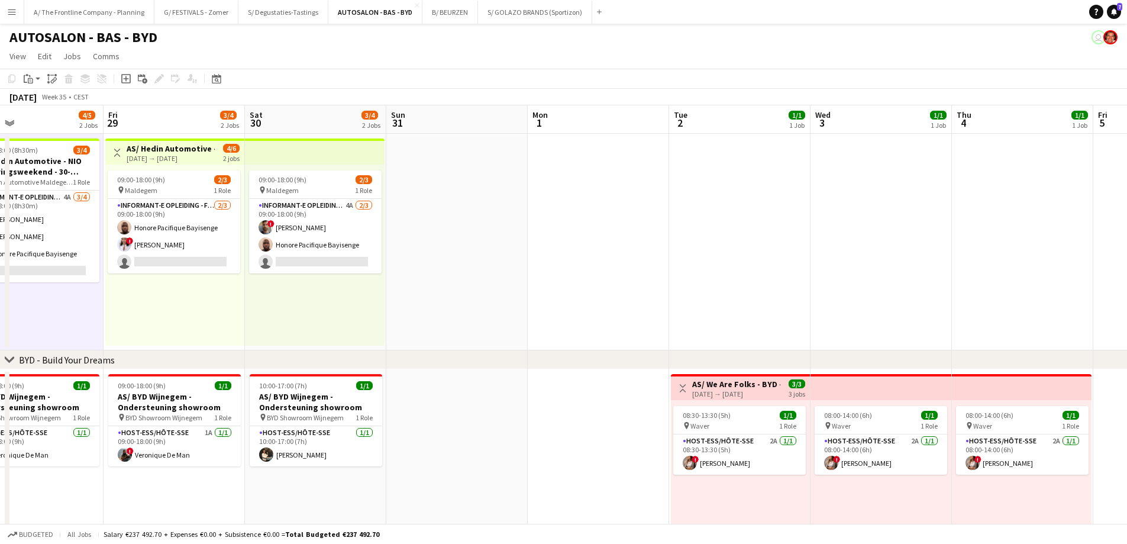
drag, startPoint x: 205, startPoint y: 298, endPoint x: 381, endPoint y: 285, distance: 176.2
click at [381, 285] on app-calendar-viewport "Tue 26 1/1 1 Job Wed 27 1/1 1 Job Thu 28 4/5 2 Jobs Fri 29 3/4 2 Jobs Sat 30 3/…" at bounding box center [563, 480] width 1127 height 750
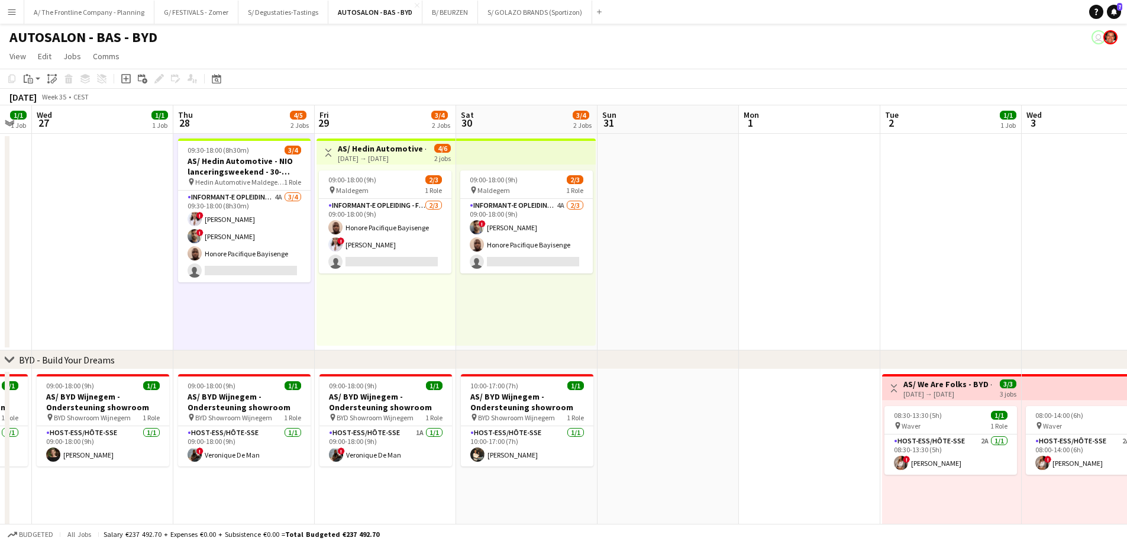
drag, startPoint x: 168, startPoint y: 293, endPoint x: 405, endPoint y: 285, distance: 237.4
click at [399, 285] on app-calendar-viewport "Sun 24 1/1 1 Job Mon 25 1/1 1 Job Tue 26 1/1 1 Job Wed 27 1/1 1 Job Thu 28 4/5 …" at bounding box center [563, 480] width 1127 height 750
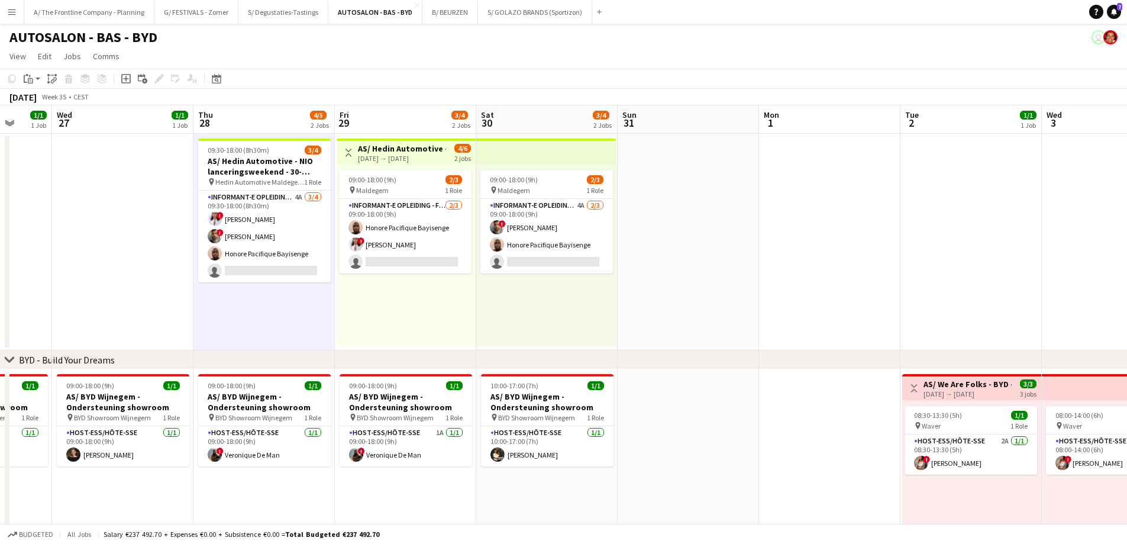
click at [289, 311] on app-date-cell "09:30-18:00 (8h30m) 3/4 AS/ [PERSON_NAME] Automotive - NIO lanceringsweekend - …" at bounding box center [263, 242] width 141 height 217
drag, startPoint x: 366, startPoint y: 305, endPoint x: 427, endPoint y: 304, distance: 61.0
click at [369, 306] on div "09:00-18:00 (9h) 2/3 pin Maldegem 1 Role Informant-e Opleiding - Formation [DAT…" at bounding box center [406, 254] width 139 height 181
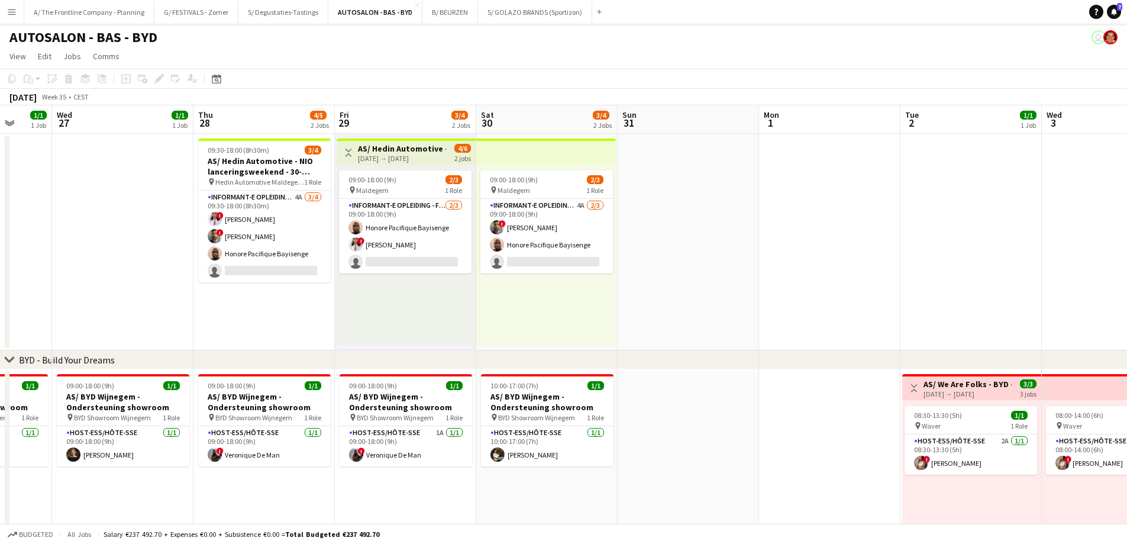
scroll to position [0, 369]
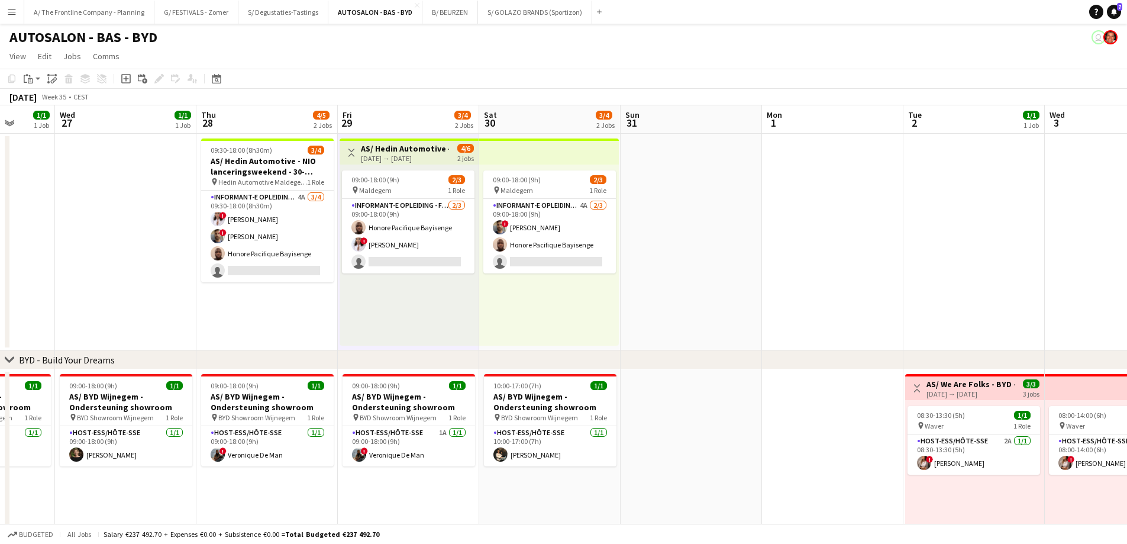
click at [548, 298] on div "09:00-18:00 (9h) 2/3 pin Maldegem 1 Role Informant-e Opleiding - Formation 4A […" at bounding box center [549, 254] width 140 height 181
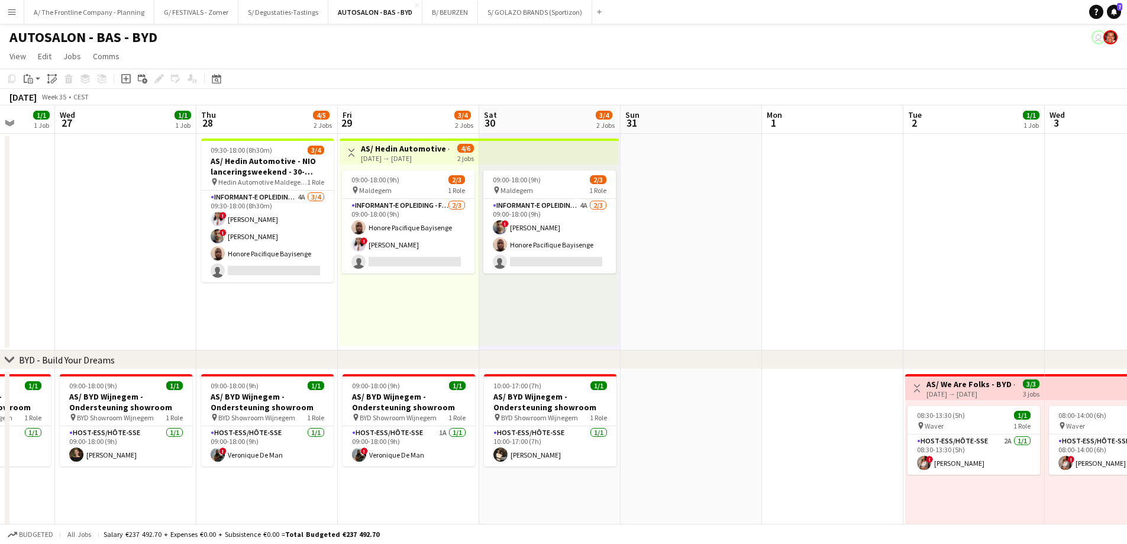
click at [119, 224] on app-date-cell at bounding box center [125, 242] width 141 height 217
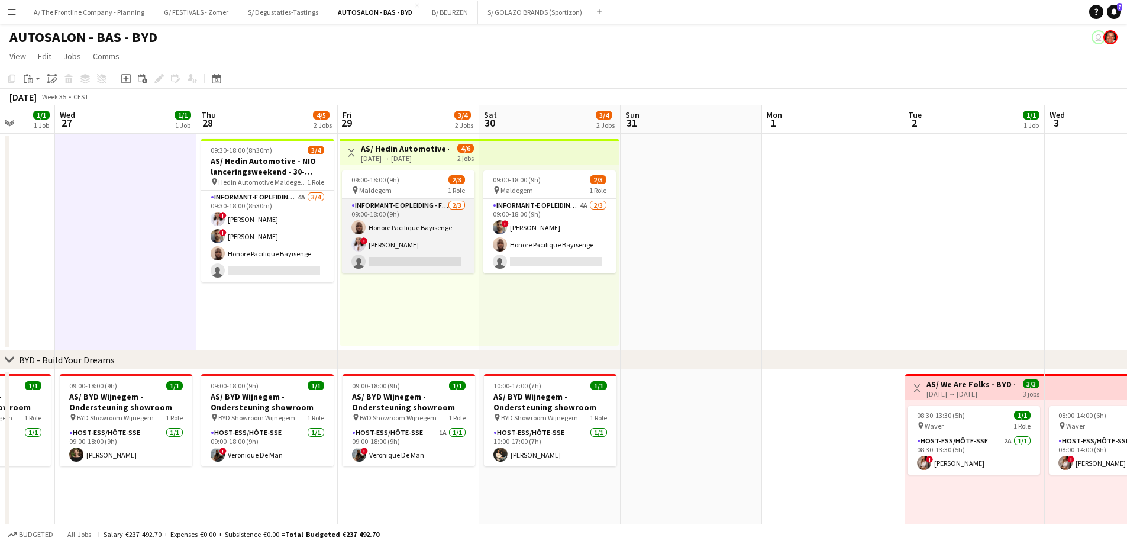
click at [416, 236] on app-card-role "Informant-e Opleiding - Formation [DATE] 09:00-18:00 (9h) Honore Pacifique Bayi…" at bounding box center [408, 236] width 133 height 75
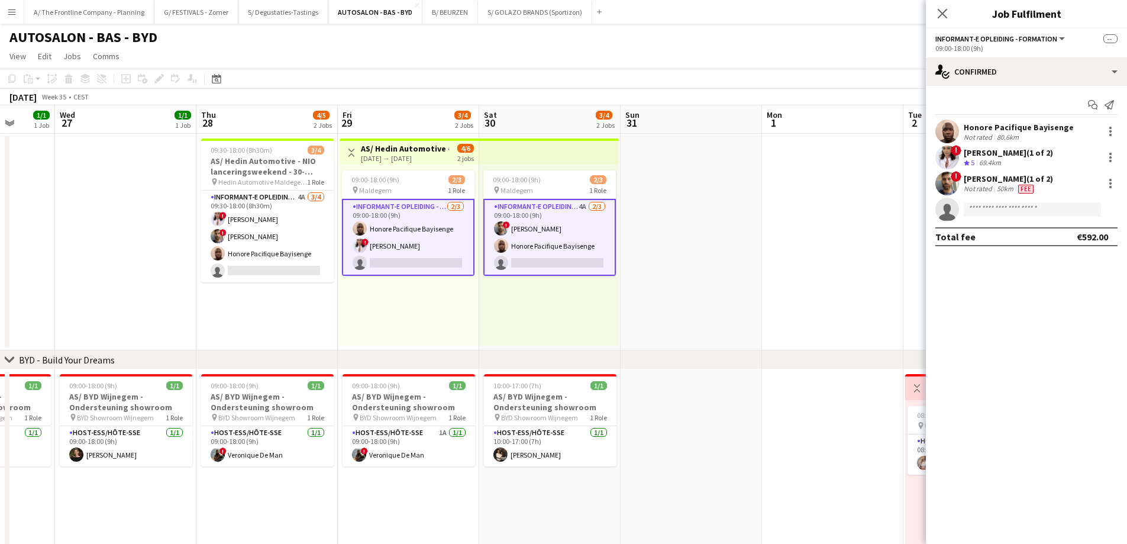
scroll to position [0, 240]
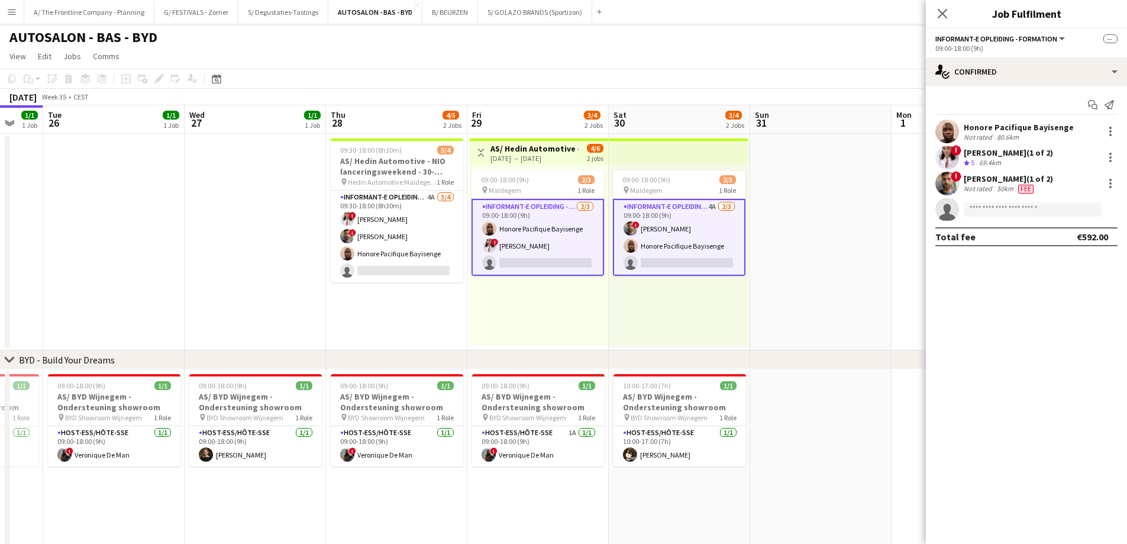
drag, startPoint x: 138, startPoint y: 251, endPoint x: 268, endPoint y: 248, distance: 129.6
click at [268, 248] on app-calendar-viewport "Sun 24 1/1 1 Job Mon 25 1/1 1 Job Tue 26 1/1 1 Job Wed 27 1/1 1 Job Thu 28 4/5 …" at bounding box center [563, 480] width 1127 height 750
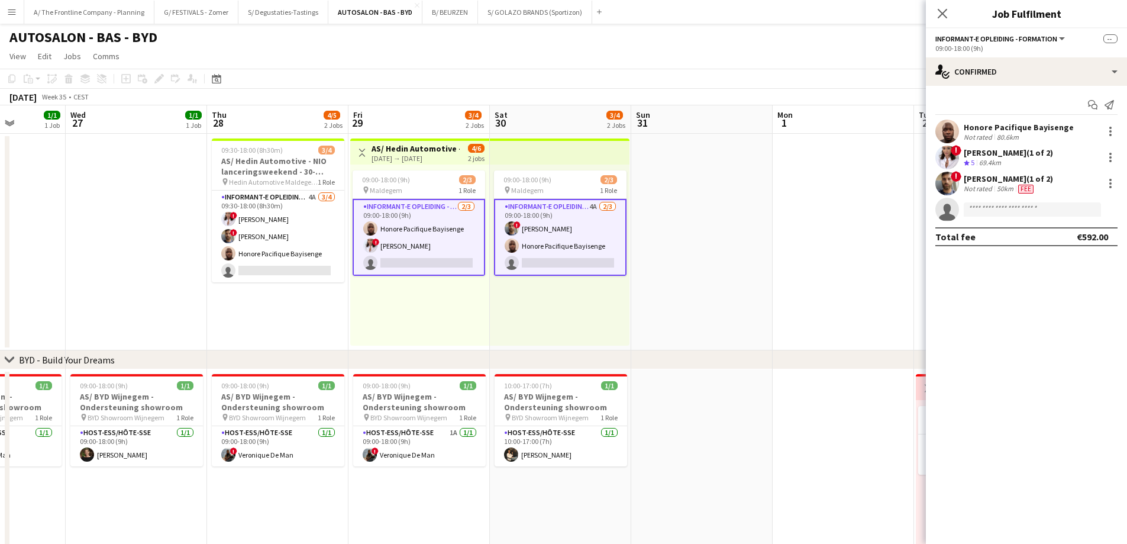
drag, startPoint x: 298, startPoint y: 259, endPoint x: 179, endPoint y: 267, distance: 119.2
click at [179, 267] on app-calendar-viewport "Sun 24 1/1 1 Job Mon 25 1/1 1 Job Tue 26 1/1 1 Job Wed 27 1/1 1 Job Thu 28 4/5 …" at bounding box center [563, 480] width 1127 height 750
click at [713, 303] on app-date-cell at bounding box center [701, 242] width 141 height 217
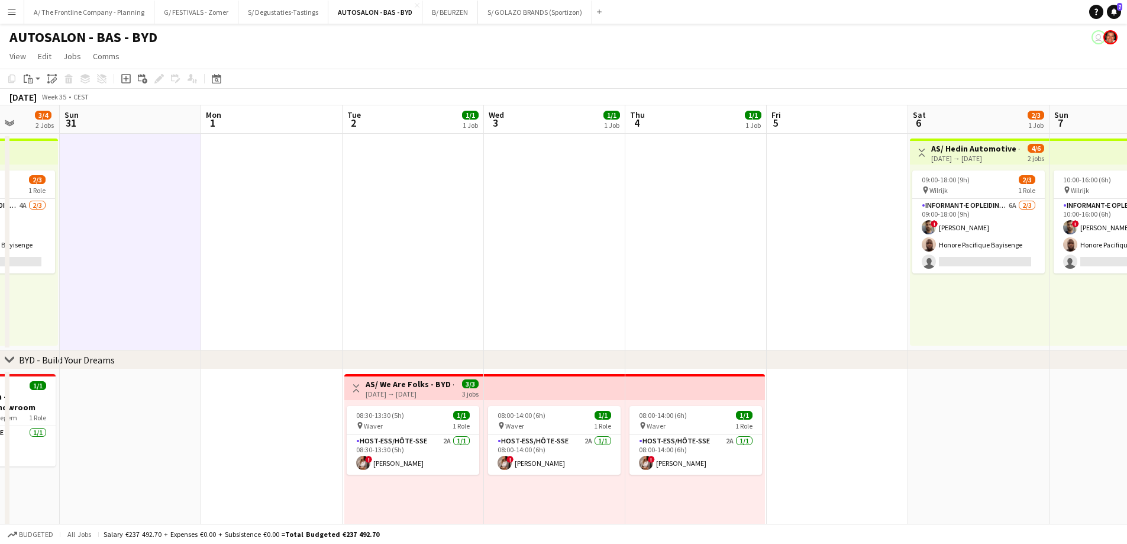
scroll to position [0, 374]
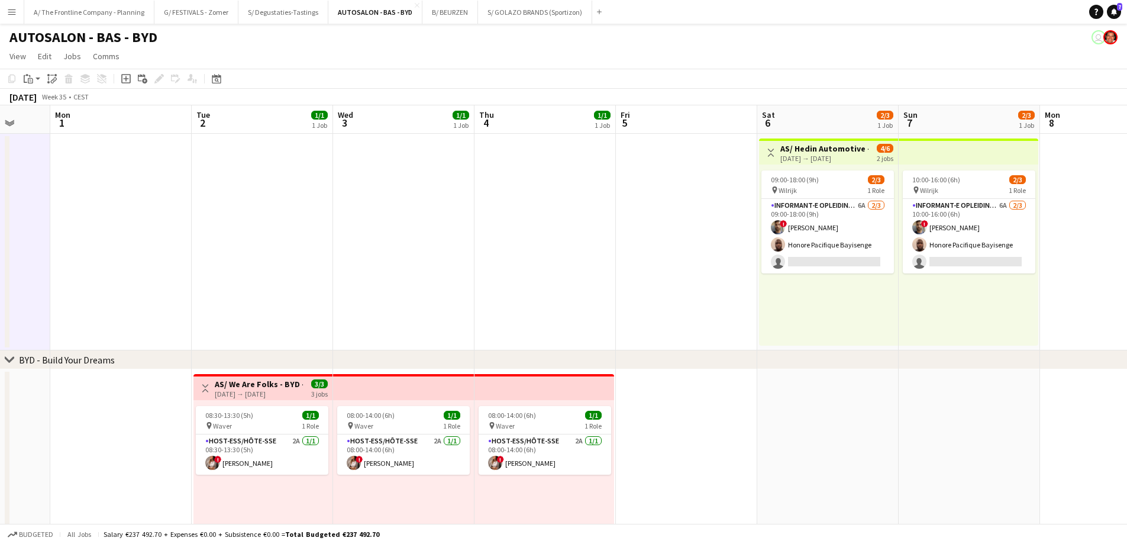
drag, startPoint x: 1017, startPoint y: 285, endPoint x: 295, endPoint y: 283, distance: 722.4
click at [295, 283] on app-calendar-viewport "Fri 29 3/4 2 Jobs Sat 30 3/4 2 Jobs Sun 31 Mon 1 Tue 2 1/1 1 Job Wed 3 1/1 1 Jo…" at bounding box center [563, 480] width 1127 height 750
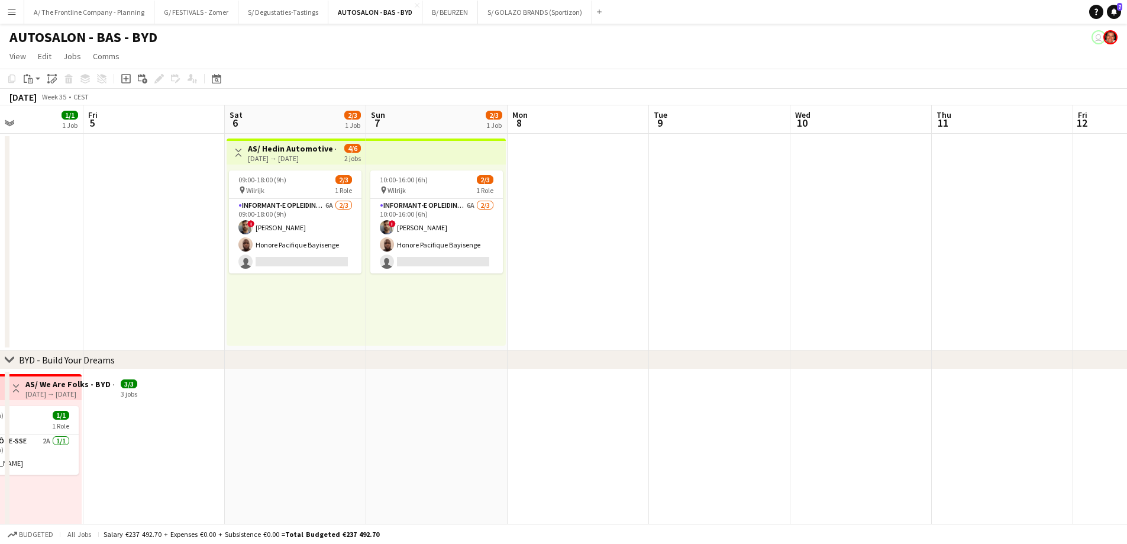
drag, startPoint x: 867, startPoint y: 305, endPoint x: 440, endPoint y: 285, distance: 427.1
click at [337, 299] on app-calendar-viewport "Mon 1 Tue 2 1/1 1 Job Wed 3 1/1 1 Job Thu 4 1/1 1 Job Fri 5 Sat 6 2/3 1 Job Sun…" at bounding box center [563, 480] width 1127 height 750
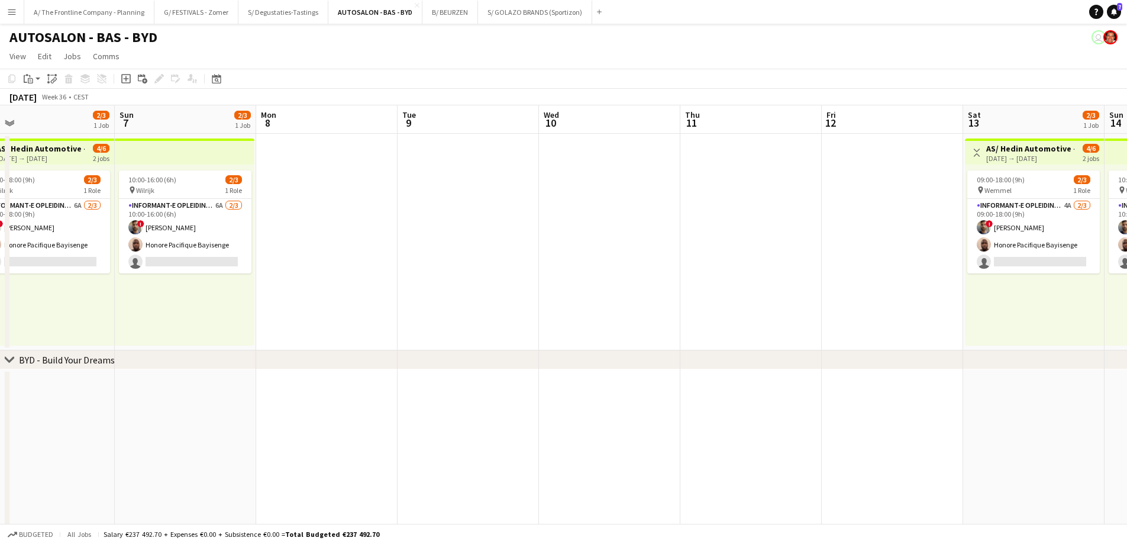
drag, startPoint x: 573, startPoint y: 276, endPoint x: 393, endPoint y: 266, distance: 180.1
click at [386, 270] on app-calendar-viewport "Wed 3 1/1 1 Job Thu 4 1/1 1 Job Fri 5 Sat 6 2/3 1 Job Sun 7 2/3 1 Job Mon 8 Tue…" at bounding box center [563, 480] width 1127 height 750
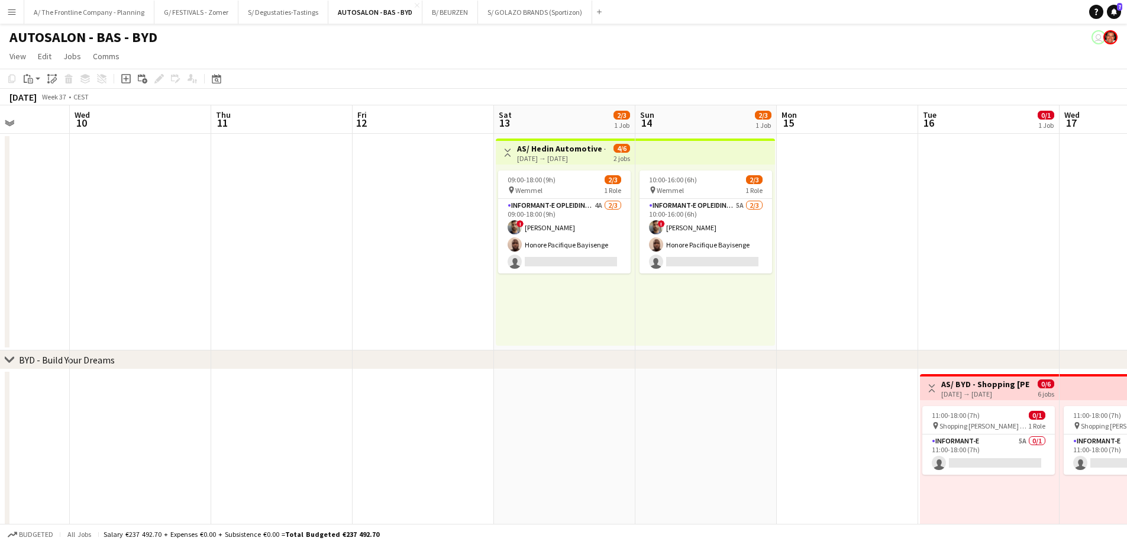
drag, startPoint x: 661, startPoint y: 287, endPoint x: 396, endPoint y: 302, distance: 265.5
click at [399, 303] on app-calendar-viewport "Sat 6 2/3 1 Job Sun 7 2/3 1 Job Mon 8 Tue 9 Wed 10 Thu 11 Fri 12 Sat 13 2/3 1 J…" at bounding box center [563, 480] width 1127 height 750
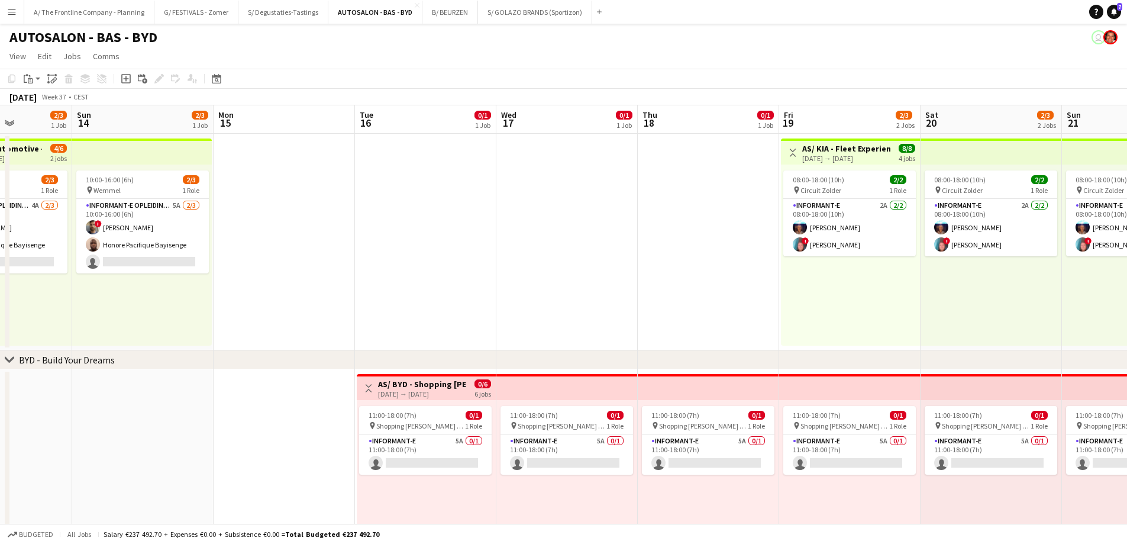
scroll to position [0, 352]
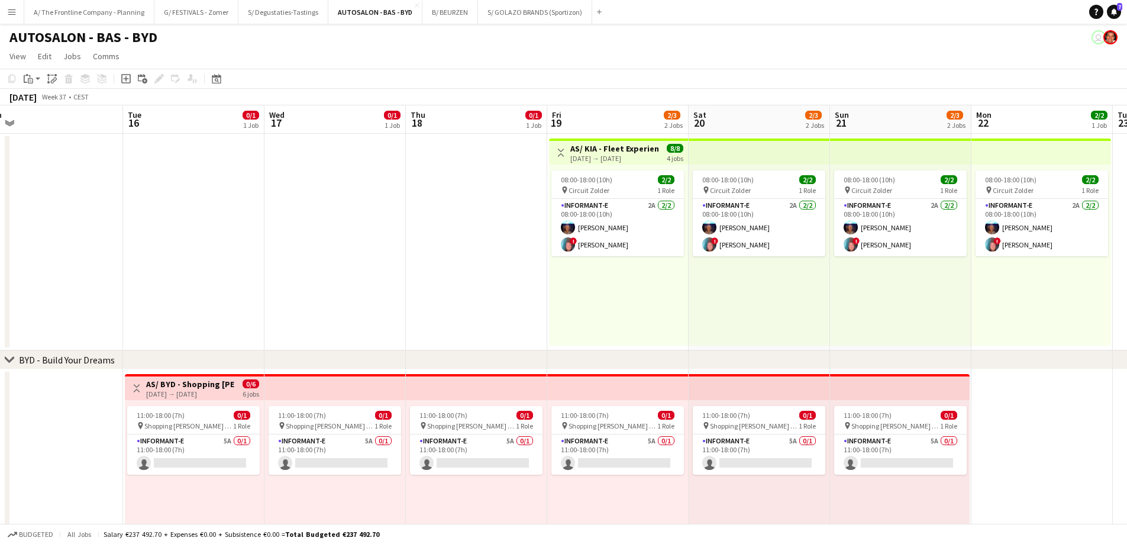
drag, startPoint x: 546, startPoint y: 270, endPoint x: 500, endPoint y: 267, distance: 46.2
click at [500, 267] on app-calendar-viewport "Fri 12 Sat 13 2/3 1 Job Sun 14 2/3 1 Job Mon 15 Tue 16 0/1 1 Job Wed 17 0/1 1 J…" at bounding box center [563, 480] width 1127 height 750
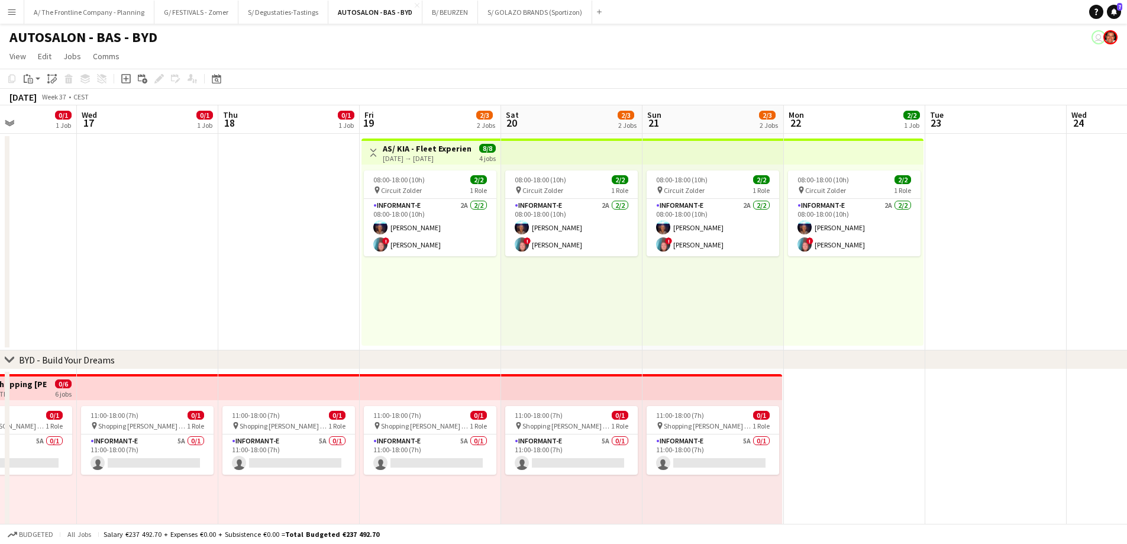
scroll to position [0, 347]
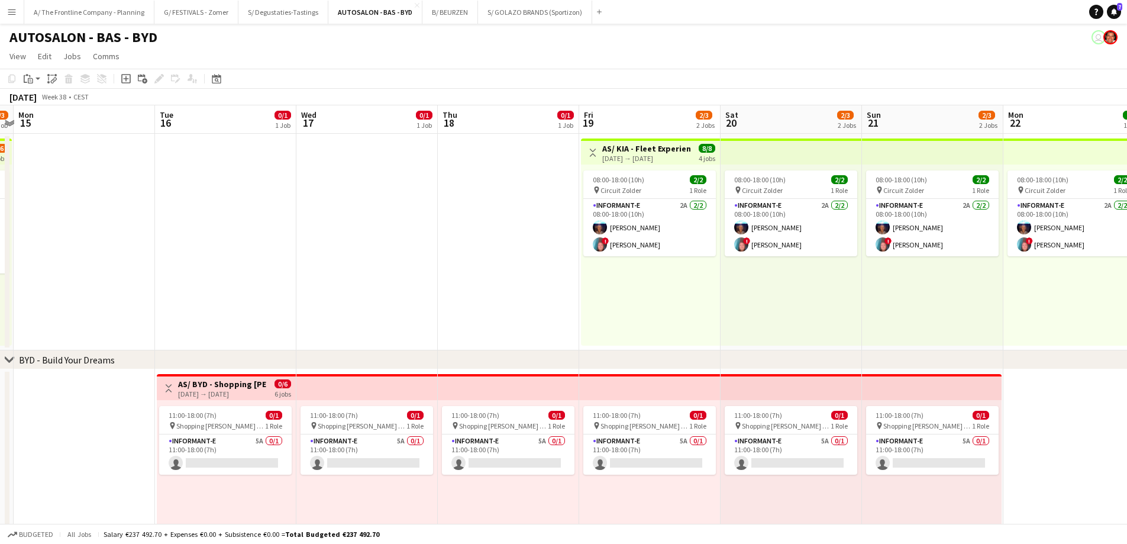
drag, startPoint x: 278, startPoint y: 270, endPoint x: 851, endPoint y: 245, distance: 573.8
click at [929, 235] on app-calendar-viewport "Sat 13 2/3 1 Job Sun 14 2/3 1 Job Mon 15 Tue 16 0/1 1 Job Wed 17 0/1 1 Job Thu …" at bounding box center [563, 480] width 1127 height 750
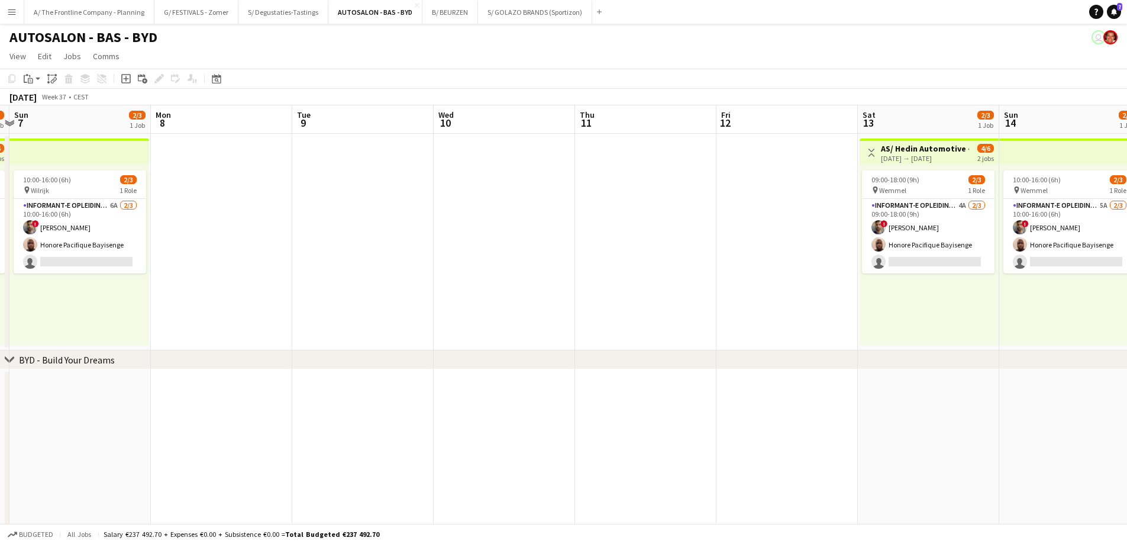
drag, startPoint x: 270, startPoint y: 299, endPoint x: 825, endPoint y: 268, distance: 555.2
click at [825, 268] on app-calendar-viewport "Sat 6 2/3 1 Job Sun 7 2/3 1 Job Mon 8 Tue 9 Wed 10 Thu 11 Fri 12 Sat 13 2/3 1 J…" at bounding box center [563, 480] width 1127 height 750
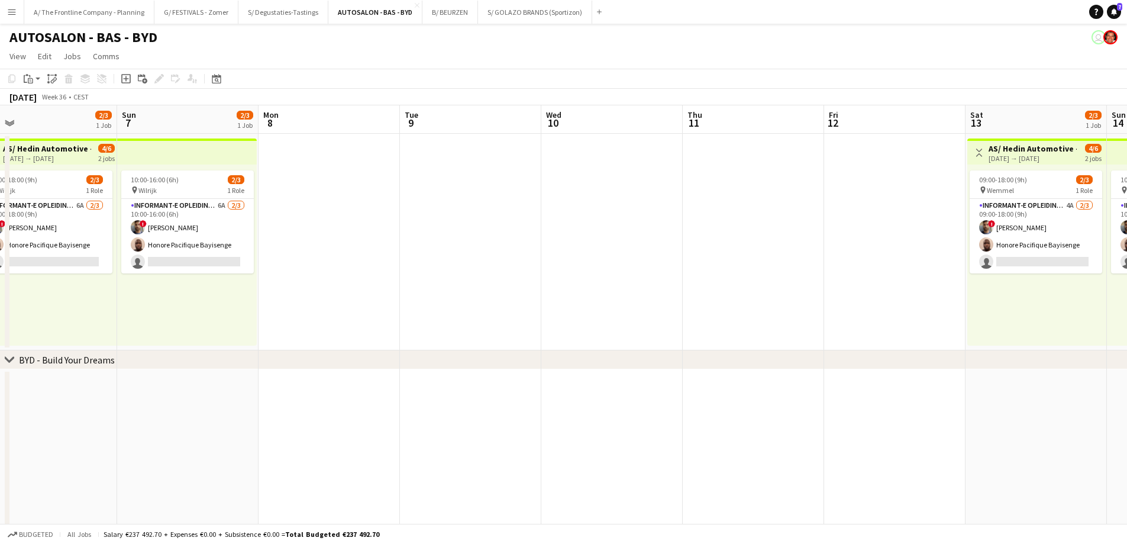
drag, startPoint x: 354, startPoint y: 288, endPoint x: 744, endPoint y: 277, distance: 390.6
click at [744, 277] on app-calendar-viewport "Thu 4 1/1 1 Job Fri 5 Sat 6 2/3 1 Job Sun 7 2/3 1 Job Mon 8 Tue 9 Wed 10 Thu 11…" at bounding box center [563, 480] width 1127 height 750
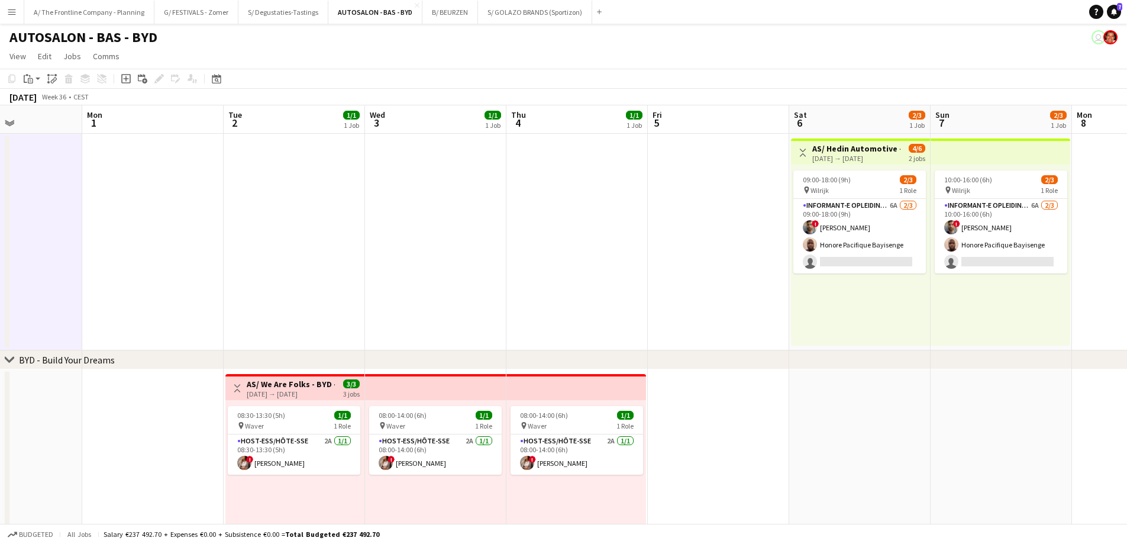
drag, startPoint x: 296, startPoint y: 308, endPoint x: 719, endPoint y: 282, distance: 423.2
click at [719, 282] on app-calendar-viewport "Sat 30 3/4 2 Jobs Sun 31 Mon 1 Tue 2 1/1 1 Job Wed 3 1/1 1 Job Thu 4 1/1 1 Job …" at bounding box center [563, 480] width 1127 height 750
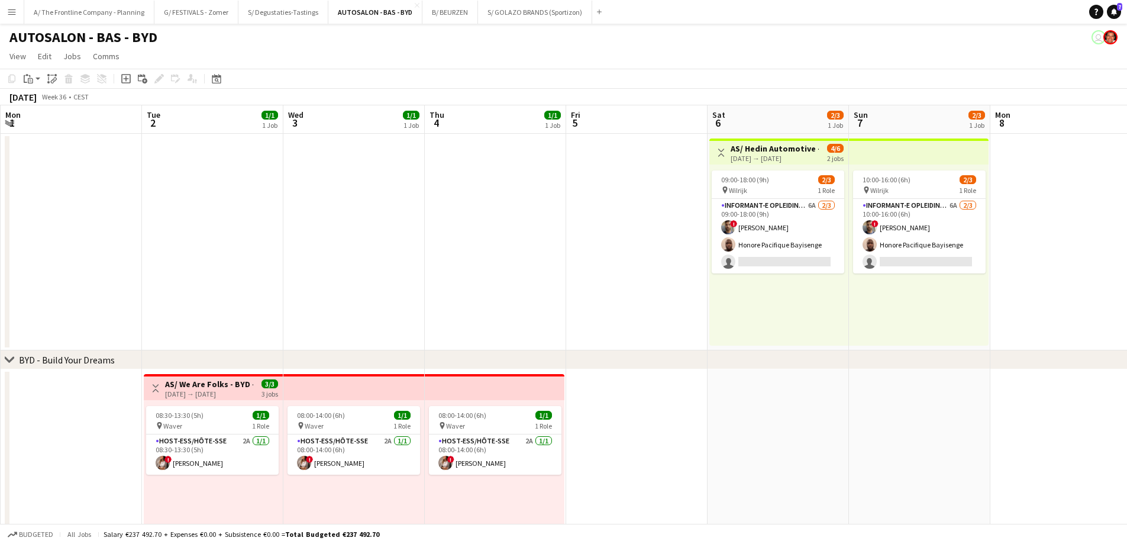
drag, startPoint x: 389, startPoint y: 285, endPoint x: 731, endPoint y: 281, distance: 342.6
click at [730, 281] on app-calendar-viewport "Sat 30 3/4 2 Jobs Sun 31 Mon 1 Tue 2 1/1 1 Job Wed 3 1/1 1 Job Thu 4 1/1 1 Job …" at bounding box center [563, 480] width 1127 height 750
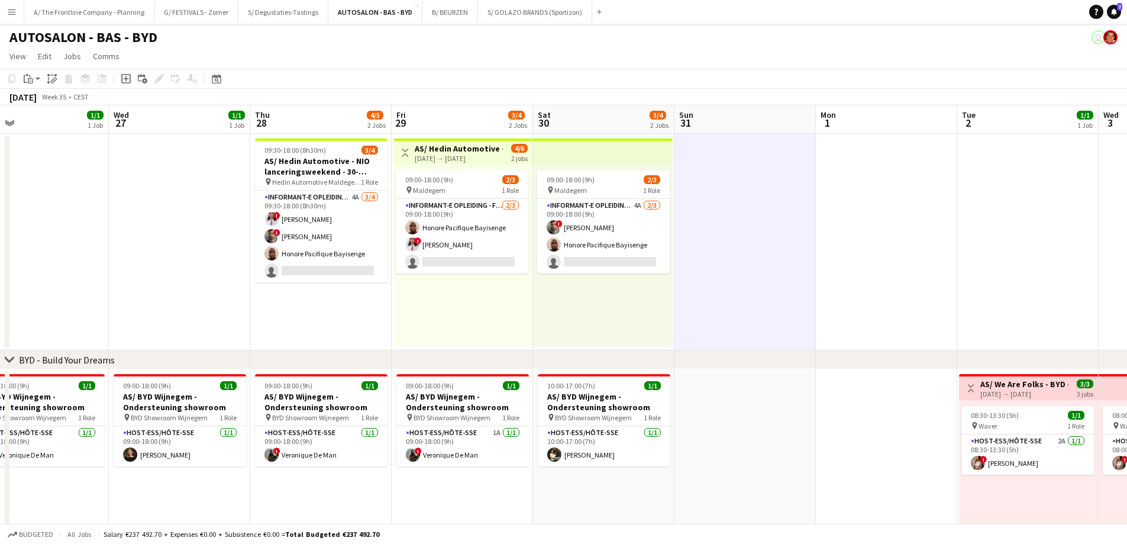
drag, startPoint x: 288, startPoint y: 311, endPoint x: 618, endPoint y: 300, distance: 330.3
click at [615, 300] on app-calendar-viewport "Sun 24 1/1 1 Job Mon 25 1/1 1 Job Tue 26 1/1 1 Job Wed 27 1/1 1 Job Thu 28 4/5 …" at bounding box center [563, 480] width 1127 height 750
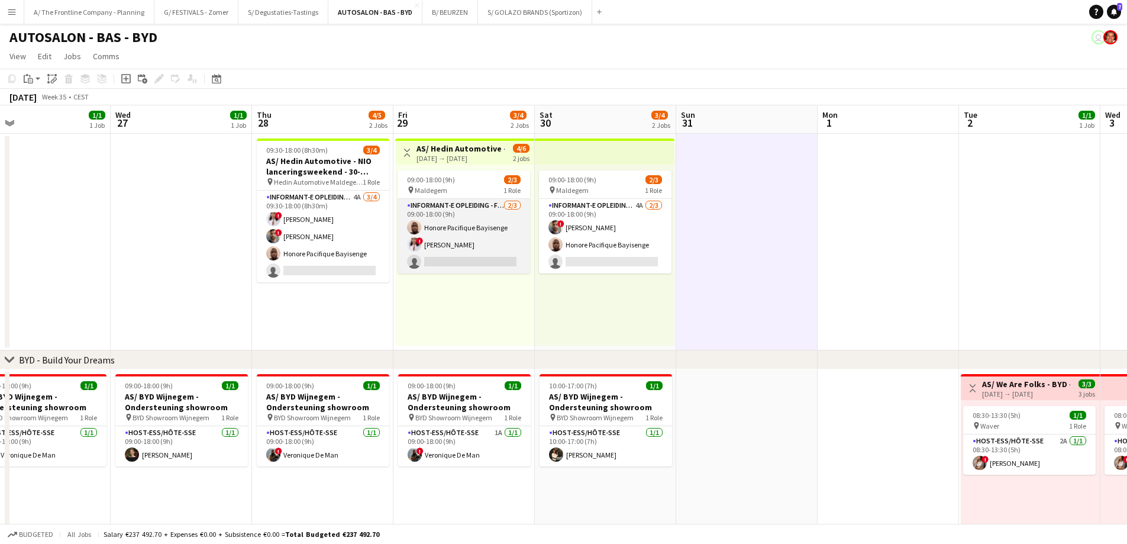
click at [437, 246] on app-card-role "Informant-e Opleiding - Formation [DATE] 09:00-18:00 (9h) Honore Pacifique Bayi…" at bounding box center [464, 236] width 133 height 75
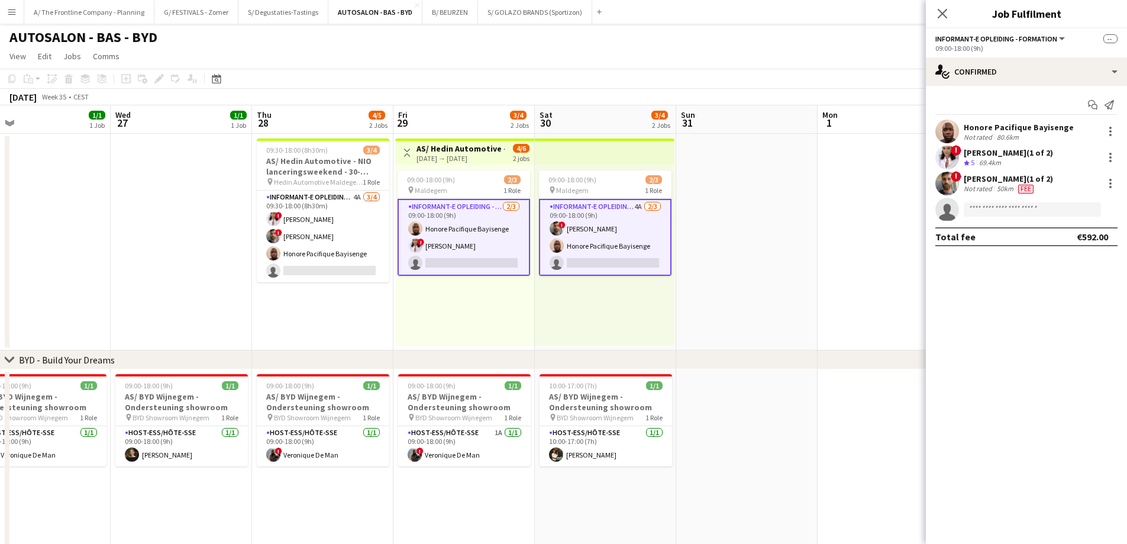
click at [996, 161] on div "69.4km" at bounding box center [990, 163] width 27 height 10
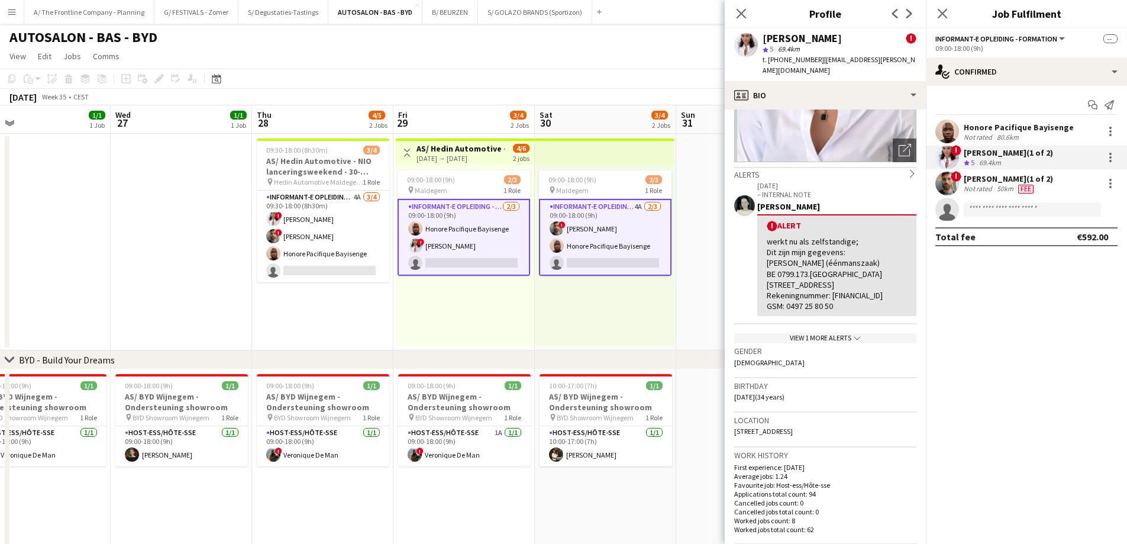
scroll to position [118, 0]
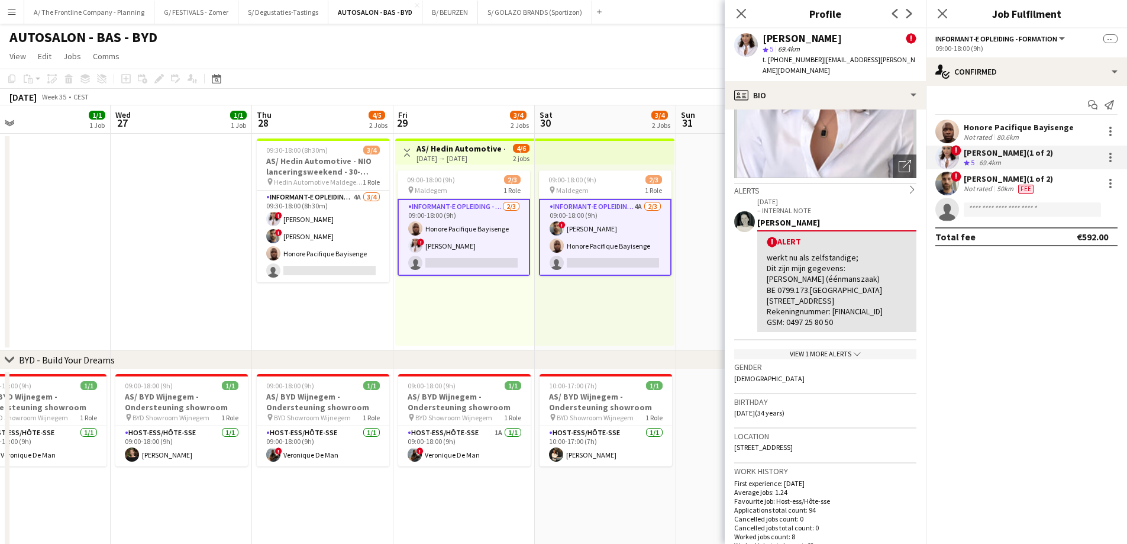
click at [483, 308] on div "09:00-18:00 (9h) 2/3 pin Maldegem 1 Role Informant-e Opleiding - Formation [DAT…" at bounding box center [464, 254] width 139 height 181
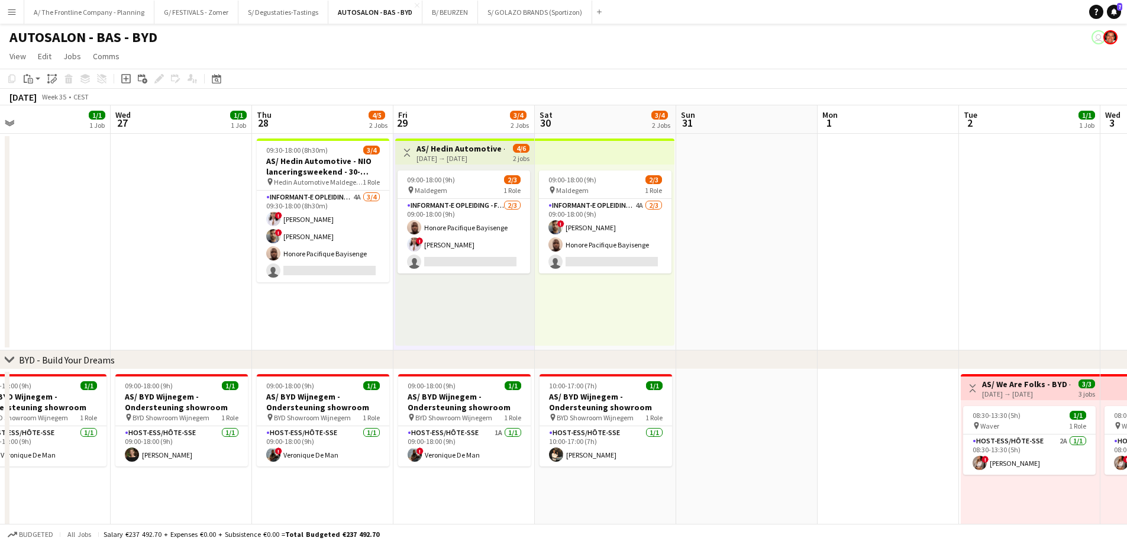
click at [570, 311] on div "09:00-18:00 (9h) 2/3 pin Maldegem 1 Role Informant-e Opleiding - Formation 4A […" at bounding box center [605, 254] width 140 height 181
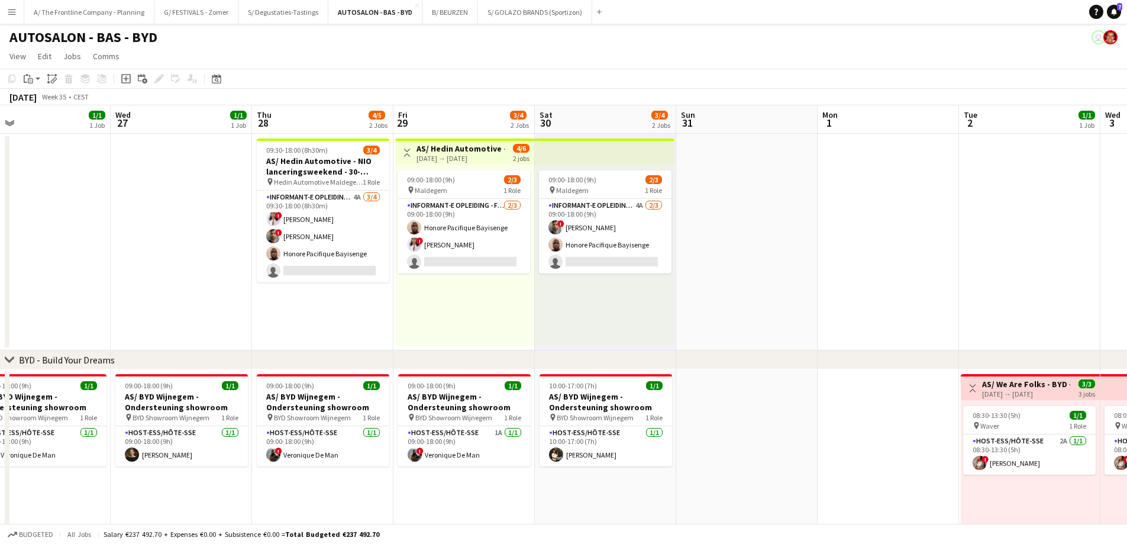
click at [466, 305] on div "09:00-18:00 (9h) 2/3 pin Maldegem 1 Role Informant-e Opleiding - Formation [DAT…" at bounding box center [464, 254] width 139 height 181
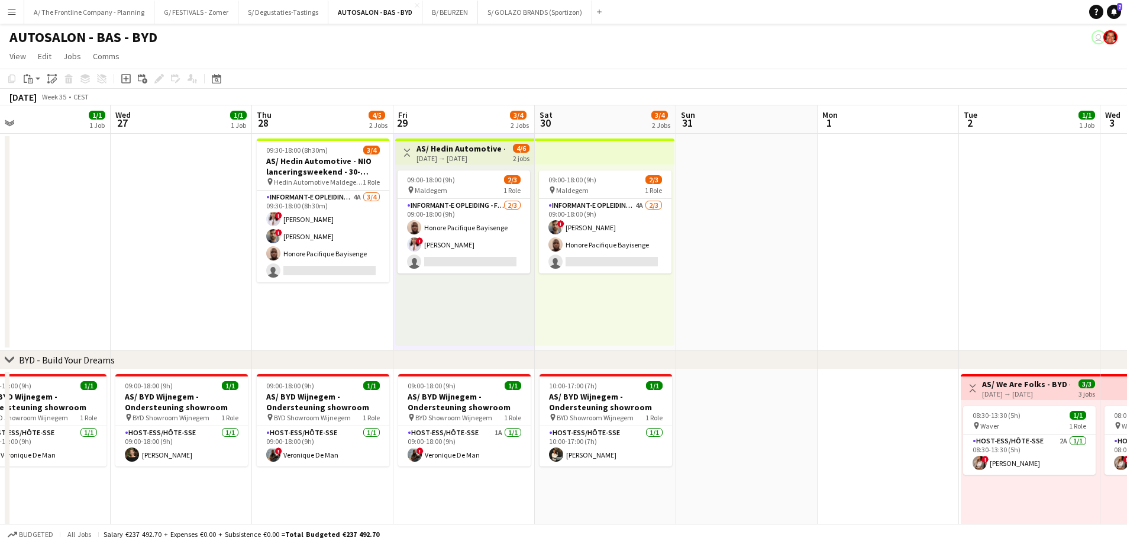
click at [344, 309] on app-date-cell "09:30-18:00 (8h30m) 3/4 AS/ [PERSON_NAME] Automotive - NIO lanceringsweekend - …" at bounding box center [322, 242] width 141 height 217
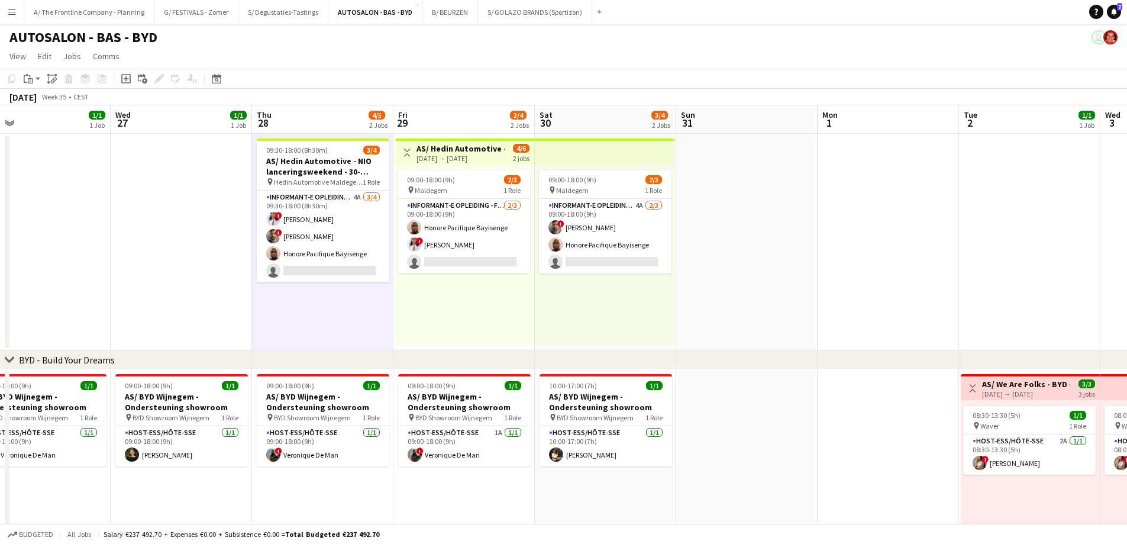
click at [427, 290] on div "09:00-18:00 (9h) 2/3 pin Maldegem 1 Role Informant-e Opleiding - Formation [DAT…" at bounding box center [464, 254] width 139 height 181
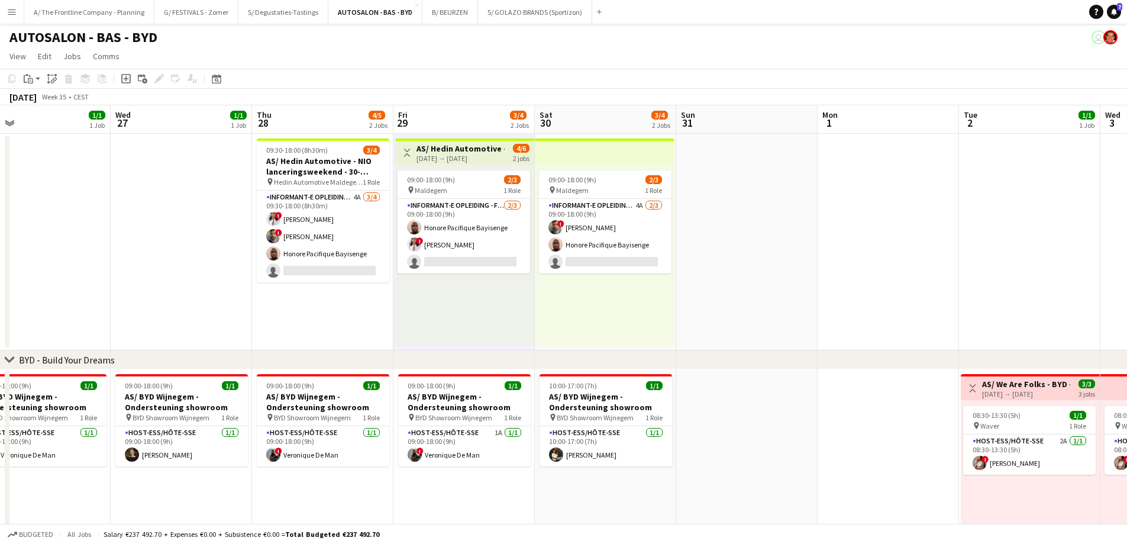
click at [585, 299] on div "09:00-18:00 (9h) 2/3 pin Maldegem 1 Role Informant-e Opleiding - Formation 4A […" at bounding box center [605, 254] width 140 height 181
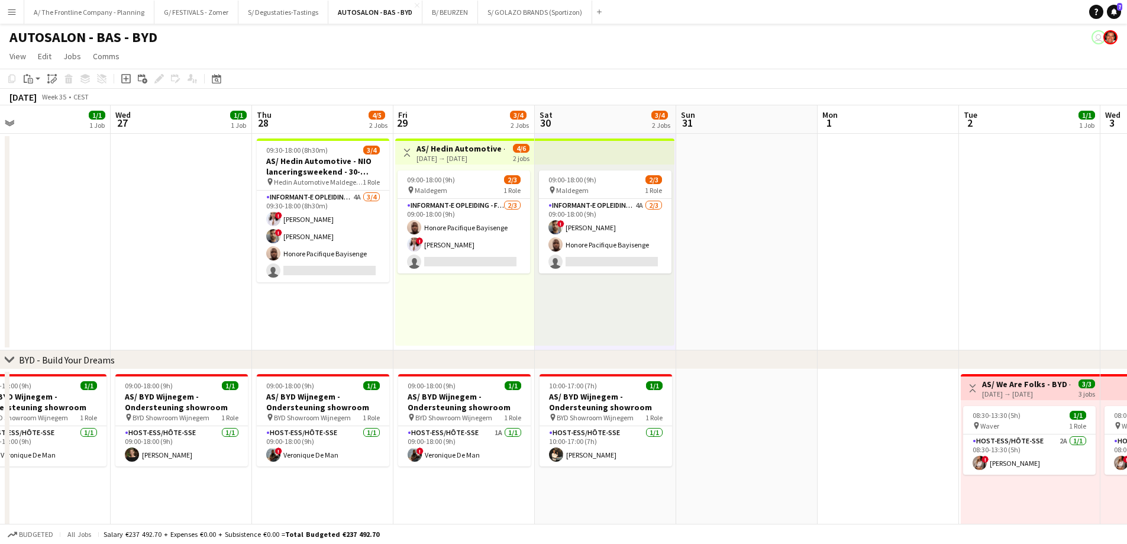
click at [348, 306] on app-date-cell "09:30-18:00 (8h30m) 3/4 AS/ [PERSON_NAME] Automotive - NIO lanceringsweekend - …" at bounding box center [322, 242] width 141 height 217
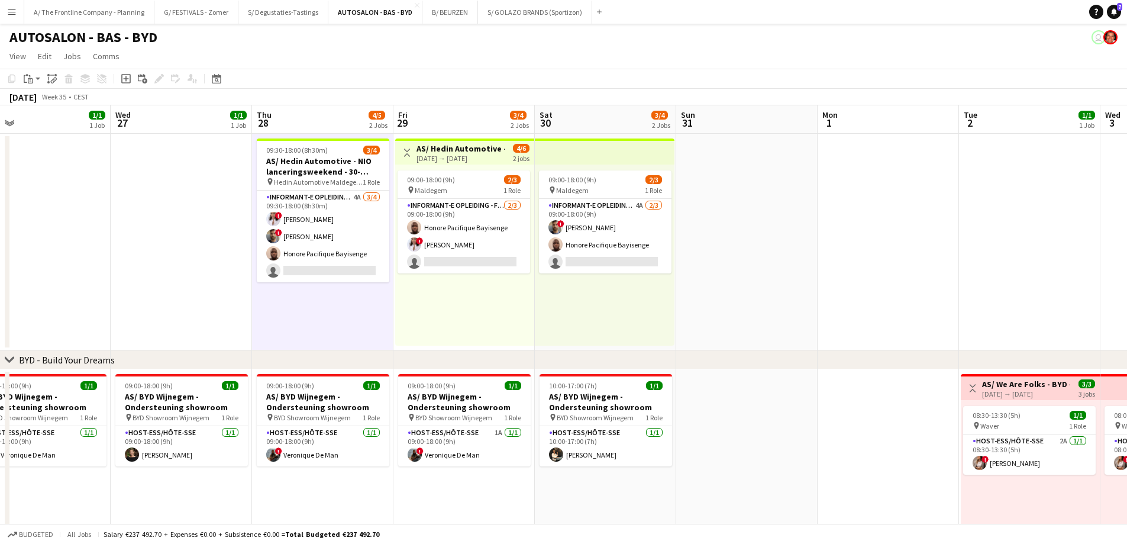
click at [428, 301] on div "09:00-18:00 (9h) 2/3 pin Maldegem 1 Role Informant-e Opleiding - Formation [DAT…" at bounding box center [464, 254] width 139 height 181
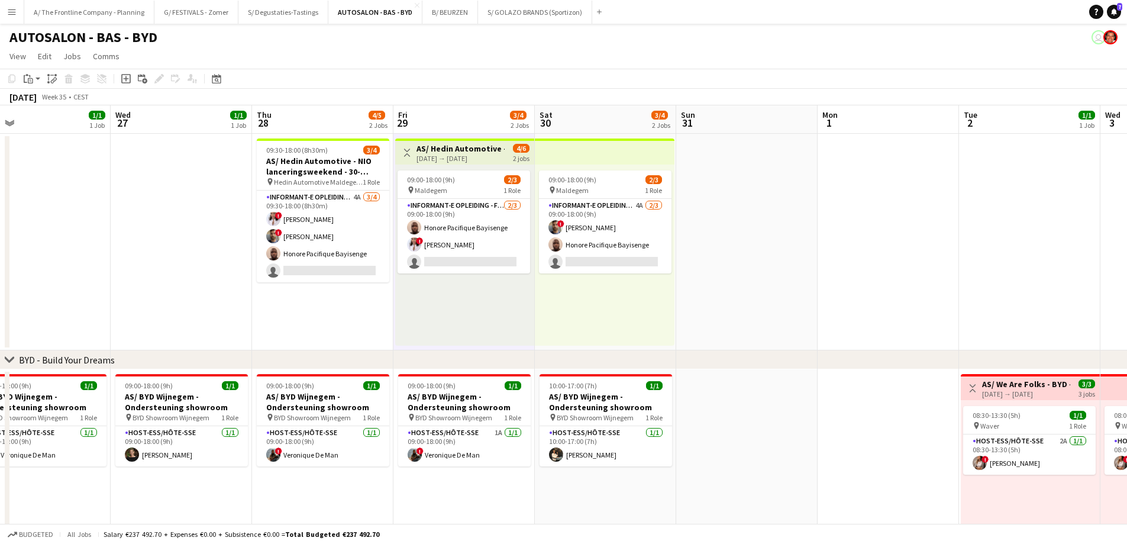
click at [628, 291] on div "09:00-18:00 (9h) 2/3 pin Maldegem 1 Role Informant-e Opleiding - Formation 4A […" at bounding box center [605, 254] width 140 height 181
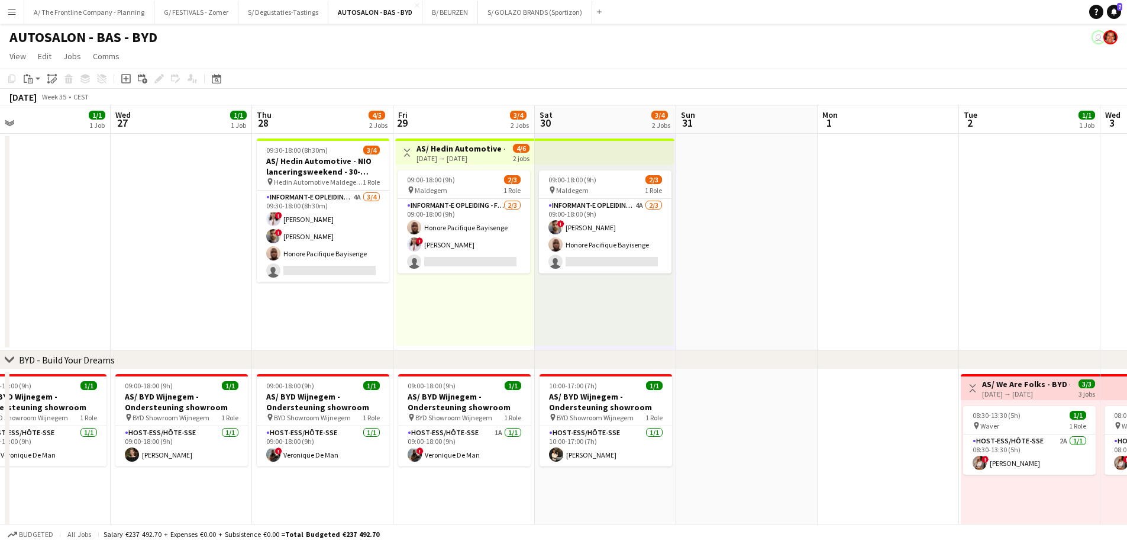
click at [439, 305] on div "09:00-18:00 (9h) 2/3 pin Maldegem 1 Role Informant-e Opleiding - Formation [DAT…" at bounding box center [464, 254] width 139 height 181
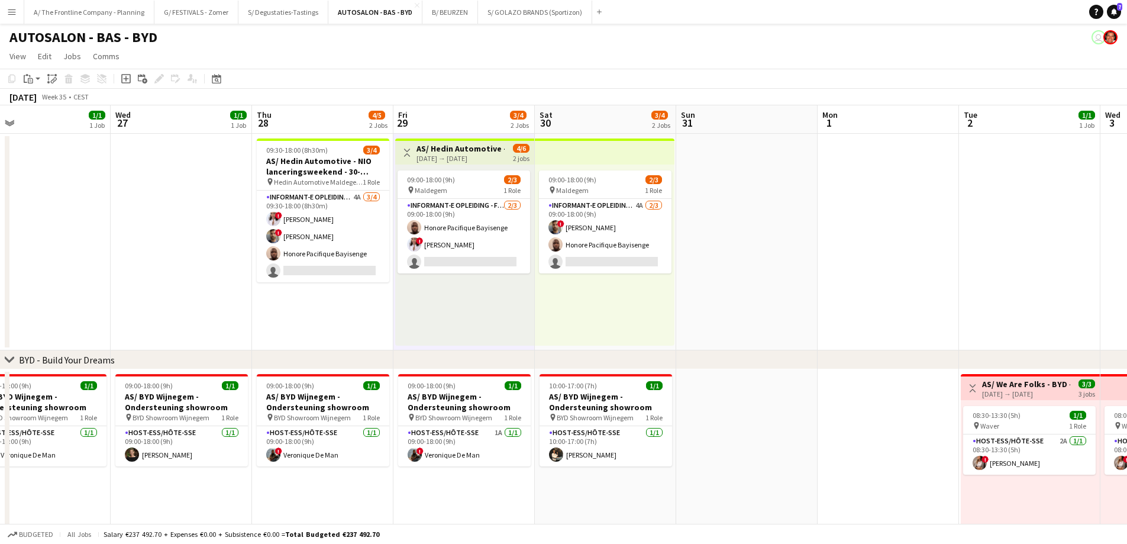
click at [345, 305] on app-date-cell "09:30-18:00 (8h30m) 3/4 AS/ [PERSON_NAME] Automotive - NIO lanceringsweekend - …" at bounding box center [322, 242] width 141 height 217
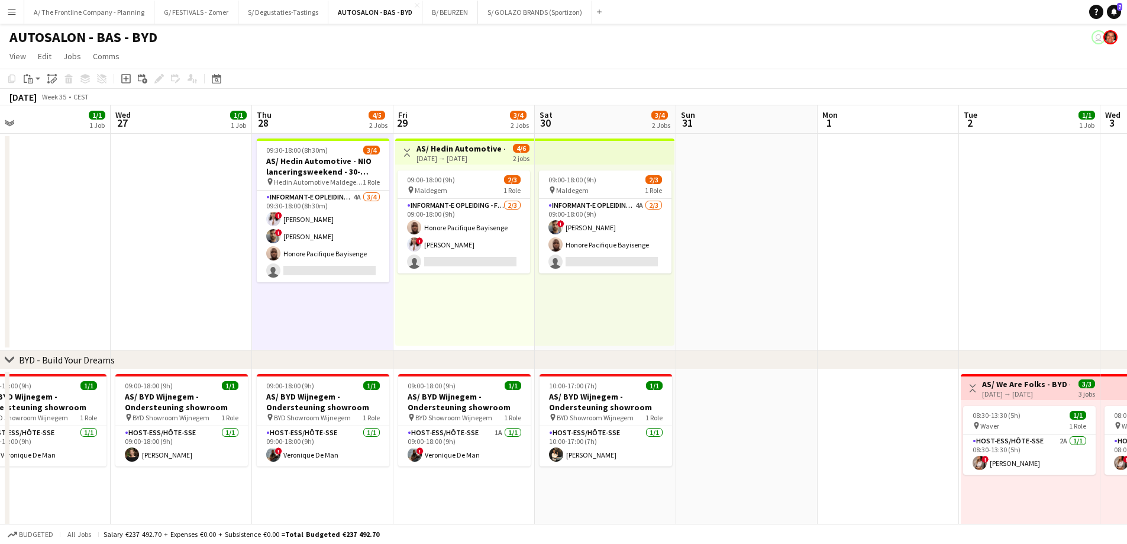
scroll to position [0, 449]
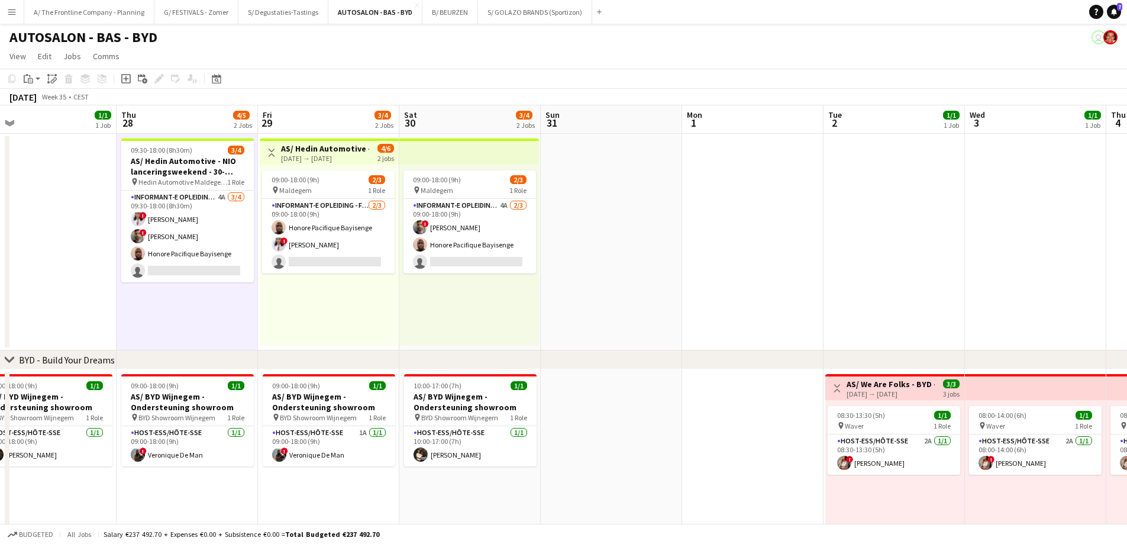
drag, startPoint x: 602, startPoint y: 300, endPoint x: 467, endPoint y: 302, distance: 135.5
click at [467, 302] on app-calendar-viewport "Sun 24 1/1 1 Job Mon 25 1/1 1 Job Tue 26 1/1 1 Job Wed 27 1/1 1 Job Thu 28 4/5 …" at bounding box center [563, 480] width 1127 height 750
click at [570, 237] on app-date-cell at bounding box center [611, 242] width 141 height 217
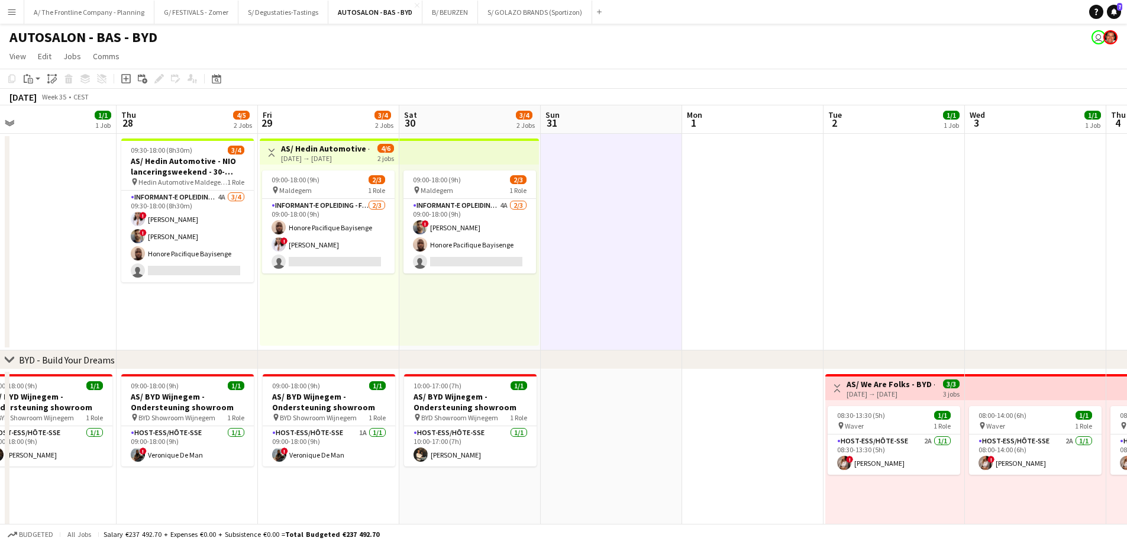
click at [334, 314] on div "09:00-18:00 (9h) 2/3 pin Maldegem 1 Role Informant-e Opleiding - Formation [DAT…" at bounding box center [329, 254] width 139 height 181
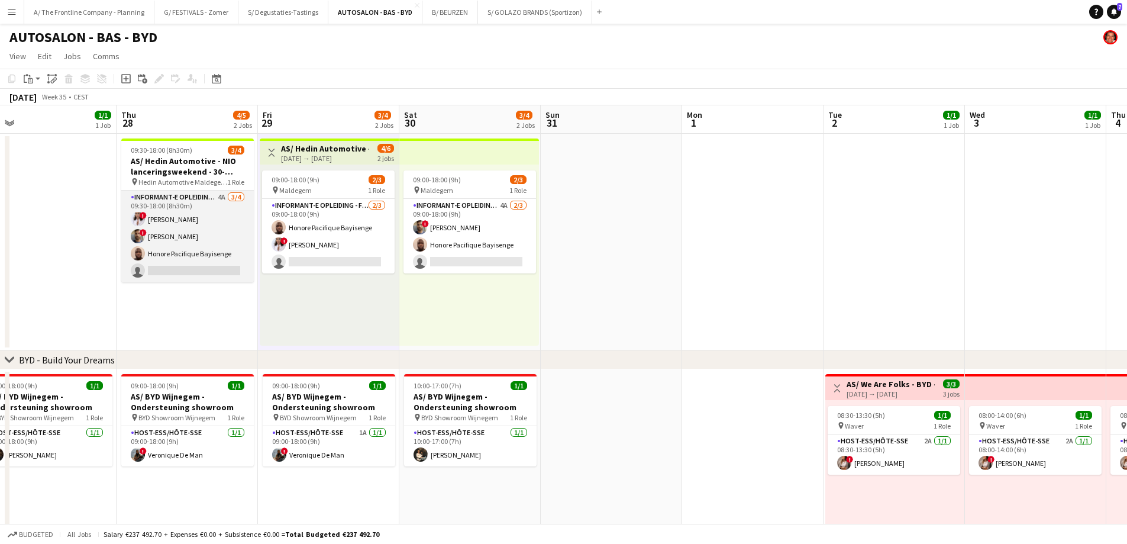
click at [203, 261] on app-card-role "Informant-e Opleiding - Formation 4A [DATE] 09:30-18:00 (8h30m) ! [PERSON_NAME]…" at bounding box center [187, 237] width 133 height 92
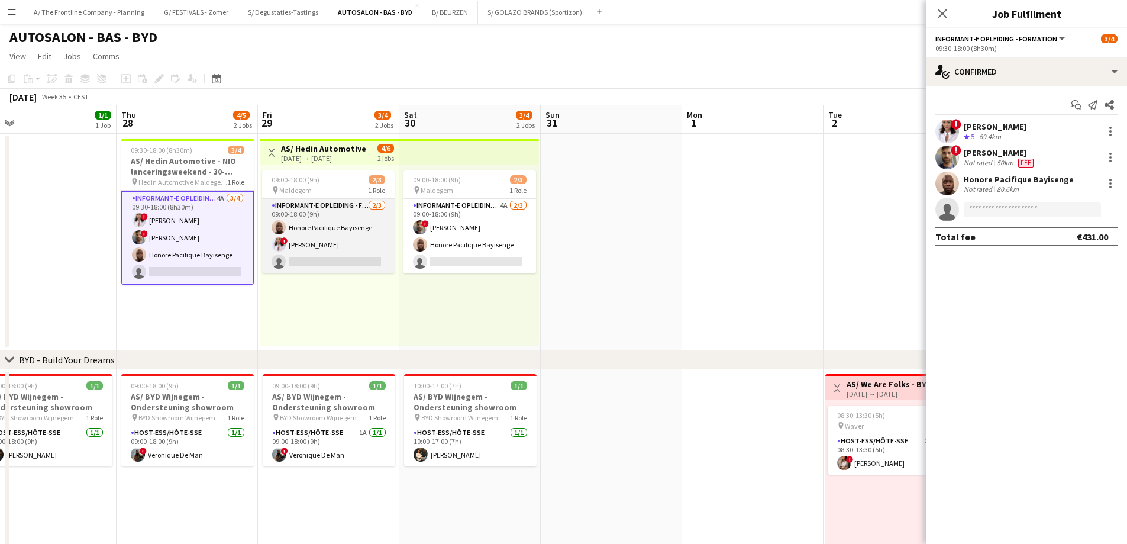
click at [297, 253] on app-card-role "Informant-e Opleiding - Formation [DATE] 09:00-18:00 (9h) Honore Pacifique Bayi…" at bounding box center [328, 236] width 133 height 75
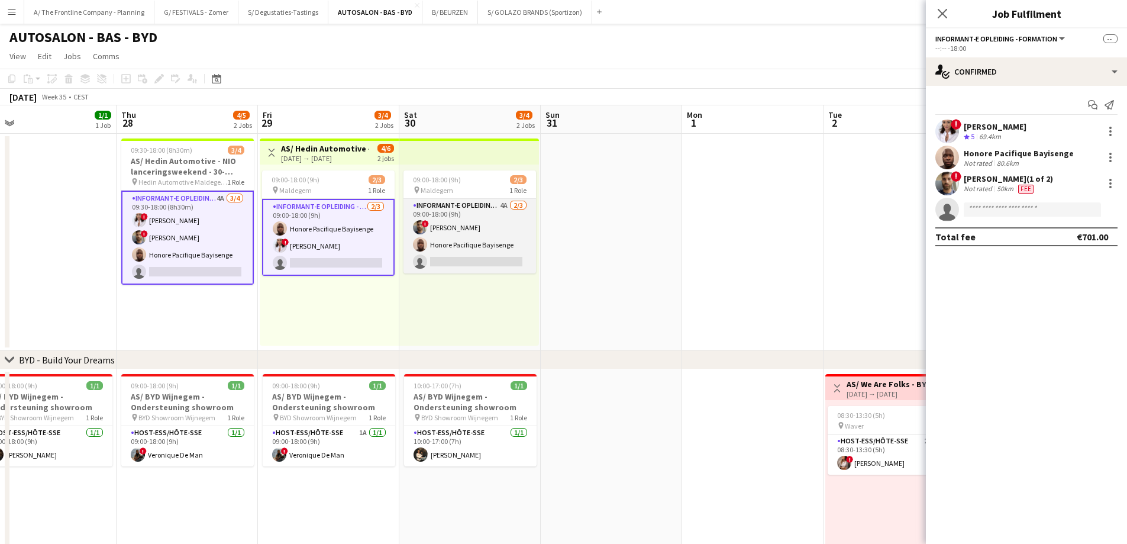
click at [503, 253] on app-card-role "Informant-e Opleiding - Formation 4A [DATE] 09:00-18:00 (9h) ! Fehmy [PERSON_NA…" at bounding box center [470, 236] width 133 height 75
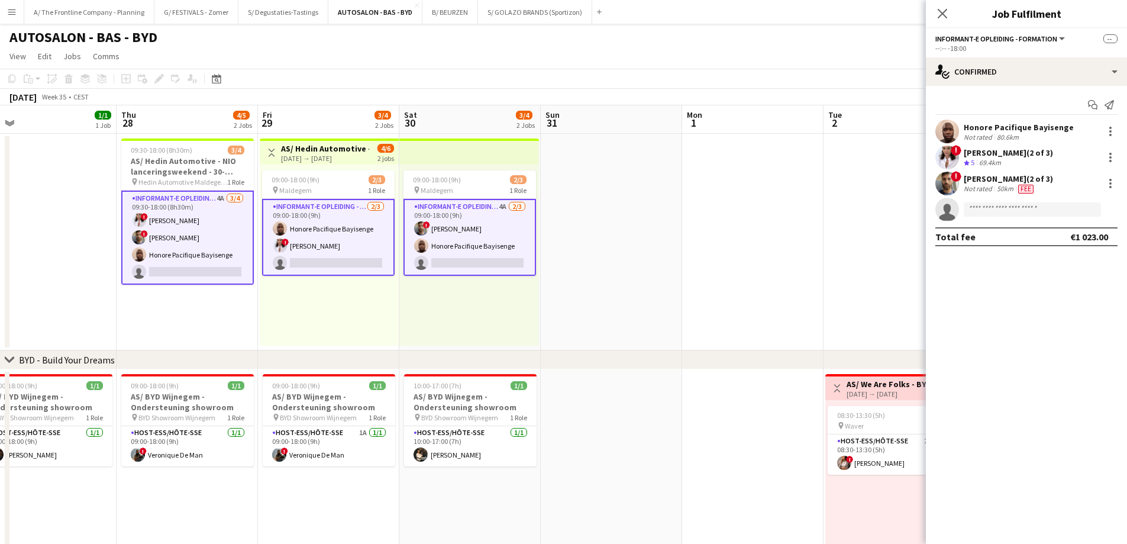
scroll to position [0, 336]
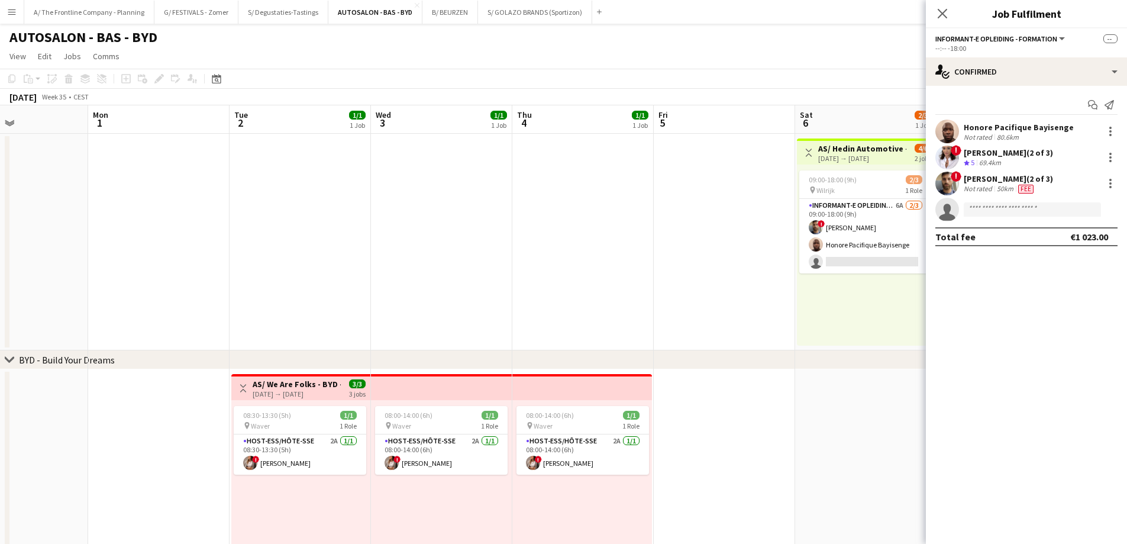
drag, startPoint x: 829, startPoint y: 272, endPoint x: 235, endPoint y: 312, distance: 595.3
click at [235, 312] on app-calendar-viewport "Fri 29 3/4 2 Jobs Sat 30 3/4 2 Jobs Sun 31 Mon 1 Tue 2 1/1 1 Job Wed 3 1/1 1 Jo…" at bounding box center [563, 480] width 1127 height 750
click at [895, 250] on app-card-role "Informant-e Opleiding - Formation 6A [DATE] 09:00-18:00 (9h) ! Fehmy [PERSON_NA…" at bounding box center [865, 236] width 133 height 75
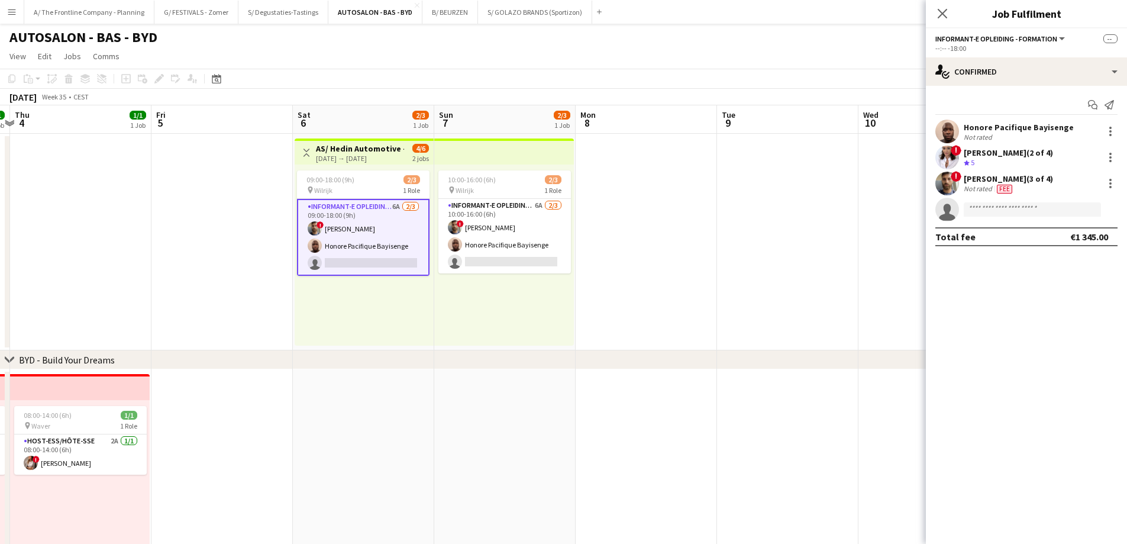
scroll to position [0, 318]
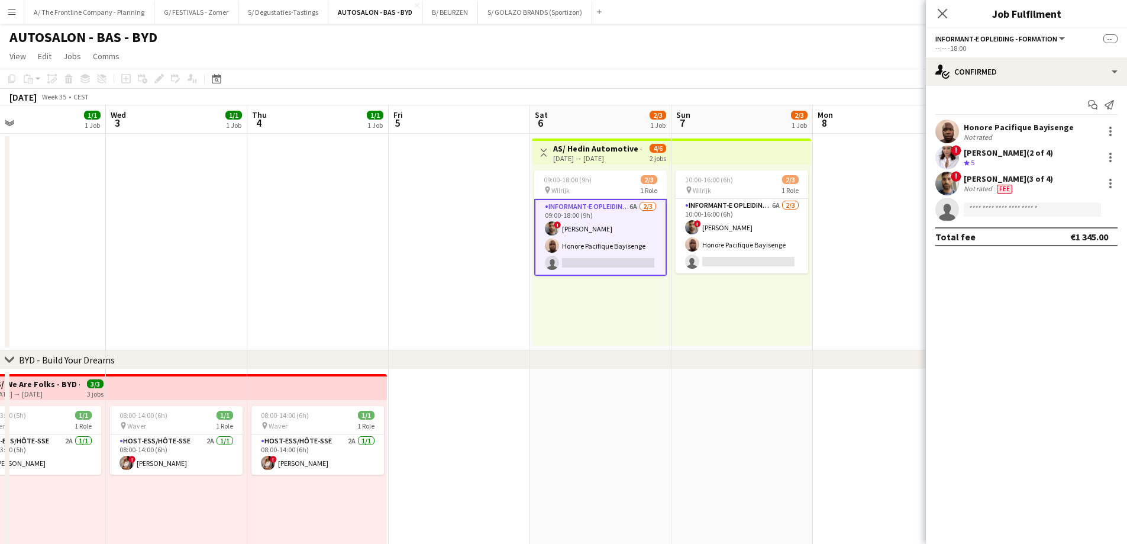
drag, startPoint x: 863, startPoint y: 301, endPoint x: 315, endPoint y: 331, distance: 548.7
click at [315, 331] on app-calendar-viewport "Sun 31 Mon 1 Tue 2 1/1 1 Job Wed 3 1/1 1 Job Thu 4 1/1 1 Job Fri 5 Sat 6 2/3 1 …" at bounding box center [563, 480] width 1127 height 750
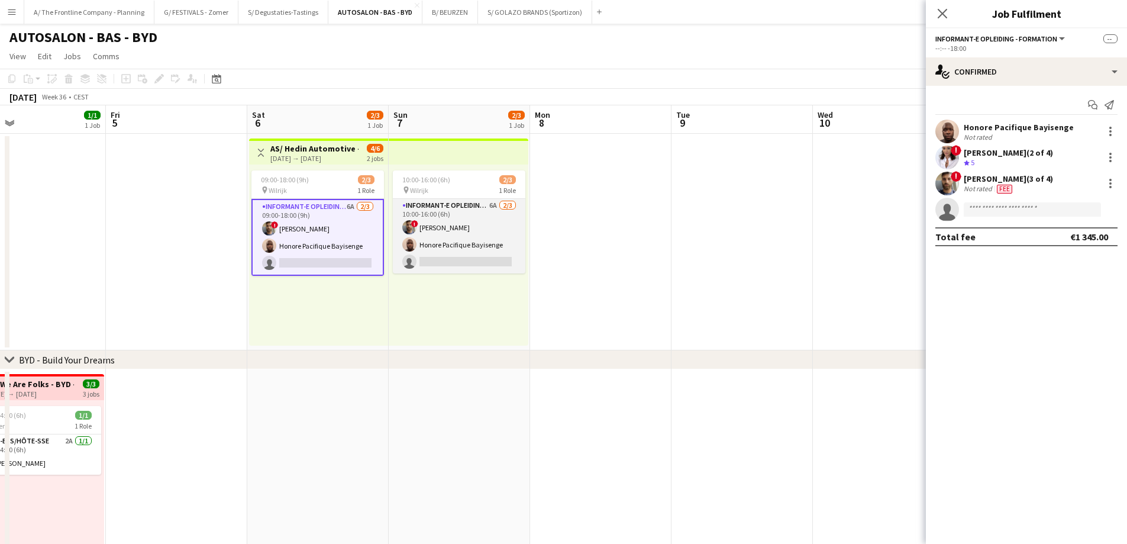
click at [460, 260] on app-card-role "Informant-e Opleiding - Formation 6A [DATE] 10:00-16:00 (6h) ! Fehmy [PERSON_NA…" at bounding box center [459, 236] width 133 height 75
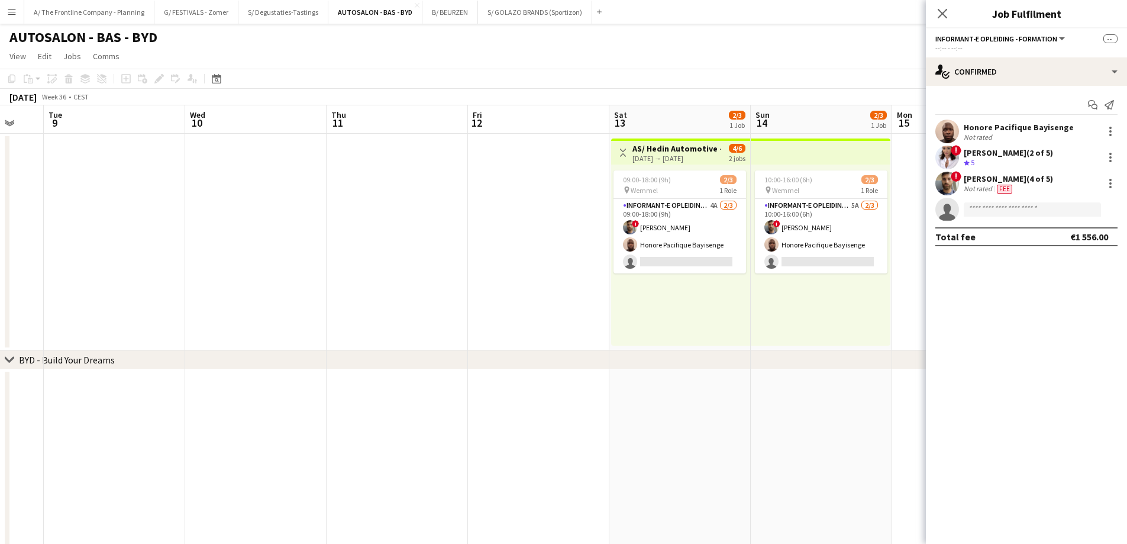
drag, startPoint x: 773, startPoint y: 289, endPoint x: 211, endPoint y: 305, distance: 562.9
click at [147, 310] on app-calendar-viewport "Sat 6 2/3 1 Job Sun 7 2/3 1 Job Mon 8 Tue 9 Wed 10 Thu 11 Fri 12 Sat 13 2/3 1 J…" at bounding box center [563, 480] width 1127 height 750
click at [710, 259] on app-card-role "Informant-e Opleiding - Formation 4A [DATE] 09:00-18:00 (9h) ! Fehmy [PERSON_NA…" at bounding box center [681, 236] width 133 height 75
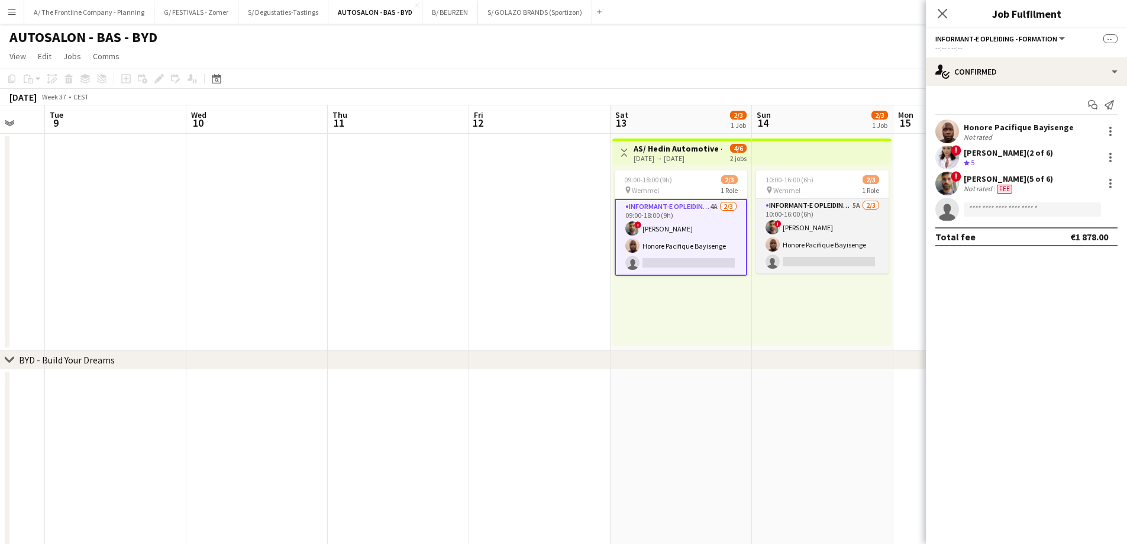
click at [794, 250] on app-card-role "Informant-e Opleiding - Formation 5A [DATE] 10:00-16:00 (6h) ! Fehmy [PERSON_NA…" at bounding box center [822, 236] width 133 height 75
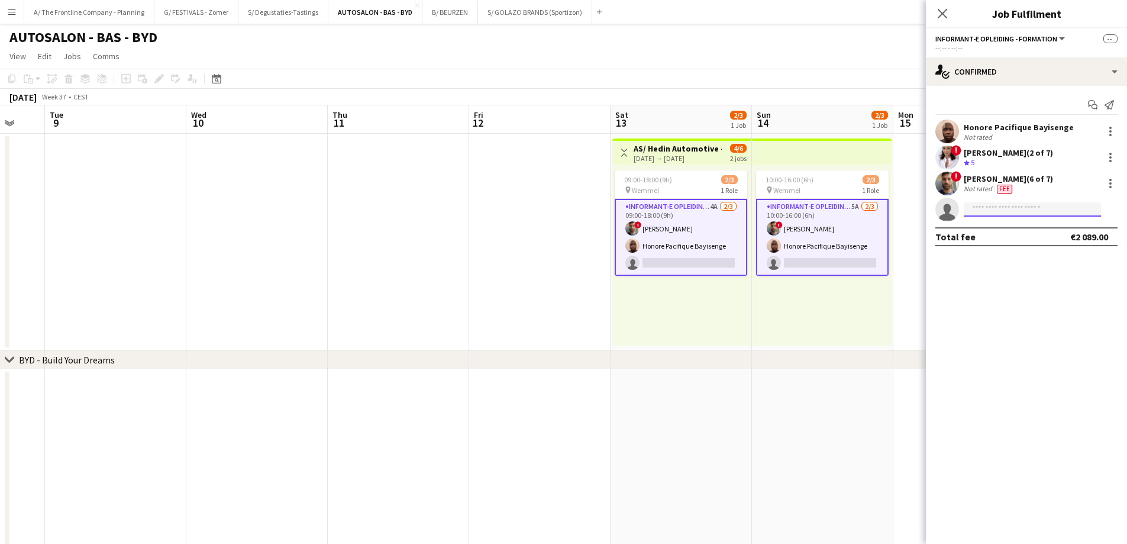
click at [983, 211] on input at bounding box center [1032, 209] width 137 height 14
type input "******"
click at [995, 227] on span "[PERSON_NAME]" at bounding box center [1007, 226] width 68 height 10
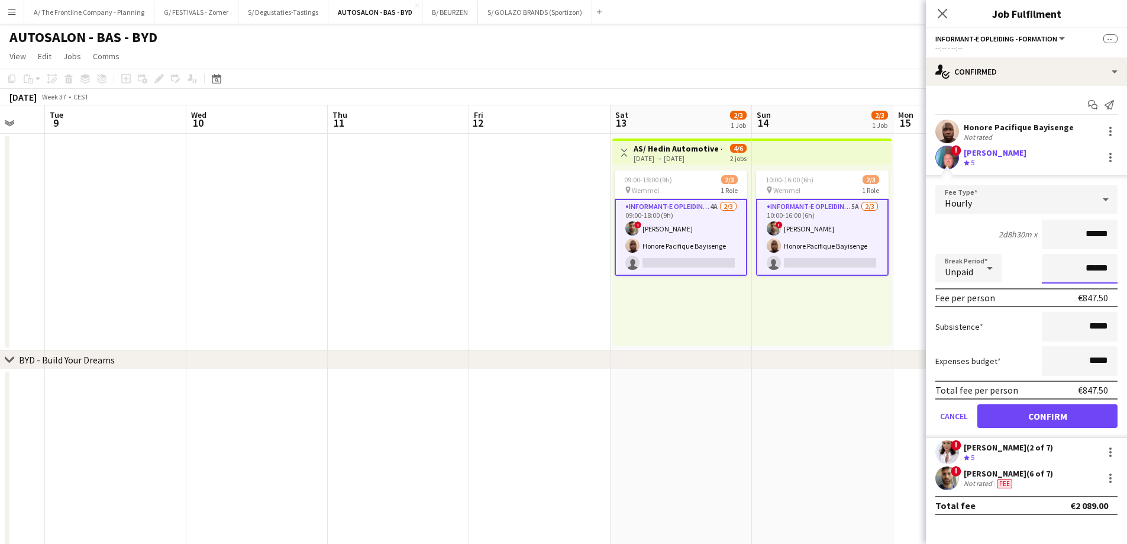
drag, startPoint x: 1047, startPoint y: 270, endPoint x: 1125, endPoint y: 273, distance: 78.7
click at [1125, 273] on form "Fee Type Hourly 2d8h30m x ****** Break Period Unpaid ****** Fee per person €847…" at bounding box center [1026, 311] width 201 height 253
type input "*******"
click button "Confirm" at bounding box center [1047, 416] width 140 height 24
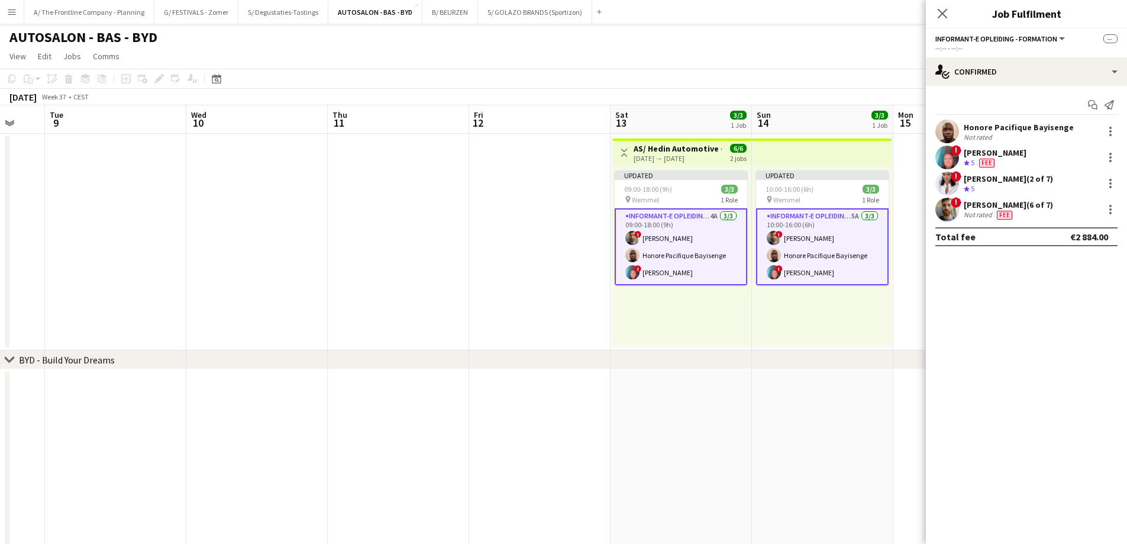
click at [752, 321] on div "Updated 10:00-16:00 (6h) 3/3 pin Wemmel 1 Role Informant-e Opleiding - Formatio…" at bounding box center [822, 254] width 140 height 181
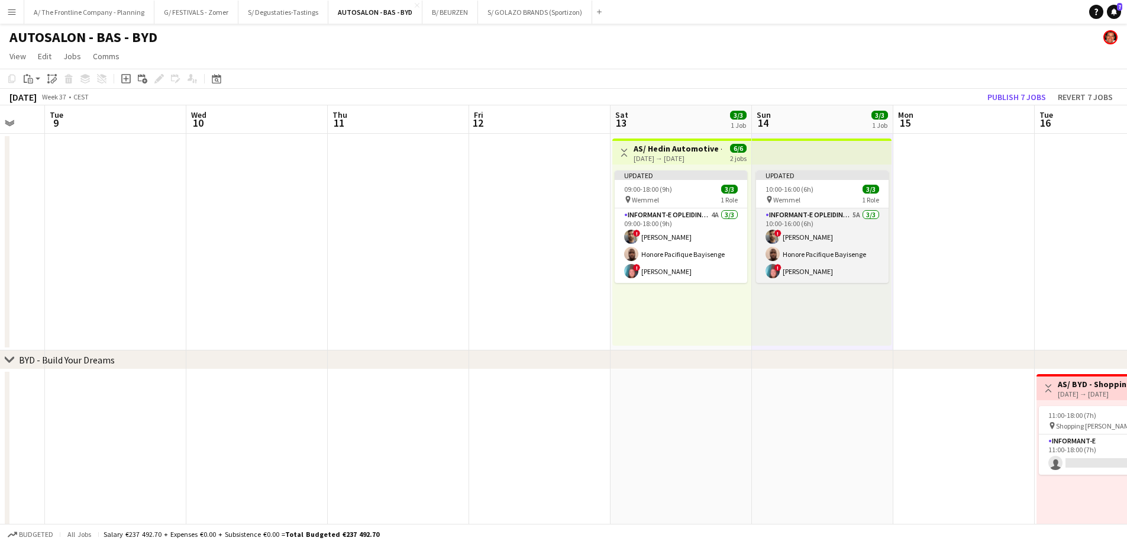
click at [820, 249] on app-card-role "Informant-e Opleiding - Formation 5A [DATE] 10:00-16:00 (6h) ! Fehmy [PERSON_NA…" at bounding box center [822, 245] width 133 height 75
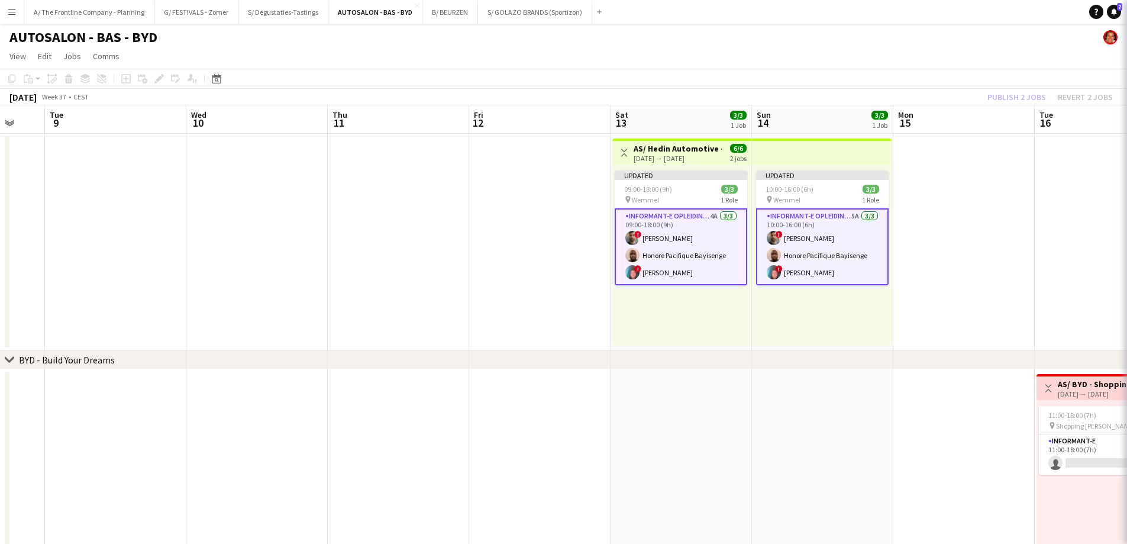
scroll to position [0, 379]
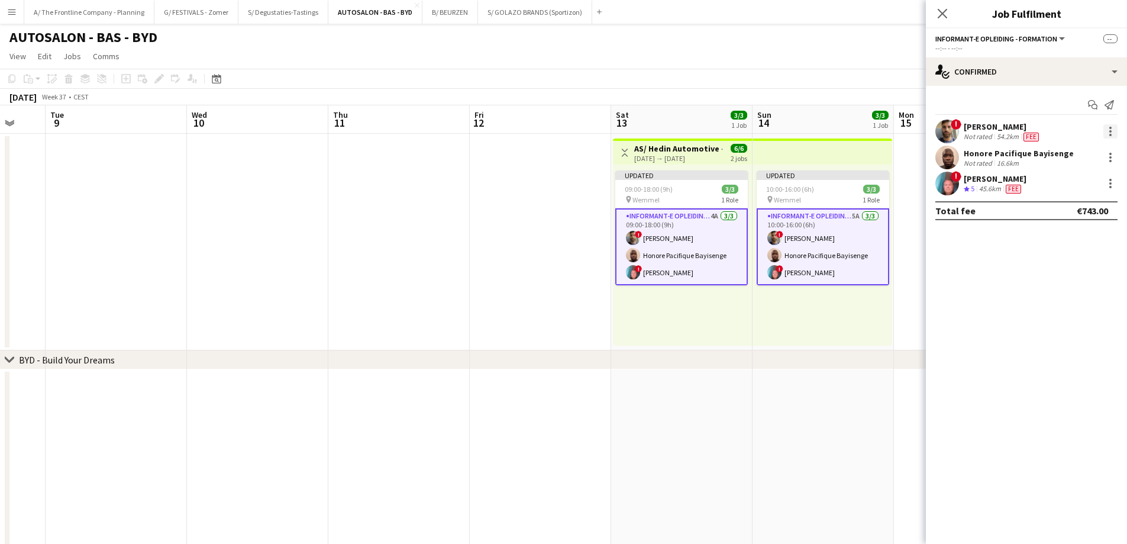
click at [1112, 130] on div at bounding box center [1110, 131] width 14 height 14
click at [1084, 156] on span "Edit fee" at bounding box center [1071, 153] width 73 height 11
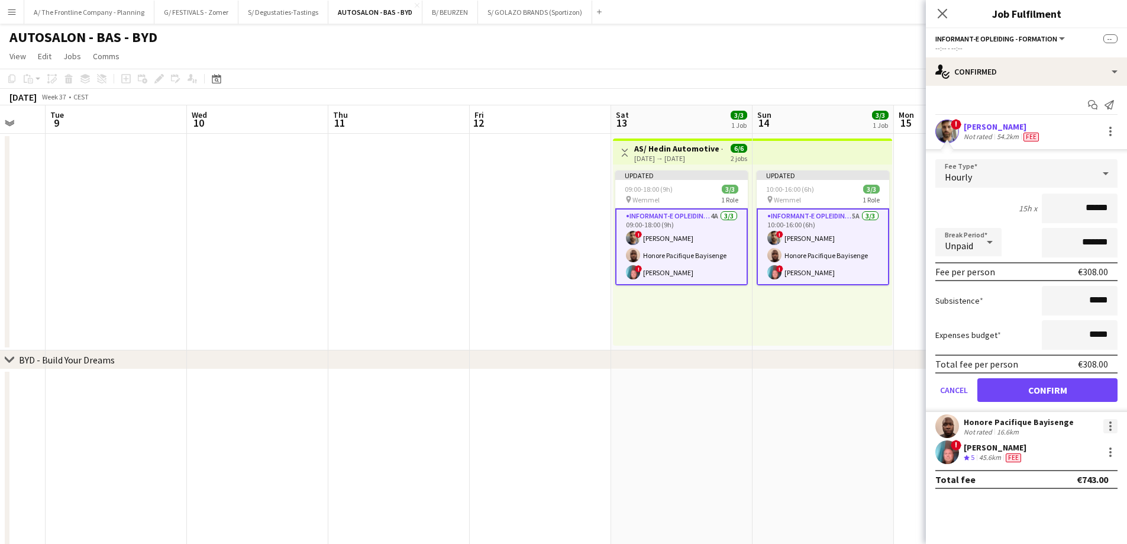
click at [1113, 424] on div at bounding box center [1110, 426] width 14 height 14
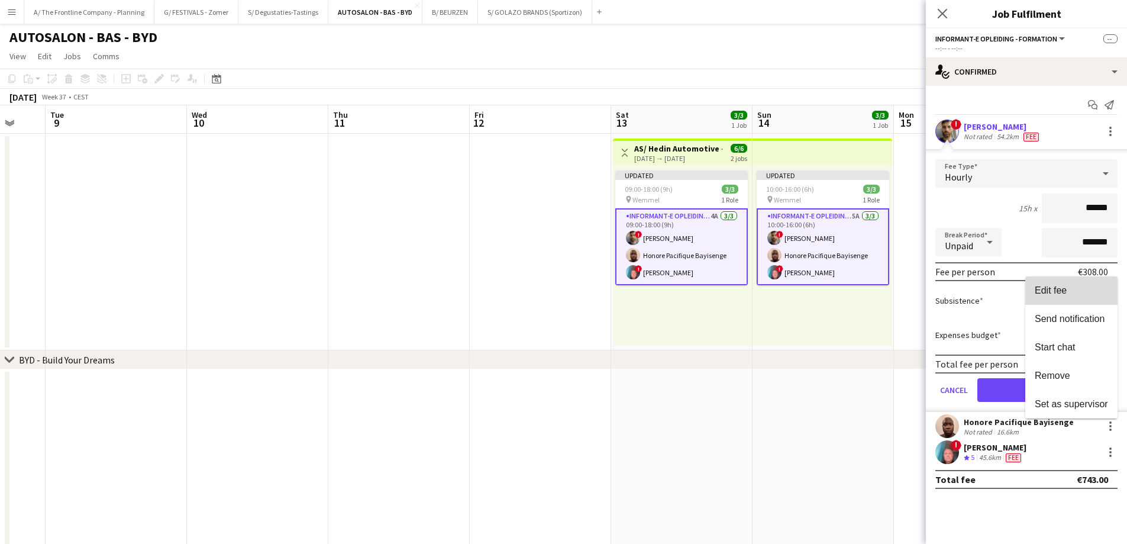
click at [1092, 289] on span "Edit fee" at bounding box center [1071, 290] width 73 height 11
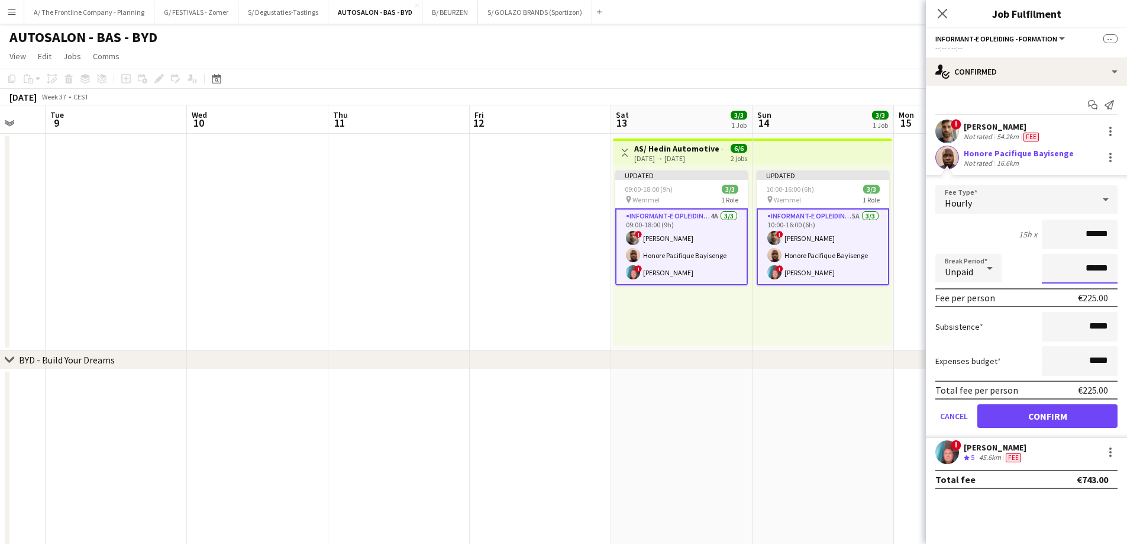
drag, startPoint x: 1071, startPoint y: 268, endPoint x: 1135, endPoint y: 261, distance: 64.9
click at [1126, 261] on html "Menu Boards Boards Boards All jobs Status Workforce Workforce My Workforce Recr…" at bounding box center [563, 437] width 1127 height 875
type input "*******"
click at [1112, 453] on div at bounding box center [1110, 452] width 14 height 14
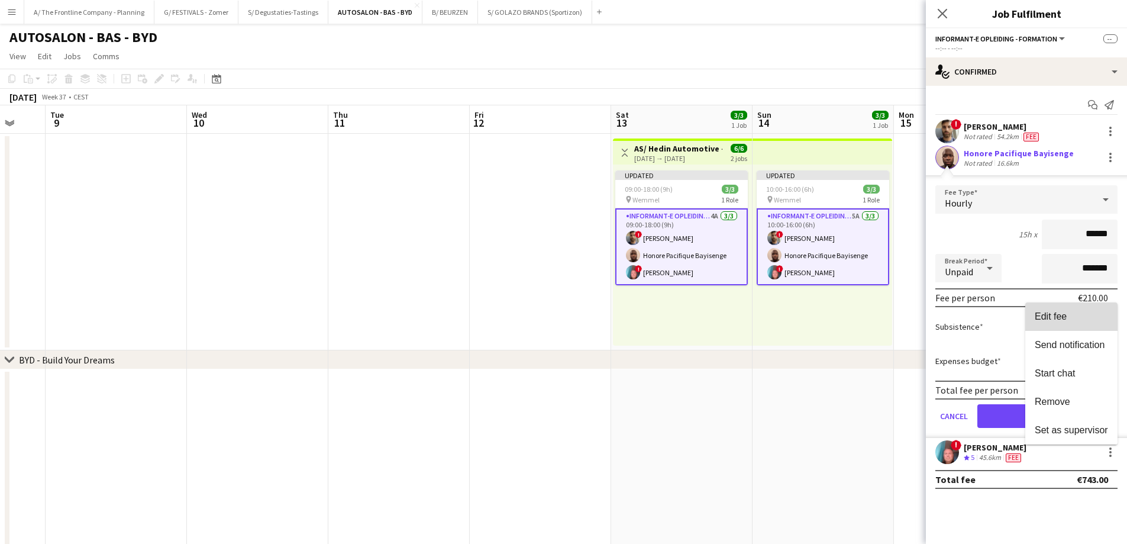
click at [1079, 315] on span "Edit fee" at bounding box center [1071, 316] width 73 height 11
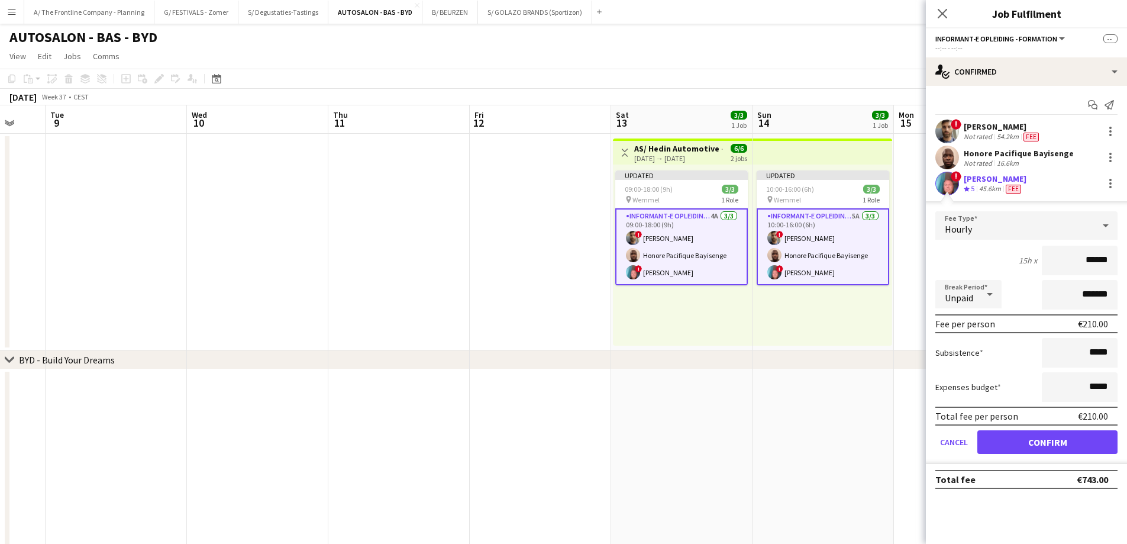
click at [704, 332] on div "Updated 09:00-18:00 (9h) 3/3 pin Wemmel 1 Role Informant-e Opleiding - Formatio…" at bounding box center [682, 254] width 139 height 181
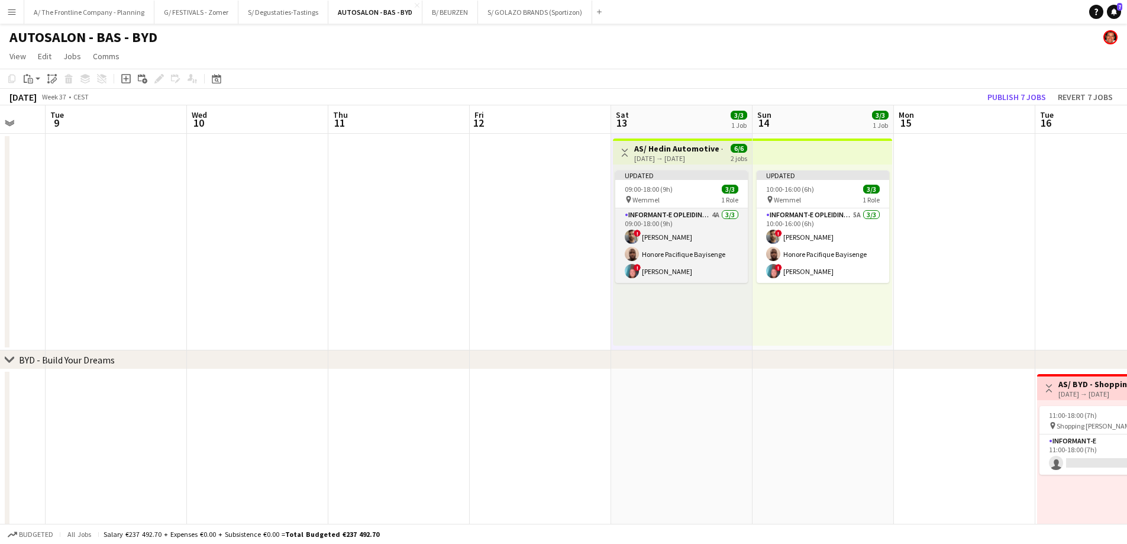
click at [672, 253] on app-card-role "Informant-e Opleiding - Formation 4A [DATE] 09:00-18:00 (9h) ! Fehmy [PERSON_NA…" at bounding box center [681, 245] width 133 height 75
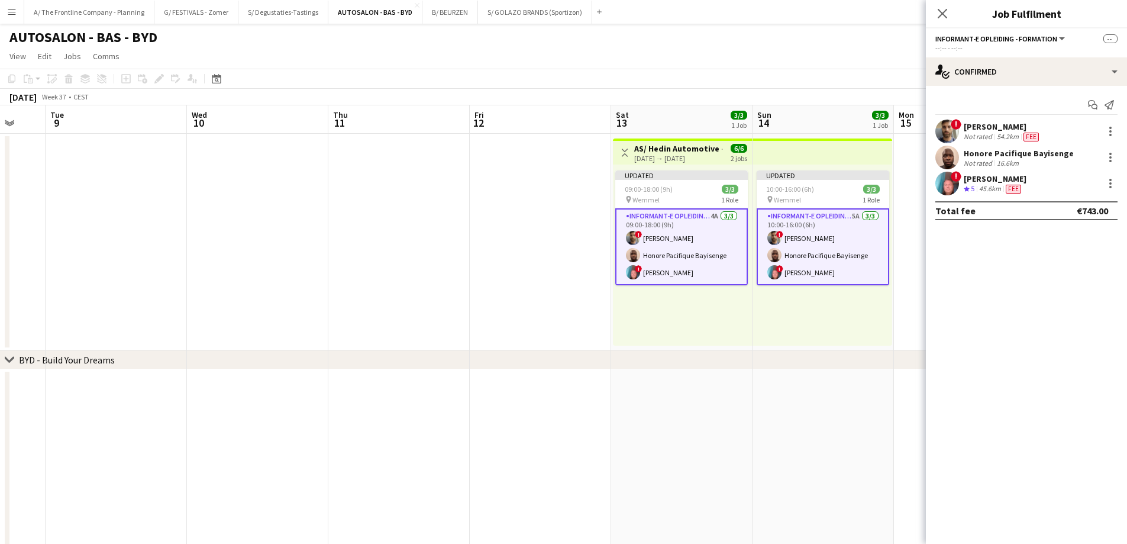
click at [673, 244] on app-card-role "Informant-e Opleiding - Formation 4A [DATE] 09:00-18:00 (9h) ! Fehmy [PERSON_NA…" at bounding box center [681, 246] width 133 height 77
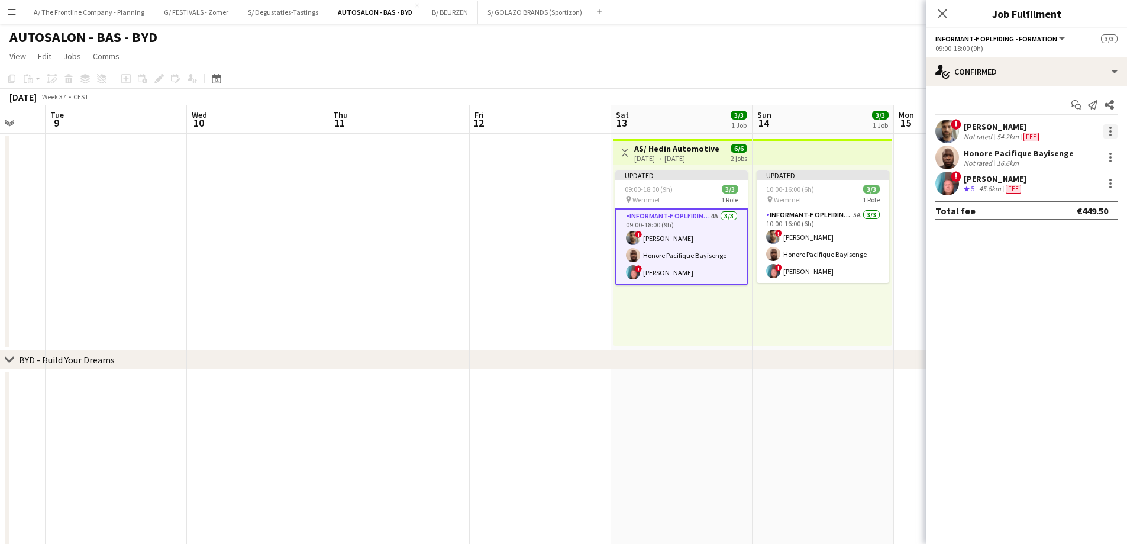
click at [1112, 127] on div at bounding box center [1110, 131] width 14 height 14
click at [1102, 154] on span "Edit fee" at bounding box center [1071, 153] width 73 height 11
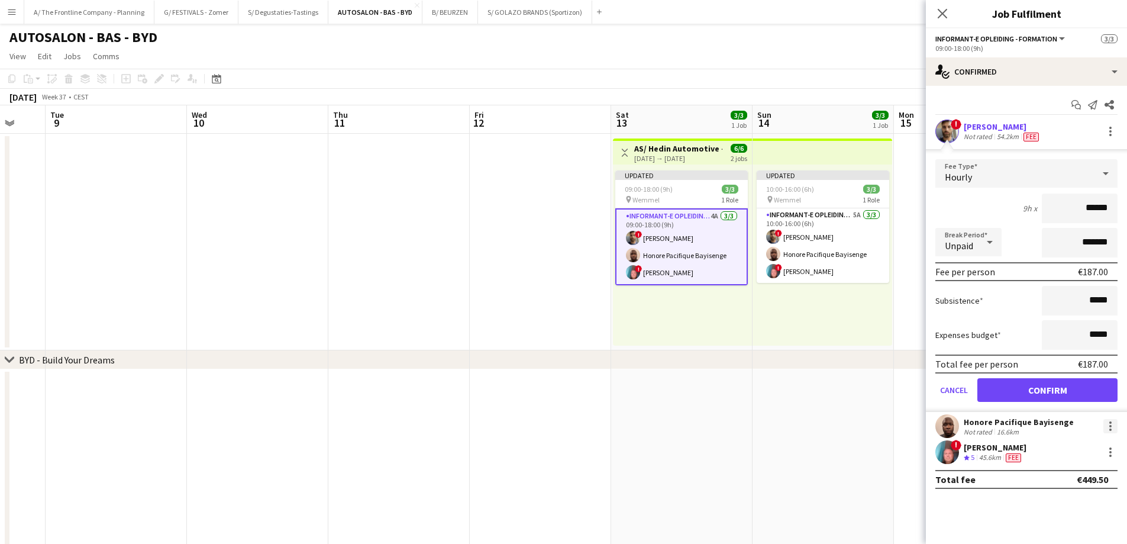
click at [1111, 423] on div at bounding box center [1110, 422] width 2 height 2
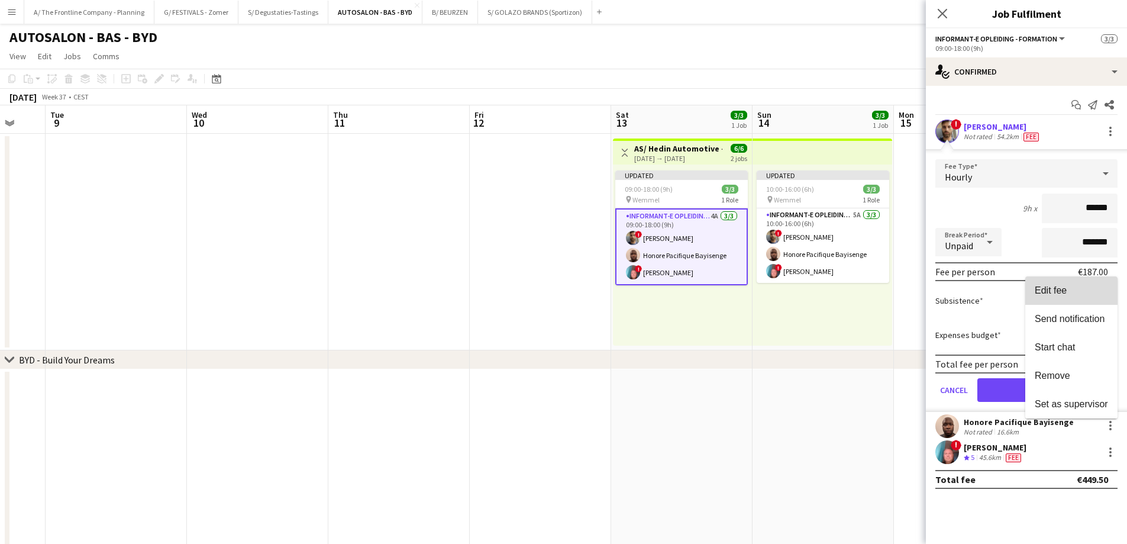
click at [1081, 292] on span "Edit fee" at bounding box center [1071, 290] width 73 height 11
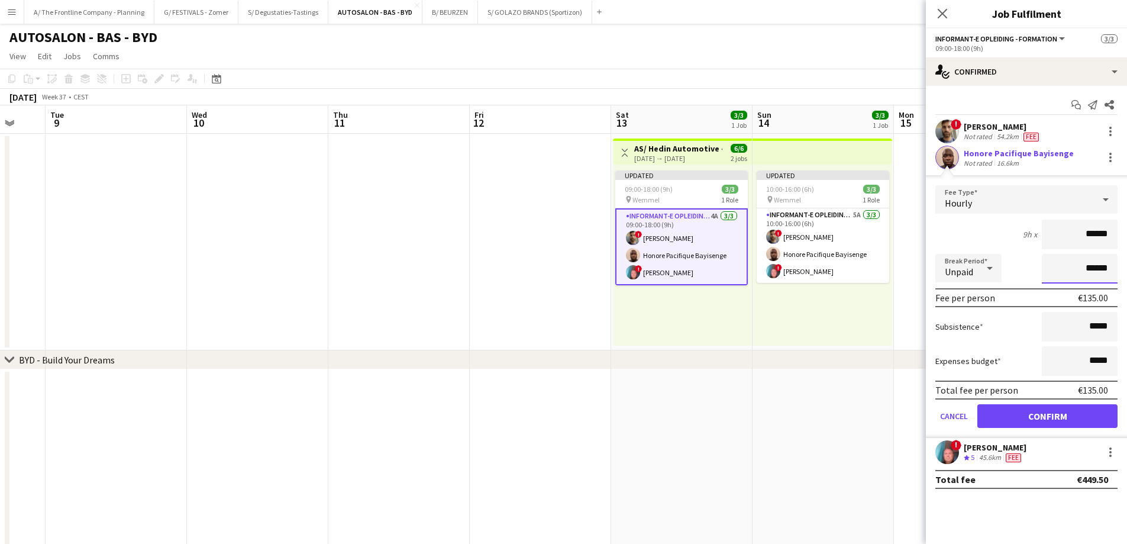
drag, startPoint x: 1075, startPoint y: 266, endPoint x: 1135, endPoint y: 271, distance: 60.5
click at [1126, 271] on html "Menu Boards Boards Boards All jobs Status Workforce Workforce My Workforce Recr…" at bounding box center [563, 437] width 1127 height 875
type input "*******"
click at [1061, 420] on button "Confirm" at bounding box center [1047, 416] width 140 height 24
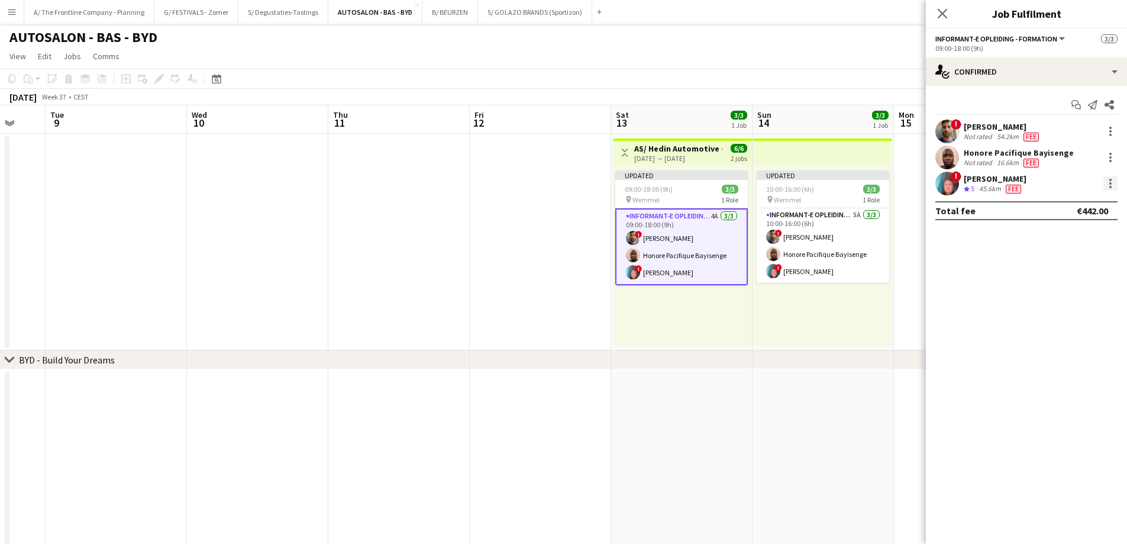
click at [1113, 183] on div at bounding box center [1110, 183] width 14 height 14
click at [1062, 204] on span "Edit fee" at bounding box center [1051, 205] width 32 height 10
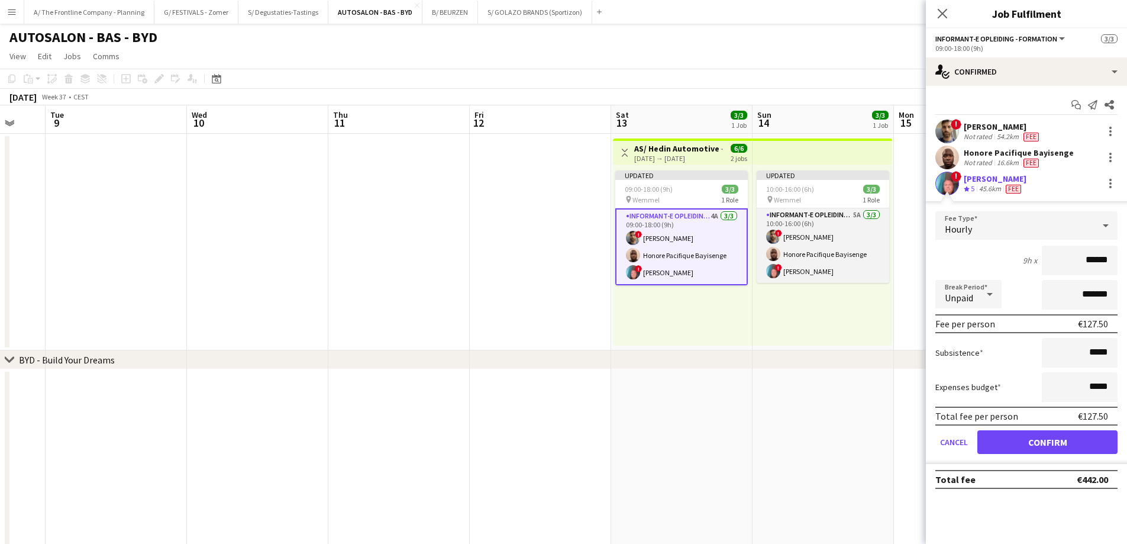
click at [821, 248] on app-card-role "Informant-e Opleiding - Formation 5A [DATE] 10:00-16:00 (6h) ! Fehmy [PERSON_NA…" at bounding box center [823, 245] width 133 height 75
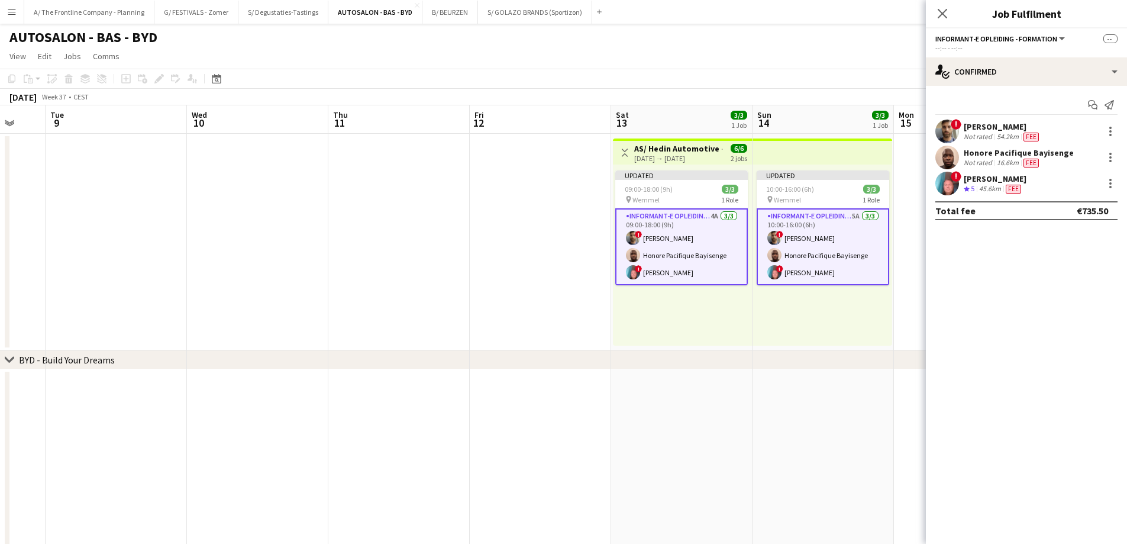
click at [828, 253] on app-card-role "Informant-e Opleiding - Formation 5A [DATE] 10:00-16:00 (6h) ! Fehmy [PERSON_NA…" at bounding box center [823, 246] width 133 height 77
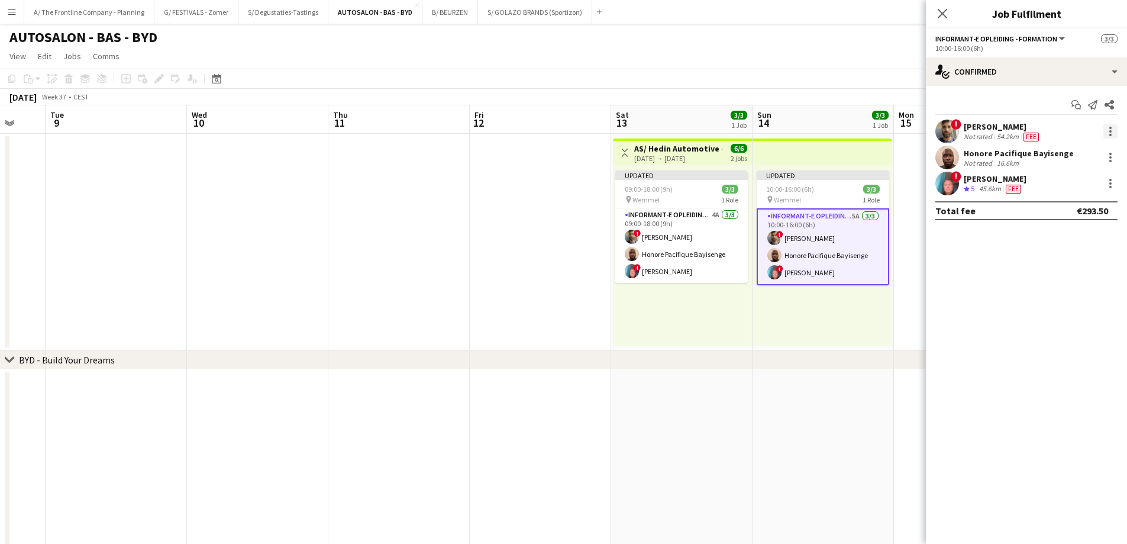
click at [1112, 131] on div at bounding box center [1110, 131] width 14 height 14
click at [1095, 157] on span "Edit fee" at bounding box center [1071, 153] width 73 height 11
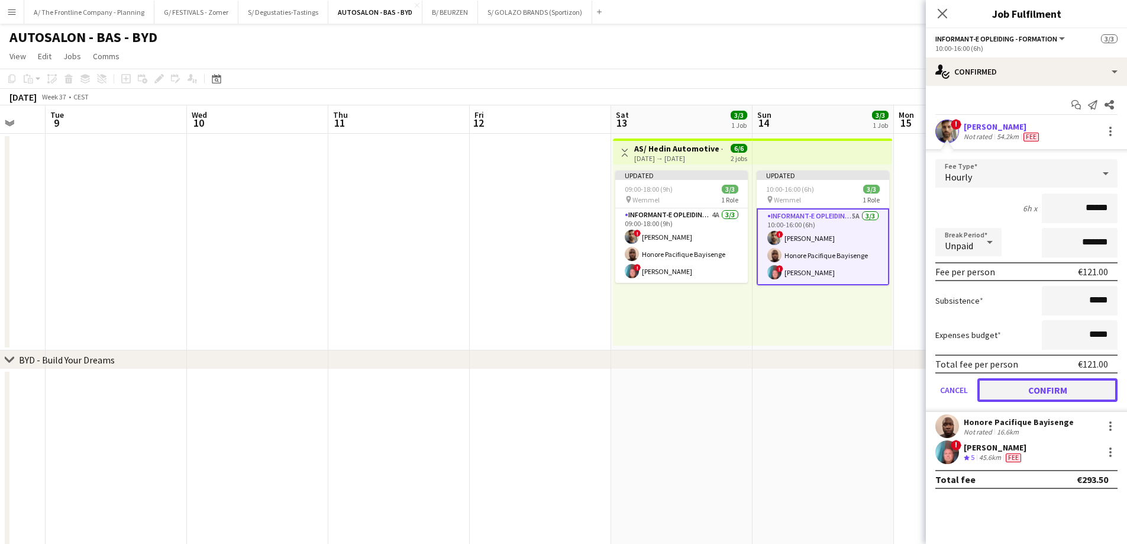
click at [1049, 389] on button "Confirm" at bounding box center [1047, 390] width 140 height 24
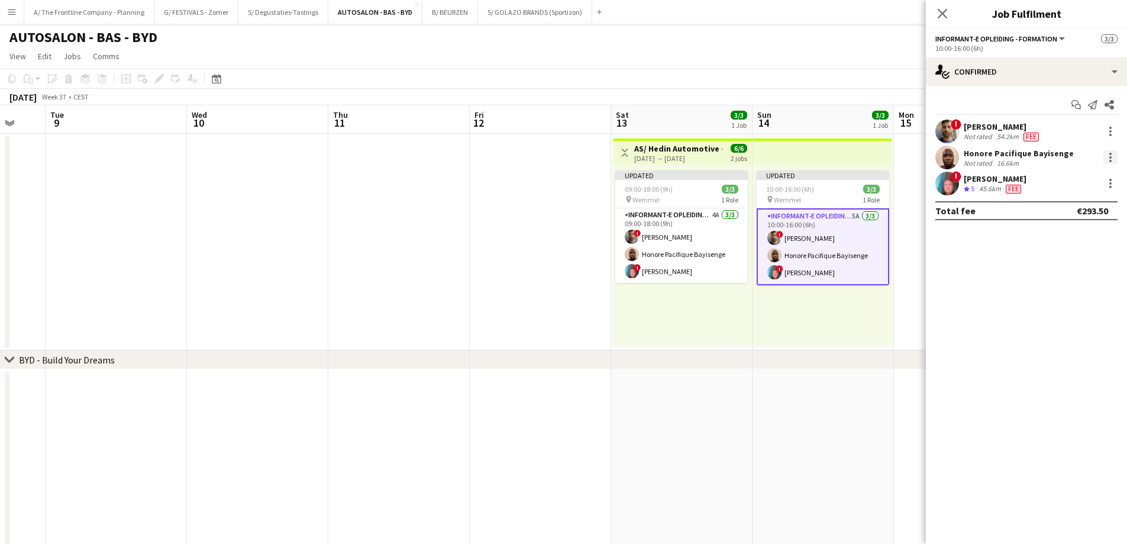
click at [1114, 158] on div at bounding box center [1110, 157] width 14 height 14
click at [1098, 176] on span "Edit fee" at bounding box center [1071, 179] width 73 height 11
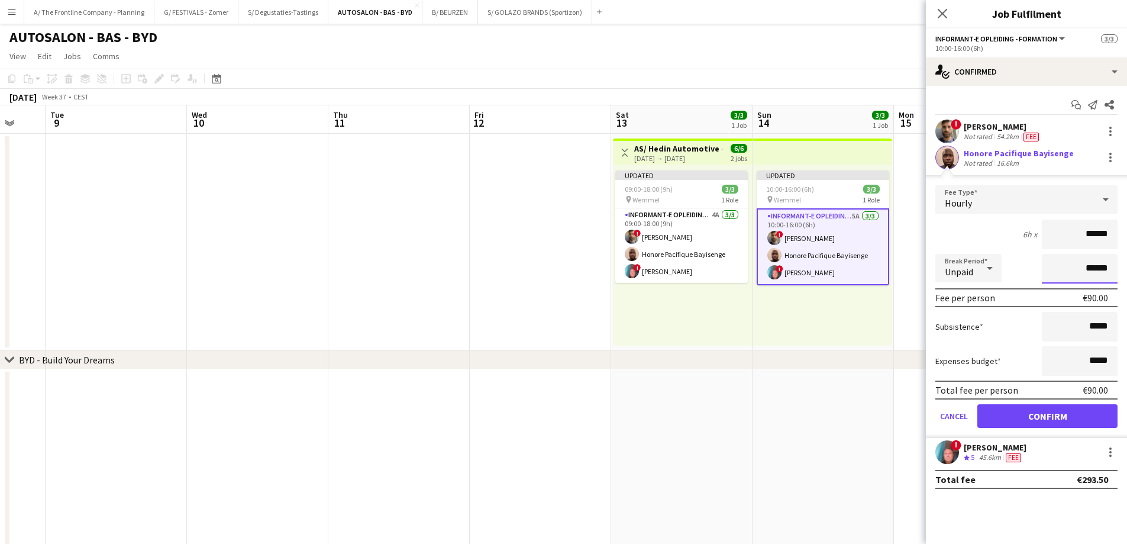
drag, startPoint x: 1076, startPoint y: 269, endPoint x: 1135, endPoint y: 267, distance: 59.8
click at [1126, 267] on html "Menu Boards Boards Boards All jobs Status Workforce Workforce My Workforce Recr…" at bounding box center [563, 437] width 1127 height 875
type input "*******"
click button "Confirm" at bounding box center [1047, 416] width 140 height 24
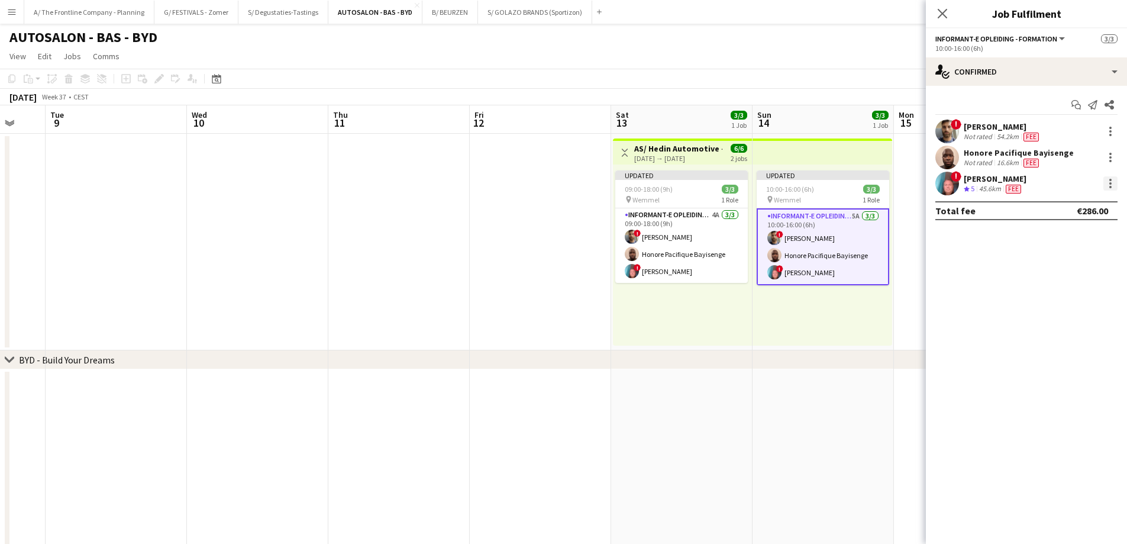
click at [1107, 186] on div at bounding box center [1110, 183] width 14 height 14
click at [1068, 208] on span "Edit fee" at bounding box center [1071, 205] width 73 height 11
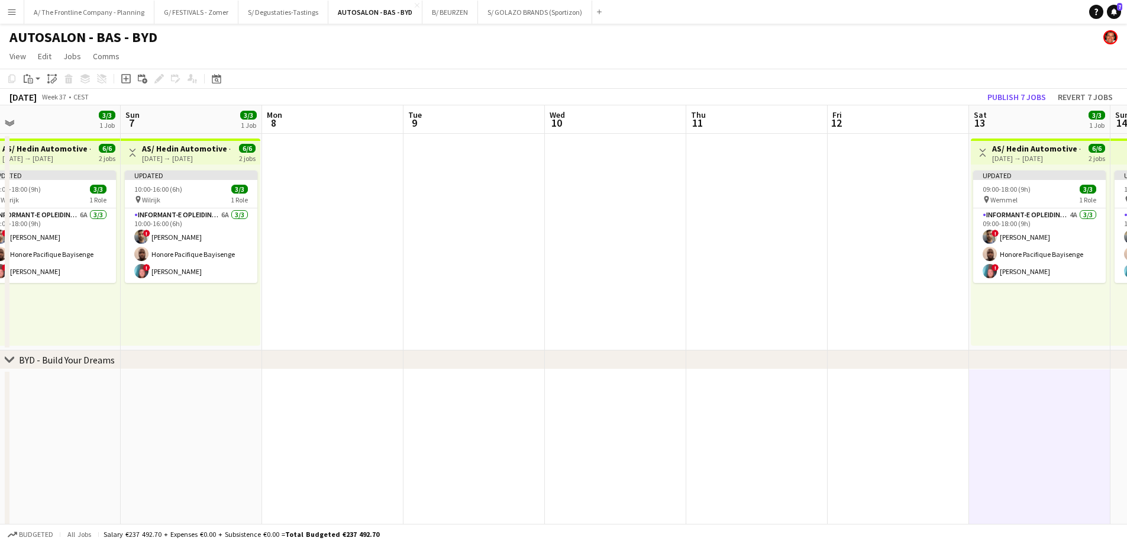
drag, startPoint x: 475, startPoint y: 316, endPoint x: 960, endPoint y: 290, distance: 485.8
click at [1121, 296] on app-calendar-viewport "Fri 5 Sat 6 3/3 1 Job Sun 7 3/3 1 Job Mon 8 Tue 9 Wed 10 Thu 11 Fri 12 Sat 13 3…" at bounding box center [563, 480] width 1127 height 750
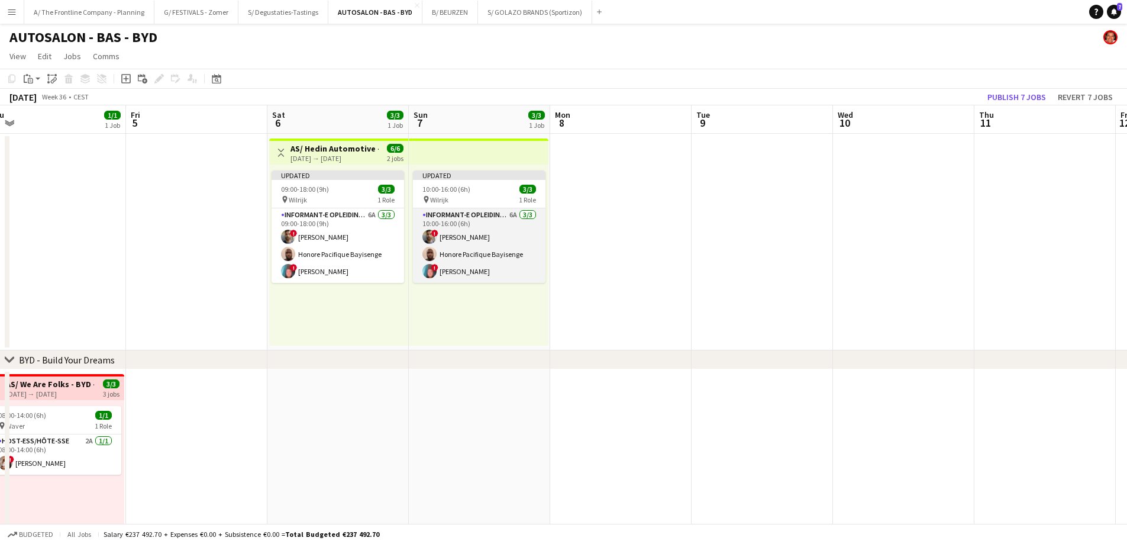
click at [486, 250] on app-card-role "Informant-e Opleiding - Formation 6A [DATE] 10:00-16:00 (6h) ! Fehmy [PERSON_NA…" at bounding box center [479, 245] width 133 height 75
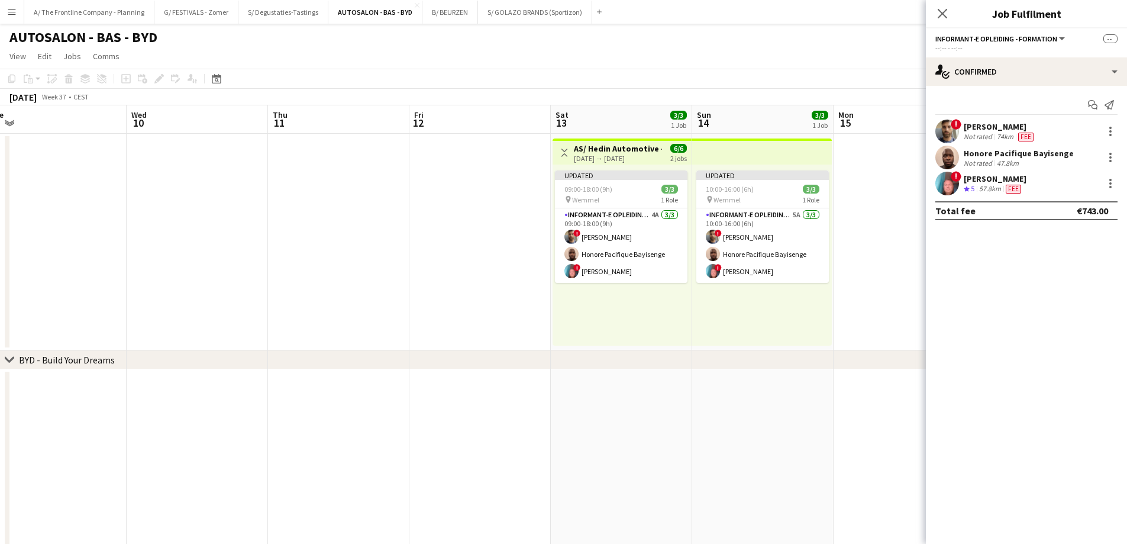
scroll to position [0, 0]
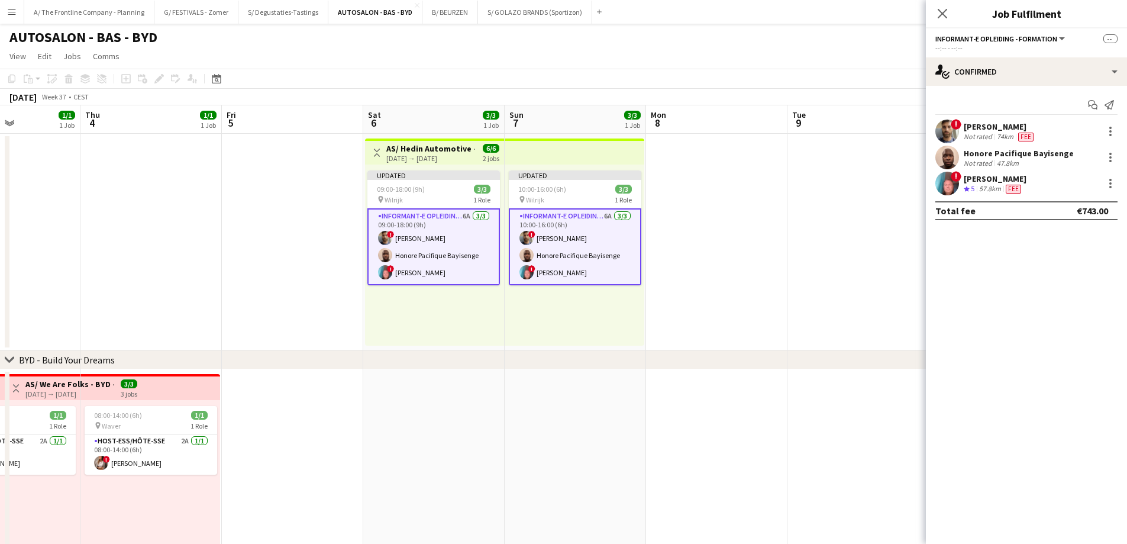
drag, startPoint x: 554, startPoint y: 244, endPoint x: 919, endPoint y: 250, distance: 365.1
click at [919, 250] on app-calendar-viewport "Tue 2 1/1 1 Job Wed 3 1/1 1 Job Thu 4 1/1 1 Job Fri 5 Sat 6 3/3 1 Job Sun 7 3/3…" at bounding box center [563, 480] width 1127 height 750
click at [1107, 130] on div at bounding box center [1110, 131] width 14 height 14
click at [1082, 154] on span "Edit fee" at bounding box center [1071, 153] width 73 height 11
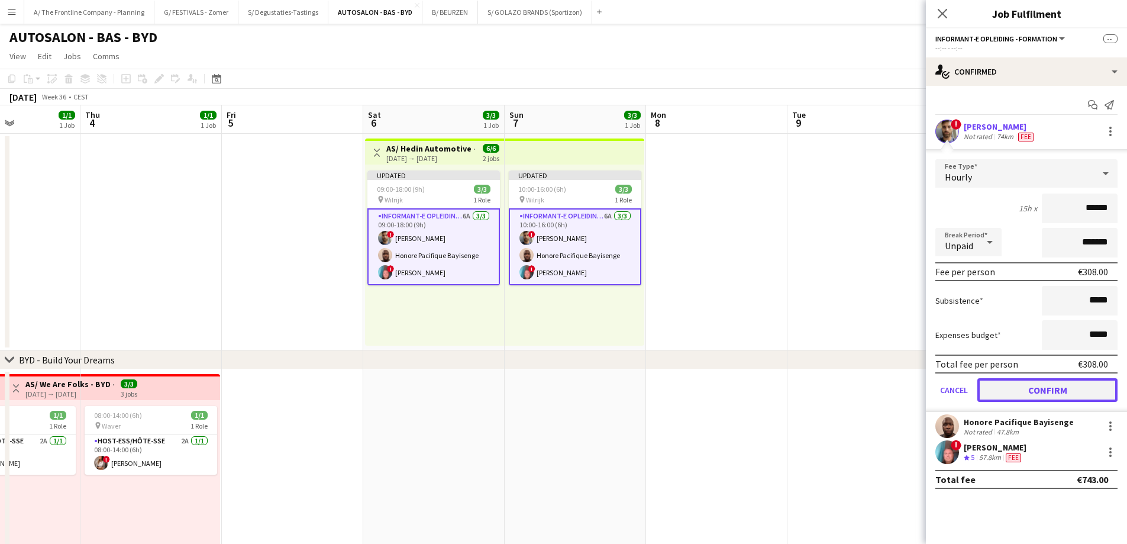
click at [1073, 389] on button "Confirm" at bounding box center [1047, 390] width 140 height 24
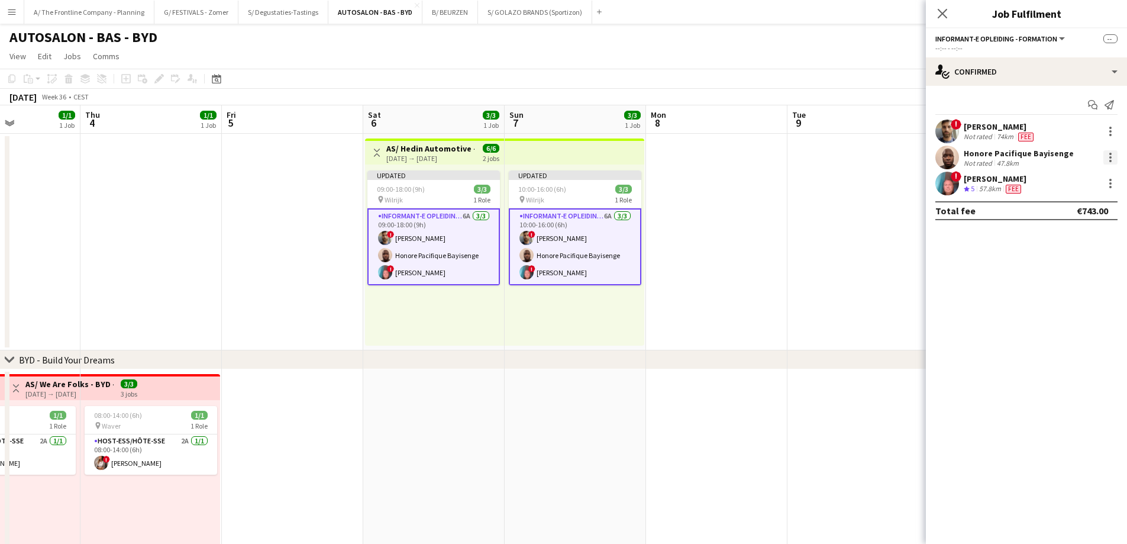
click at [1111, 157] on div at bounding box center [1110, 157] width 2 height 2
click at [1083, 184] on span "Edit fee" at bounding box center [1071, 179] width 73 height 11
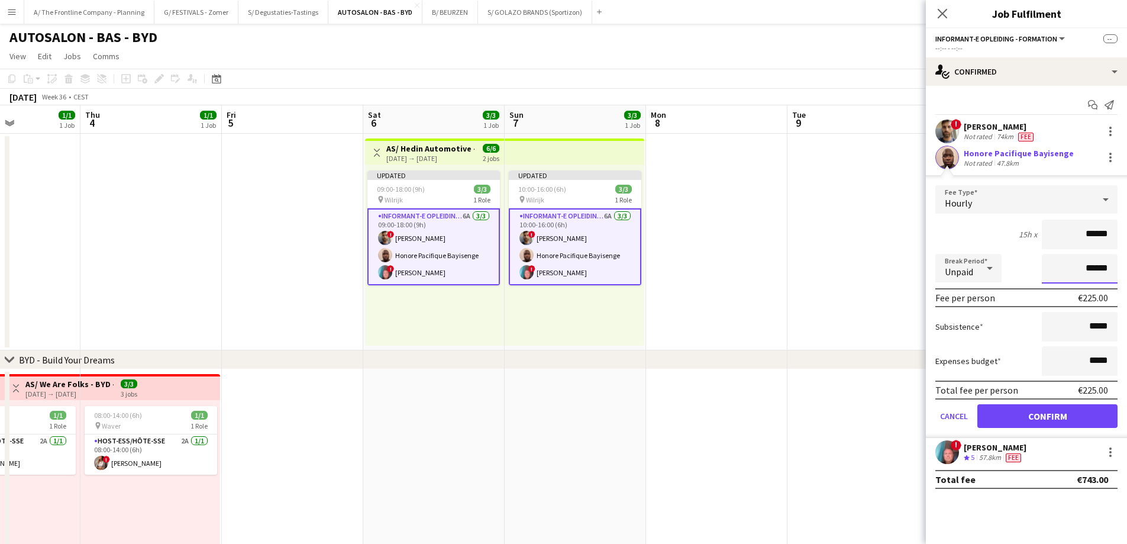
drag, startPoint x: 1078, startPoint y: 272, endPoint x: 1135, endPoint y: 264, distance: 58.0
click at [1126, 264] on html "Menu Boards Boards Boards All jobs Status Workforce Workforce My Workforce Recr…" at bounding box center [563, 437] width 1127 height 875
type input "*******"
click button "Confirm" at bounding box center [1047, 416] width 140 height 24
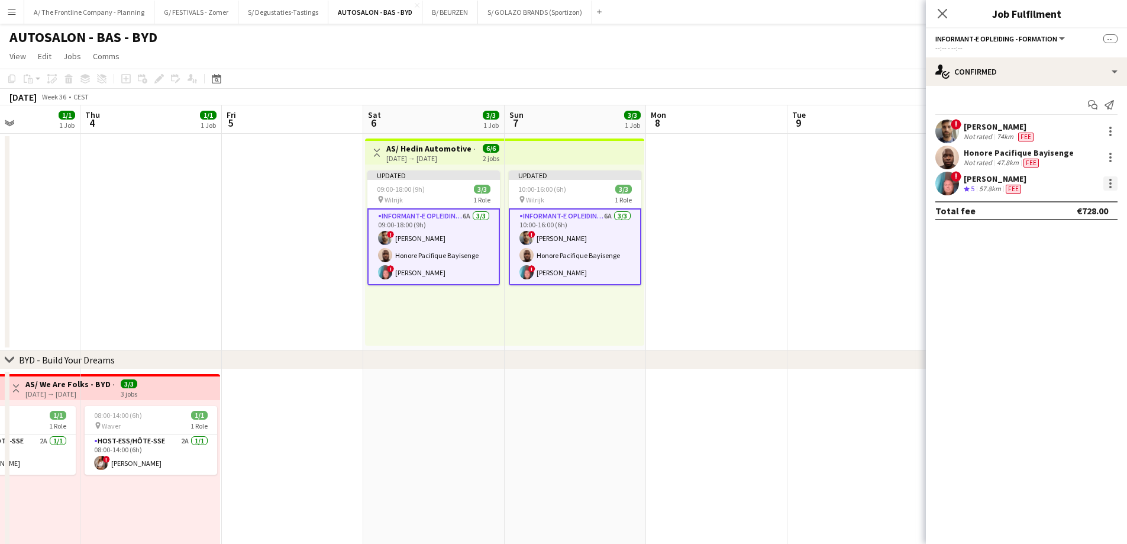
click at [1114, 189] on div at bounding box center [1110, 183] width 14 height 14
click at [1086, 204] on span "Edit fee" at bounding box center [1071, 205] width 73 height 11
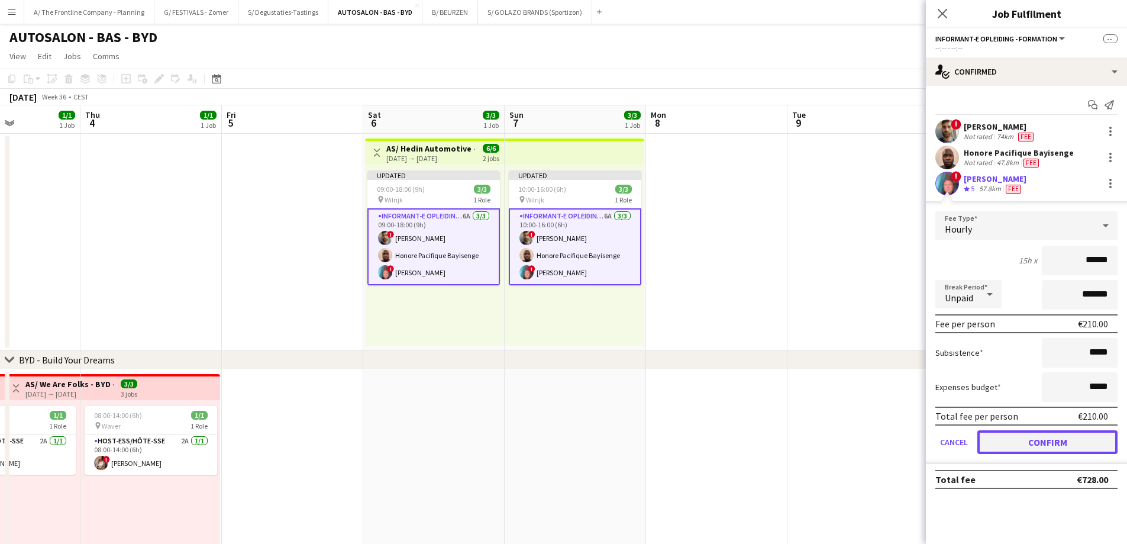
click at [1055, 438] on button "Confirm" at bounding box center [1047, 442] width 140 height 24
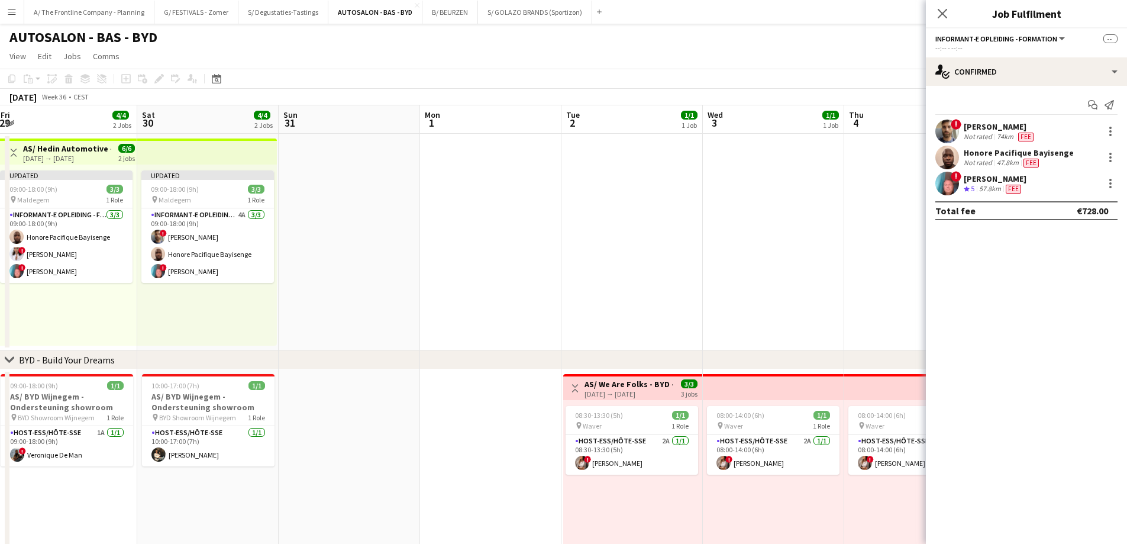
drag, startPoint x: 375, startPoint y: 282, endPoint x: 1077, endPoint y: 272, distance: 702.4
click at [1077, 272] on body "Menu Boards Boards Boards All jobs Status Workforce Workforce My Workforce Recr…" at bounding box center [563, 437] width 1127 height 875
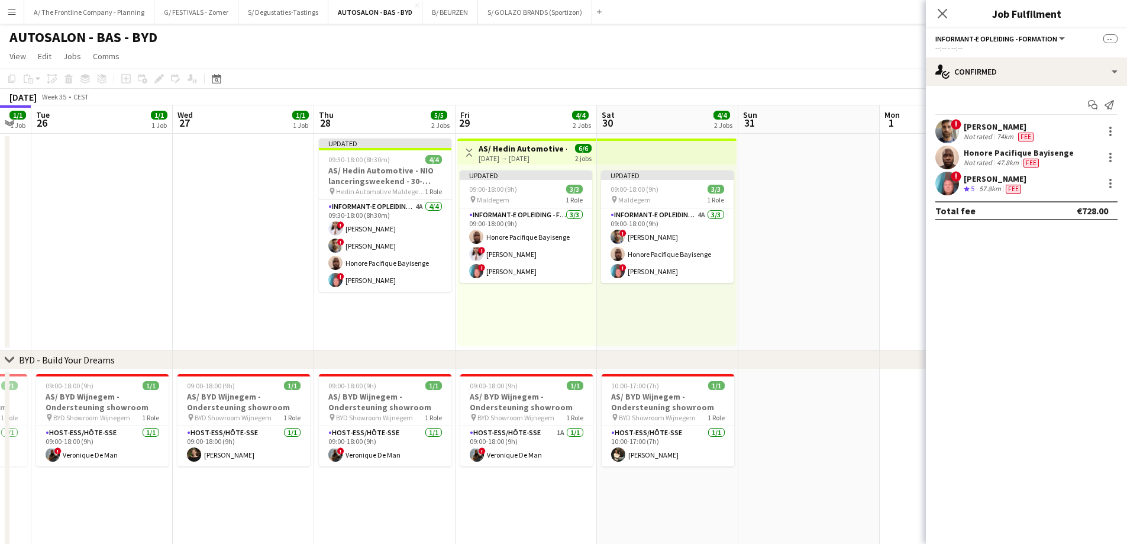
click at [865, 280] on app-calendar-viewport "Sun 24 1/1 1 Job Mon 25 1/1 1 Job Tue 26 1/1 1 Job Wed 27 1/1 1 Job Thu 28 5/5 …" at bounding box center [563, 480] width 1127 height 750
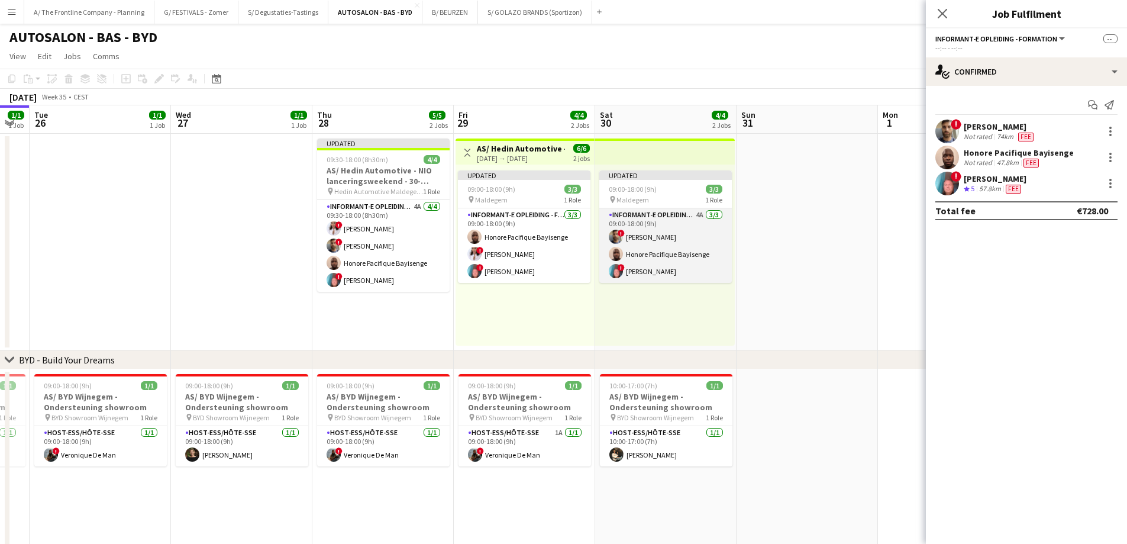
click at [687, 266] on app-card-role "Informant-e Opleiding - Formation 4A [DATE] 09:00-18:00 (9h) ! Fehmy [PERSON_NA…" at bounding box center [665, 245] width 133 height 75
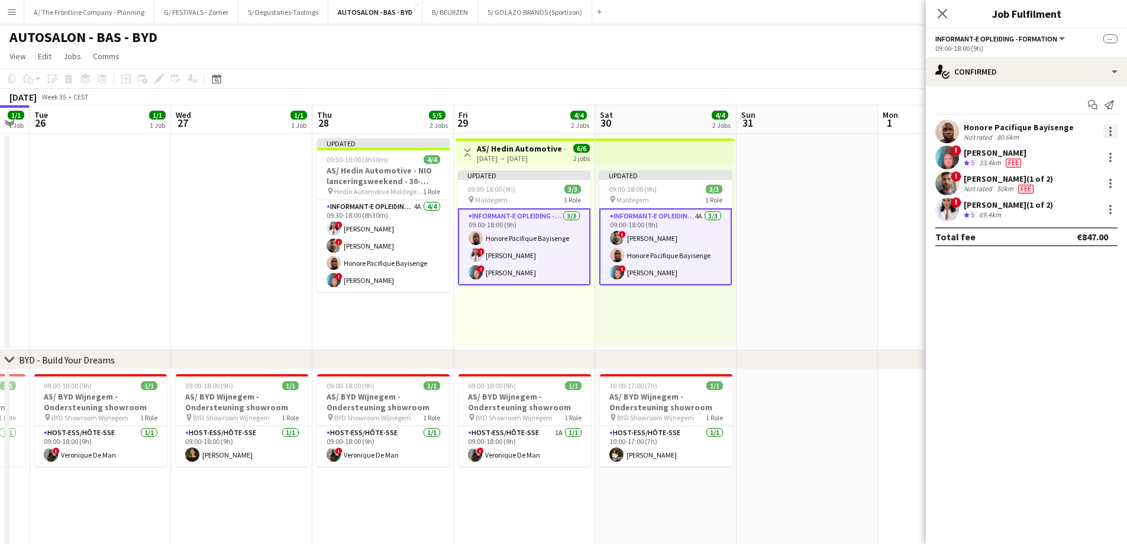
click at [1112, 127] on div at bounding box center [1110, 131] width 14 height 14
click at [1090, 150] on span "Edit fee" at bounding box center [1071, 153] width 73 height 11
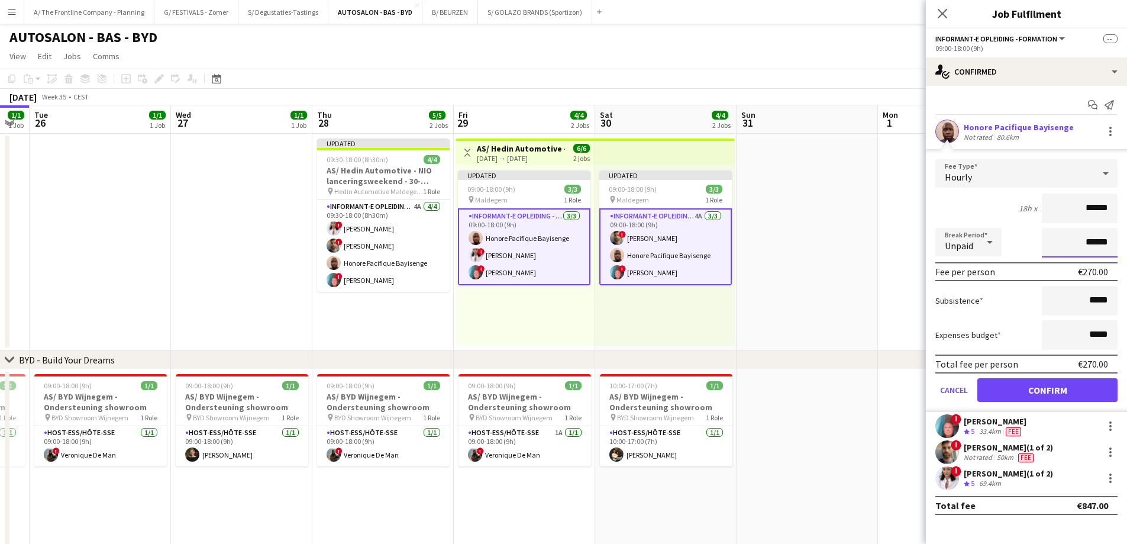
drag, startPoint x: 1077, startPoint y: 242, endPoint x: 1135, endPoint y: 240, distance: 58.6
click at [1126, 240] on html "Menu Boards Boards Boards All jobs Status Workforce Workforce My Workforce Recr…" at bounding box center [563, 437] width 1127 height 875
type input "*******"
click button "Confirm" at bounding box center [1047, 390] width 140 height 24
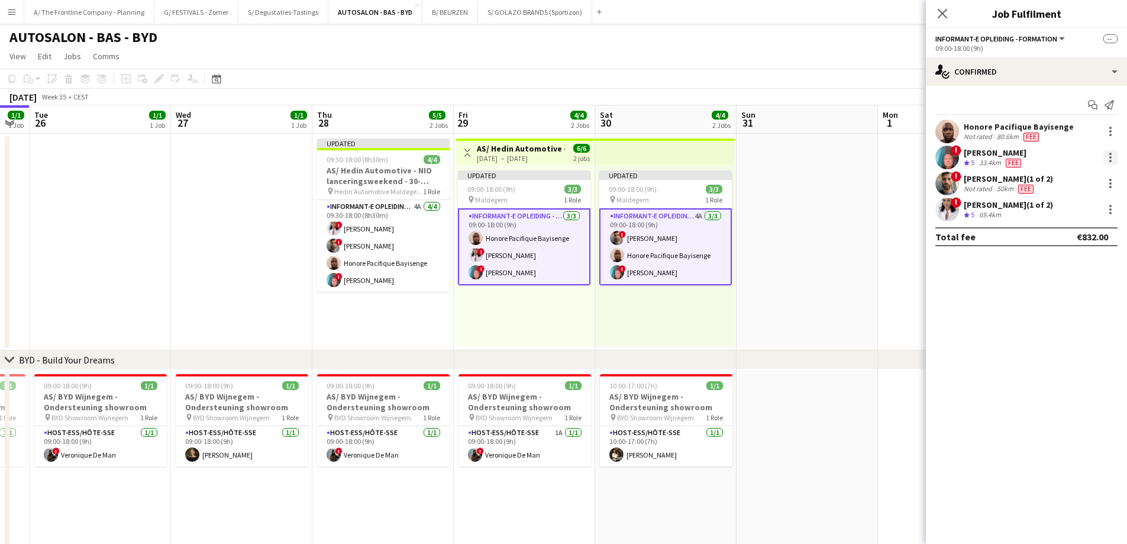
click at [1106, 156] on div at bounding box center [1110, 157] width 14 height 14
click at [1091, 177] on span "Edit fee" at bounding box center [1071, 179] width 73 height 11
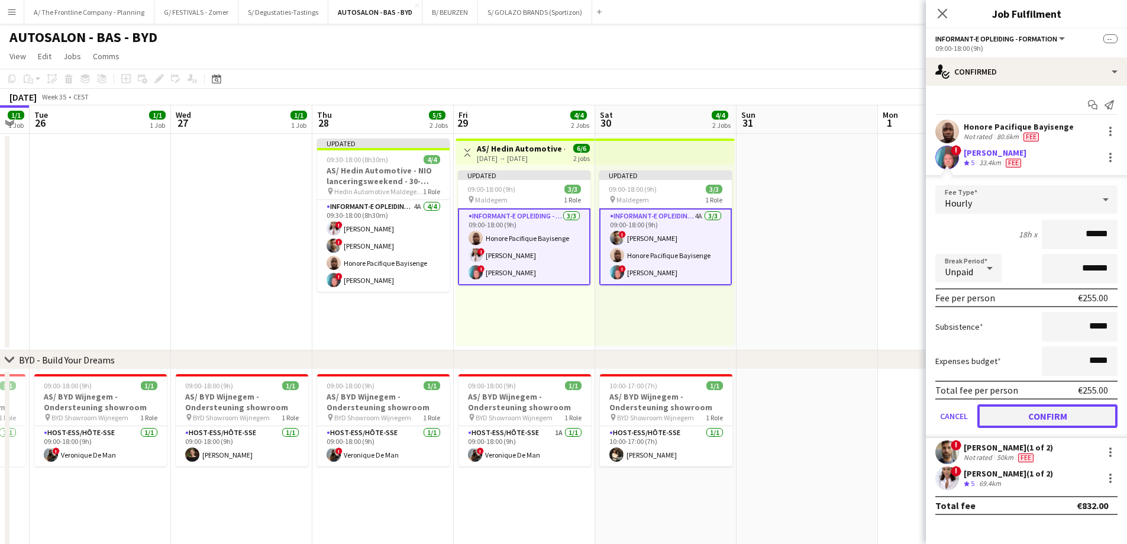
click at [1071, 410] on button "Confirm" at bounding box center [1047, 416] width 140 height 24
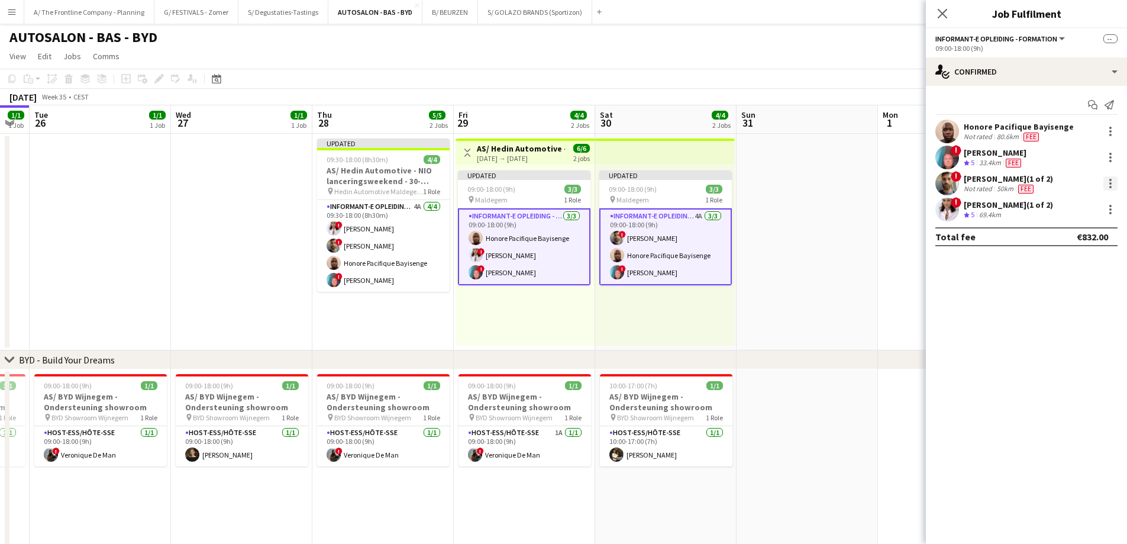
click at [1110, 182] on div at bounding box center [1110, 183] width 2 height 2
click at [1057, 207] on span "Edit fee" at bounding box center [1051, 205] width 32 height 10
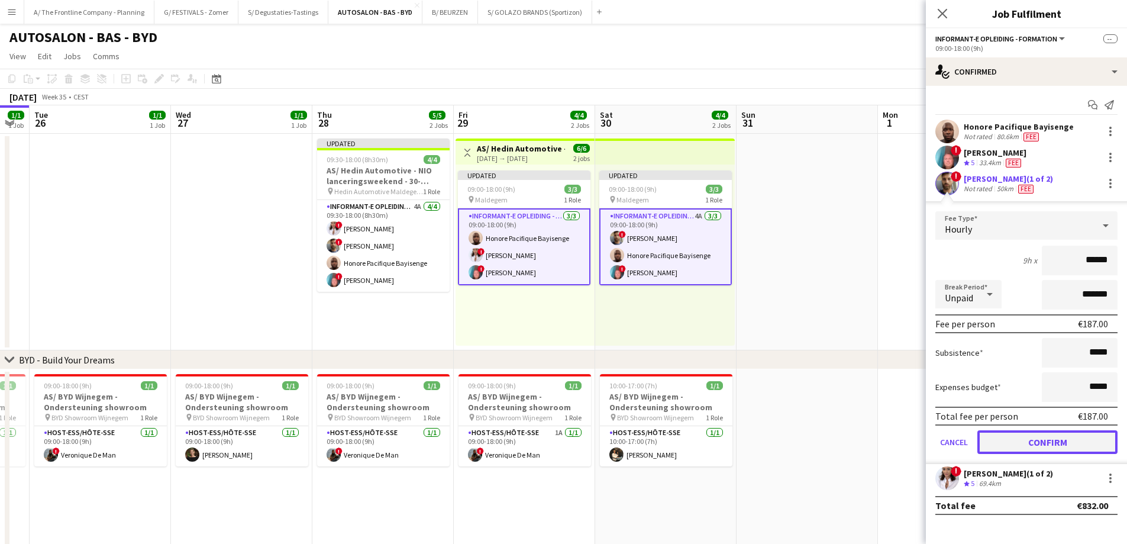
click at [1064, 446] on button "Confirm" at bounding box center [1047, 442] width 140 height 24
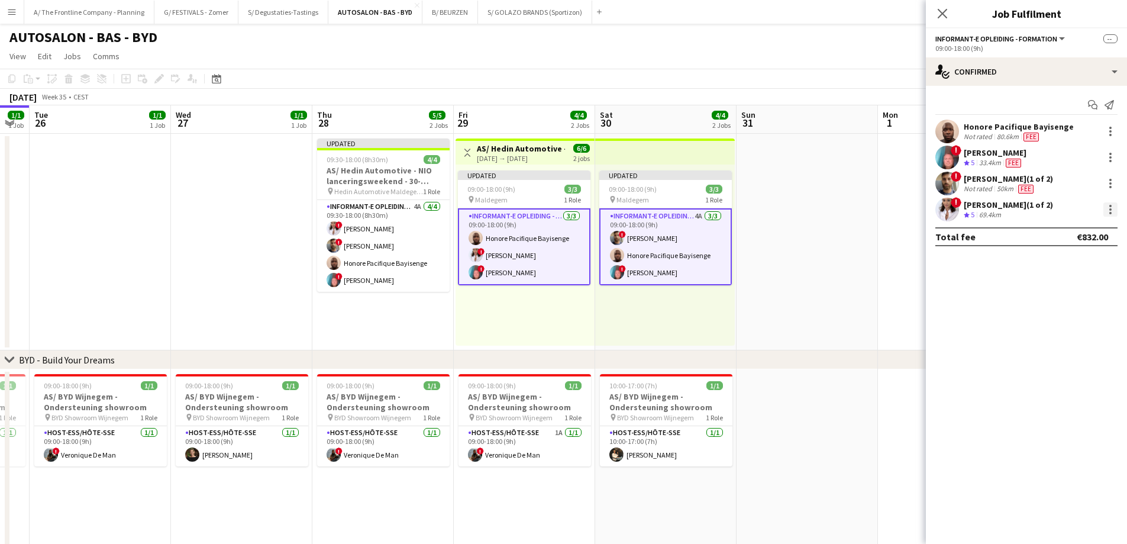
click at [1106, 206] on div at bounding box center [1110, 209] width 14 height 14
click at [1085, 225] on button "Edit fee" at bounding box center [1071, 231] width 92 height 28
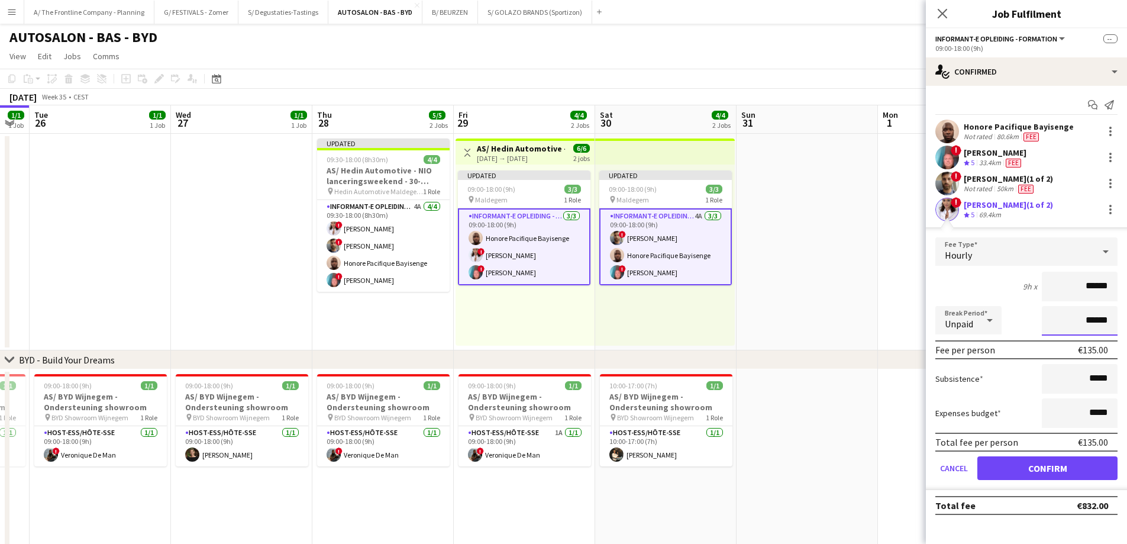
drag, startPoint x: 1084, startPoint y: 324, endPoint x: 1135, endPoint y: 319, distance: 51.7
click at [1126, 319] on html "Menu Boards Boards Boards All jobs Status Workforce Workforce My Workforce Recr…" at bounding box center [563, 437] width 1127 height 875
type input "*******"
click button "Confirm" at bounding box center [1047, 468] width 140 height 24
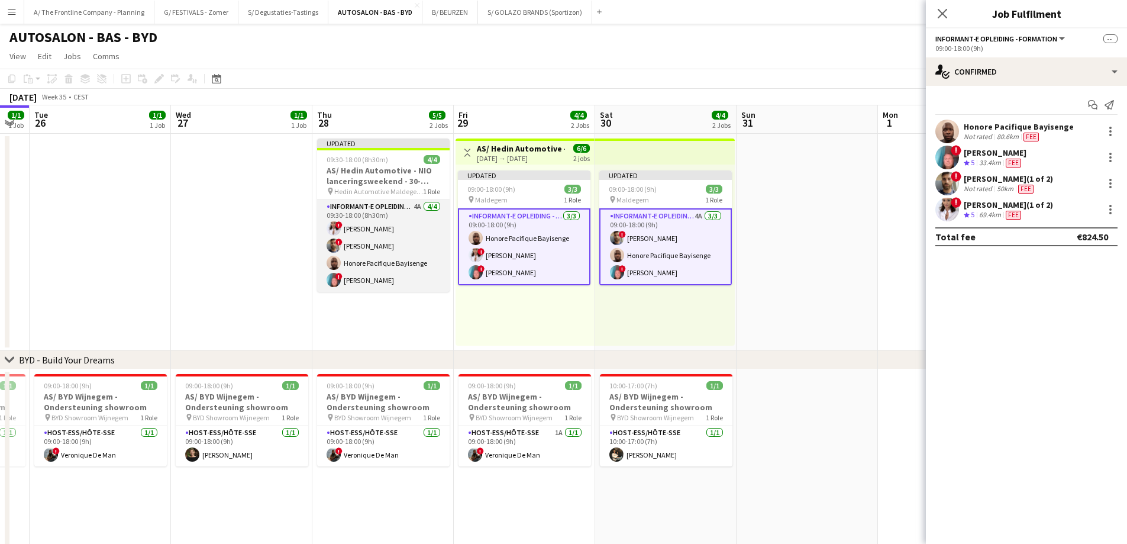
click at [399, 259] on app-card-role "Informant-e Opleiding - Formation 4A [DATE] 09:30-18:00 (8h30m) ! [PERSON_NAME]…" at bounding box center [383, 246] width 133 height 92
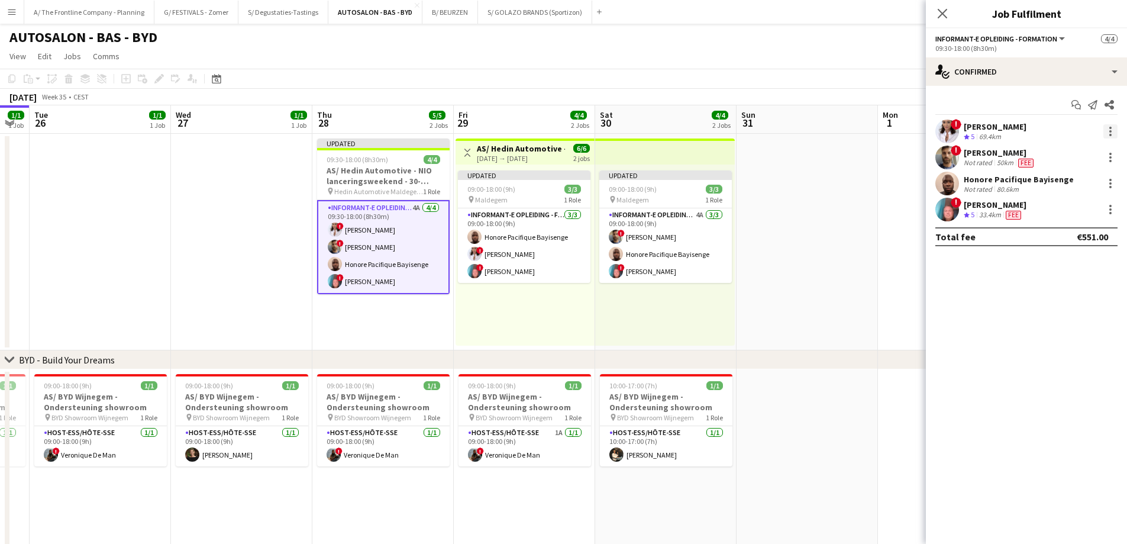
click at [1113, 127] on div at bounding box center [1110, 131] width 14 height 14
click at [1080, 153] on span "Edit fee" at bounding box center [1071, 153] width 73 height 11
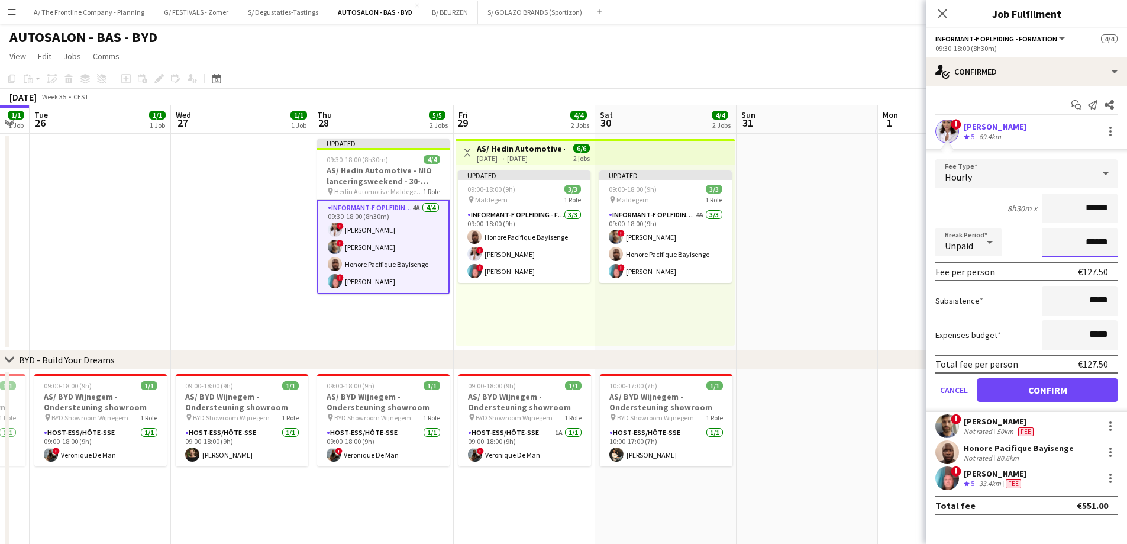
drag, startPoint x: 1048, startPoint y: 244, endPoint x: 1135, endPoint y: 250, distance: 87.2
click at [1126, 250] on html "Menu Boards Boards Boards All jobs Status Workforce Workforce My Workforce Recr…" at bounding box center [563, 437] width 1127 height 875
type input "*******"
click button "Confirm" at bounding box center [1047, 390] width 140 height 24
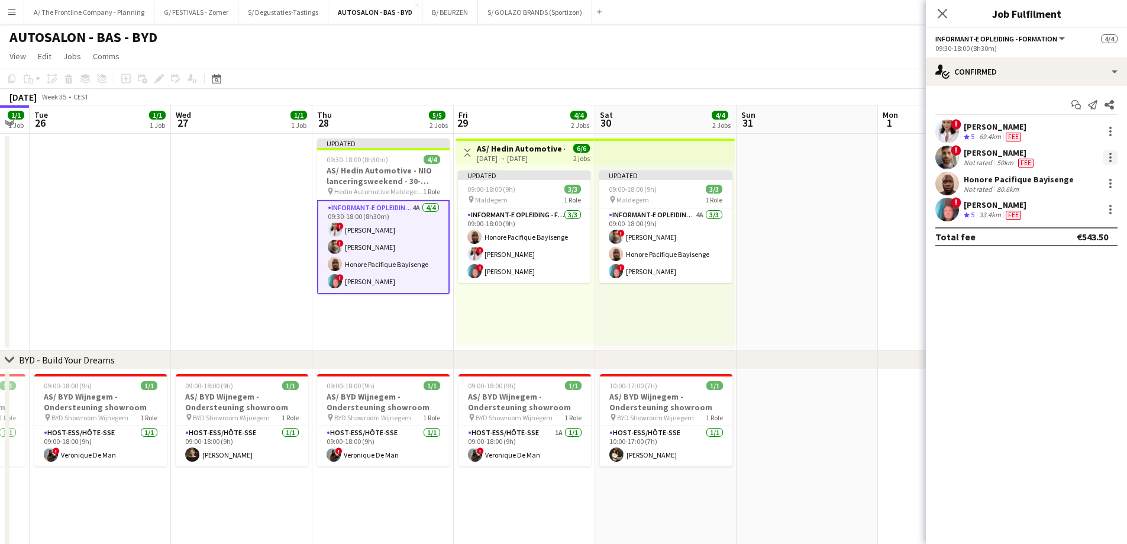
click at [1108, 162] on div at bounding box center [1110, 157] width 14 height 14
click at [1089, 177] on span "Edit fee" at bounding box center [1071, 179] width 73 height 11
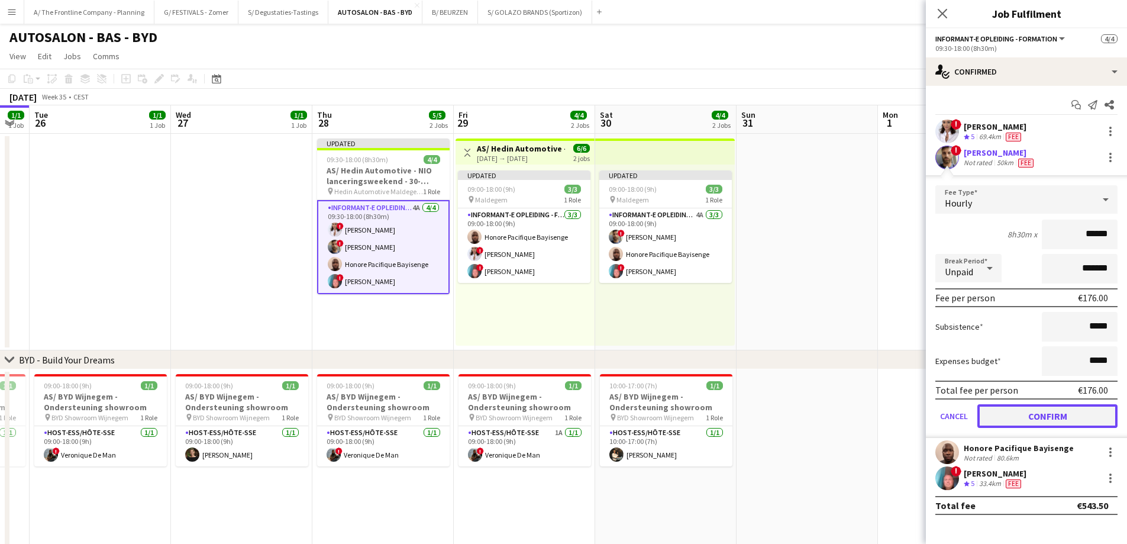
click at [1063, 414] on button "Confirm" at bounding box center [1047, 416] width 140 height 24
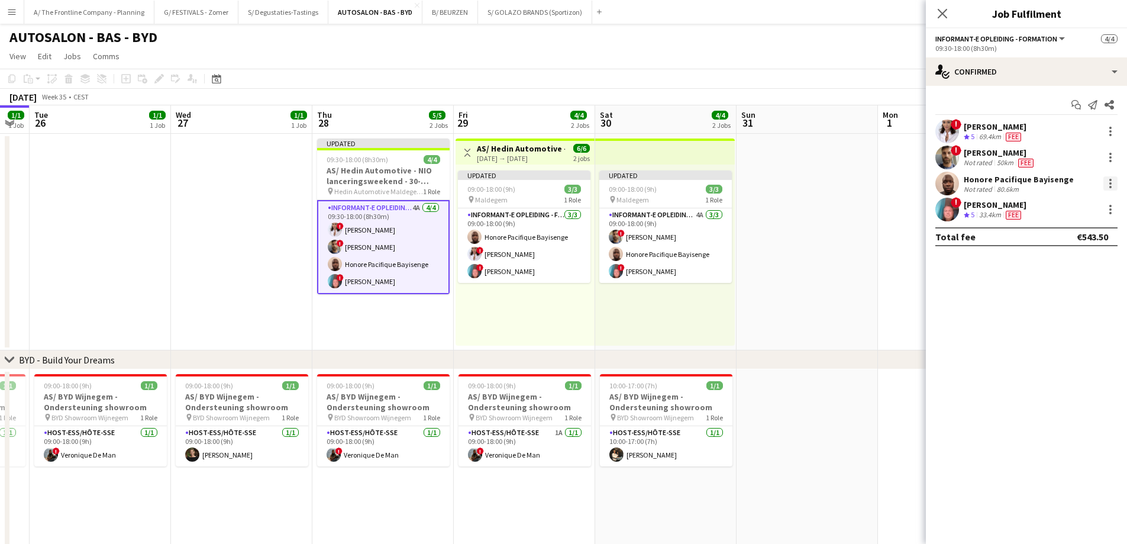
click at [1110, 187] on div at bounding box center [1110, 187] width 2 height 2
click at [1055, 207] on span "Edit fee" at bounding box center [1051, 205] width 32 height 10
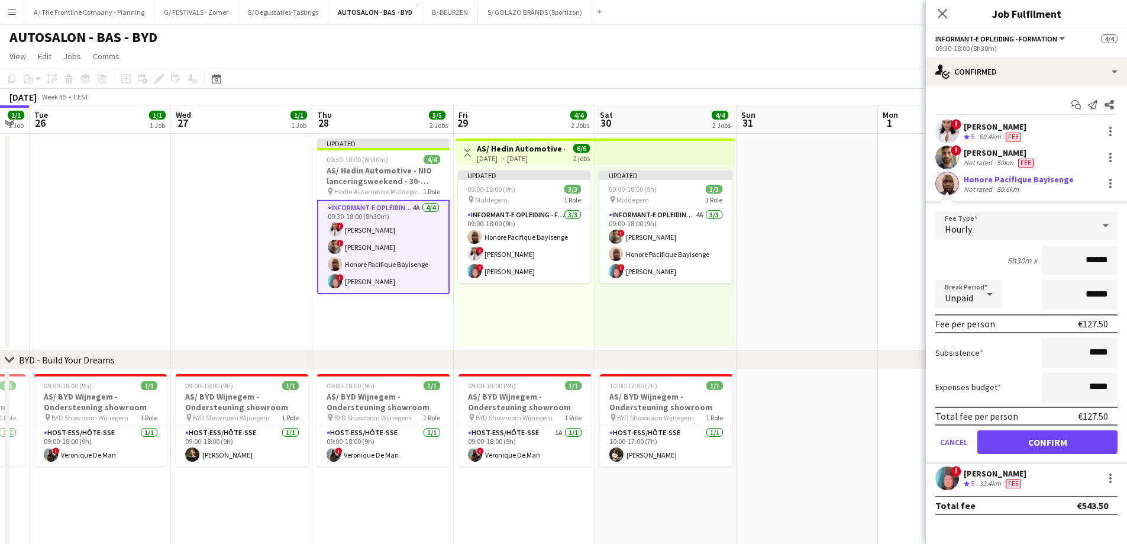
drag, startPoint x: 1061, startPoint y: 276, endPoint x: 1135, endPoint y: 315, distance: 84.2
click at [1126, 315] on html "Menu Boards Boards Boards All jobs Status Workforce Workforce My Workforce Recr…" at bounding box center [563, 437] width 1127 height 875
drag, startPoint x: 1069, startPoint y: 295, endPoint x: 1135, endPoint y: 294, distance: 66.9
click at [1126, 294] on html "Menu Boards Boards Boards All jobs Status Workforce Workforce My Workforce Recr…" at bounding box center [563, 437] width 1127 height 875
type input "*******"
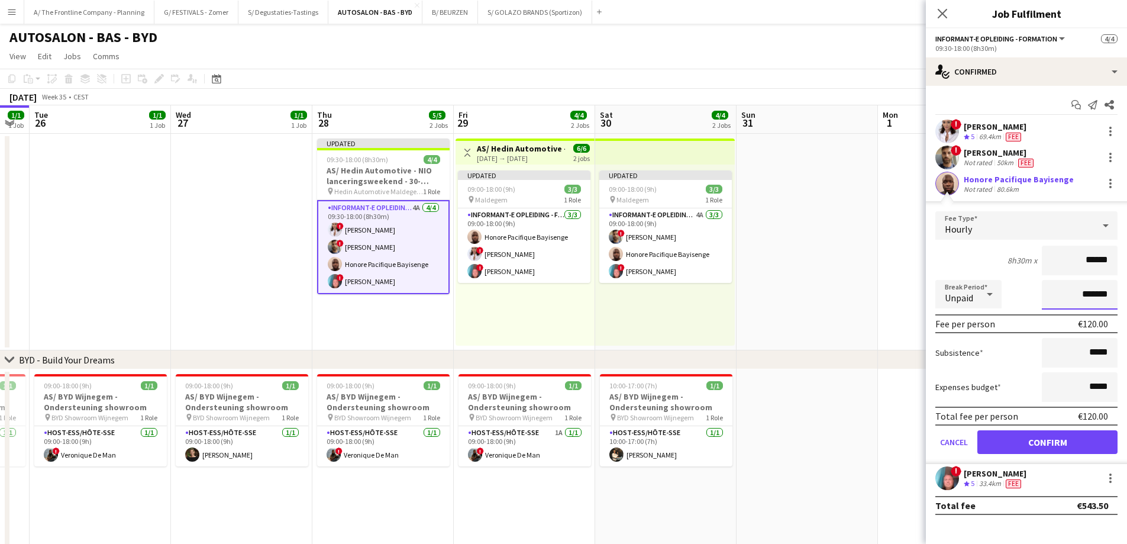
click button "Confirm" at bounding box center [1047, 442] width 140 height 24
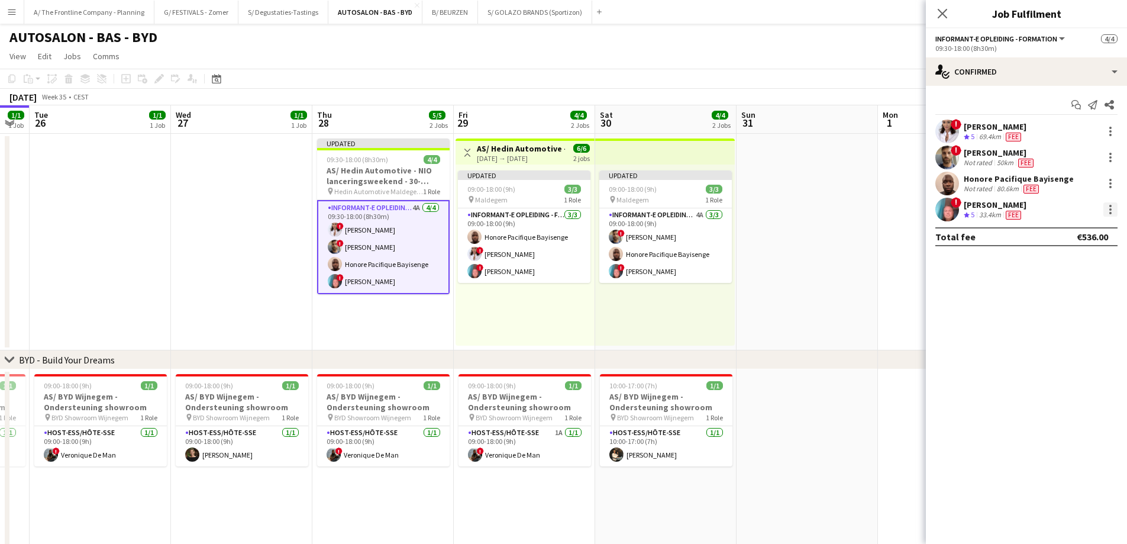
click at [1108, 206] on div at bounding box center [1110, 209] width 14 height 14
click at [1087, 234] on span "Edit fee" at bounding box center [1071, 231] width 73 height 11
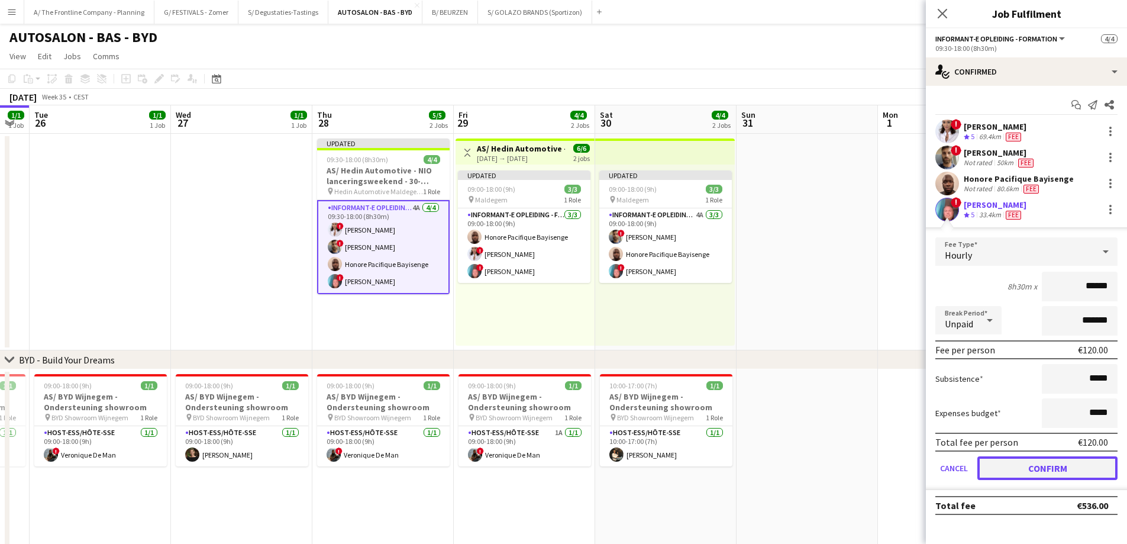
click at [1046, 475] on button "Confirm" at bounding box center [1047, 468] width 140 height 24
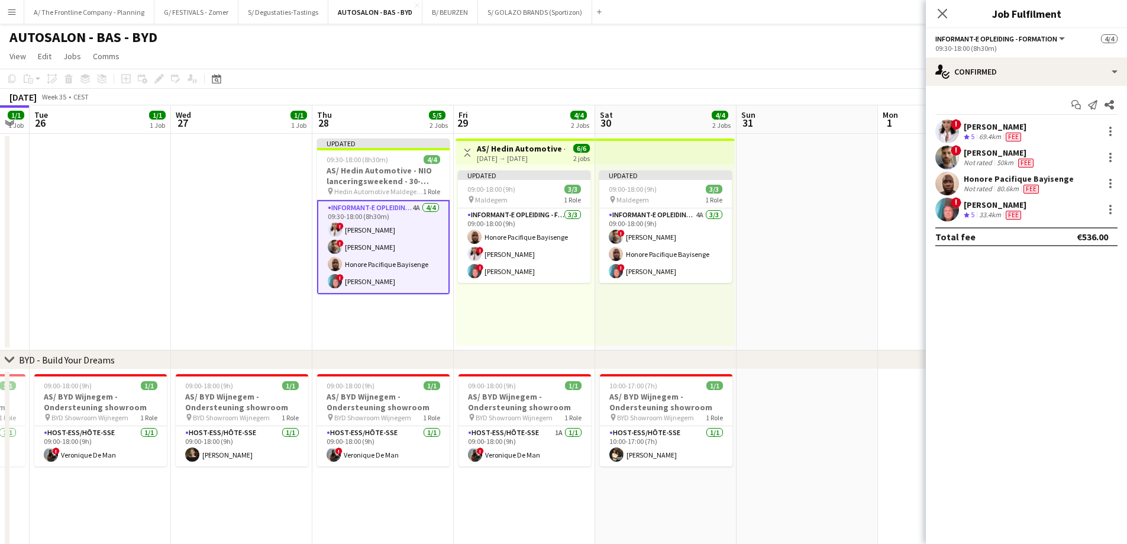
click at [817, 296] on app-date-cell at bounding box center [807, 242] width 141 height 217
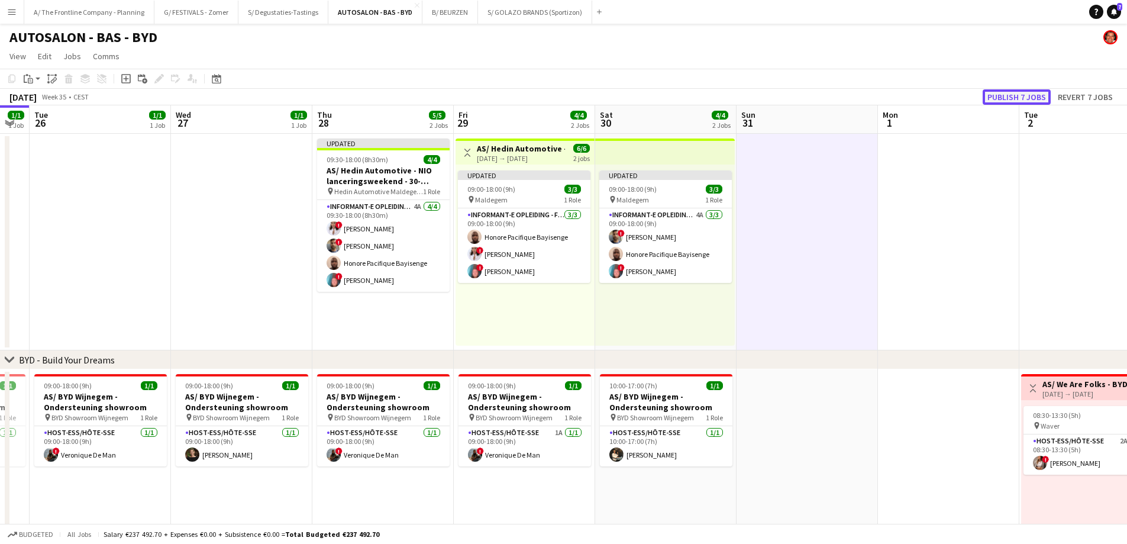
click at [1022, 93] on button "Publish 7 jobs" at bounding box center [1017, 96] width 68 height 15
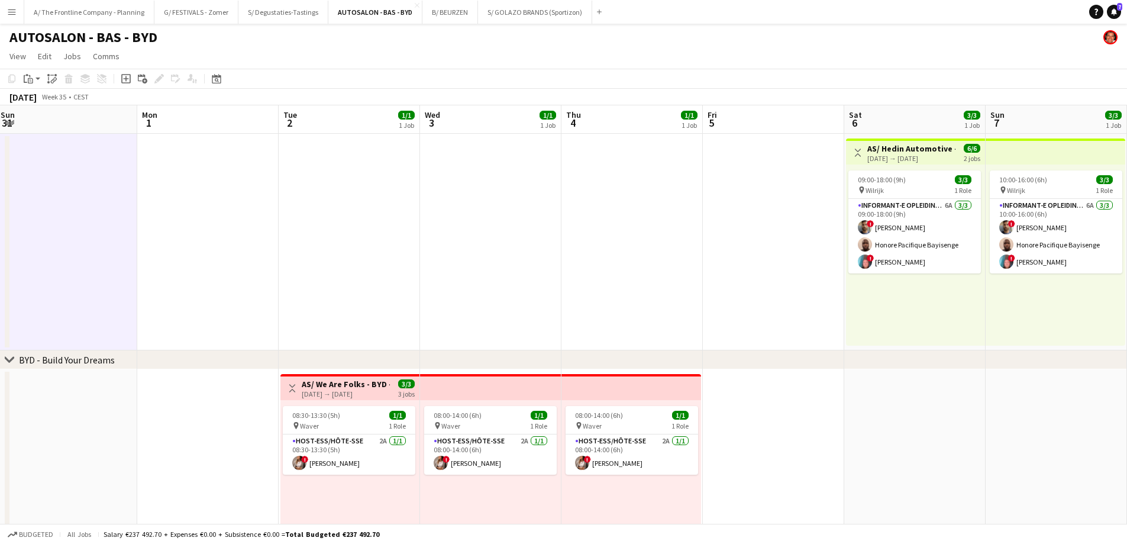
drag, startPoint x: 292, startPoint y: 286, endPoint x: 282, endPoint y: 285, distance: 10.2
click at [276, 285] on app-calendar-viewport "Tue 26 1/1 1 Job Wed 27 1/1 1 Job Thu 28 5/5 2 Jobs Fri 29 4/4 2 Jobs Sat 30 4/…" at bounding box center [563, 480] width 1127 height 750
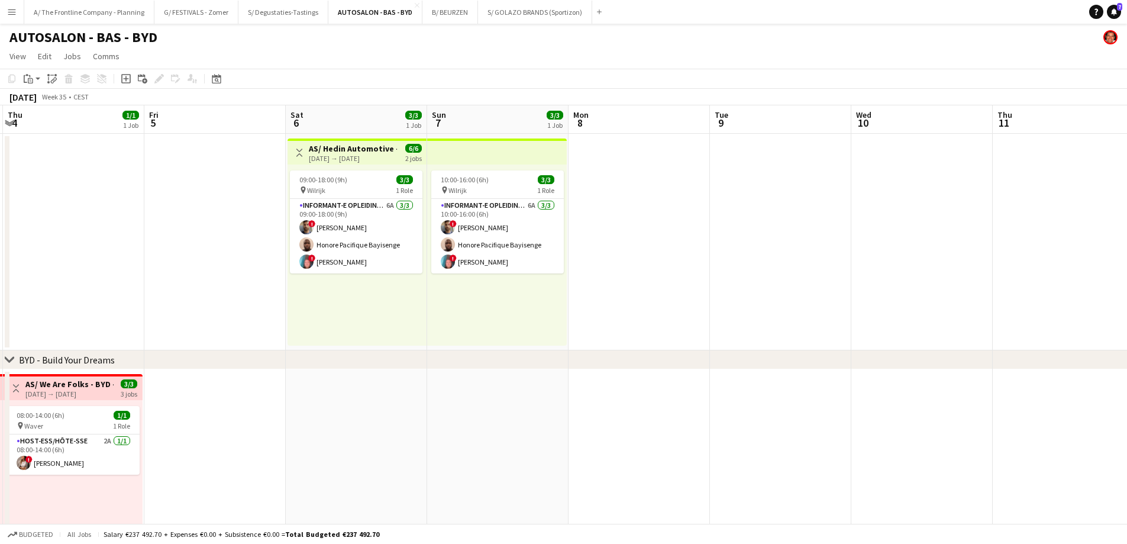
drag, startPoint x: 295, startPoint y: 274, endPoint x: -137, endPoint y: 244, distance: 433.0
click at [0, 244] on html "Menu Boards Boards Boards All jobs Status Workforce Workforce My Workforce Recr…" at bounding box center [563, 437] width 1127 height 875
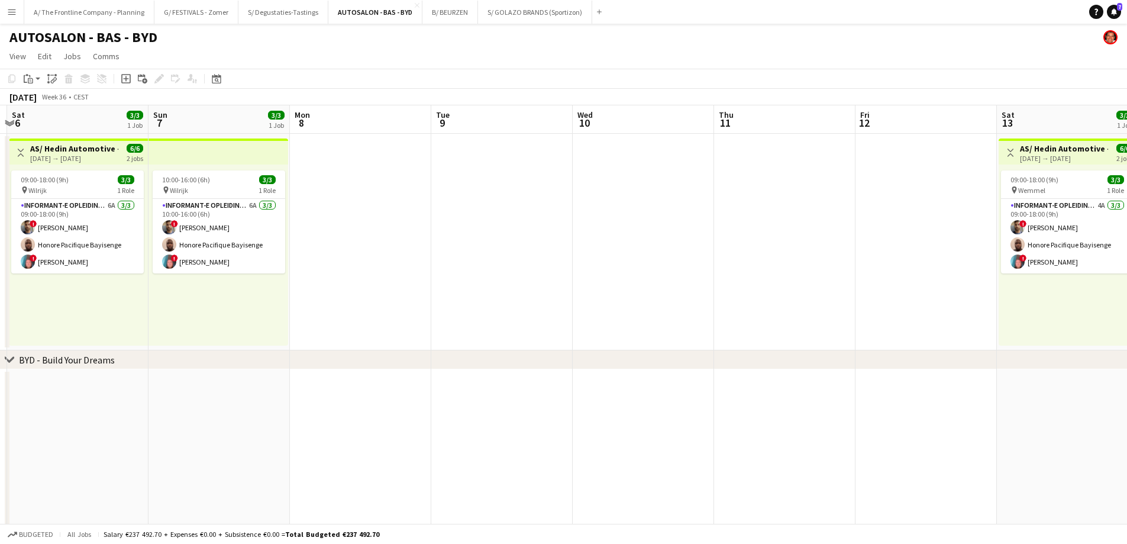
drag, startPoint x: 787, startPoint y: 288, endPoint x: -140, endPoint y: 256, distance: 927.1
click at [0, 256] on html "Menu Boards Boards Boards All jobs Status Workforce Workforce My Workforce Recr…" at bounding box center [563, 437] width 1127 height 875
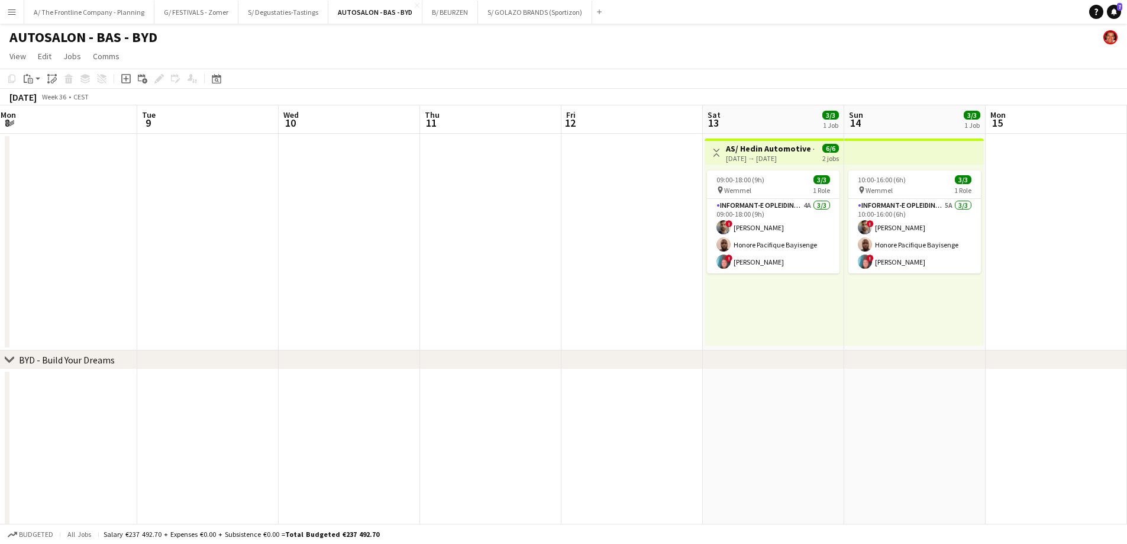
drag, startPoint x: 937, startPoint y: 341, endPoint x: 233, endPoint y: 309, distance: 704.8
click at [205, 309] on app-calendar-viewport "Wed 3 1/1 1 Job Thu 4 1/1 1 Job Fri 5 Sat 6 3/3 1 Job Sun 7 3/3 1 Job Mon 8 Tue…" at bounding box center [563, 480] width 1127 height 750
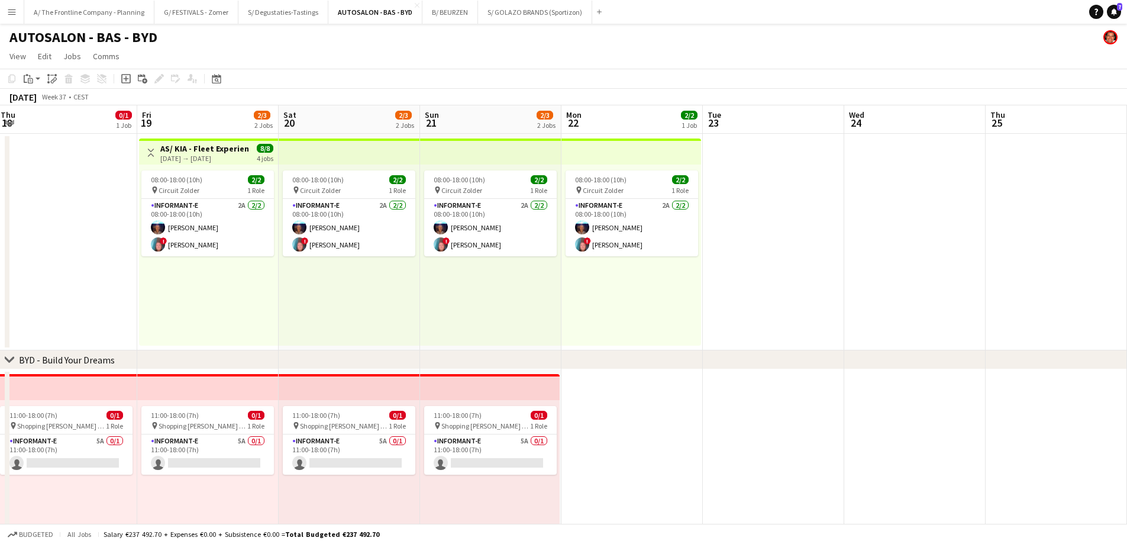
drag, startPoint x: 877, startPoint y: 343, endPoint x: 87, endPoint y: 317, distance: 790.9
click at [87, 317] on app-calendar-viewport "Sat 13 3/3 1 Job Sun 14 3/3 1 Job Mon 15 Tue 16 0/1 1 Job Wed 17 0/1 1 Job Thu …" at bounding box center [563, 480] width 1127 height 750
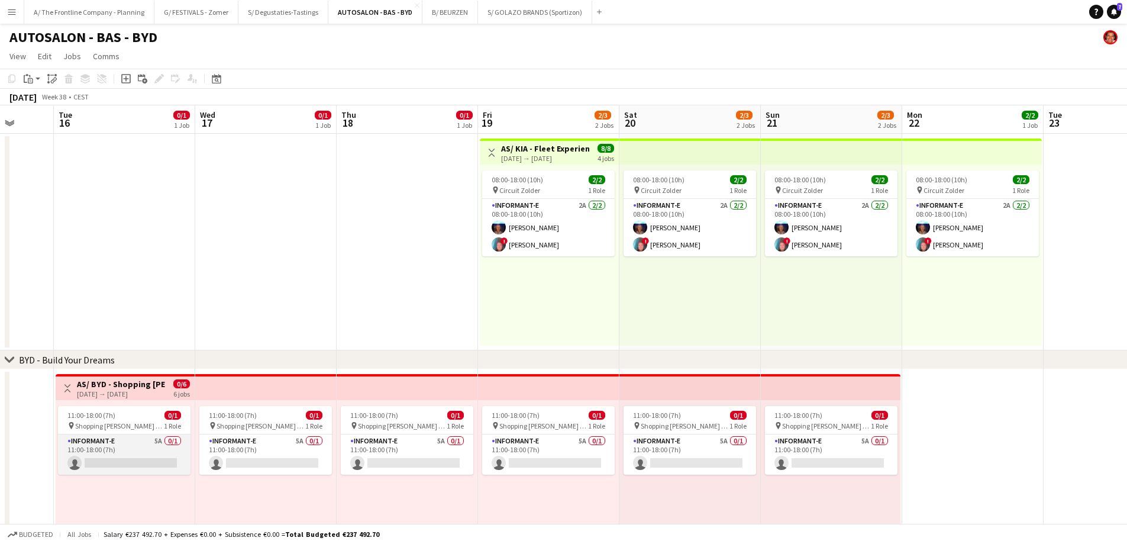
click at [138, 469] on app-card-role "Informant-e 5A 0/1 11:00-18:00 (7h) single-neutral-actions" at bounding box center [124, 454] width 133 height 40
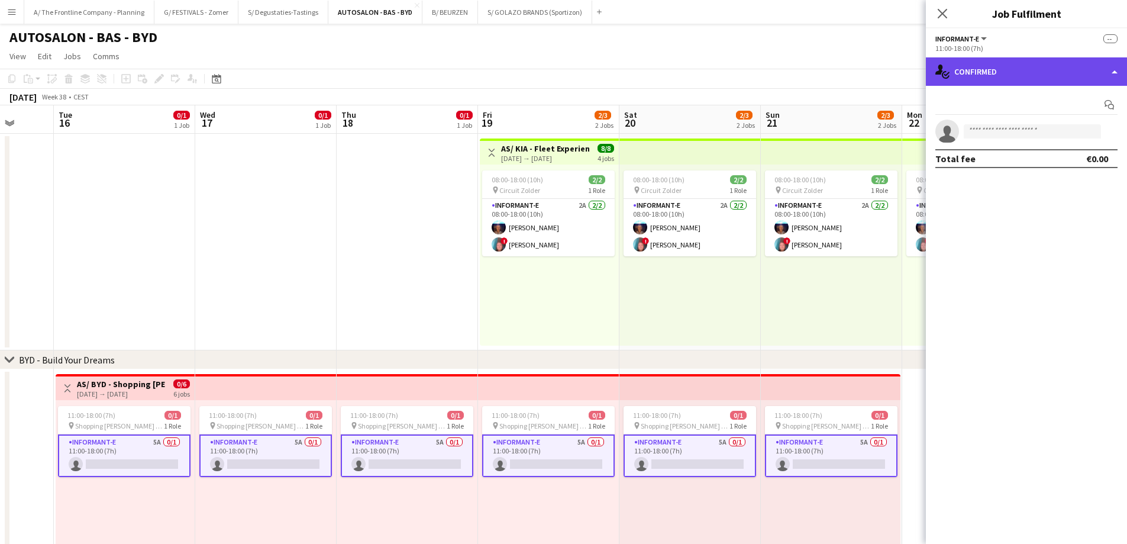
click at [1040, 76] on div "single-neutral-actions-check-2 Confirmed" at bounding box center [1026, 71] width 201 height 28
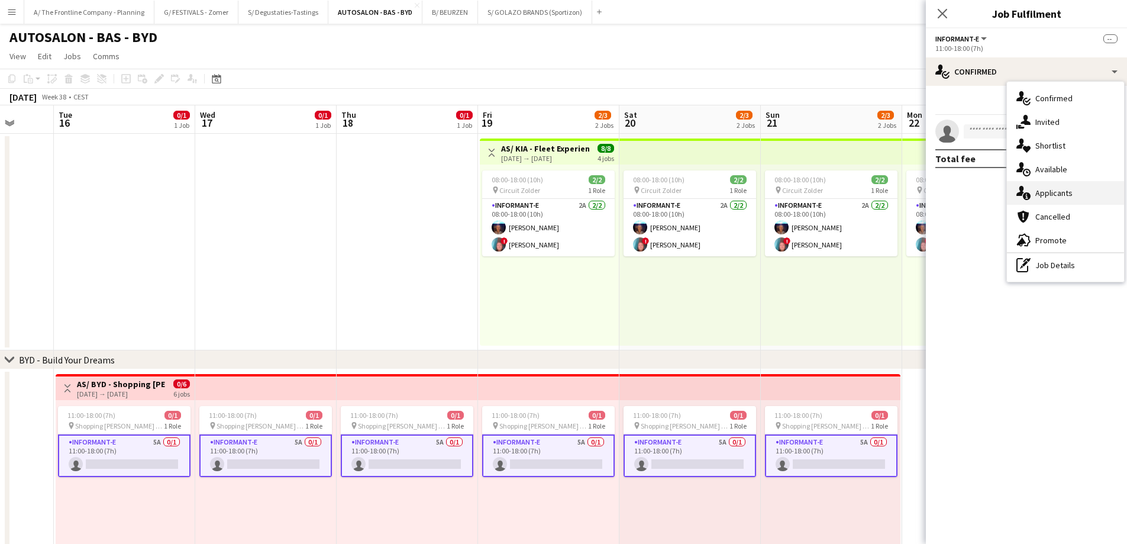
click at [1053, 199] on div "single-neutral-actions-information Applicants" at bounding box center [1065, 193] width 117 height 24
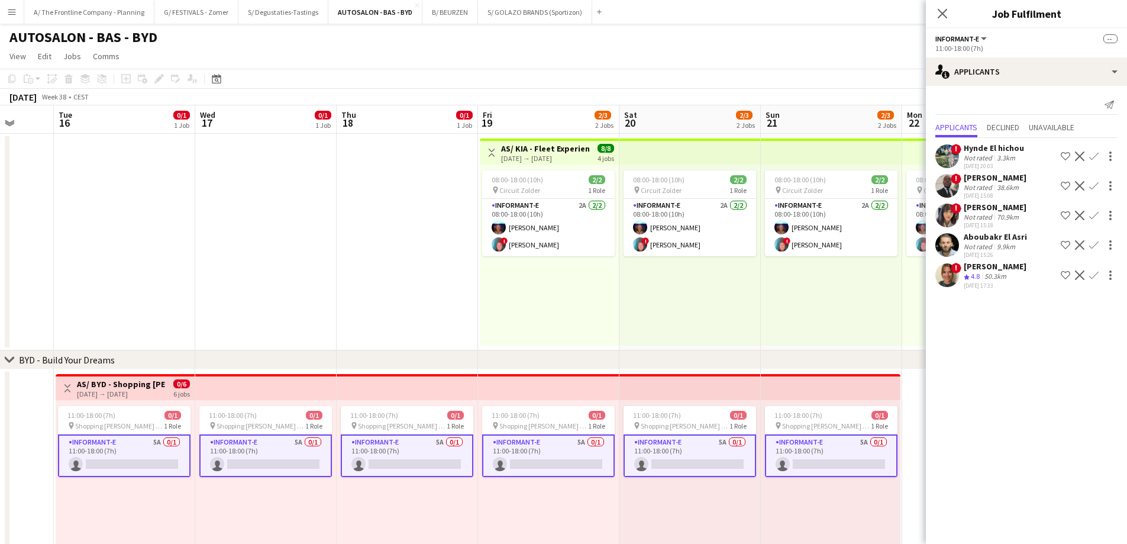
click at [996, 264] on div "[PERSON_NAME]" at bounding box center [995, 266] width 63 height 11
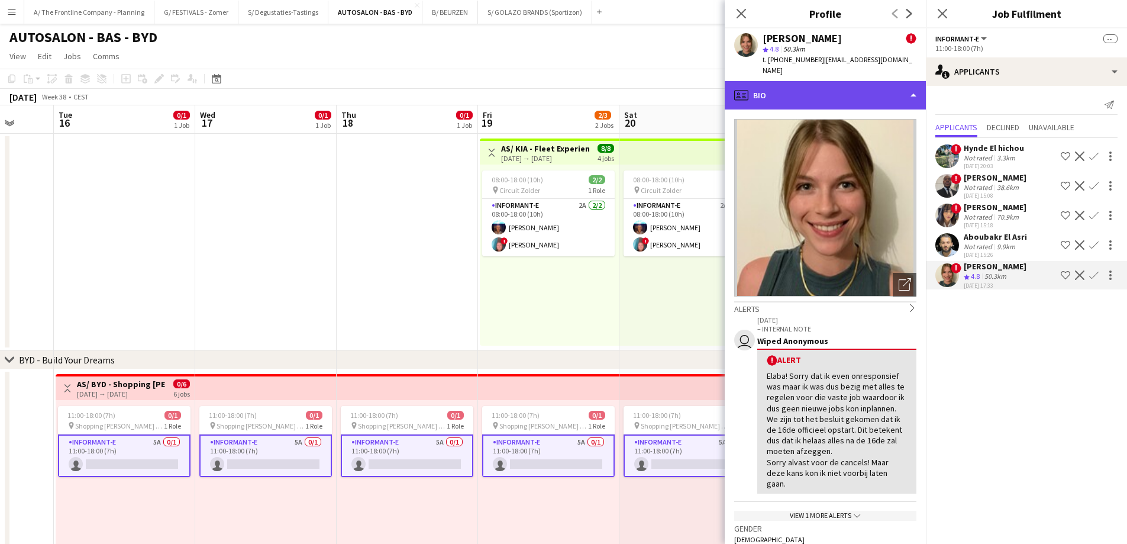
click at [834, 89] on div "profile Bio" at bounding box center [825, 95] width 201 height 28
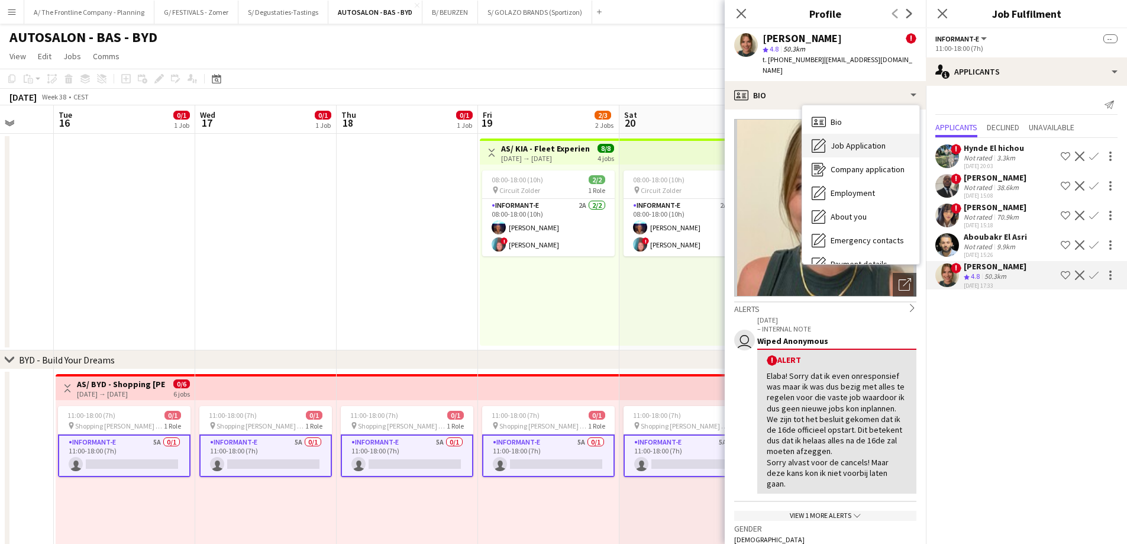
click at [834, 134] on div "Job Application Job Application" at bounding box center [860, 146] width 117 height 24
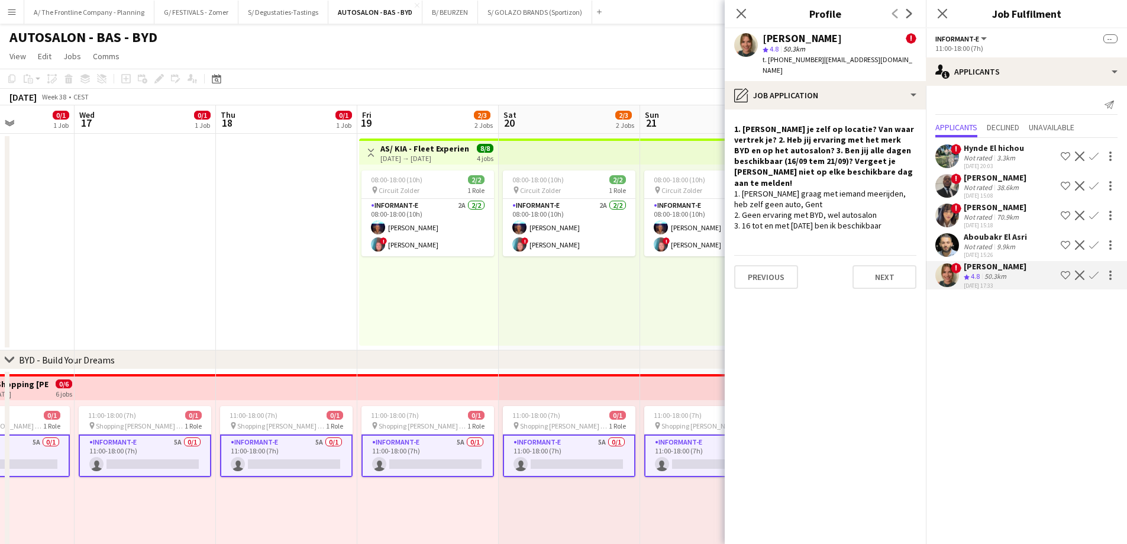
scroll to position [0, 356]
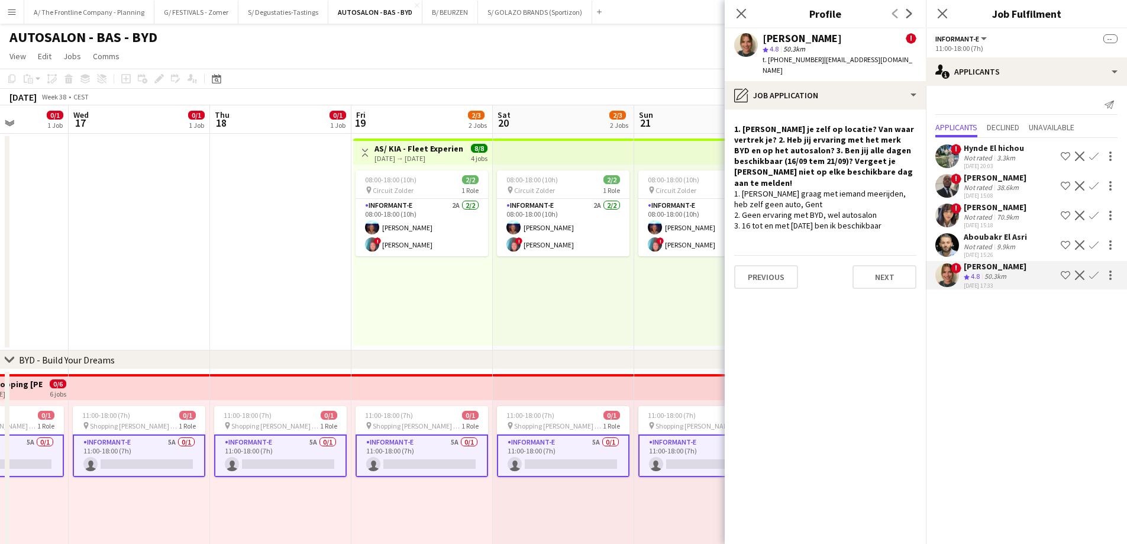
drag, startPoint x: 512, startPoint y: 277, endPoint x: 386, endPoint y: 273, distance: 126.7
click at [386, 273] on app-calendar-viewport "Sun 14 3/3 1 Job Mon 15 Tue 16 0/1 1 Job Wed 17 0/1 1 Job Thu 18 0/1 1 Job Fri …" at bounding box center [563, 480] width 1127 height 750
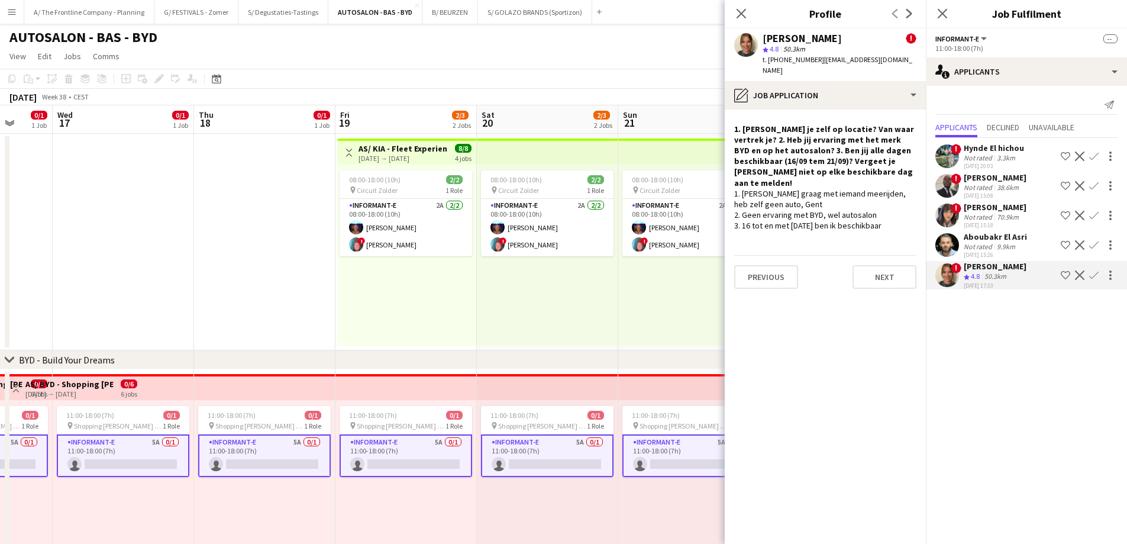
drag, startPoint x: 446, startPoint y: 288, endPoint x: 344, endPoint y: 281, distance: 102.0
click at [344, 281] on app-calendar-viewport "Sun 14 3/3 1 Job Mon 15 Tue 16 0/1 1 Job Wed 17 0/1 1 Job Thu 18 0/1 1 Job Fri …" at bounding box center [563, 480] width 1127 height 750
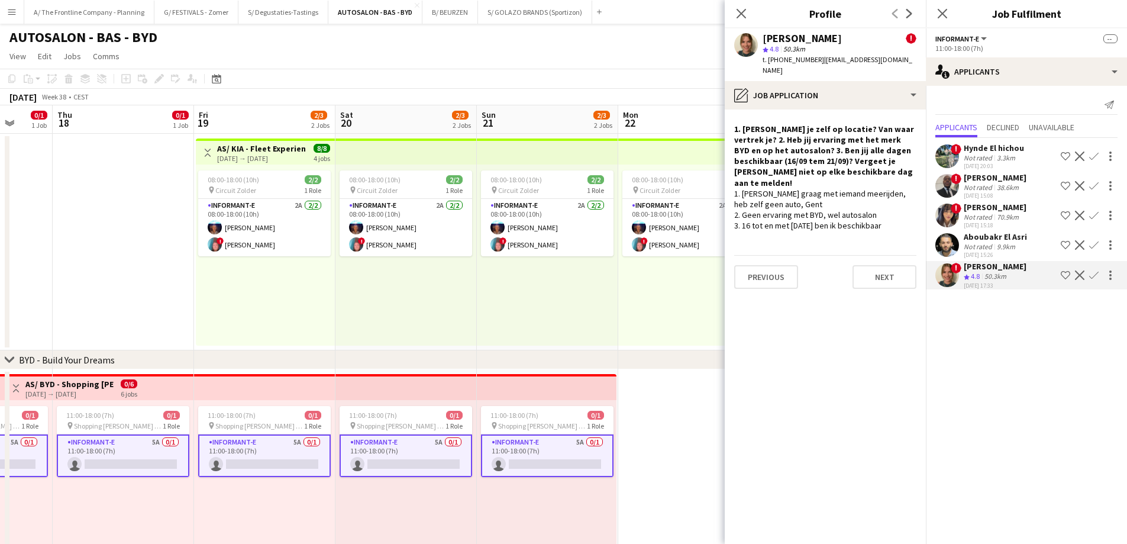
click at [992, 158] on div "Not rated" at bounding box center [979, 157] width 31 height 9
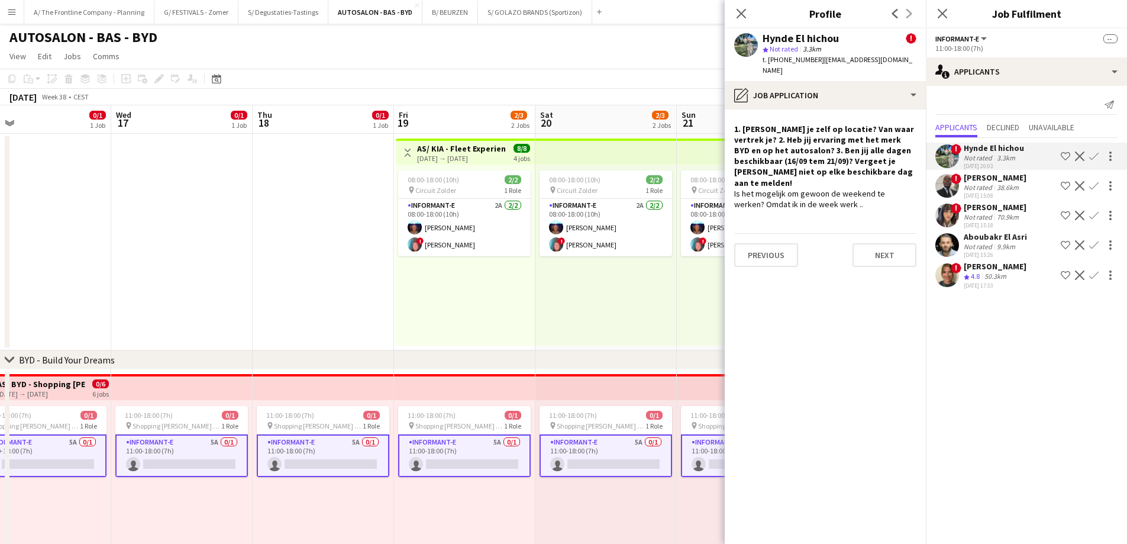
drag, startPoint x: 346, startPoint y: 312, endPoint x: 546, endPoint y: 304, distance: 200.1
click at [546, 304] on app-calendar-viewport "Sun 14 3/3 1 Job Mon 15 Tue 16 0/1 1 Job Wed 17 0/1 1 Job Thu 18 0/1 1 Job Fri …" at bounding box center [563, 480] width 1127 height 750
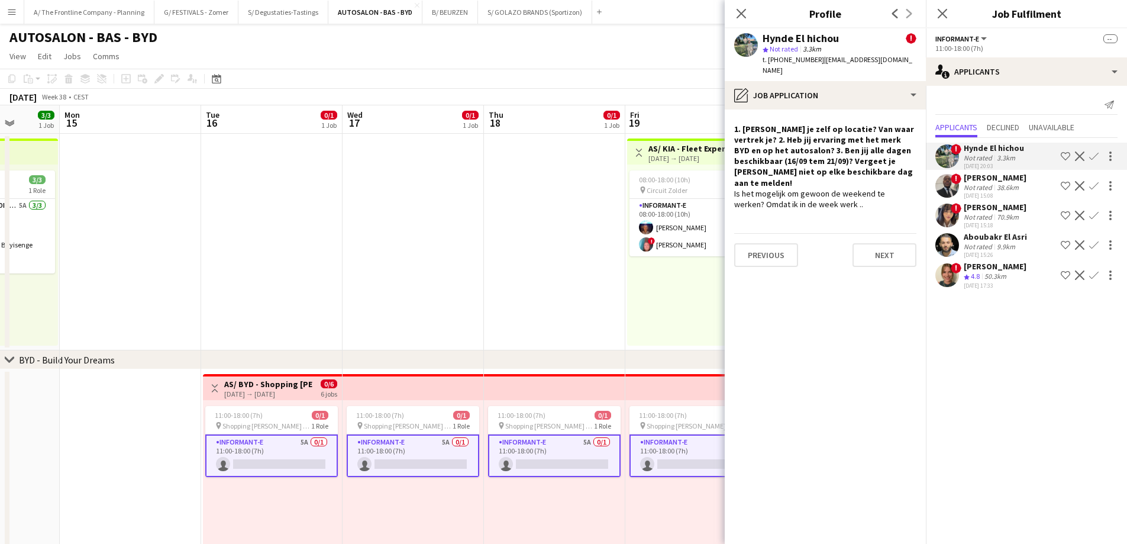
scroll to position [0, 364]
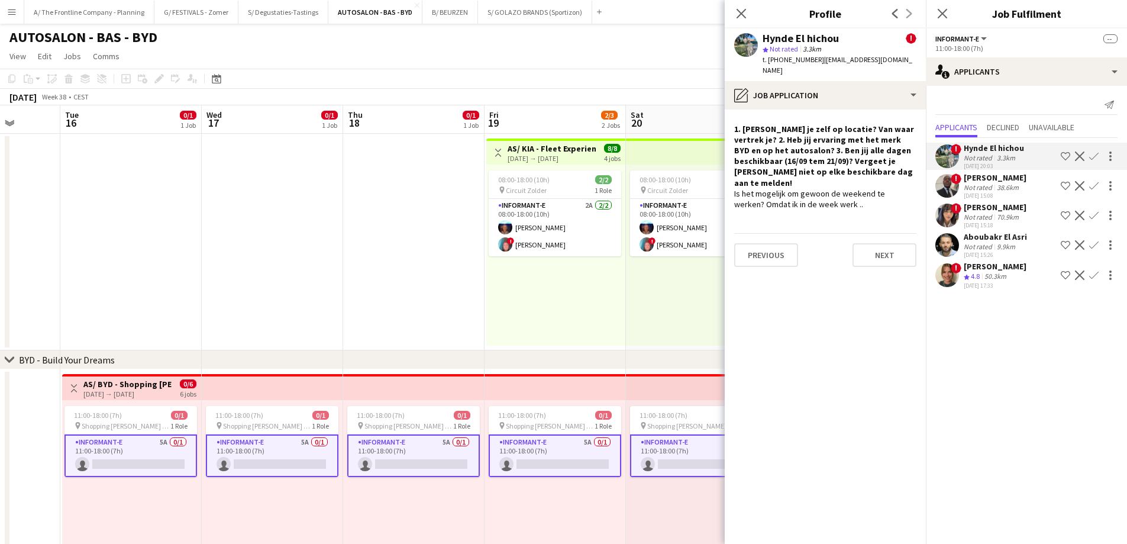
drag, startPoint x: 370, startPoint y: 317, endPoint x: 460, endPoint y: 314, distance: 90.6
click at [460, 314] on app-calendar-viewport "Sat 13 3/3 1 Job Sun 14 3/3 1 Job Mon 15 Tue 16 0/1 1 Job Wed 17 0/1 1 Job Thu …" at bounding box center [563, 480] width 1127 height 750
